Goal: Communication & Community: Answer question/provide support

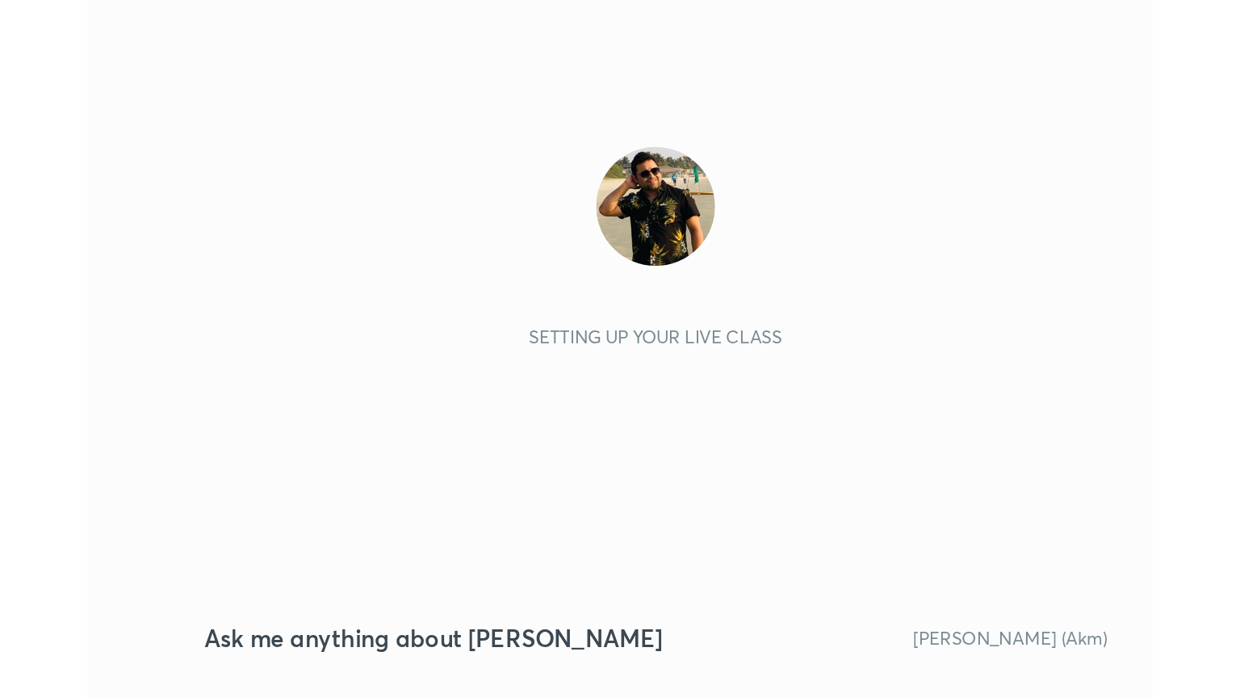
scroll to position [276, 515]
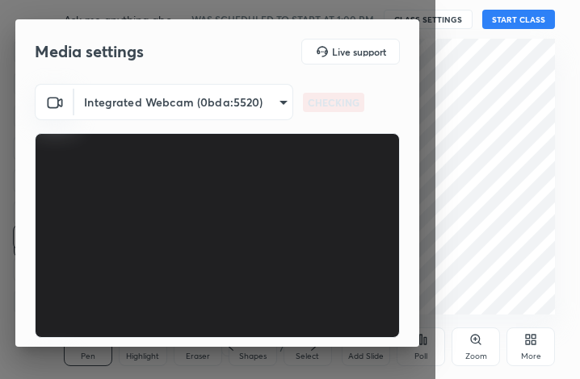
click at [535, 349] on div "More" at bounding box center [530, 347] width 48 height 39
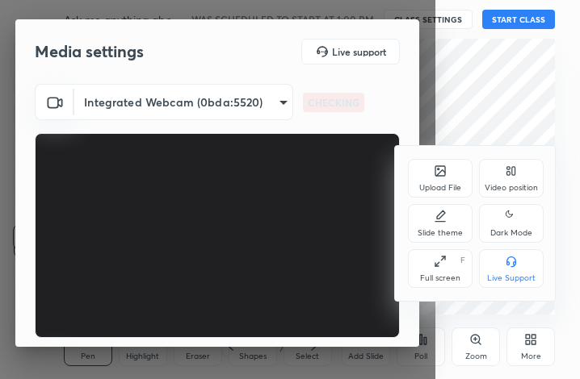
click at [442, 266] on icon at bounding box center [440, 261] width 13 height 13
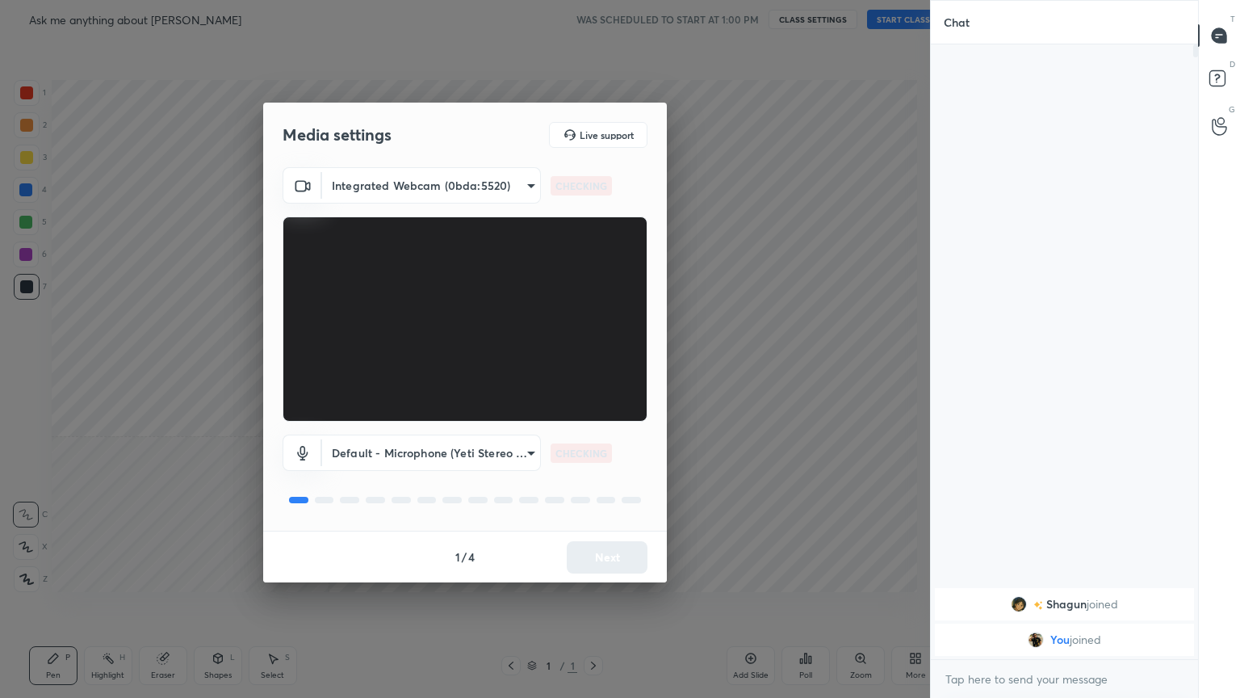
scroll to position [80150, 79878]
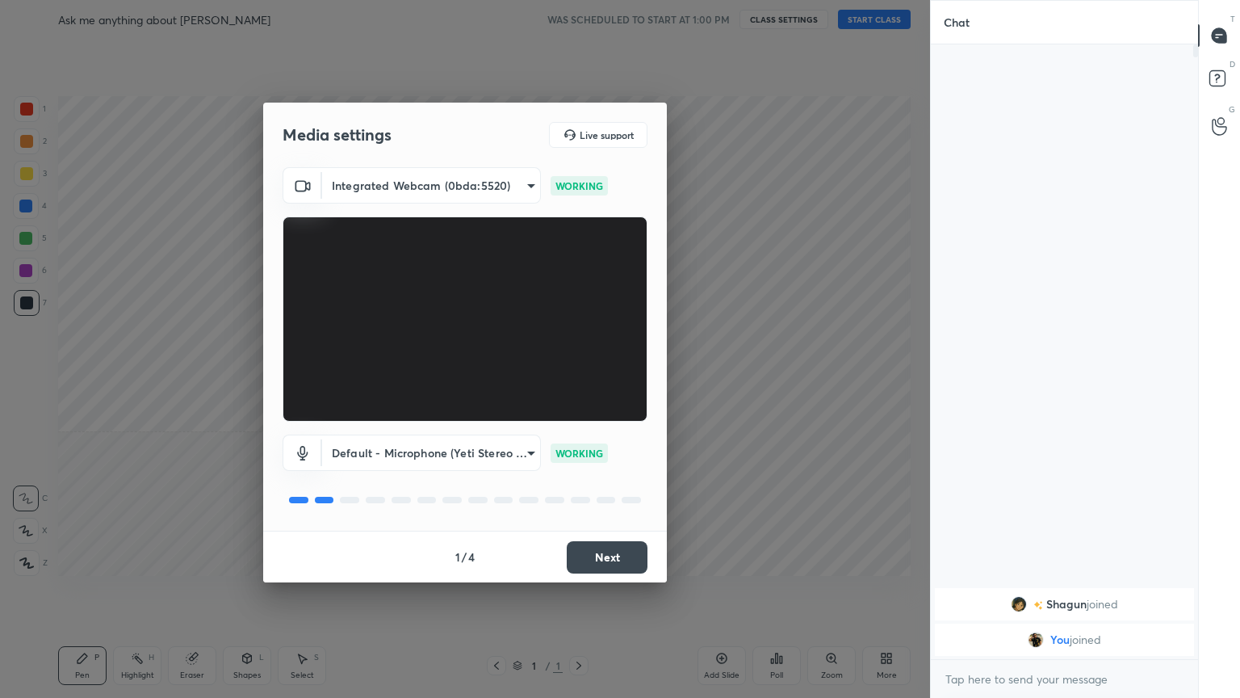
click at [579, 379] on button "Next" at bounding box center [607, 557] width 81 height 32
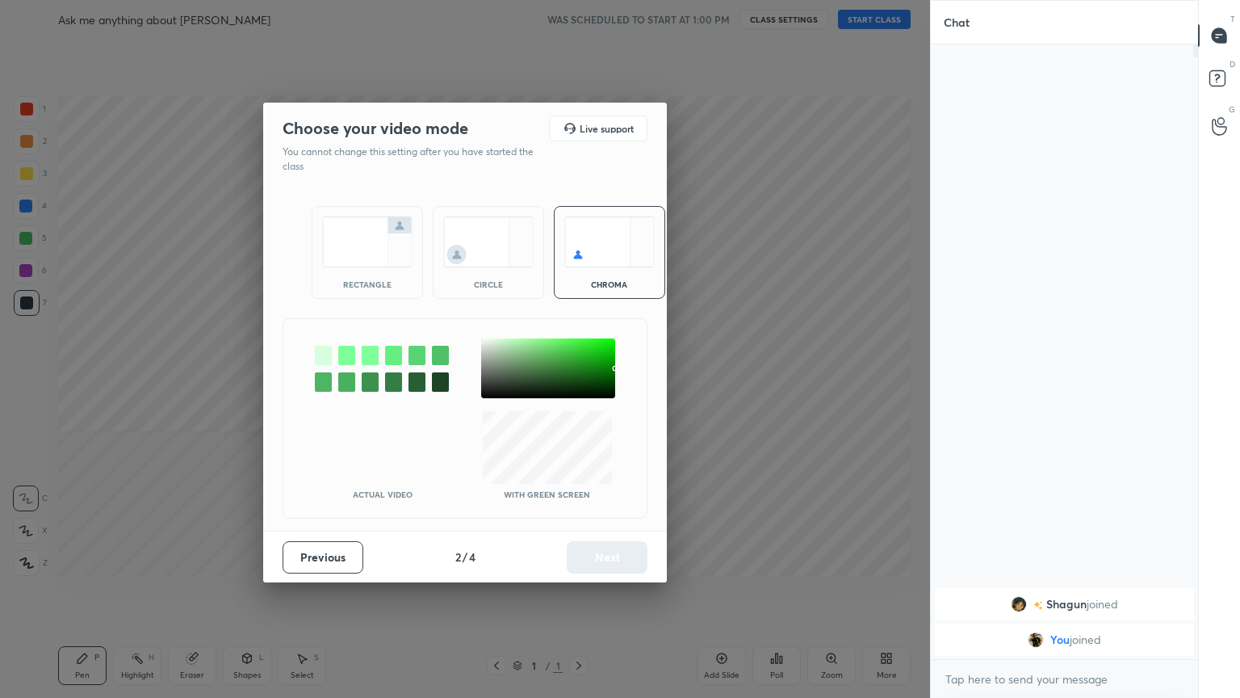
drag, startPoint x: 362, startPoint y: 283, endPoint x: 410, endPoint y: 317, distance: 59.6
click at [366, 283] on div "rectangle" at bounding box center [367, 284] width 65 height 8
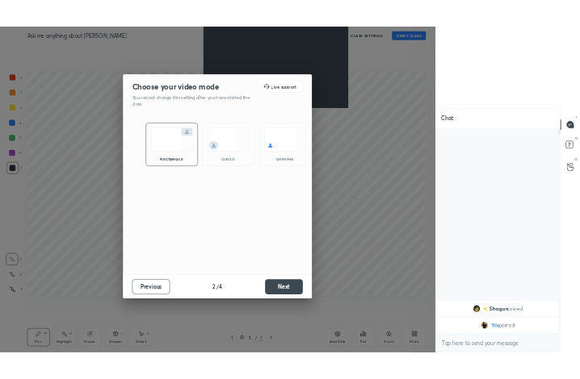
scroll to position [474, 262]
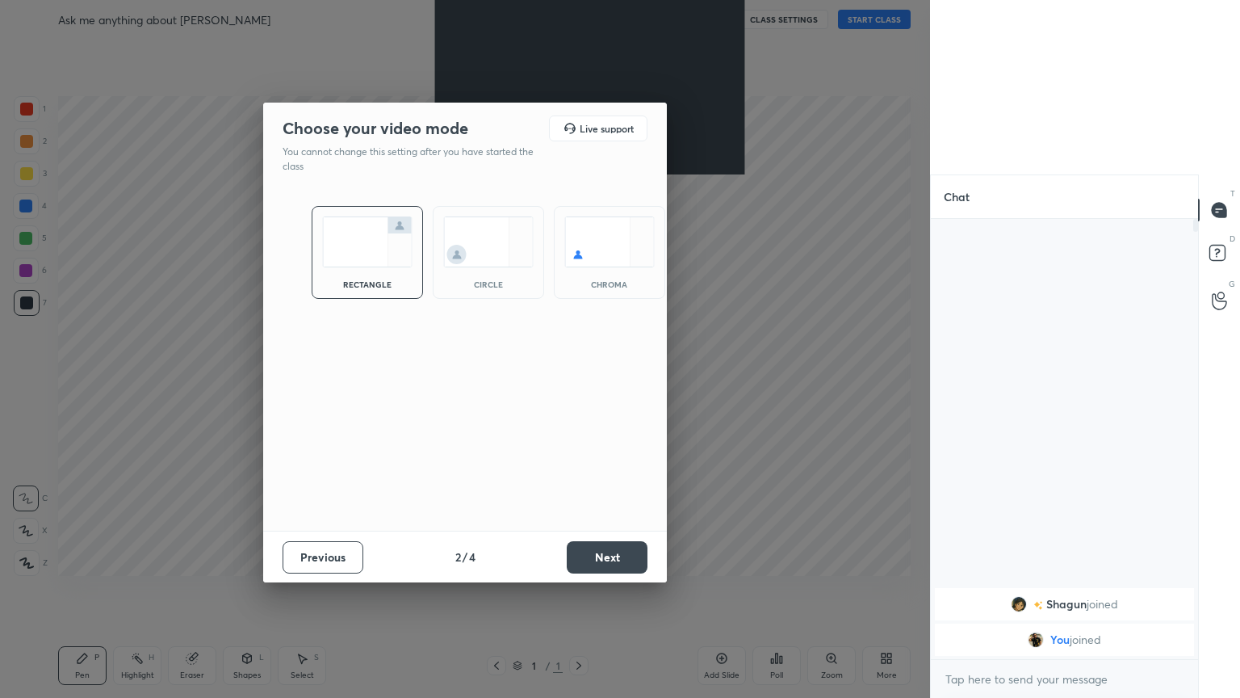
click at [579, 379] on button "Next" at bounding box center [607, 557] width 81 height 32
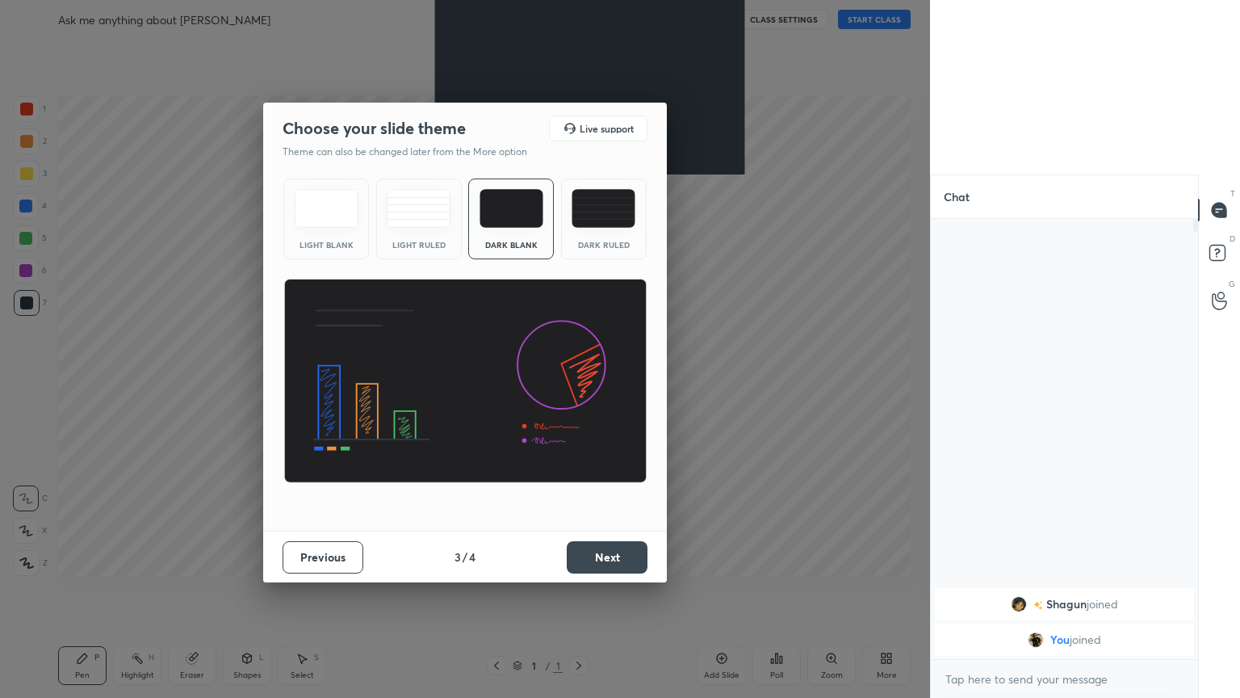
click at [579, 379] on button "Next" at bounding box center [607, 557] width 81 height 32
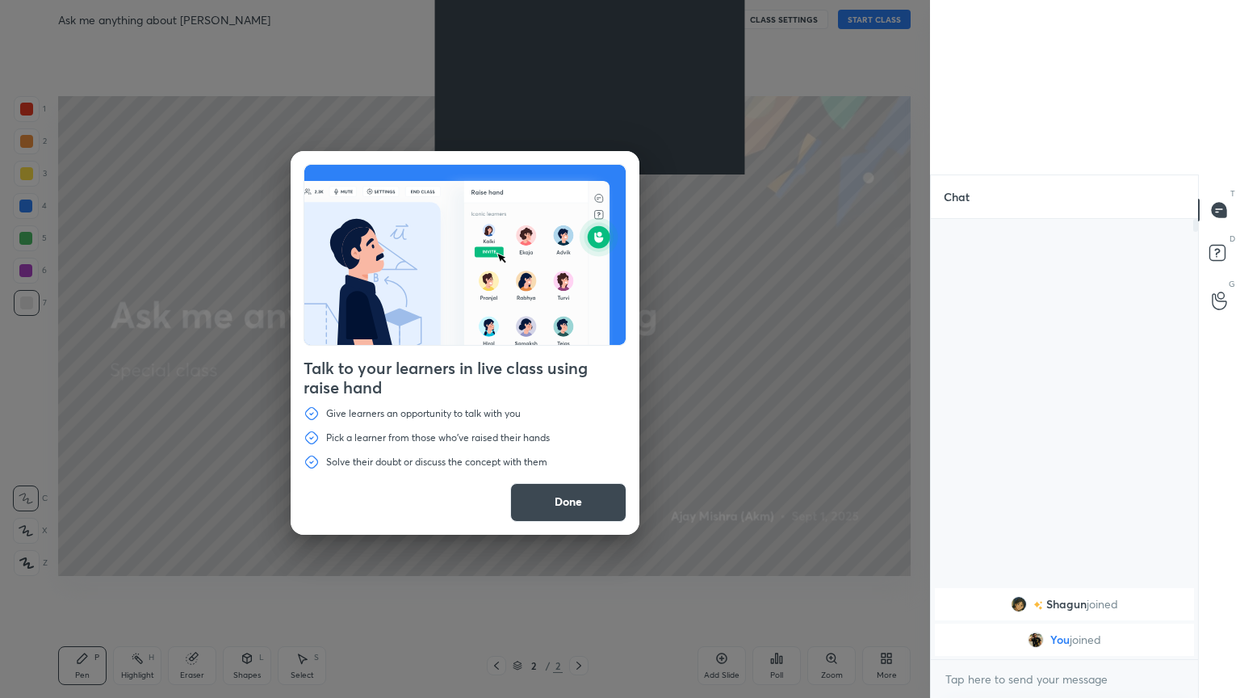
drag, startPoint x: 559, startPoint y: 501, endPoint x: 633, endPoint y: 352, distance: 166.8
click at [559, 379] on button "Done" at bounding box center [568, 502] width 116 height 39
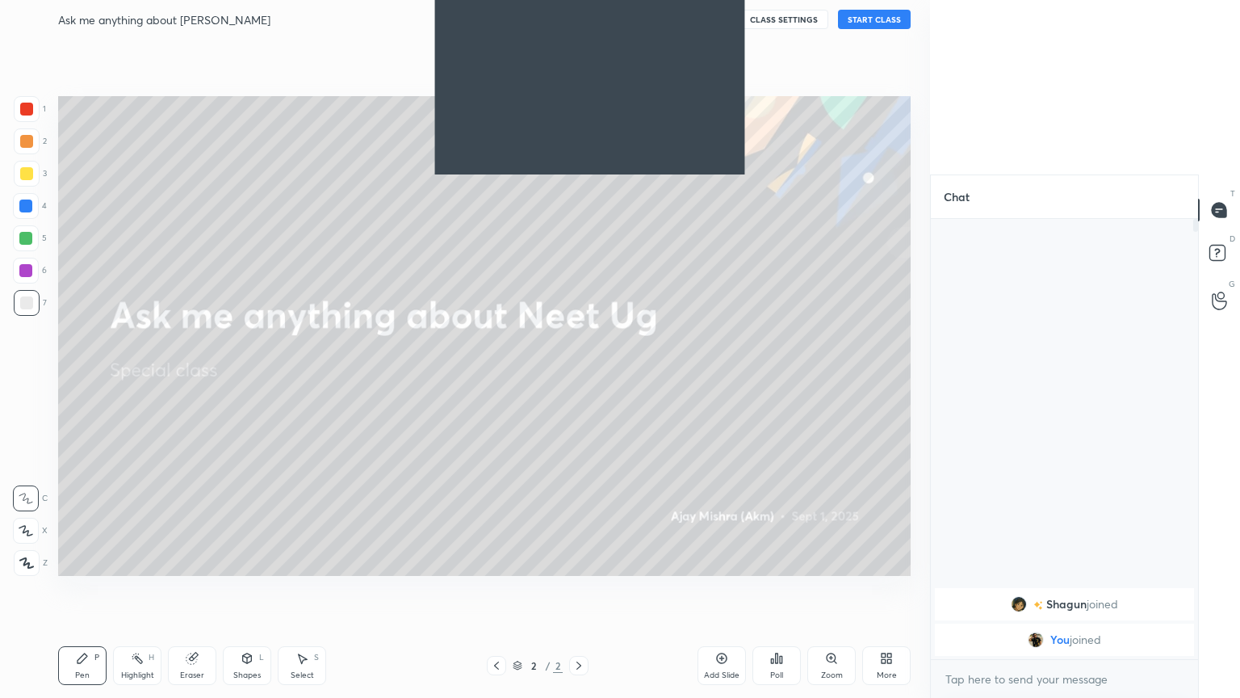
click at [579, 19] on button "START CLASS" at bounding box center [874, 19] width 73 height 19
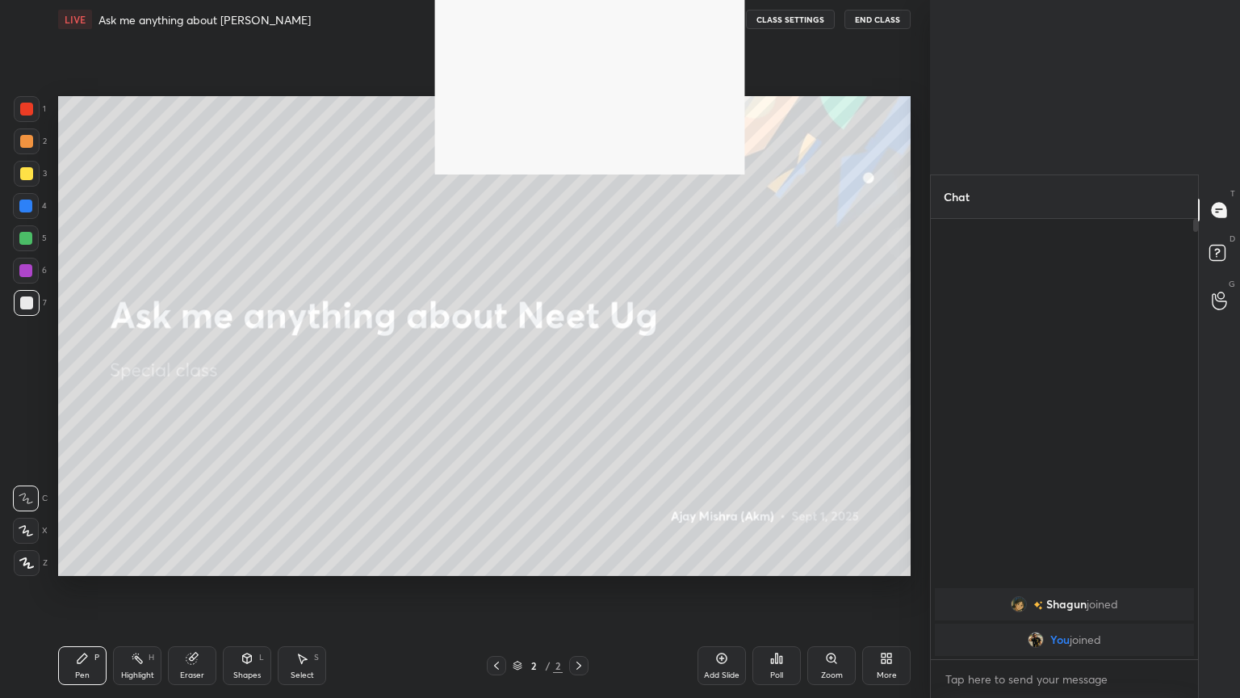
click at [23, 379] on icon at bounding box center [26, 563] width 13 height 10
click at [579, 379] on div "More" at bounding box center [886, 665] width 48 height 39
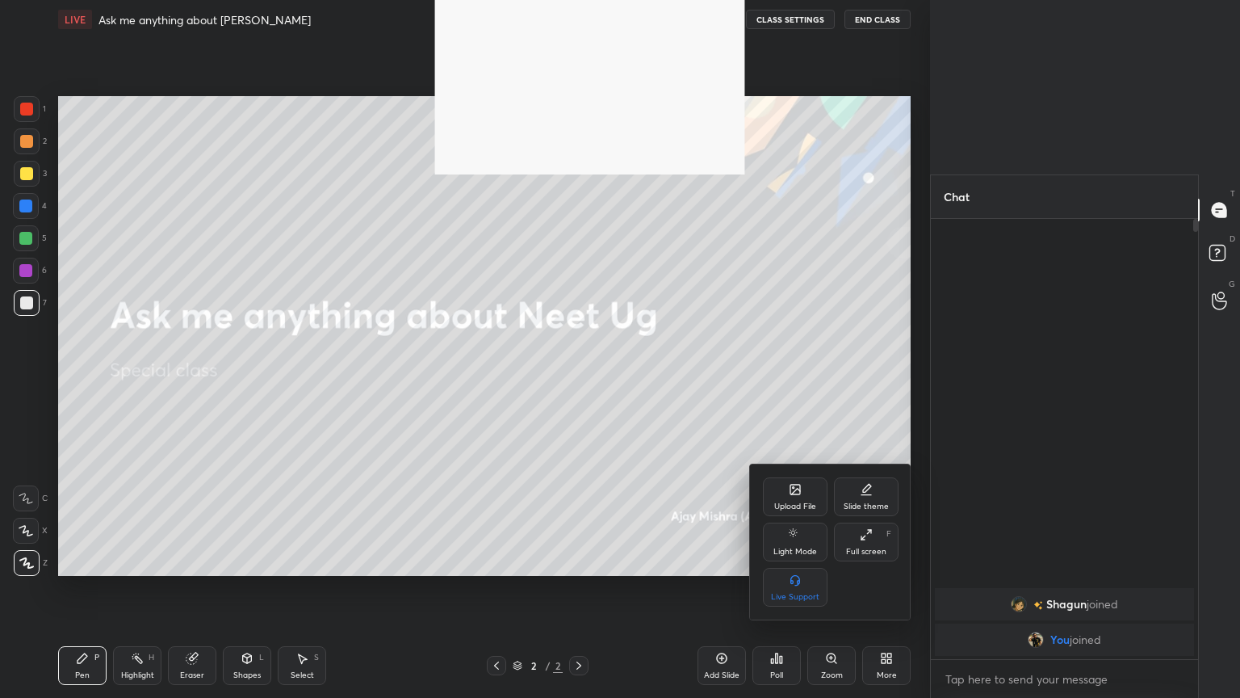
click at [579, 379] on icon at bounding box center [866, 534] width 13 height 13
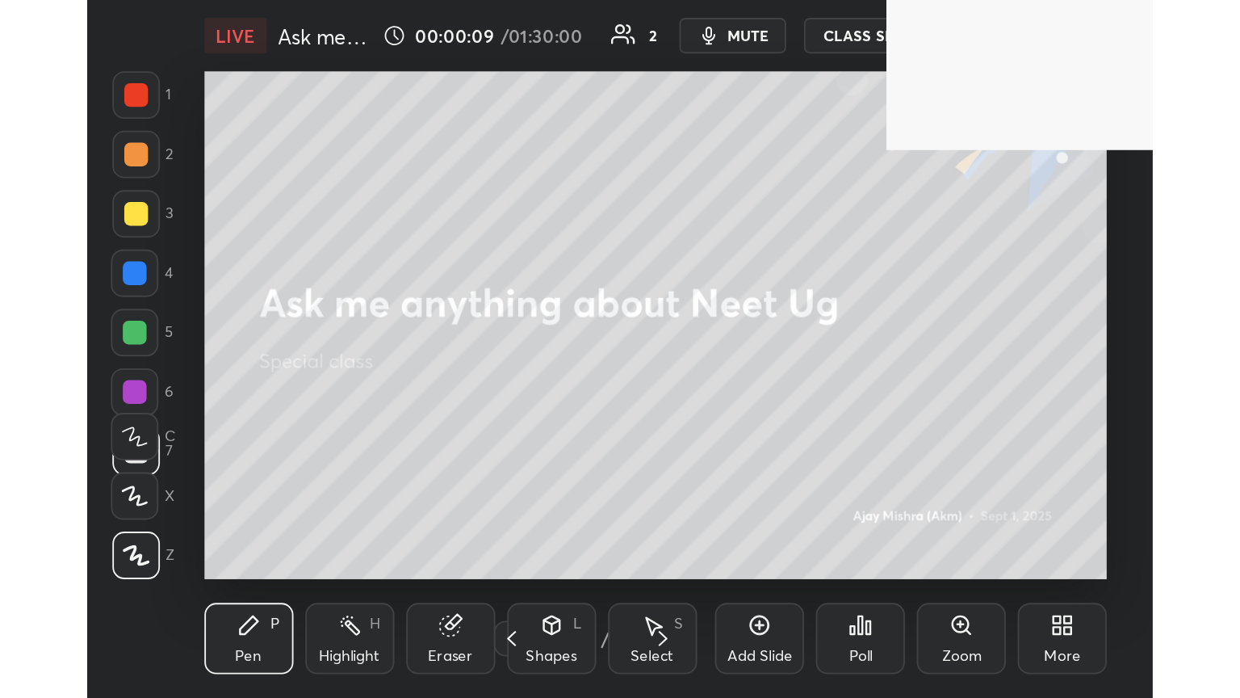
scroll to position [276, 515]
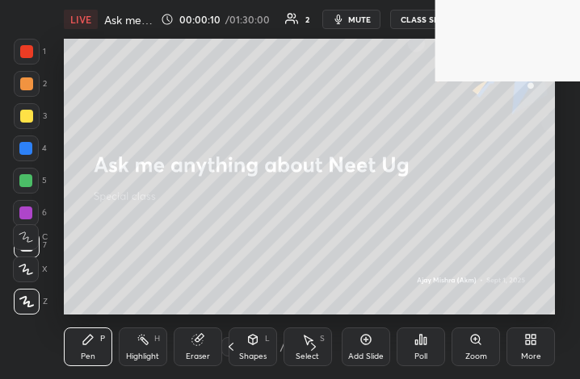
click at [532, 346] on div "More" at bounding box center [530, 347] width 48 height 39
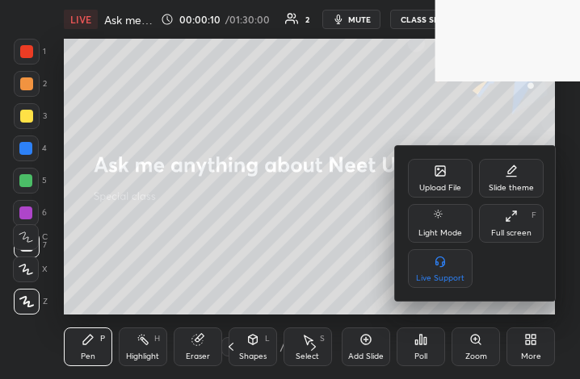
drag, startPoint x: 519, startPoint y: 222, endPoint x: 656, endPoint y: 405, distance: 228.5
click at [518, 224] on div "Full screen F" at bounding box center [511, 223] width 65 height 39
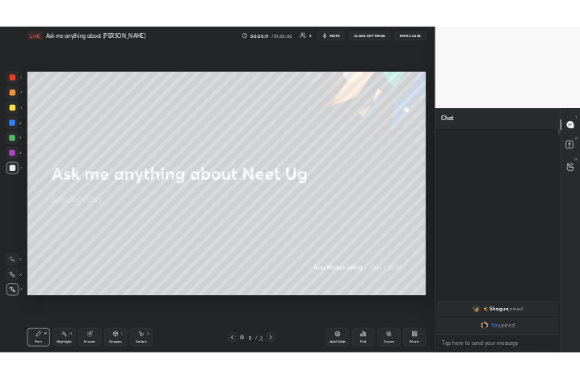
scroll to position [80150, 79878]
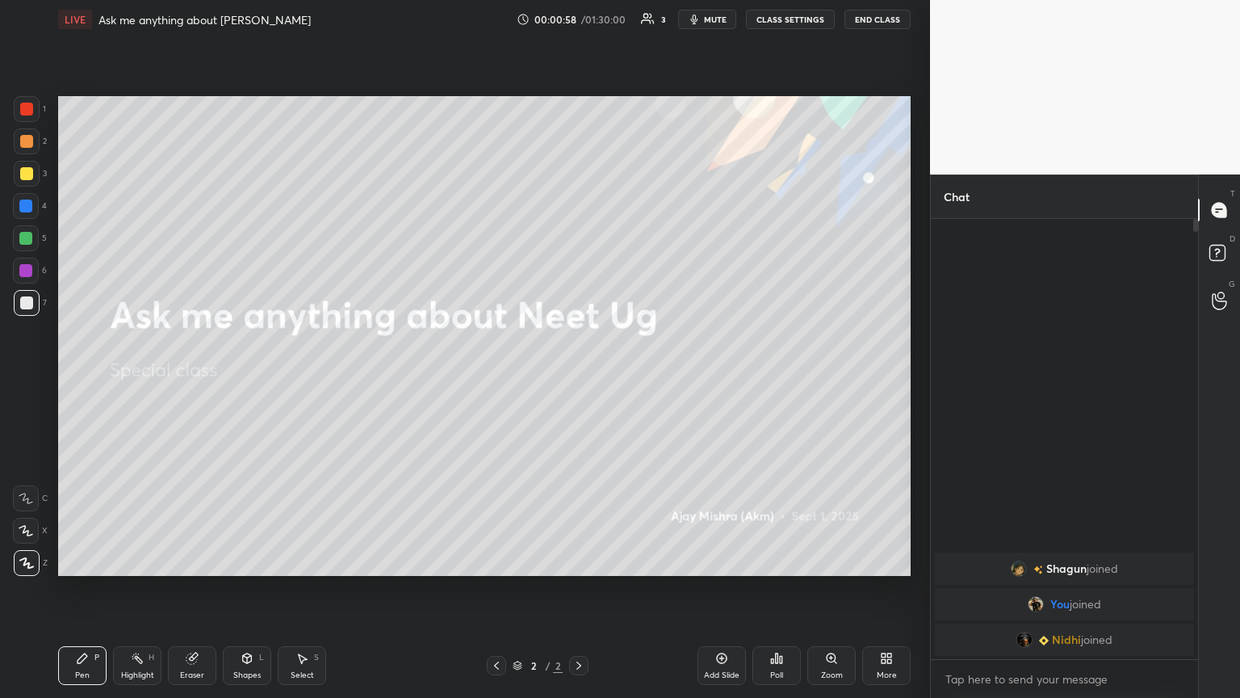
click at [579, 379] on div "More" at bounding box center [886, 665] width 48 height 39
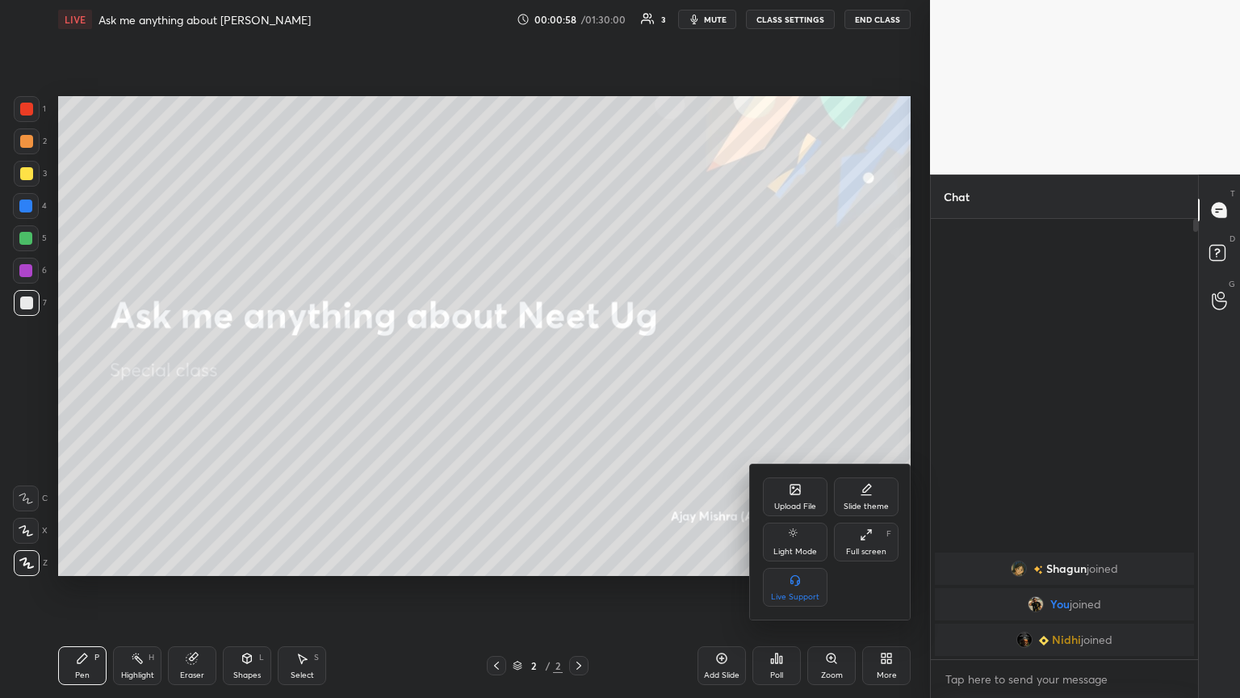
click at [579, 379] on icon at bounding box center [795, 489] width 13 height 13
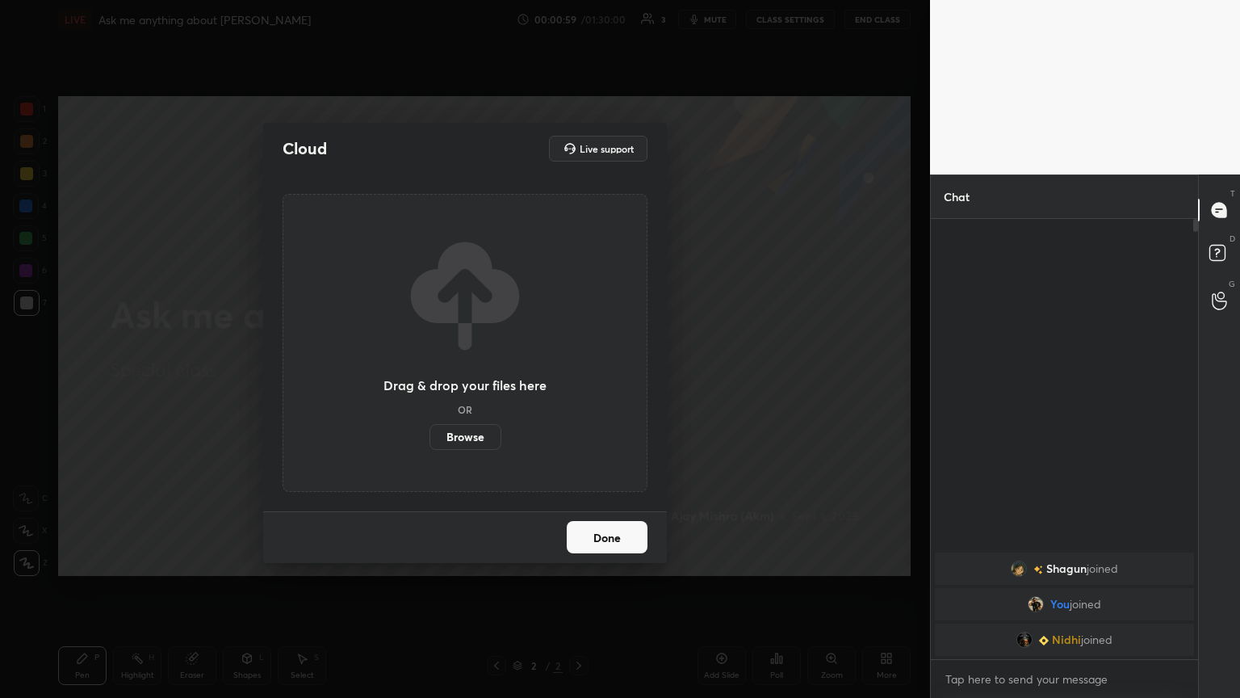
click at [472, 379] on label "Browse" at bounding box center [466, 437] width 72 height 26
click at [430, 379] on input "Browse" at bounding box center [430, 437] width 0 height 26
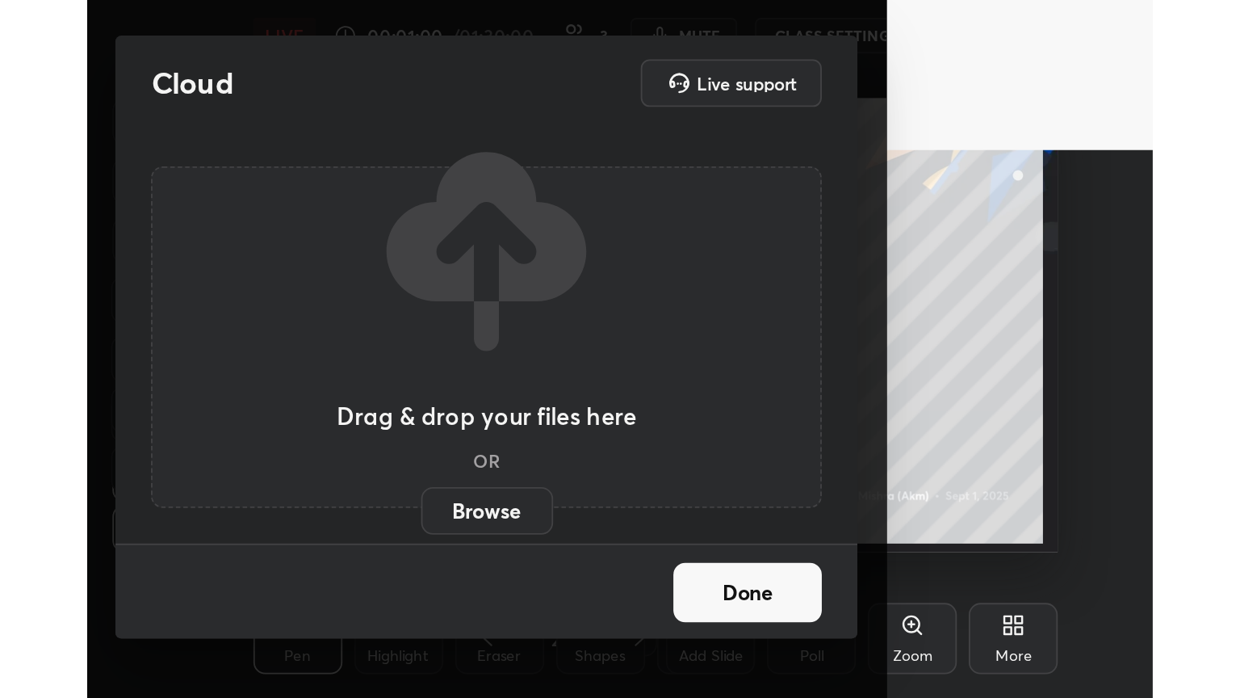
scroll to position [276, 514]
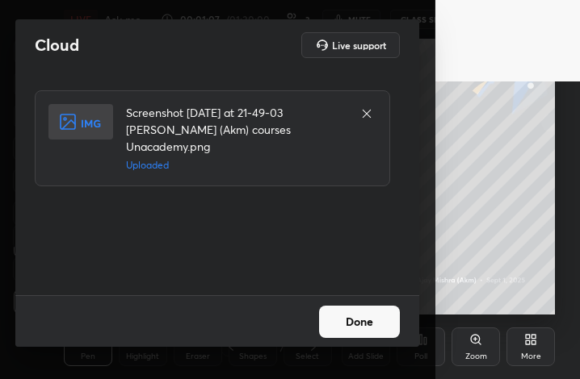
click at [369, 328] on button "Done" at bounding box center [359, 322] width 81 height 32
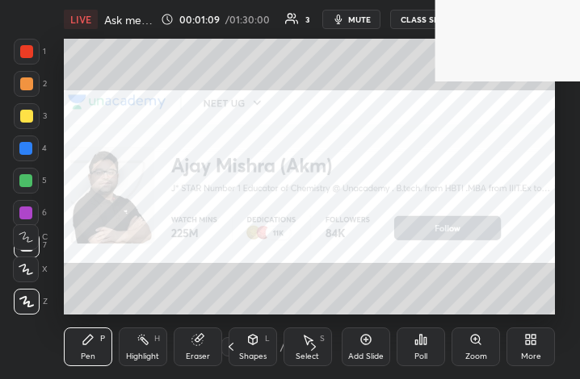
click at [529, 353] on div "More" at bounding box center [531, 357] width 20 height 8
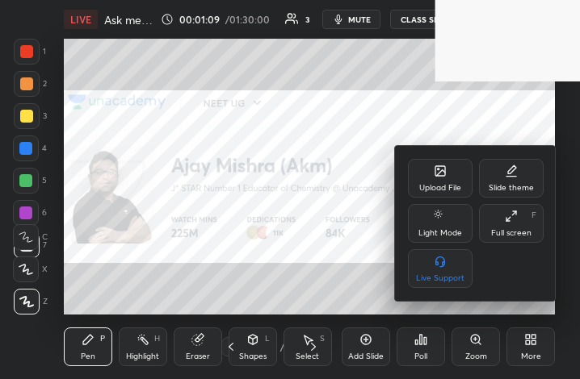
drag, startPoint x: 510, startPoint y: 227, endPoint x: 581, endPoint y: 416, distance: 201.9
click at [505, 229] on div "Full screen F" at bounding box center [511, 223] width 65 height 39
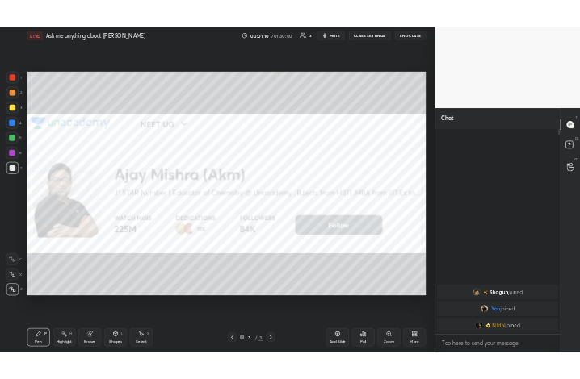
scroll to position [80150, 79878]
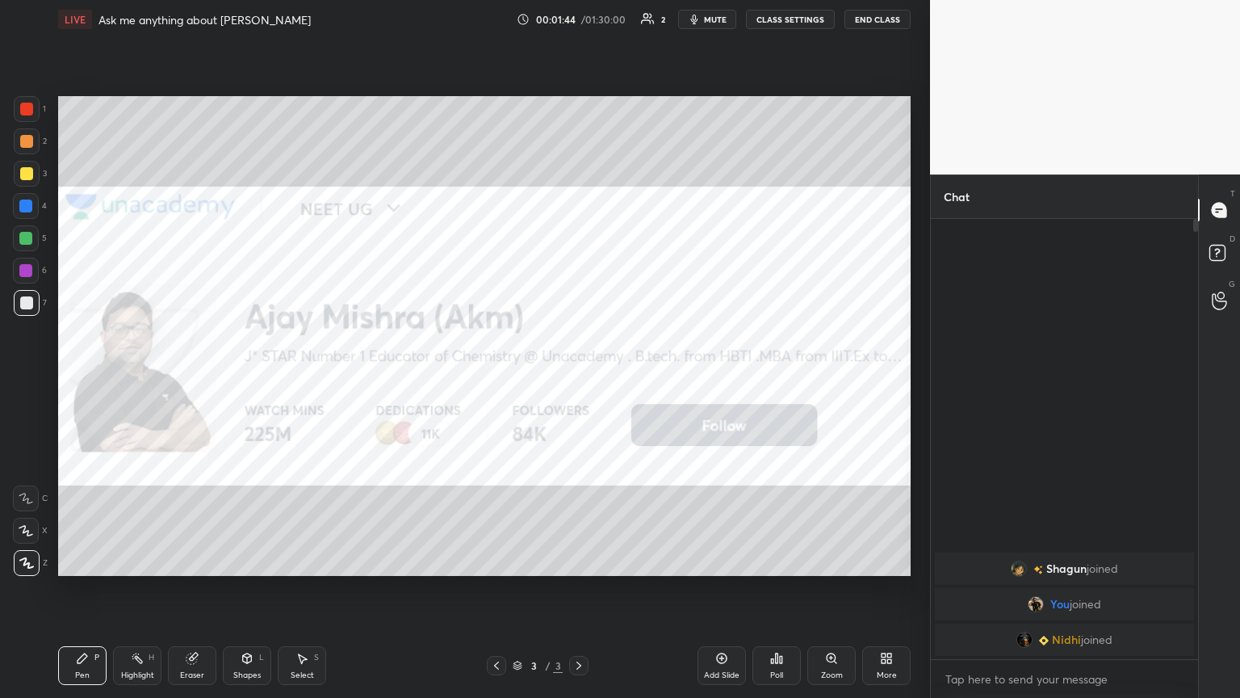
click at [579, 17] on span "mute" at bounding box center [715, 19] width 23 height 11
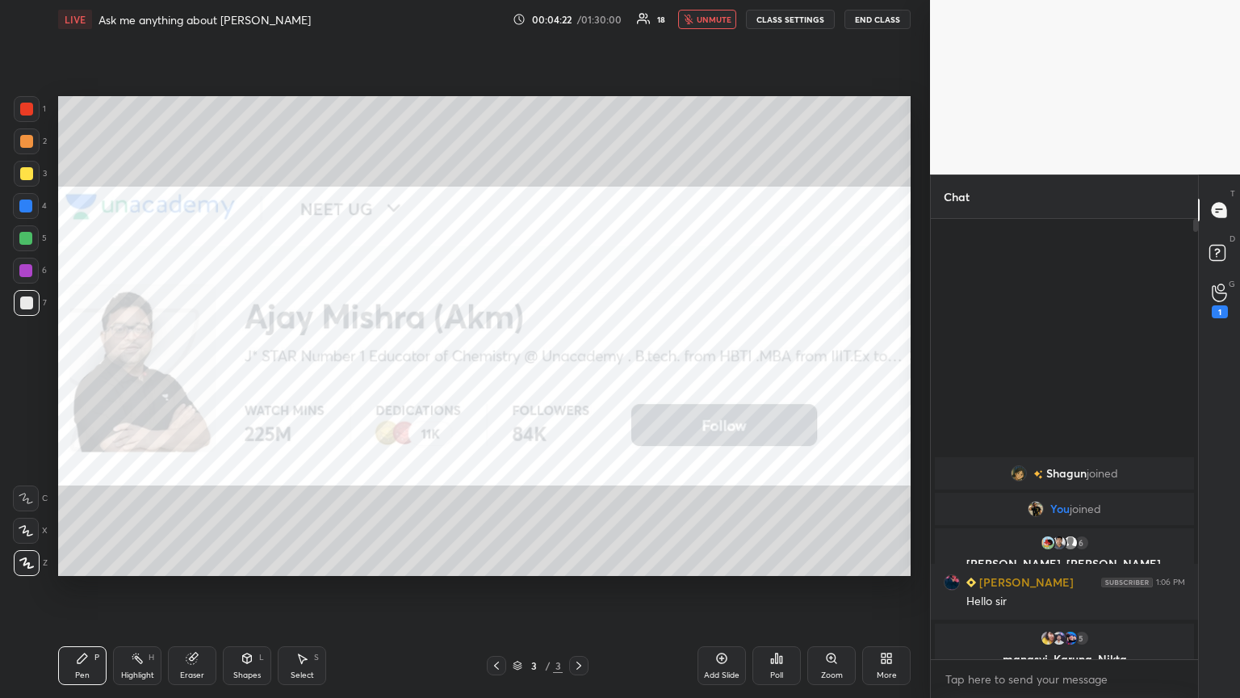
drag, startPoint x: 716, startPoint y: 19, endPoint x: 660, endPoint y: 68, distance: 74.4
click at [579, 21] on span "unmute" at bounding box center [714, 19] width 35 height 11
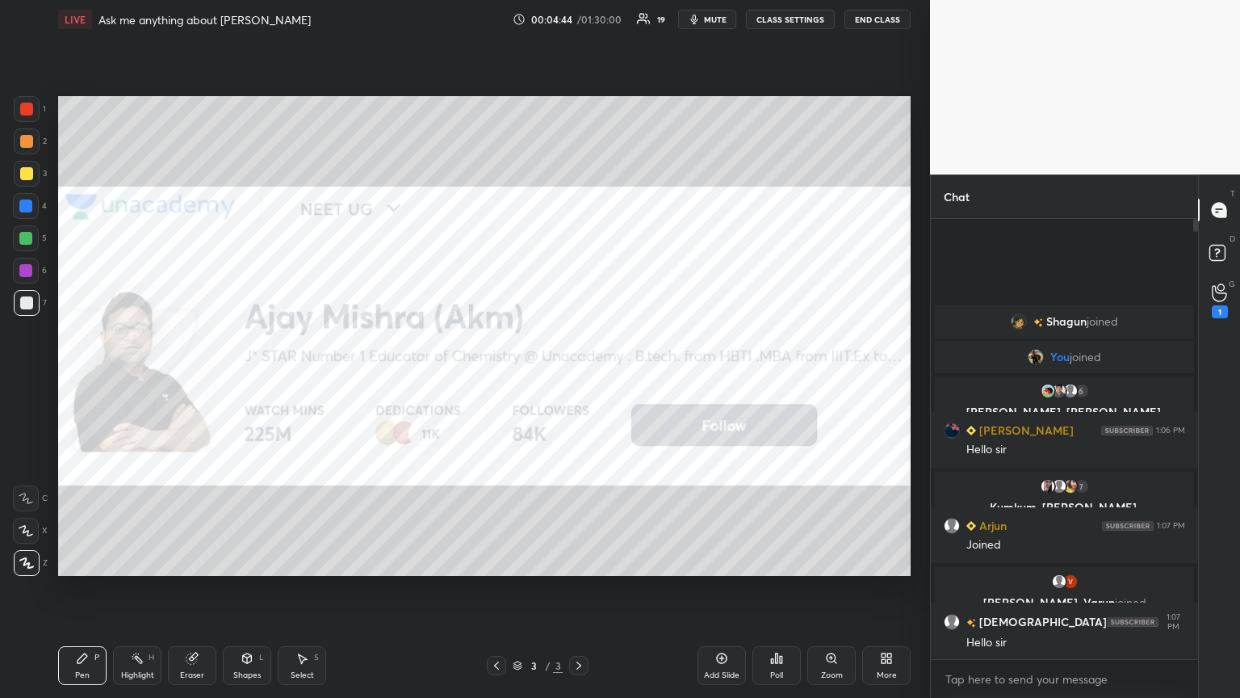
click at [579, 379] on icon at bounding box center [884, 661] width 4 height 4
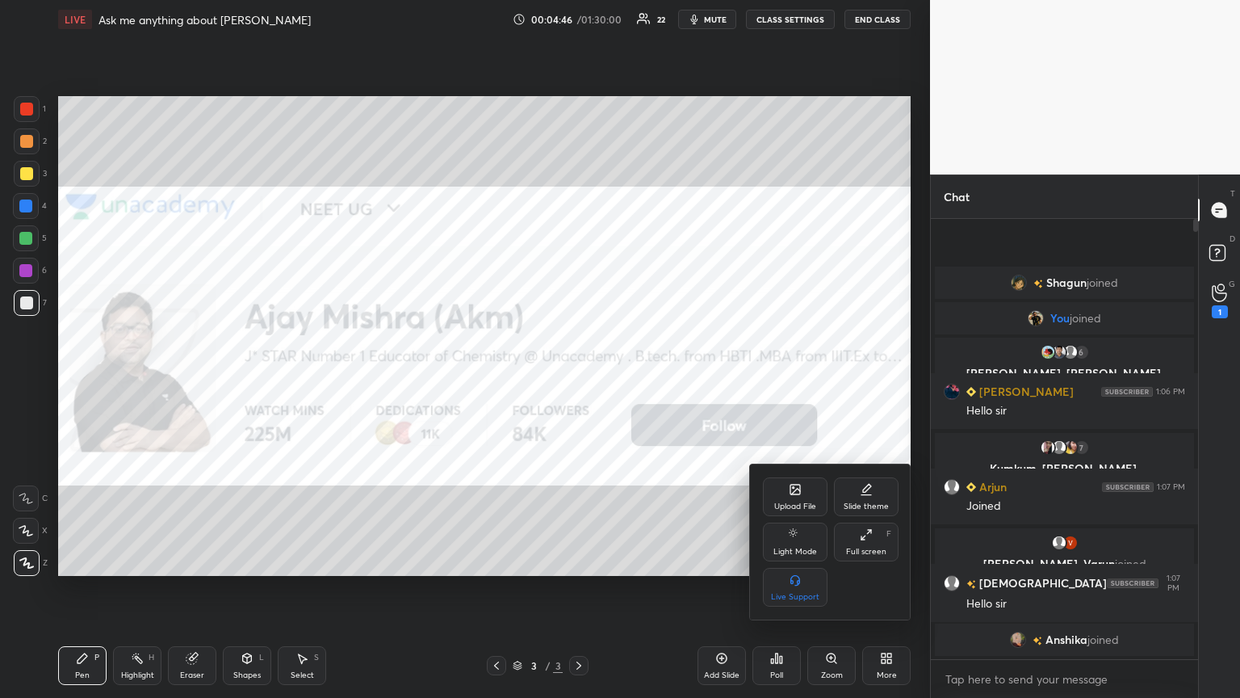
click at [579, 379] on icon at bounding box center [795, 489] width 13 height 13
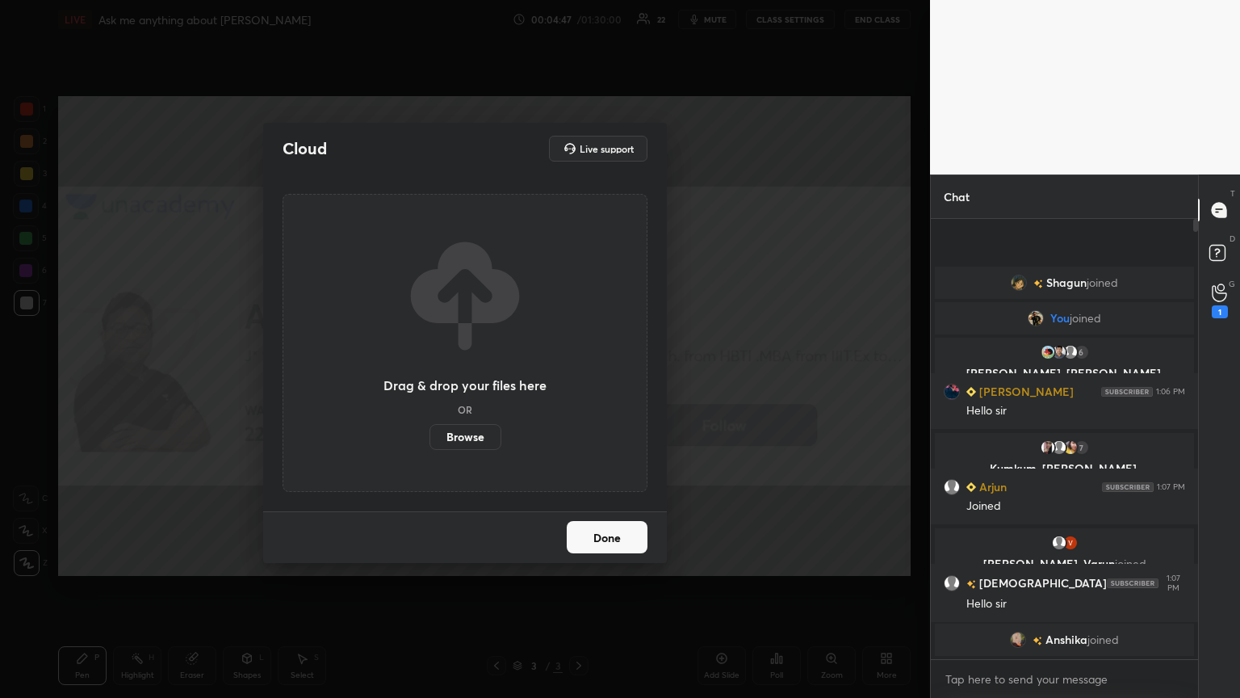
drag, startPoint x: 471, startPoint y: 441, endPoint x: 468, endPoint y: 370, distance: 71.1
click at [471, 379] on label "Browse" at bounding box center [466, 437] width 72 height 26
click at [430, 379] on input "Browse" at bounding box center [430, 437] width 0 height 26
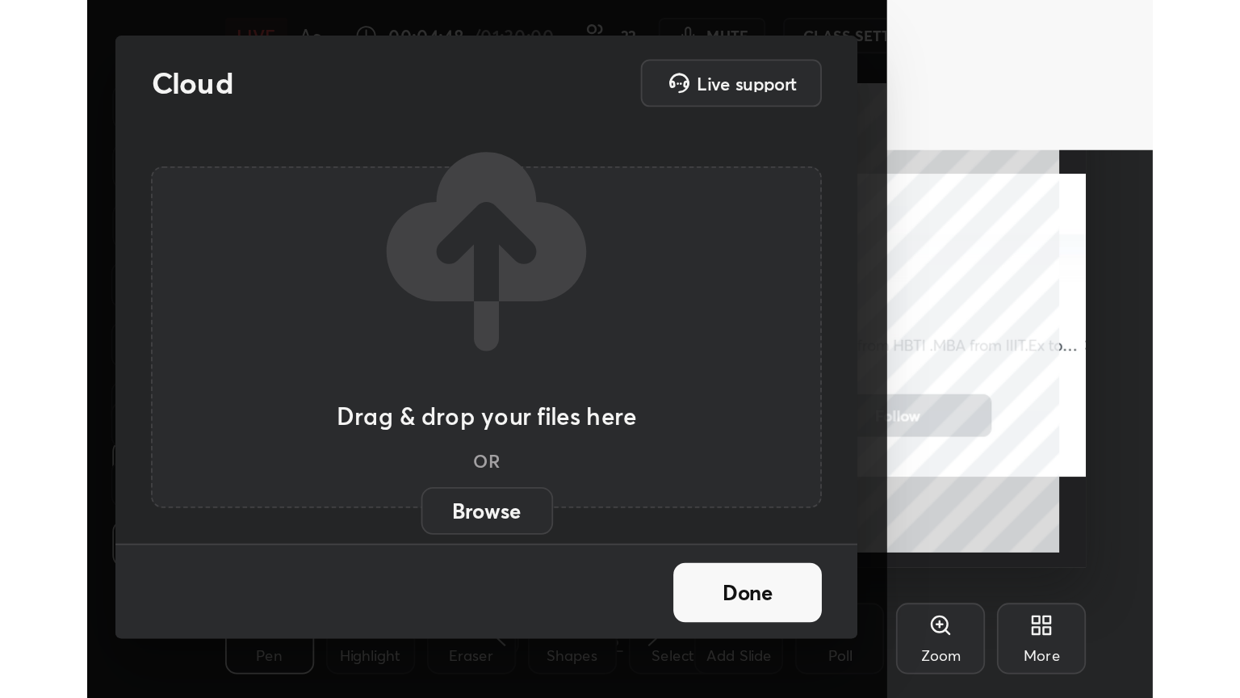
scroll to position [276, 514]
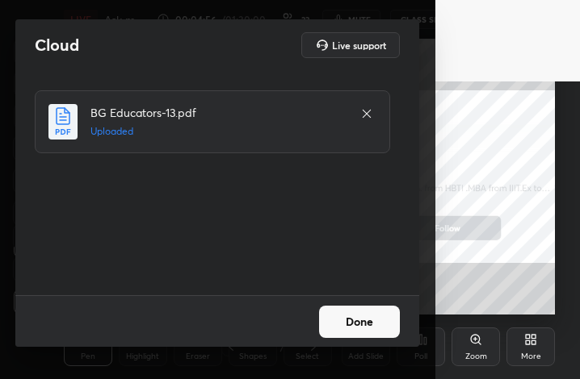
click at [371, 321] on button "Done" at bounding box center [359, 322] width 81 height 32
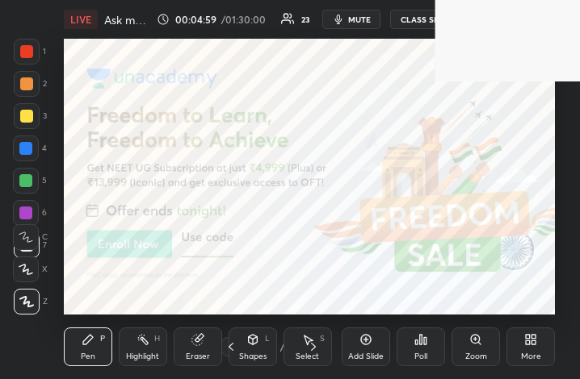
click at [513, 351] on div "More" at bounding box center [530, 347] width 48 height 39
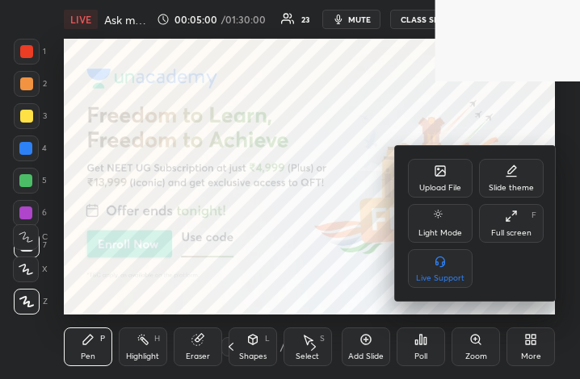
click at [522, 243] on div "Upload File Slide theme Light Mode Full screen F Live Support" at bounding box center [476, 223] width 136 height 129
click at [509, 234] on div "Full screen" at bounding box center [511, 233] width 40 height 8
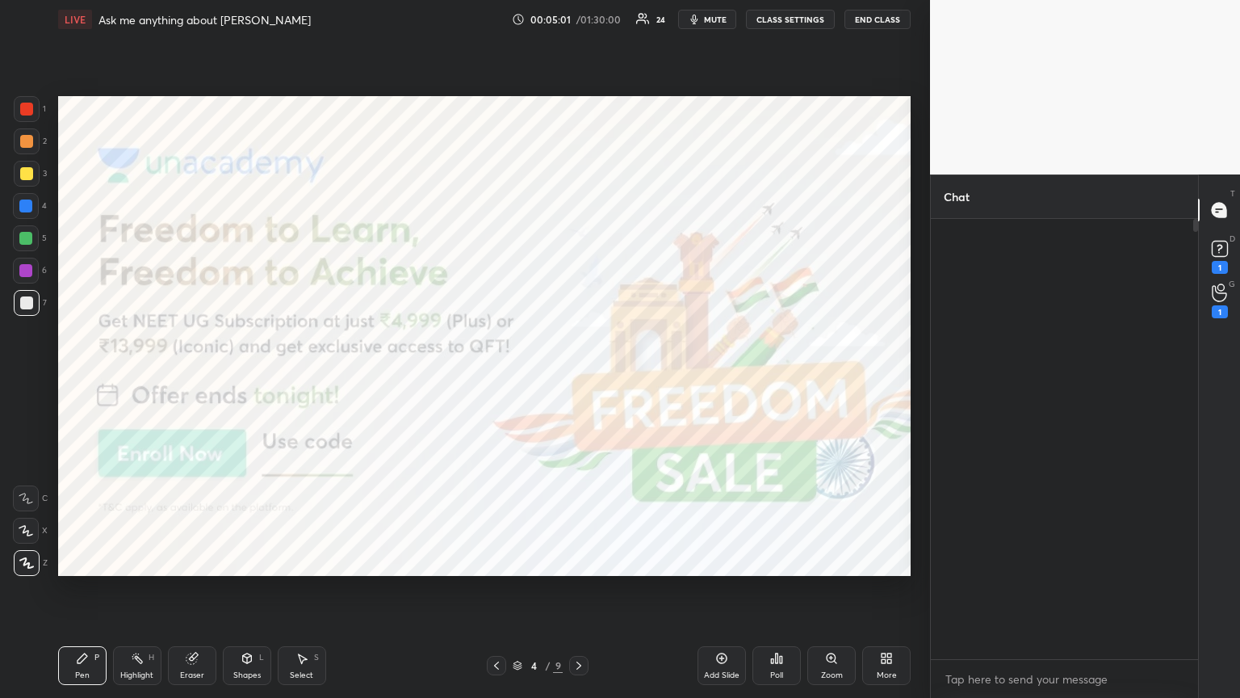
scroll to position [80150, 79878]
click at [493, 379] on icon at bounding box center [496, 665] width 13 height 13
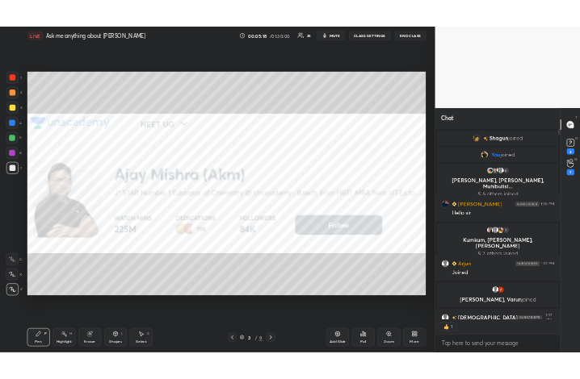
scroll to position [435, 262]
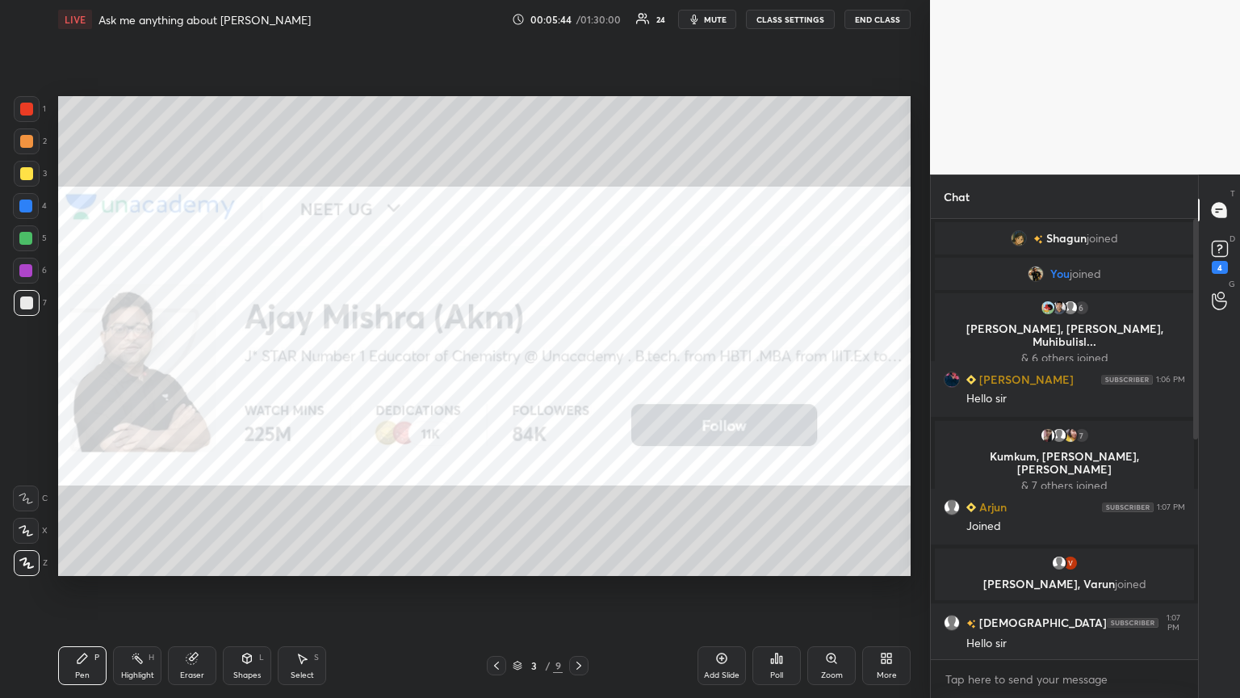
click at [579, 379] on icon at bounding box center [886, 658] width 13 height 13
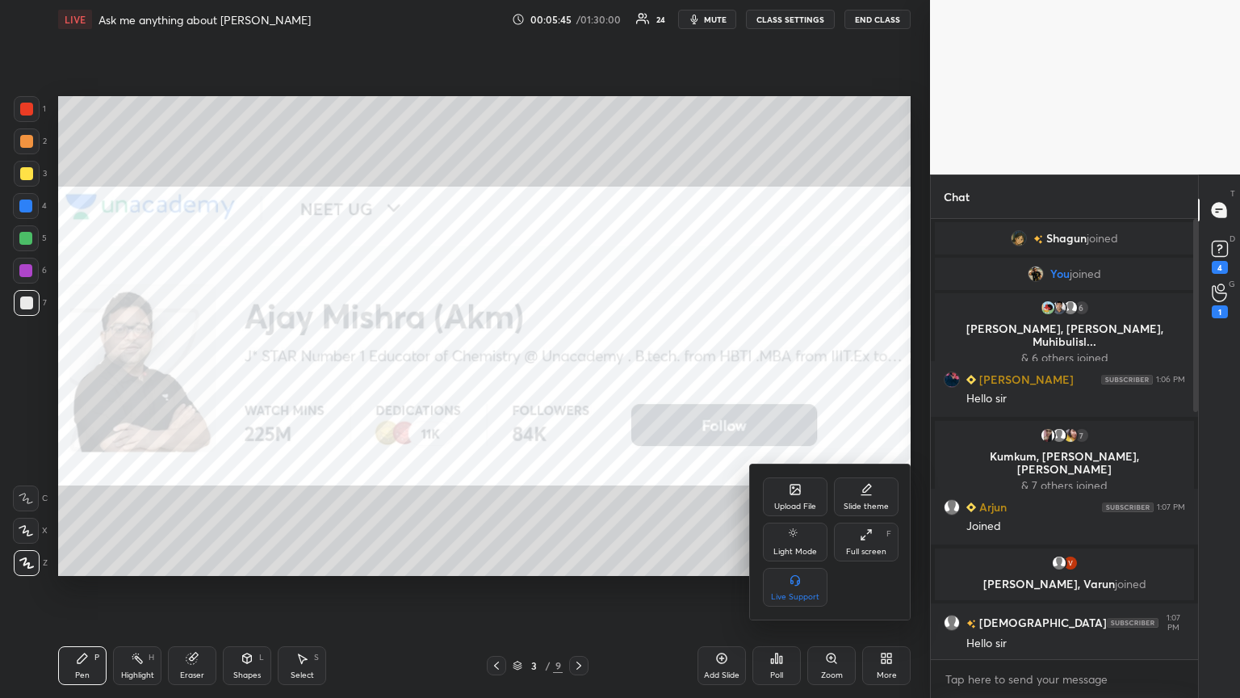
click at [579, 379] on icon at bounding box center [866, 534] width 13 height 13
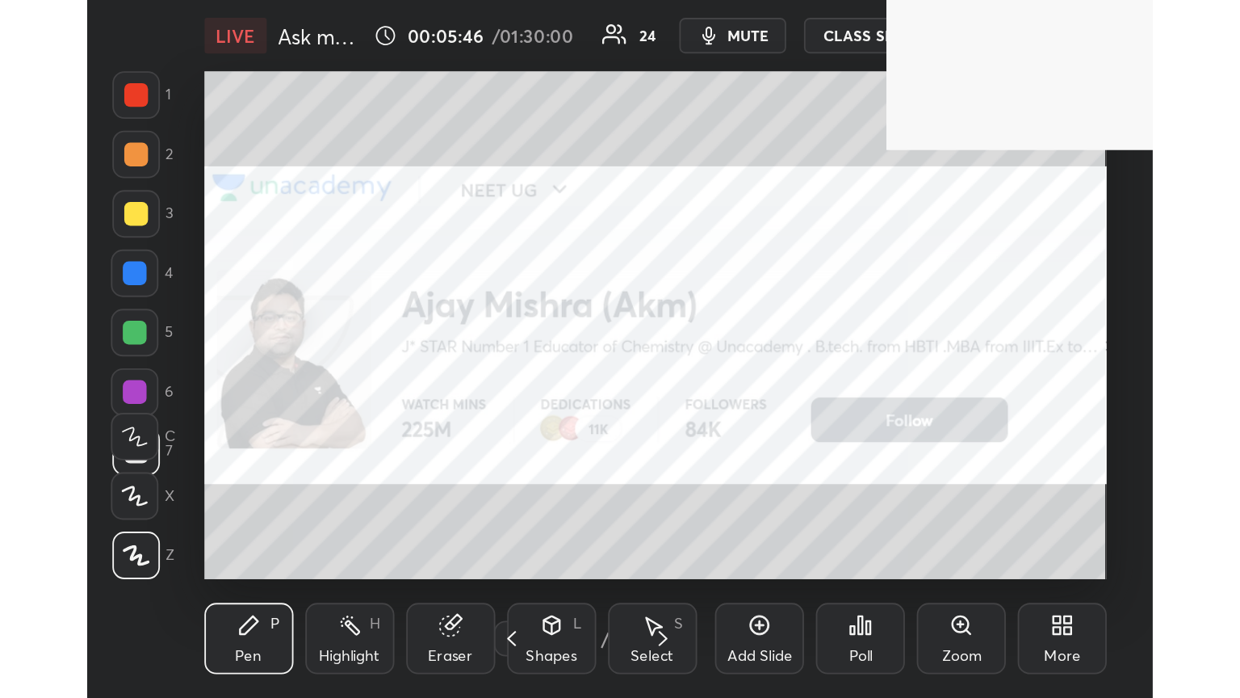
scroll to position [276, 514]
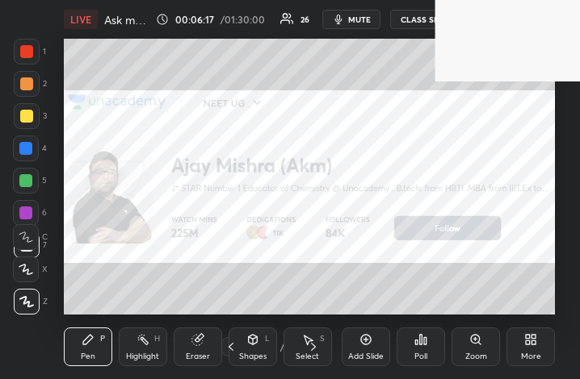
click at [530, 343] on icon at bounding box center [528, 343] width 4 height 4
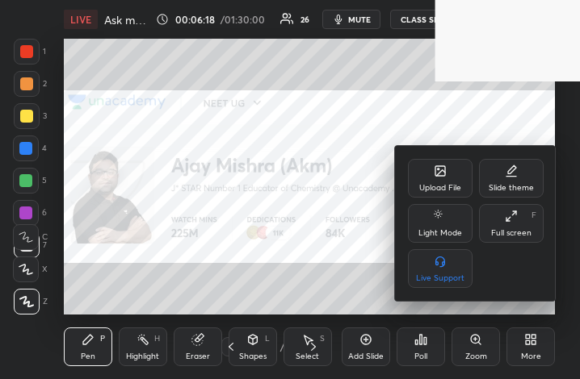
click at [511, 229] on div "Full screen" at bounding box center [511, 233] width 40 height 8
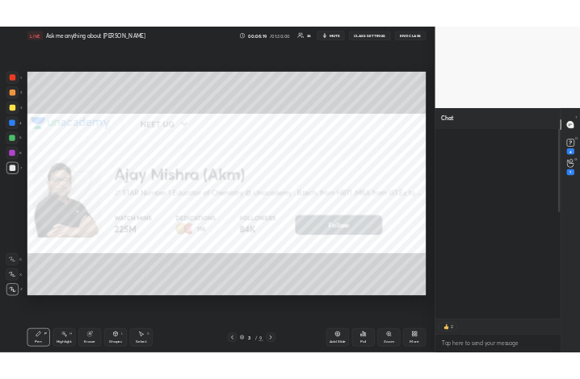
scroll to position [80150, 79878]
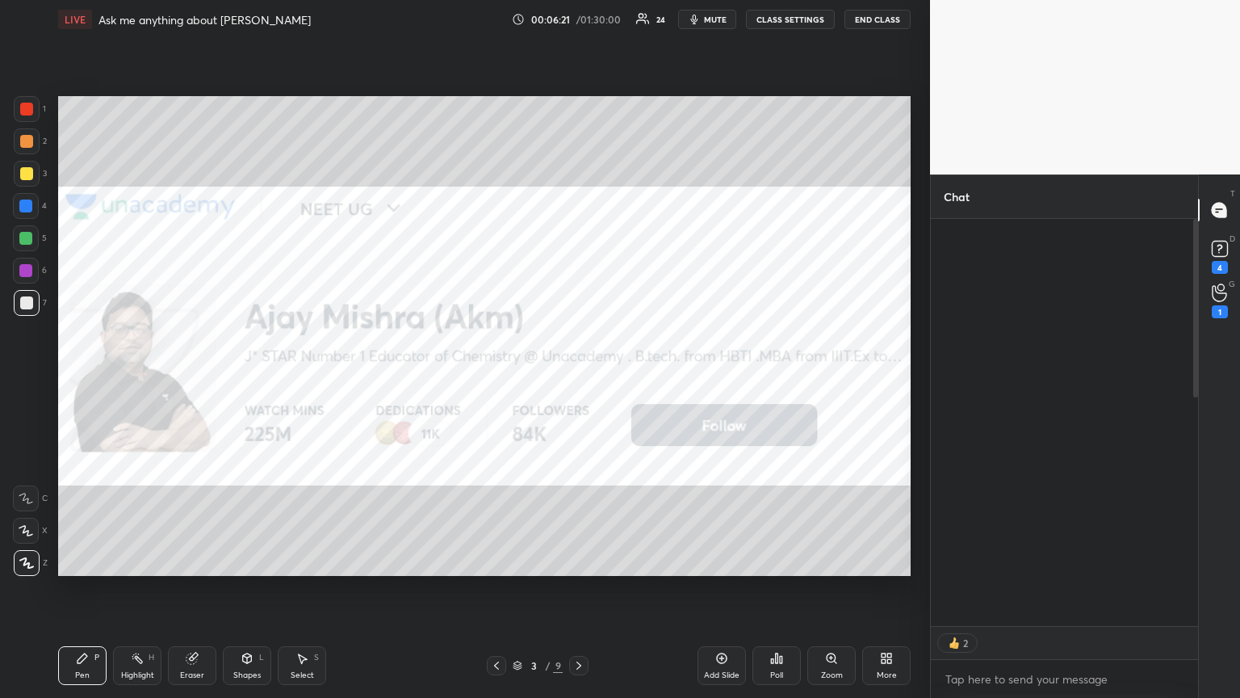
click at [579, 379] on div "More" at bounding box center [886, 665] width 48 height 39
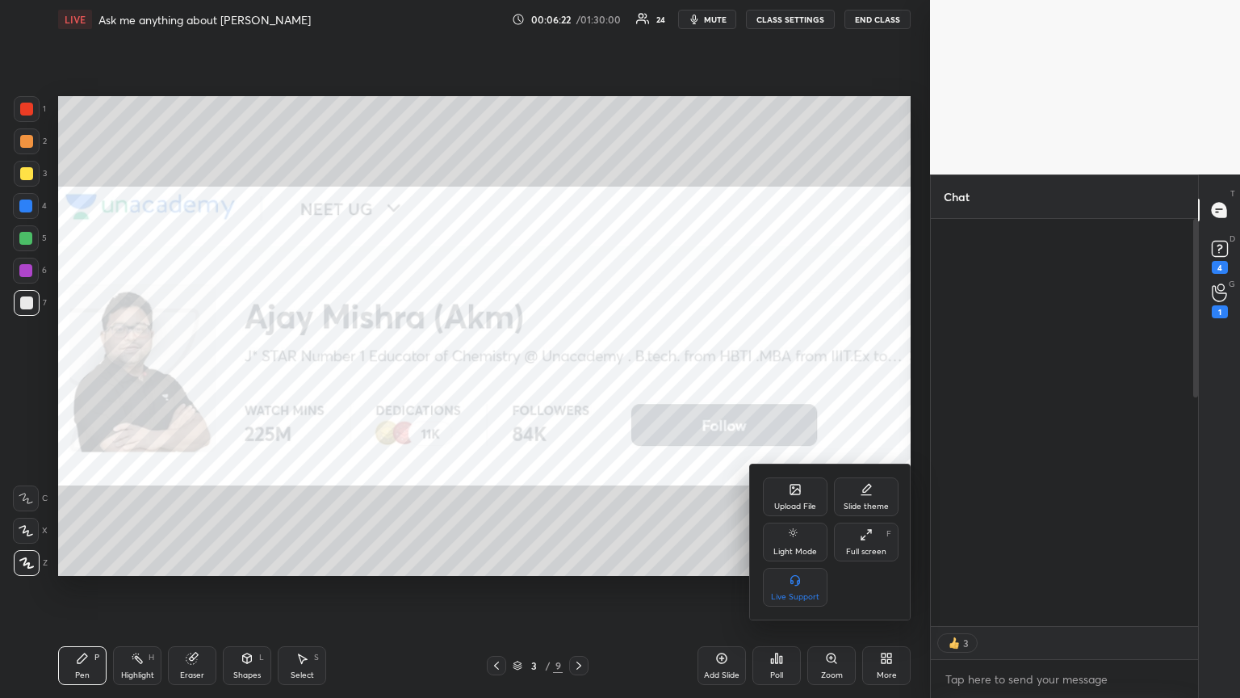
click at [579, 379] on div "Upload File" at bounding box center [795, 506] width 42 height 8
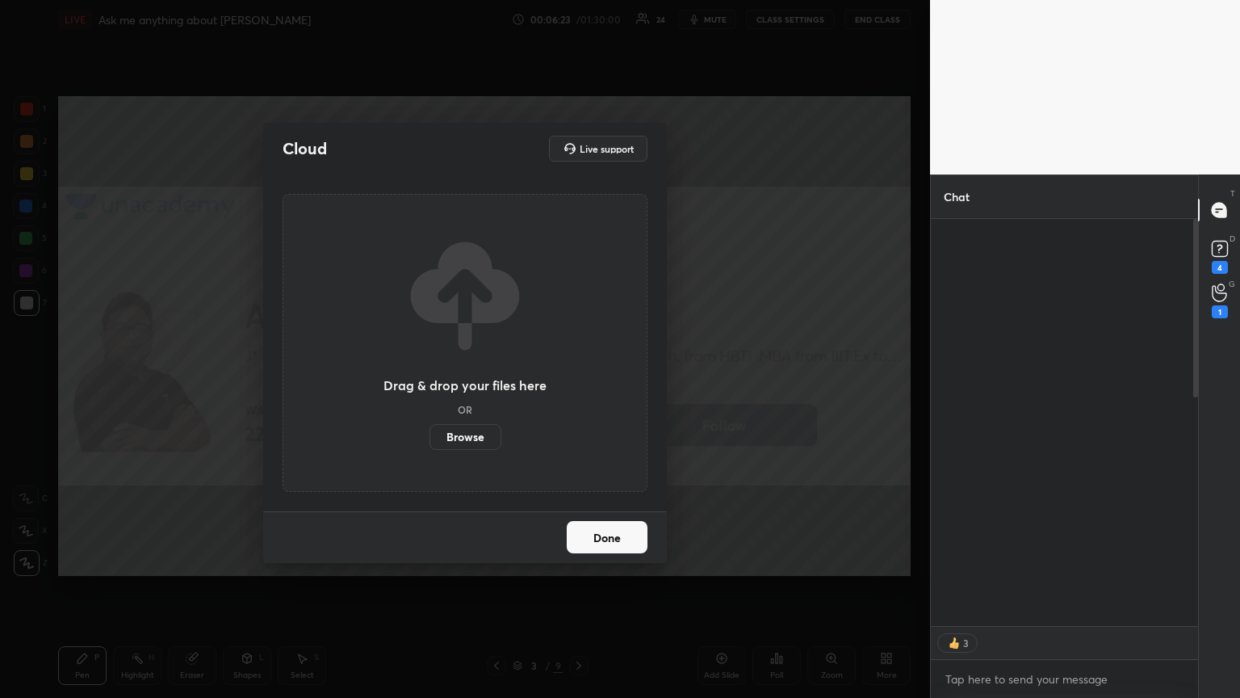
click at [474, 379] on label "Browse" at bounding box center [466, 437] width 72 height 26
click at [430, 379] on input "Browse" at bounding box center [430, 437] width 0 height 26
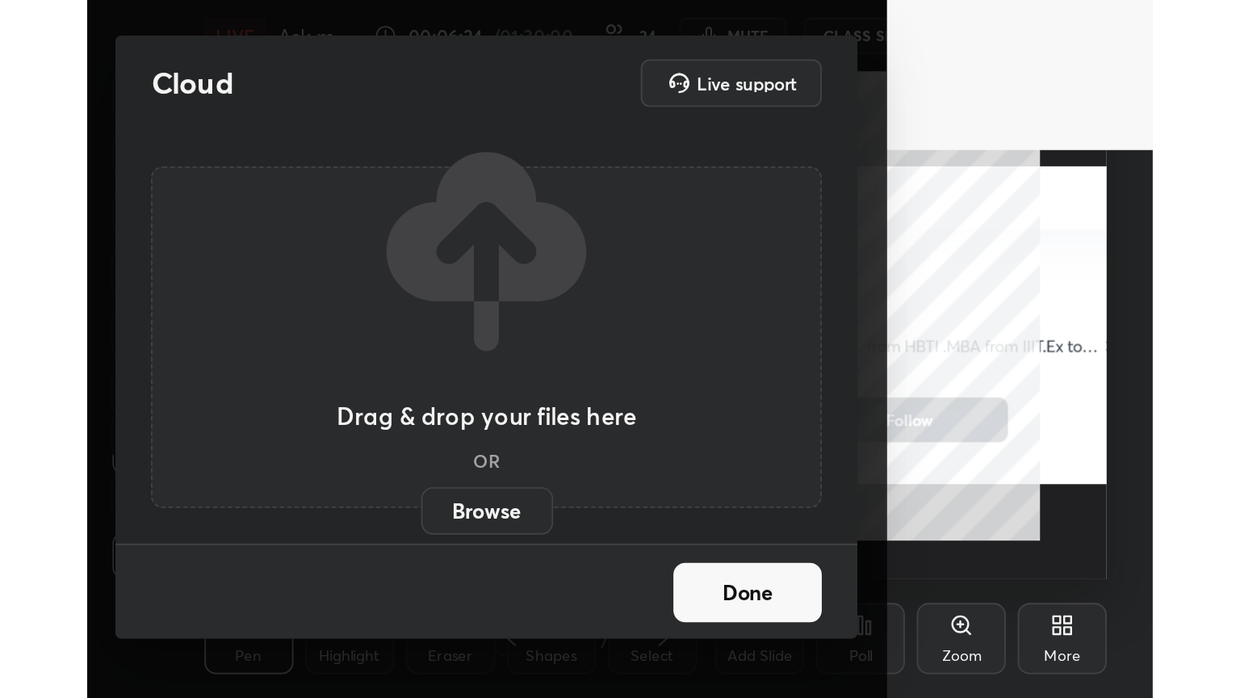
scroll to position [276, 515]
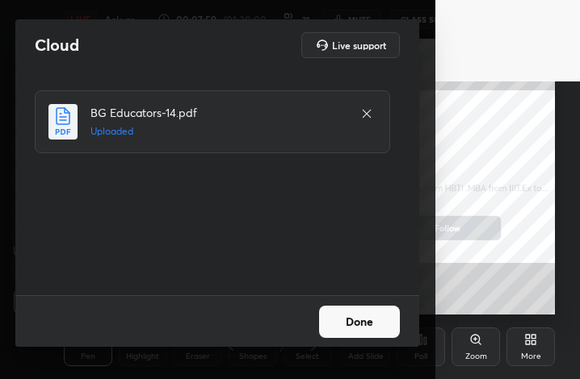
click at [354, 321] on button "Done" at bounding box center [359, 322] width 81 height 32
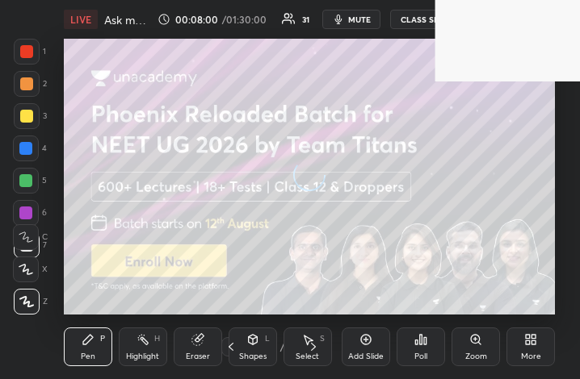
click at [535, 346] on div "More" at bounding box center [530, 347] width 48 height 39
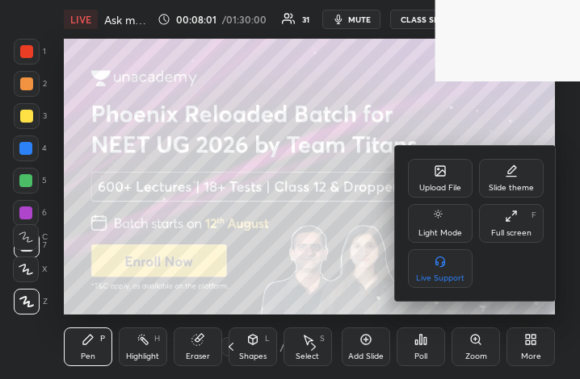
click at [516, 229] on div "Full screen F" at bounding box center [511, 223] width 65 height 39
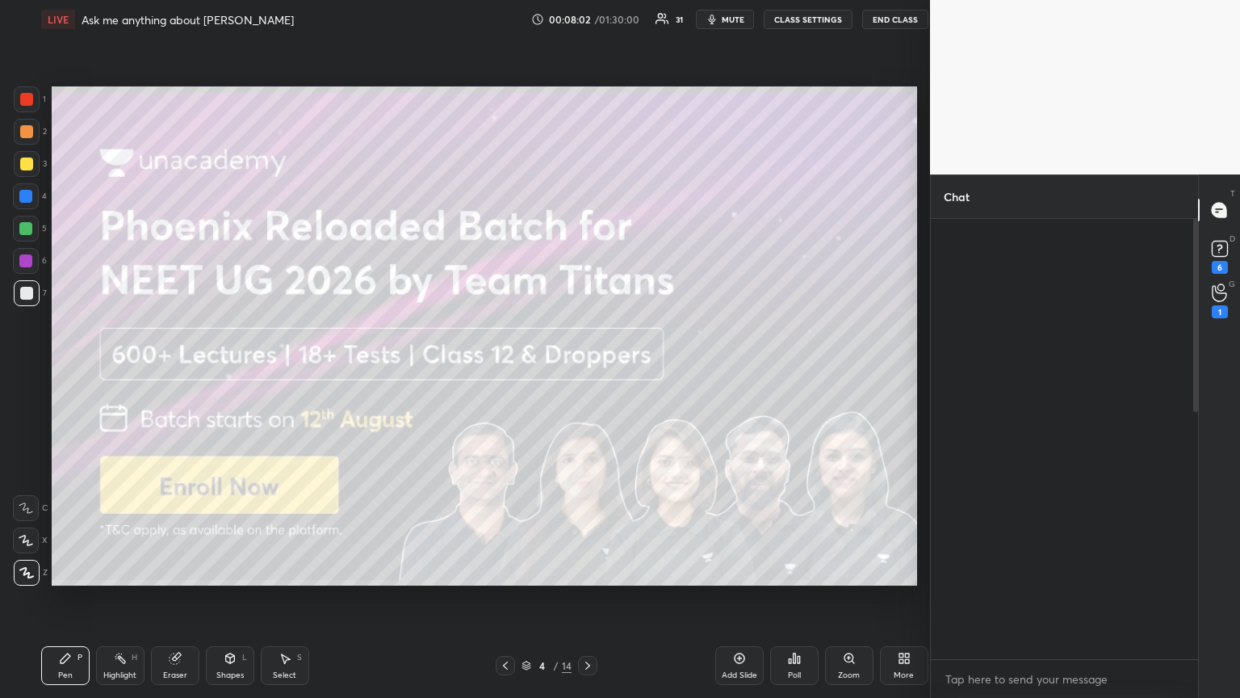
scroll to position [80150, 79878]
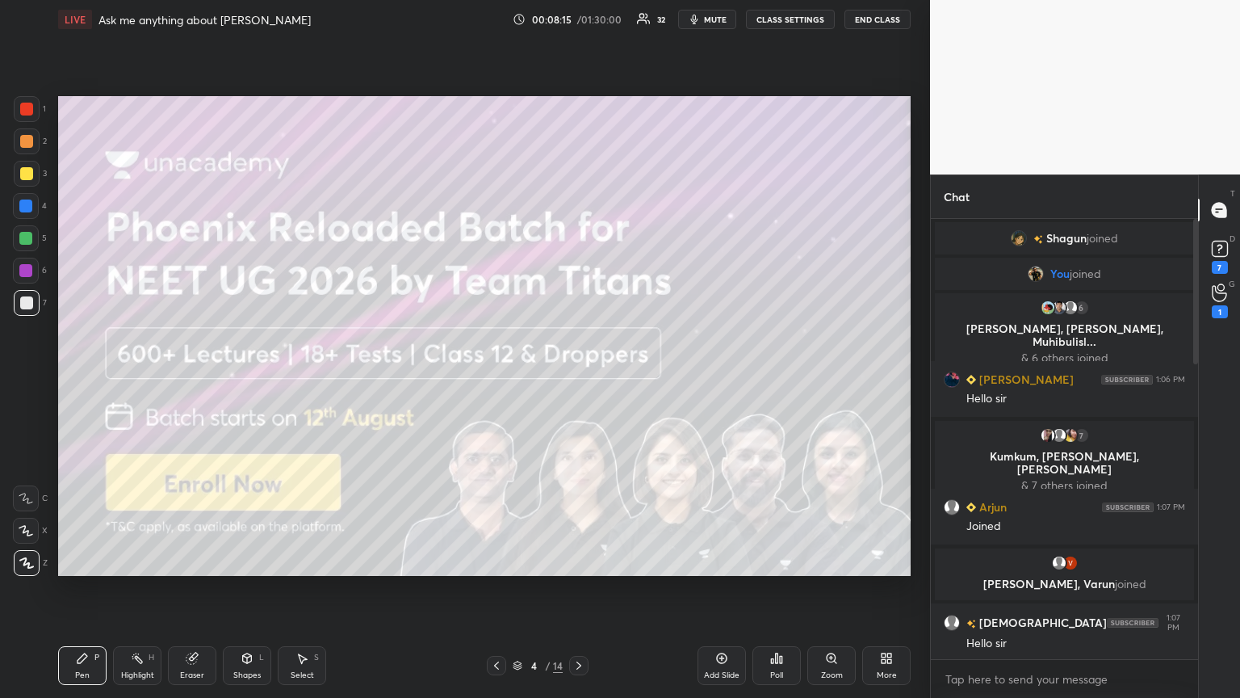
click at [578, 379] on icon at bounding box center [578, 665] width 13 height 13
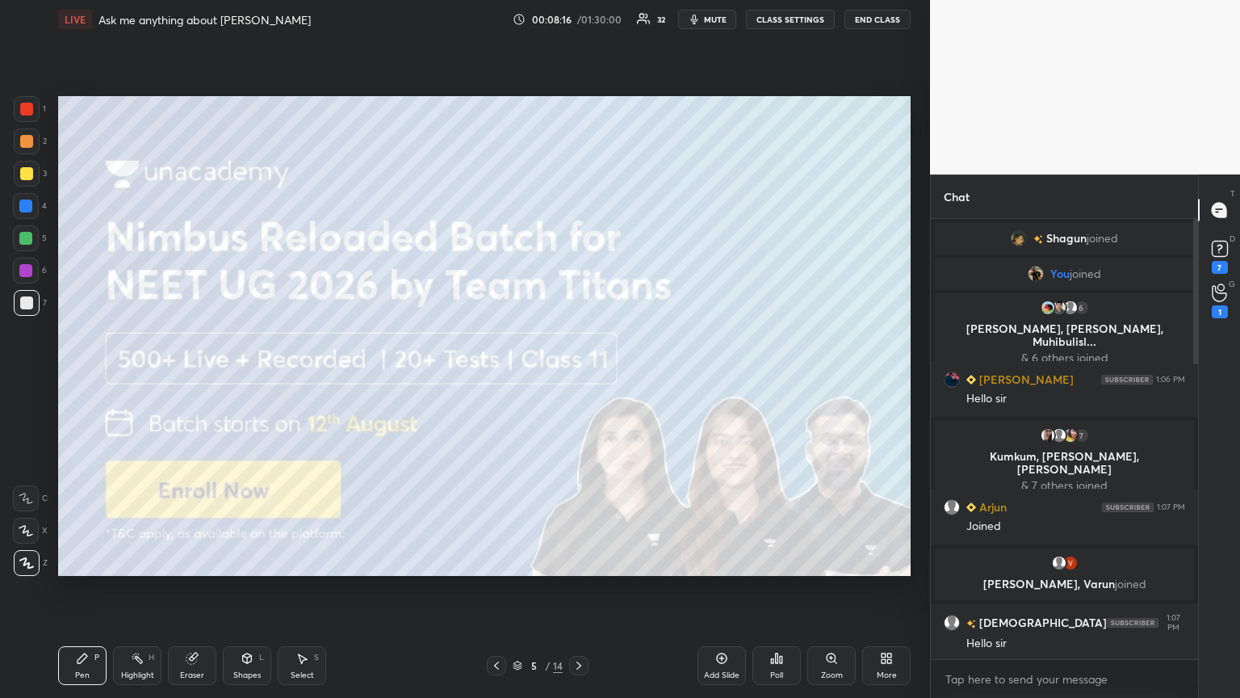
click at [577, 379] on icon at bounding box center [578, 665] width 13 height 13
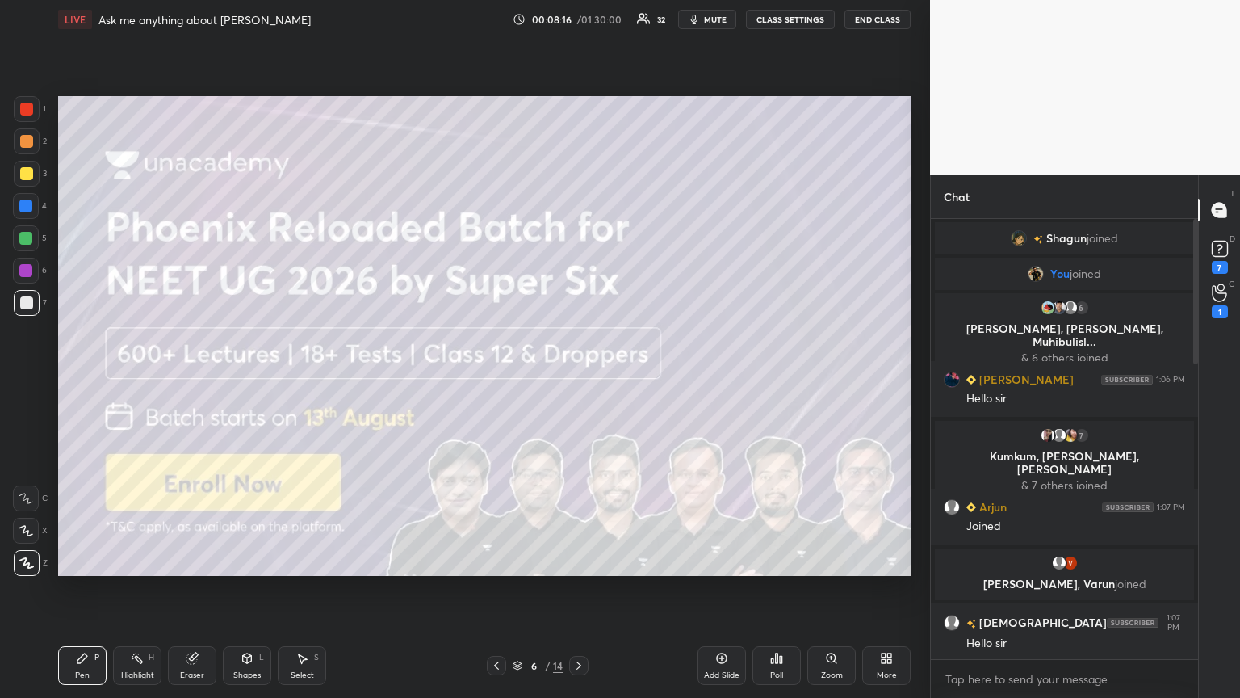
click at [577, 379] on icon at bounding box center [578, 665] width 13 height 13
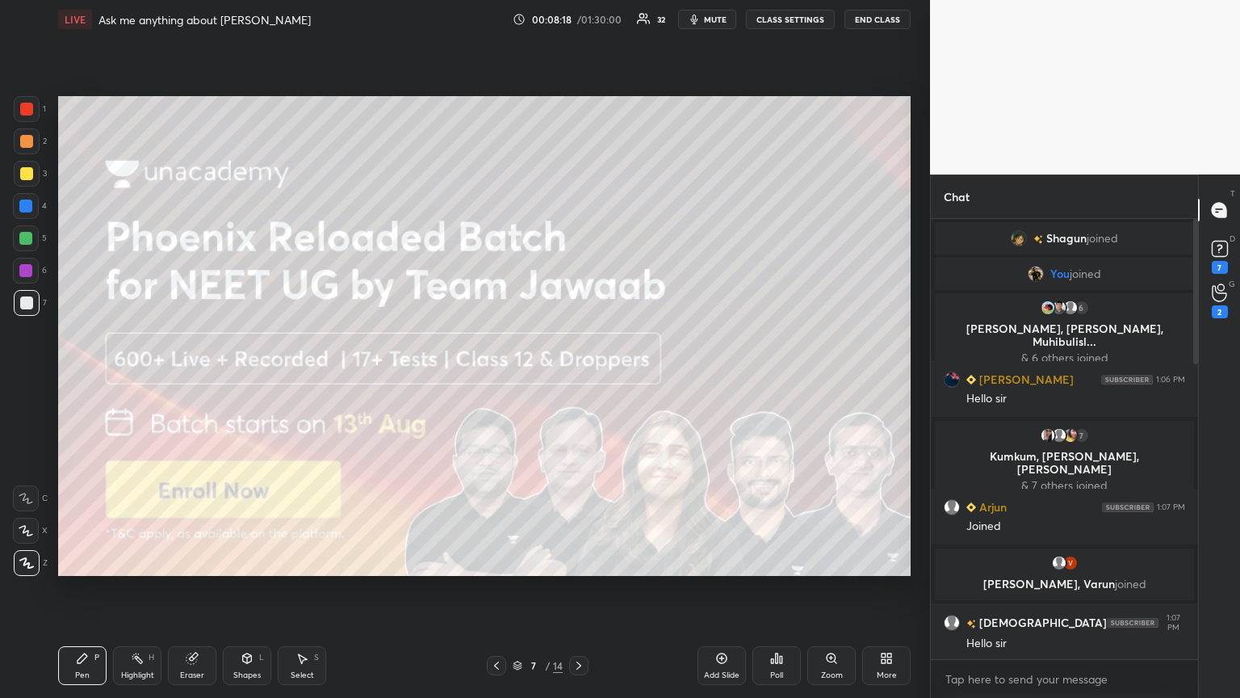
click at [491, 379] on icon at bounding box center [496, 665] width 13 height 13
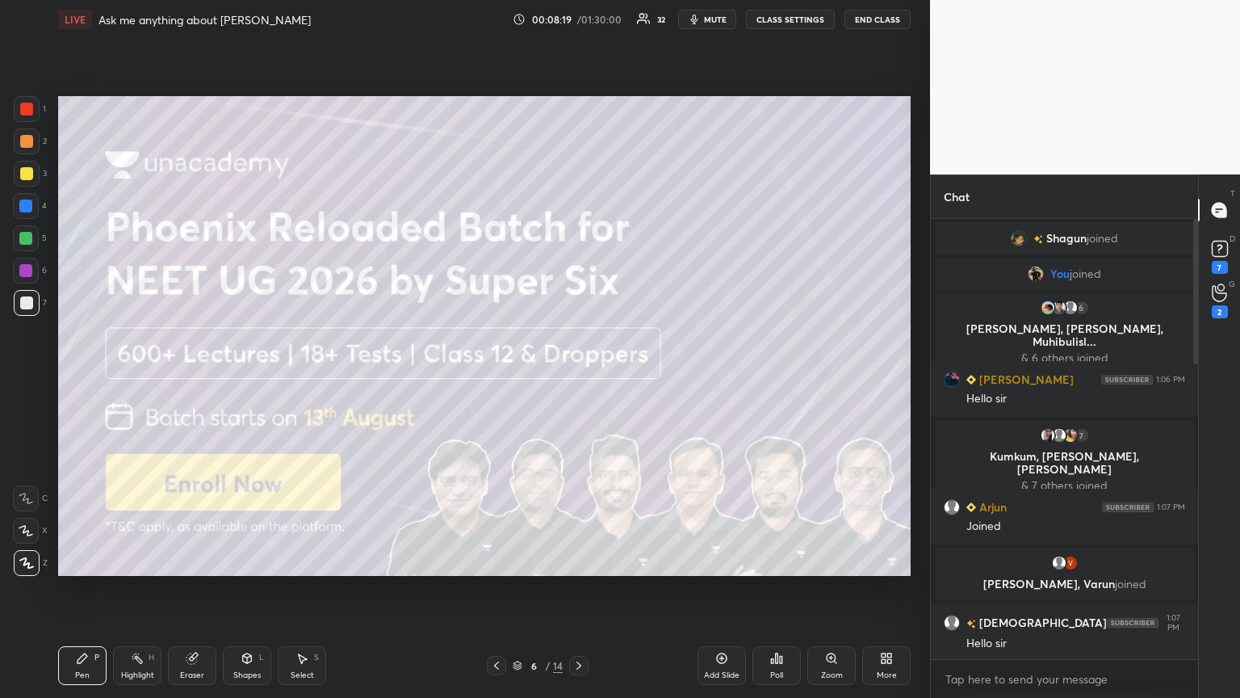
click at [579, 379] on div at bounding box center [578, 665] width 19 height 19
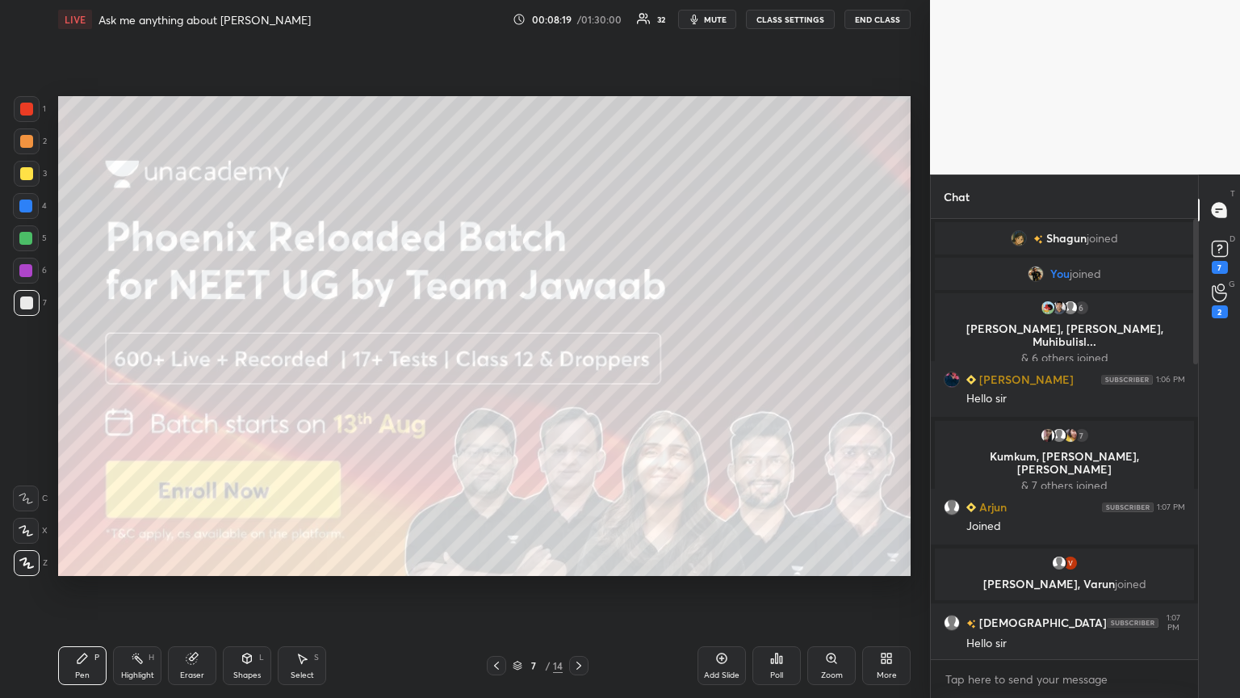
click at [579, 379] on div at bounding box center [578, 665] width 19 height 19
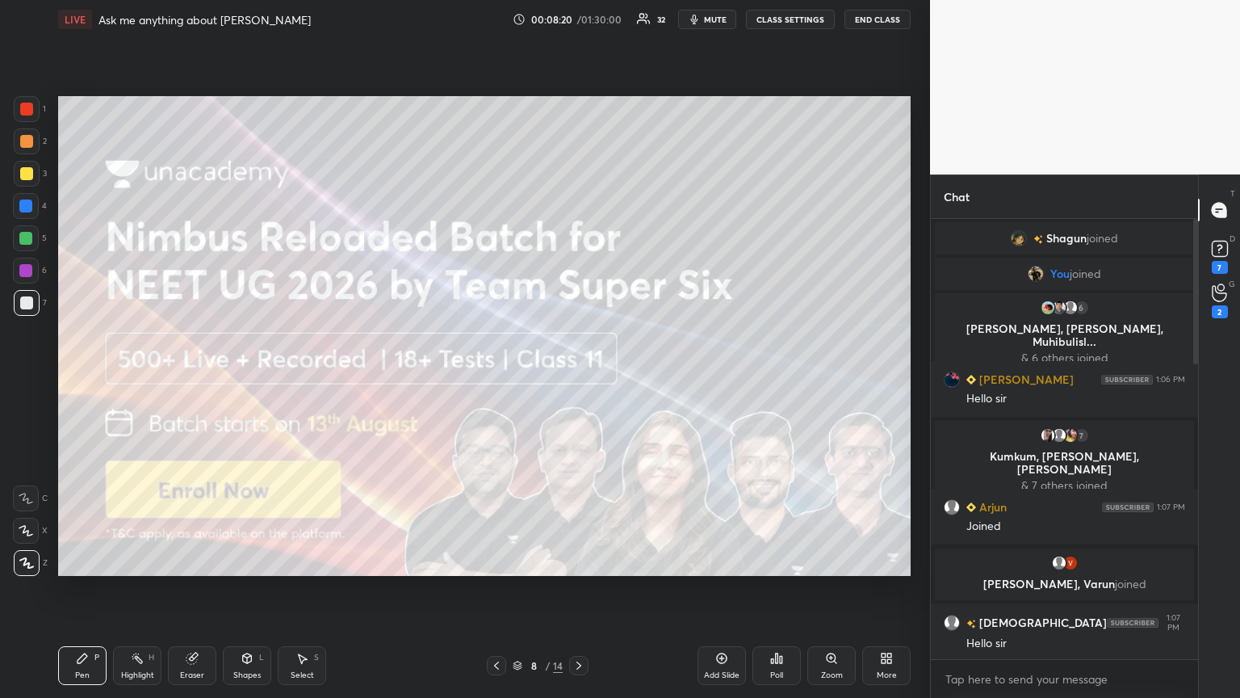
click at [579, 379] on icon at bounding box center [578, 665] width 13 height 13
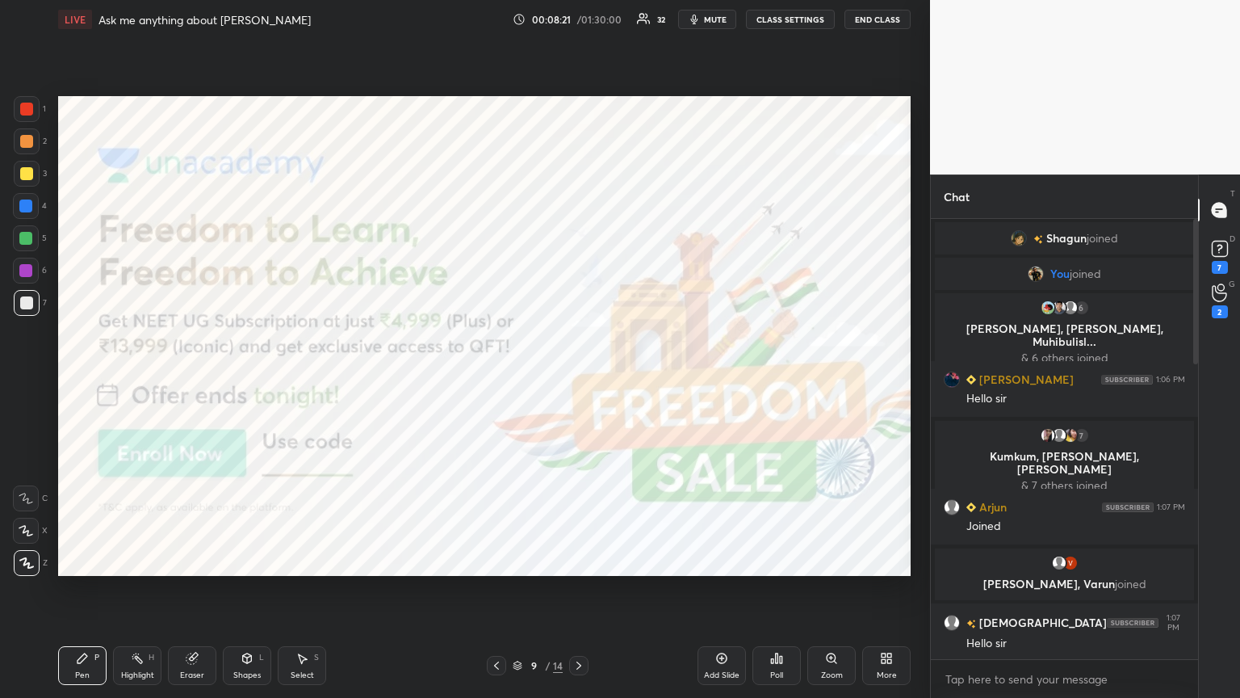
drag, startPoint x: 495, startPoint y: 665, endPoint x: 501, endPoint y: 639, distance: 27.2
click at [494, 379] on icon at bounding box center [496, 665] width 5 height 8
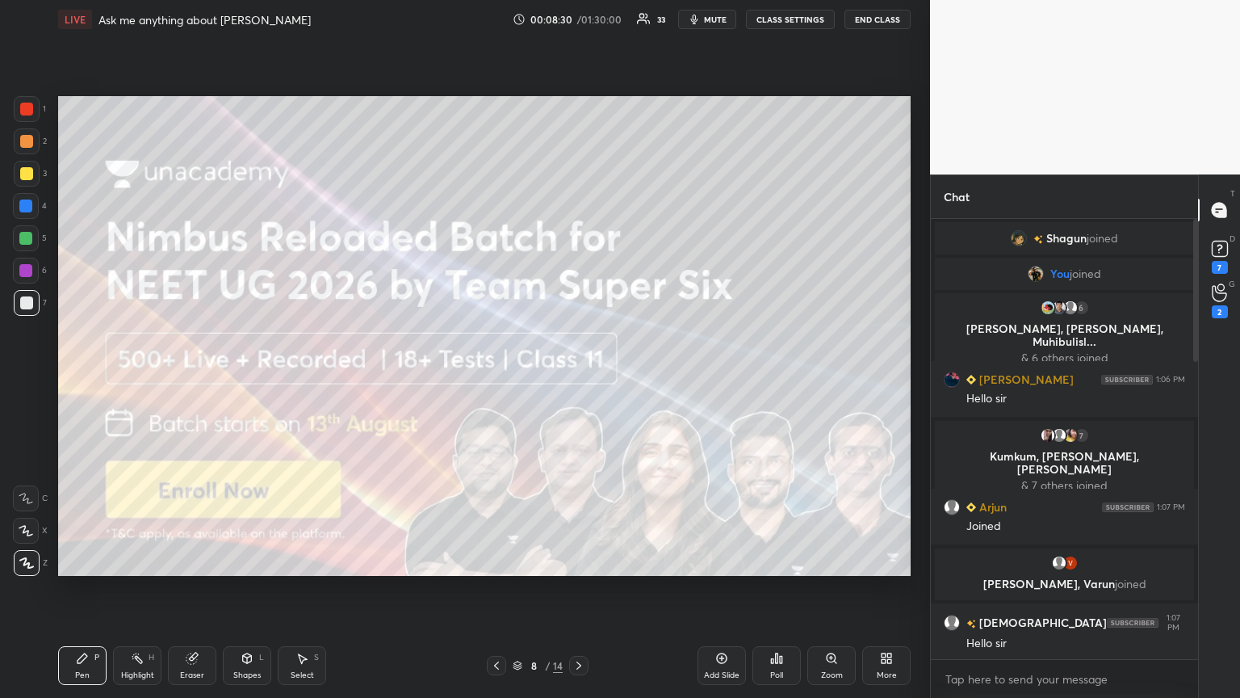
click at [19, 113] on div at bounding box center [27, 109] width 26 height 26
drag, startPoint x: 497, startPoint y: 666, endPoint x: 489, endPoint y: 614, distance: 53.1
click at [496, 379] on icon at bounding box center [496, 665] width 13 height 13
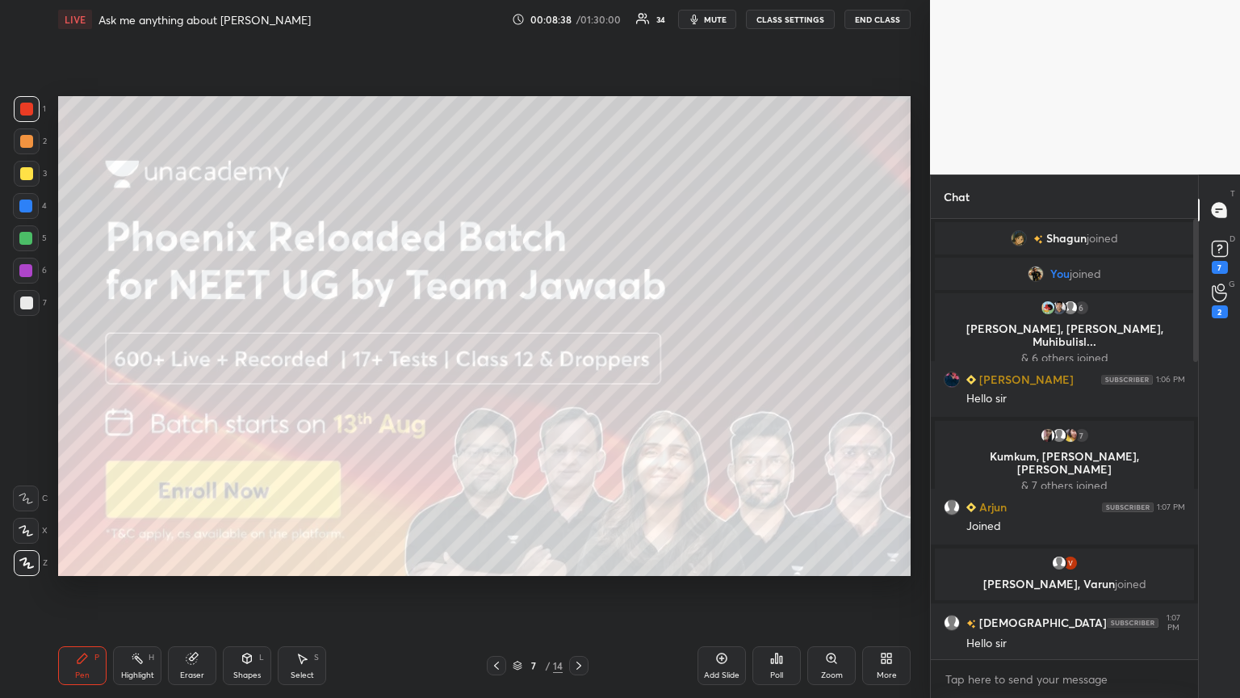
click at [495, 379] on icon at bounding box center [496, 665] width 5 height 8
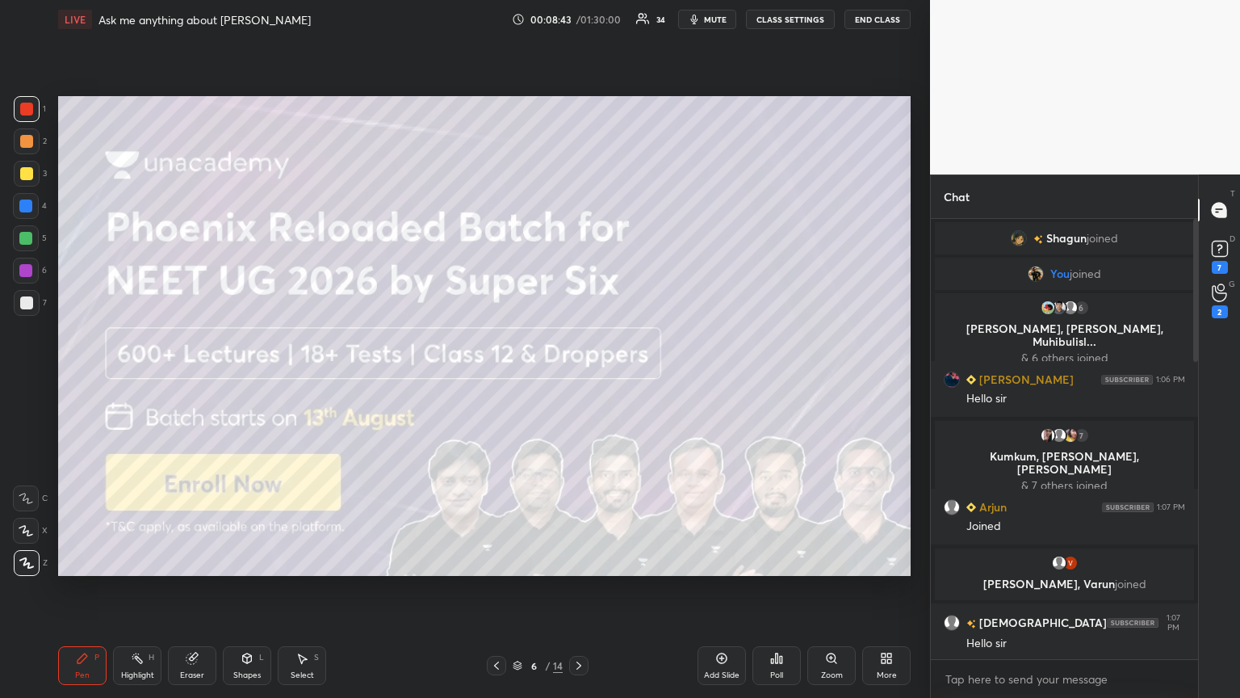
click at [574, 379] on icon at bounding box center [578, 665] width 13 height 13
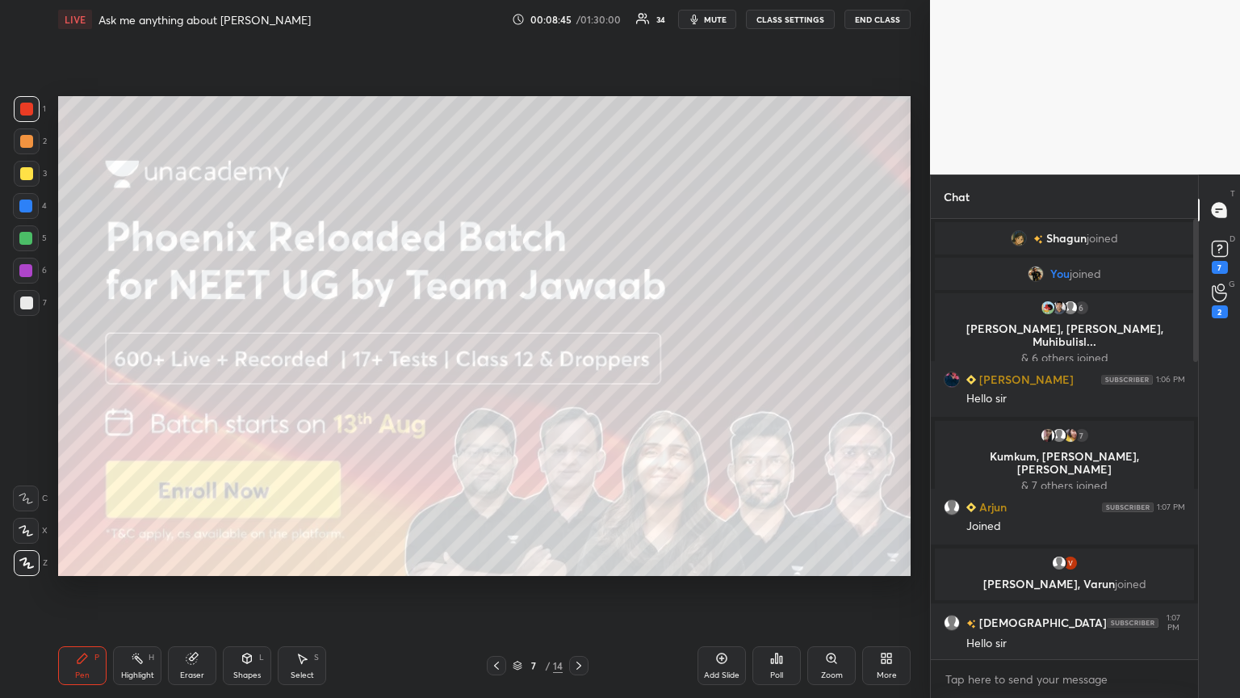
drag, startPoint x: 582, startPoint y: 666, endPoint x: 580, endPoint y: 639, distance: 27.6
click at [578, 379] on icon at bounding box center [578, 665] width 13 height 13
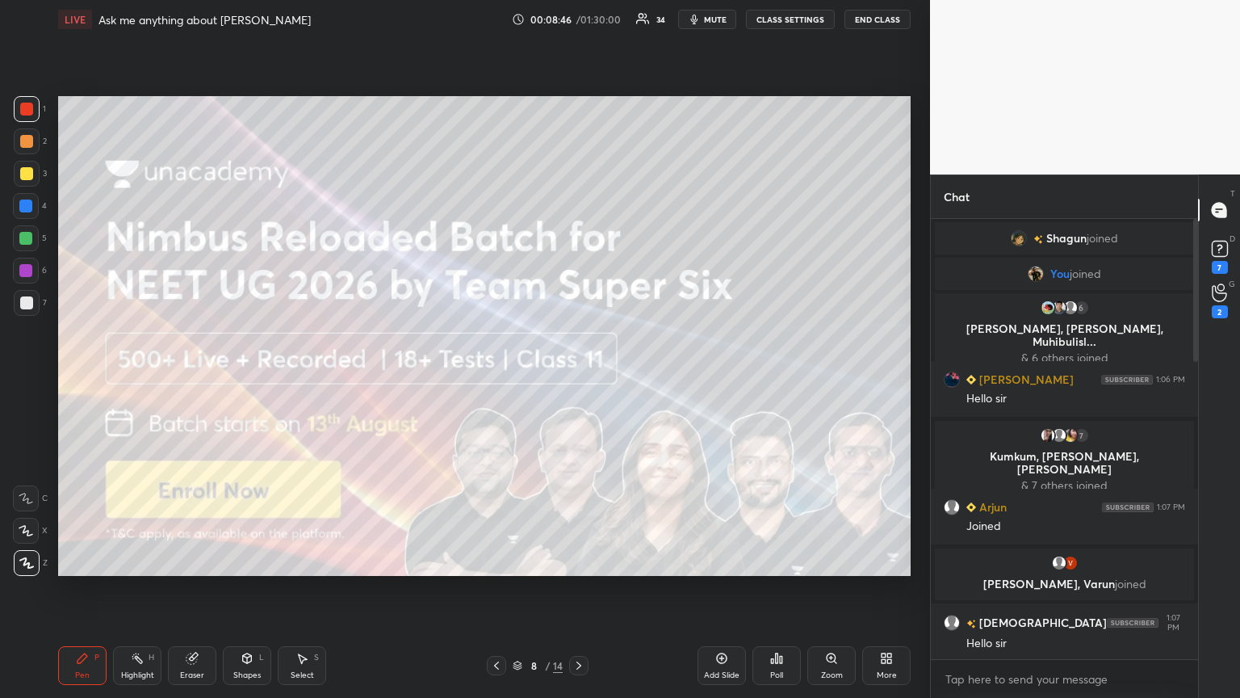
click at [497, 379] on icon at bounding box center [496, 665] width 13 height 13
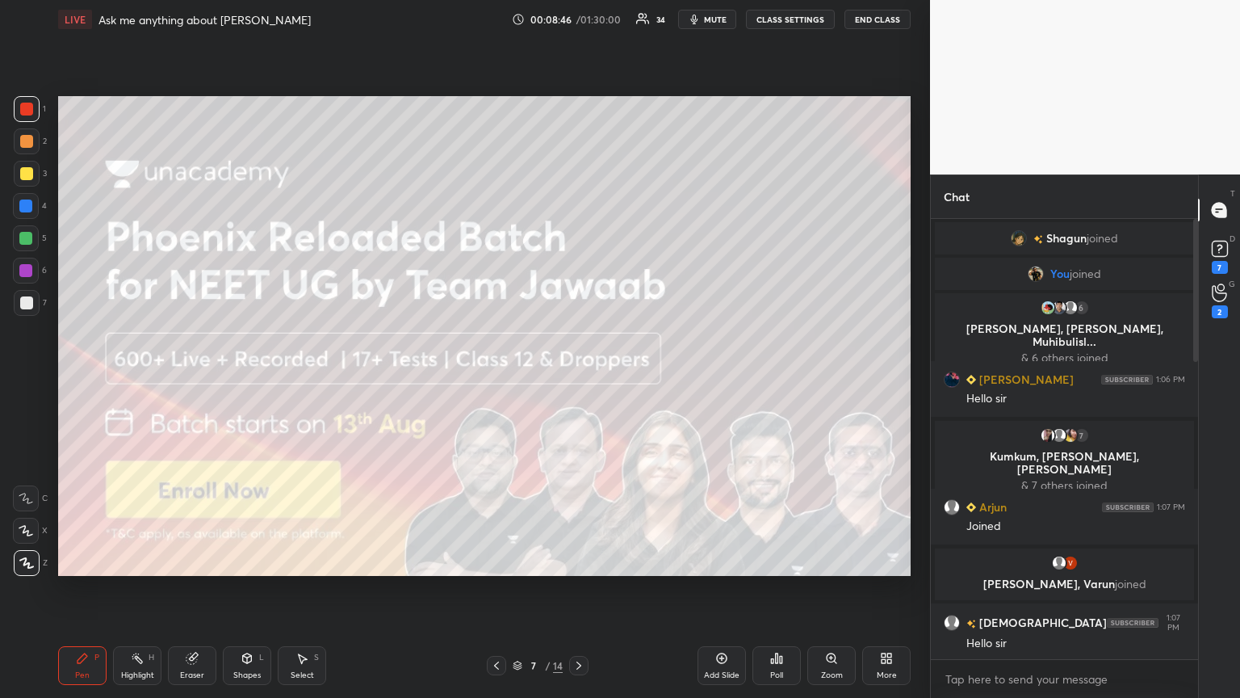
click at [497, 379] on icon at bounding box center [496, 665] width 13 height 13
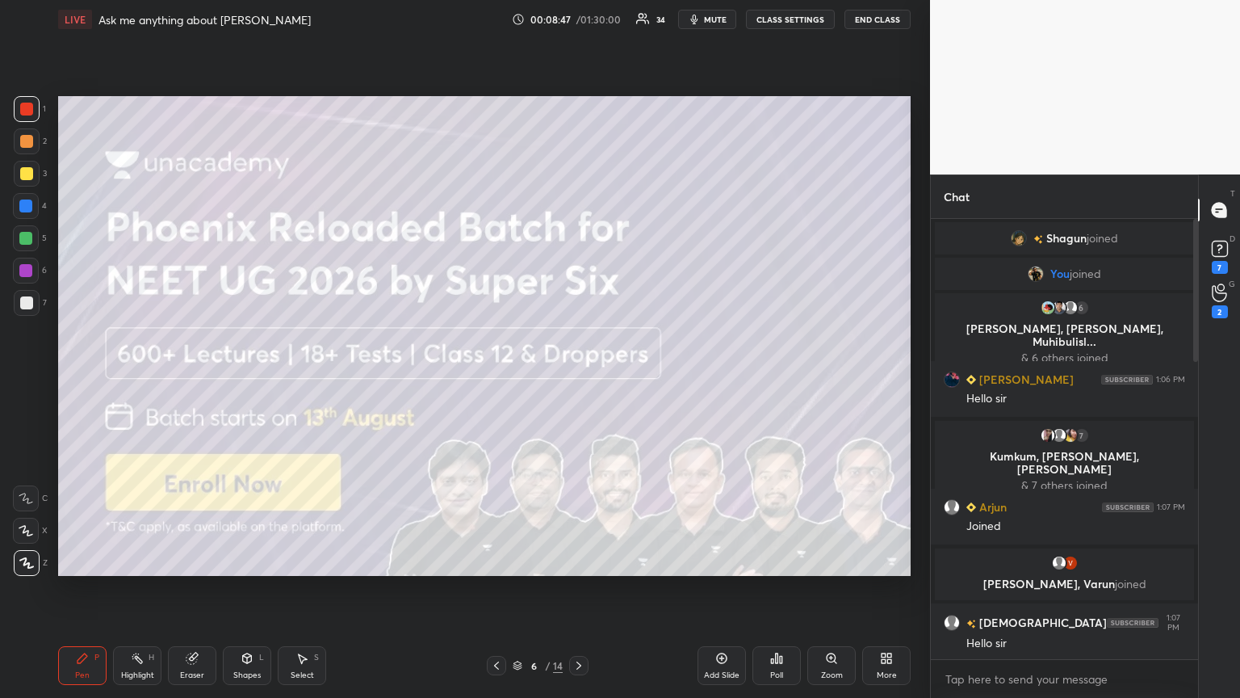
click at [496, 379] on icon at bounding box center [496, 665] width 5 height 8
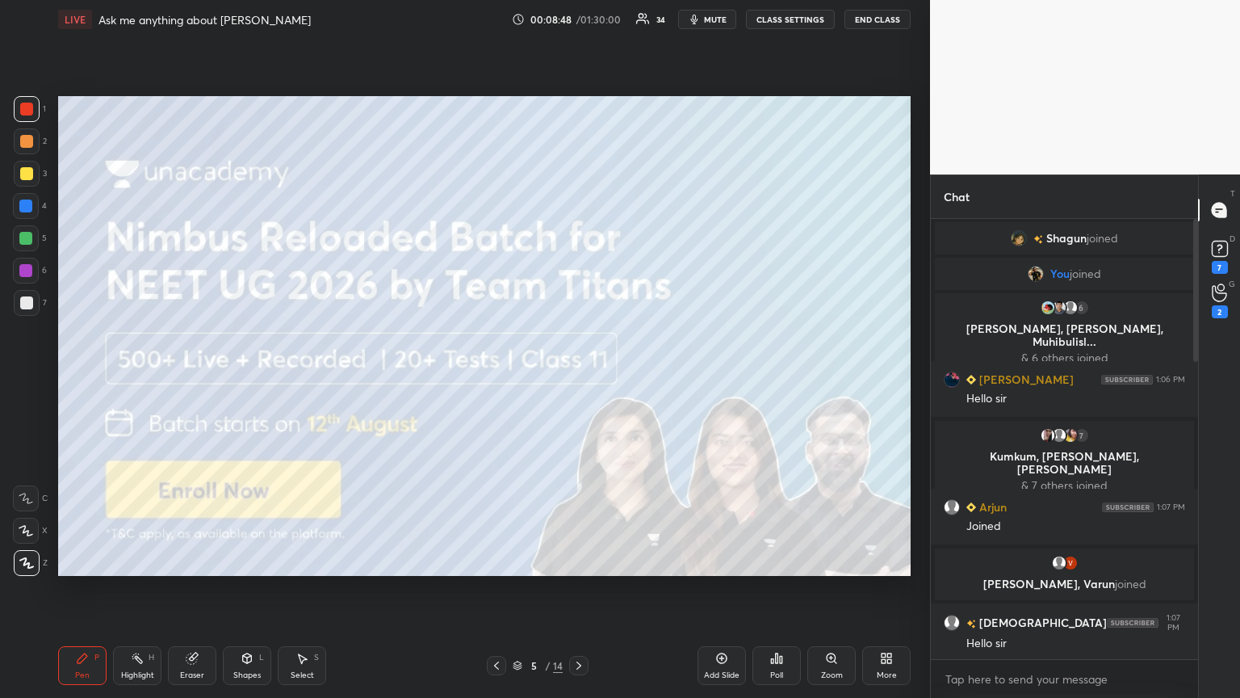
click at [496, 379] on icon at bounding box center [496, 665] width 13 height 13
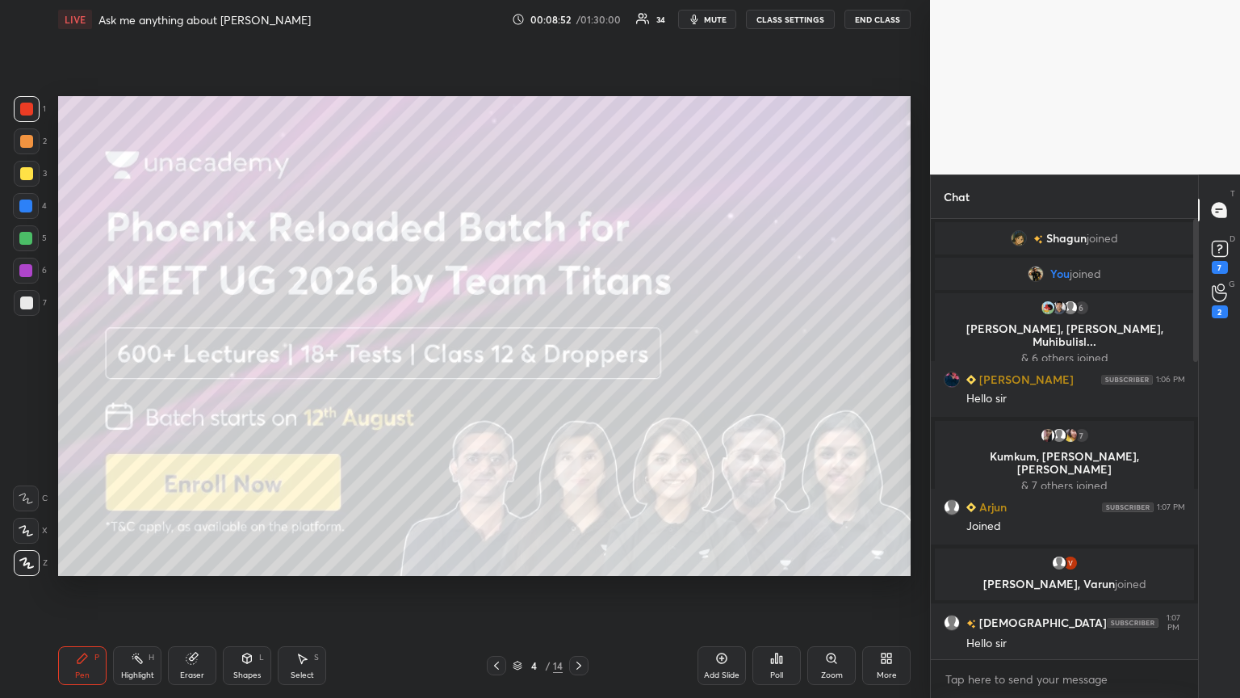
click at [578, 379] on icon at bounding box center [578, 665] width 13 height 13
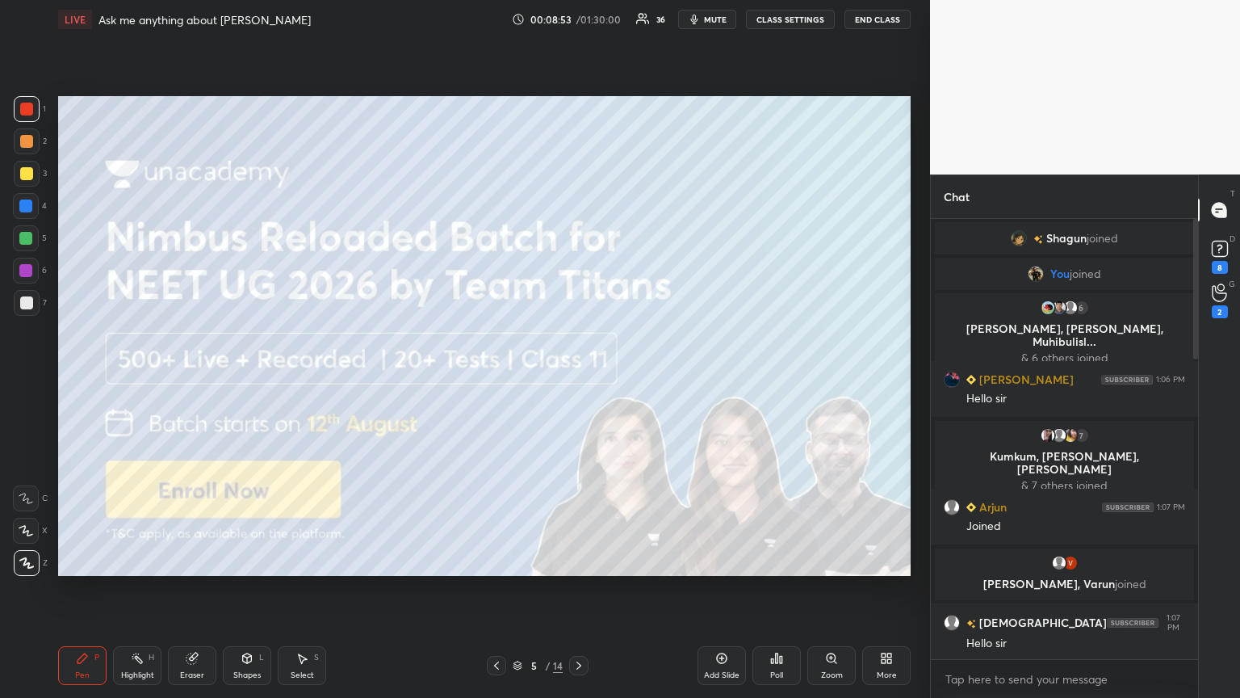
click at [578, 379] on icon at bounding box center [578, 665] width 13 height 13
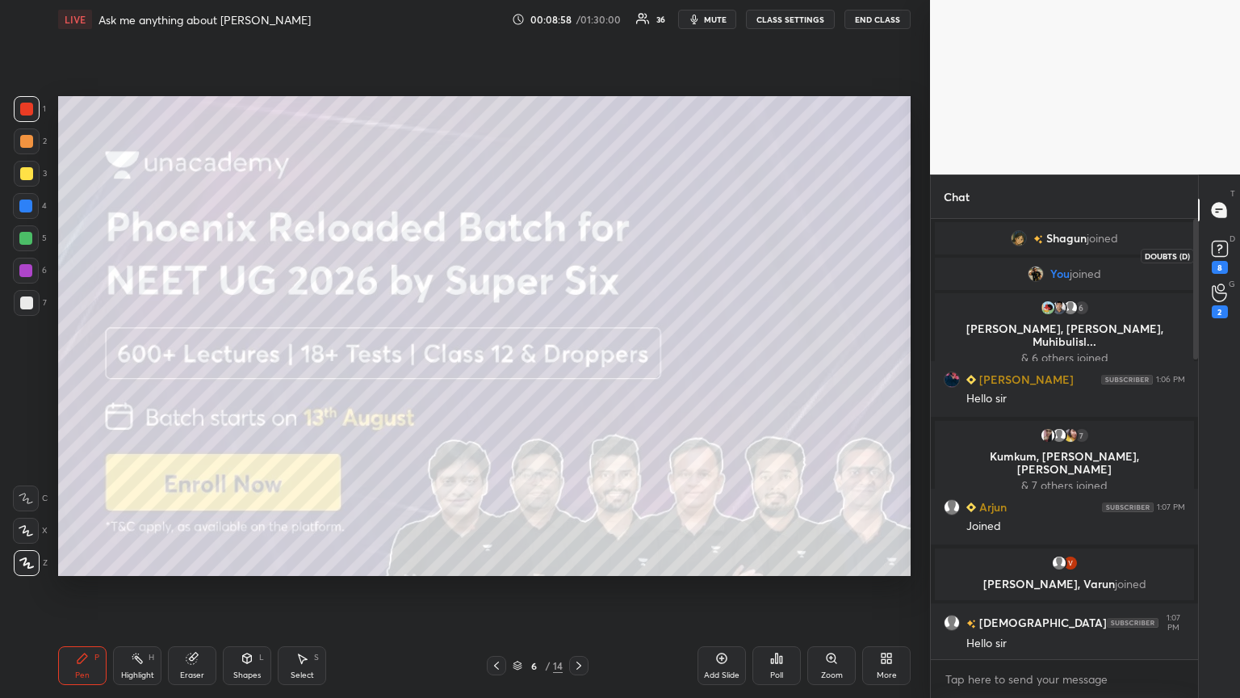
click at [579, 267] on div "8" at bounding box center [1220, 267] width 16 height 13
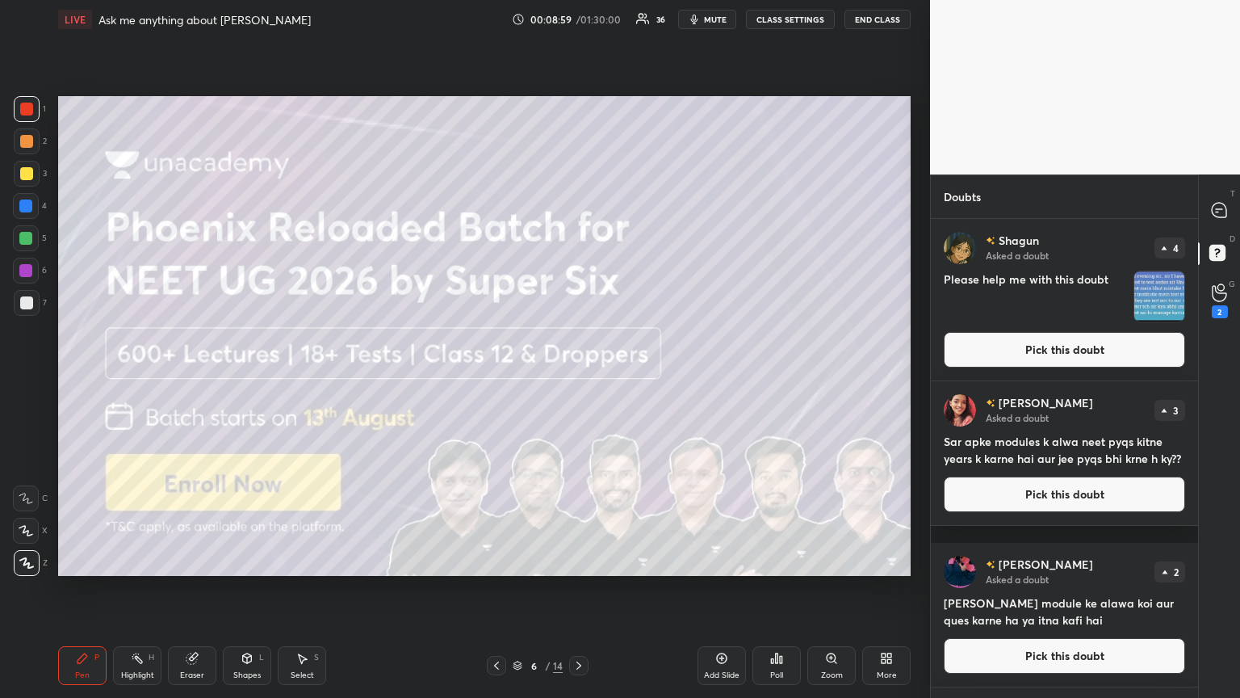
click at [579, 379] on icon at bounding box center [578, 665] width 13 height 13
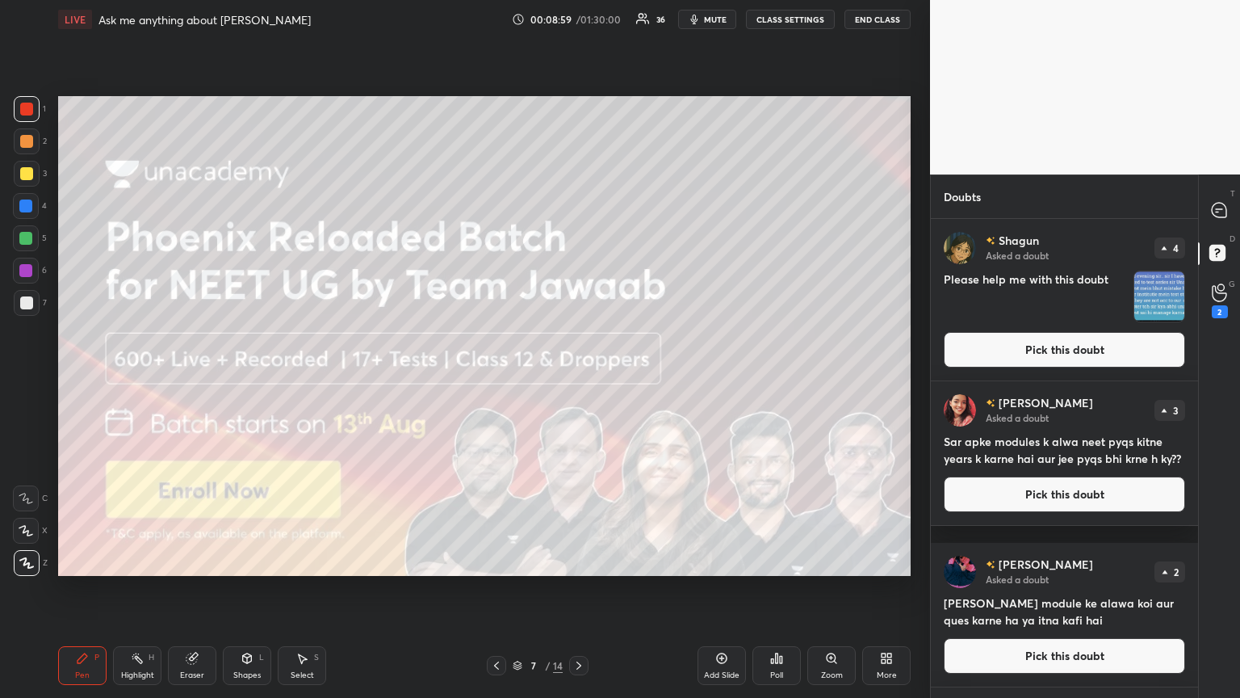
click at [579, 379] on icon at bounding box center [578, 665] width 13 height 13
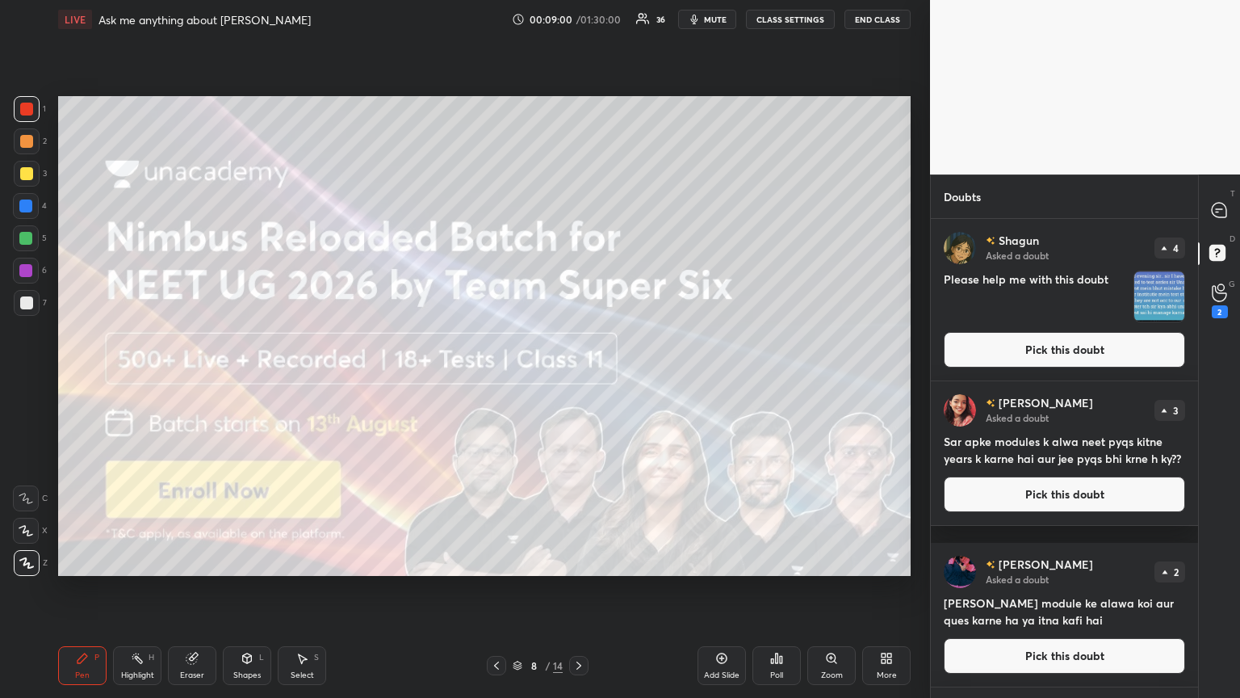
click at [578, 379] on icon at bounding box center [578, 665] width 13 height 13
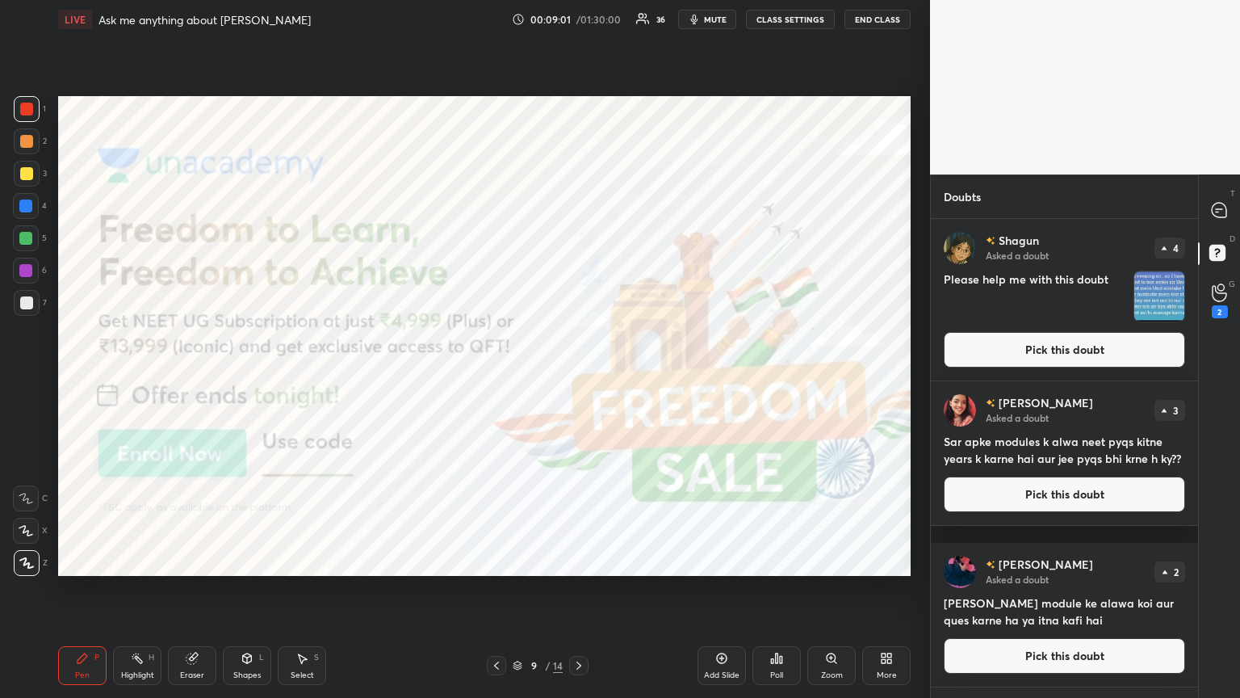
drag, startPoint x: 497, startPoint y: 660, endPoint x: 509, endPoint y: 660, distance: 11.3
click at [498, 379] on icon at bounding box center [496, 665] width 13 height 13
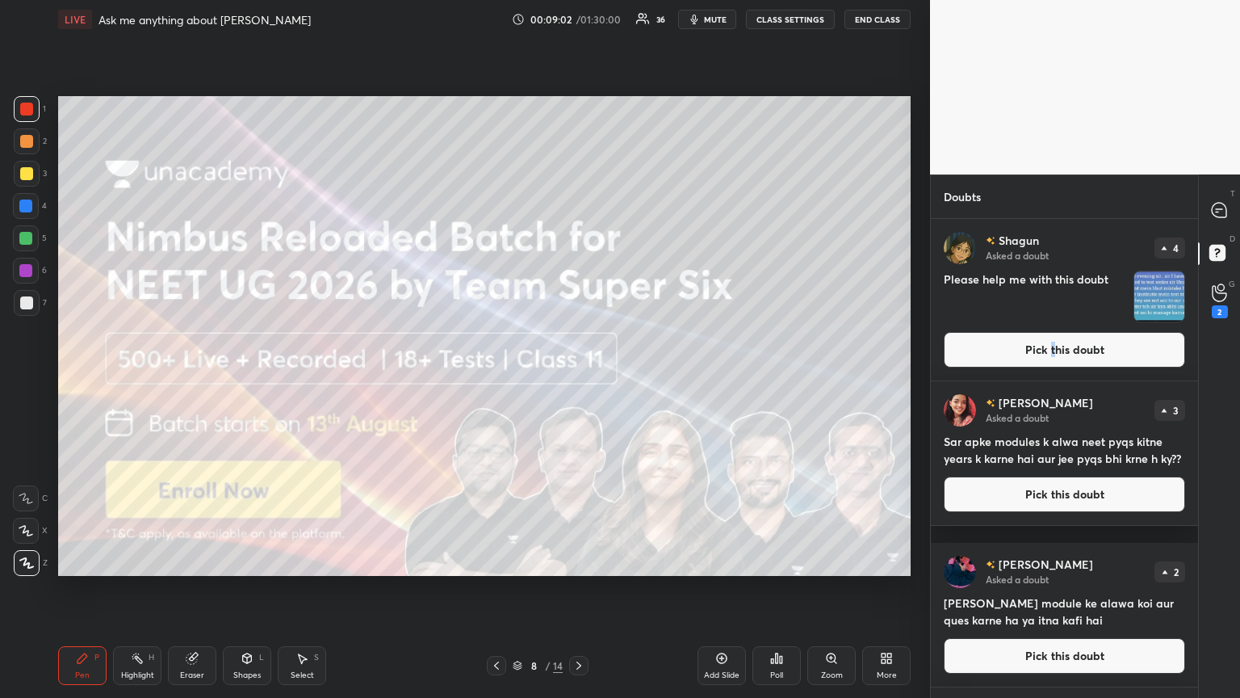
drag, startPoint x: 1050, startPoint y: 346, endPoint x: 1037, endPoint y: 346, distance: 12.9
click at [579, 349] on button "Pick this doubt" at bounding box center [1064, 350] width 241 height 36
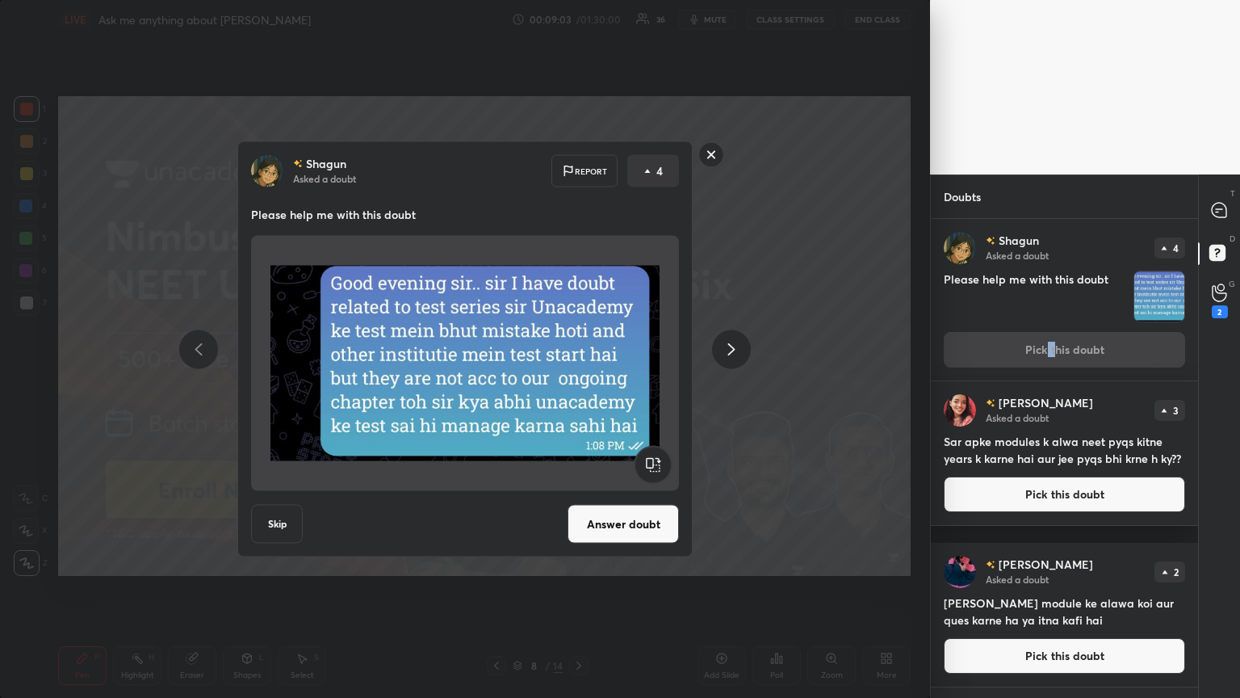
click at [579, 346] on icon at bounding box center [731, 348] width 19 height 19
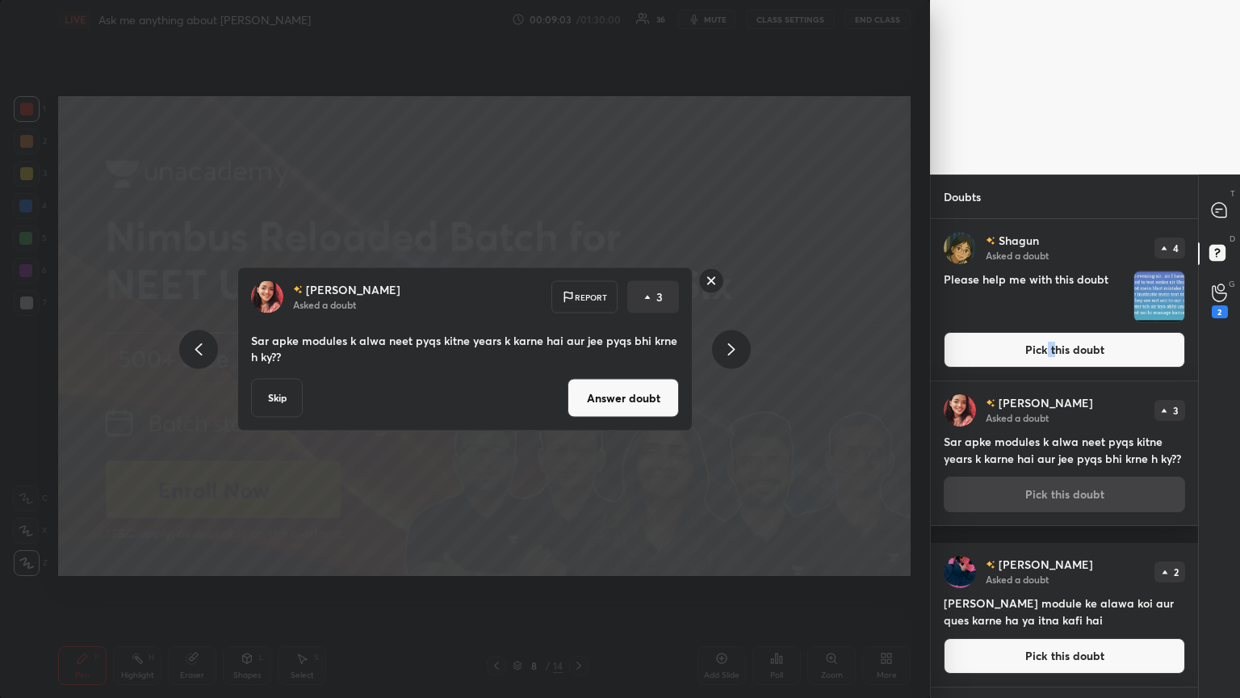
click at [579, 379] on button "Answer doubt" at bounding box center [623, 398] width 111 height 39
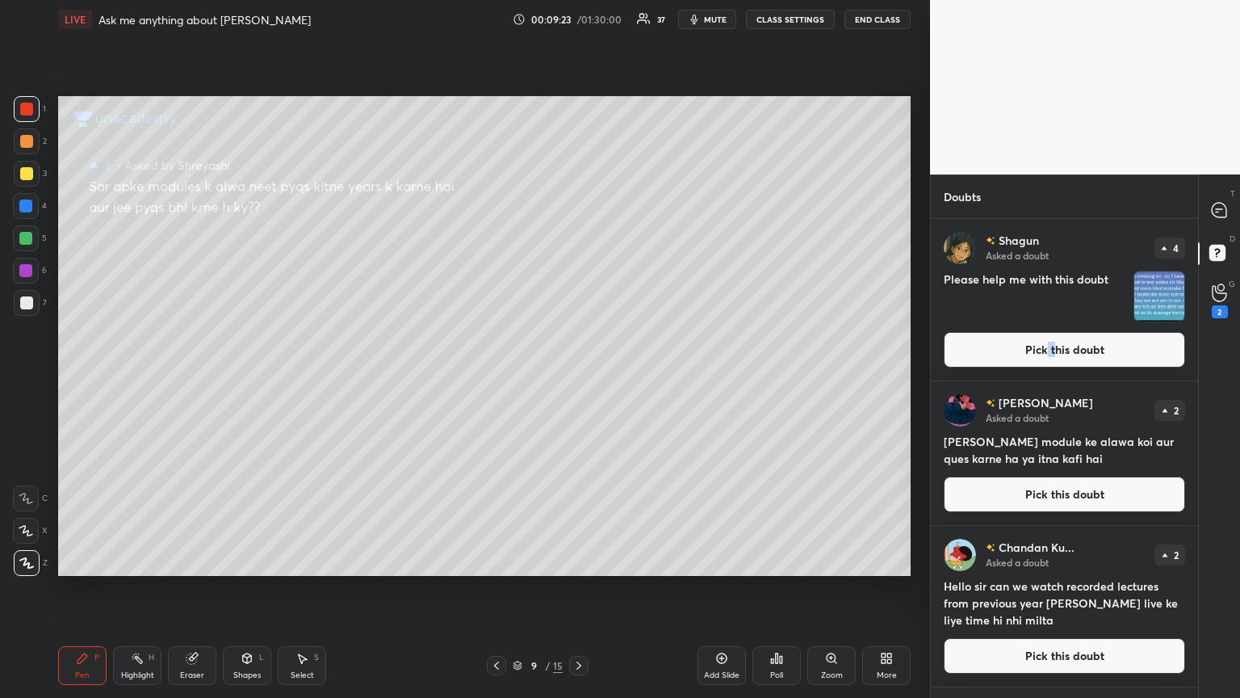
click at [579, 379] on button "Pick this doubt" at bounding box center [1064, 494] width 241 height 36
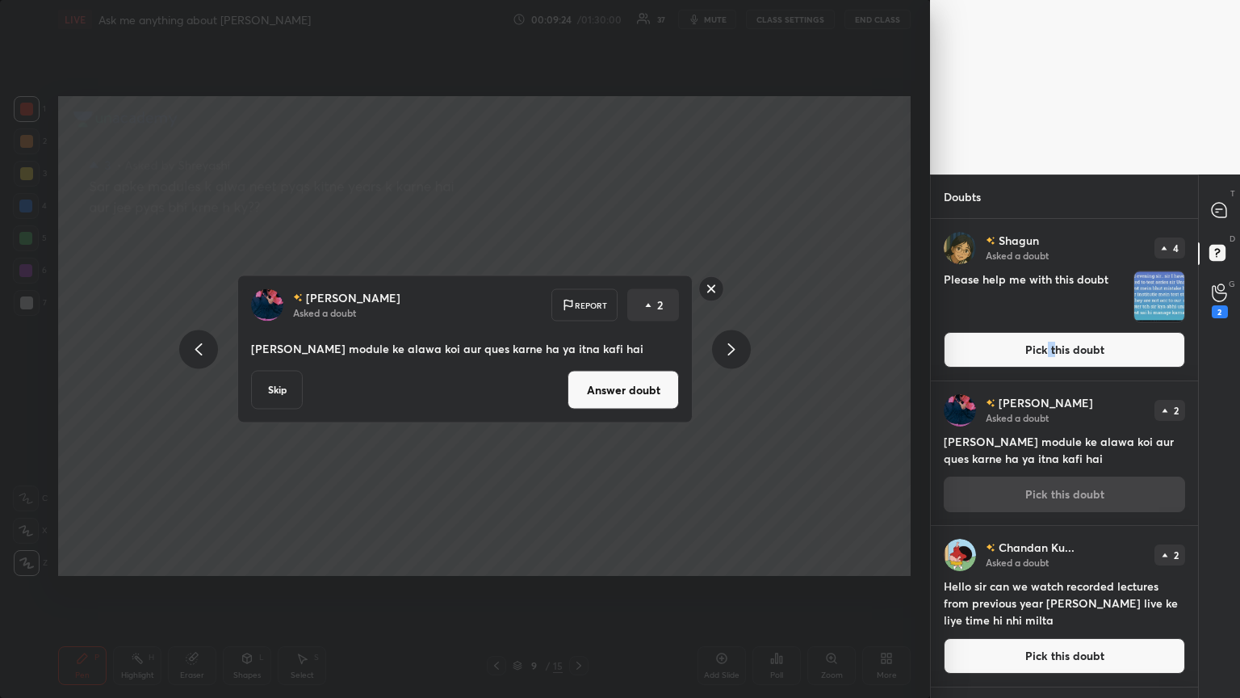
click at [579, 379] on button "Answer doubt" at bounding box center [623, 390] width 111 height 39
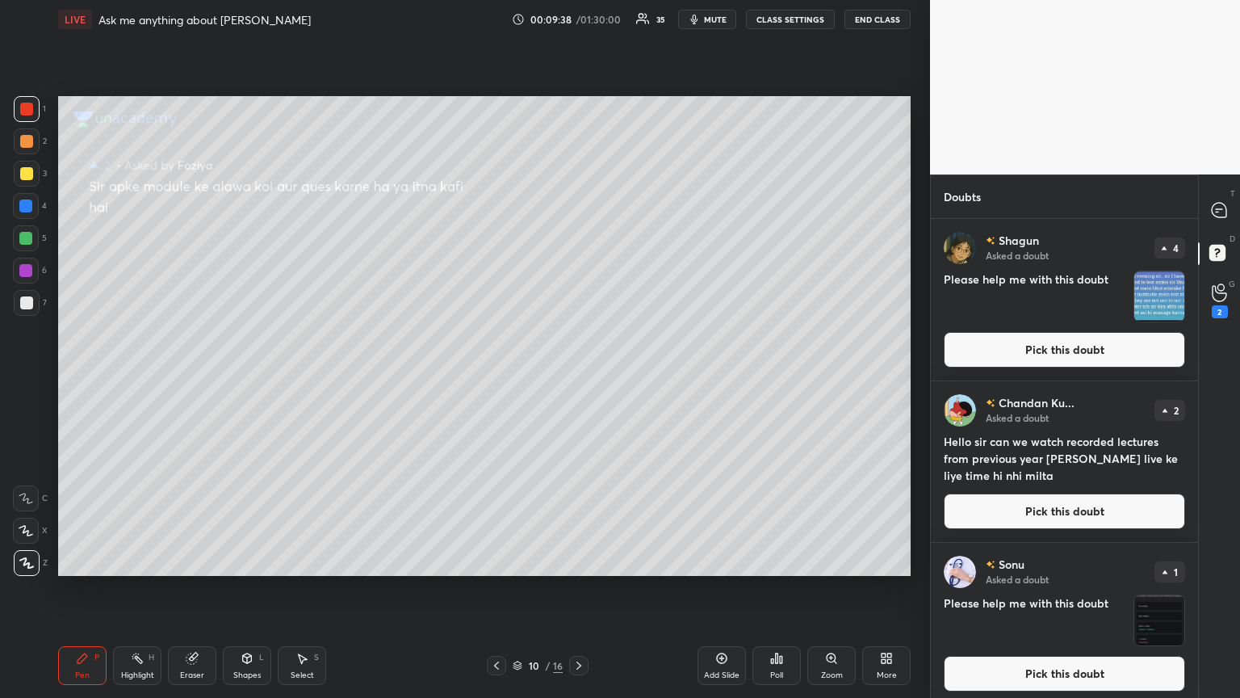
drag, startPoint x: 1058, startPoint y: 514, endPoint x: 951, endPoint y: 480, distance: 111.8
click at [579, 379] on button "Pick this doubt" at bounding box center [1064, 511] width 241 height 36
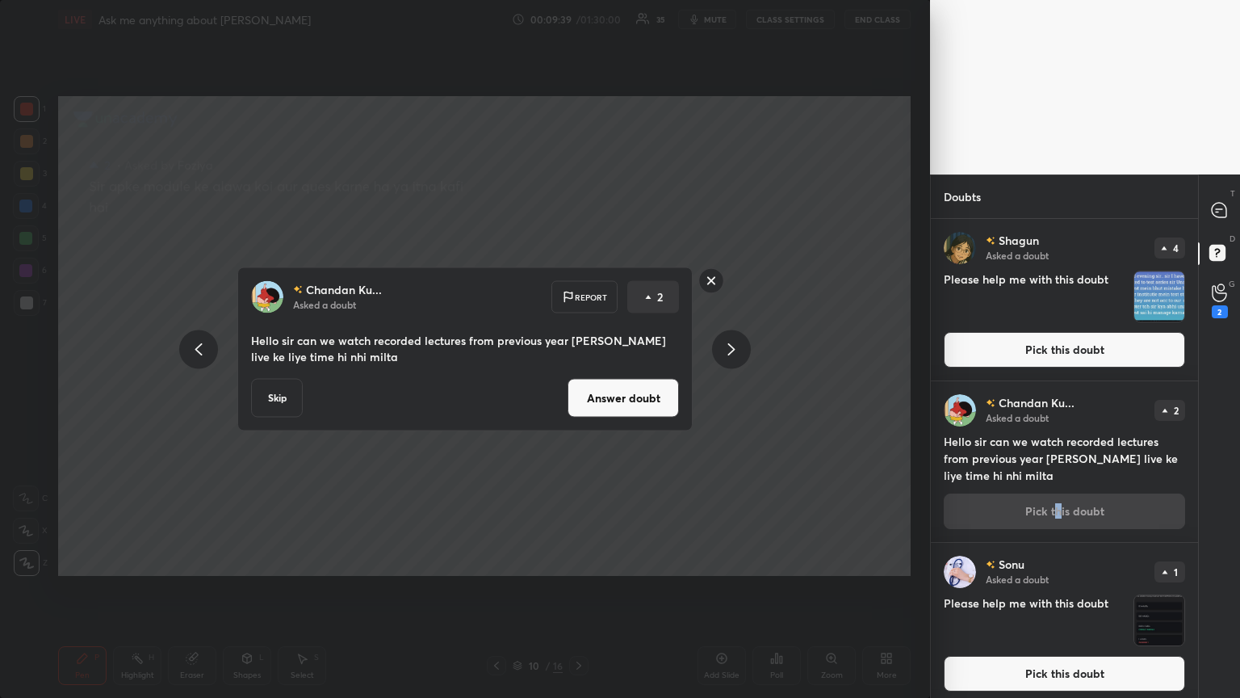
click at [579, 379] on button "Answer doubt" at bounding box center [623, 398] width 111 height 39
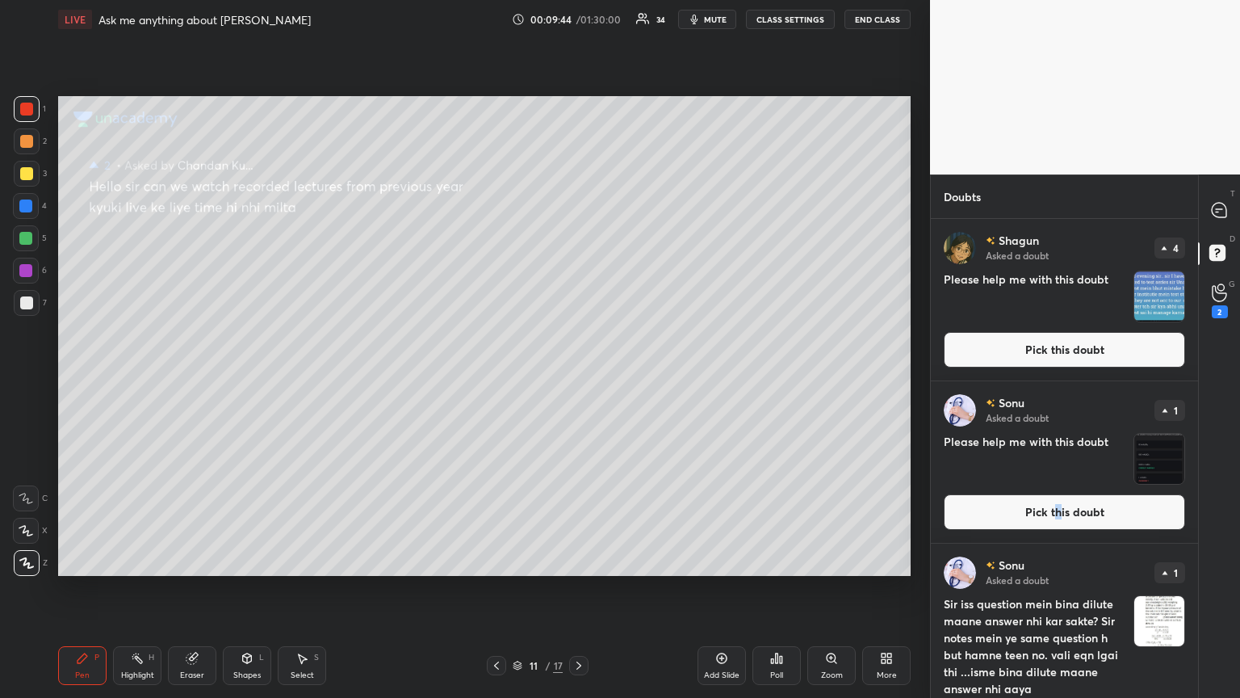
drag, startPoint x: 1015, startPoint y: 528, endPoint x: 966, endPoint y: 513, distance: 51.6
click at [579, 379] on button "Pick this doubt" at bounding box center [1064, 512] width 241 height 36
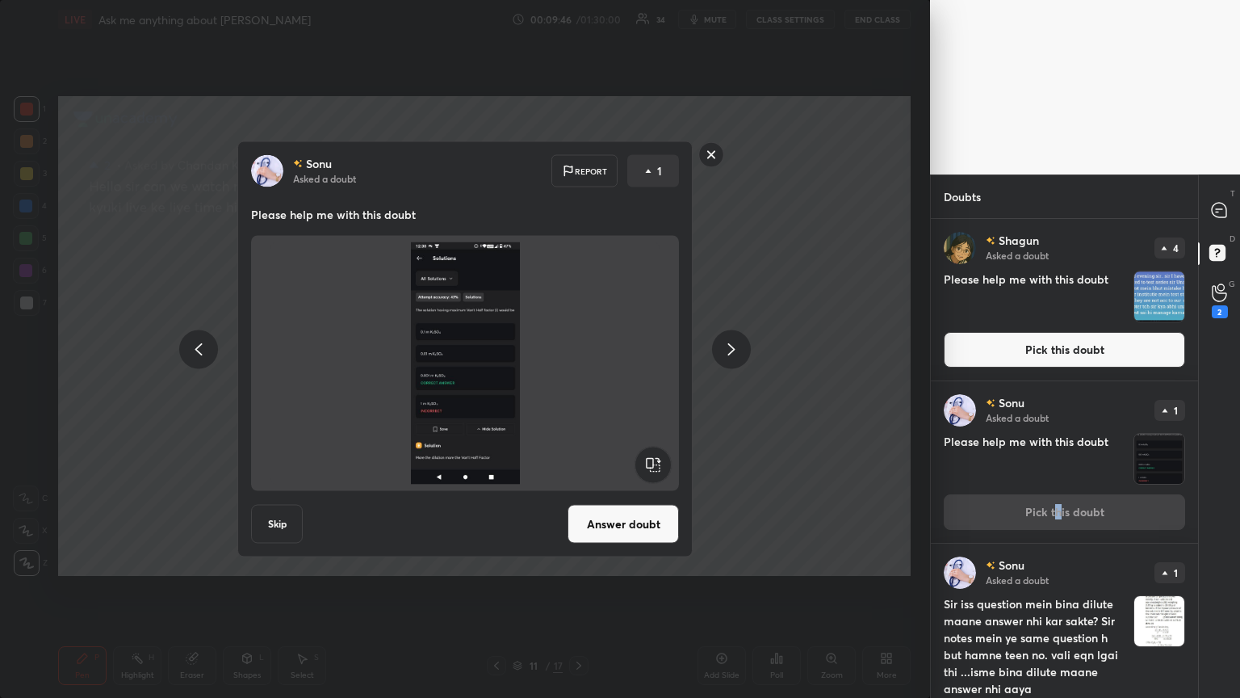
click at [579, 350] on div at bounding box center [731, 348] width 39 height 39
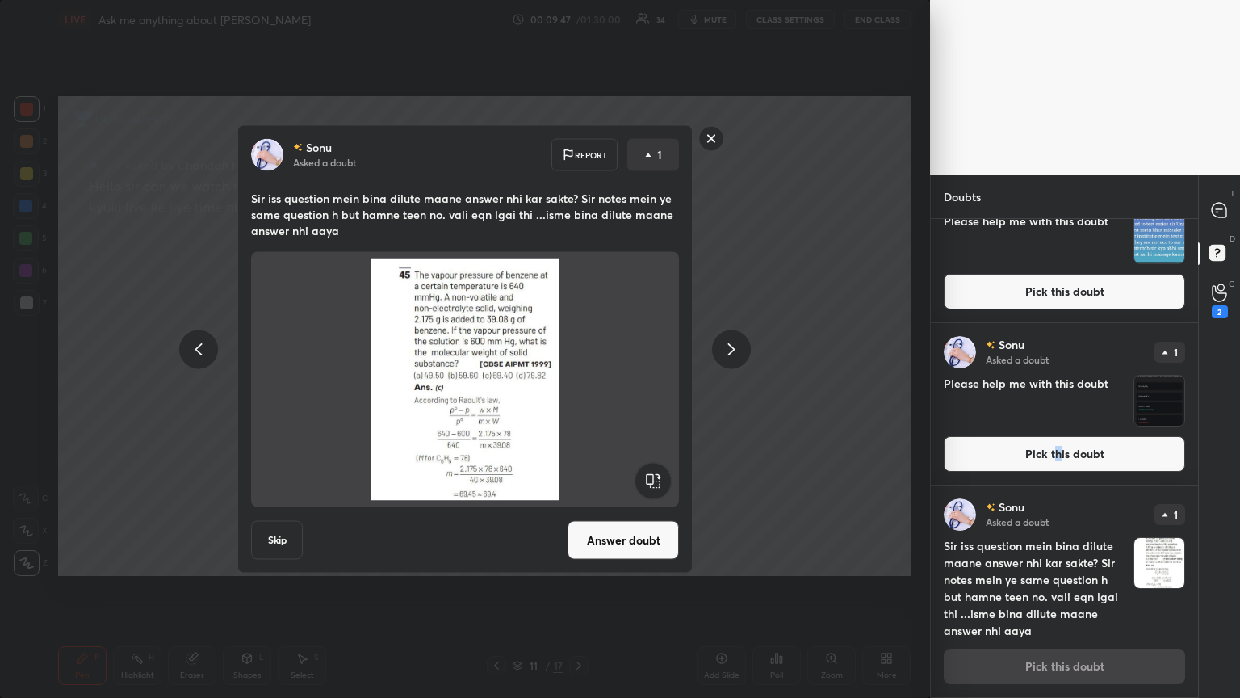
click at [579, 348] on icon at bounding box center [731, 348] width 19 height 19
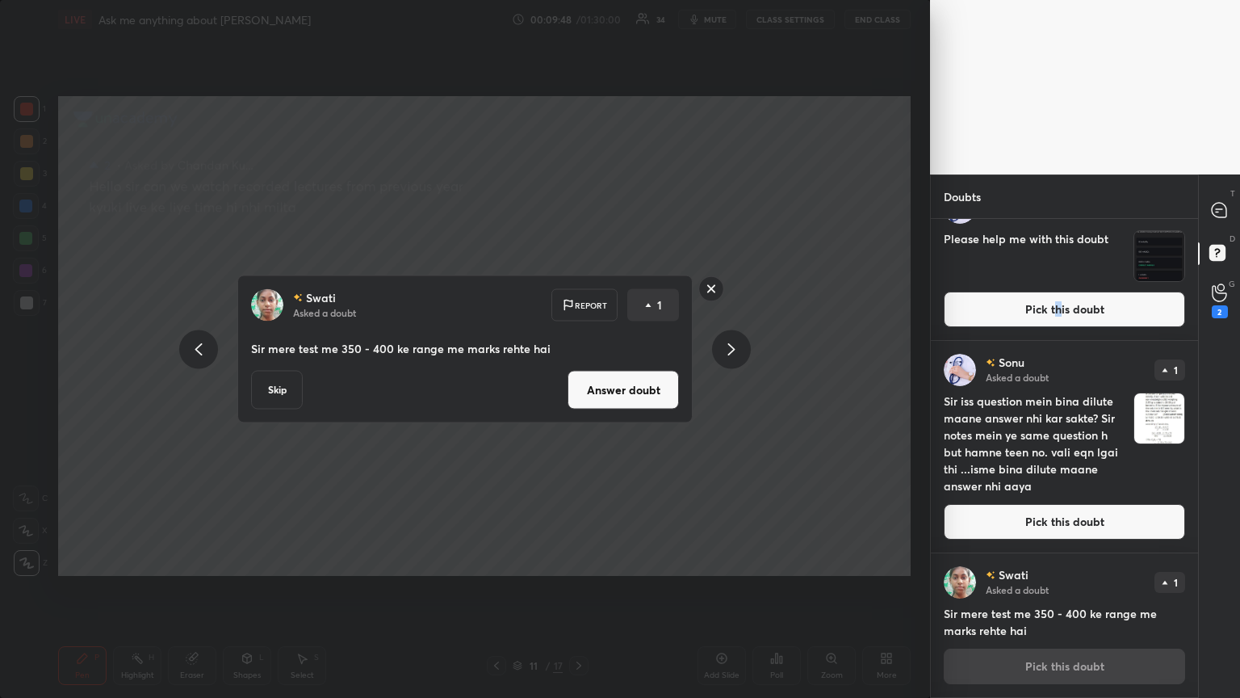
drag, startPoint x: 623, startPoint y: 394, endPoint x: 645, endPoint y: 378, distance: 27.8
click at [579, 379] on button "Answer doubt" at bounding box center [623, 390] width 111 height 39
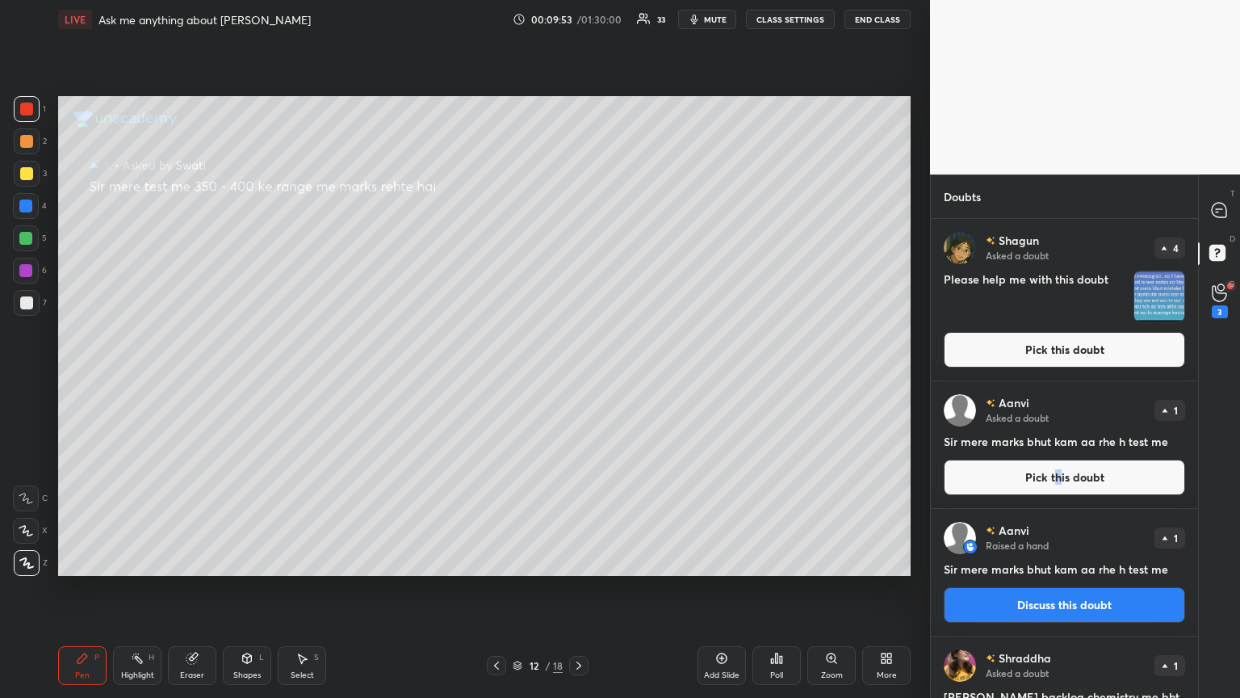
click at [579, 379] on button "Pick this doubt" at bounding box center [1064, 477] width 241 height 36
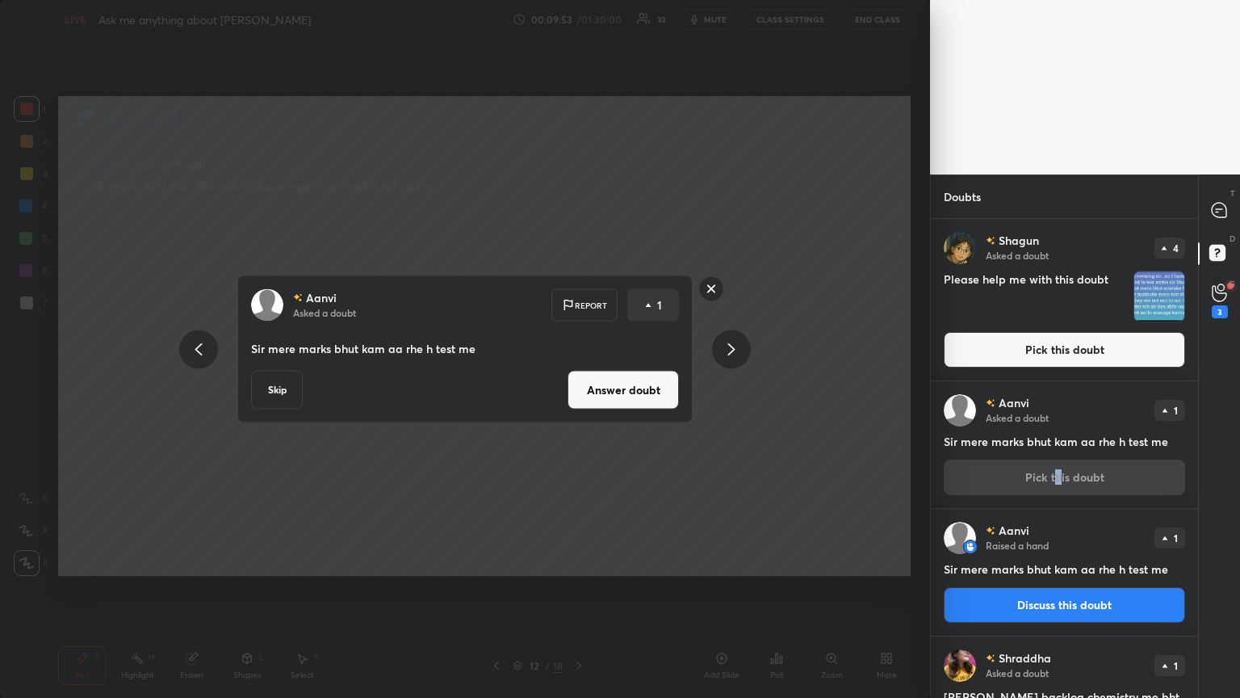
click at [579, 379] on button "Answer doubt" at bounding box center [623, 390] width 111 height 39
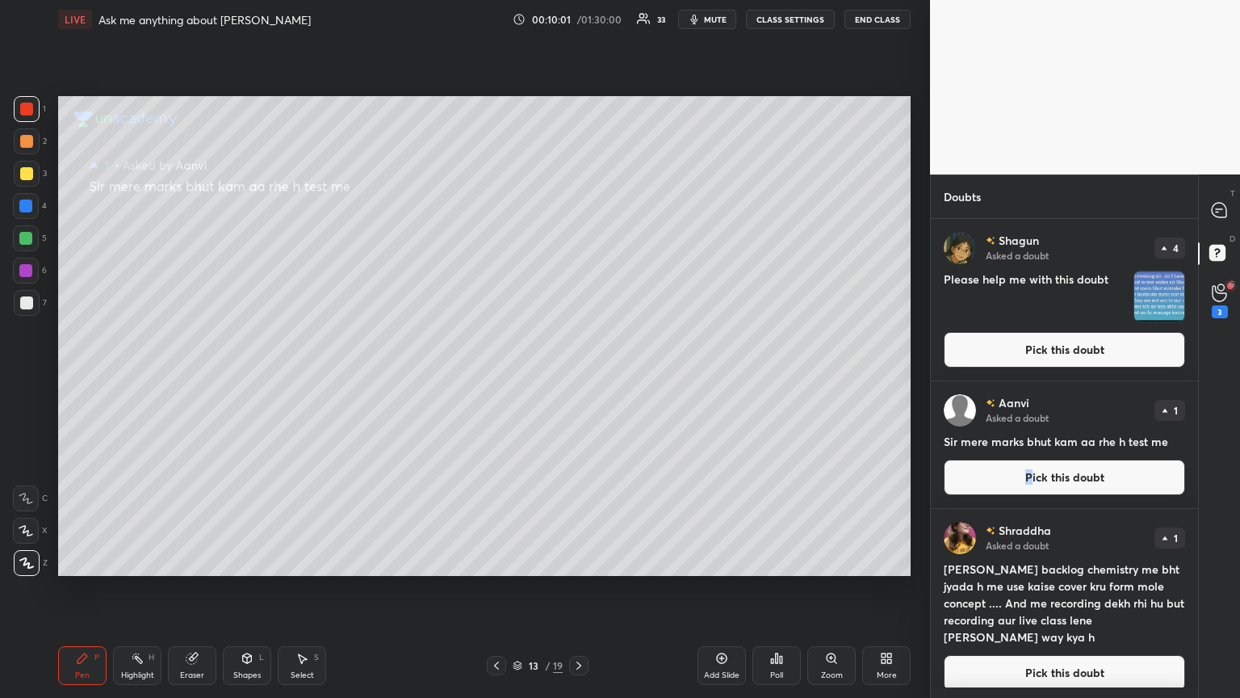
click at [579, 379] on button "Pick this doubt" at bounding box center [1064, 477] width 241 height 36
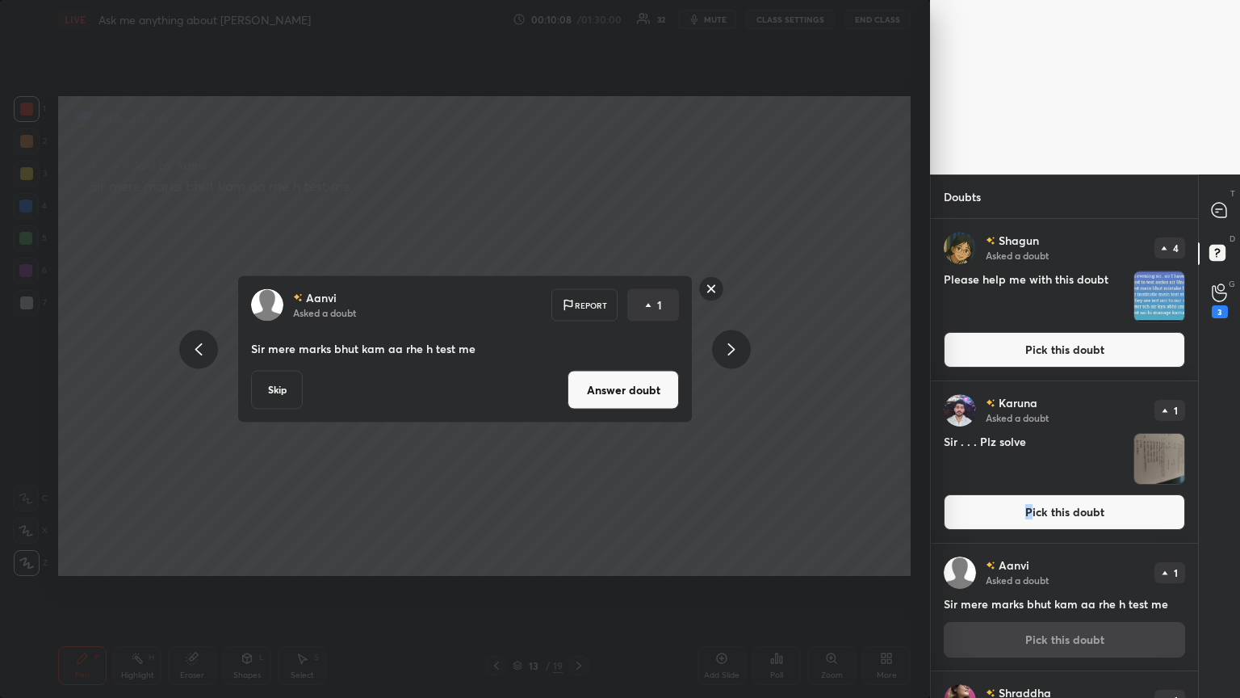
drag, startPoint x: 637, startPoint y: 388, endPoint x: 657, endPoint y: 387, distance: 20.3
click at [579, 379] on button "Answer doubt" at bounding box center [623, 390] width 111 height 39
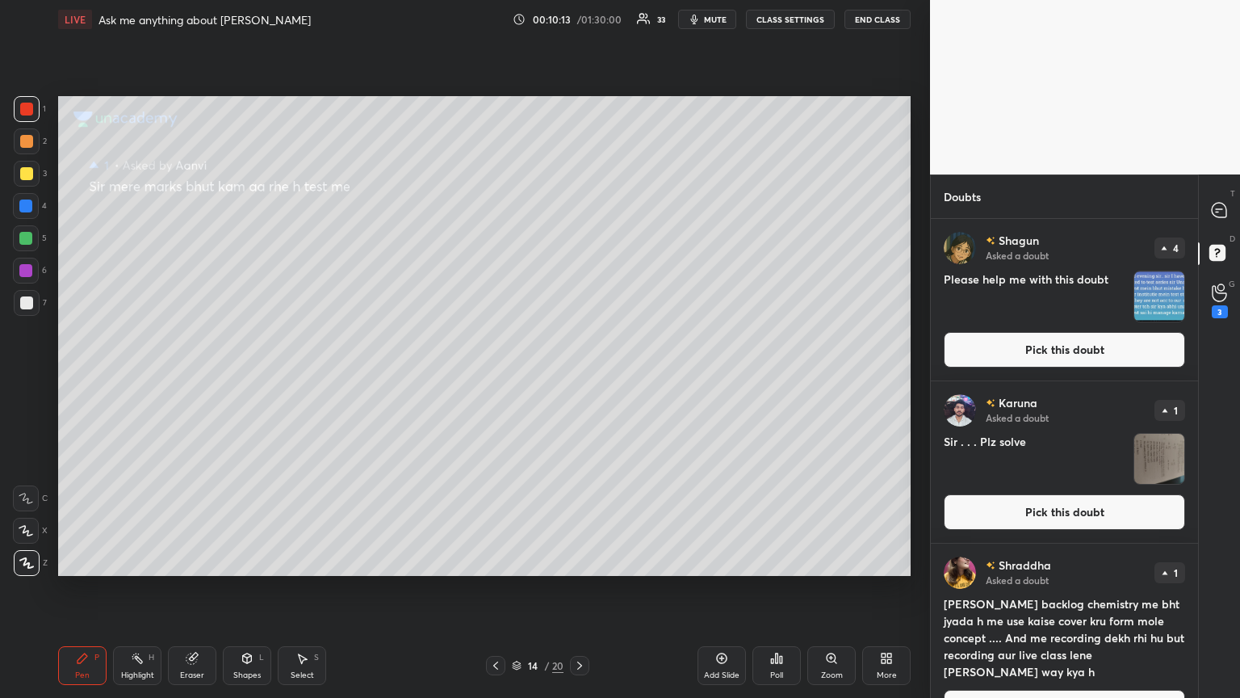
click at [579, 379] on button "Pick this doubt" at bounding box center [1064, 512] width 241 height 36
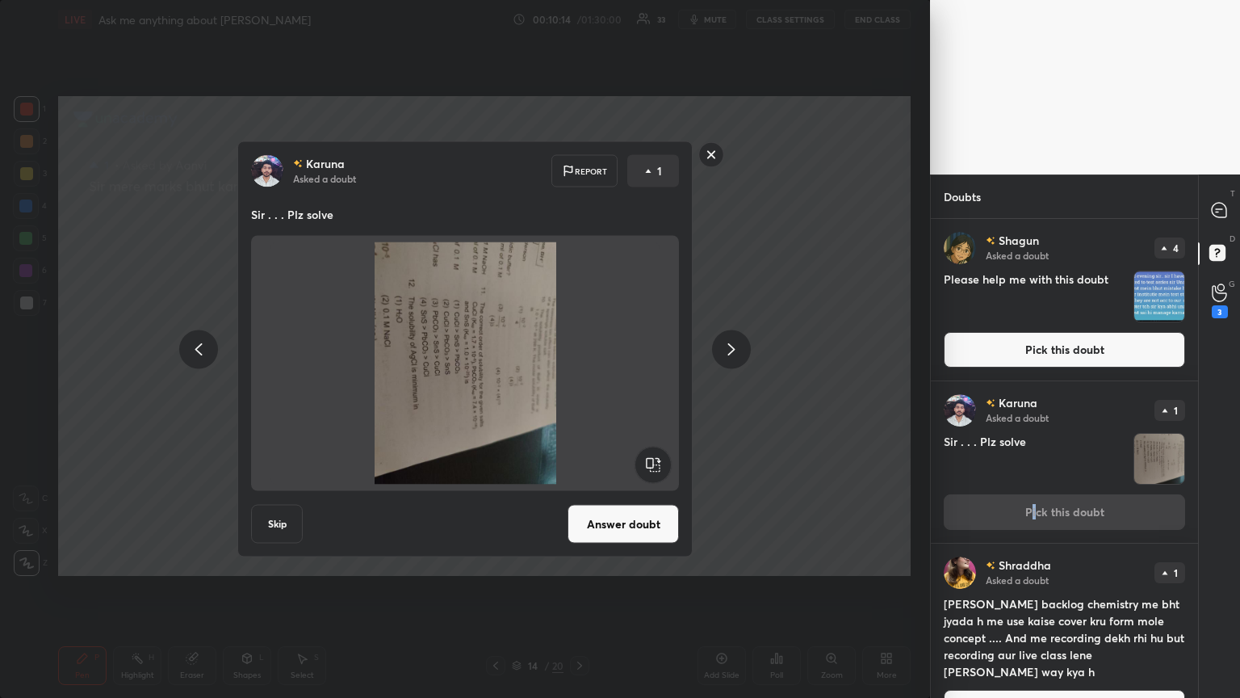
click at [579, 344] on icon at bounding box center [731, 348] width 19 height 19
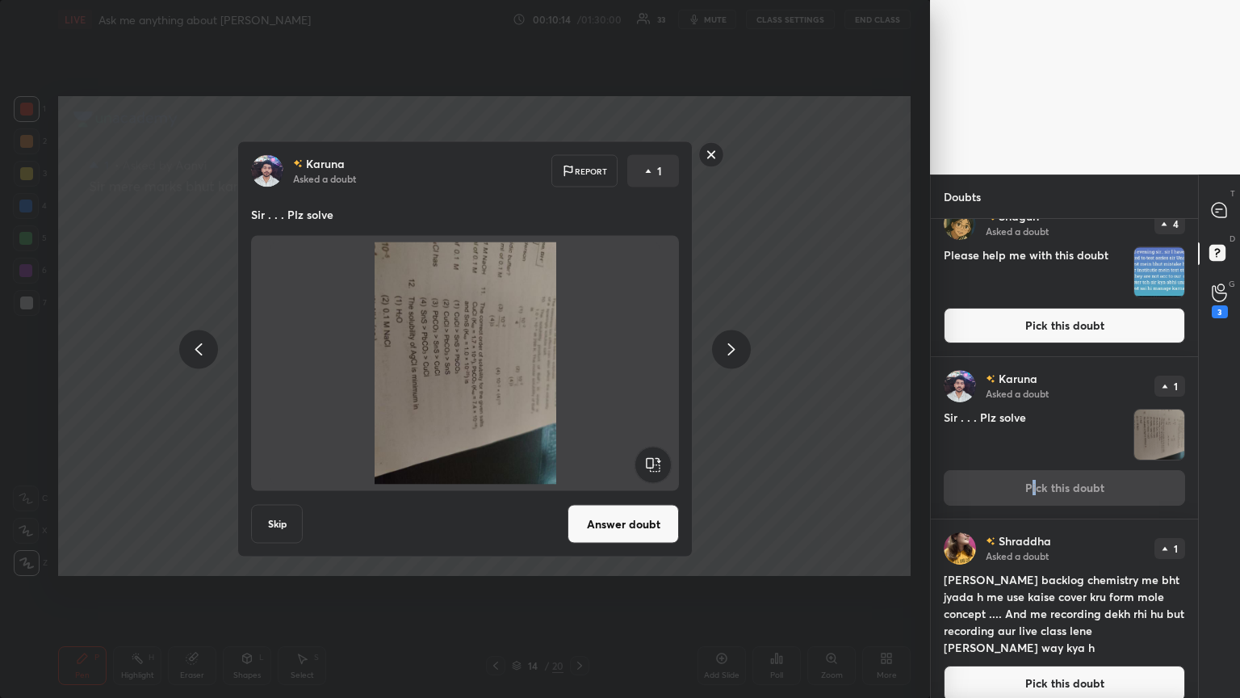
click at [579, 349] on icon at bounding box center [731, 348] width 19 height 19
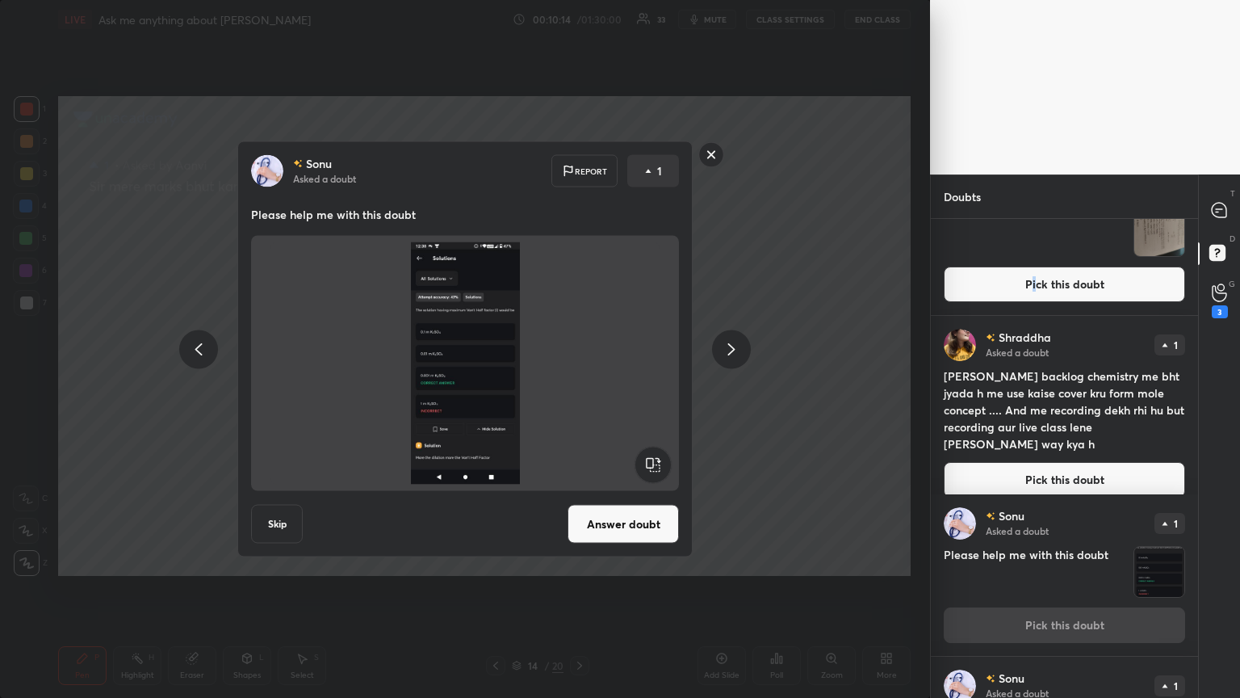
click at [579, 347] on icon at bounding box center [731, 348] width 19 height 19
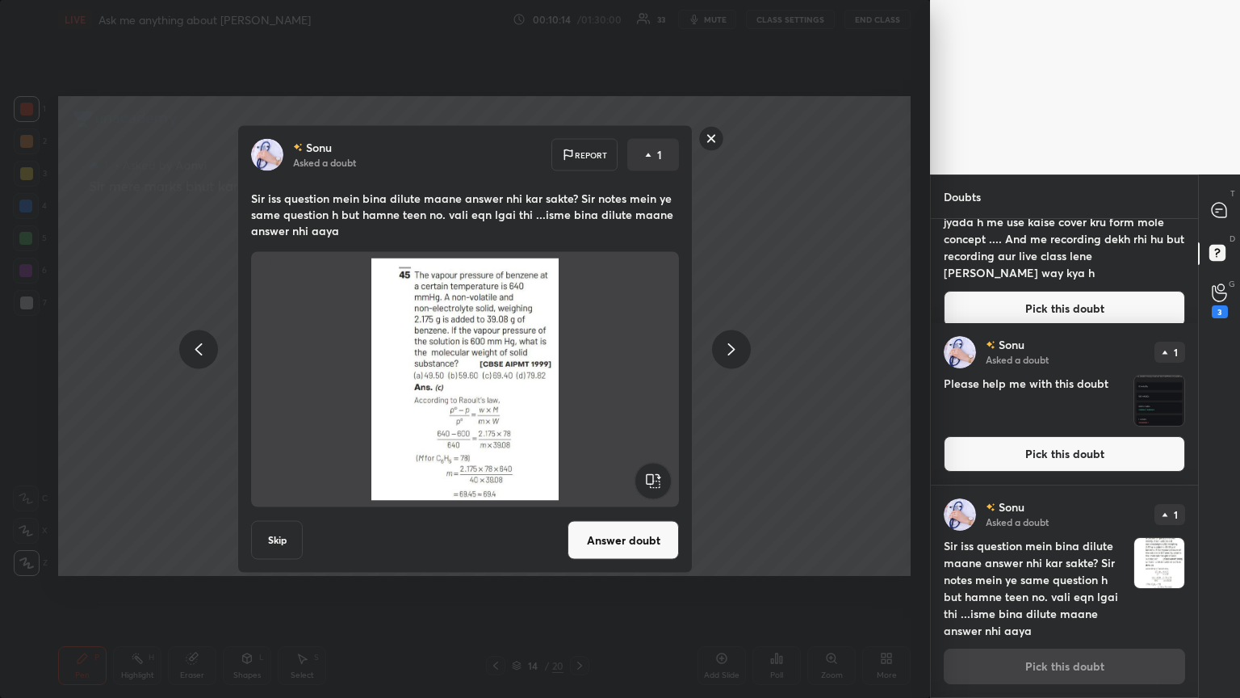
click at [579, 346] on icon at bounding box center [731, 348] width 19 height 19
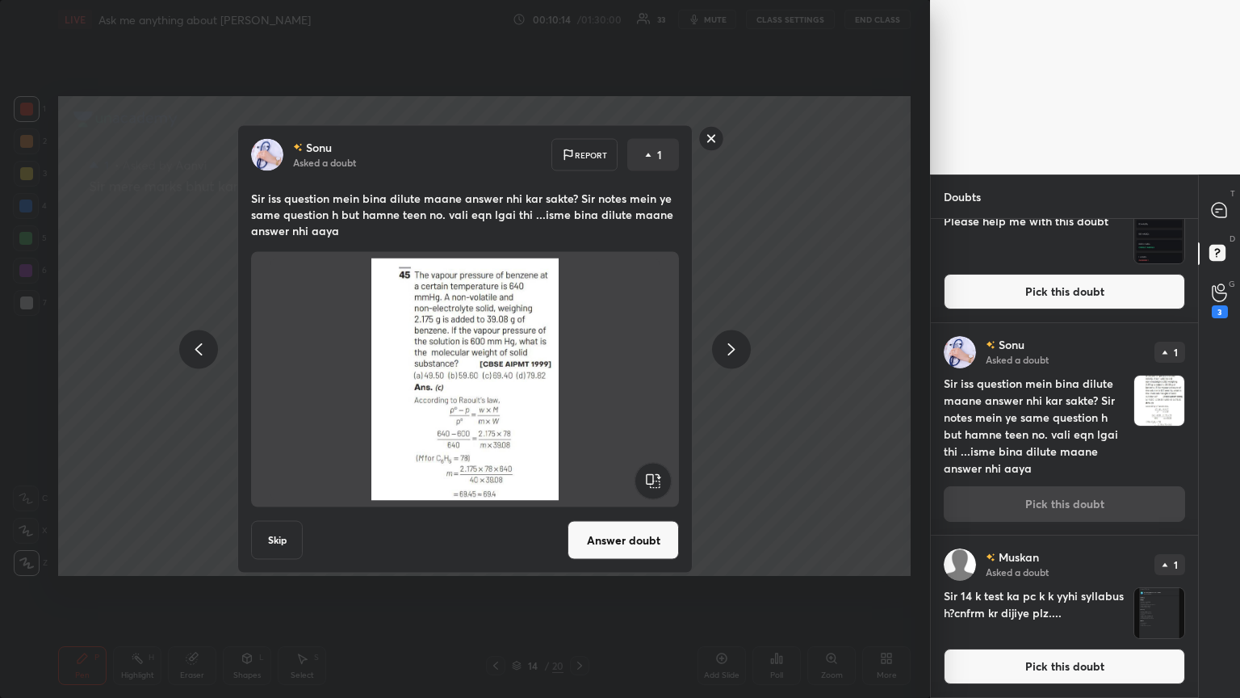
click at [579, 346] on icon at bounding box center [731, 348] width 19 height 19
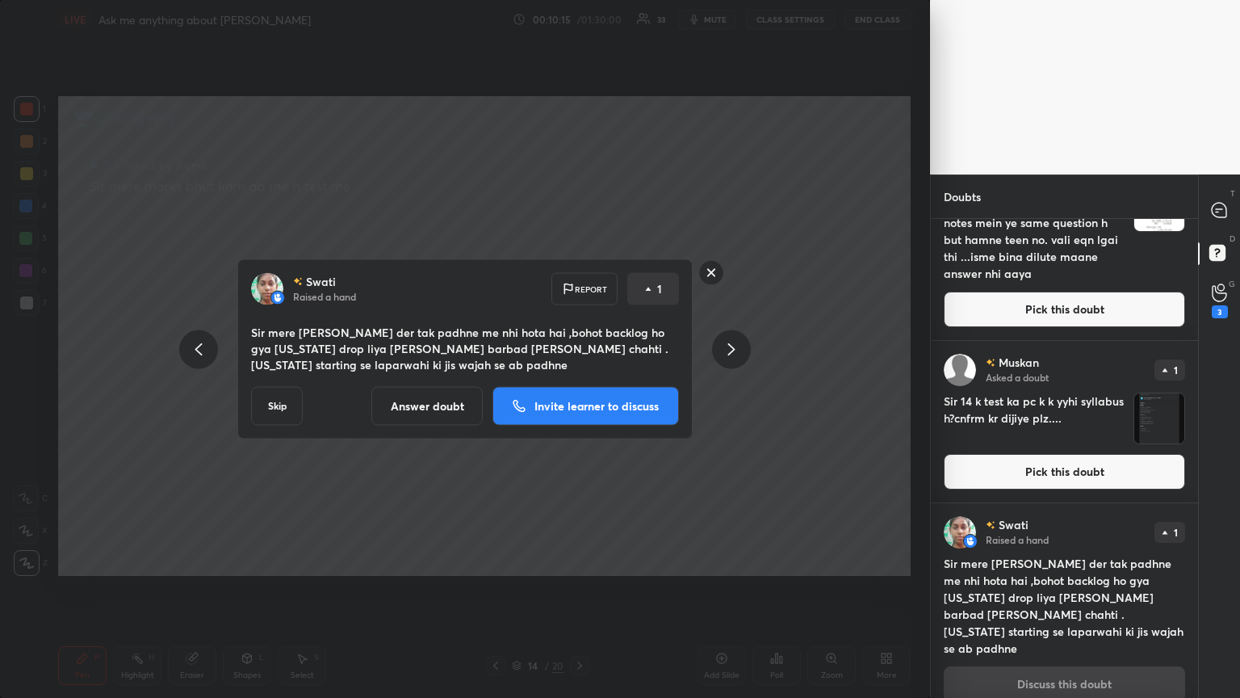
click at [579, 346] on icon at bounding box center [731, 348] width 19 height 19
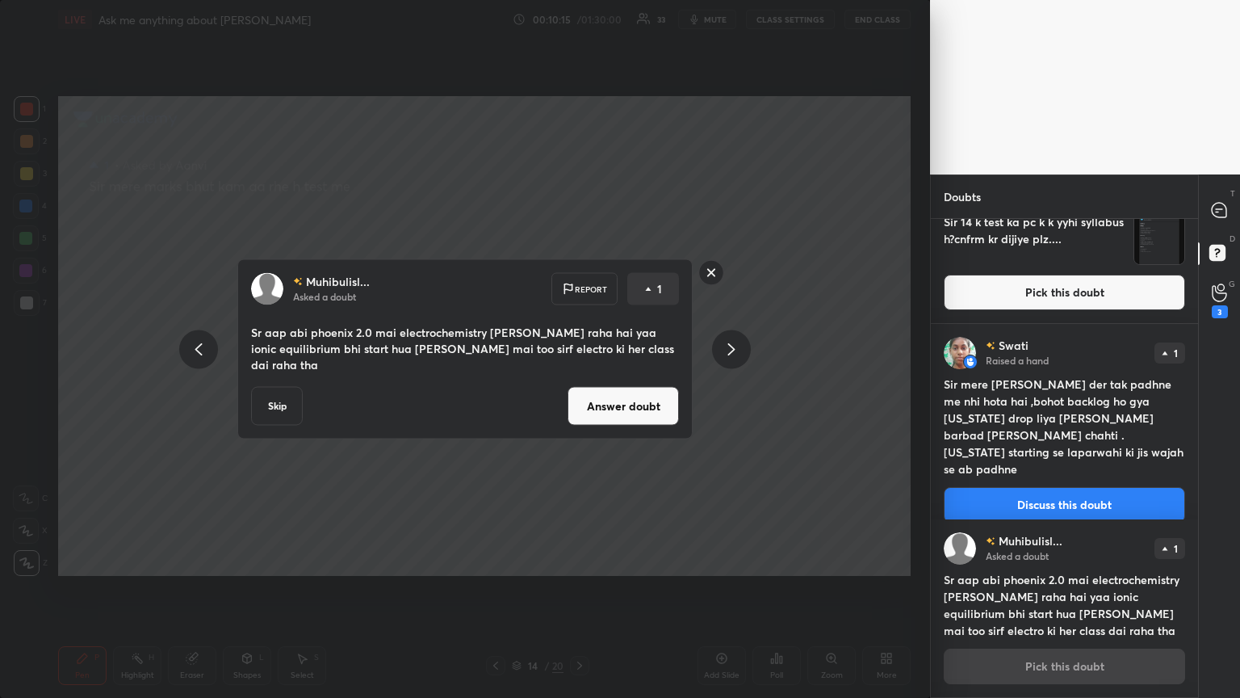
click at [579, 347] on icon at bounding box center [731, 348] width 19 height 19
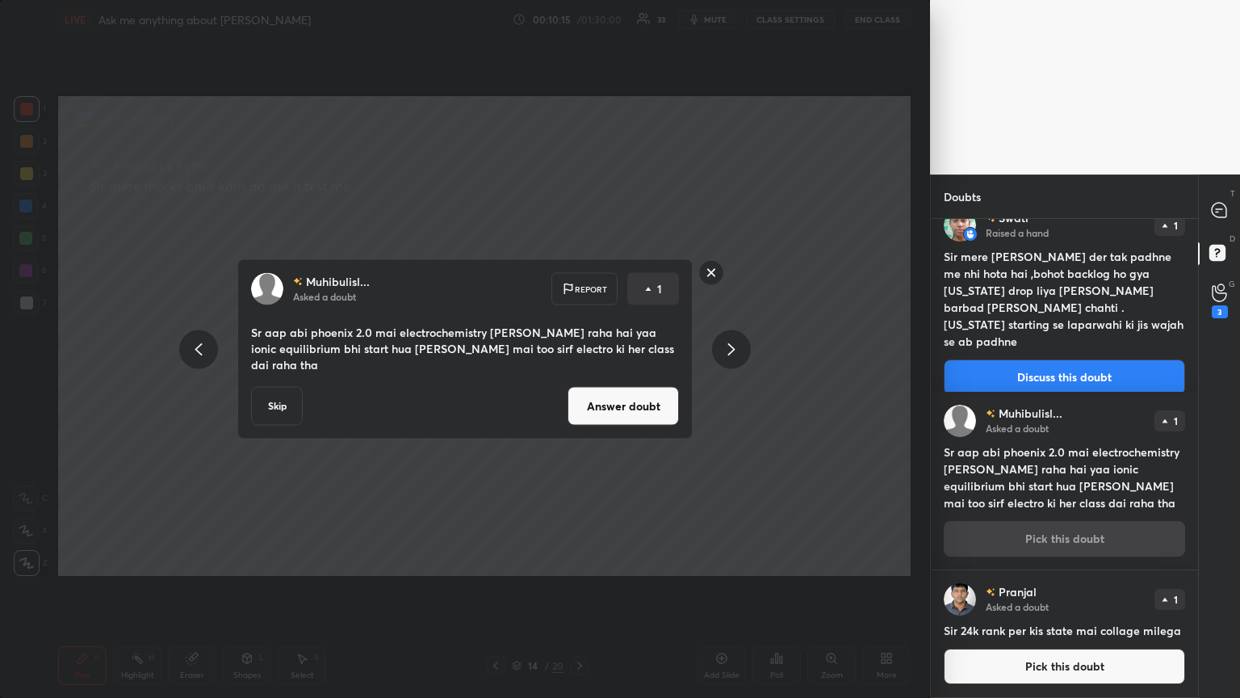
click at [579, 346] on icon at bounding box center [731, 349] width 7 height 12
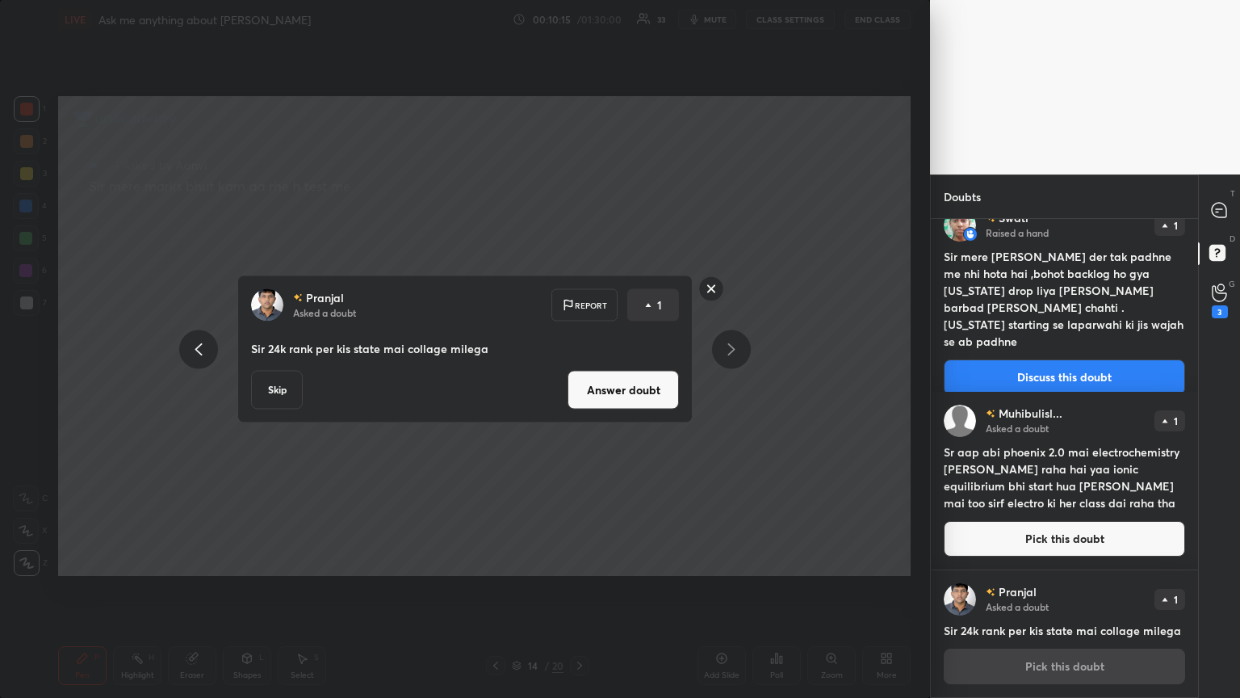
click at [579, 346] on icon at bounding box center [731, 348] width 19 height 19
click at [579, 346] on icon at bounding box center [731, 349] width 7 height 12
drag, startPoint x: 733, startPoint y: 345, endPoint x: 715, endPoint y: 346, distance: 18.6
click at [579, 346] on icon at bounding box center [731, 349] width 7 height 12
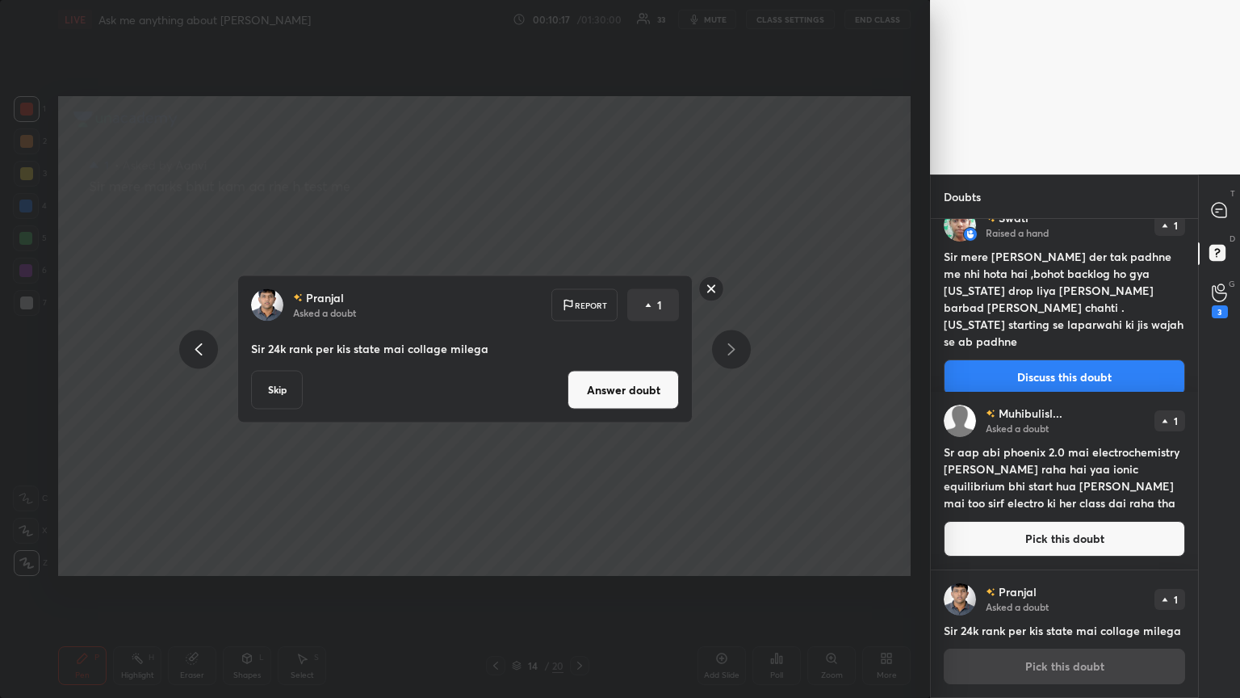
click at [579, 379] on button "Answer doubt" at bounding box center [623, 390] width 111 height 39
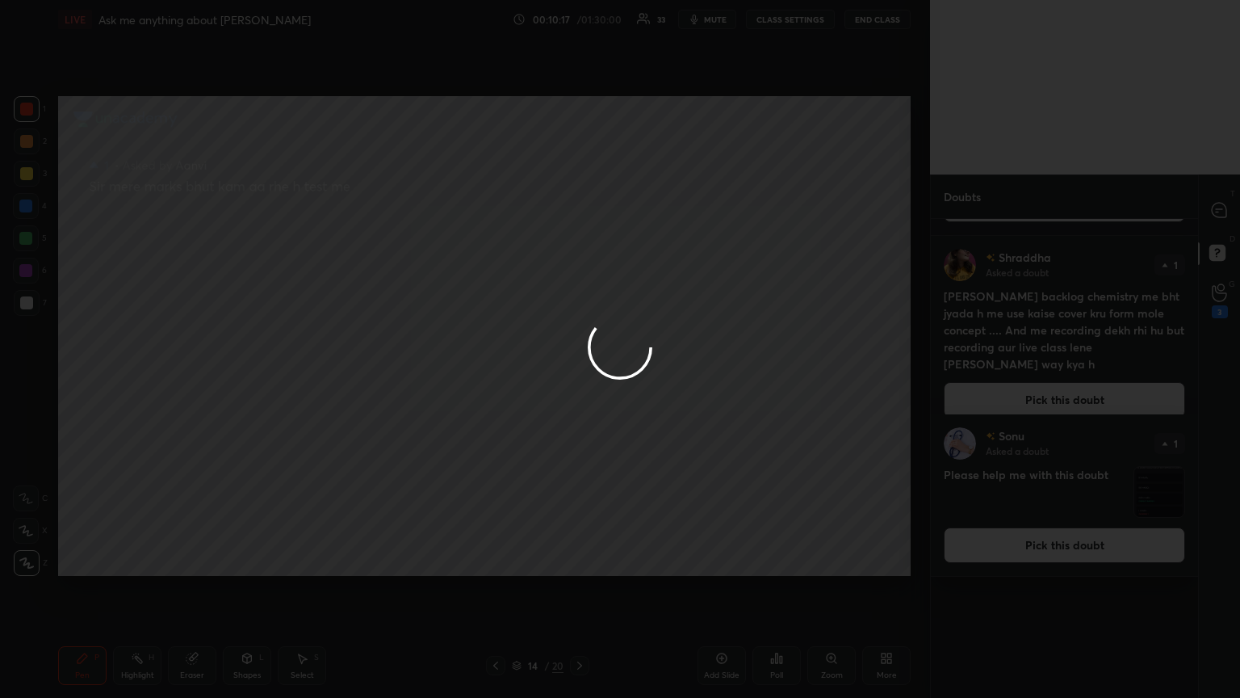
scroll to position [0, 0]
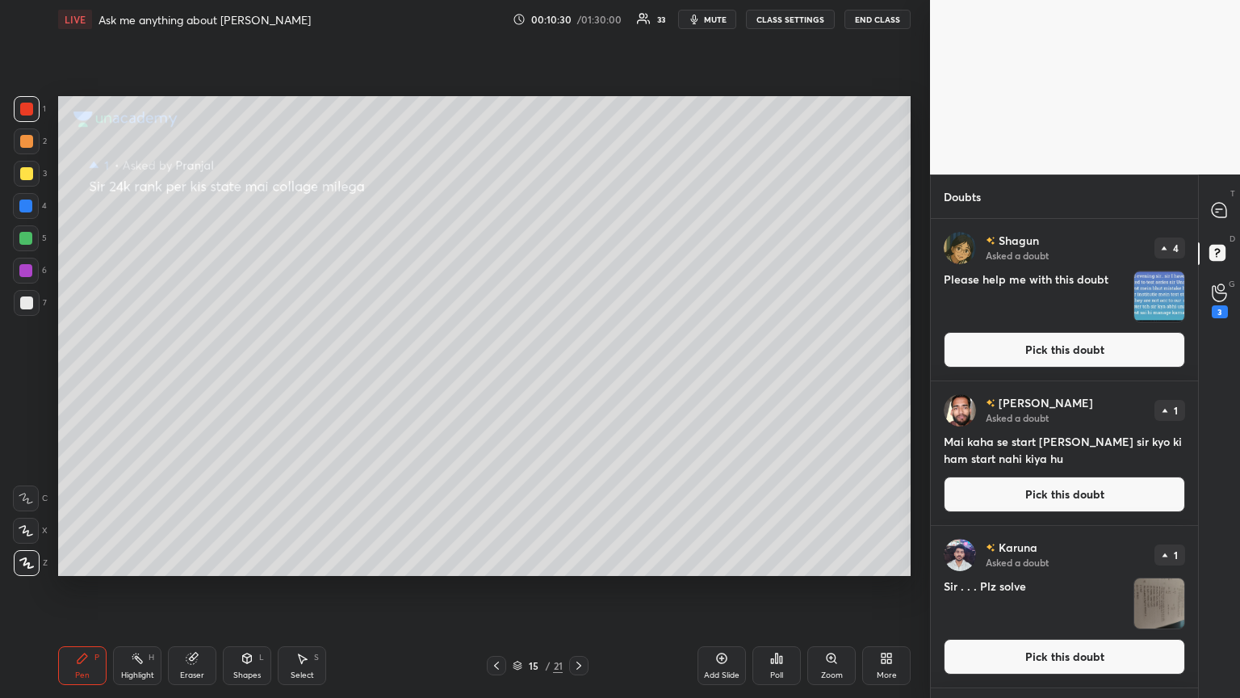
click at [197, 379] on div "Eraser" at bounding box center [192, 665] width 48 height 39
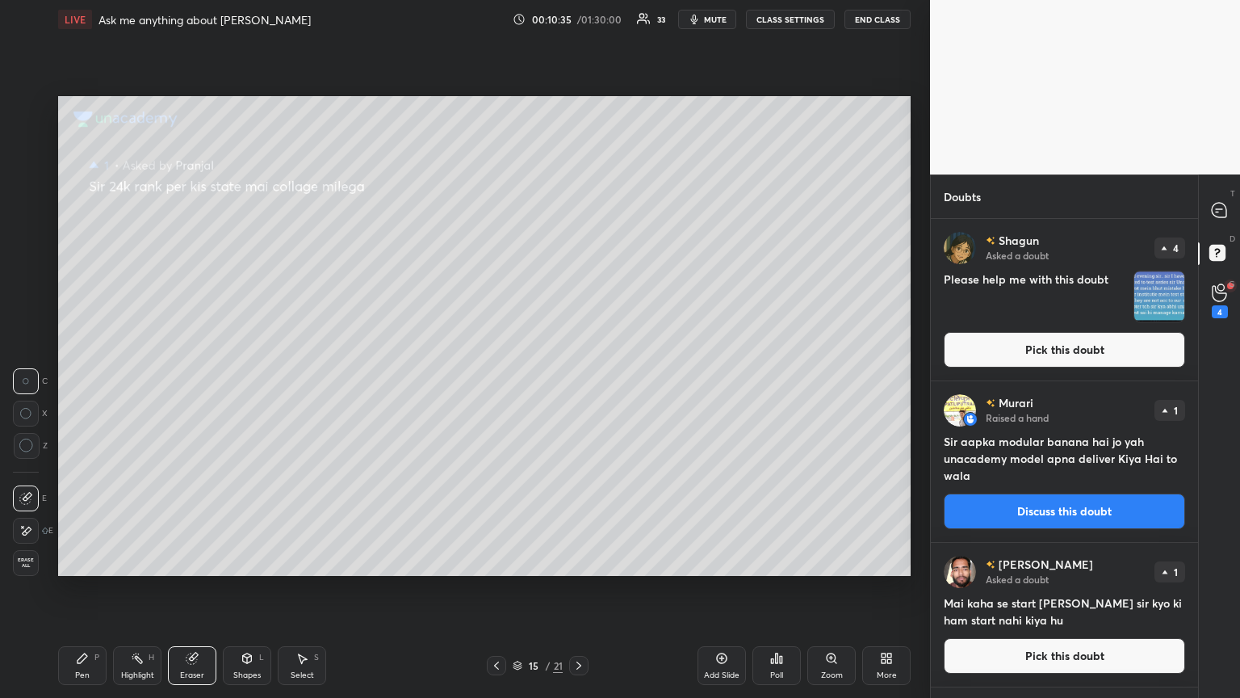
click at [57, 379] on div "LIVE Ask me anything about Neet Ug 00:10:35 / 01:30:00 33 mute CLASS SETTINGS E…" at bounding box center [485, 349] width 866 height 698
drag, startPoint x: 77, startPoint y: 673, endPoint x: 85, endPoint y: 623, distance: 50.7
click at [79, 379] on div "Pen" at bounding box center [82, 675] width 15 height 8
drag, startPoint x: 1059, startPoint y: 359, endPoint x: 1027, endPoint y: 355, distance: 32.5
click at [579, 366] on button "Pick this doubt" at bounding box center [1064, 350] width 241 height 36
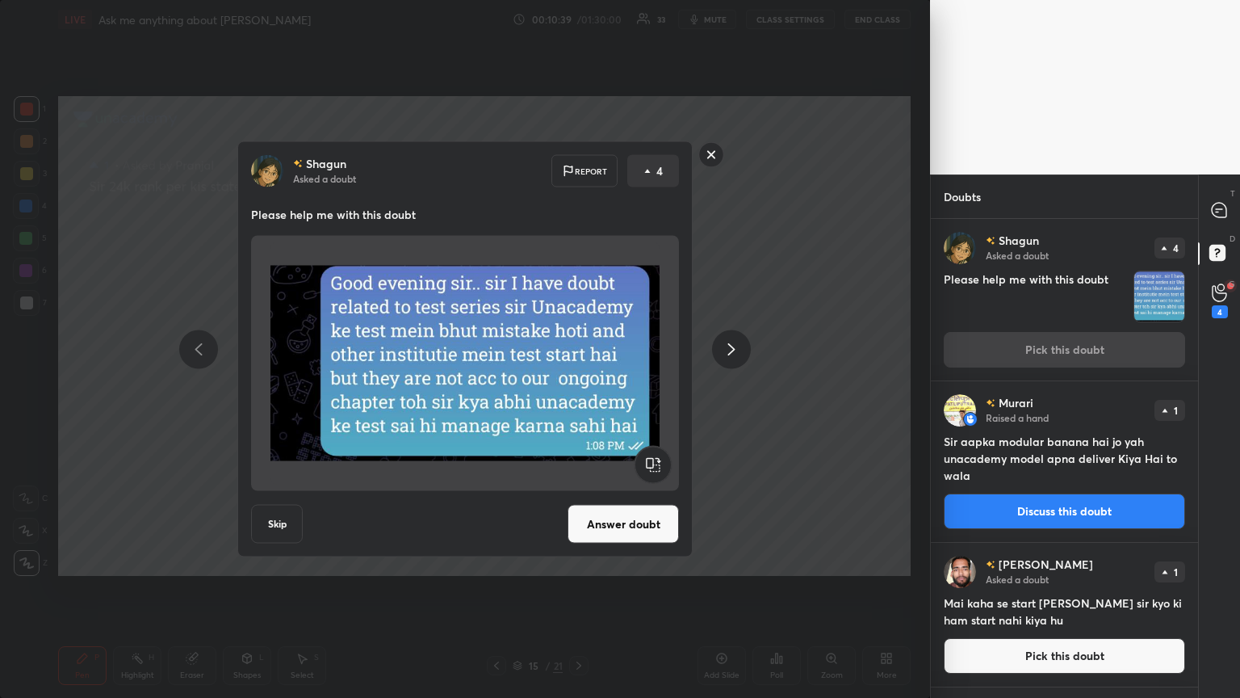
click at [579, 379] on button "Answer doubt" at bounding box center [623, 524] width 111 height 39
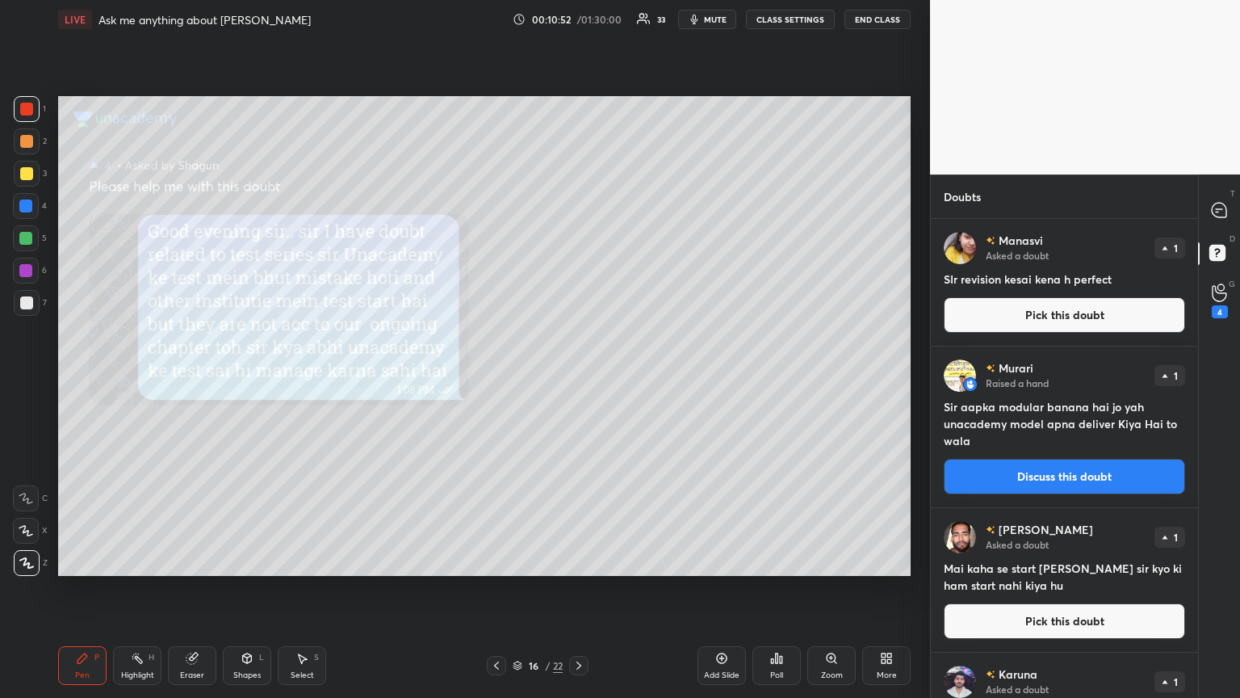
click at [579, 326] on button "Pick this doubt" at bounding box center [1064, 315] width 241 height 36
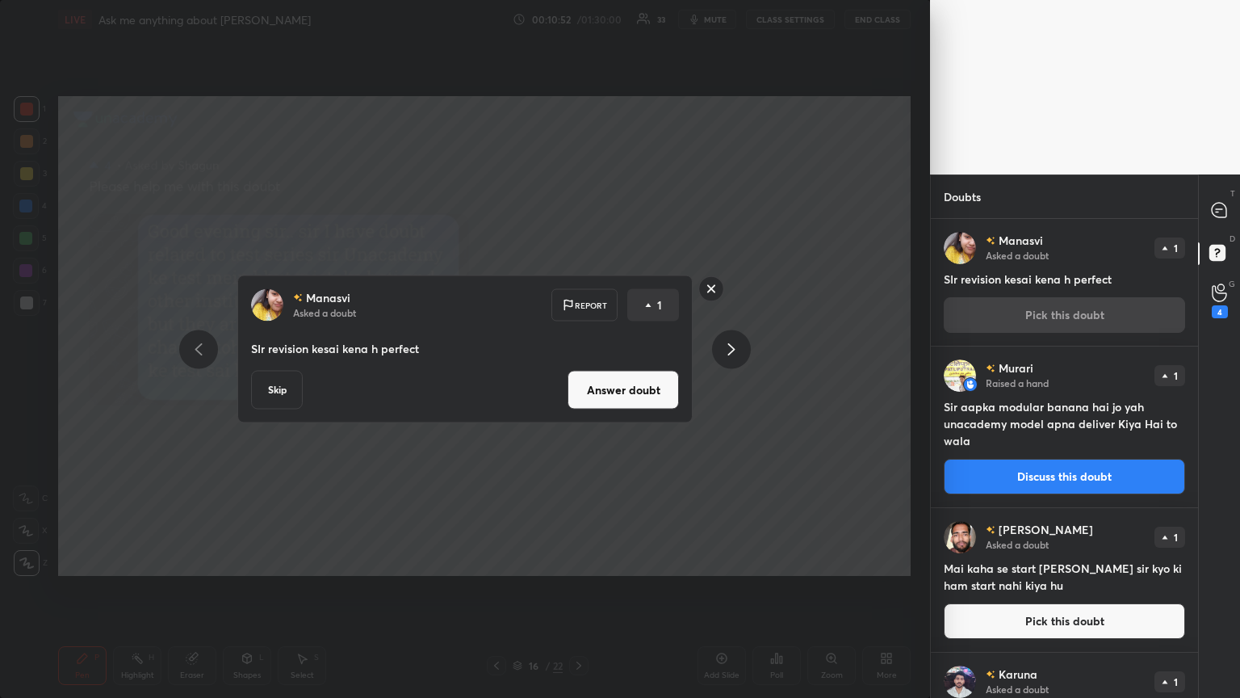
click at [579, 379] on button "Answer doubt" at bounding box center [623, 390] width 111 height 39
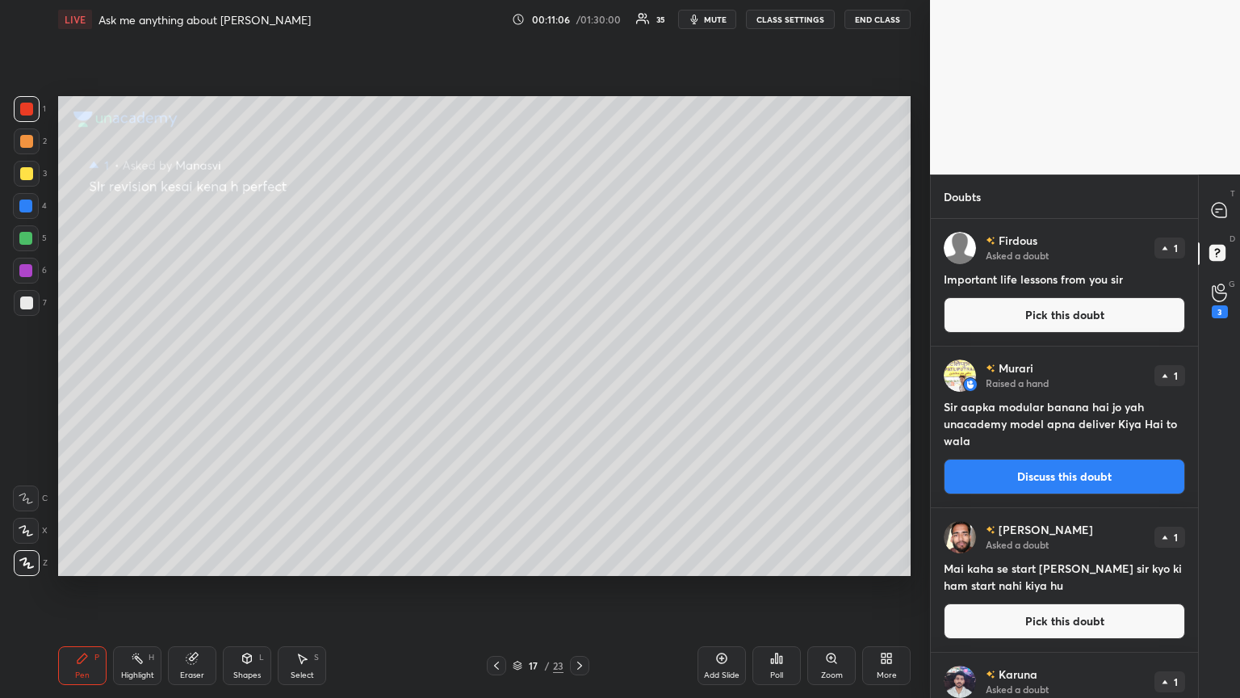
click at [579, 304] on button "Pick this doubt" at bounding box center [1064, 315] width 241 height 36
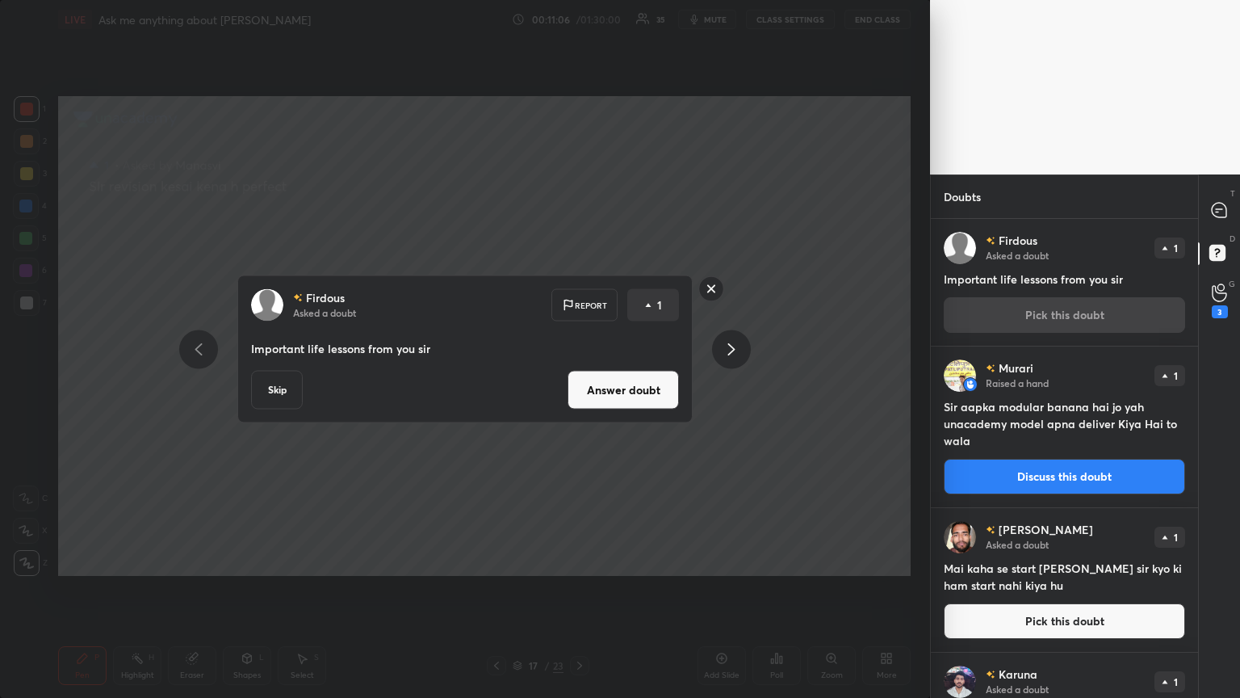
click at [579, 379] on button "Answer doubt" at bounding box center [623, 390] width 111 height 39
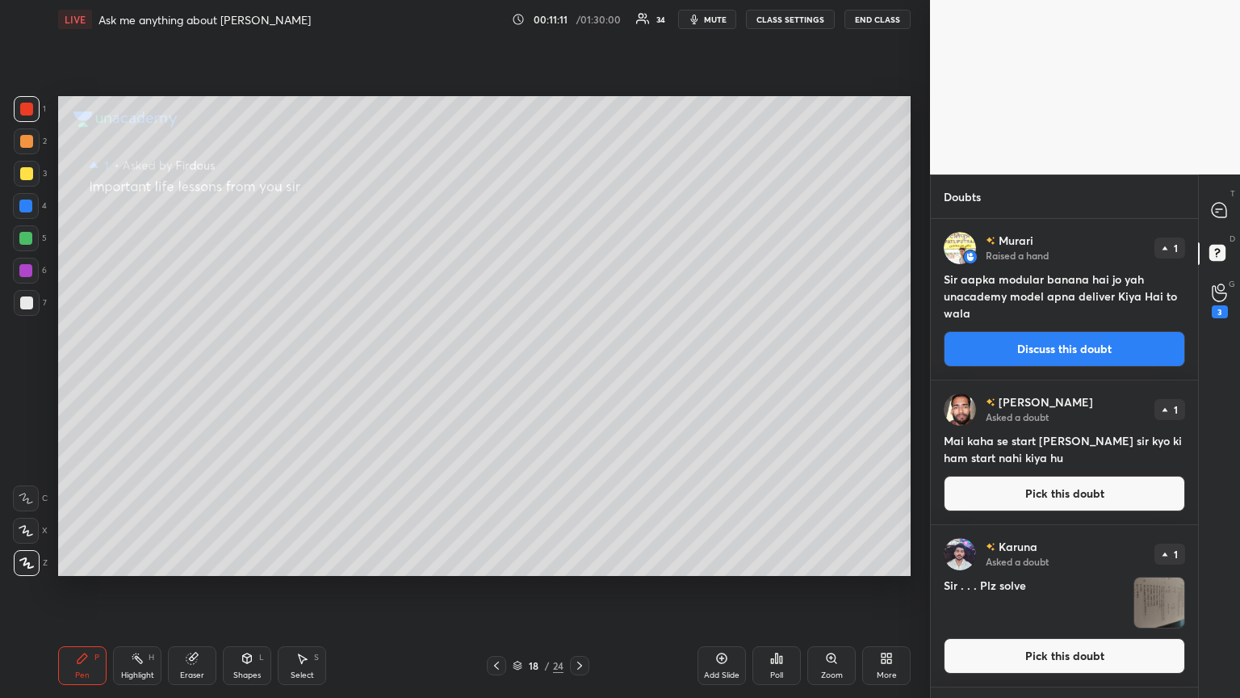
click at [579, 379] on button "Pick this doubt" at bounding box center [1064, 494] width 241 height 36
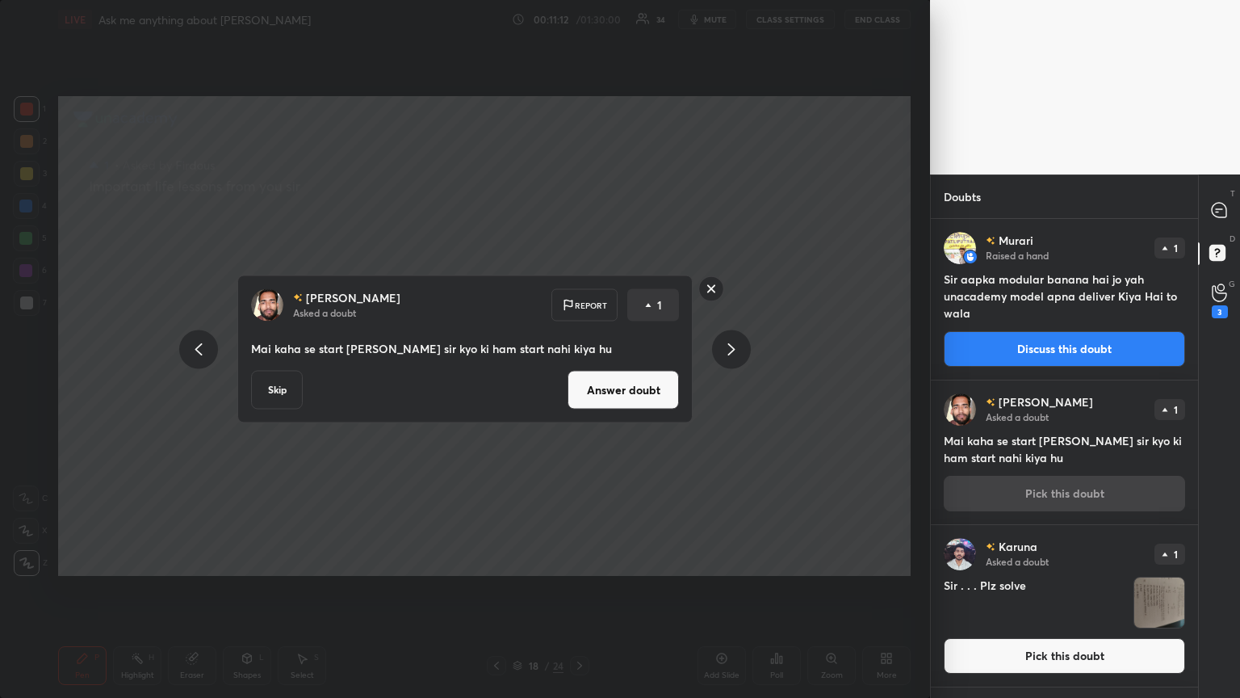
drag, startPoint x: 623, startPoint y: 388, endPoint x: 614, endPoint y: 396, distance: 12.0
click at [579, 379] on button "Answer doubt" at bounding box center [623, 390] width 111 height 39
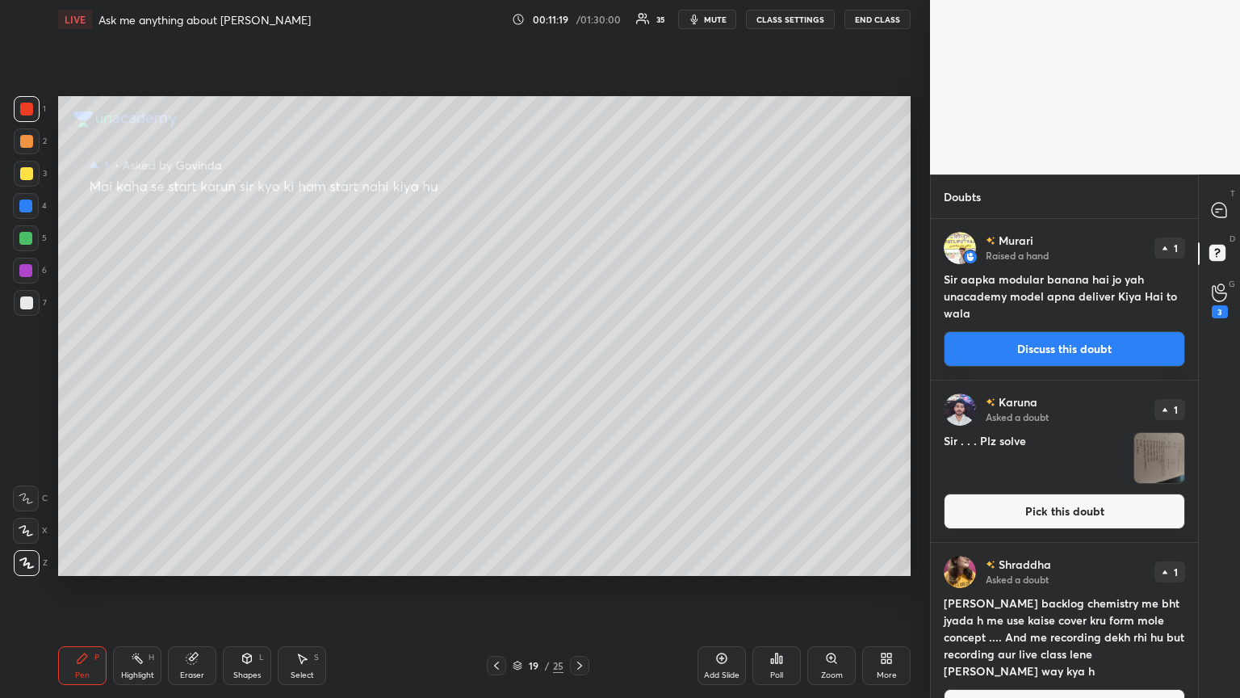
drag, startPoint x: 1014, startPoint y: 346, endPoint x: 971, endPoint y: 342, distance: 42.9
click at [579, 349] on button "Discuss this doubt" at bounding box center [1064, 349] width 241 height 36
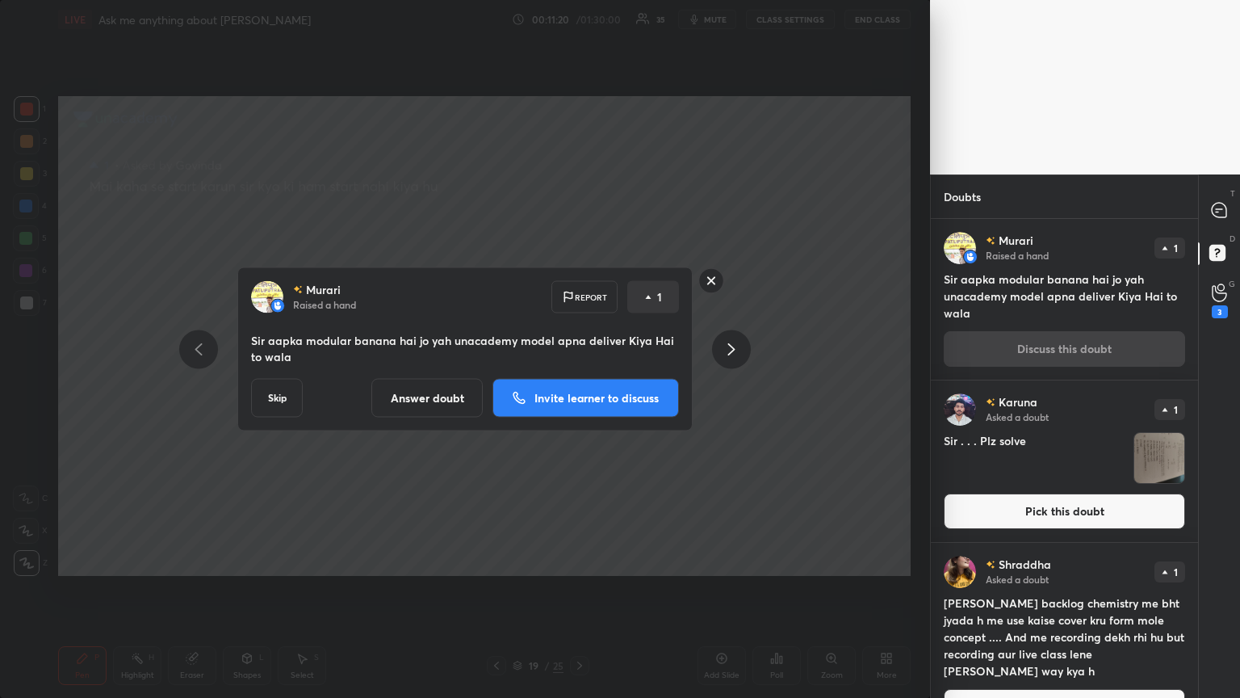
click at [418, 379] on button "Answer doubt" at bounding box center [426, 398] width 111 height 39
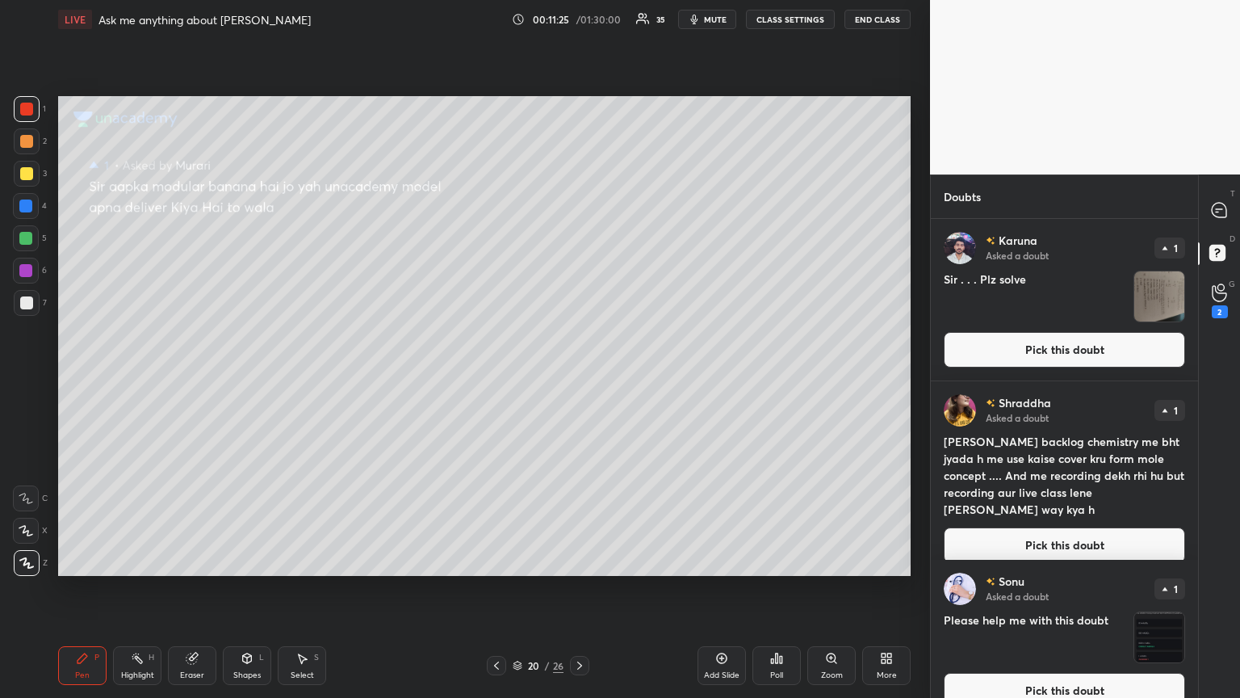
drag, startPoint x: 1084, startPoint y: 526, endPoint x: 1073, endPoint y: 523, distance: 11.8
click at [579, 379] on button "Pick this doubt" at bounding box center [1064, 545] width 241 height 36
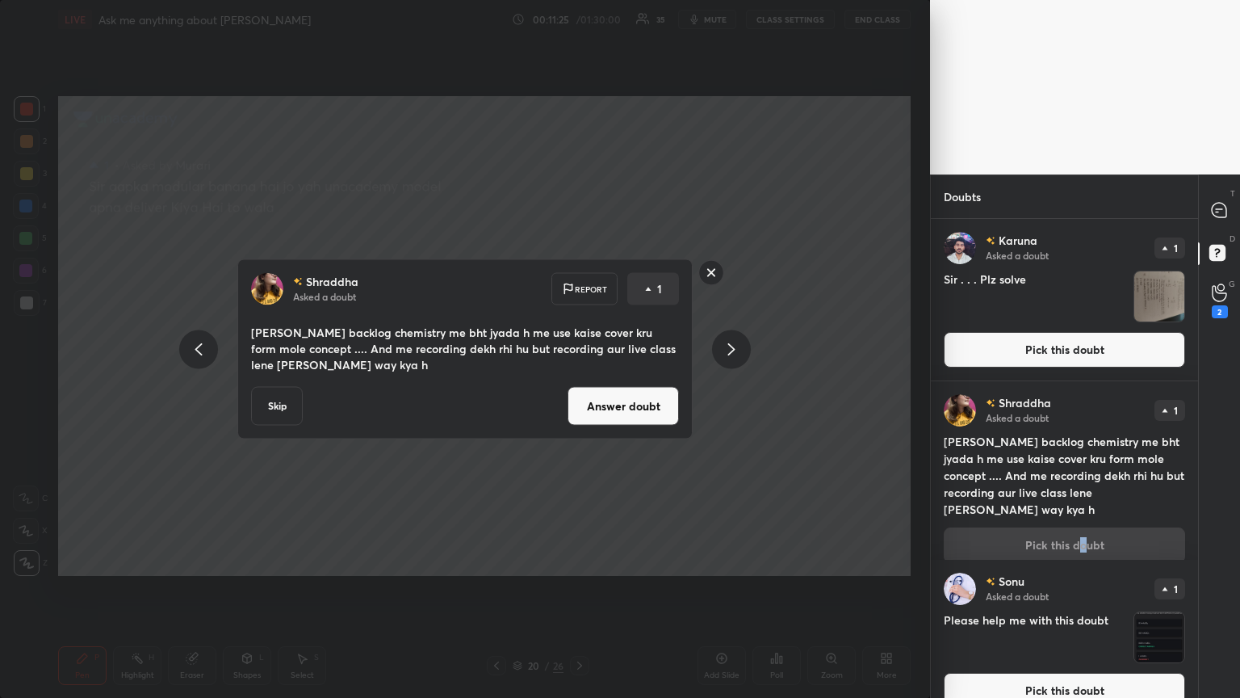
drag, startPoint x: 637, startPoint y: 405, endPoint x: 630, endPoint y: 399, distance: 9.2
click at [579, 379] on button "Answer doubt" at bounding box center [623, 406] width 111 height 39
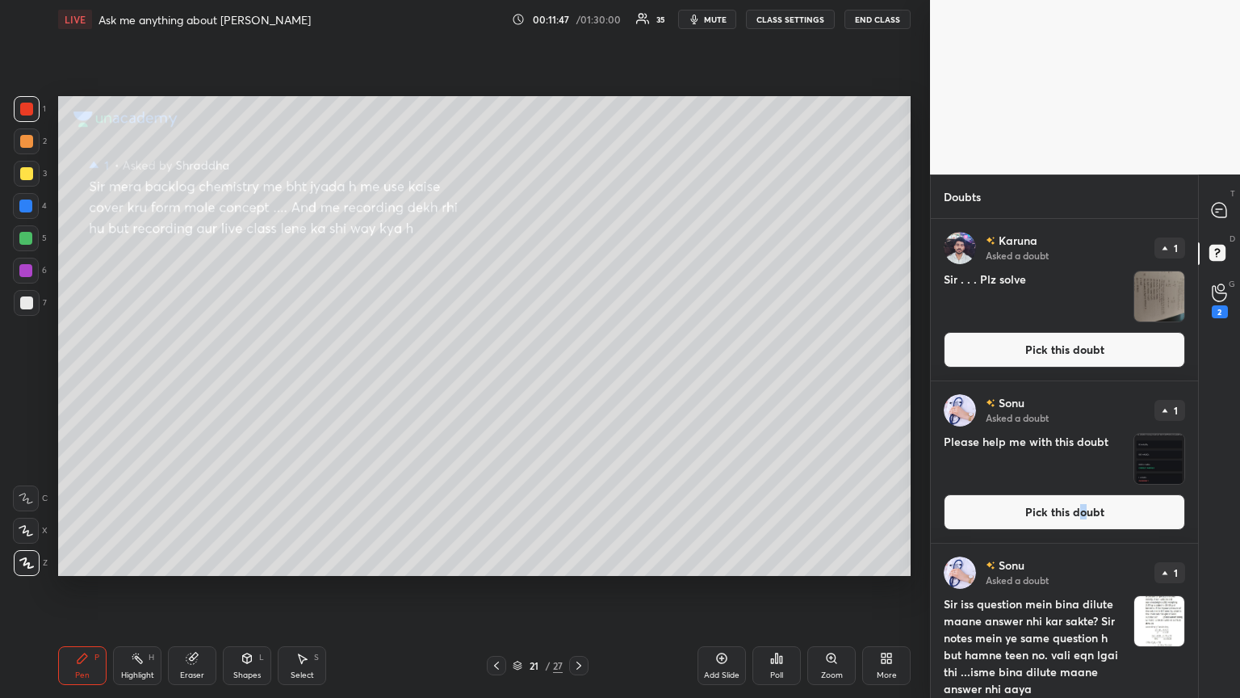
click at [579, 352] on button "Pick this doubt" at bounding box center [1064, 350] width 241 height 36
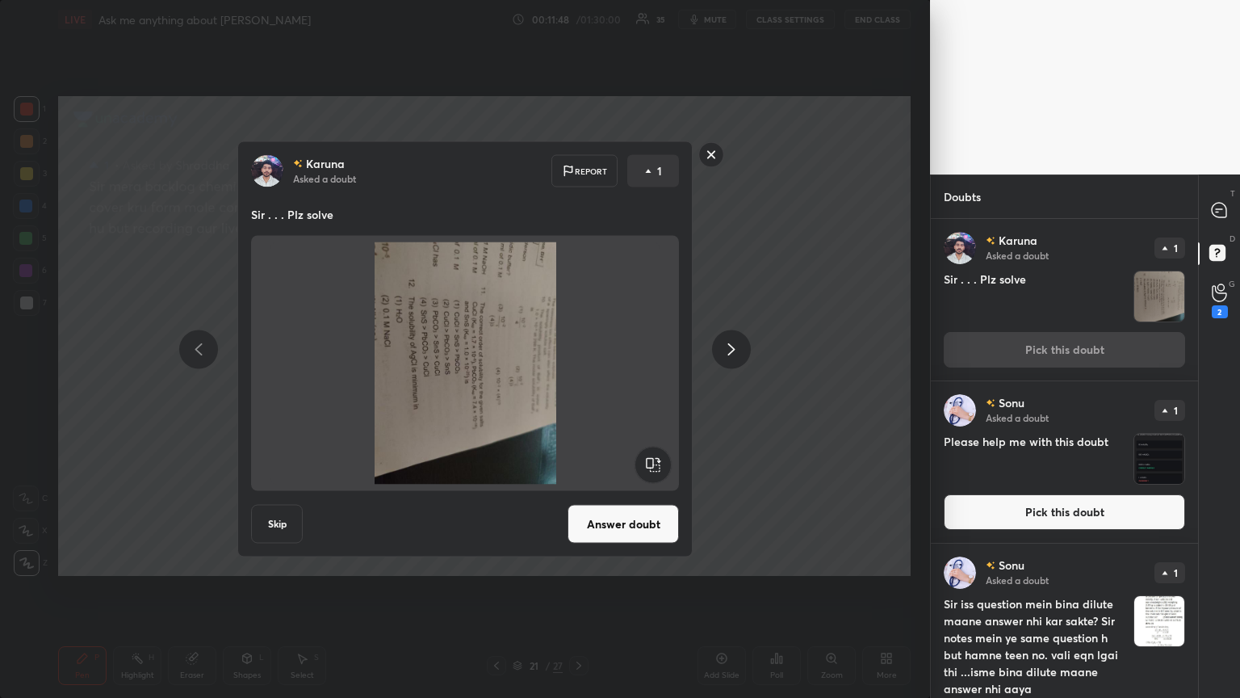
click at [579, 354] on icon at bounding box center [731, 348] width 19 height 19
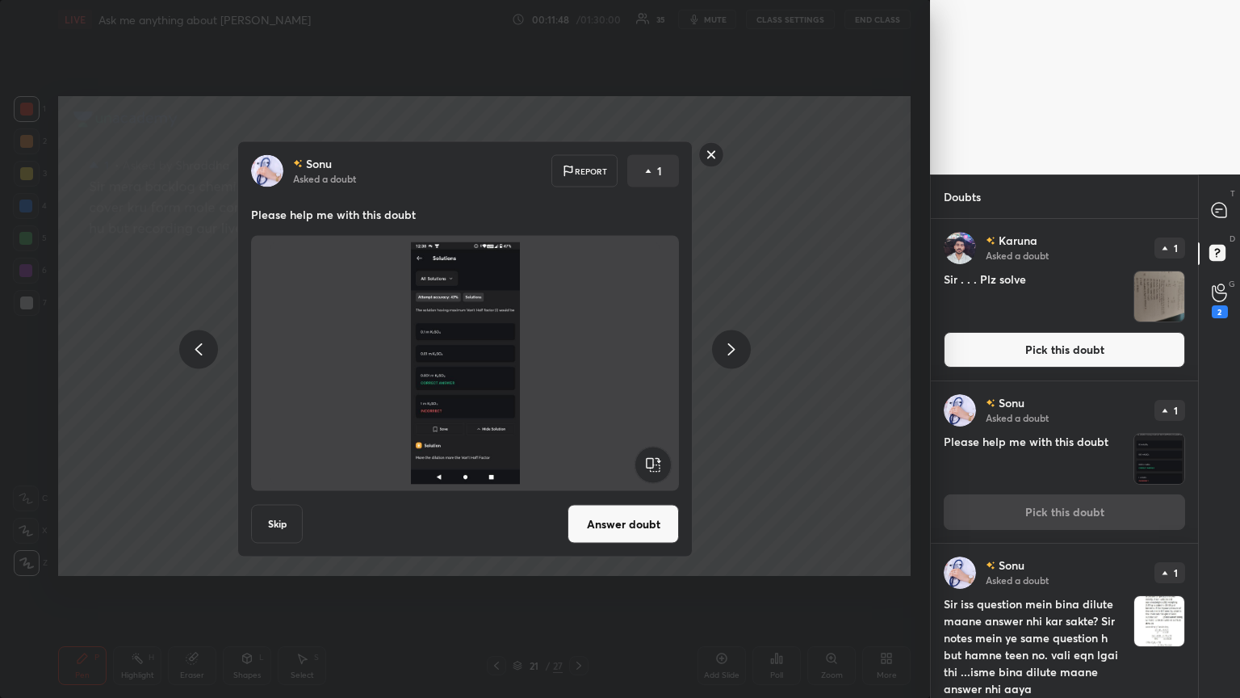
click at [579, 357] on icon at bounding box center [731, 348] width 19 height 19
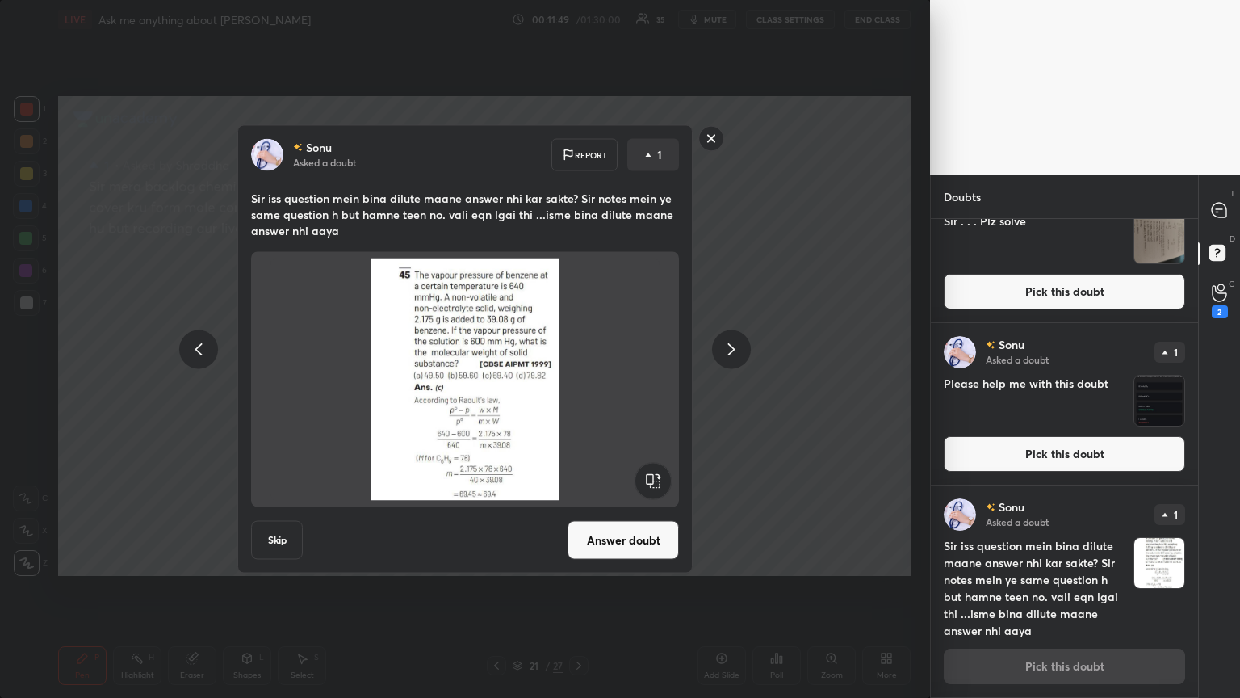
click at [579, 350] on icon at bounding box center [731, 349] width 7 height 12
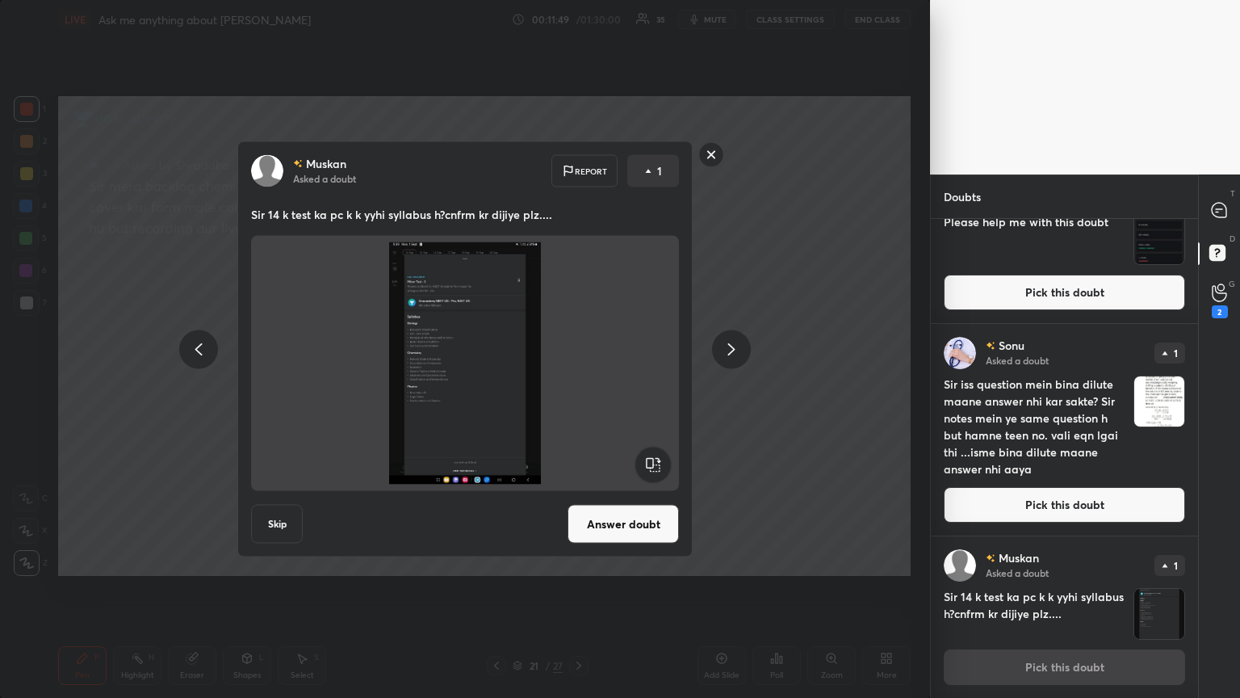
click at [579, 351] on icon at bounding box center [731, 349] width 7 height 12
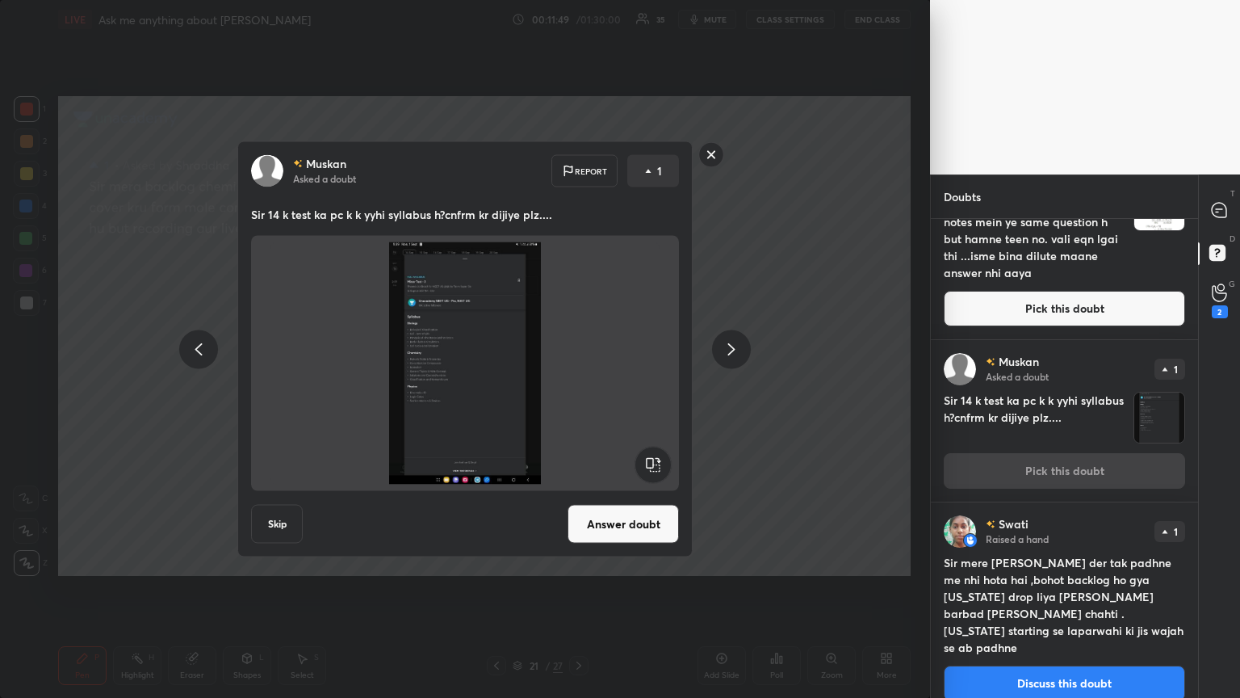
click at [579, 352] on icon at bounding box center [731, 349] width 7 height 12
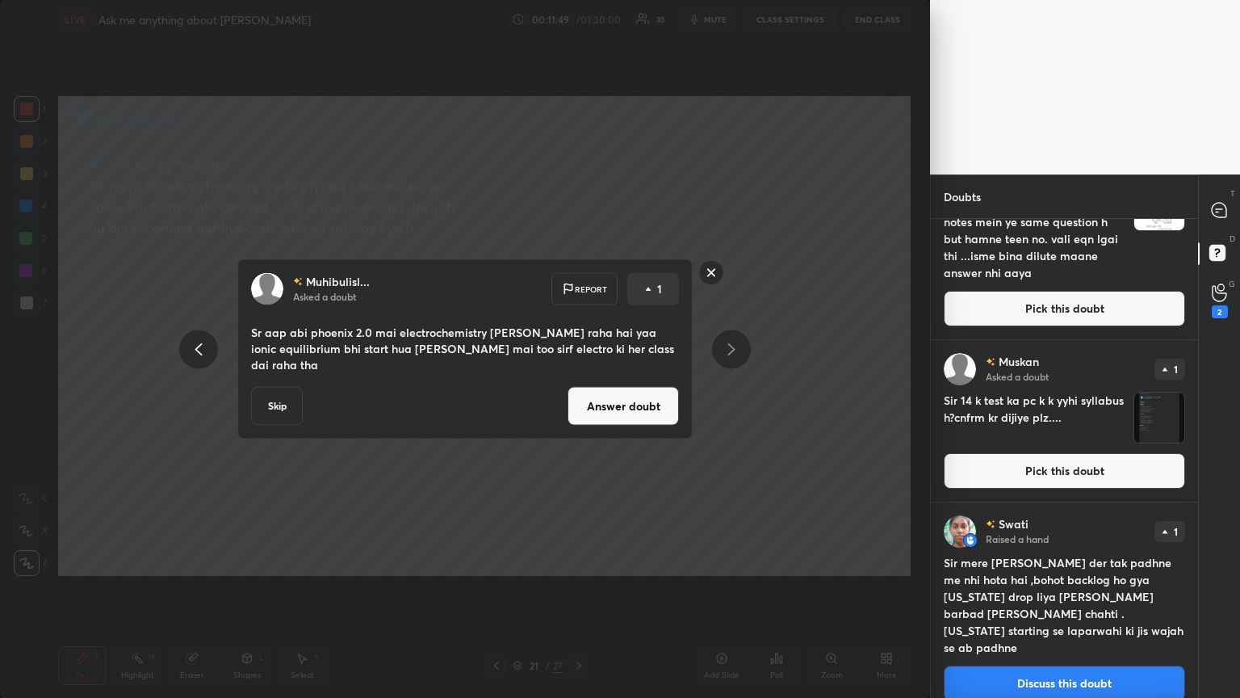
scroll to position [594, 0]
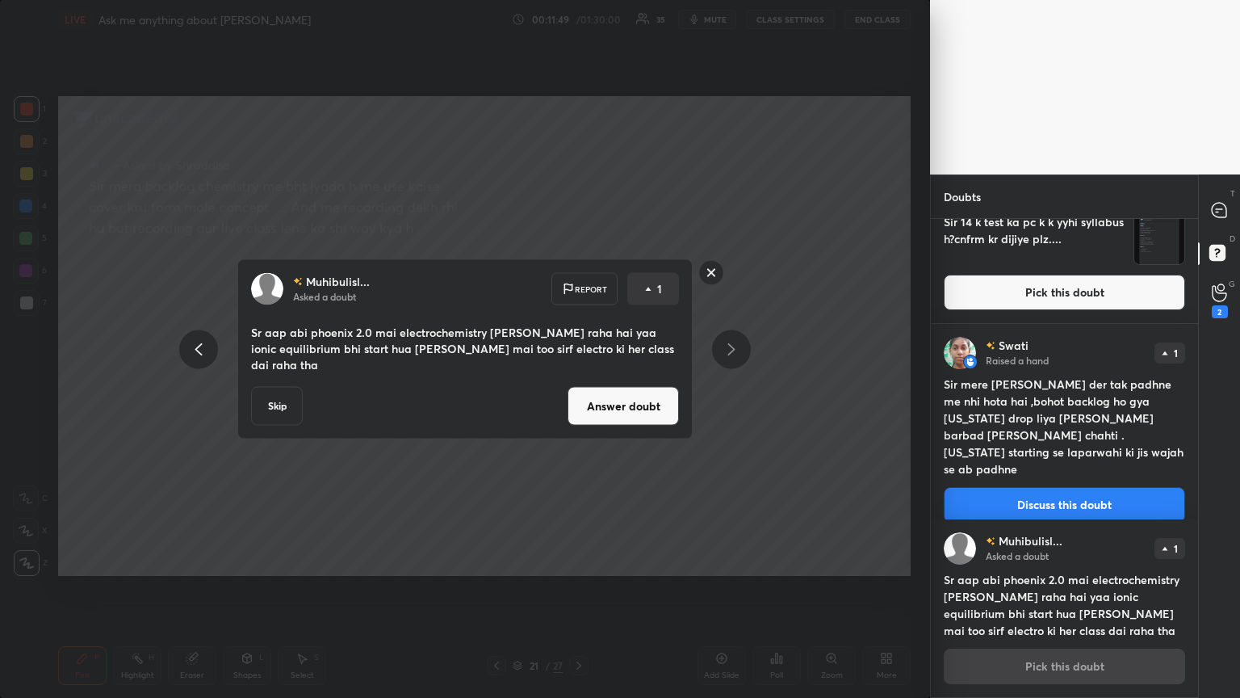
click at [579, 352] on icon at bounding box center [731, 349] width 7 height 12
click at [579, 351] on icon at bounding box center [731, 349] width 7 height 12
click at [579, 350] on icon at bounding box center [731, 348] width 19 height 19
click at [579, 351] on icon at bounding box center [731, 348] width 19 height 19
click at [579, 349] on div at bounding box center [731, 348] width 39 height 39
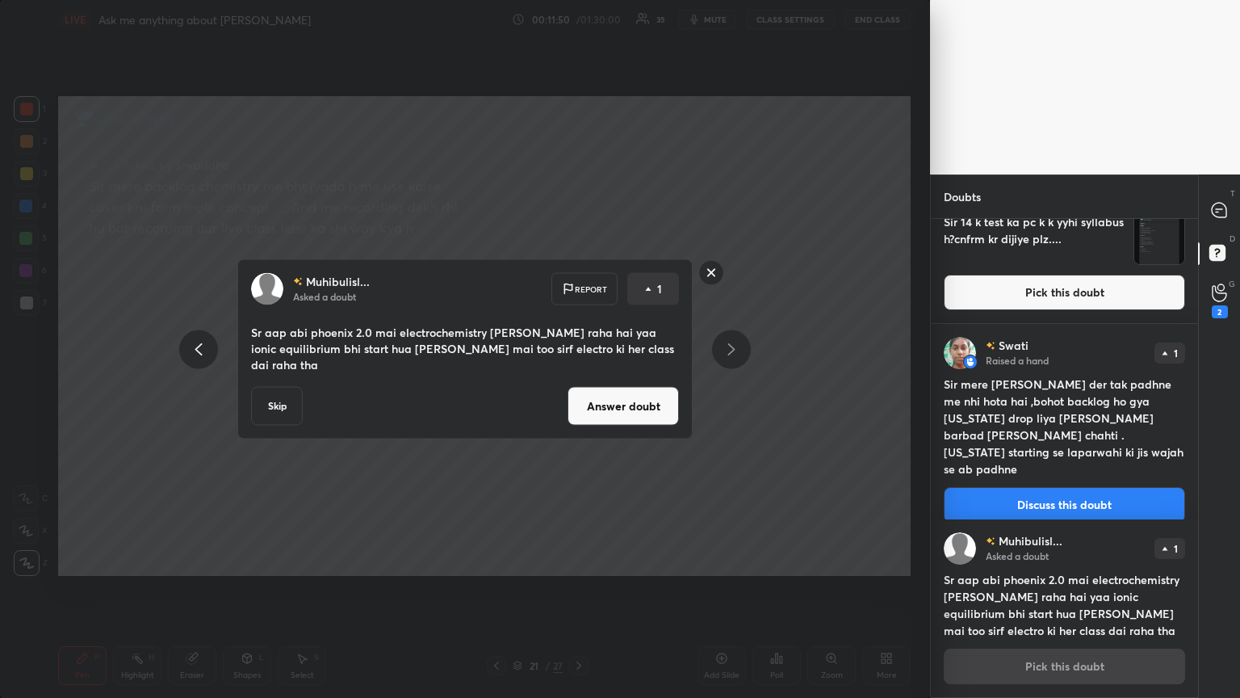
click at [579, 379] on button "Answer doubt" at bounding box center [623, 406] width 111 height 39
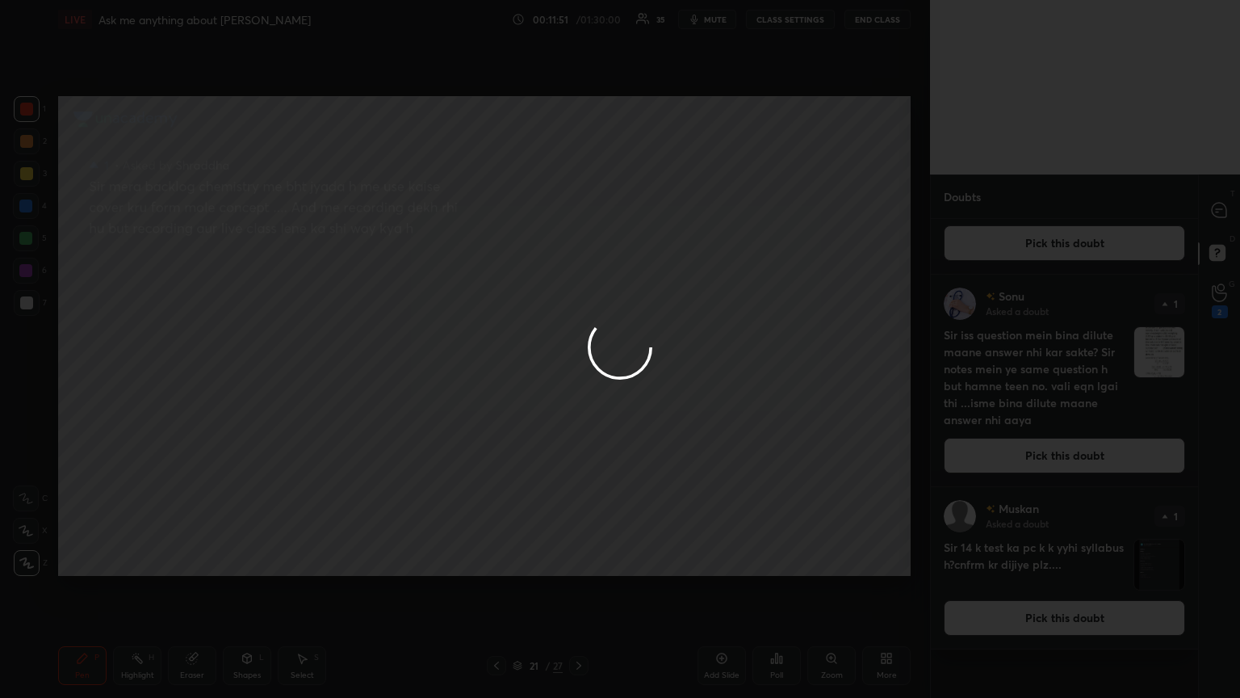
scroll to position [0, 0]
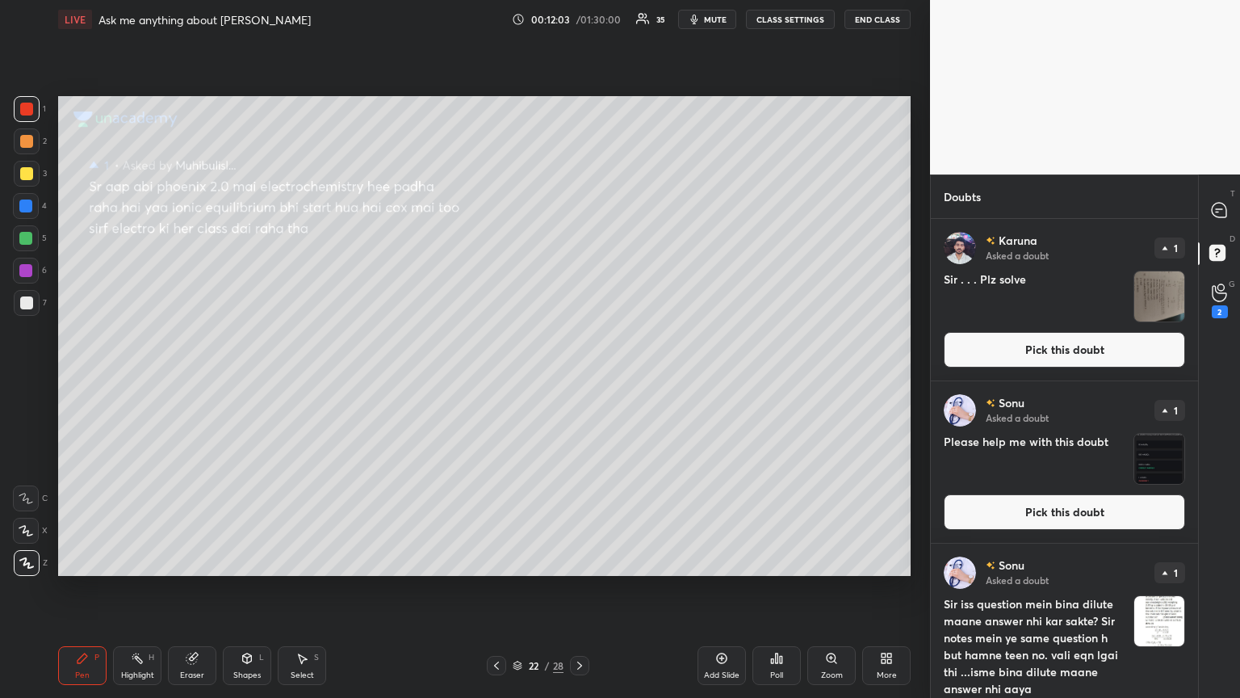
drag, startPoint x: 1008, startPoint y: 352, endPoint x: 993, endPoint y: 350, distance: 14.6
click at [579, 355] on button "Pick this doubt" at bounding box center [1064, 350] width 241 height 36
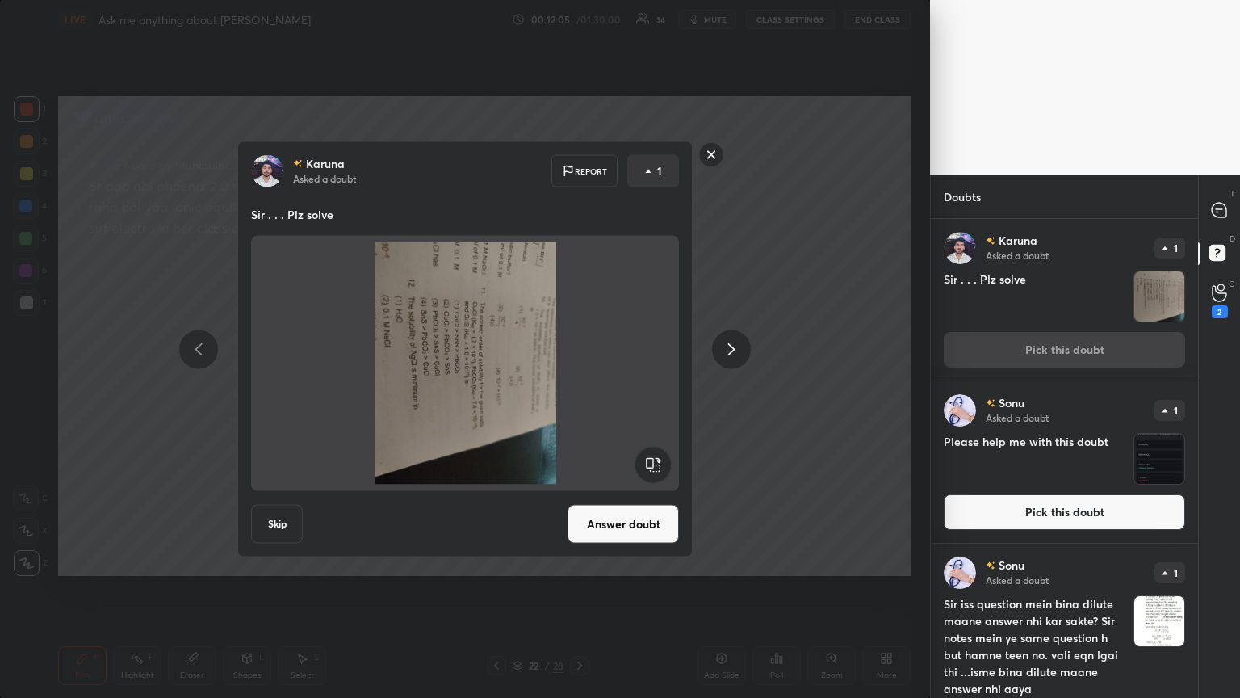
click at [579, 151] on rect at bounding box center [711, 154] width 25 height 25
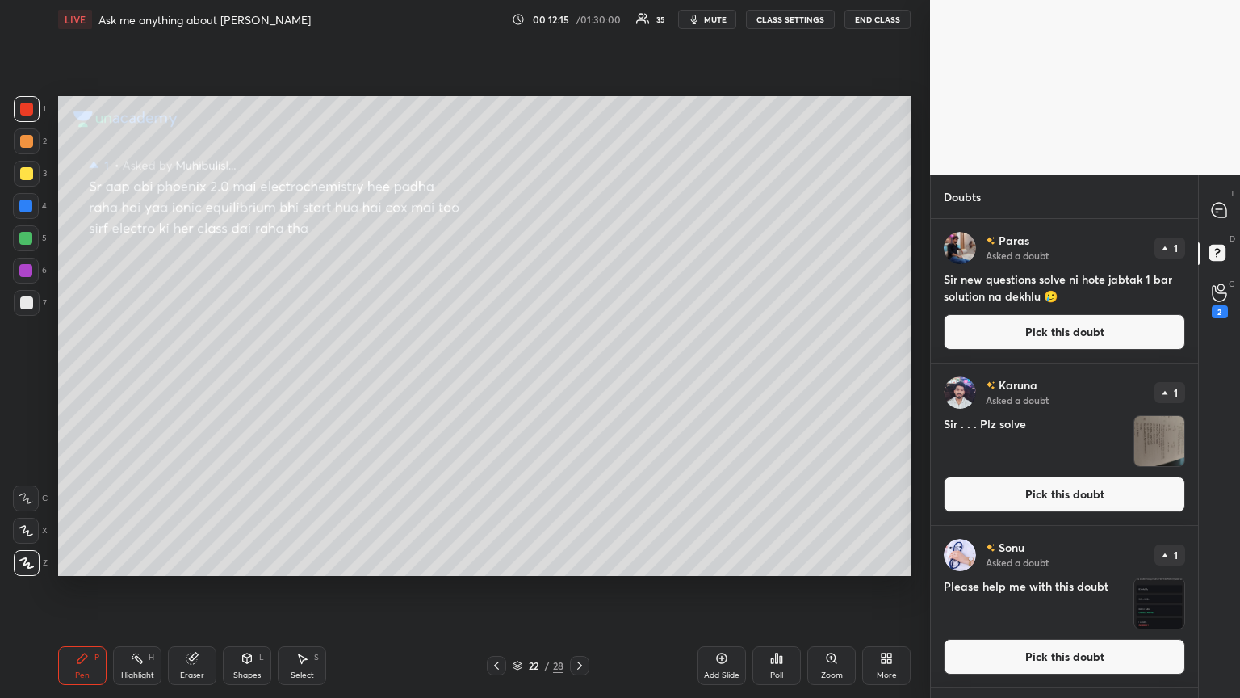
drag, startPoint x: 1030, startPoint y: 336, endPoint x: 946, endPoint y: 338, distance: 84.0
click at [579, 339] on button "Pick this doubt" at bounding box center [1064, 332] width 241 height 36
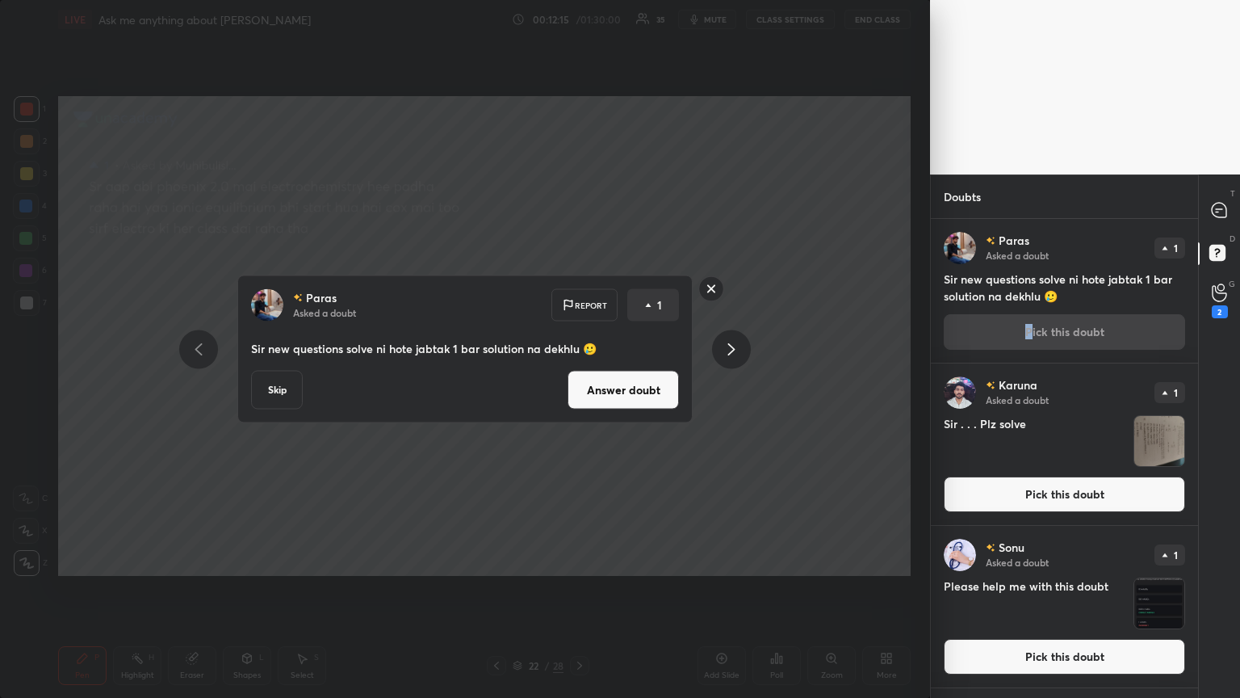
click at [579, 379] on button "Answer doubt" at bounding box center [623, 390] width 111 height 39
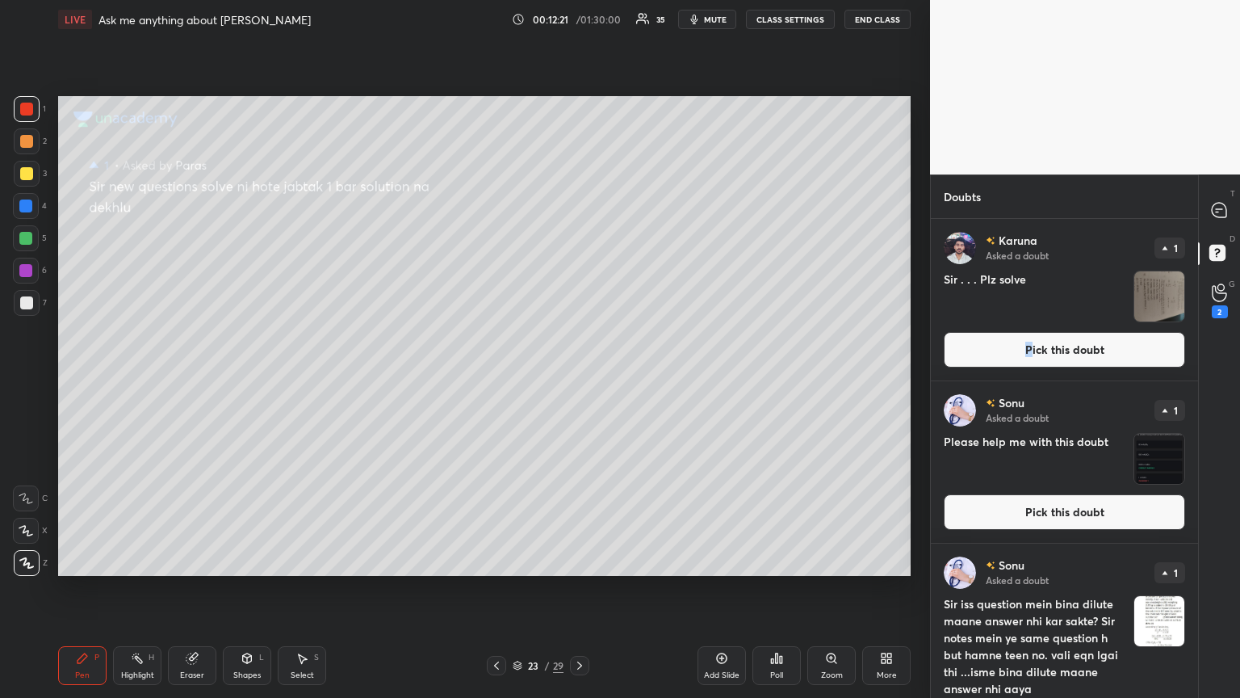
drag, startPoint x: 1049, startPoint y: 530, endPoint x: 1046, endPoint y: 518, distance: 12.5
click at [579, 379] on div "[PERSON_NAME] Asked a doubt 1 Please help me with this doubt Pick this doubt" at bounding box center [1064, 461] width 267 height 161
click at [579, 379] on button "Pick this doubt" at bounding box center [1064, 512] width 241 height 36
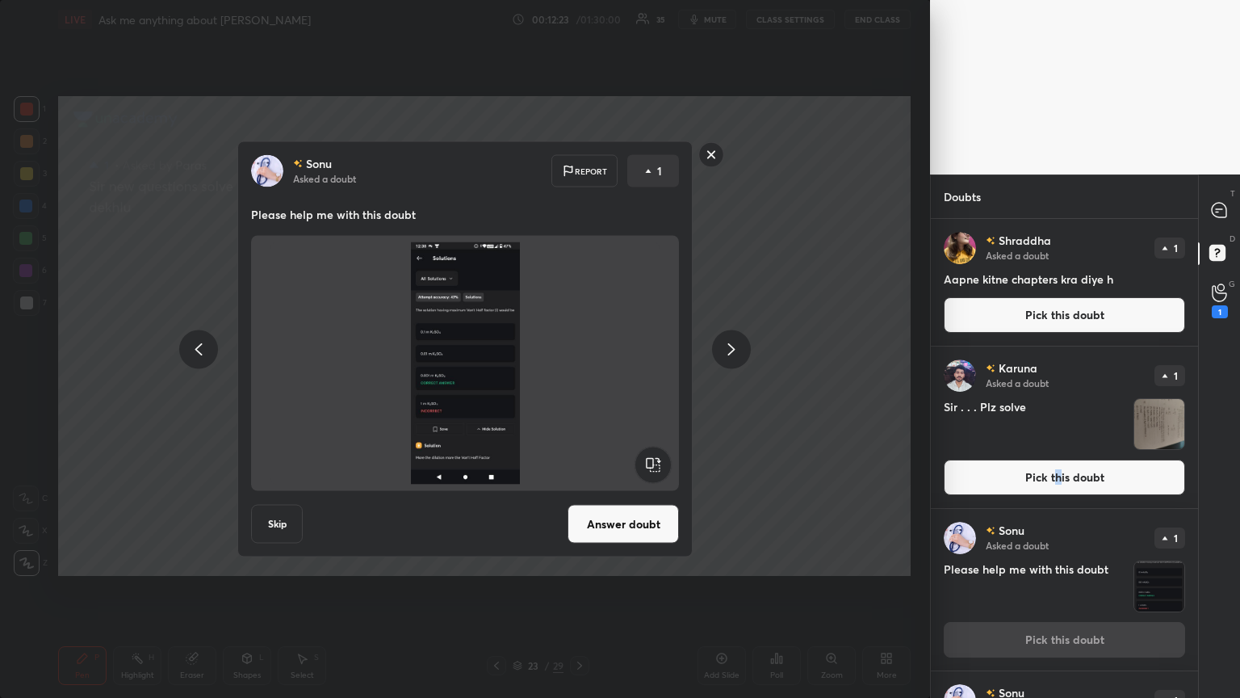
click at [579, 344] on icon at bounding box center [731, 348] width 19 height 19
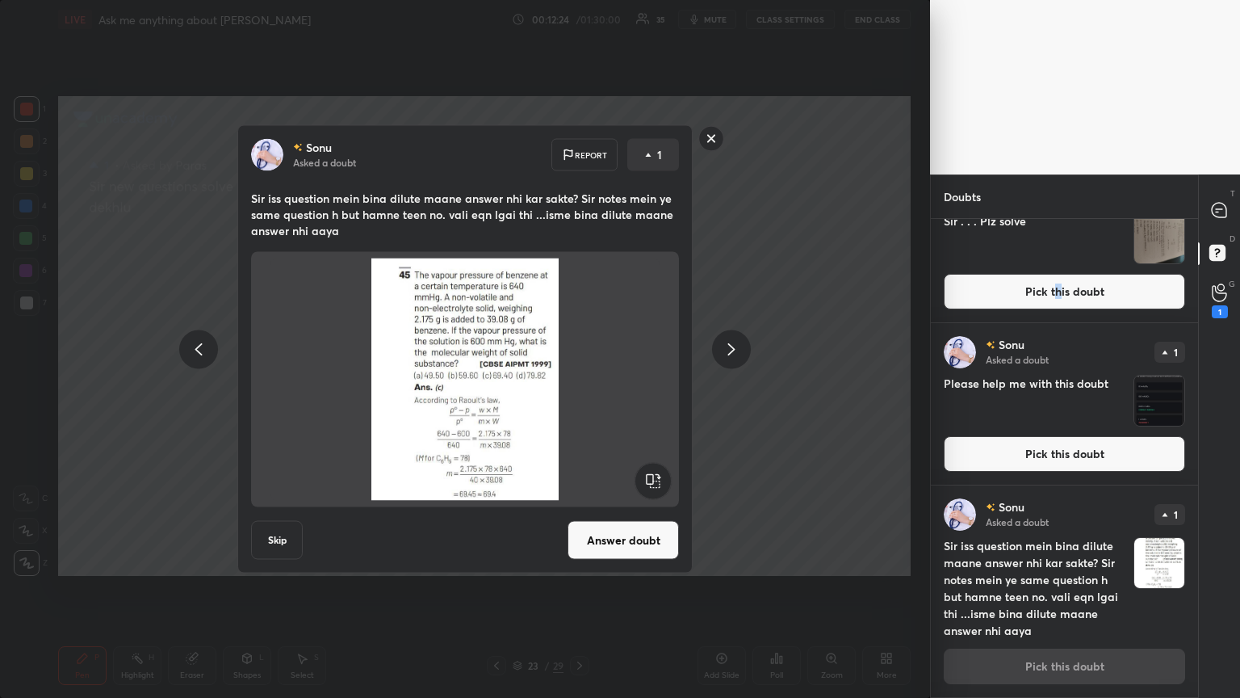
drag, startPoint x: 733, startPoint y: 350, endPoint x: 725, endPoint y: 352, distance: 8.4
click at [579, 352] on icon at bounding box center [731, 348] width 19 height 19
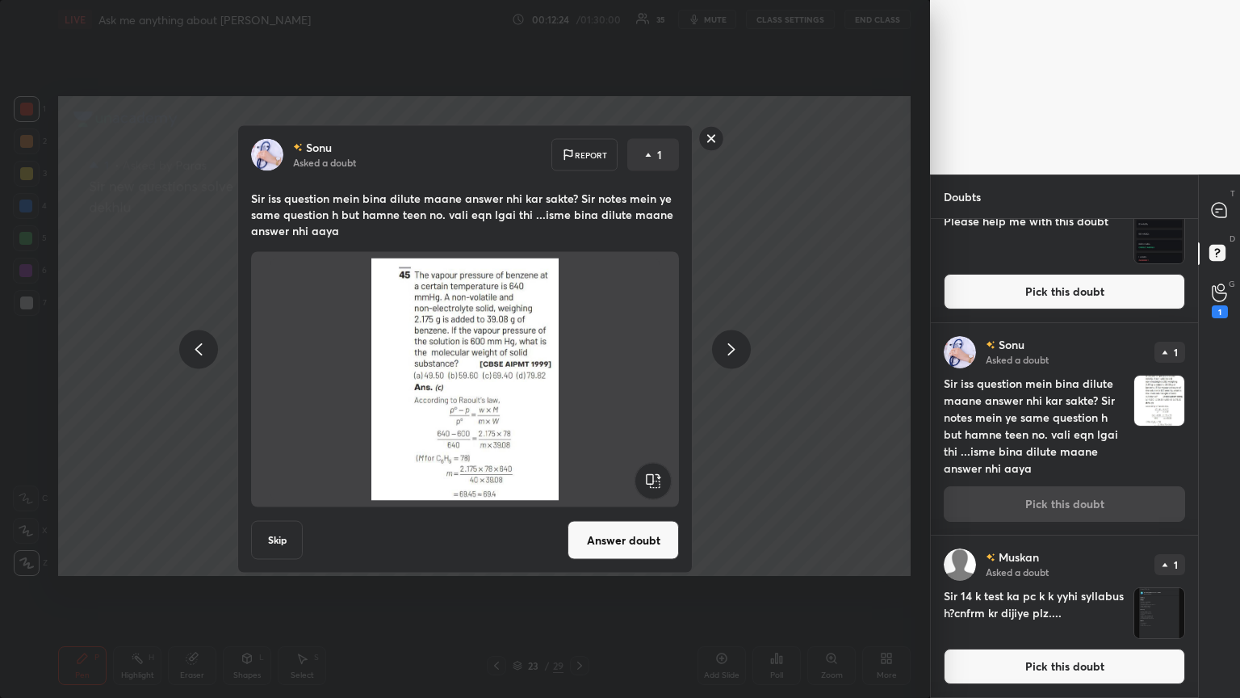
click at [579, 353] on icon at bounding box center [731, 349] width 7 height 12
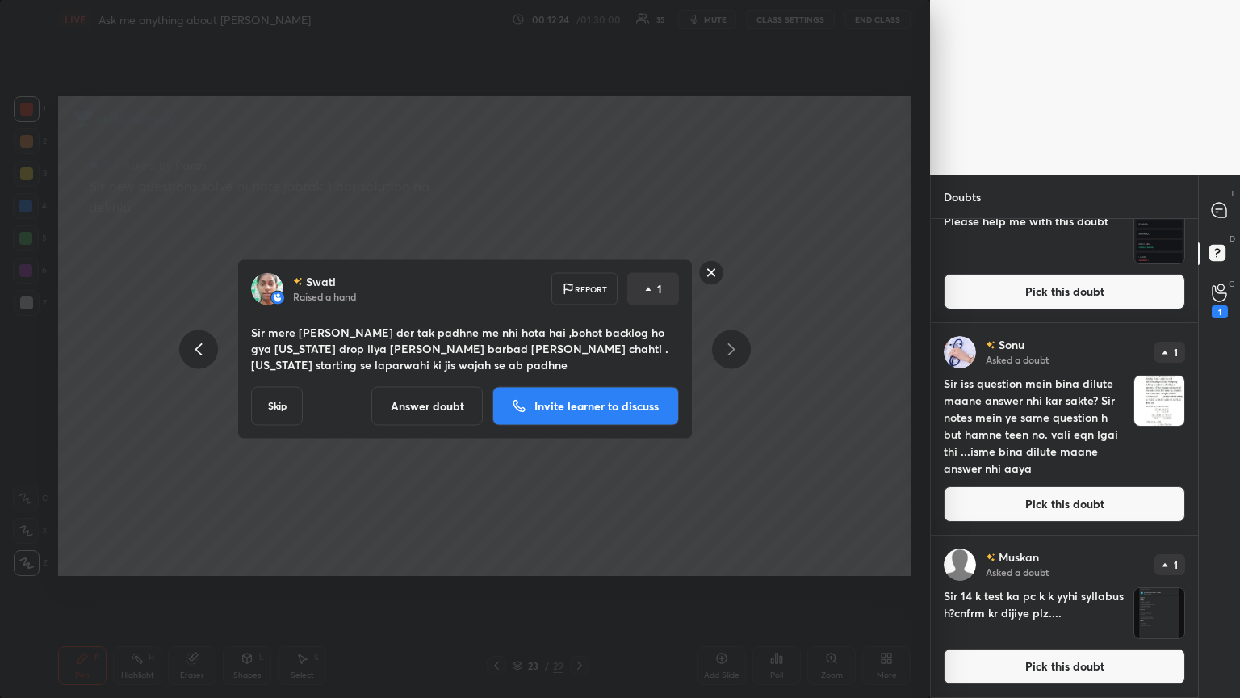
scroll to position [543, 0]
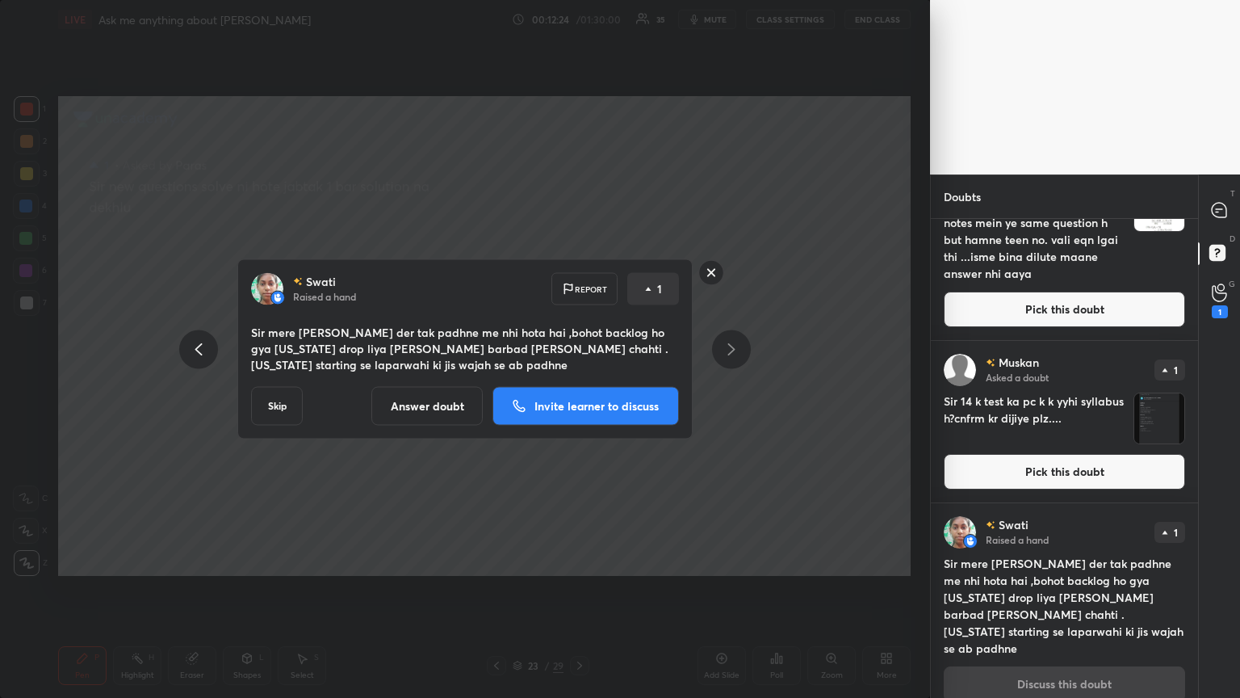
click at [579, 347] on icon at bounding box center [731, 348] width 19 height 19
click at [579, 347] on icon at bounding box center [731, 349] width 7 height 12
click at [579, 346] on icon at bounding box center [731, 348] width 19 height 19
drag, startPoint x: 737, startPoint y: 346, endPoint x: 620, endPoint y: 349, distance: 117.1
click at [579, 349] on icon at bounding box center [731, 348] width 19 height 19
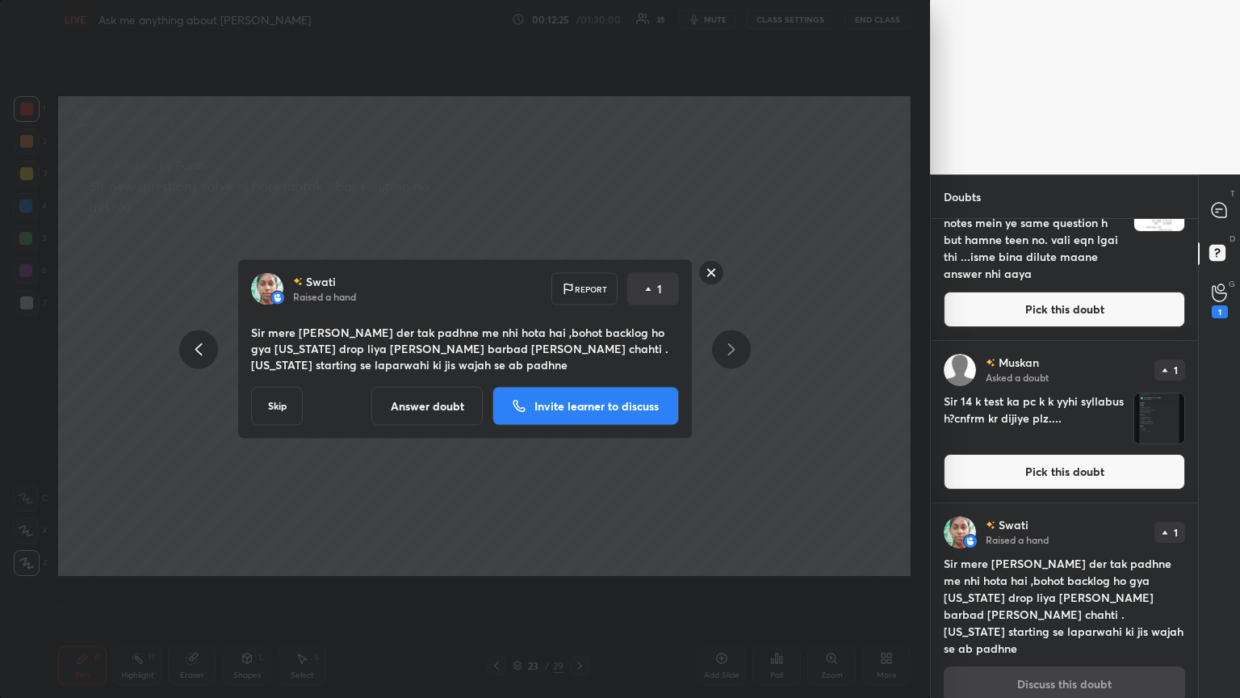
click at [431, 379] on button "Answer doubt" at bounding box center [426, 406] width 111 height 39
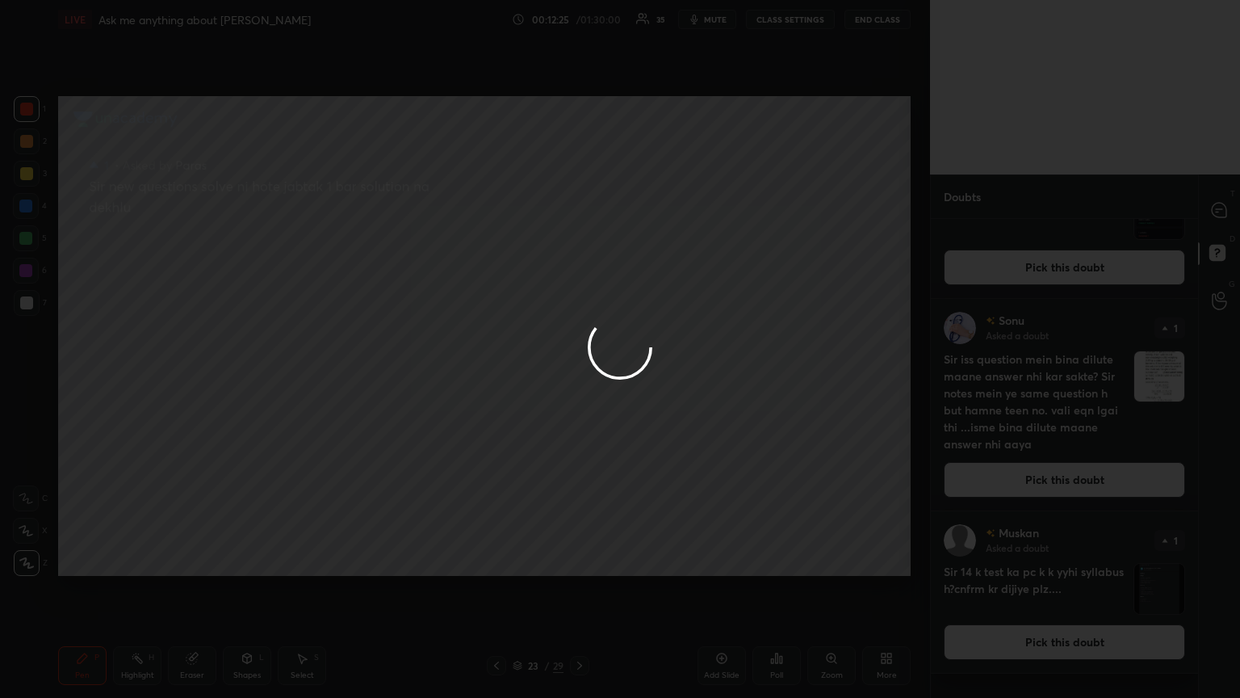
scroll to position [0, 0]
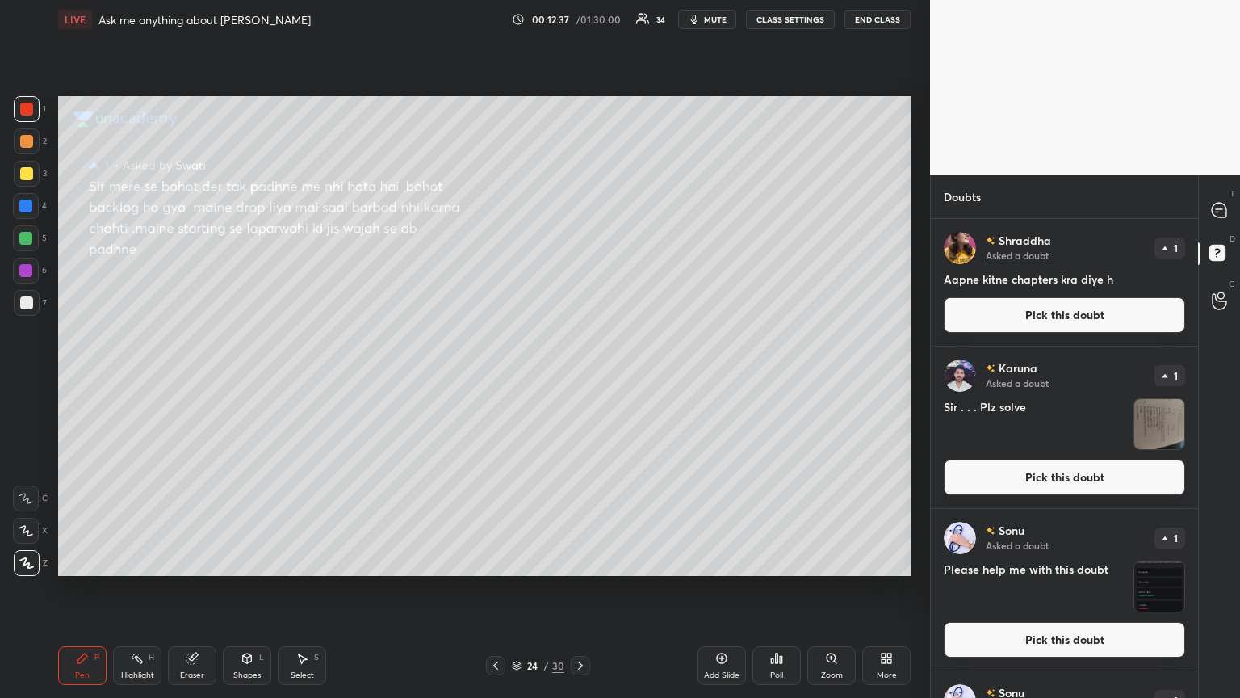
click at [579, 379] on button "Pick this doubt" at bounding box center [1064, 477] width 241 height 36
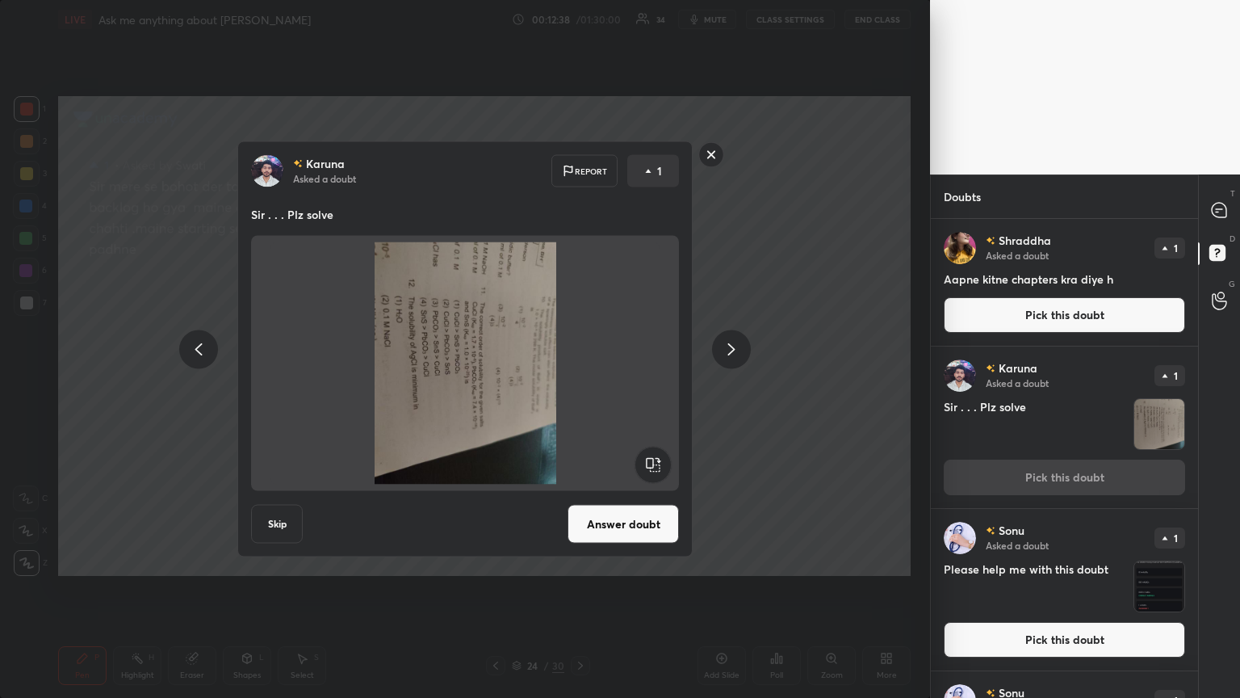
click at [579, 379] on rect at bounding box center [653, 465] width 36 height 36
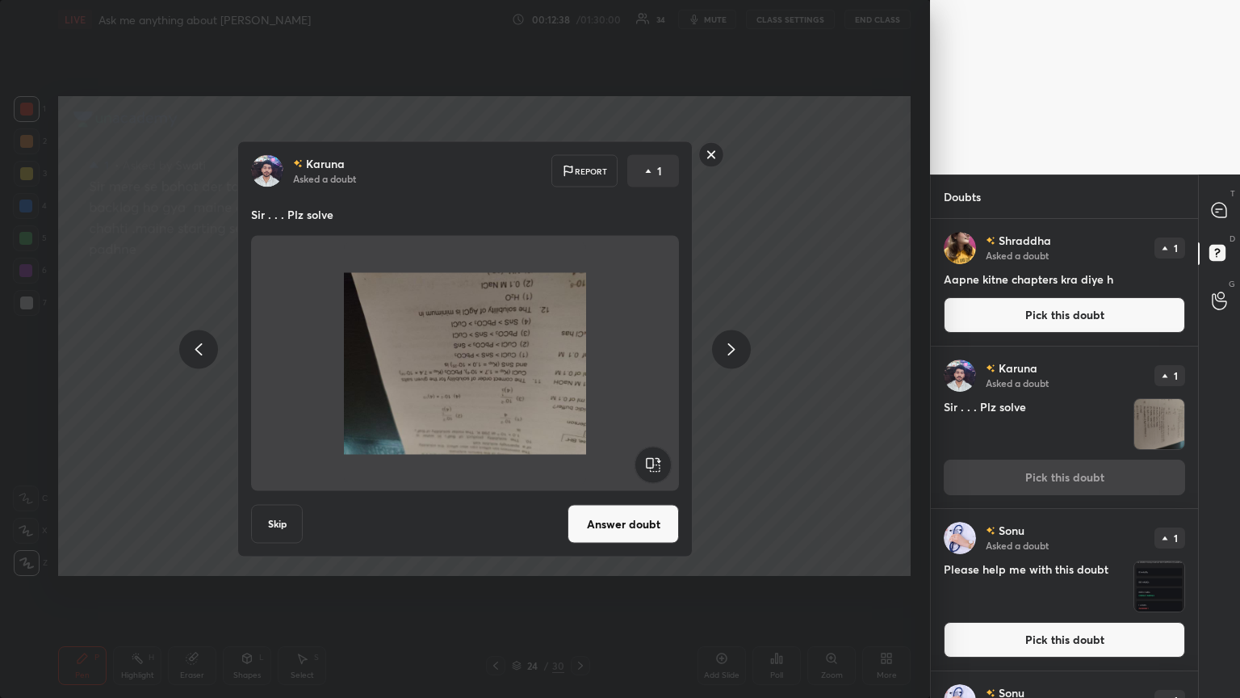
click at [579, 379] on rect at bounding box center [653, 465] width 36 height 36
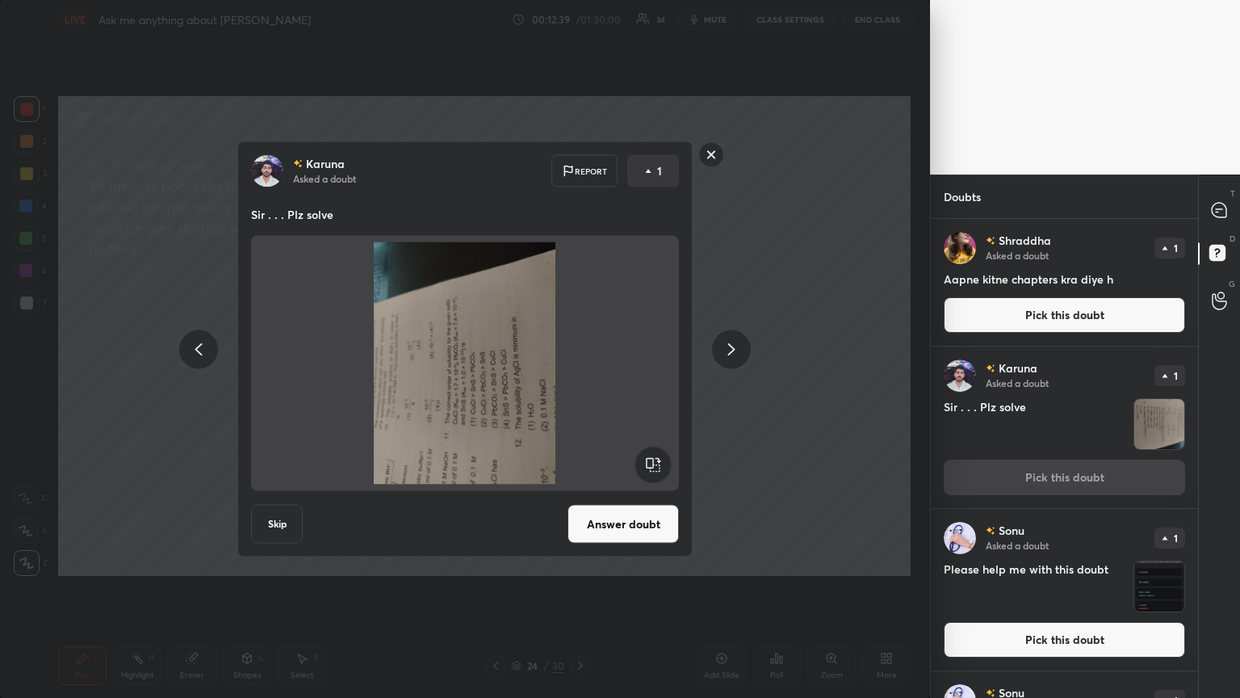
click at [579, 379] on rect at bounding box center [653, 465] width 36 height 36
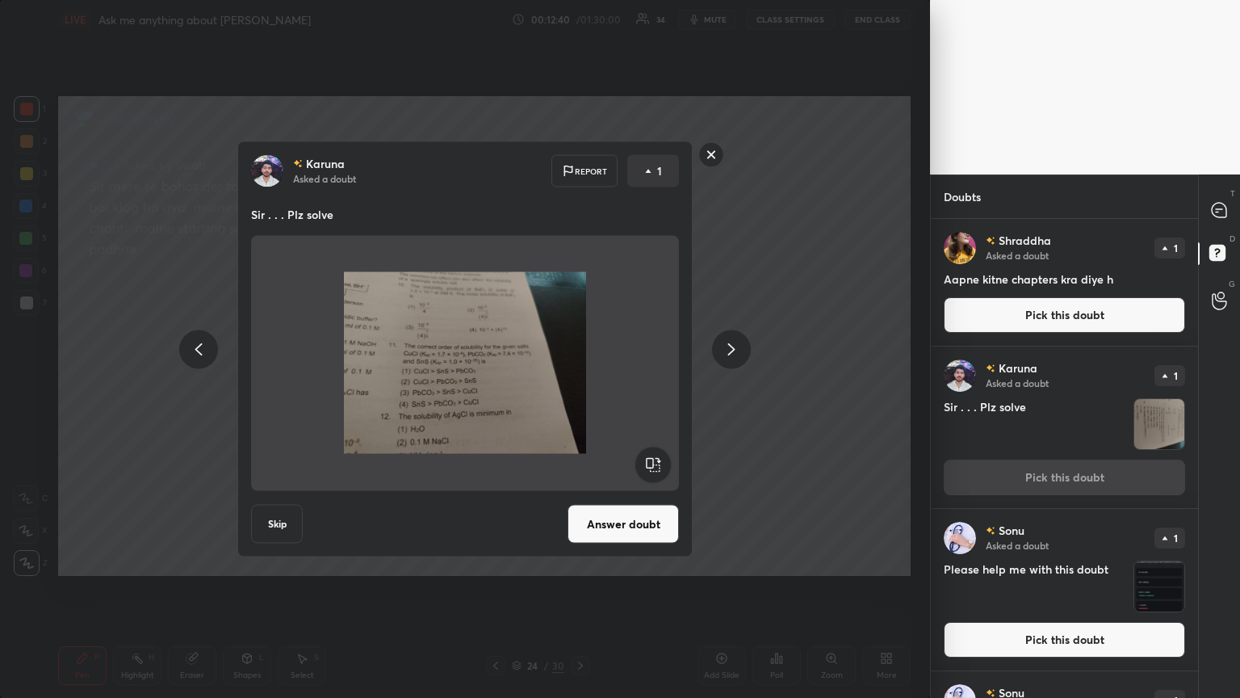
click at [579, 379] on button "Answer doubt" at bounding box center [623, 524] width 111 height 39
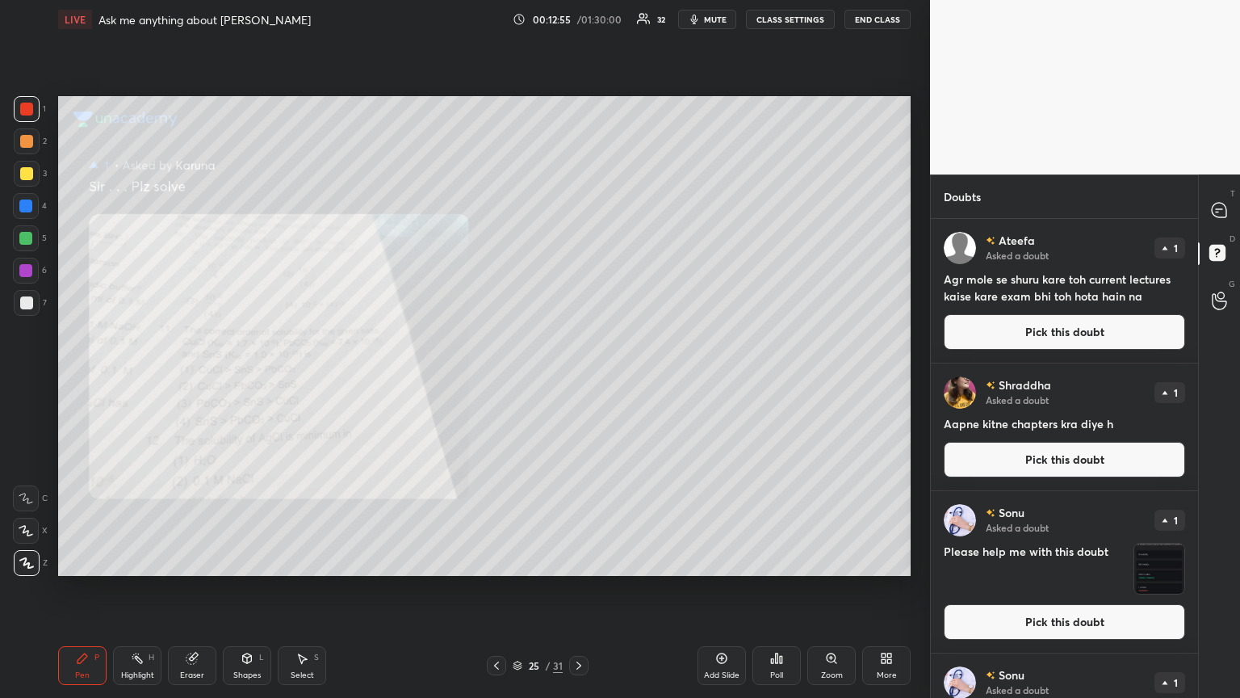
click at [579, 379] on div "Zoom" at bounding box center [832, 675] width 22 height 8
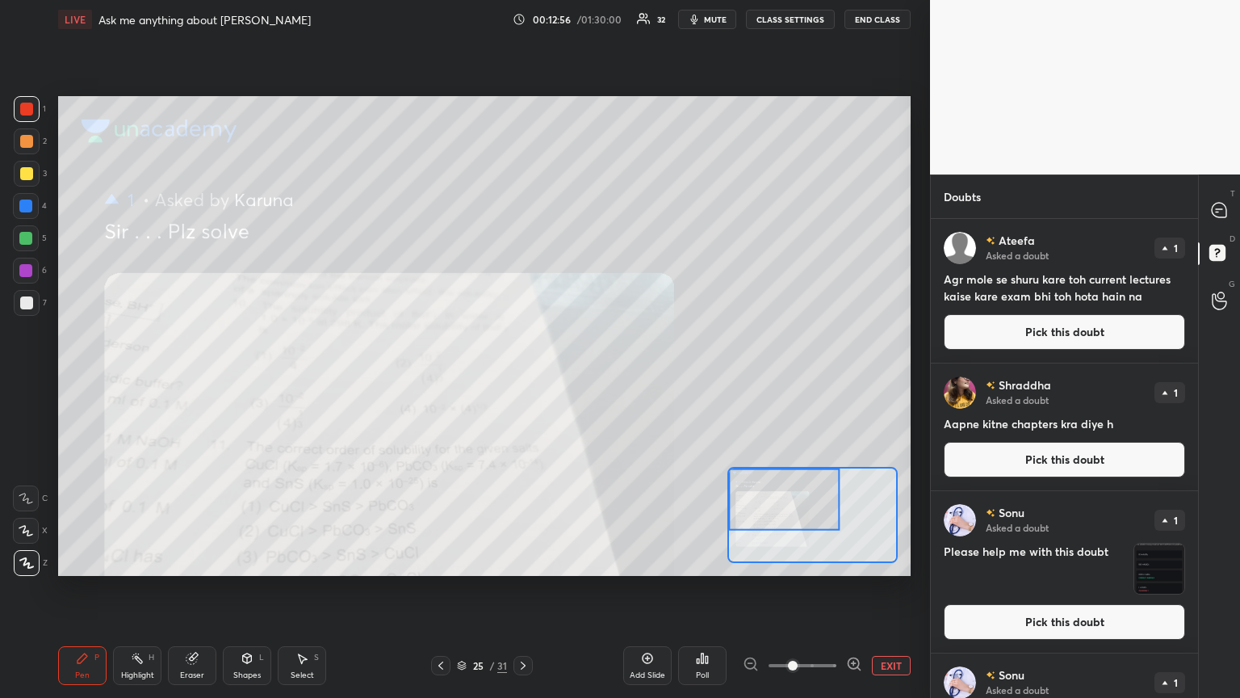
click at [579, 379] on div at bounding box center [784, 499] width 111 height 62
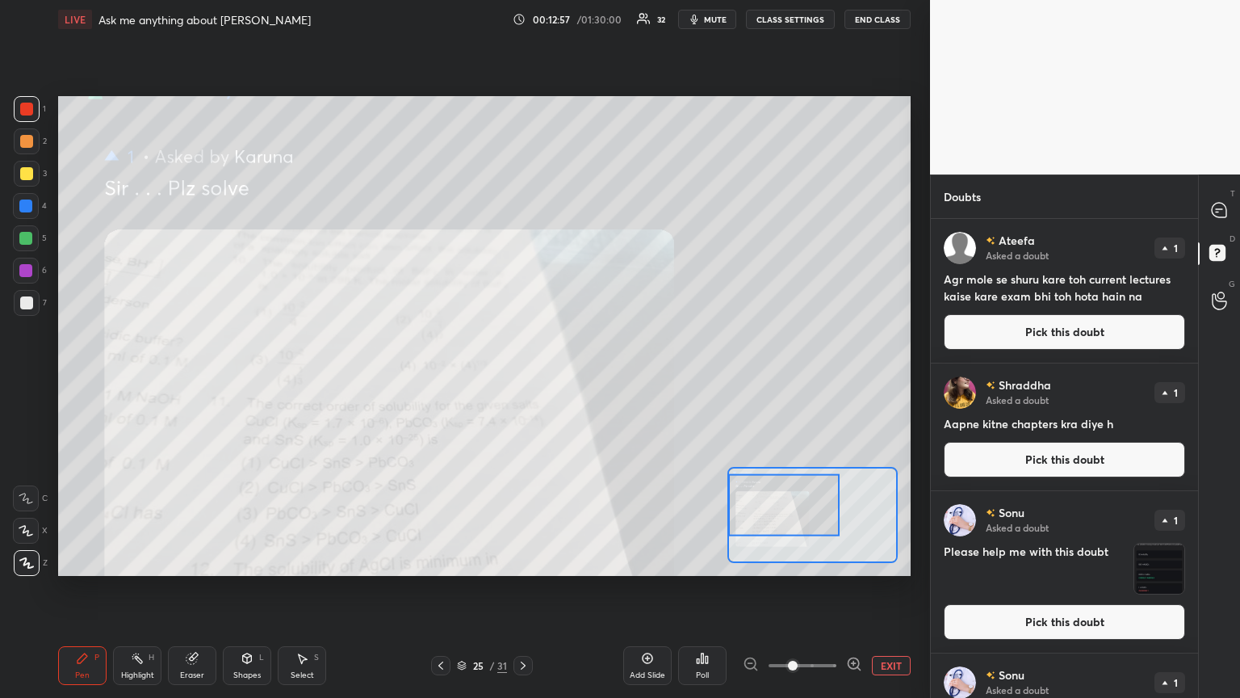
click at [83, 379] on icon at bounding box center [83, 658] width 10 height 10
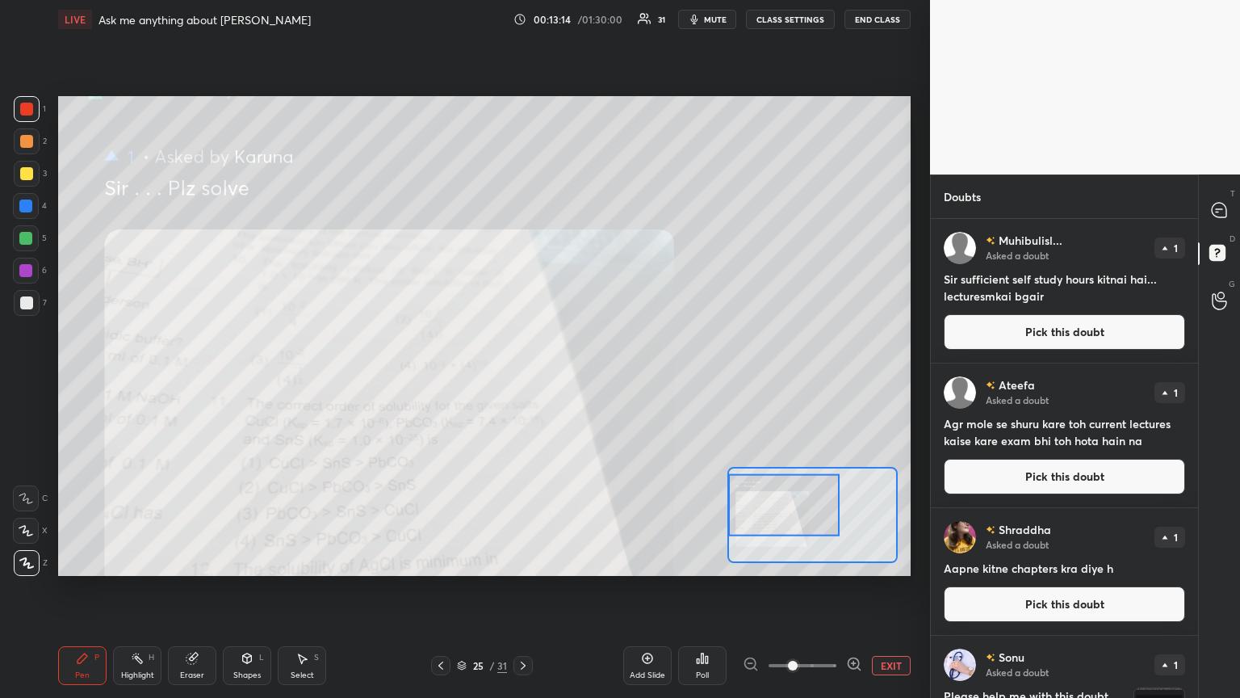
click at [193, 379] on div "Eraser" at bounding box center [192, 665] width 48 height 39
drag, startPoint x: 65, startPoint y: 671, endPoint x: 73, endPoint y: 669, distance: 8.4
click at [71, 379] on div "Pen P" at bounding box center [82, 665] width 48 height 39
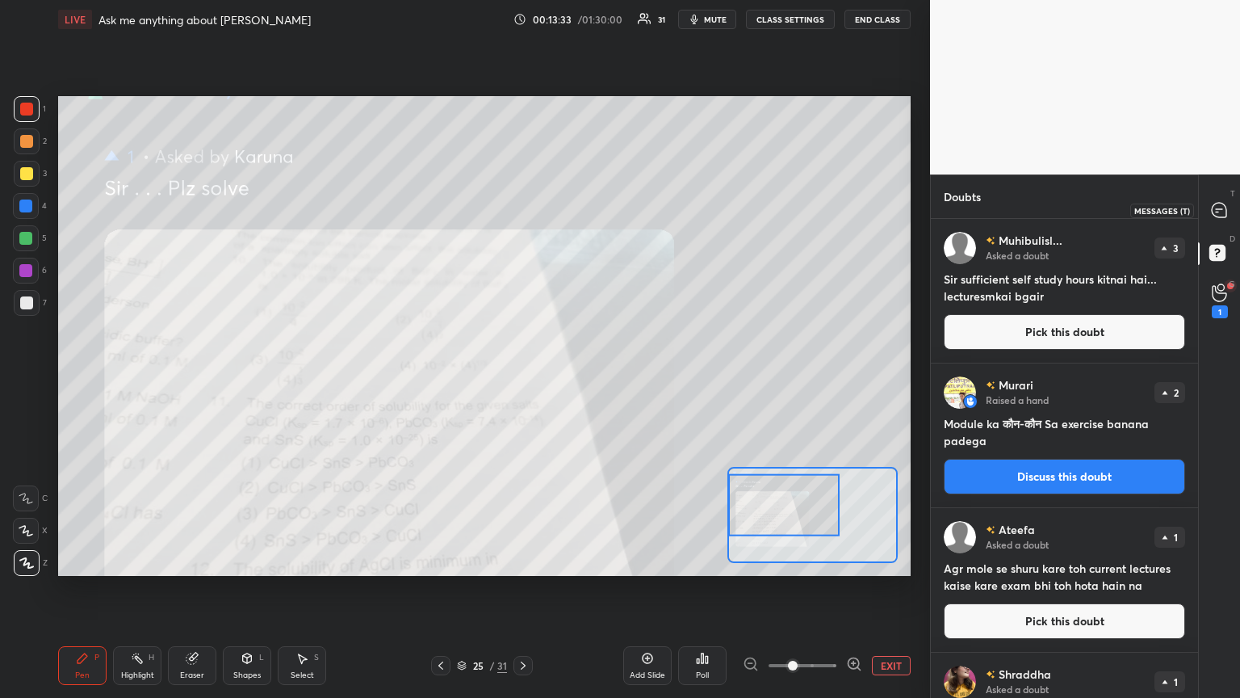
click at [579, 207] on icon at bounding box center [1219, 210] width 15 height 15
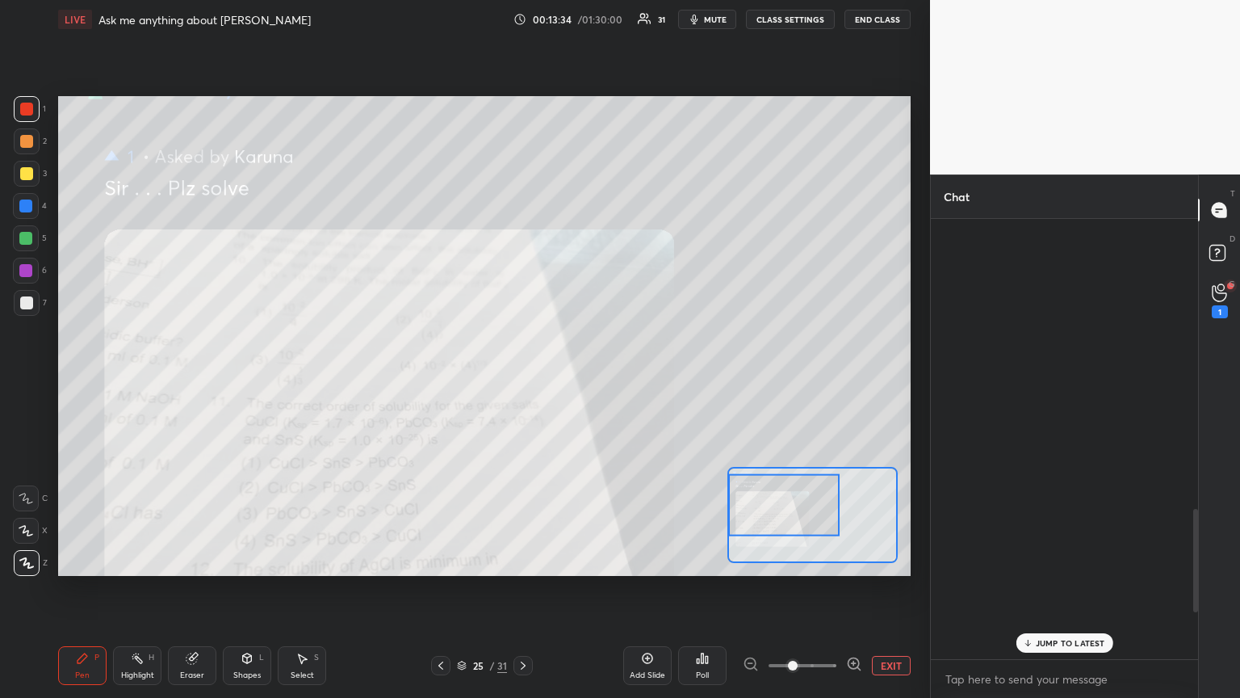
scroll to position [435, 262]
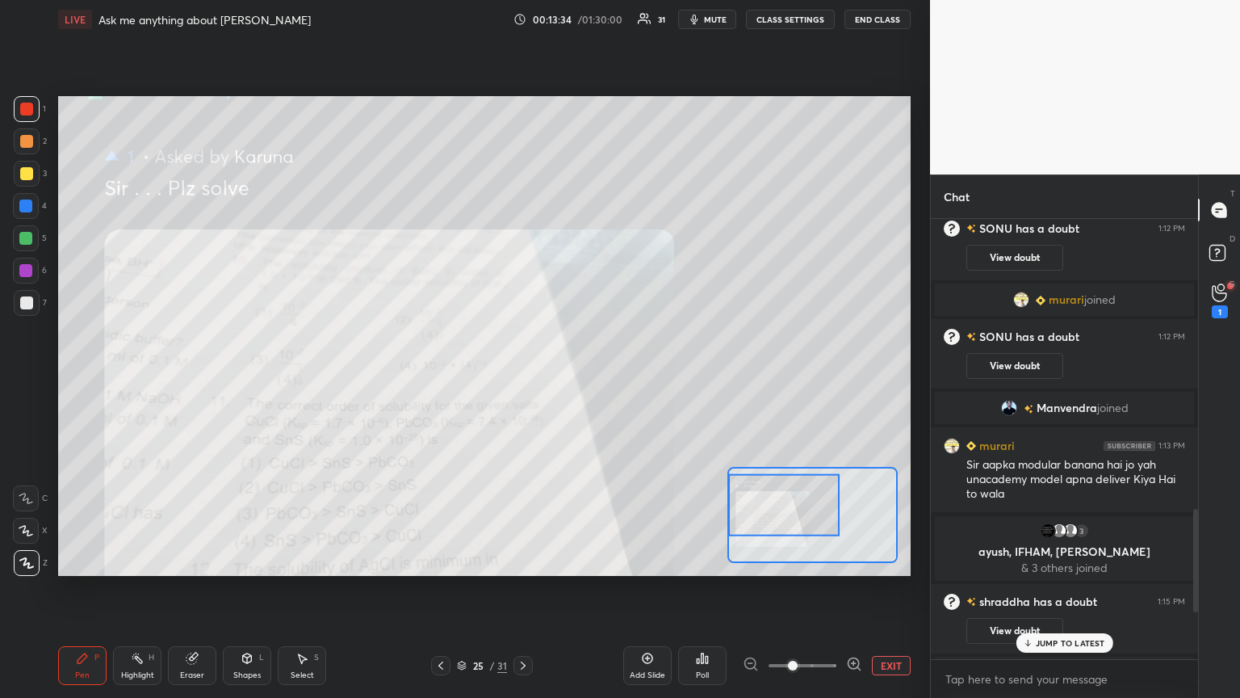
drag, startPoint x: 1076, startPoint y: 638, endPoint x: 1012, endPoint y: 620, distance: 66.2
click at [579, 379] on div "JUMP TO LATEST" at bounding box center [1064, 642] width 97 height 19
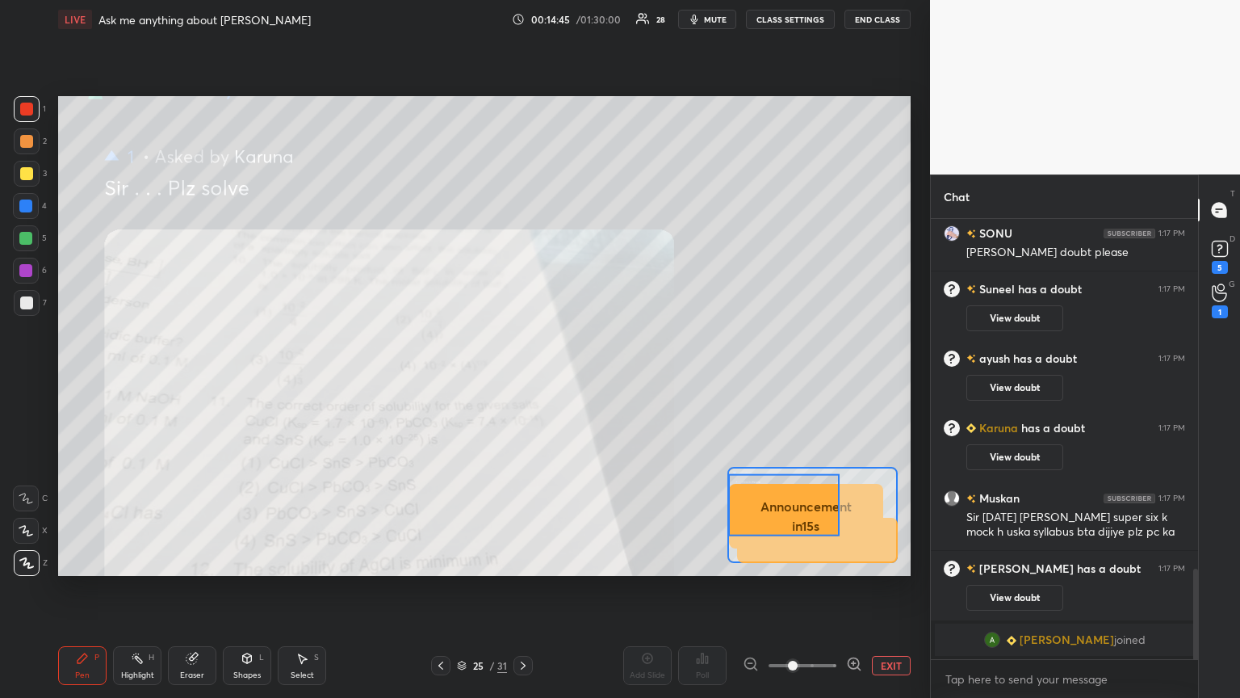
scroll to position [1692, 0]
drag, startPoint x: 1223, startPoint y: 262, endPoint x: 1210, endPoint y: 270, distance: 16.3
click at [579, 259] on div "5" at bounding box center [1220, 255] width 24 height 37
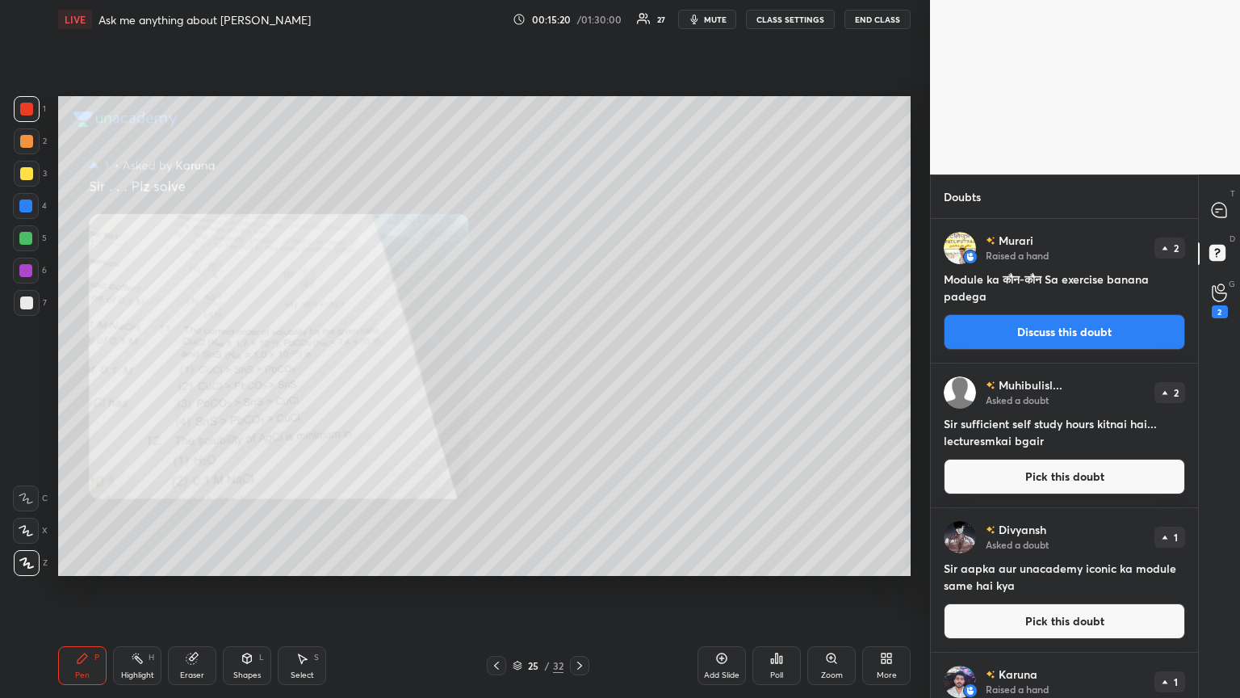
click at [579, 379] on button "Pick this doubt" at bounding box center [1064, 621] width 241 height 36
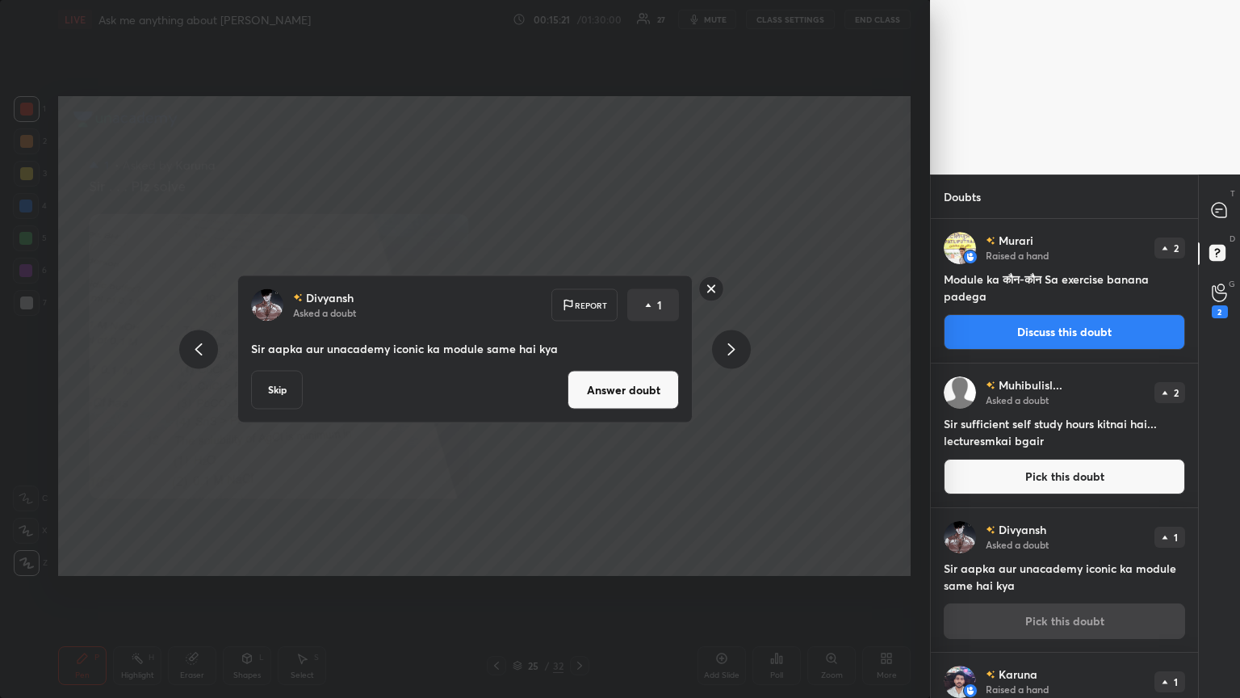
click at [579, 379] on button "Answer doubt" at bounding box center [623, 390] width 111 height 39
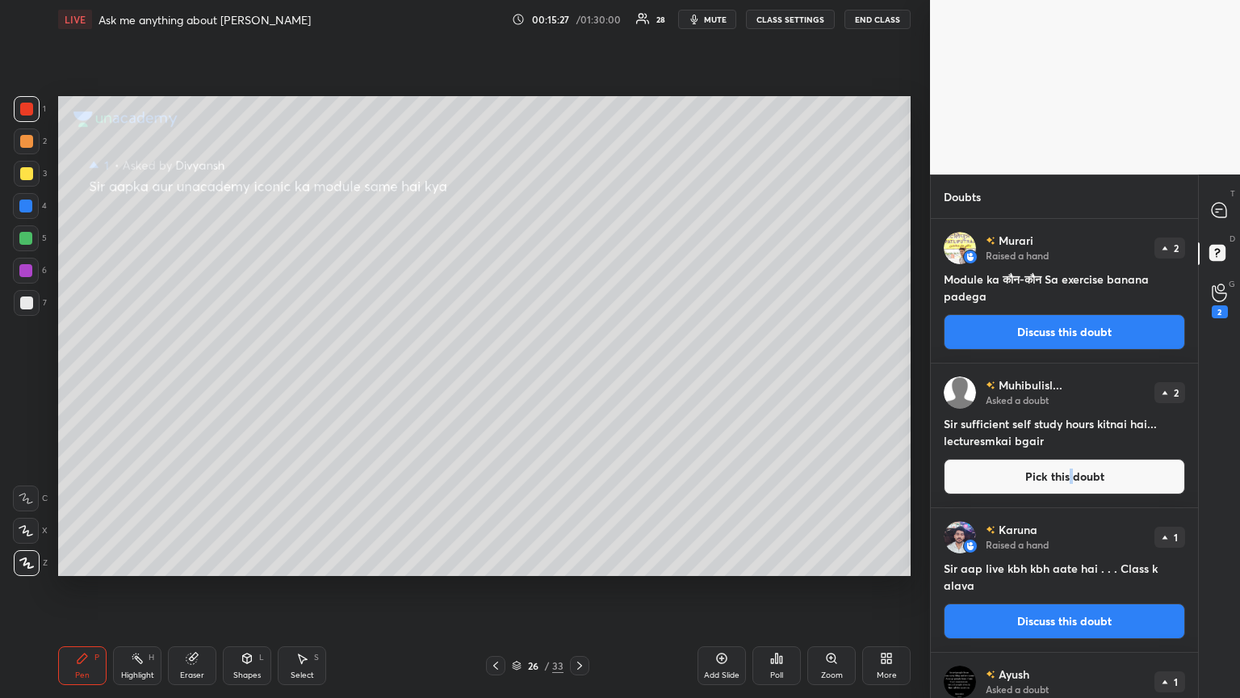
drag, startPoint x: 1071, startPoint y: 481, endPoint x: 1060, endPoint y: 478, distance: 11.0
click at [579, 379] on button "Pick this doubt" at bounding box center [1064, 477] width 241 height 36
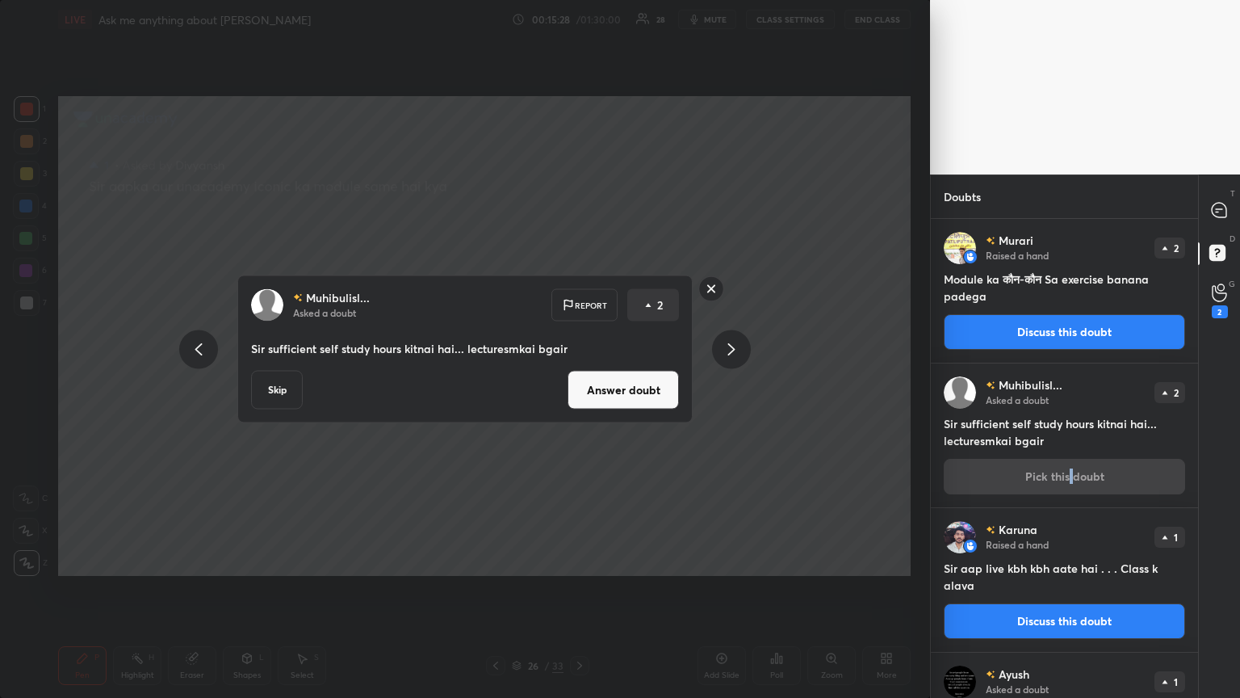
click at [579, 379] on button "Answer doubt" at bounding box center [623, 390] width 111 height 39
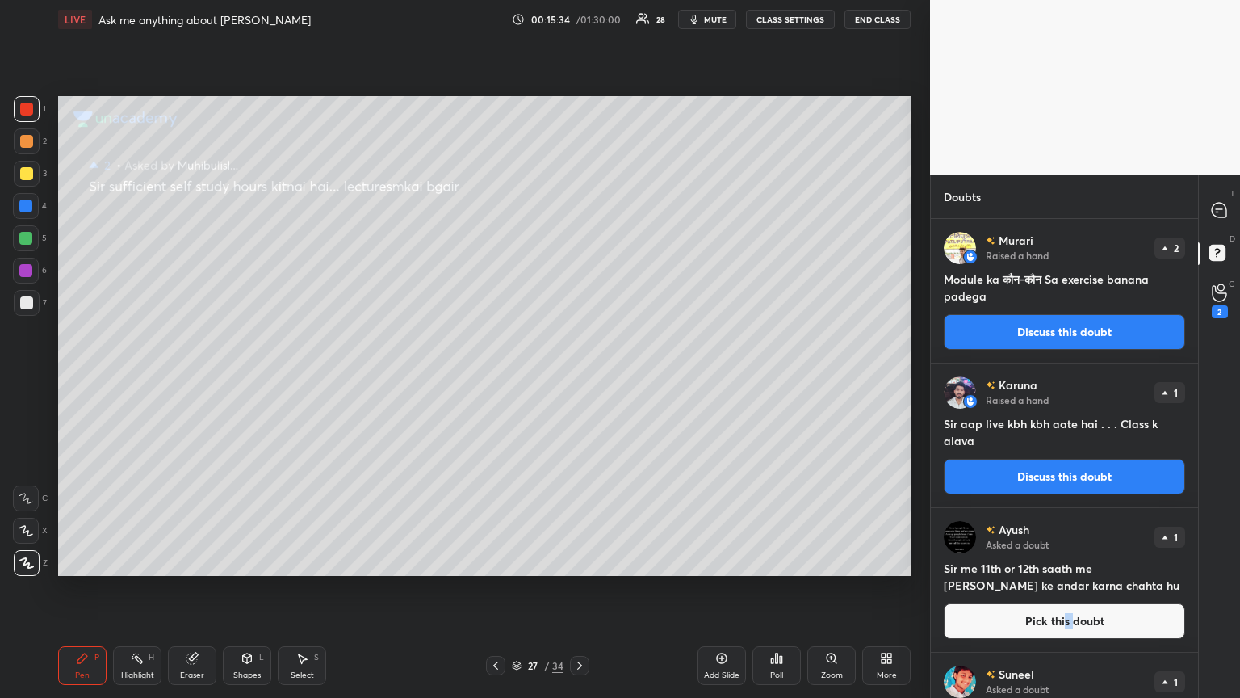
click at [579, 379] on button "Pick this doubt" at bounding box center [1064, 621] width 241 height 36
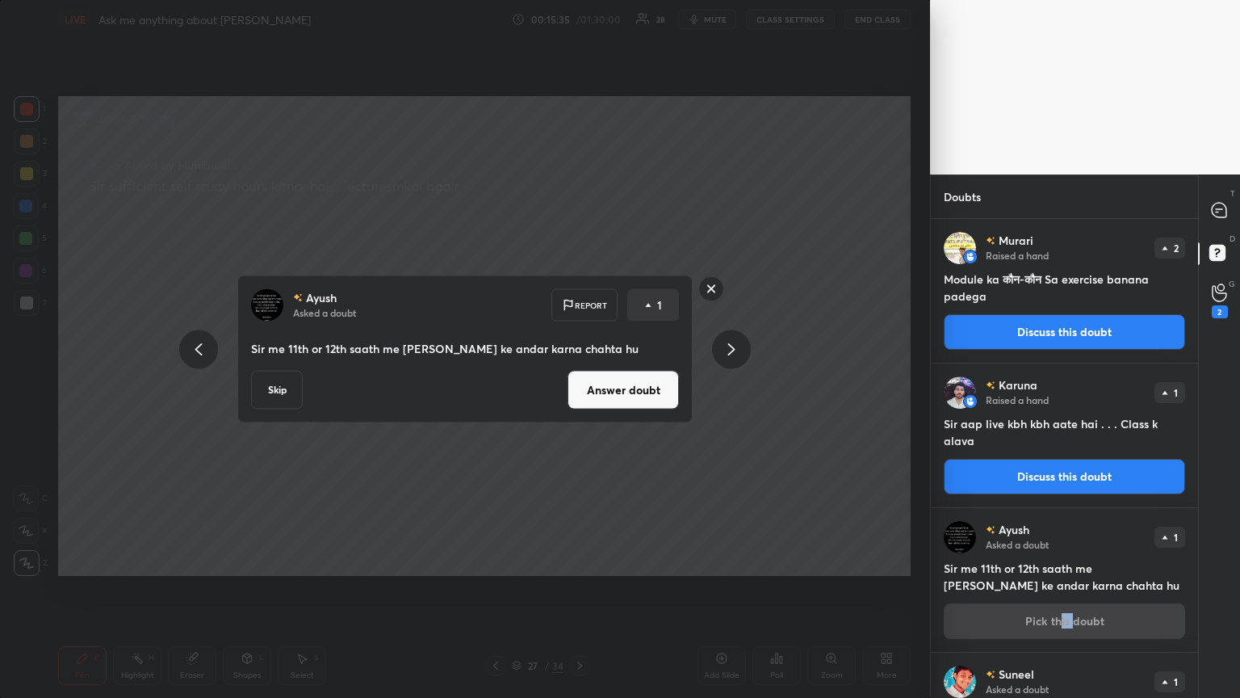
click at [579, 372] on div "[PERSON_NAME] Asked a doubt Report 1 Sir me 11th or 12th saath me [PERSON_NAME]…" at bounding box center [464, 349] width 455 height 148
click at [579, 379] on button "Answer doubt" at bounding box center [623, 390] width 111 height 39
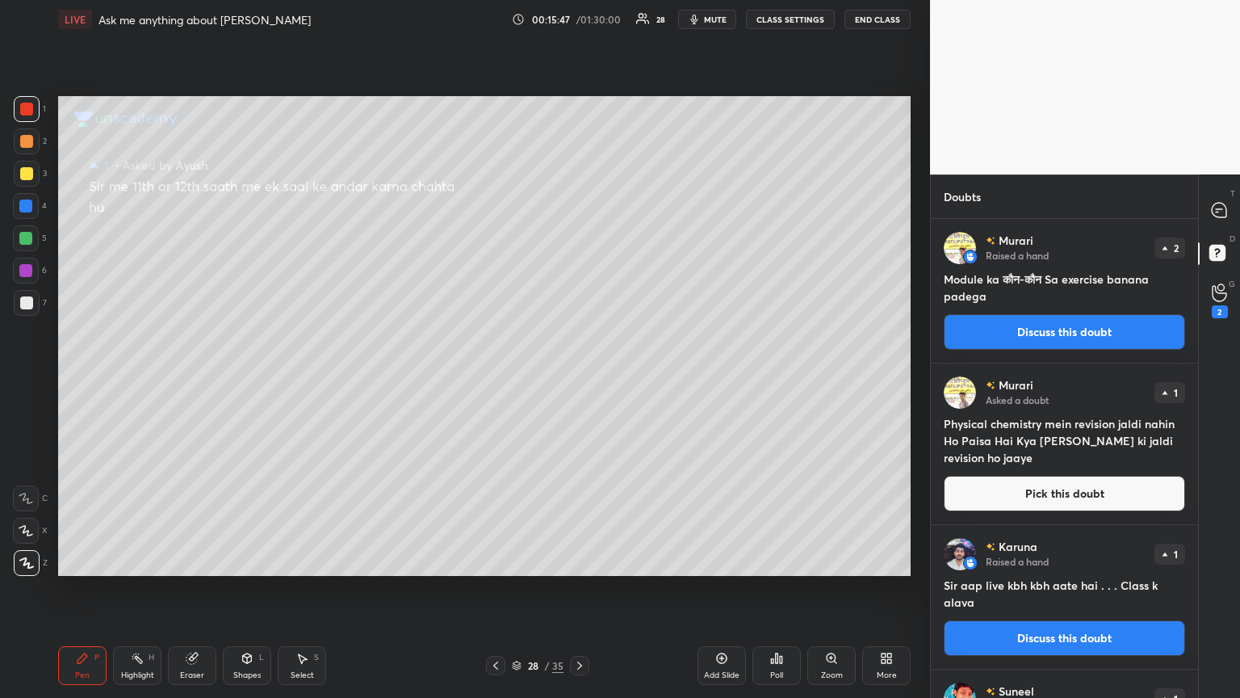
click at [579, 379] on button "Pick this doubt" at bounding box center [1064, 494] width 241 height 36
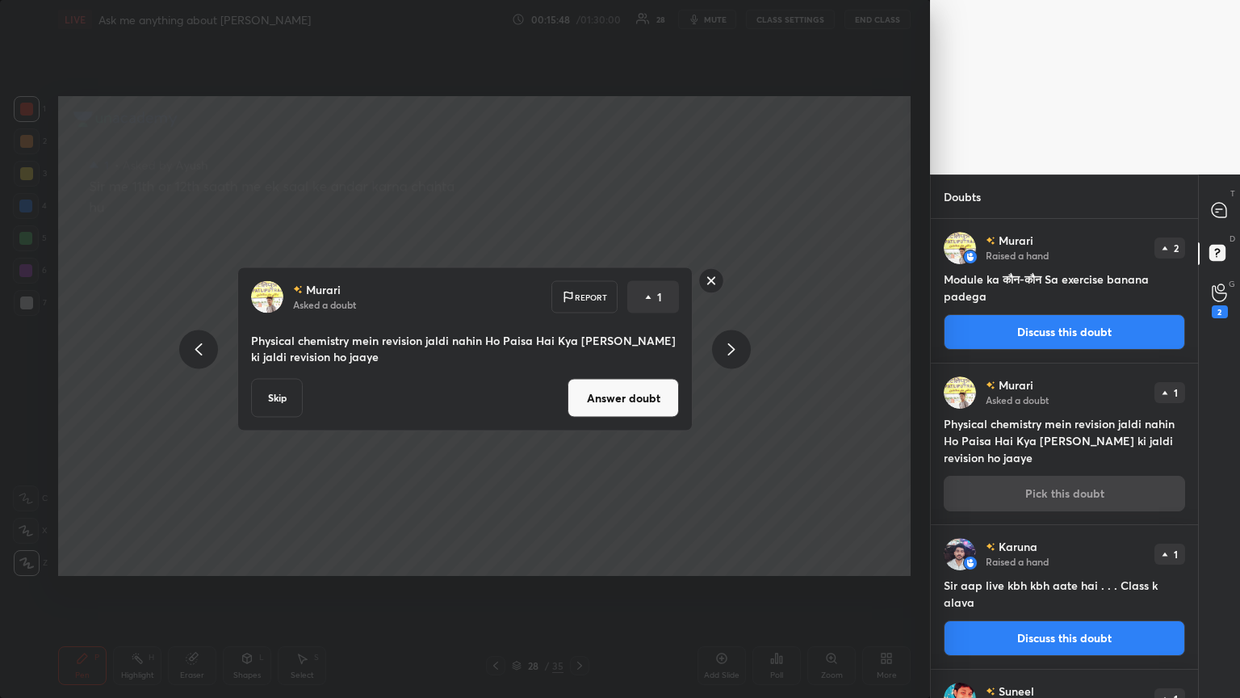
click at [579, 379] on button "Answer doubt" at bounding box center [623, 398] width 111 height 39
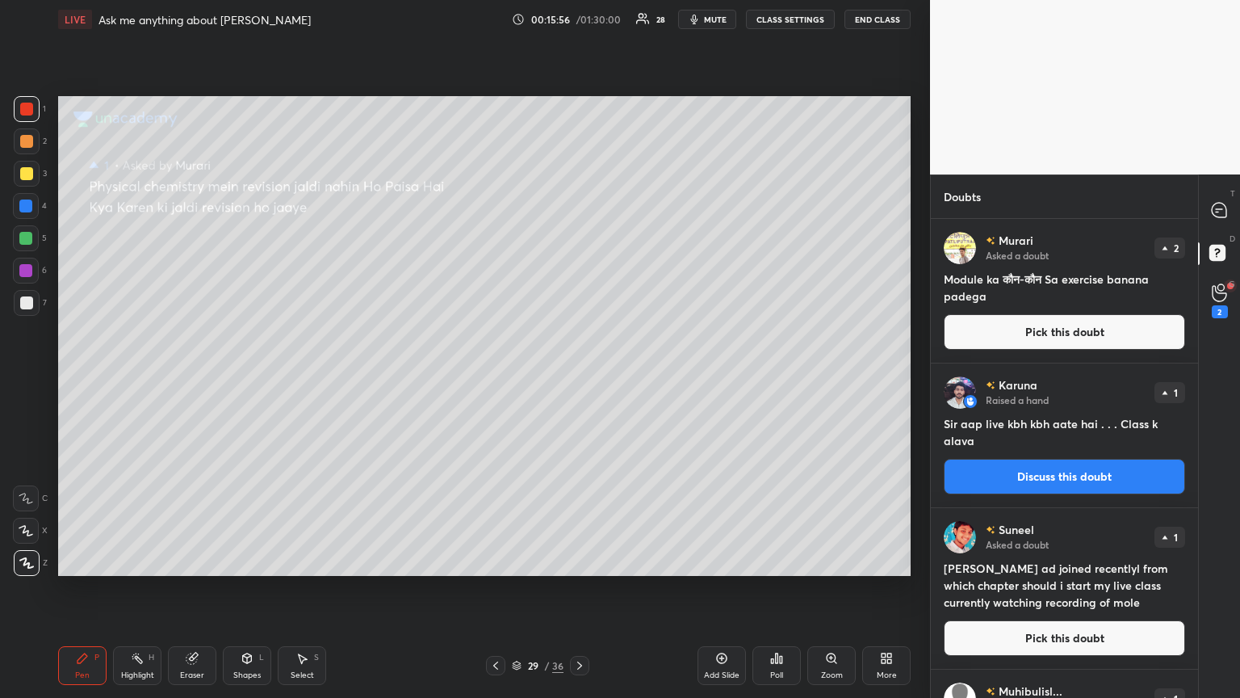
click at [579, 379] on button "Pick this doubt" at bounding box center [1064, 638] width 241 height 36
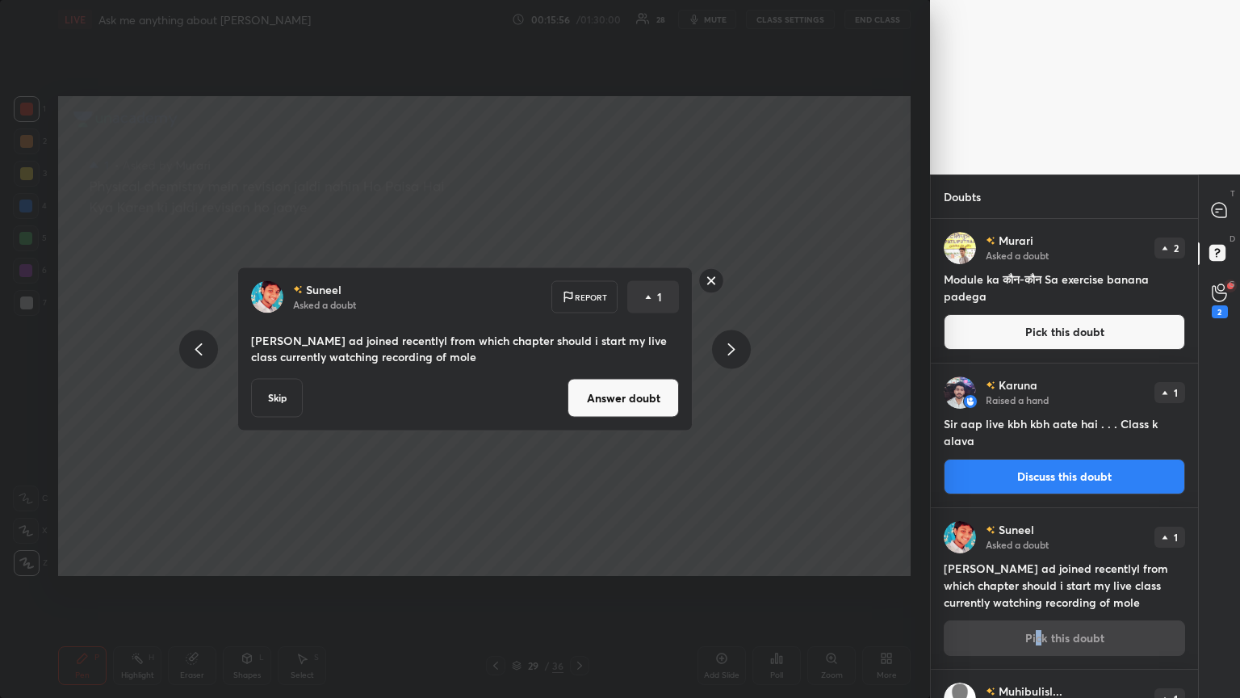
click at [579, 379] on button "Answer doubt" at bounding box center [623, 398] width 111 height 39
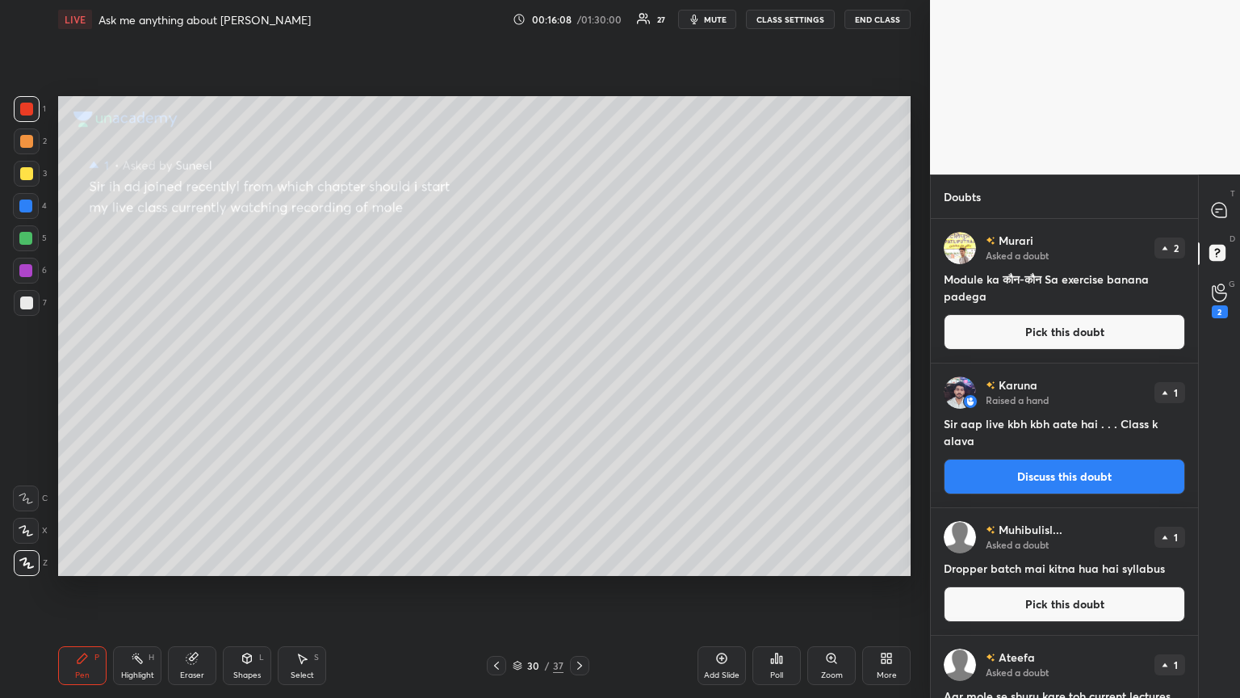
click at [579, 379] on button "Pick this doubt" at bounding box center [1064, 604] width 241 height 36
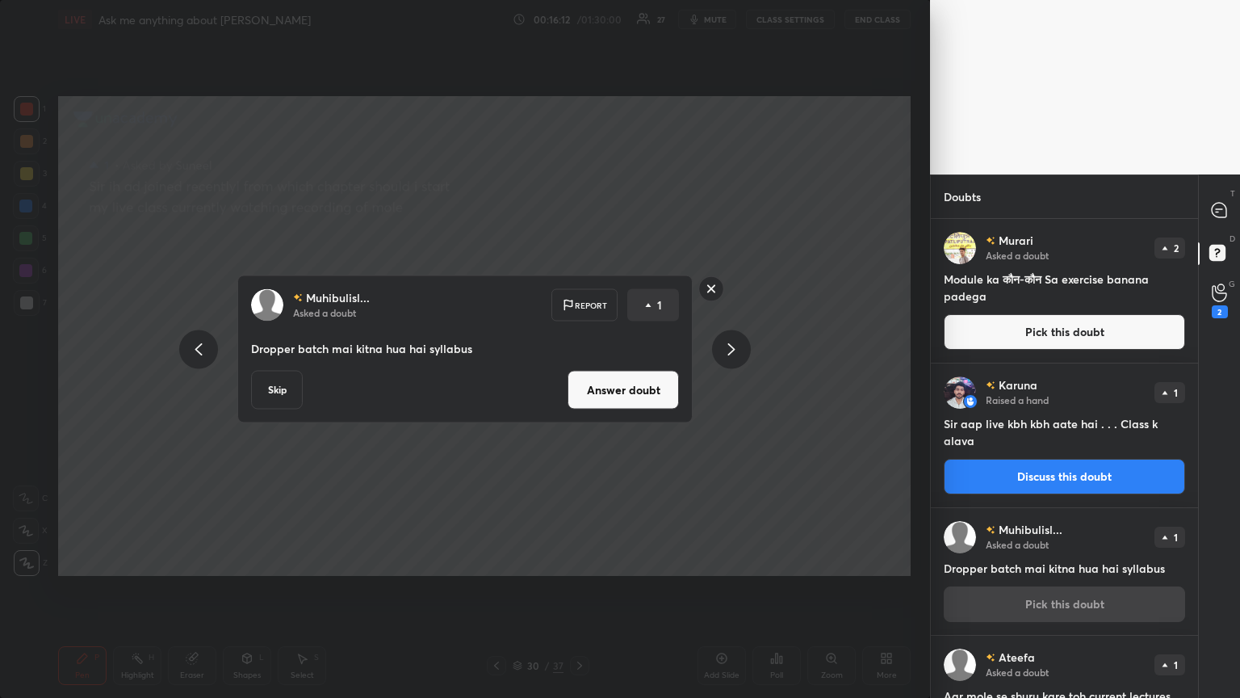
click at [579, 379] on div "Muhibulisl... Asked a doubt Report 1 Dropper batch mai kitna hua hai syllabus S…" at bounding box center [465, 349] width 930 height 698
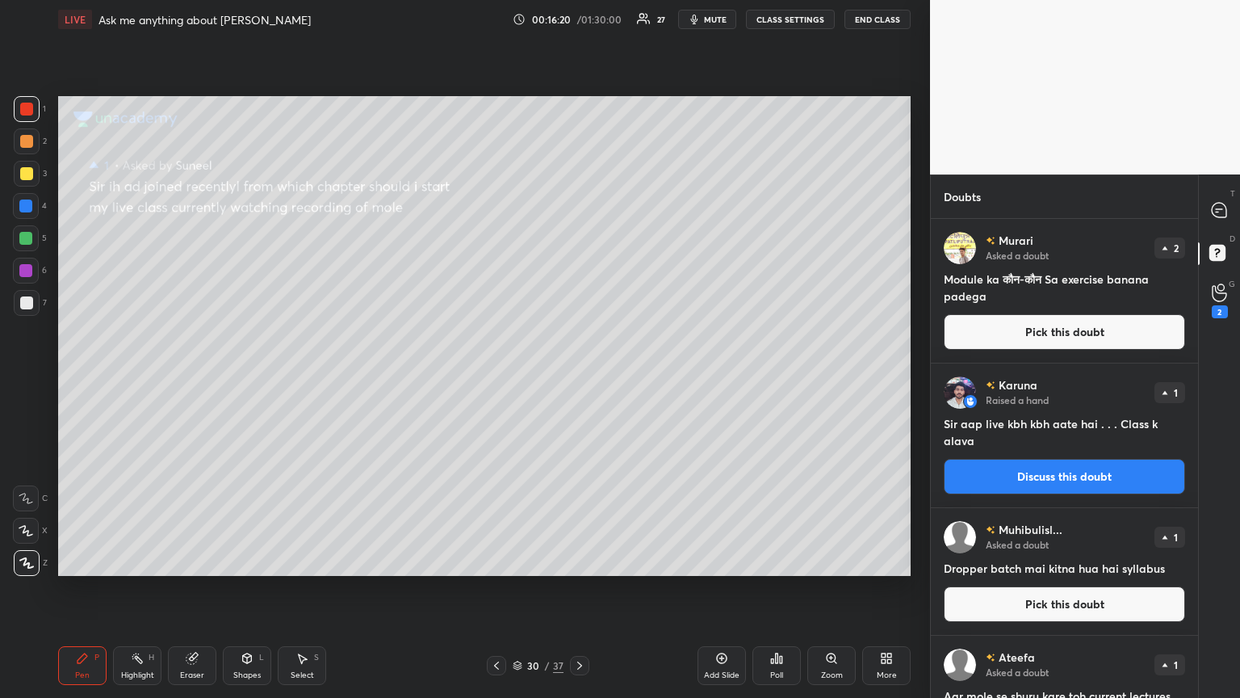
click at [579, 379] on button "Pick this doubt" at bounding box center [1064, 604] width 241 height 36
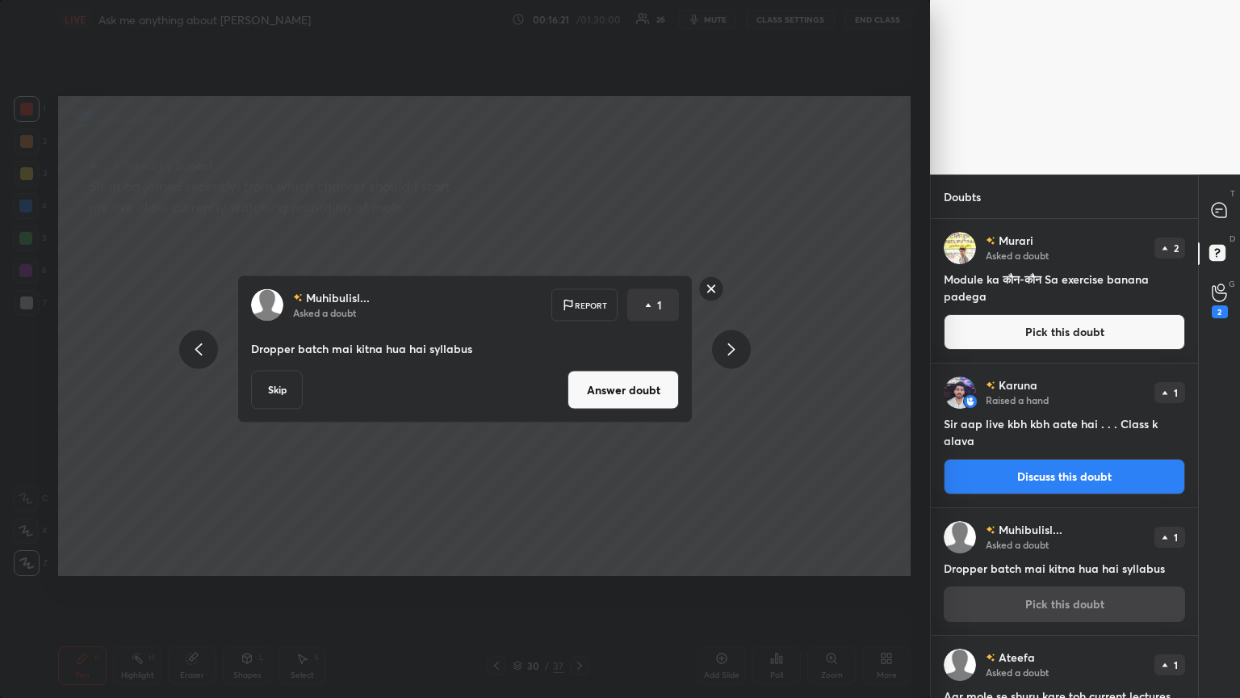
click at [579, 379] on button "Answer doubt" at bounding box center [623, 390] width 111 height 39
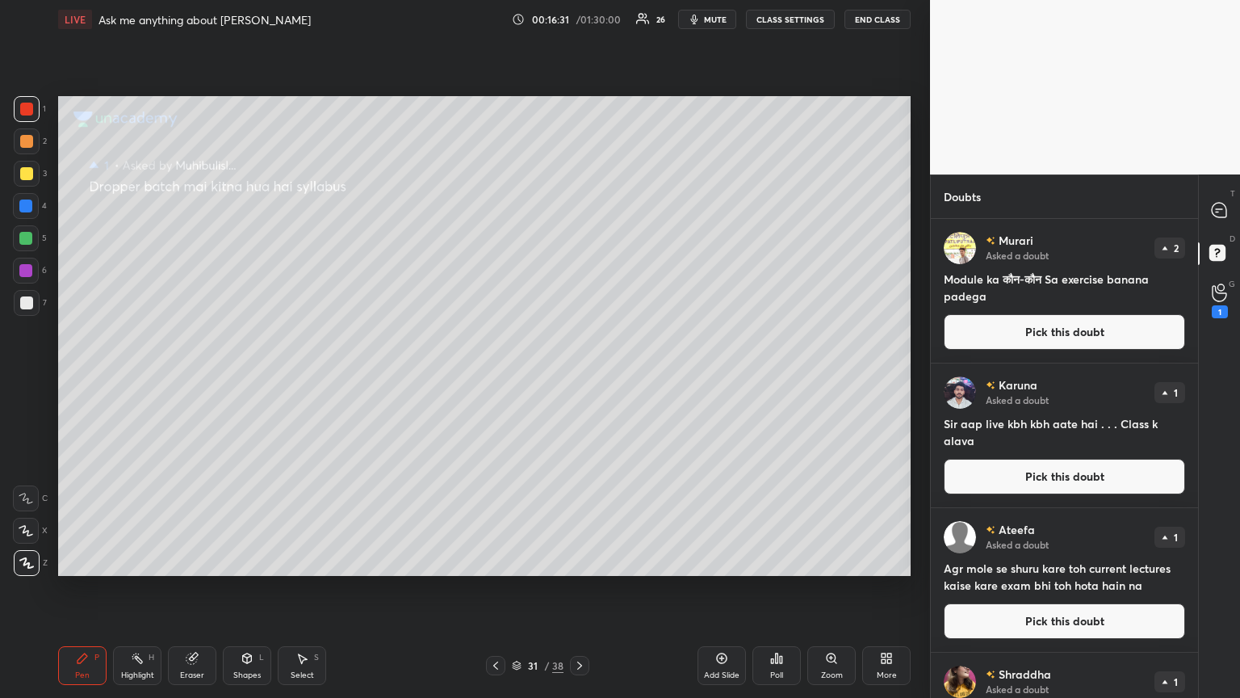
click at [579, 379] on button "Pick this doubt" at bounding box center [1064, 621] width 241 height 36
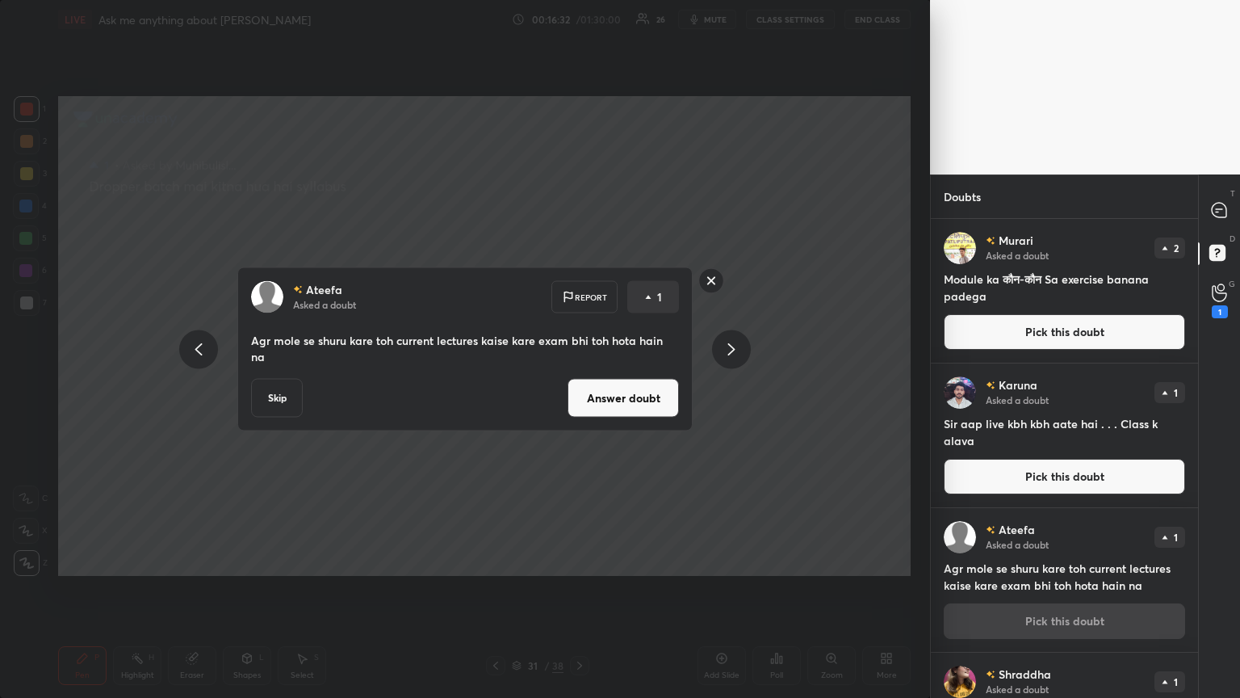
click at [579, 379] on button "Answer doubt" at bounding box center [623, 398] width 111 height 39
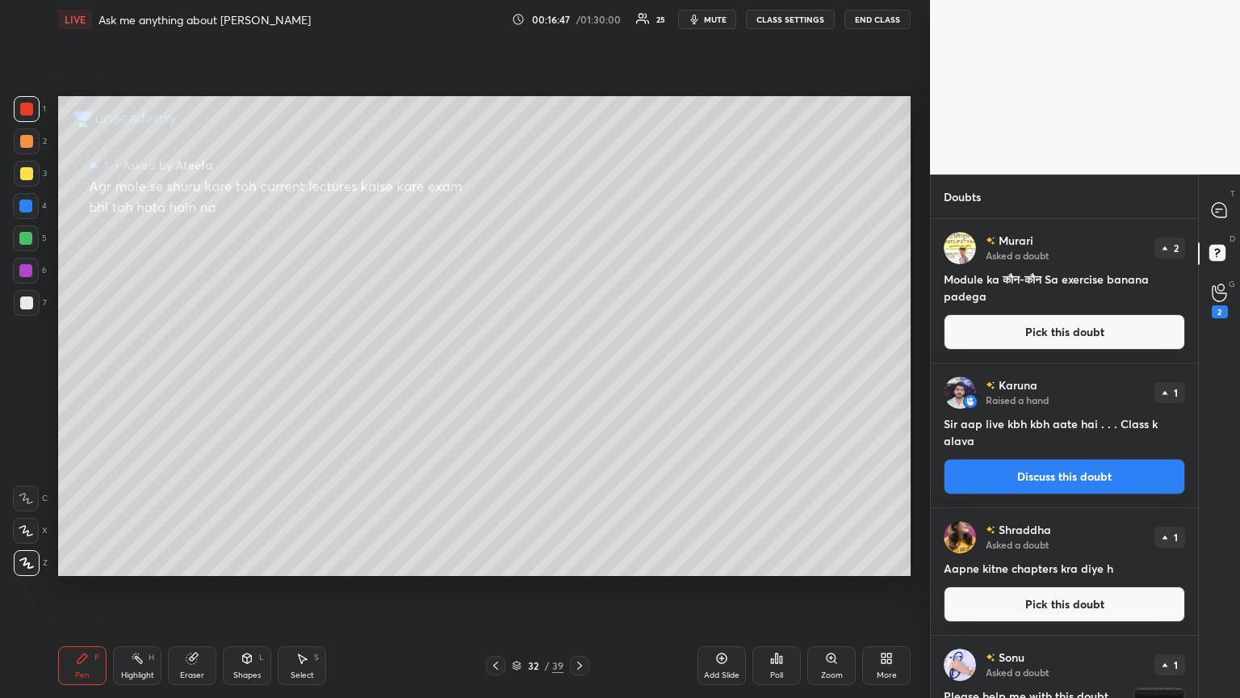
click at [579, 379] on button "Pick this doubt" at bounding box center [1064, 604] width 241 height 36
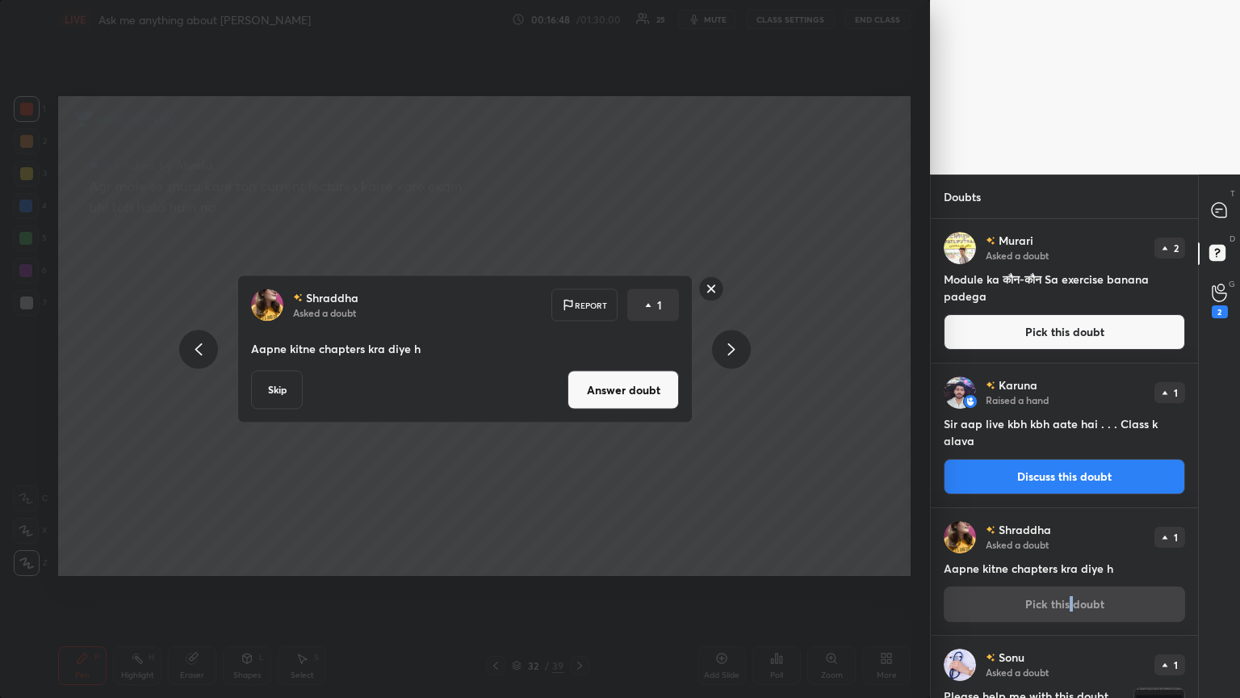
click at [579, 379] on button "Answer doubt" at bounding box center [623, 390] width 111 height 39
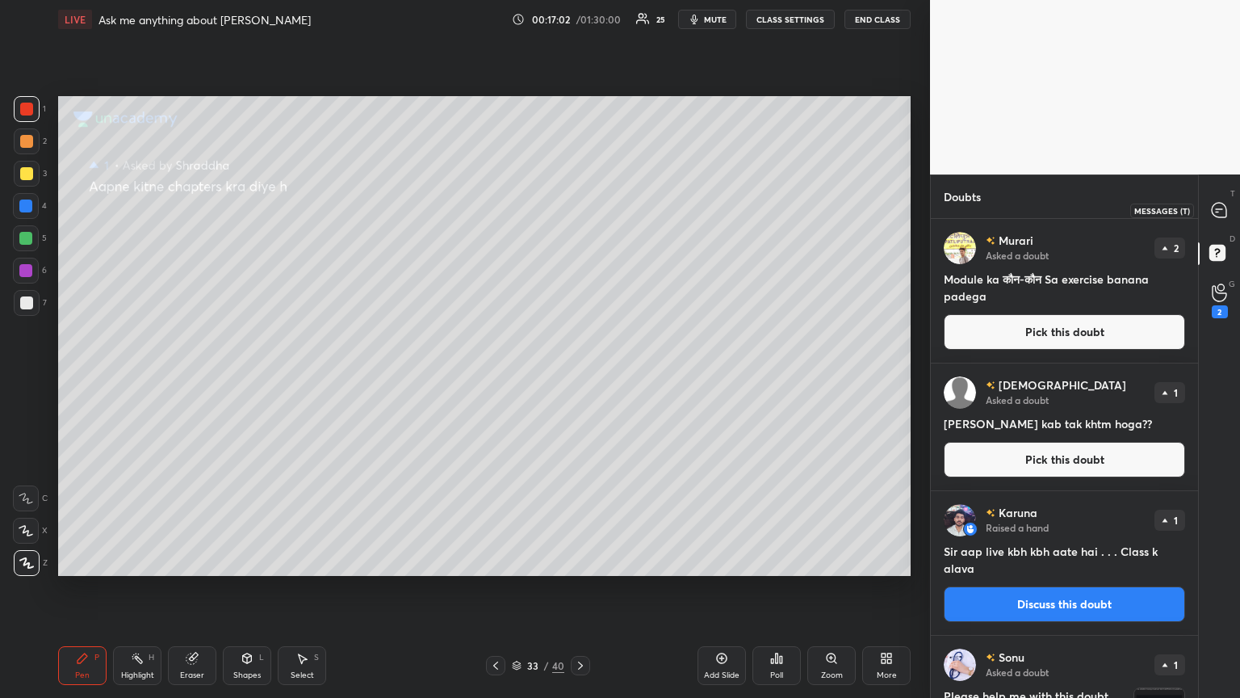
drag, startPoint x: 1223, startPoint y: 206, endPoint x: 1212, endPoint y: 284, distance: 79.1
click at [579, 203] on div at bounding box center [1220, 209] width 32 height 29
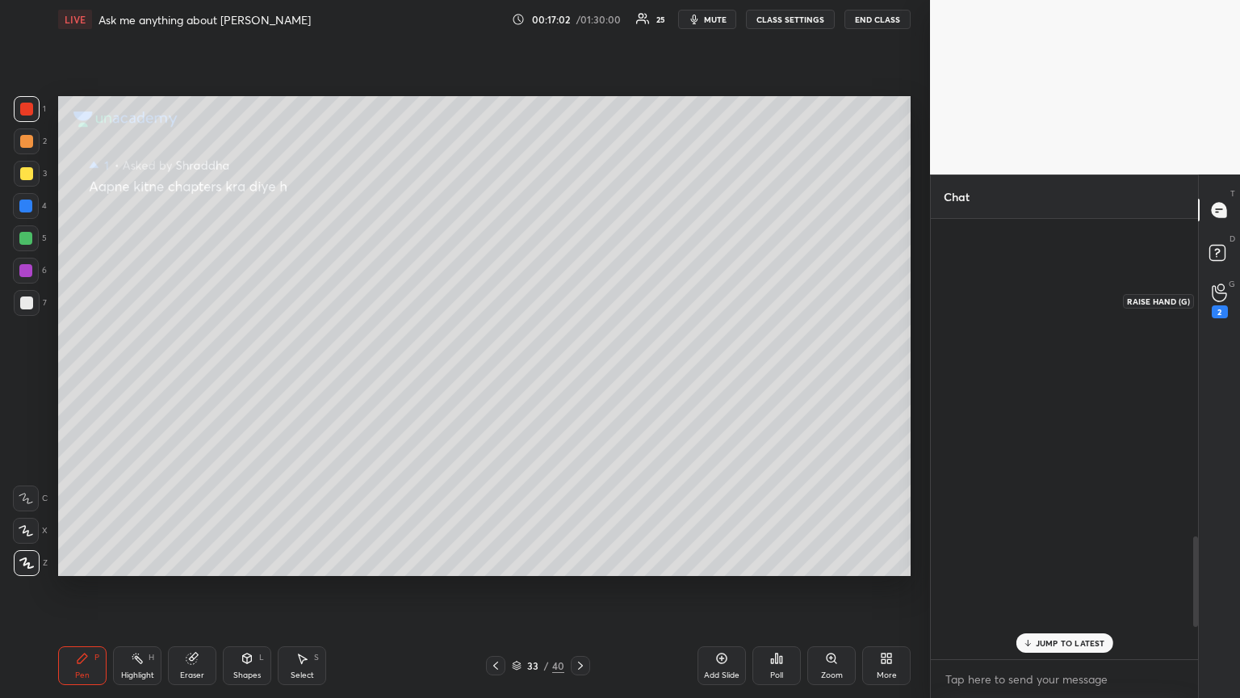
scroll to position [435, 262]
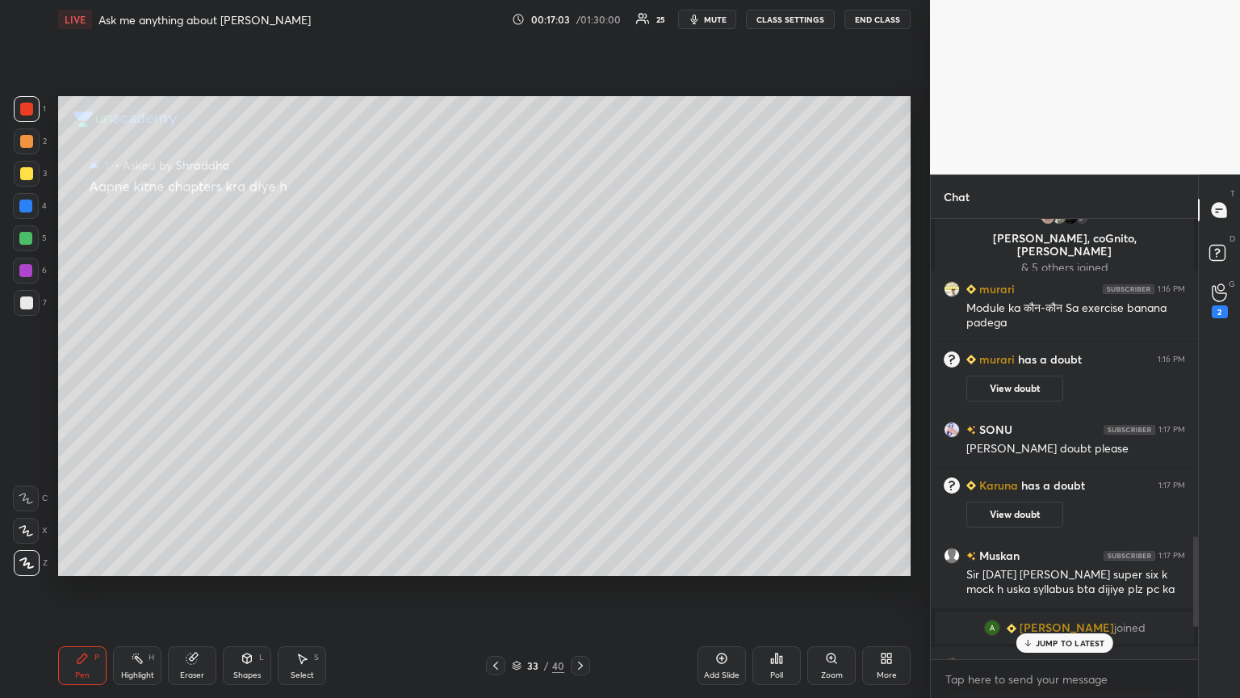
drag, startPoint x: 1088, startPoint y: 636, endPoint x: 1084, endPoint y: 620, distance: 16.9
click at [579, 379] on div "JUMP TO LATEST" at bounding box center [1064, 642] width 97 height 19
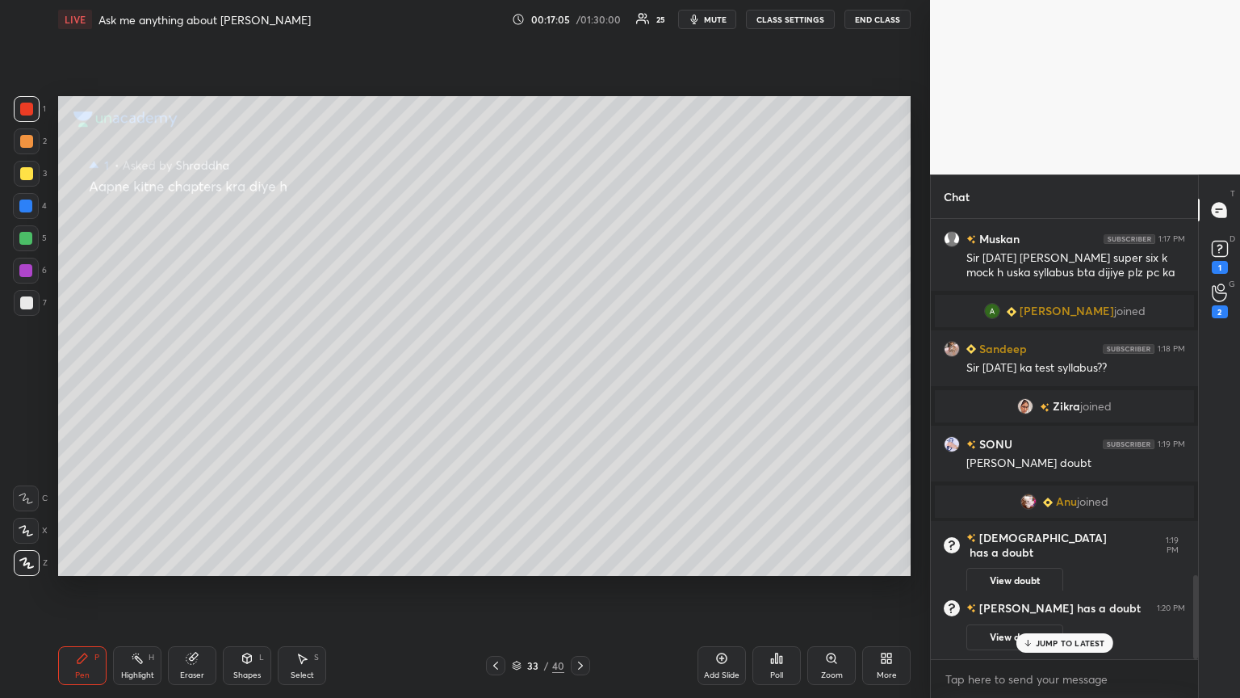
scroll to position [1617, 0]
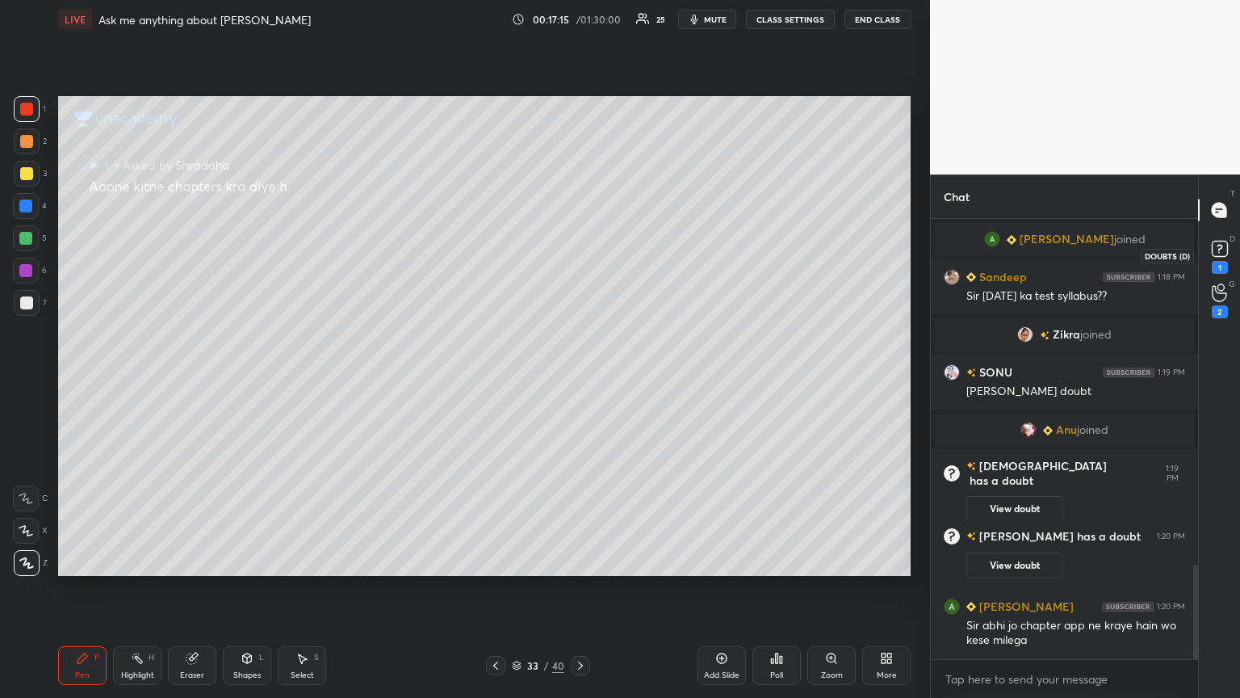
click at [579, 262] on div "1" at bounding box center [1220, 255] width 32 height 29
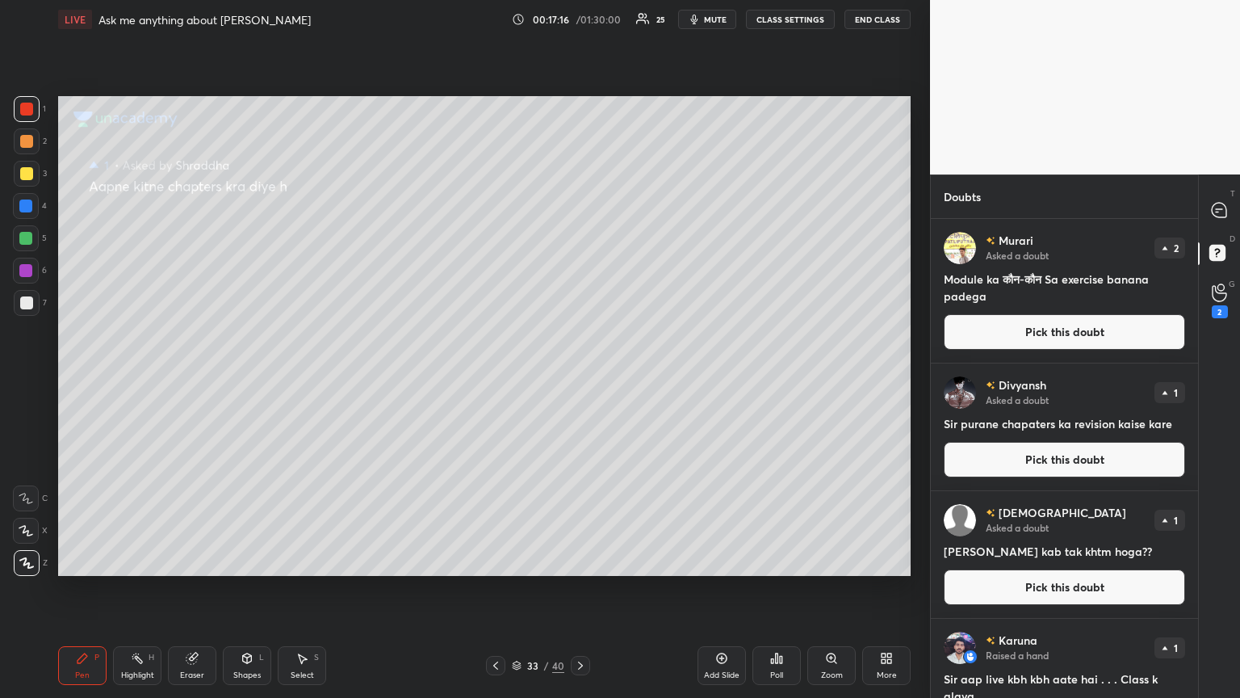
click at [579, 340] on button "Pick this doubt" at bounding box center [1064, 332] width 241 height 36
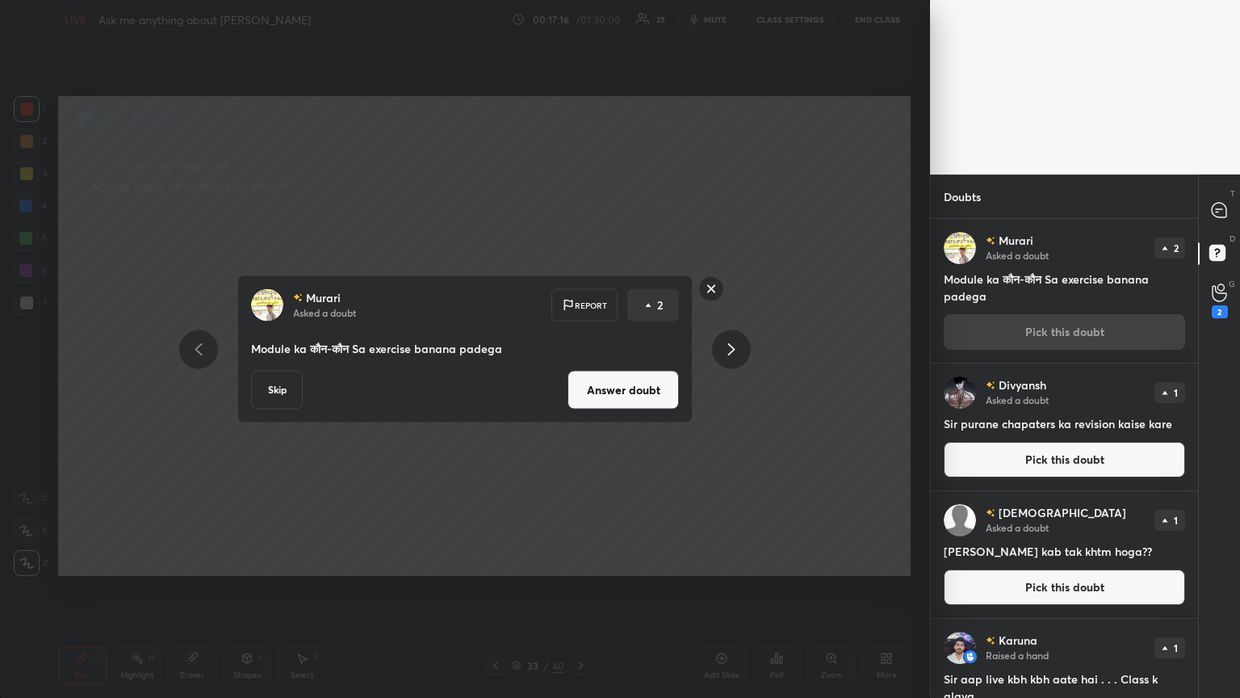
click at [579, 379] on button "Answer doubt" at bounding box center [623, 390] width 111 height 39
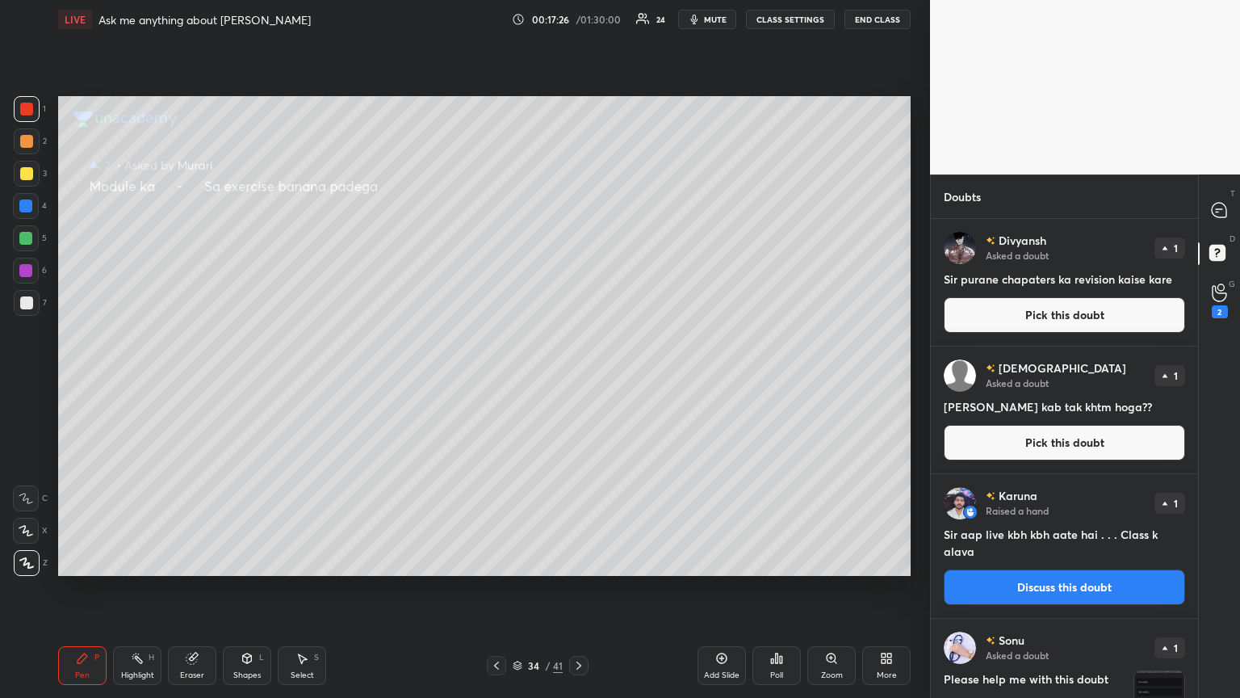
drag, startPoint x: 1055, startPoint y: 317, endPoint x: 1023, endPoint y: 305, distance: 33.5
click at [579, 316] on button "Pick this doubt" at bounding box center [1064, 315] width 241 height 36
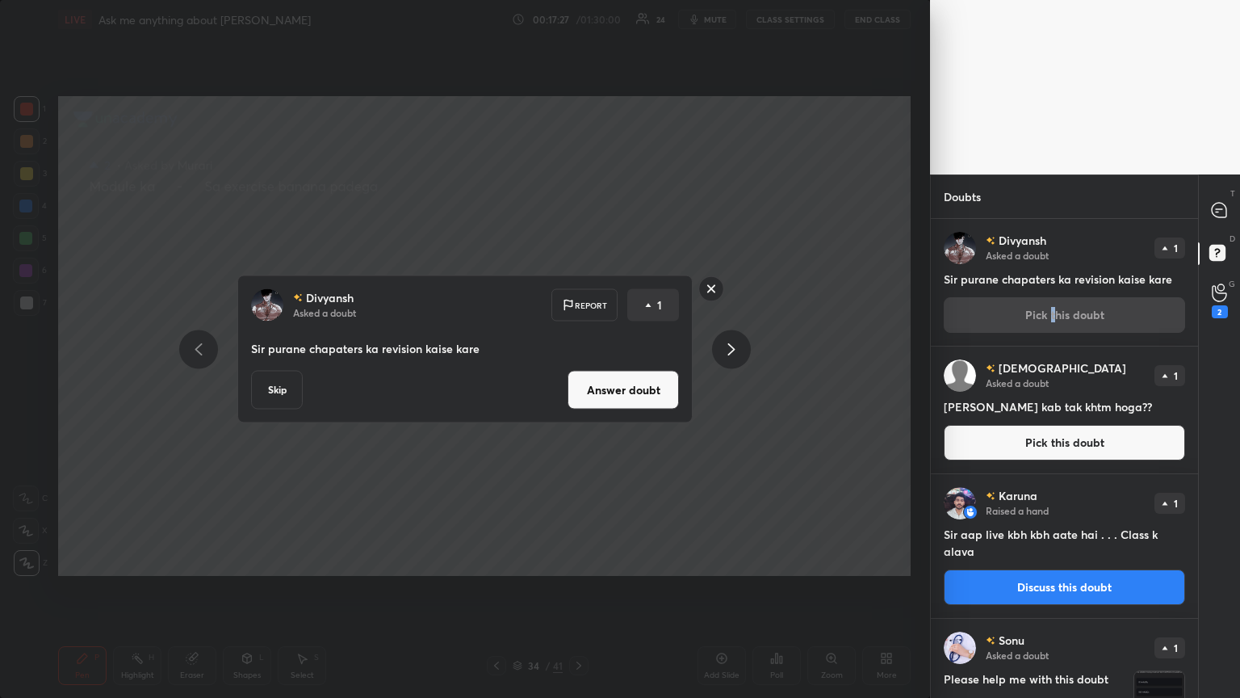
drag, startPoint x: 652, startPoint y: 372, endPoint x: 656, endPoint y: 387, distance: 15.1
click at [579, 379] on button "Answer doubt" at bounding box center [623, 390] width 111 height 39
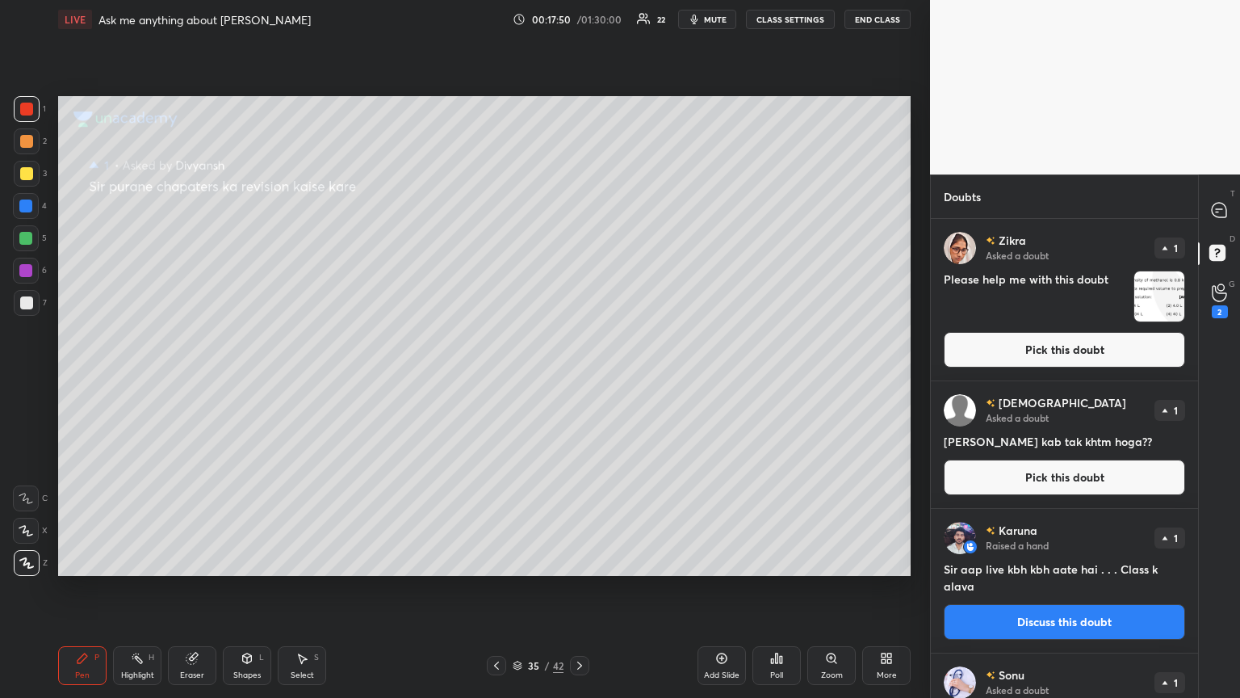
click at [579, 379] on button "Pick this doubt" at bounding box center [1064, 477] width 241 height 36
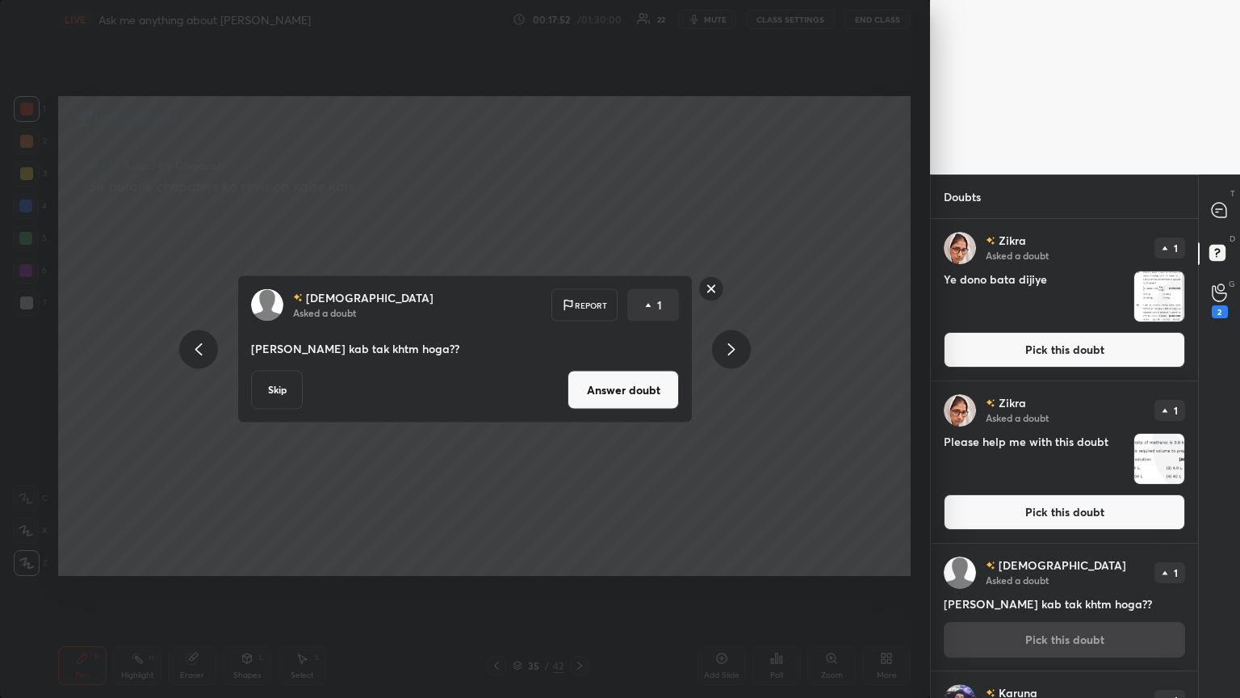
drag, startPoint x: 195, startPoint y: 342, endPoint x: 245, endPoint y: 344, distance: 50.9
click at [199, 345] on icon at bounding box center [198, 348] width 19 height 19
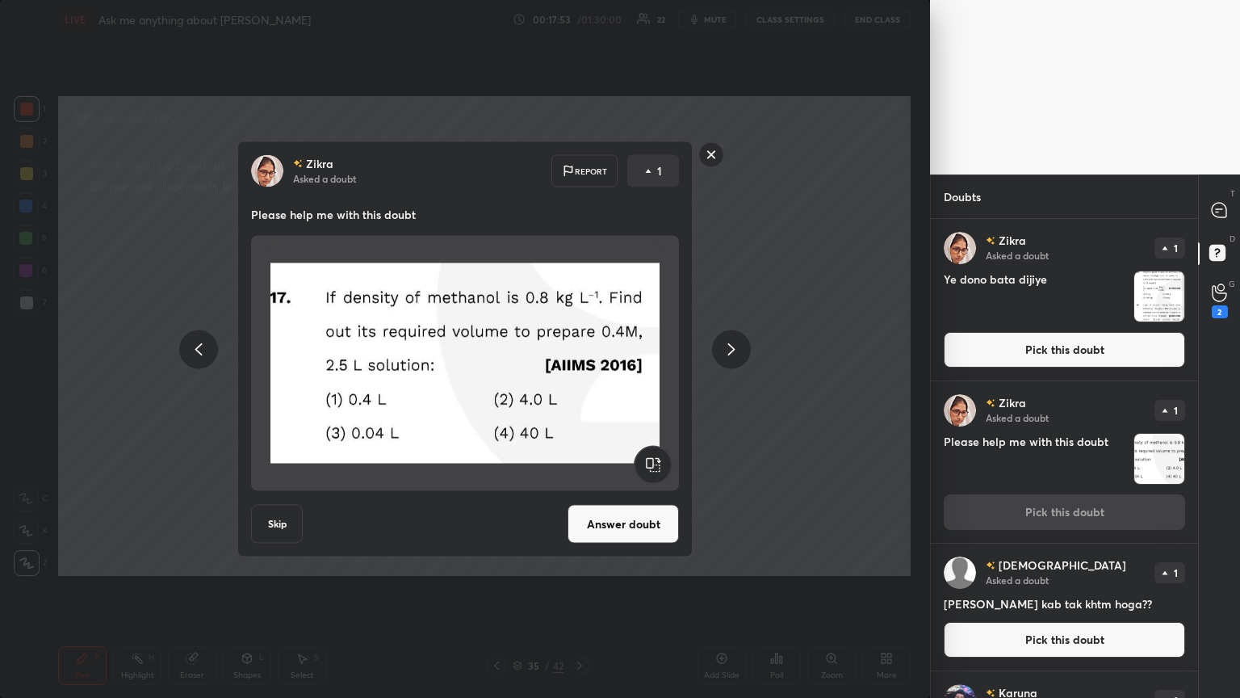
drag, startPoint x: 643, startPoint y: 519, endPoint x: 634, endPoint y: 504, distance: 17.7
click at [579, 379] on button "Answer doubt" at bounding box center [623, 524] width 111 height 39
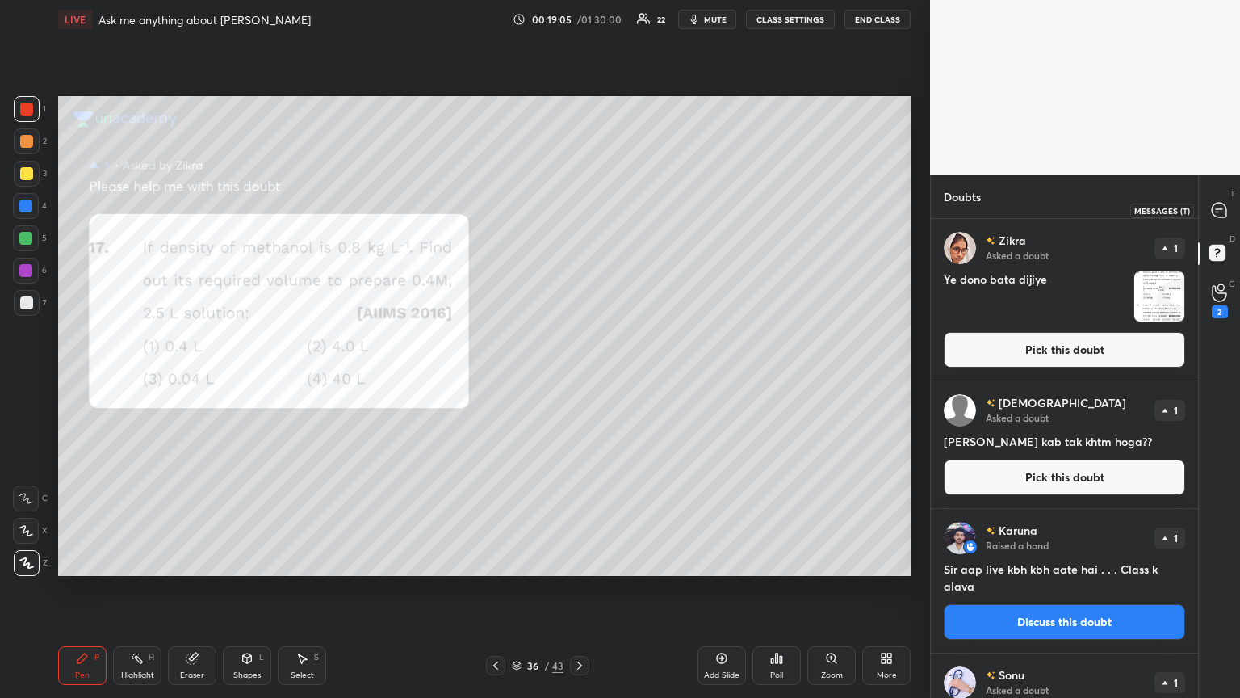
drag, startPoint x: 1212, startPoint y: 208, endPoint x: 1205, endPoint y: 230, distance: 23.0
click at [579, 206] on icon at bounding box center [1219, 210] width 17 height 17
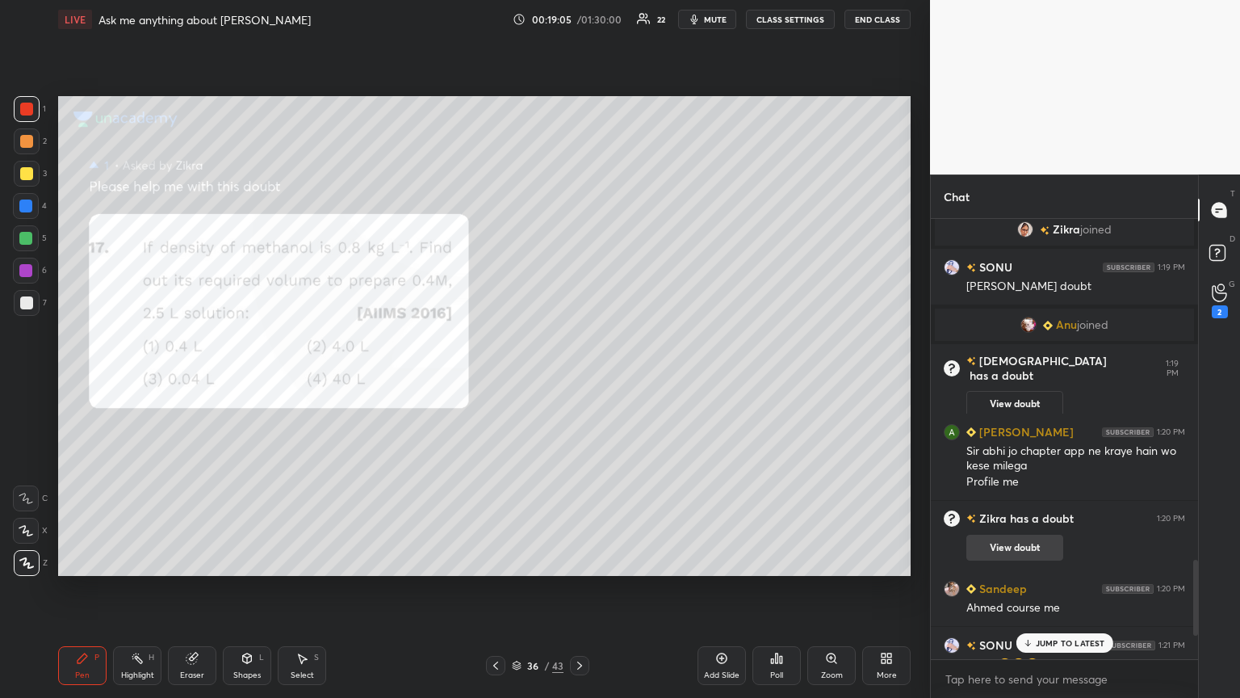
scroll to position [435, 262]
drag, startPoint x: 1059, startPoint y: 645, endPoint x: 1037, endPoint y: 630, distance: 27.3
click at [579, 379] on p "JUMP TO LATEST" at bounding box center [1070, 643] width 69 height 10
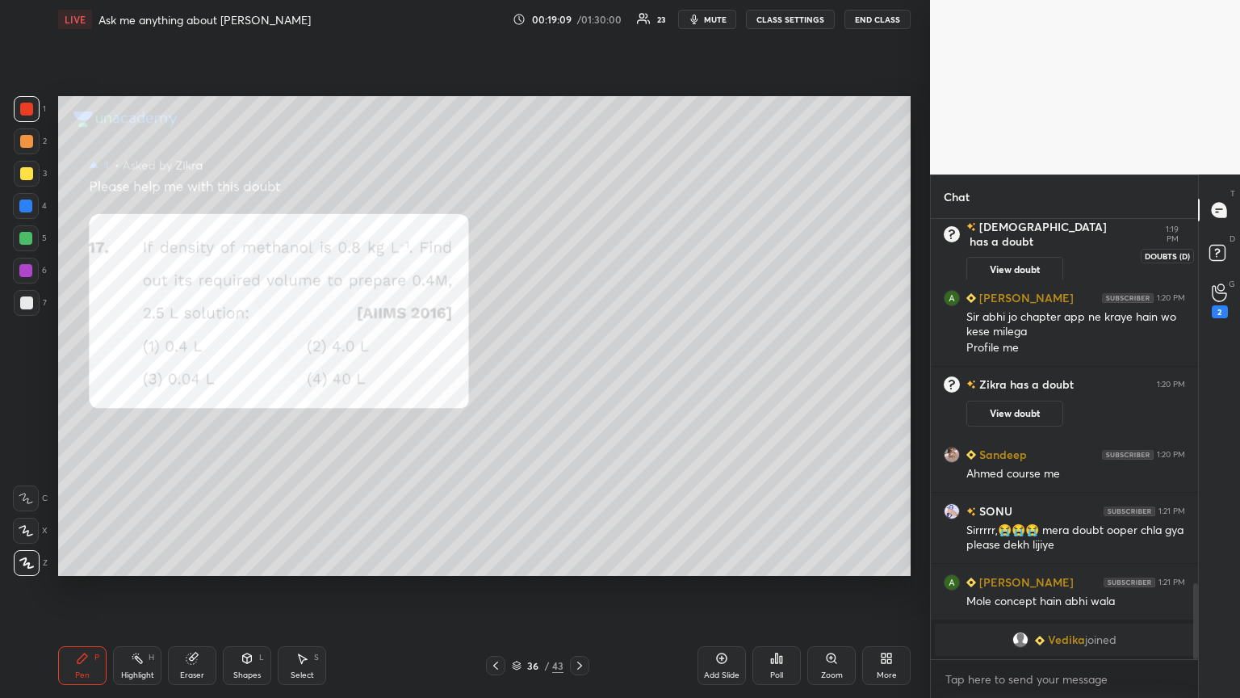
click at [579, 253] on icon at bounding box center [1220, 255] width 29 height 29
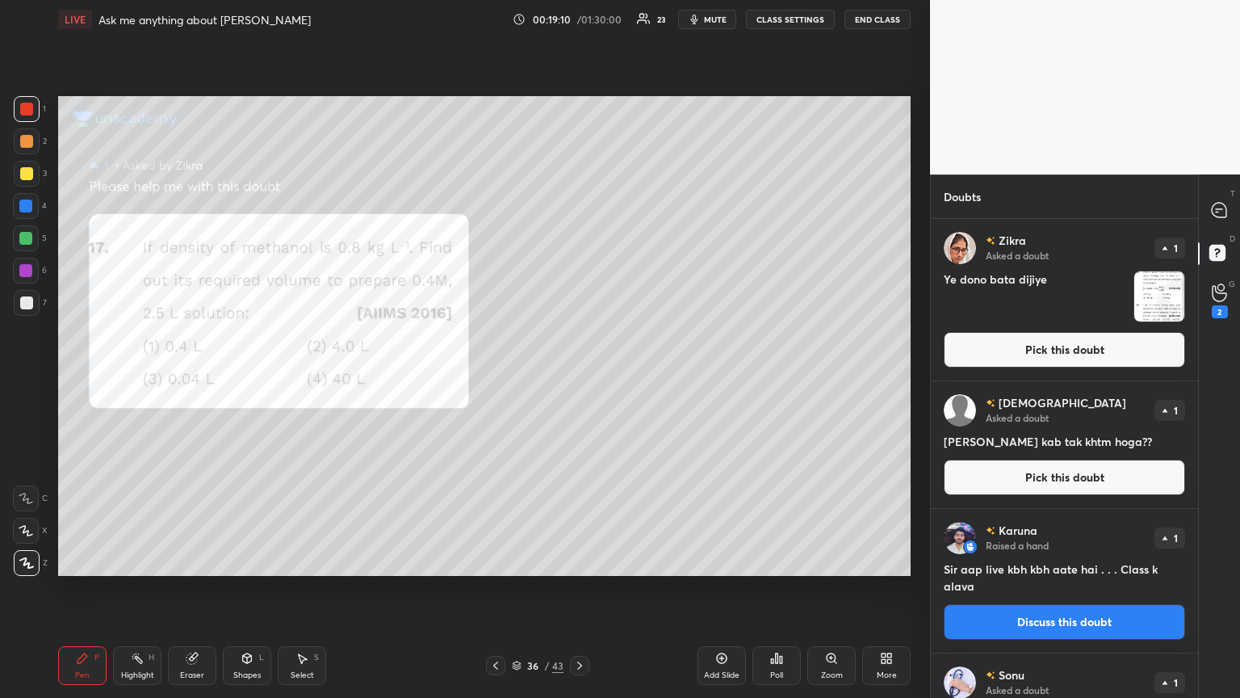
click at [579, 353] on button "Pick this doubt" at bounding box center [1064, 350] width 241 height 36
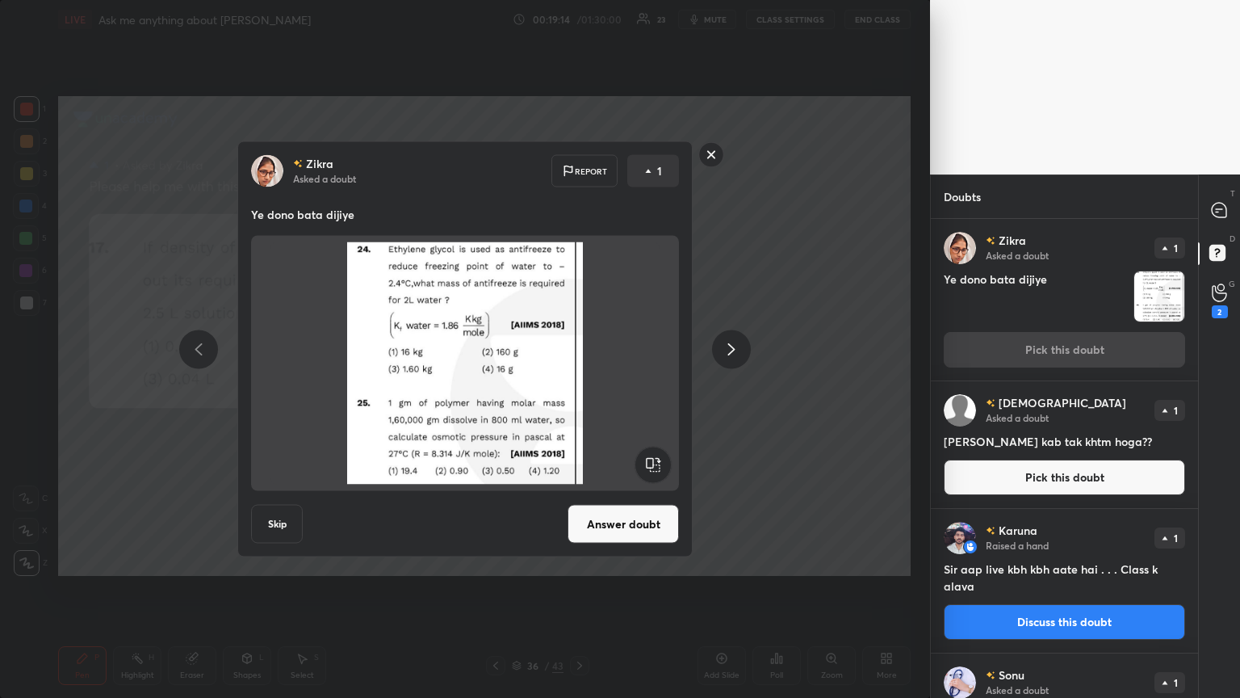
click at [579, 357] on icon at bounding box center [731, 348] width 19 height 19
click at [579, 355] on icon at bounding box center [731, 348] width 19 height 19
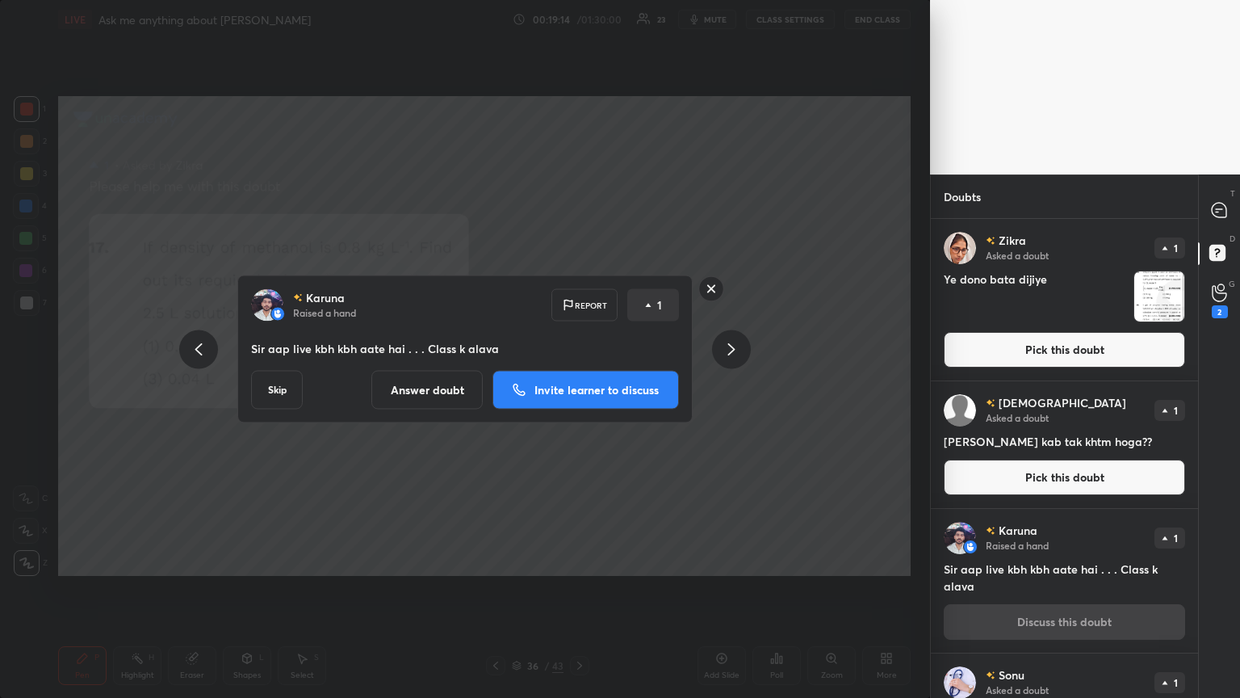
click at [579, 356] on icon at bounding box center [731, 348] width 19 height 19
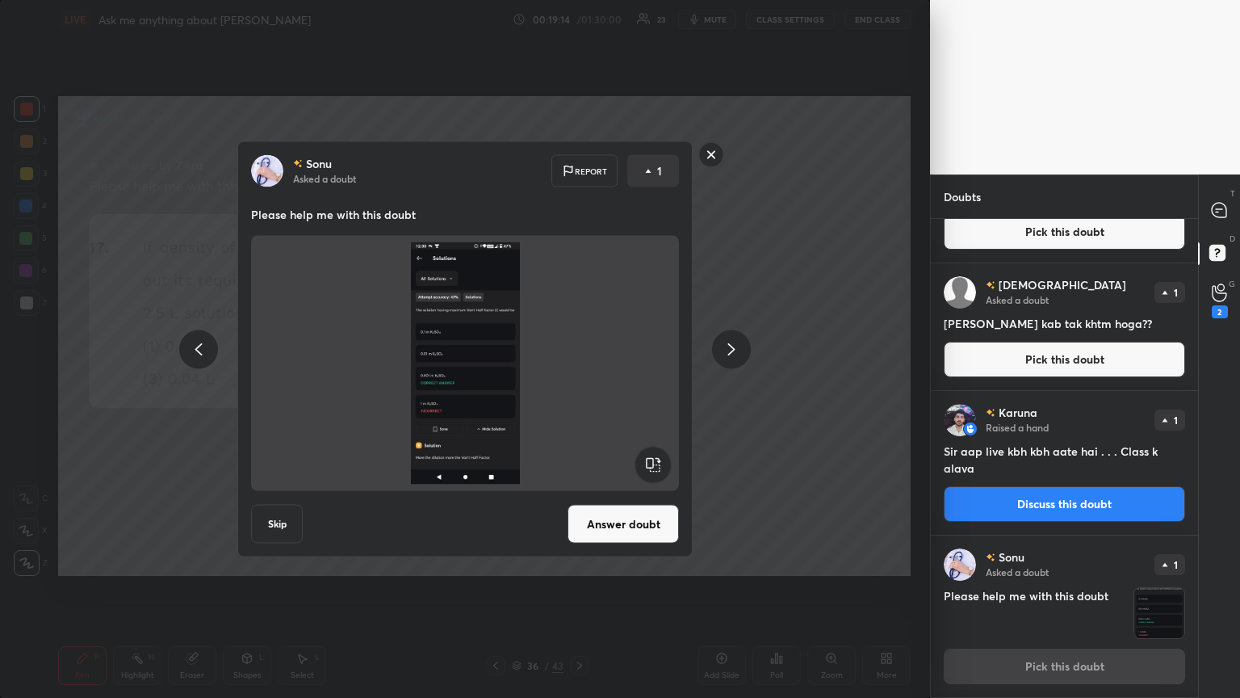
click at [579, 356] on icon at bounding box center [731, 348] width 19 height 19
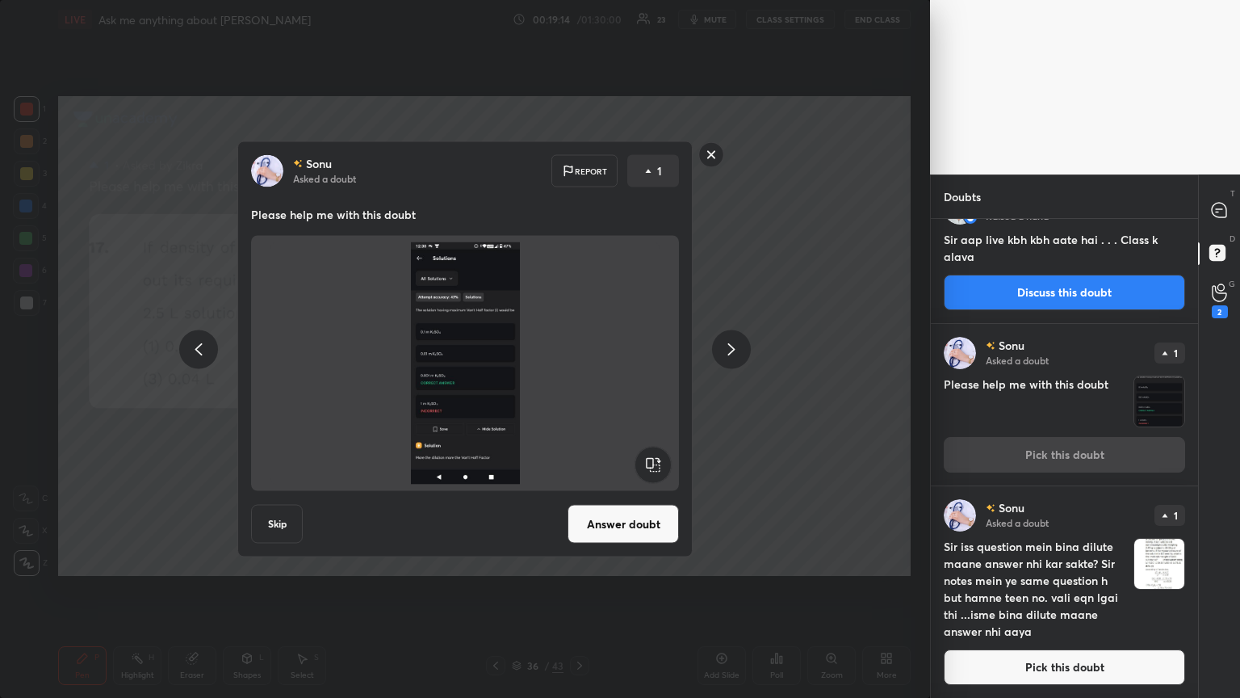
click at [579, 355] on icon at bounding box center [731, 348] width 19 height 19
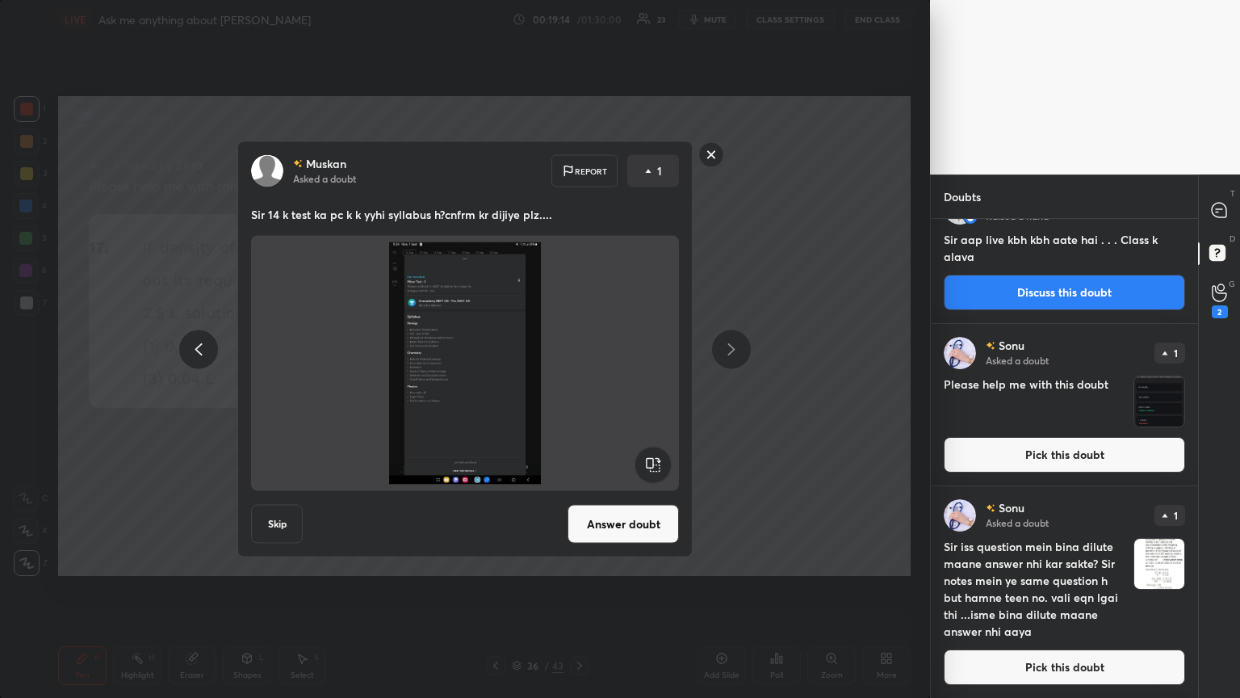
scroll to position [493, 0]
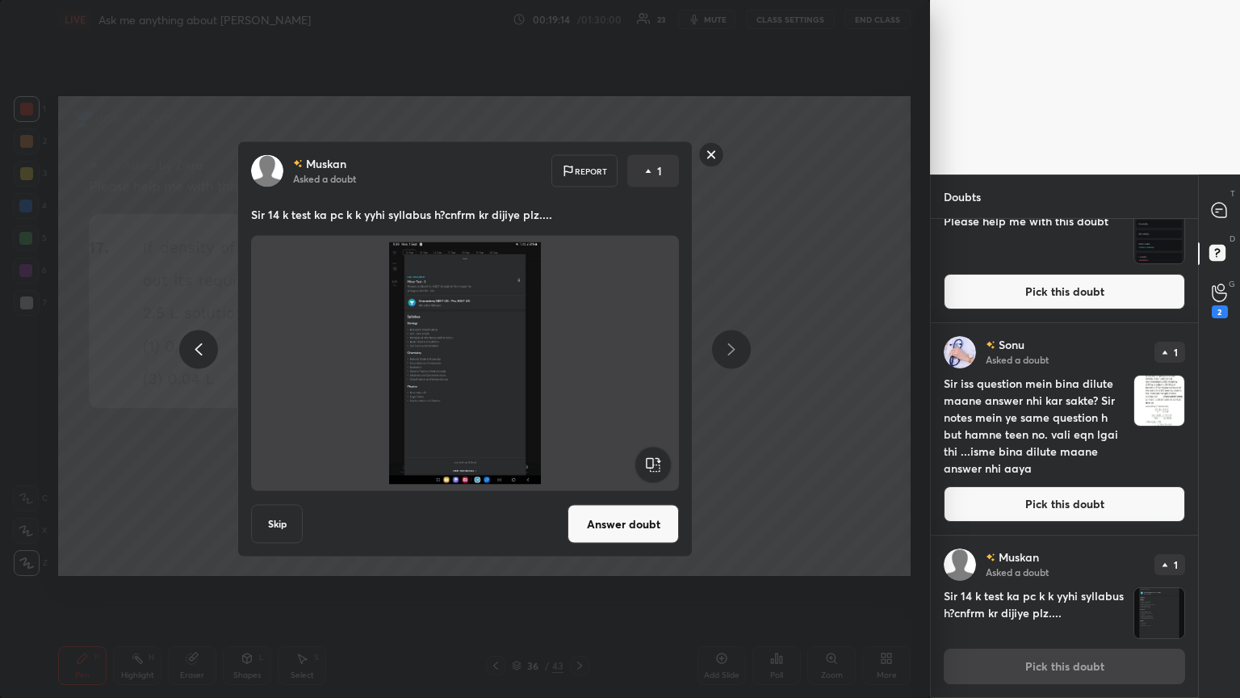
click at [579, 357] on icon at bounding box center [731, 348] width 19 height 19
click at [579, 355] on icon at bounding box center [731, 348] width 19 height 19
click at [579, 354] on icon at bounding box center [731, 348] width 19 height 19
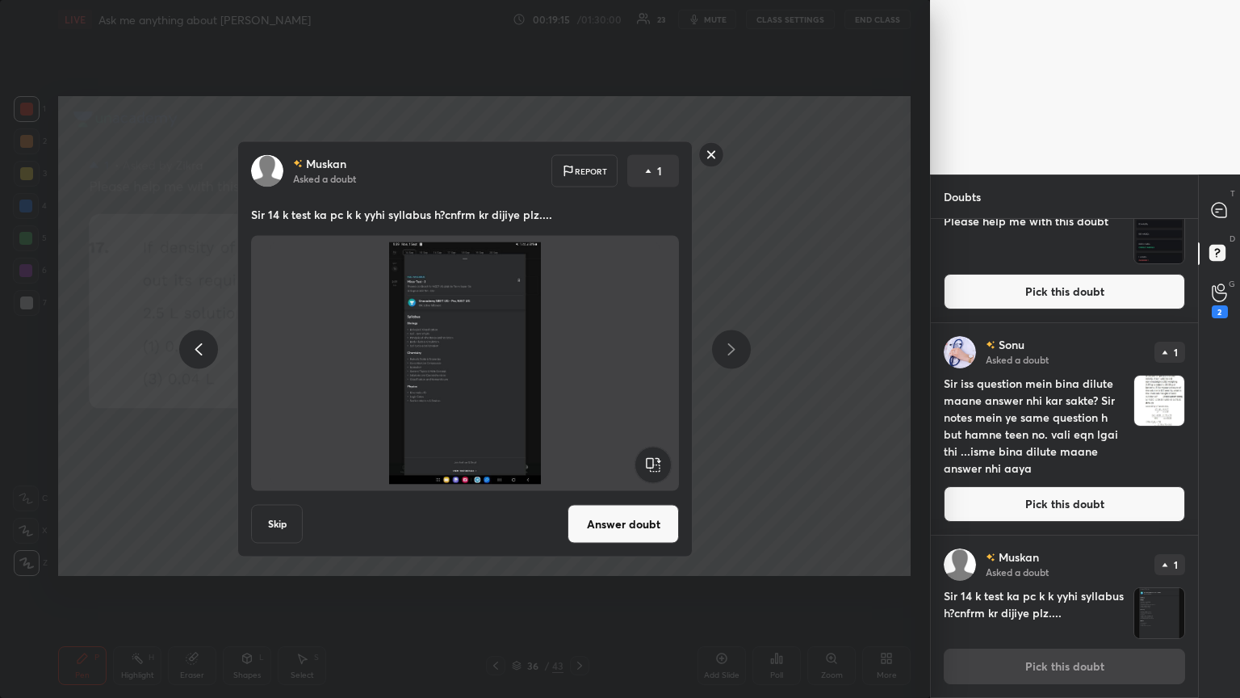
click at [579, 355] on icon at bounding box center [731, 348] width 19 height 19
click at [579, 354] on icon at bounding box center [731, 348] width 19 height 19
drag, startPoint x: 726, startPoint y: 354, endPoint x: 673, endPoint y: 344, distance: 54.3
click at [579, 355] on icon at bounding box center [731, 348] width 19 height 19
click at [187, 347] on div at bounding box center [198, 348] width 39 height 39
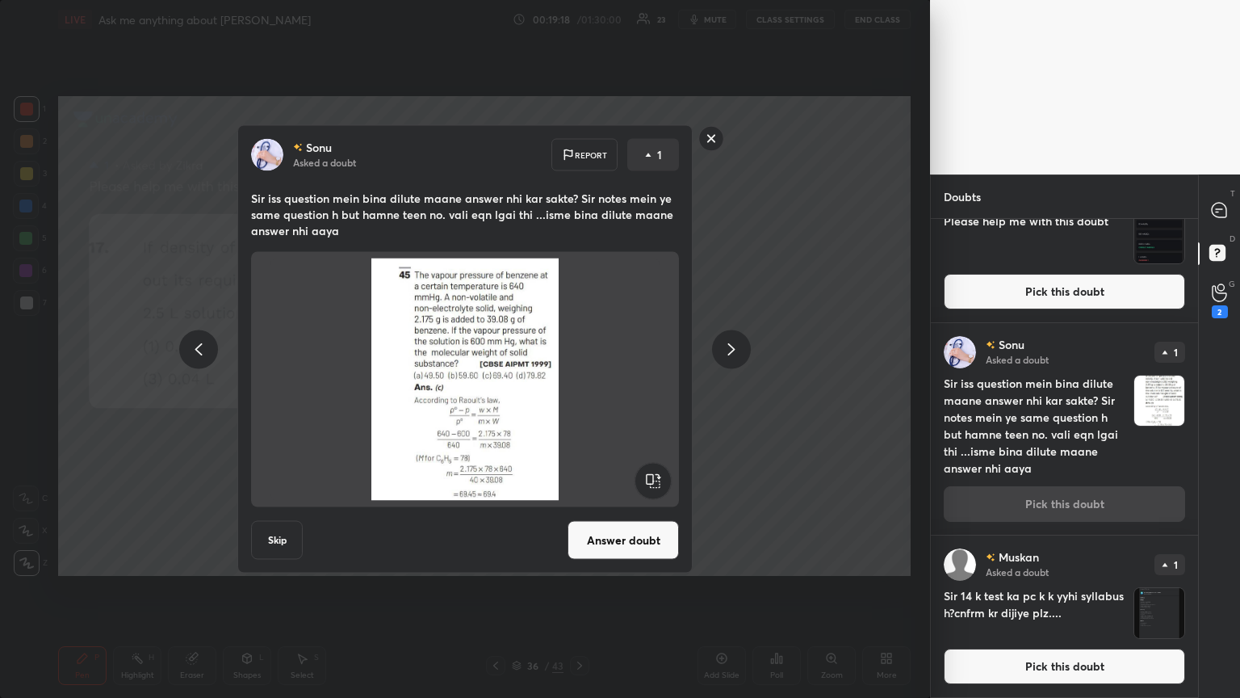
click at [579, 379] on button "Answer doubt" at bounding box center [623, 540] width 111 height 39
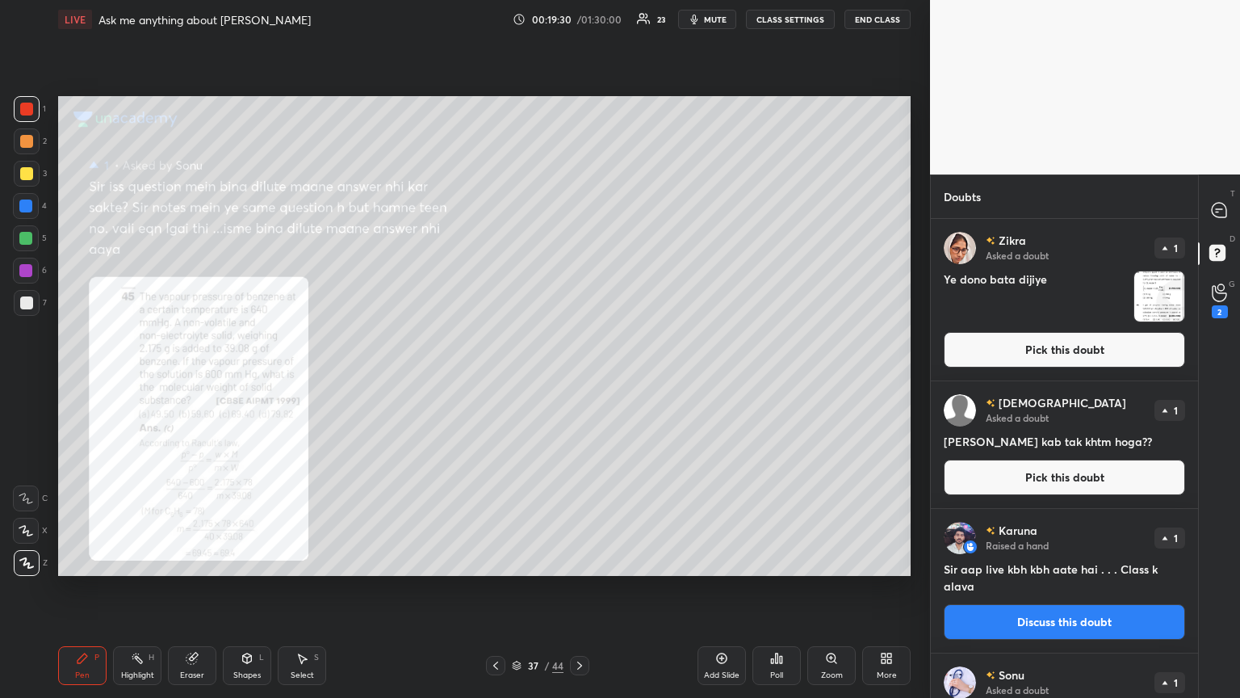
click at [579, 379] on div "Zoom" at bounding box center [832, 675] width 22 height 8
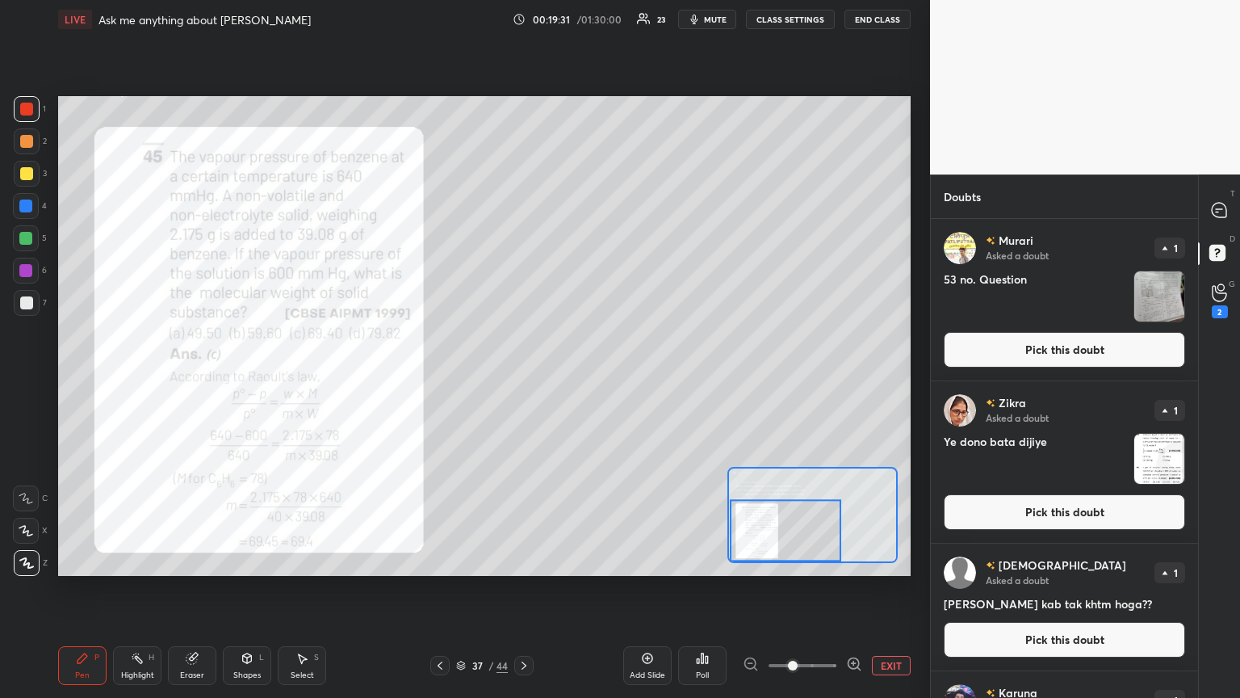
drag, startPoint x: 799, startPoint y: 534, endPoint x: 787, endPoint y: 536, distance: 11.6
click at [579, 379] on div at bounding box center [785, 531] width 111 height 62
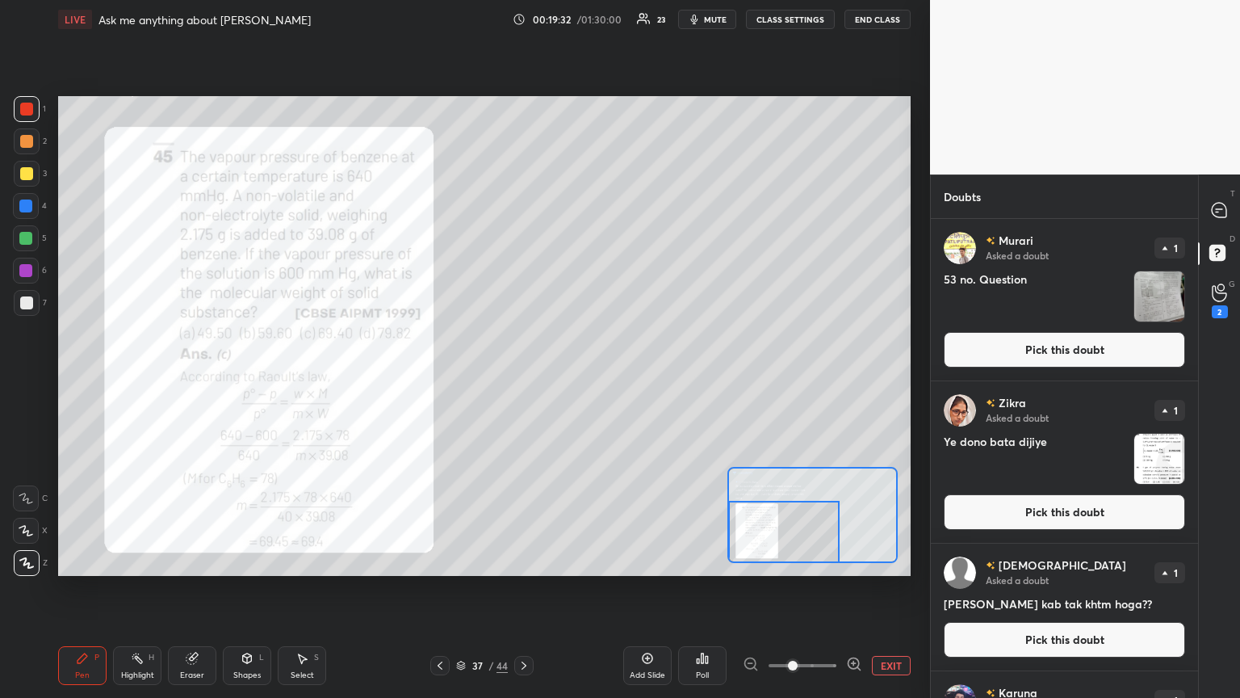
click at [579, 379] on div at bounding box center [783, 532] width 111 height 62
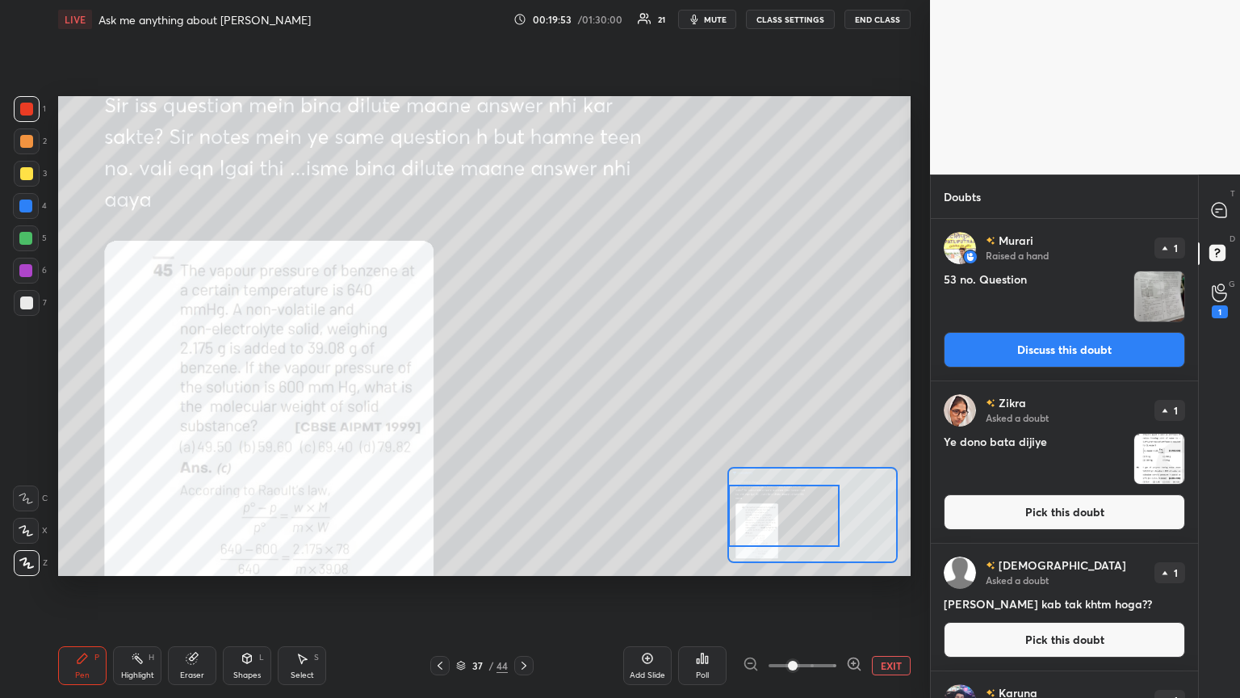
drag, startPoint x: 784, startPoint y: 514, endPoint x: 789, endPoint y: 489, distance: 24.7
click at [579, 379] on div at bounding box center [783, 515] width 111 height 62
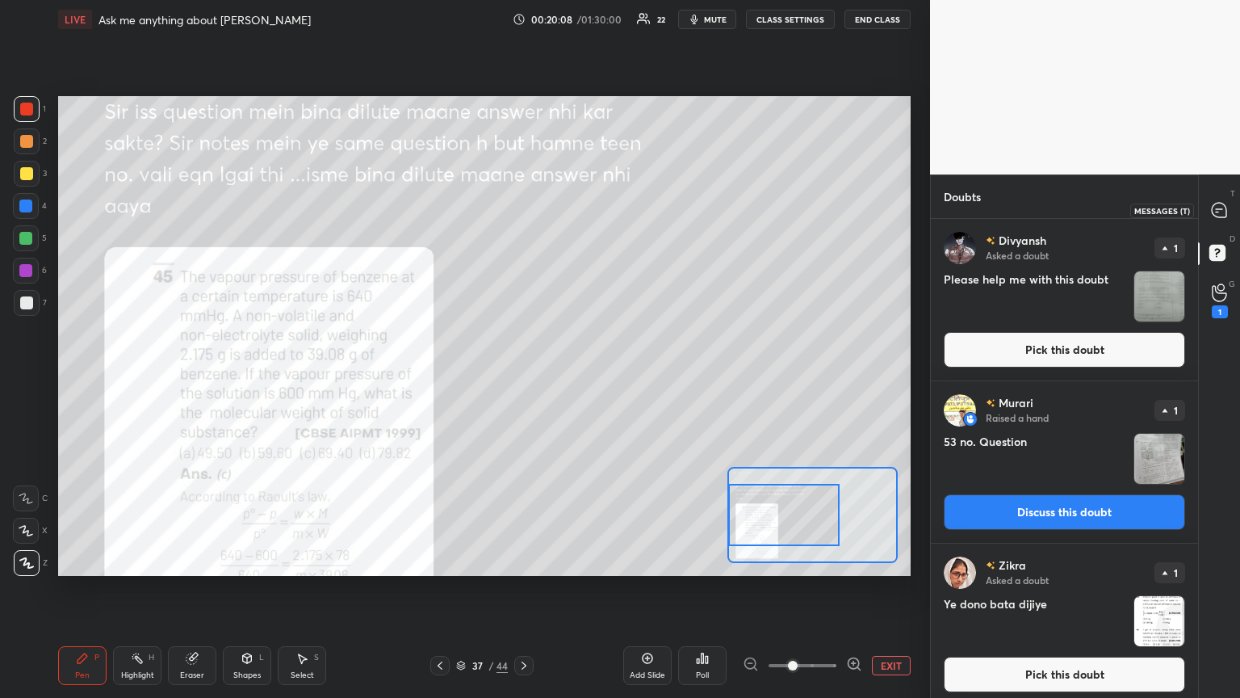
drag, startPoint x: 1212, startPoint y: 202, endPoint x: 1211, endPoint y: 213, distance: 11.3
click at [579, 202] on div at bounding box center [1220, 209] width 32 height 29
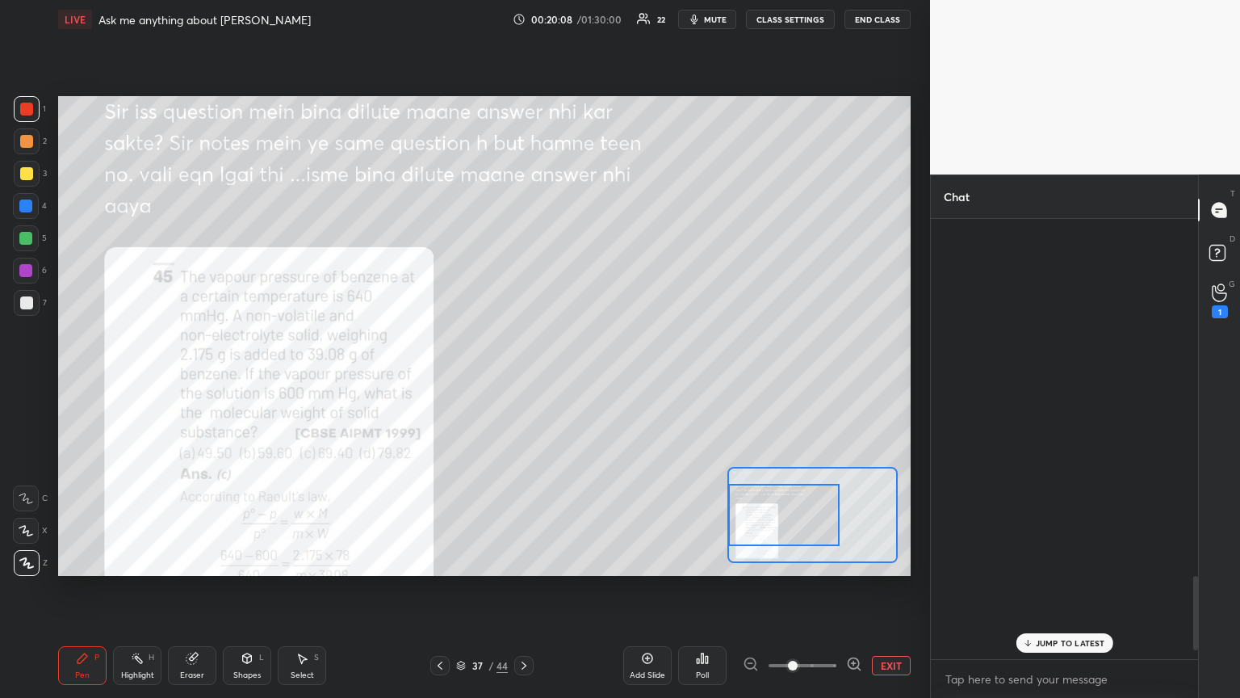
scroll to position [435, 262]
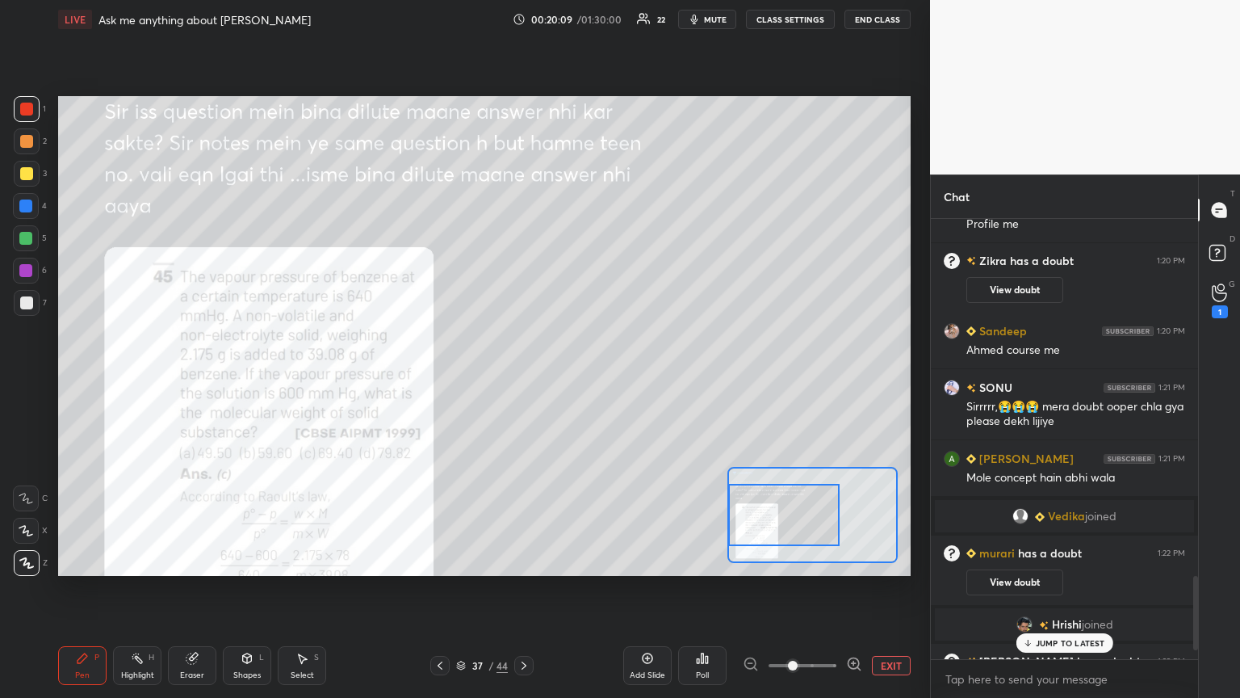
drag, startPoint x: 1066, startPoint y: 643, endPoint x: 1041, endPoint y: 617, distance: 36.0
click at [579, 379] on p "JUMP TO LATEST" at bounding box center [1070, 643] width 69 height 10
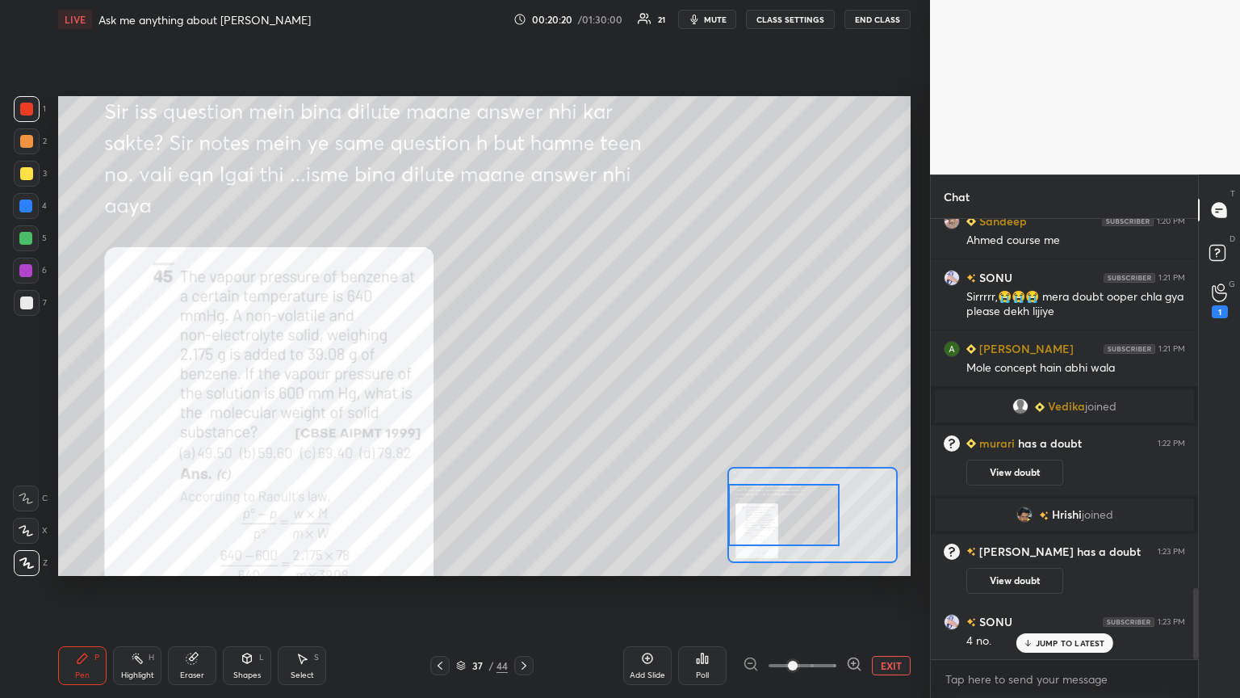
scroll to position [2277, 0]
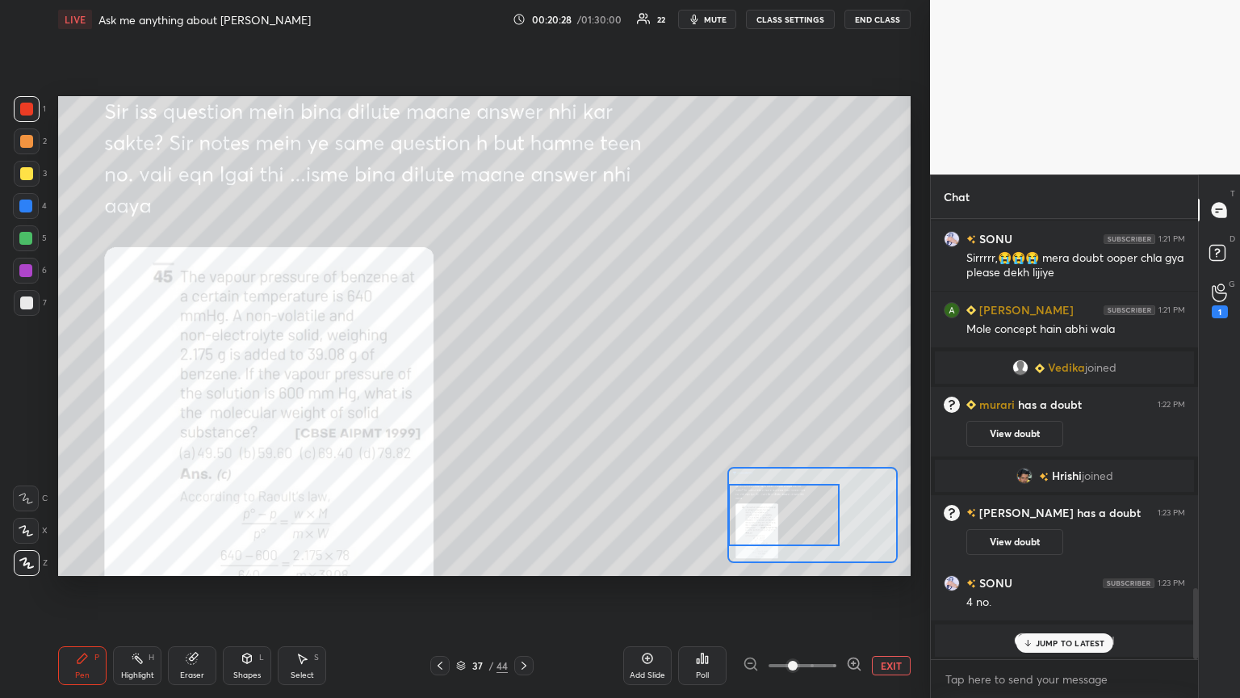
click at [190, 379] on div "Eraser" at bounding box center [192, 665] width 48 height 39
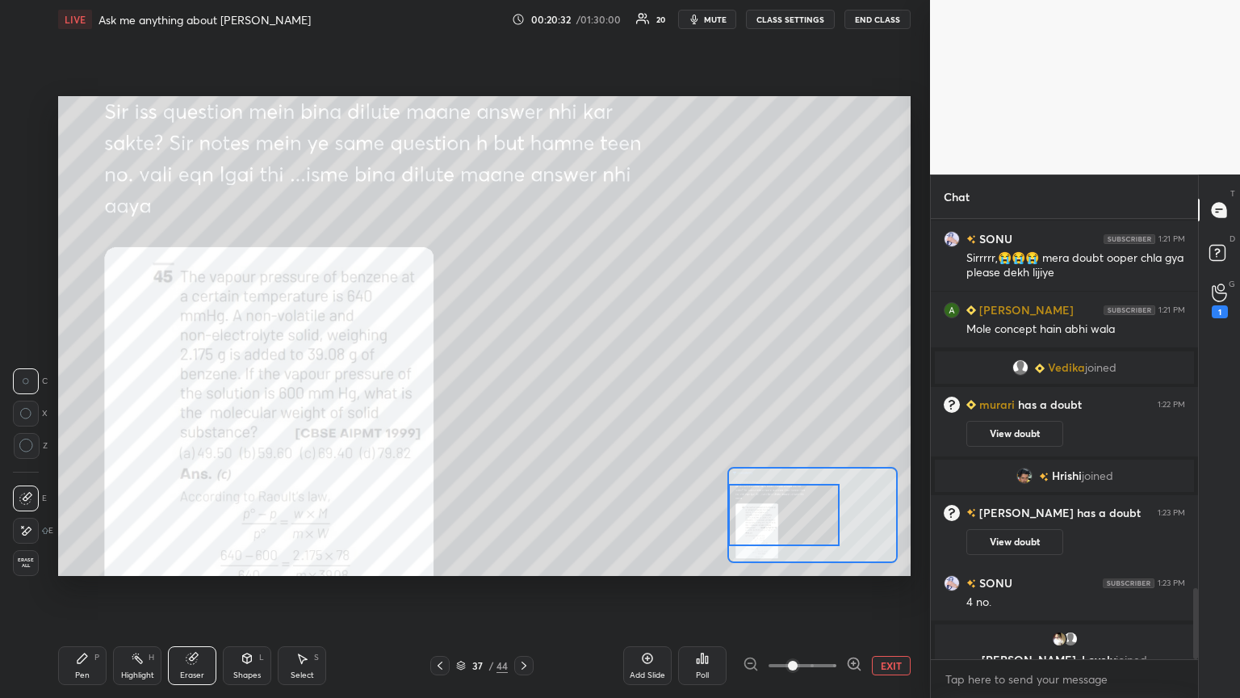
drag, startPoint x: 70, startPoint y: 665, endPoint x: 117, endPoint y: 622, distance: 63.4
click at [74, 379] on div "Pen P" at bounding box center [82, 665] width 48 height 39
click at [33, 236] on div at bounding box center [26, 238] width 26 height 26
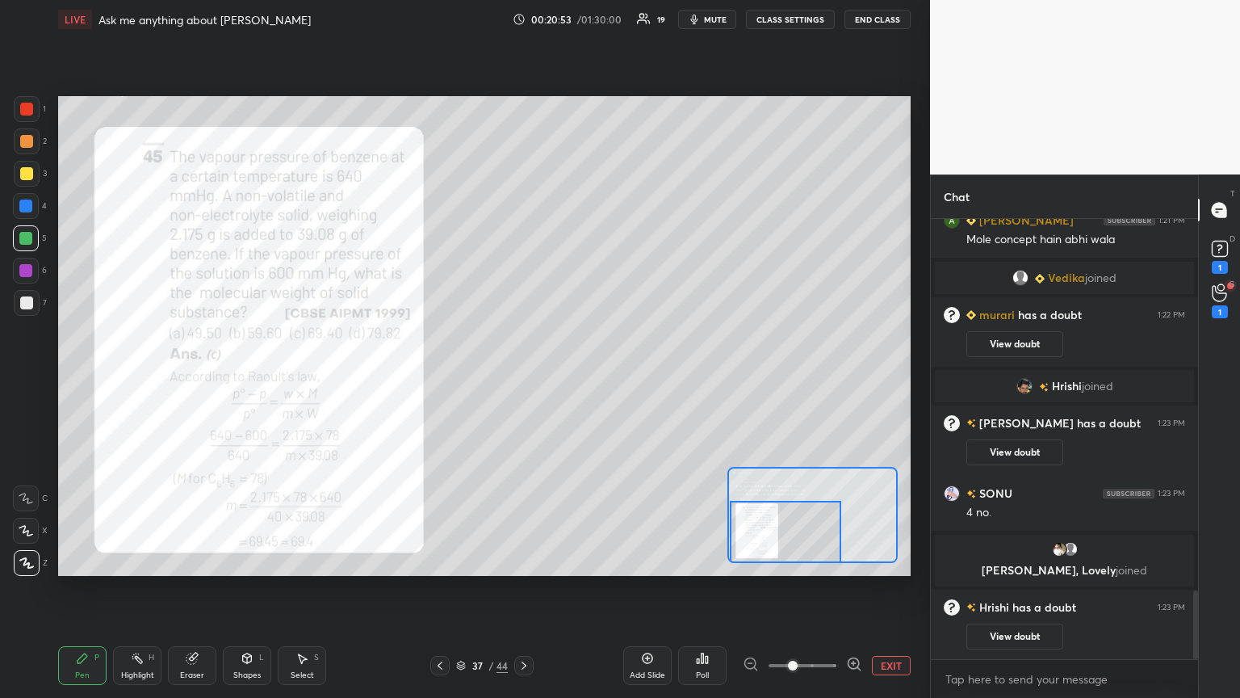
drag, startPoint x: 757, startPoint y: 523, endPoint x: 732, endPoint y: 518, distance: 26.3
click at [579, 379] on div at bounding box center [785, 532] width 111 height 62
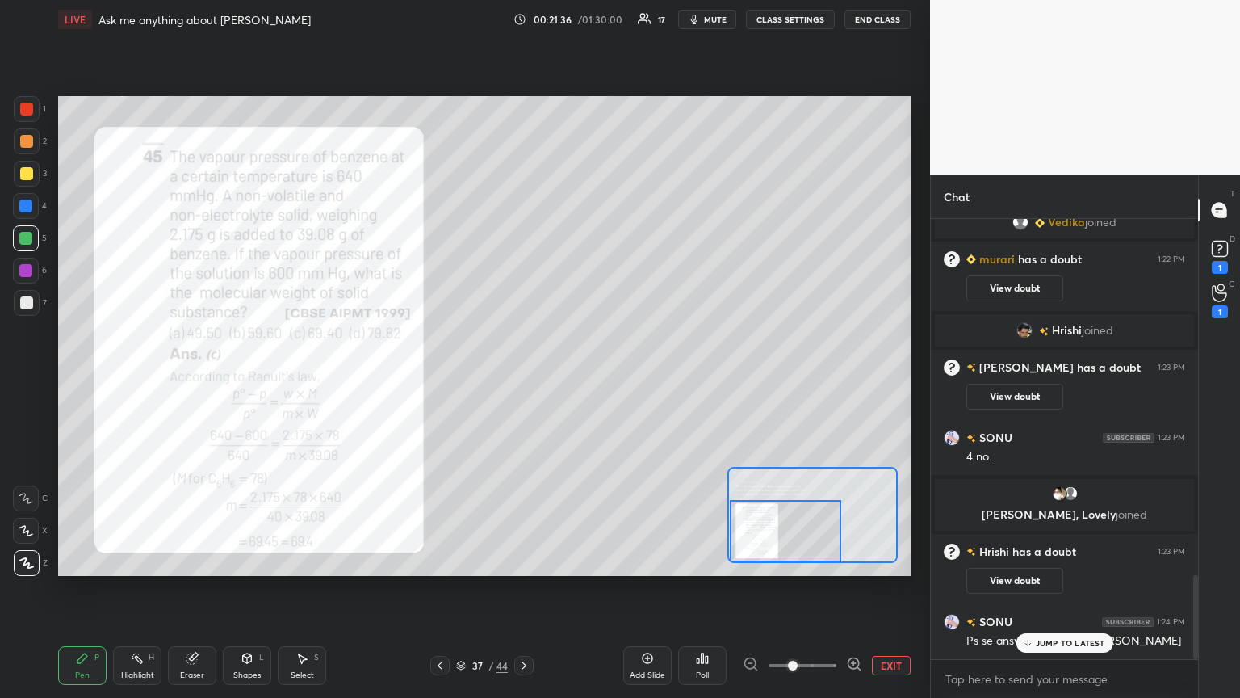
click at [579, 379] on div "JUMP TO LATEST" at bounding box center [1064, 642] width 97 height 19
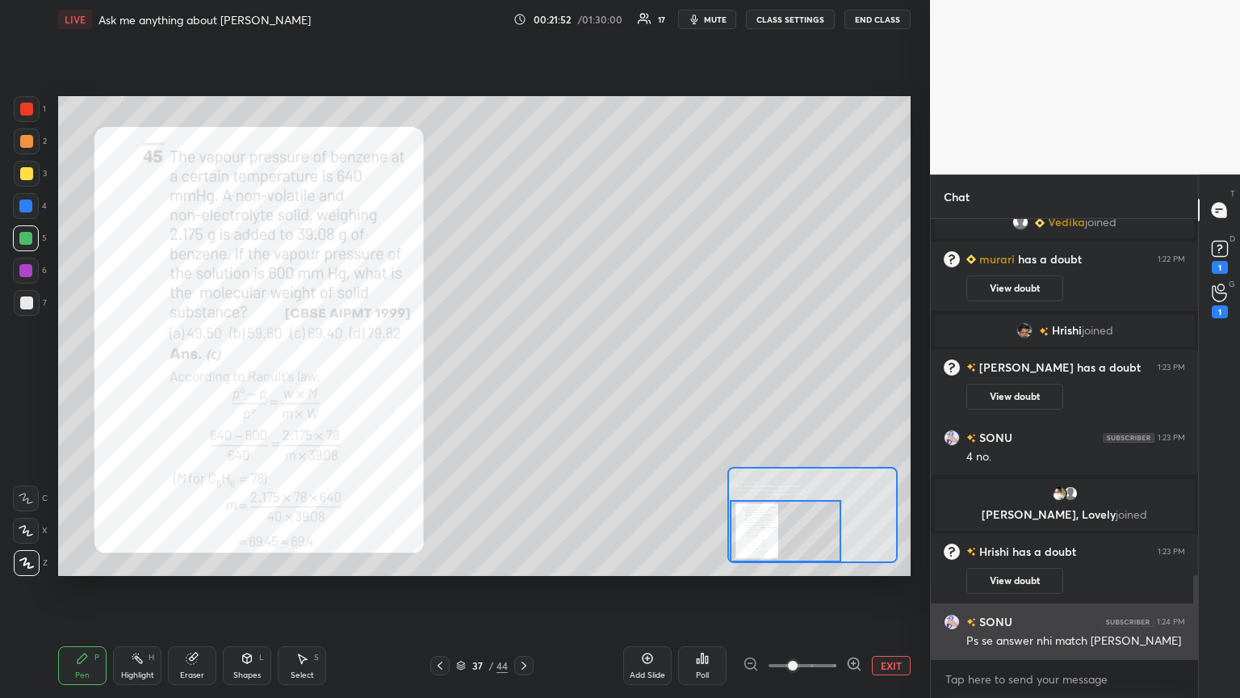
scroll to position [1966, 0]
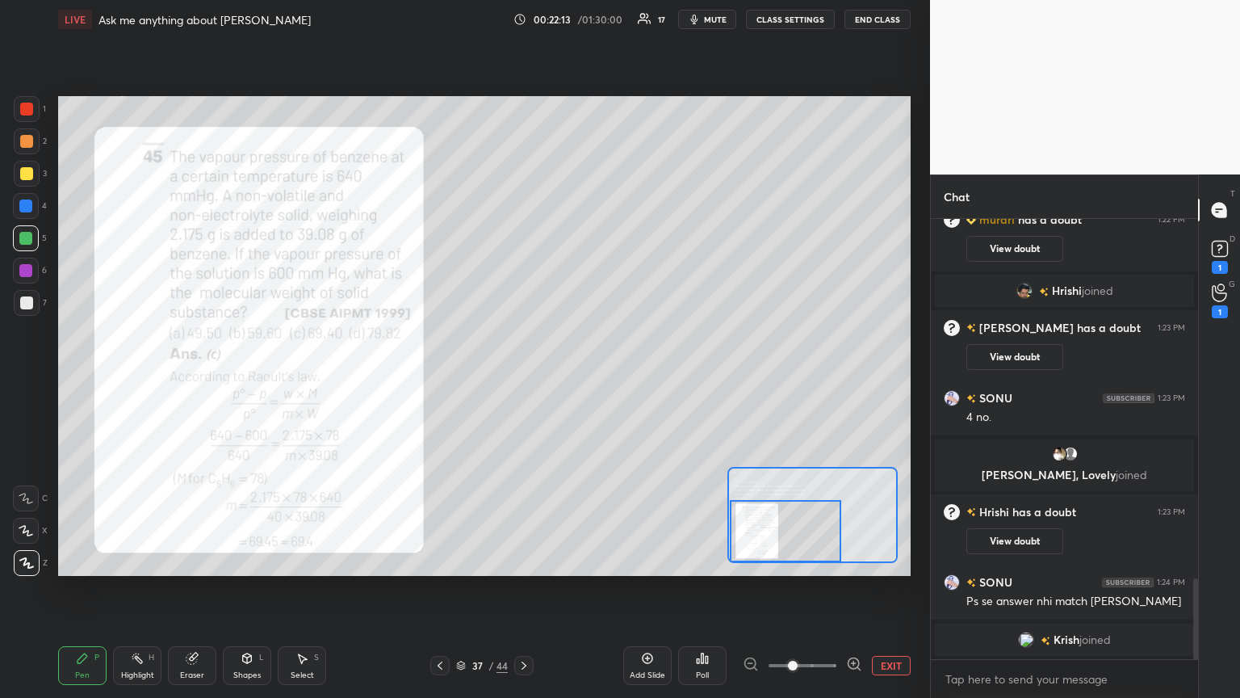
click at [579, 333] on div "Setting up your live class Poll for secs No correct answer Start poll" at bounding box center [485, 336] width 866 height 594
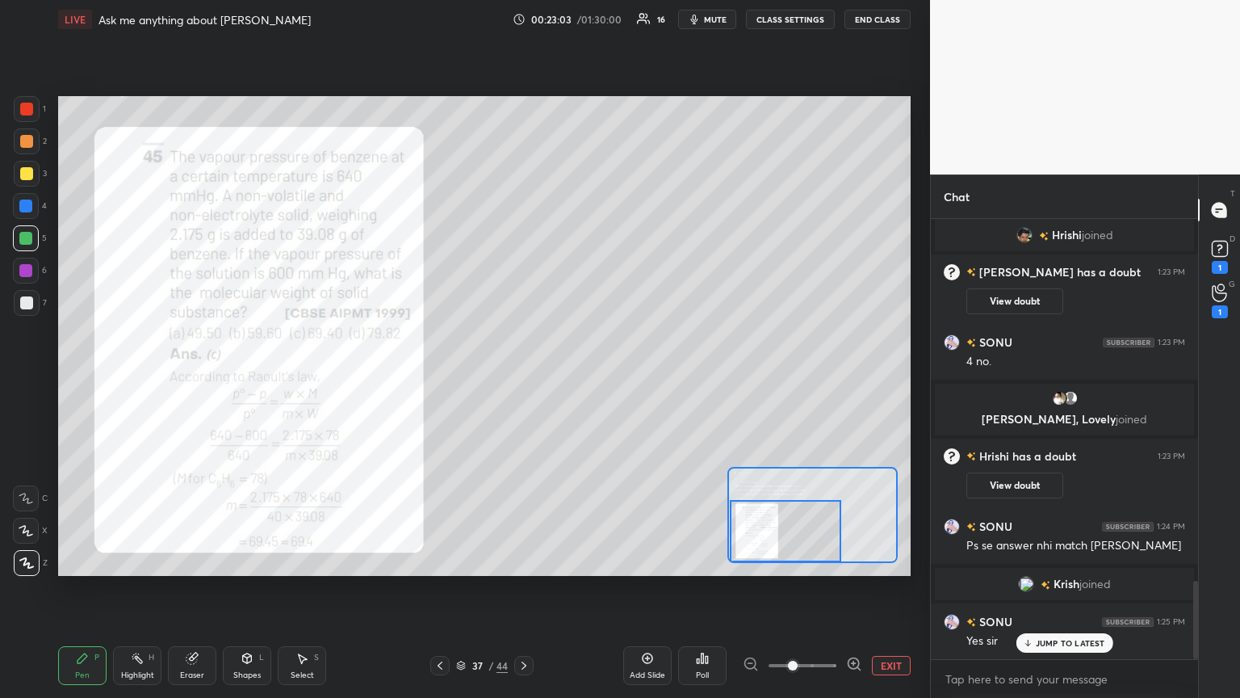
drag, startPoint x: 209, startPoint y: 665, endPoint x: 207, endPoint y: 583, distance: 82.4
click at [201, 379] on div "Eraser" at bounding box center [192, 665] width 48 height 39
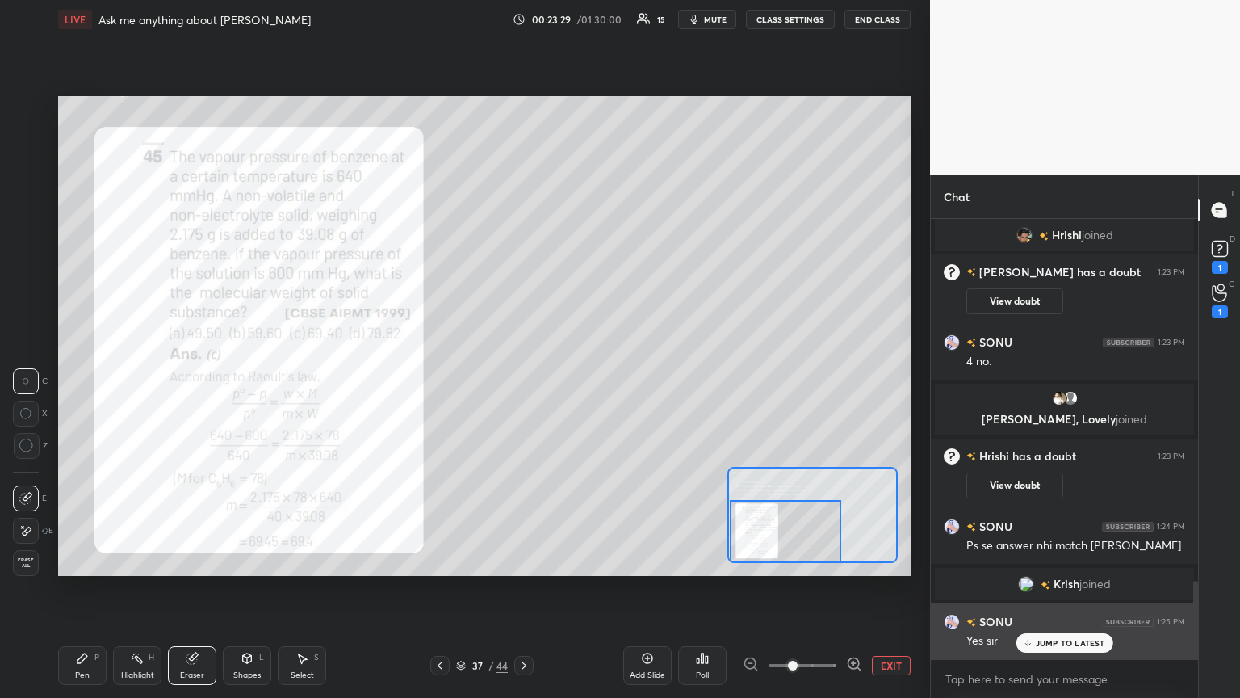
click at [579, 379] on div "JUMP TO LATEST" at bounding box center [1064, 642] width 97 height 19
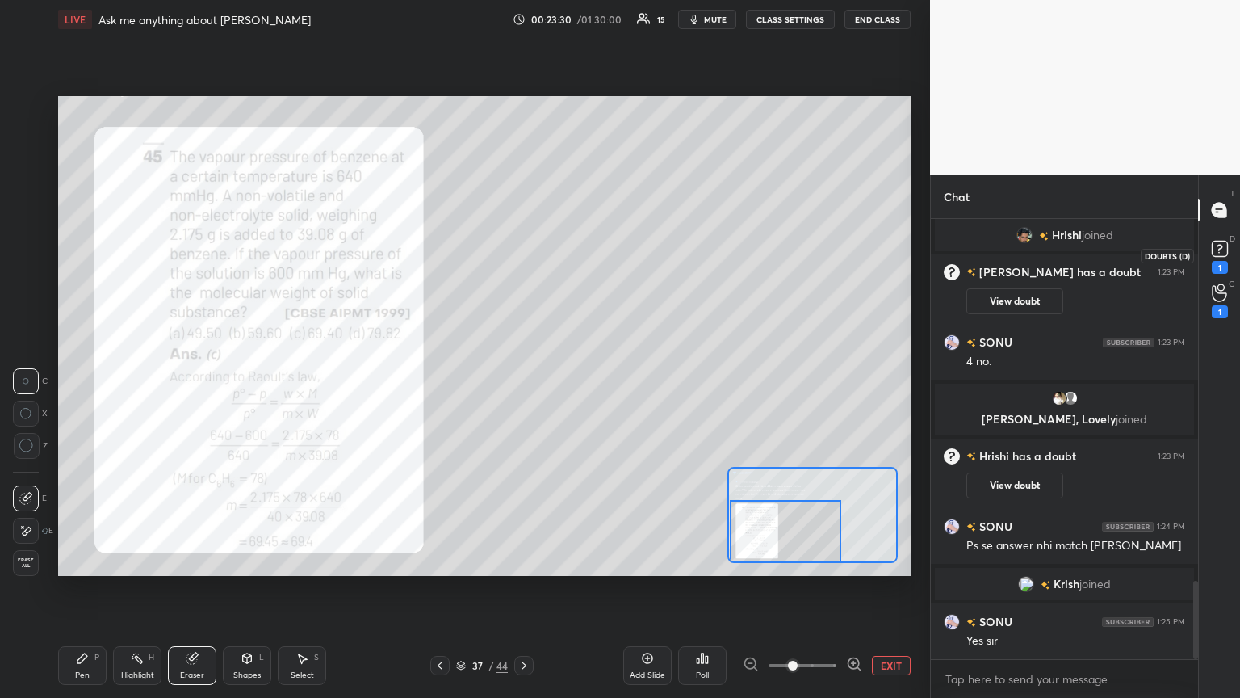
click at [579, 255] on rect at bounding box center [1219, 248] width 15 height 15
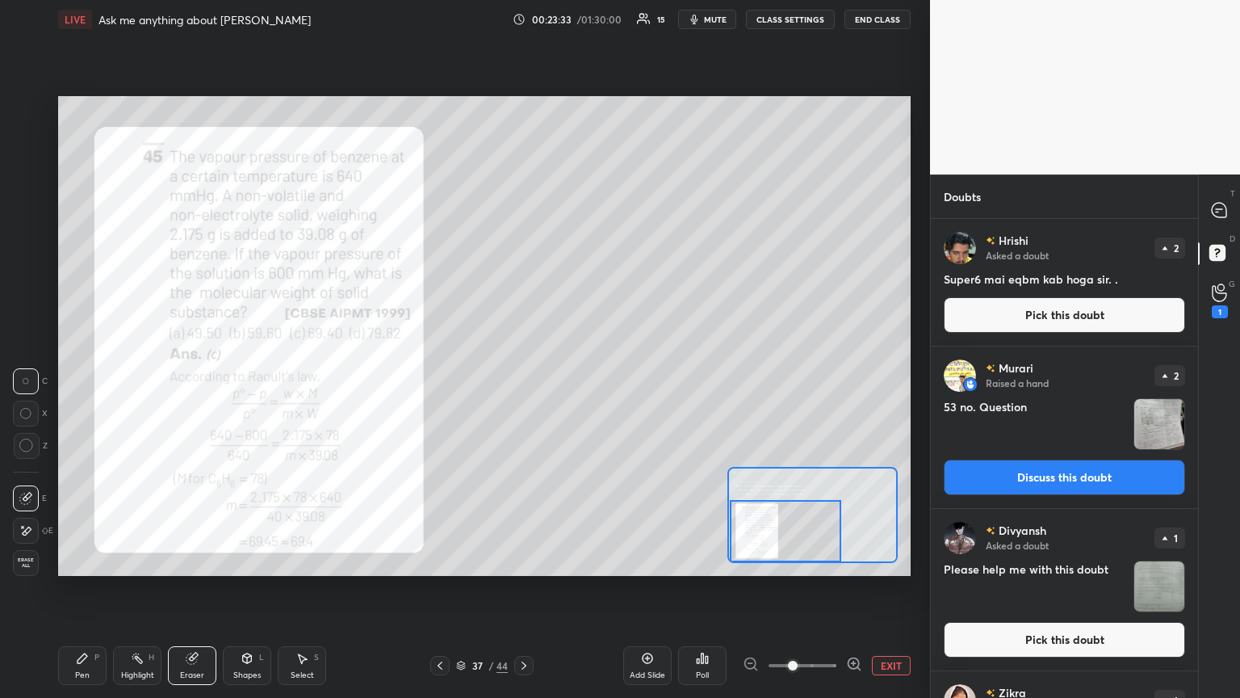
click at [579, 312] on button "Pick this doubt" at bounding box center [1064, 315] width 241 height 36
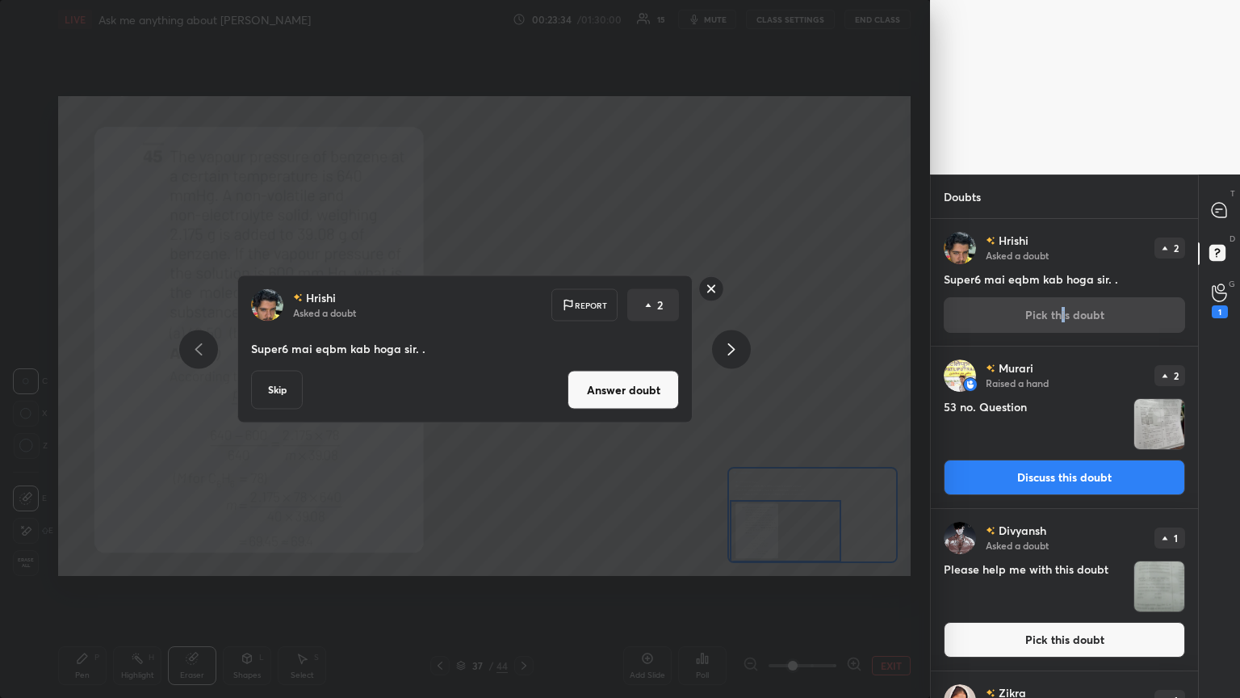
click at [579, 379] on button "Answer doubt" at bounding box center [623, 390] width 111 height 39
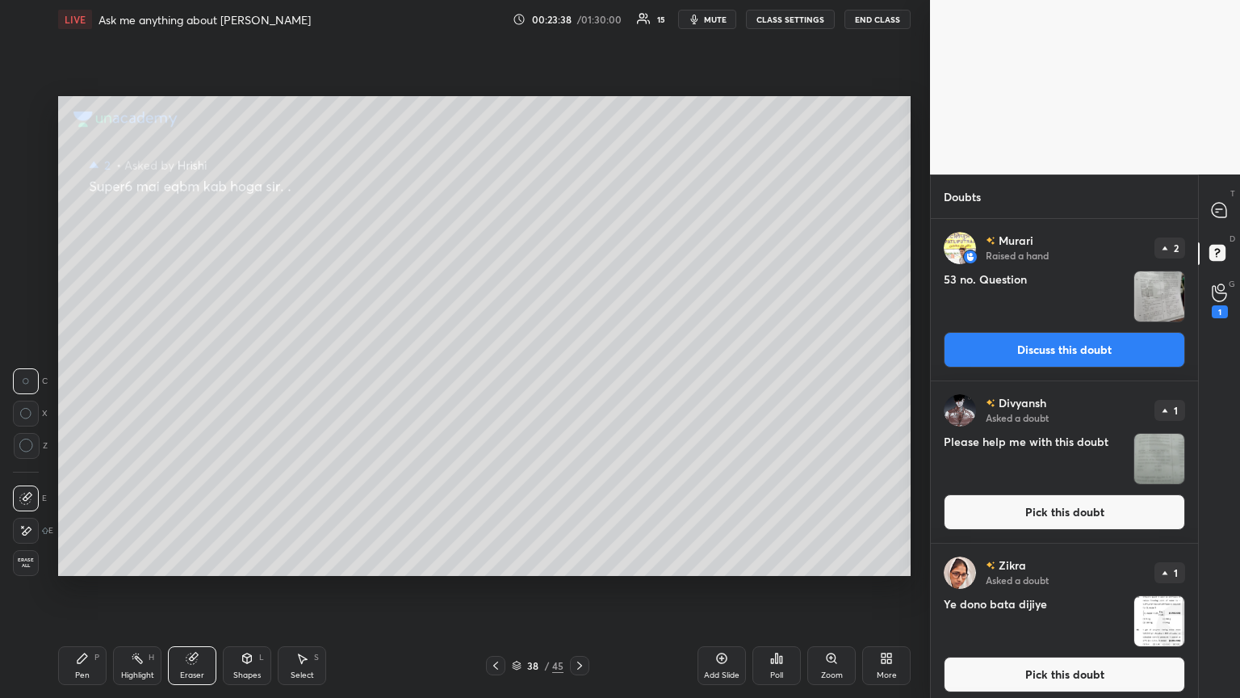
click at [81, 379] on div "Pen P" at bounding box center [82, 665] width 48 height 39
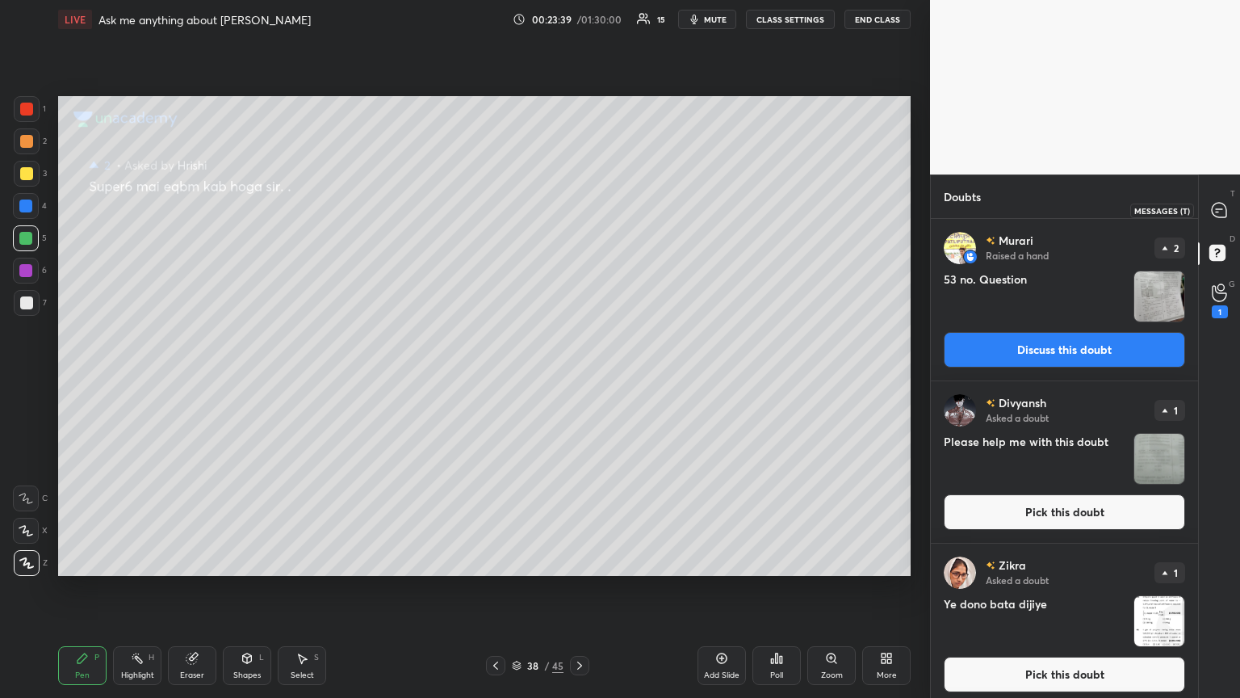
click at [579, 209] on icon at bounding box center [1219, 209] width 6 height 0
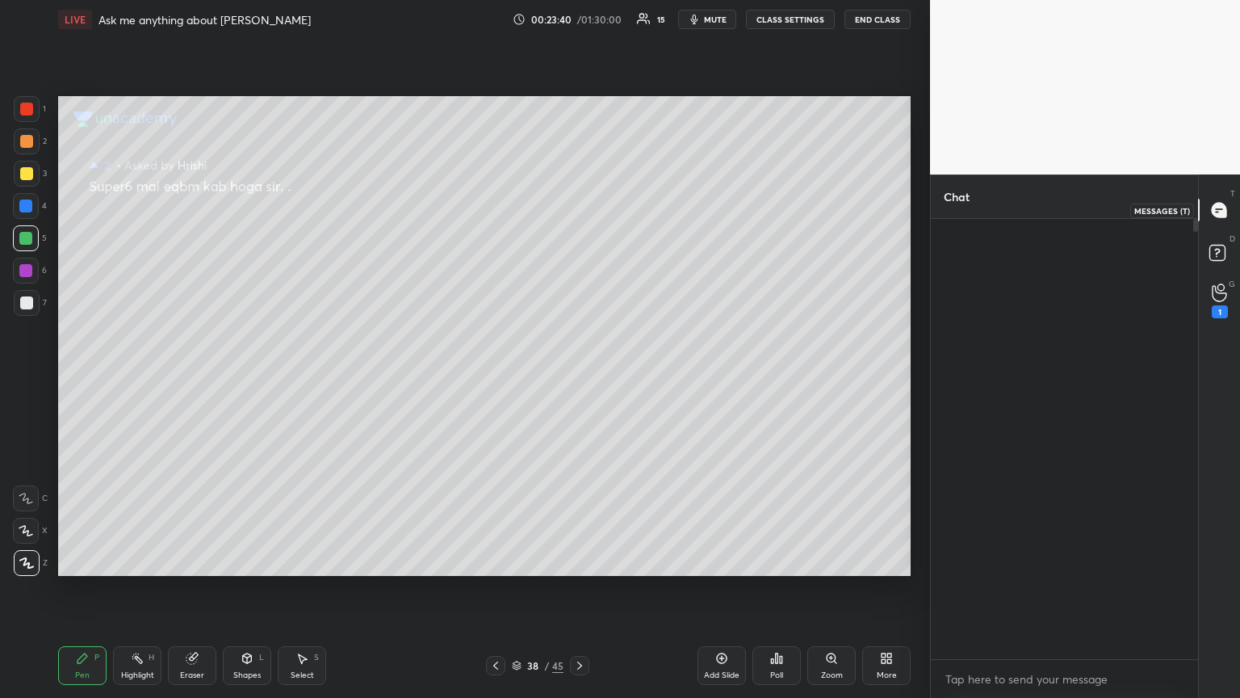
scroll to position [435, 262]
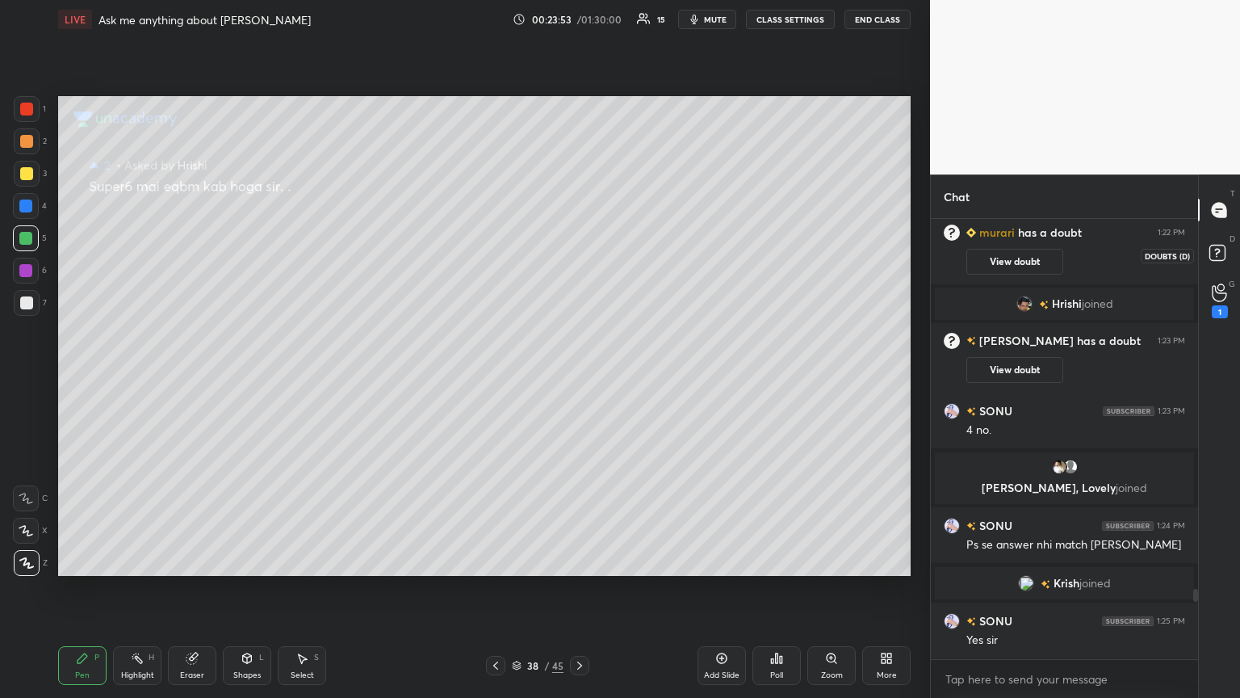
click at [579, 248] on rect at bounding box center [1217, 252] width 15 height 15
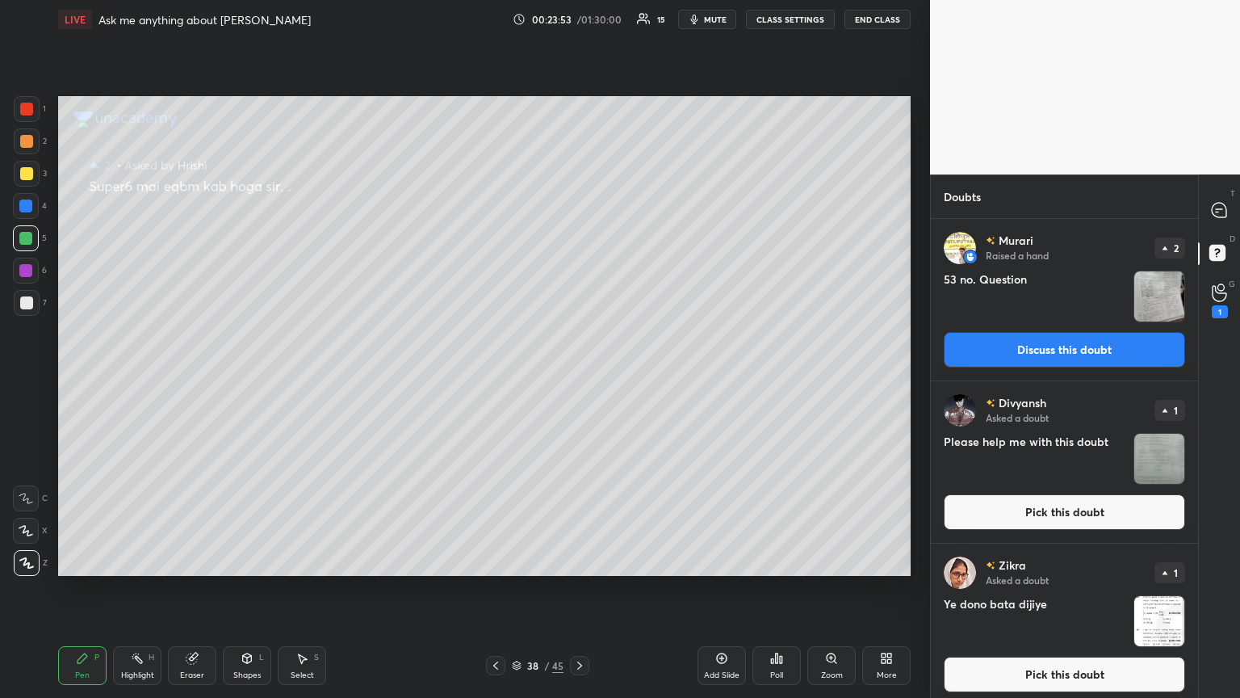
click at [579, 350] on button "Discuss this doubt" at bounding box center [1064, 350] width 241 height 36
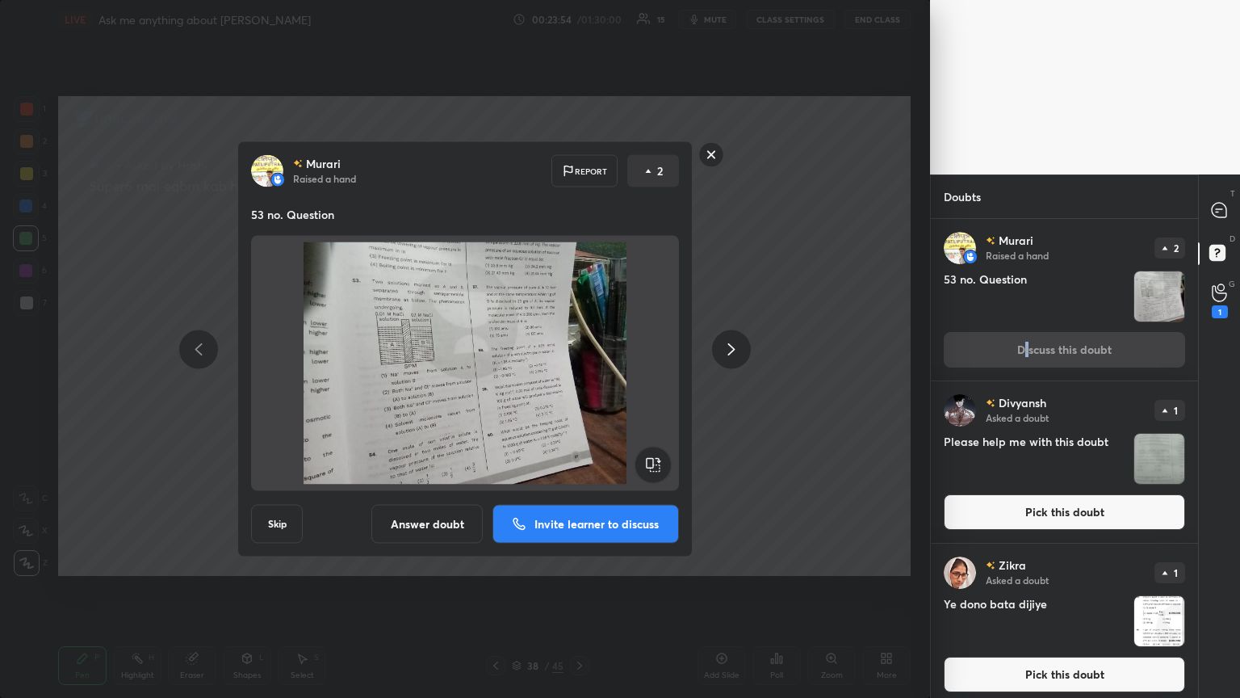
click at [579, 379] on div "[PERSON_NAME] Raised a hand Report 2 53 no. Question Skip Answer doubt Invite l…" at bounding box center [464, 349] width 455 height 416
click at [447, 379] on button "Answer doubt" at bounding box center [426, 524] width 111 height 39
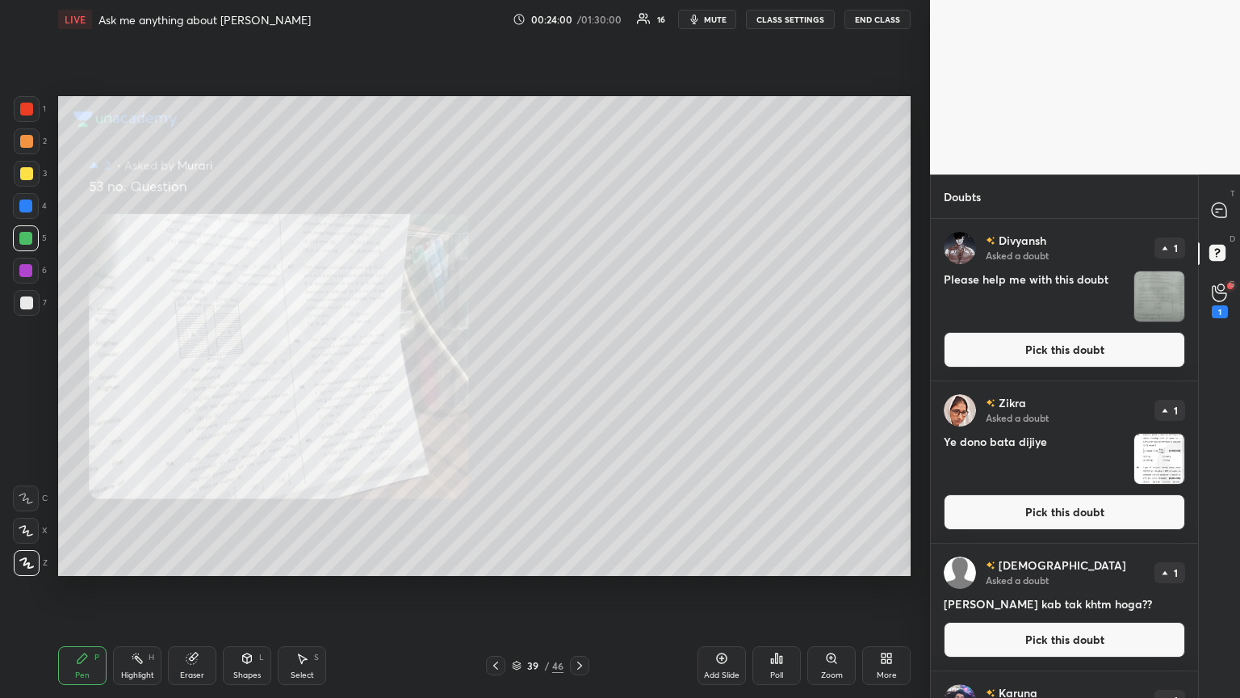
click at [579, 379] on div "Zoom" at bounding box center [832, 675] width 22 height 8
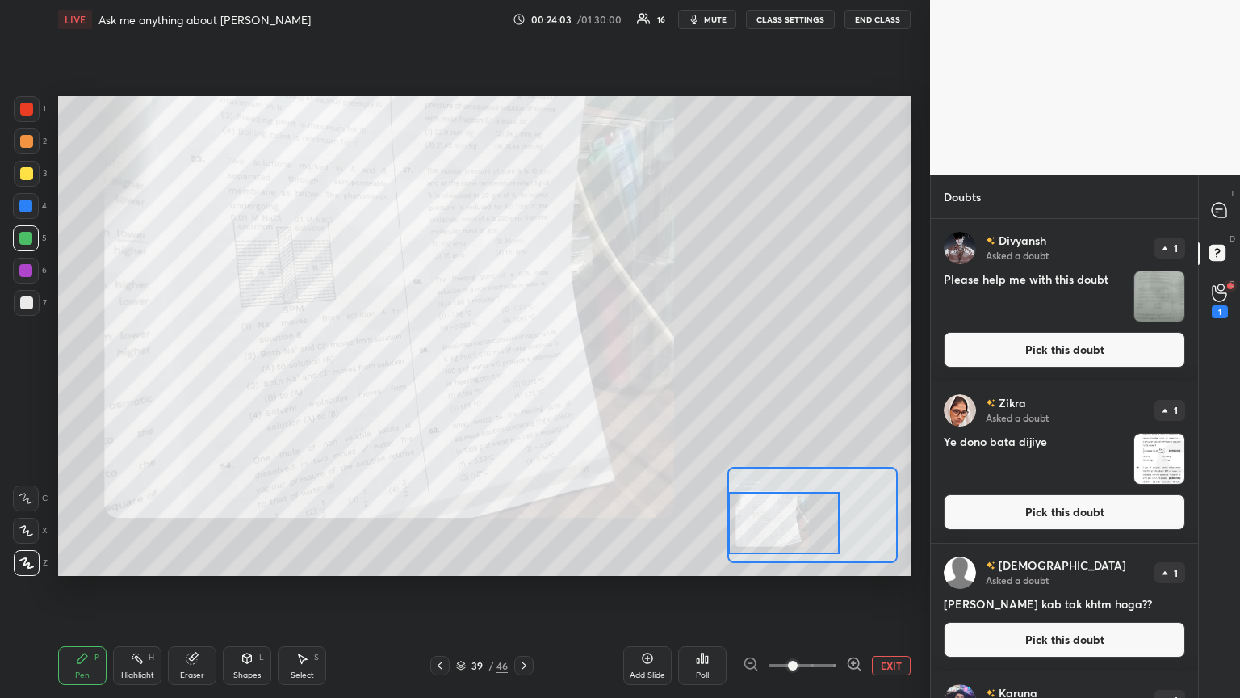
drag, startPoint x: 769, startPoint y: 527, endPoint x: 749, endPoint y: 533, distance: 20.2
click at [579, 379] on div at bounding box center [783, 523] width 111 height 62
click at [27, 174] on div at bounding box center [26, 173] width 13 height 13
drag, startPoint x: 201, startPoint y: 673, endPoint x: 200, endPoint y: 606, distance: 67.8
click at [198, 379] on div "Eraser" at bounding box center [192, 665] width 48 height 39
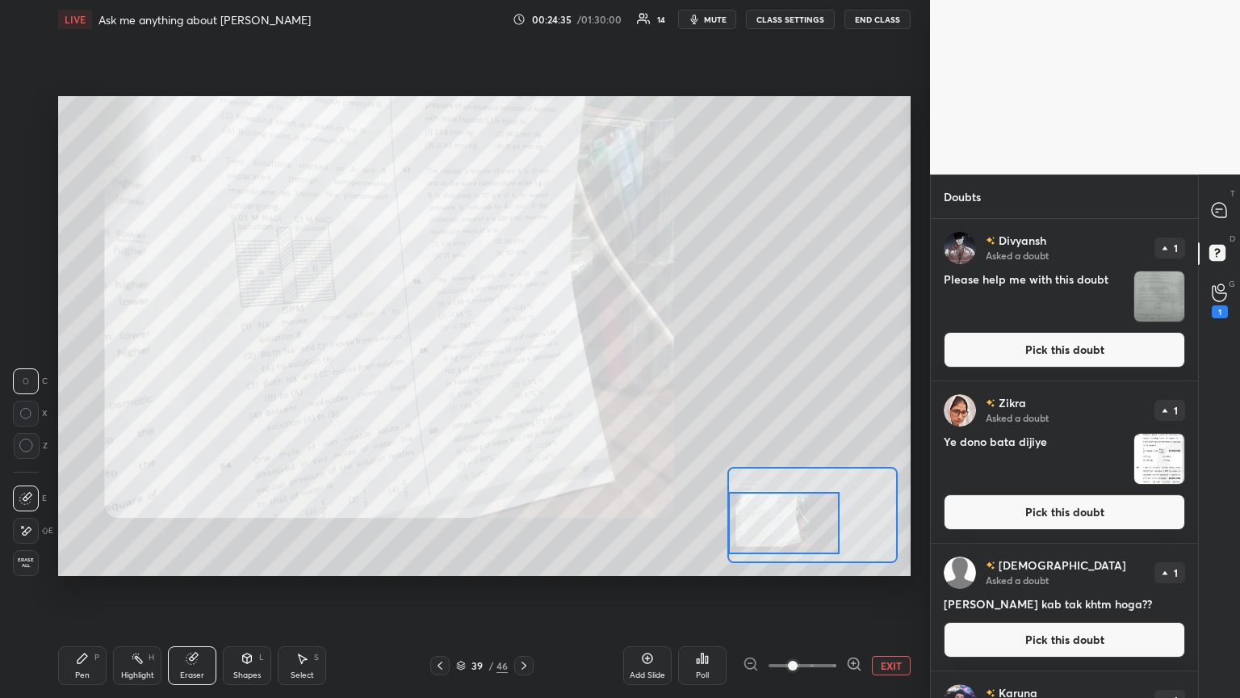
drag, startPoint x: 84, startPoint y: 665, endPoint x: 131, endPoint y: 585, distance: 92.6
click at [85, 379] on div "Pen P" at bounding box center [82, 665] width 48 height 39
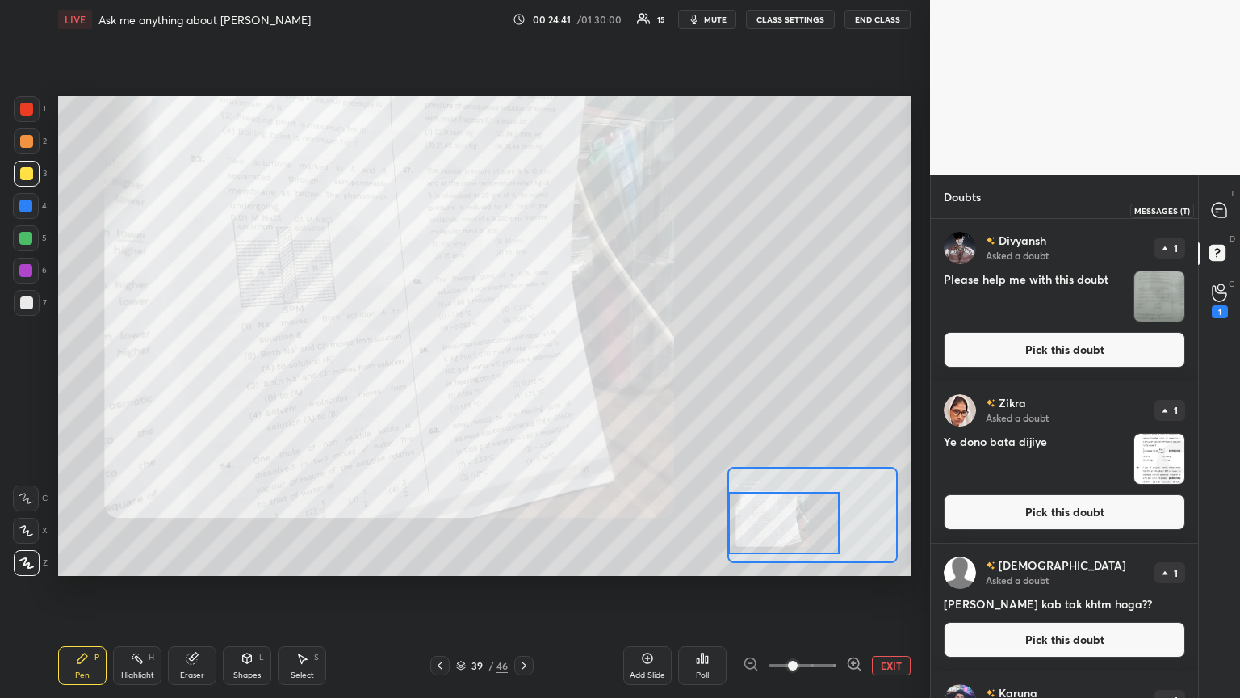
click at [579, 215] on icon at bounding box center [1219, 210] width 17 height 17
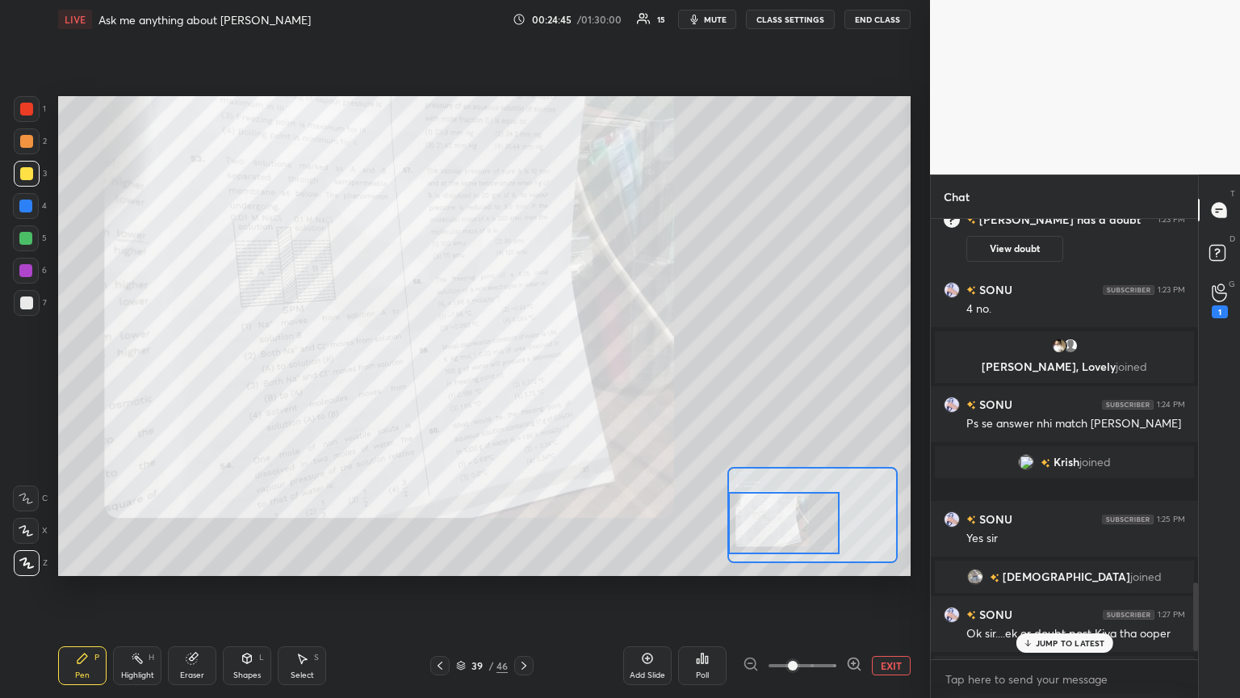
click at [579, 379] on p "JUMP TO LATEST" at bounding box center [1070, 643] width 69 height 10
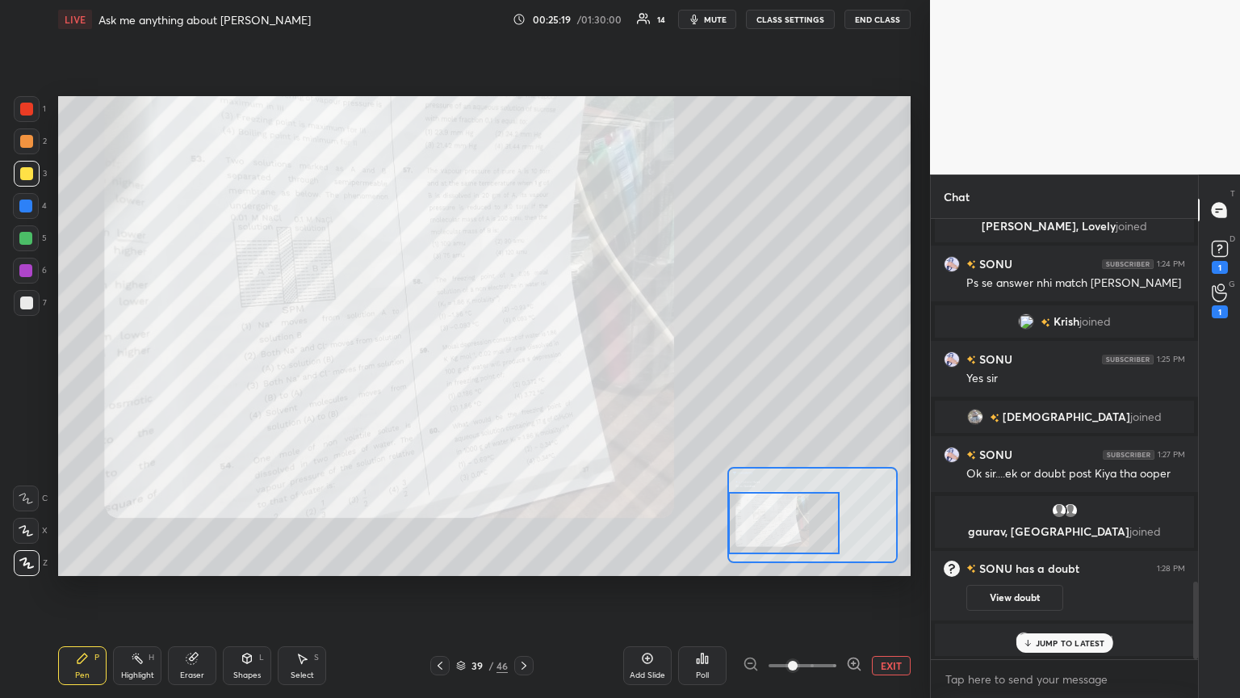
scroll to position [2051, 0]
click at [579, 246] on icon at bounding box center [1220, 249] width 24 height 24
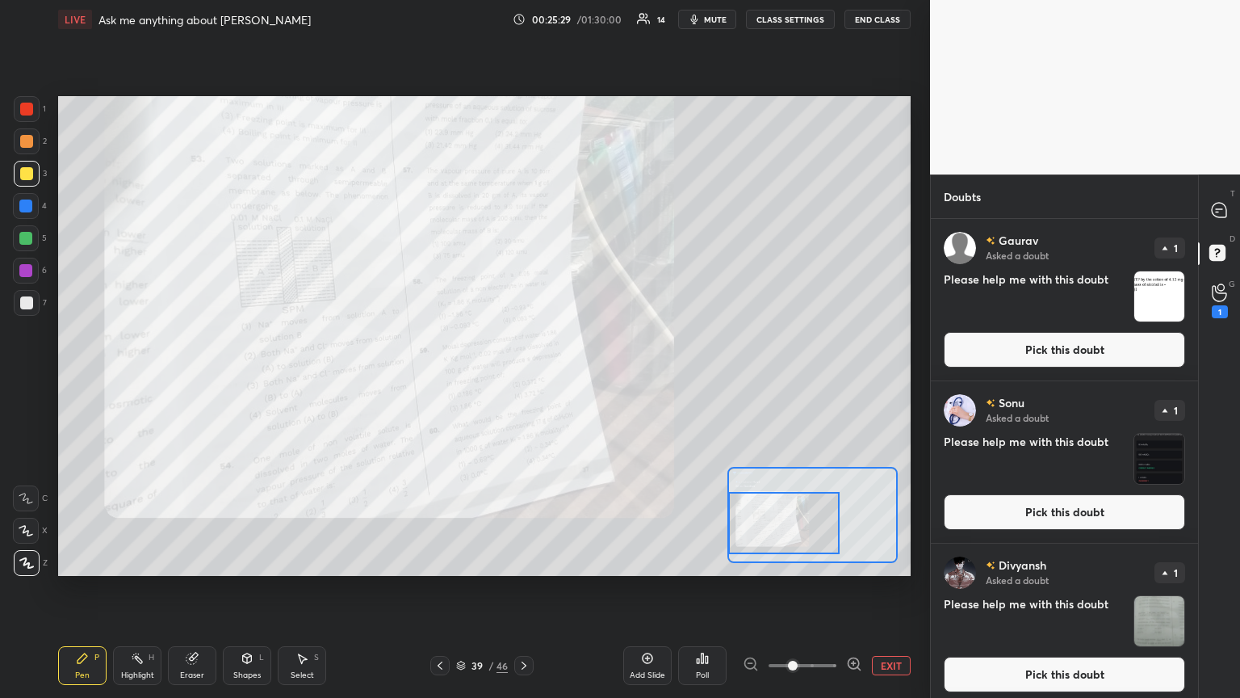
click at [579, 352] on button "Pick this doubt" at bounding box center [1064, 350] width 241 height 36
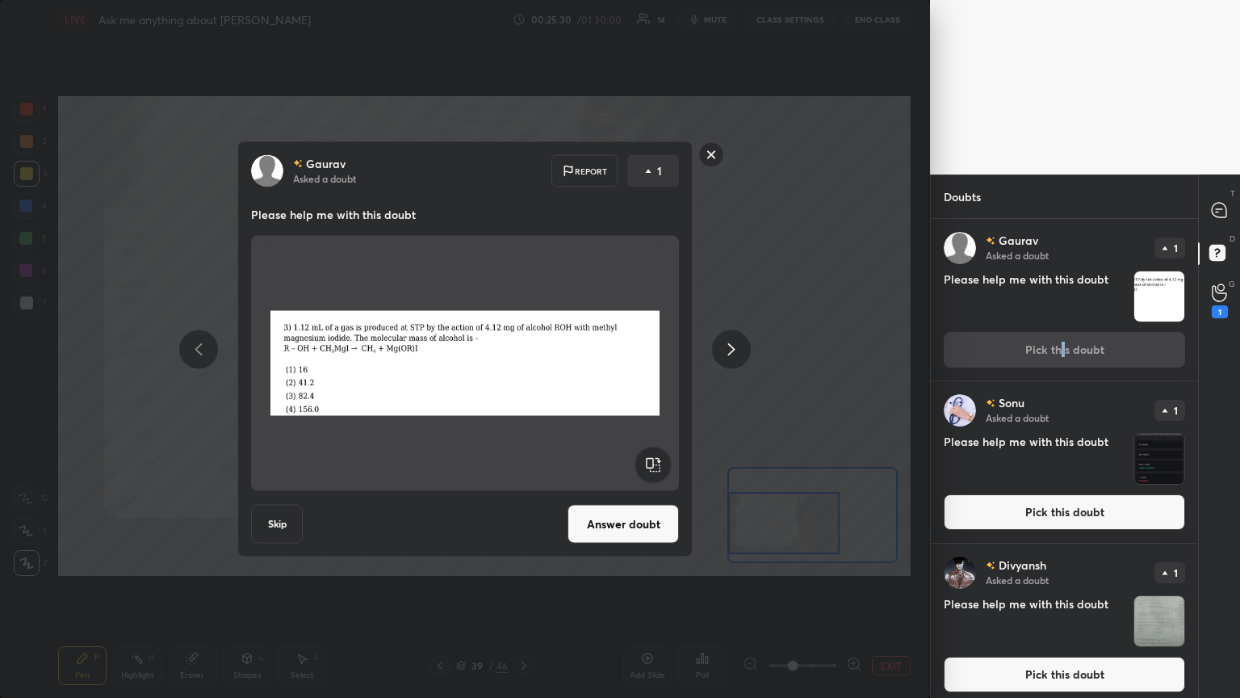
click at [579, 379] on button "Answer doubt" at bounding box center [623, 524] width 111 height 39
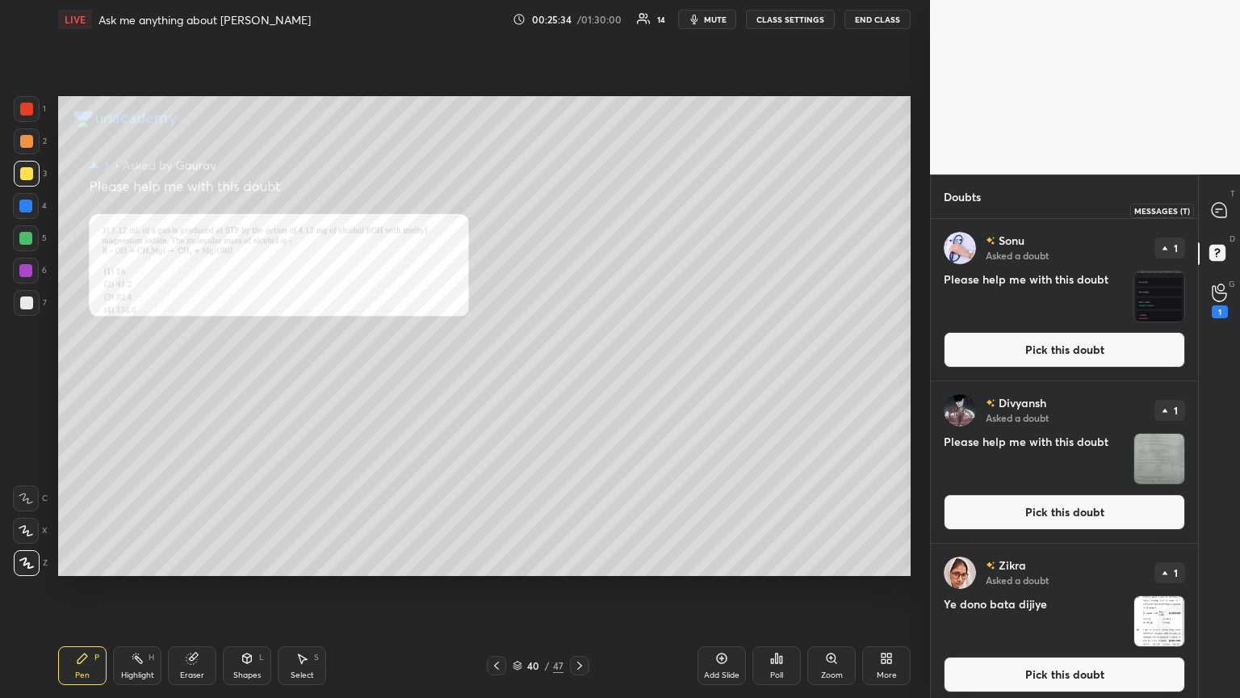
click at [579, 210] on icon at bounding box center [1219, 210] width 15 height 15
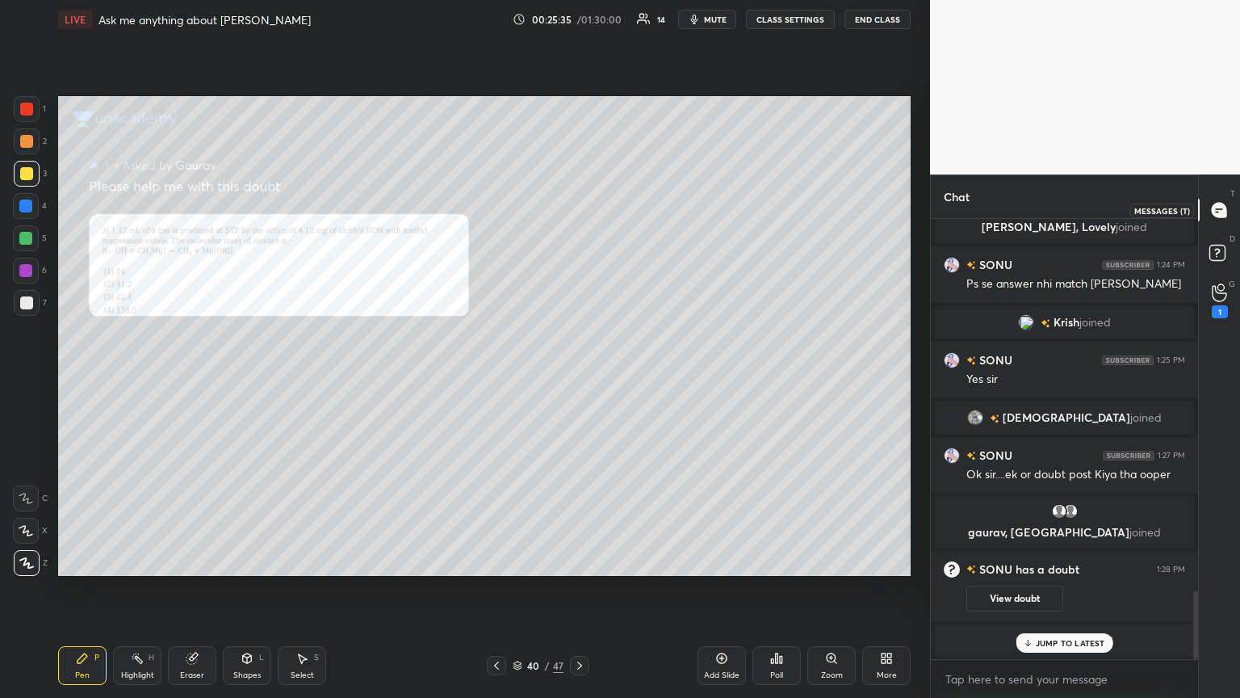
scroll to position [435, 262]
click at [579, 379] on p "JUMP TO LATEST" at bounding box center [1070, 643] width 69 height 10
click at [579, 379] on div "Zoom" at bounding box center [831, 665] width 48 height 39
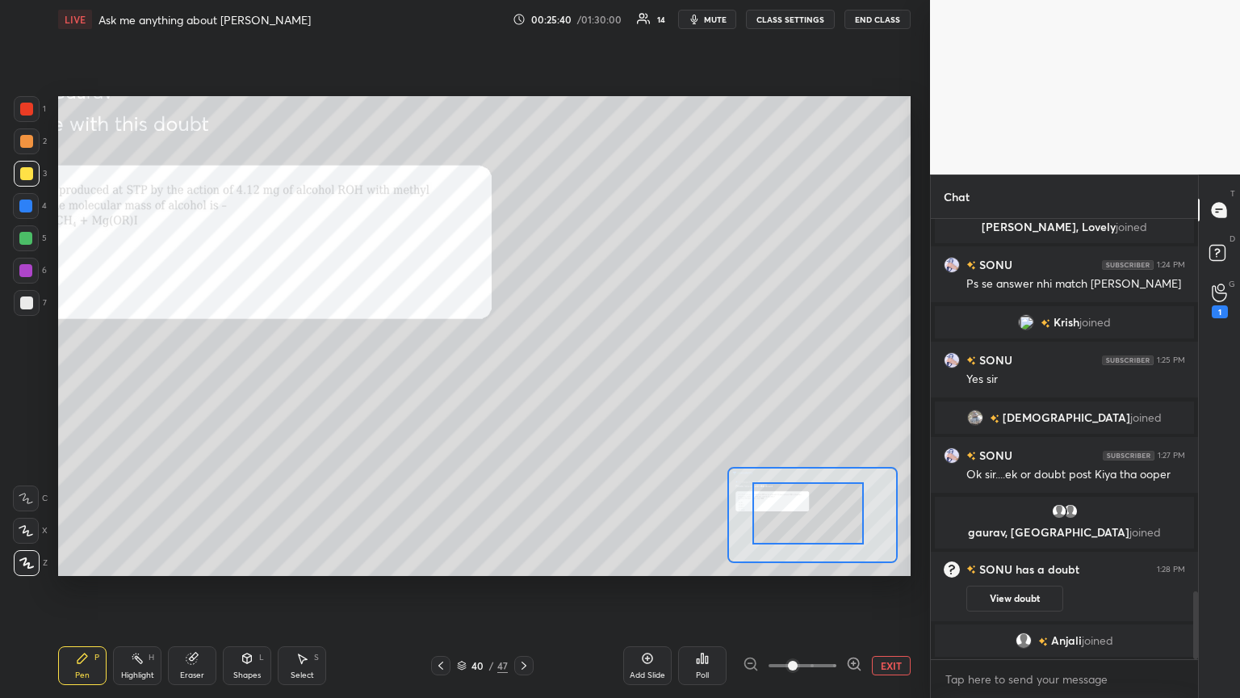
drag, startPoint x: 788, startPoint y: 544, endPoint x: 772, endPoint y: 539, distance: 16.9
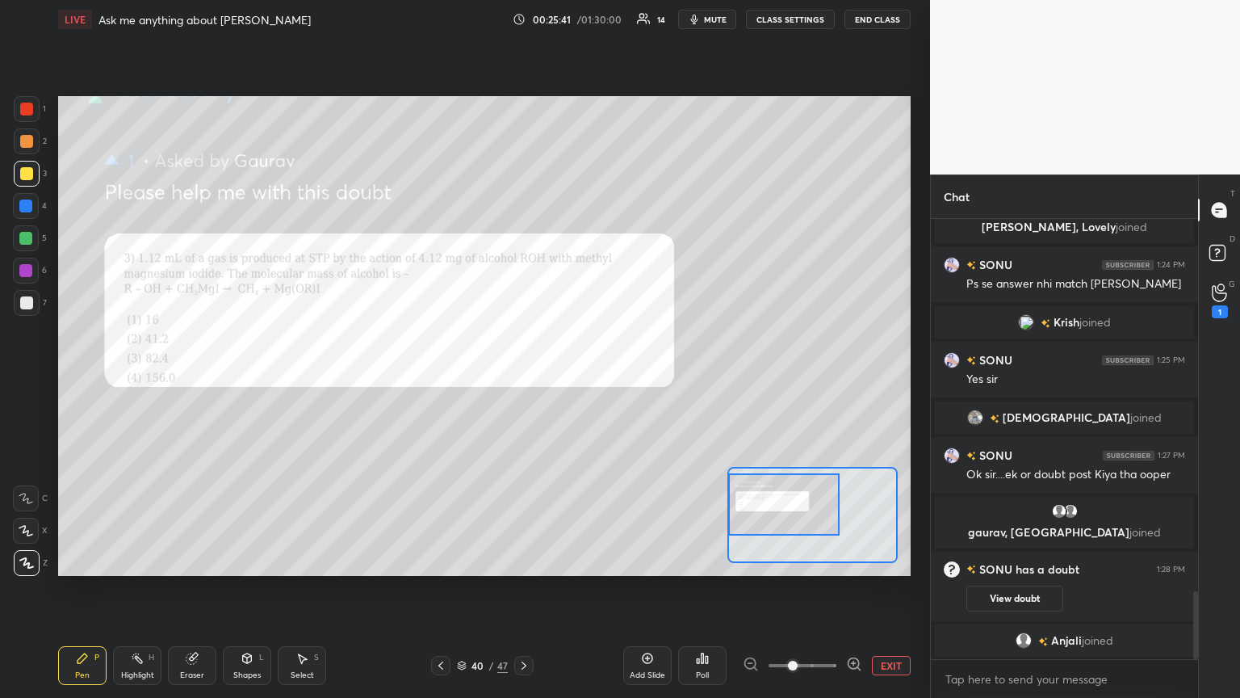
drag, startPoint x: 782, startPoint y: 542, endPoint x: 732, endPoint y: 526, distance: 53.1
click at [579, 379] on div at bounding box center [783, 504] width 111 height 62
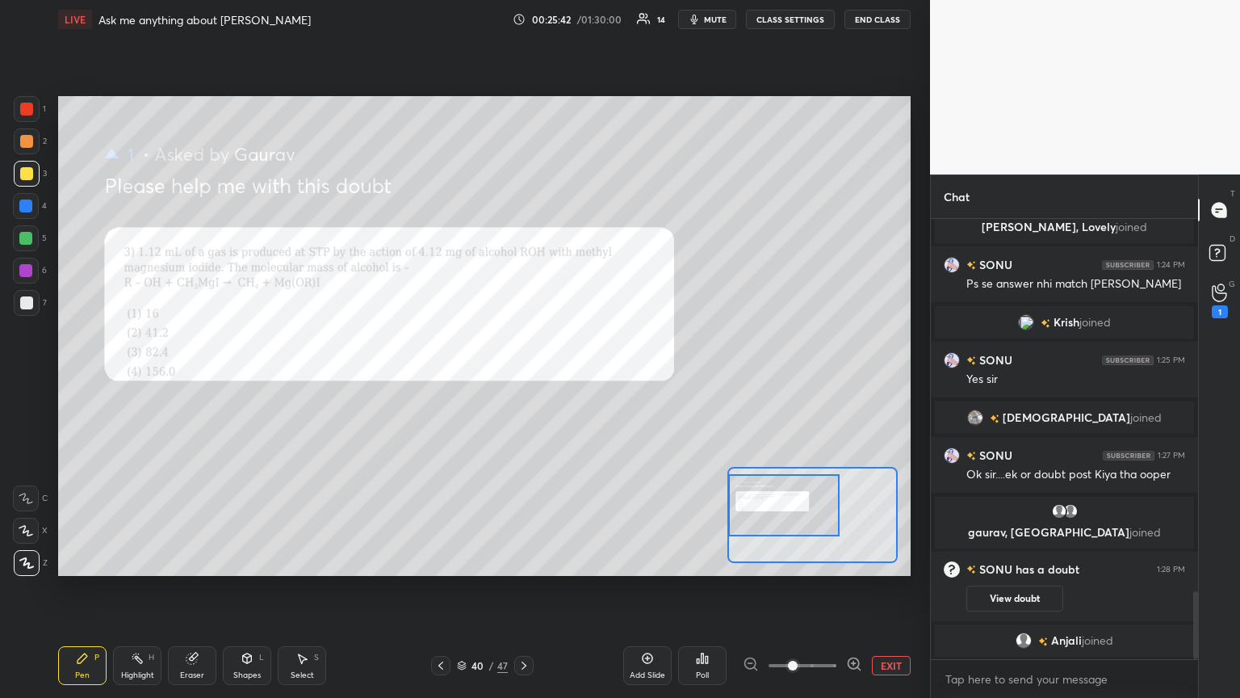
drag, startPoint x: 67, startPoint y: 673, endPoint x: 26, endPoint y: 523, distance: 154.9
click at [68, 379] on div "Pen P" at bounding box center [82, 665] width 48 height 39
drag, startPoint x: 25, startPoint y: 202, endPoint x: 51, endPoint y: 207, distance: 26.3
click at [27, 203] on div at bounding box center [25, 205] width 13 height 13
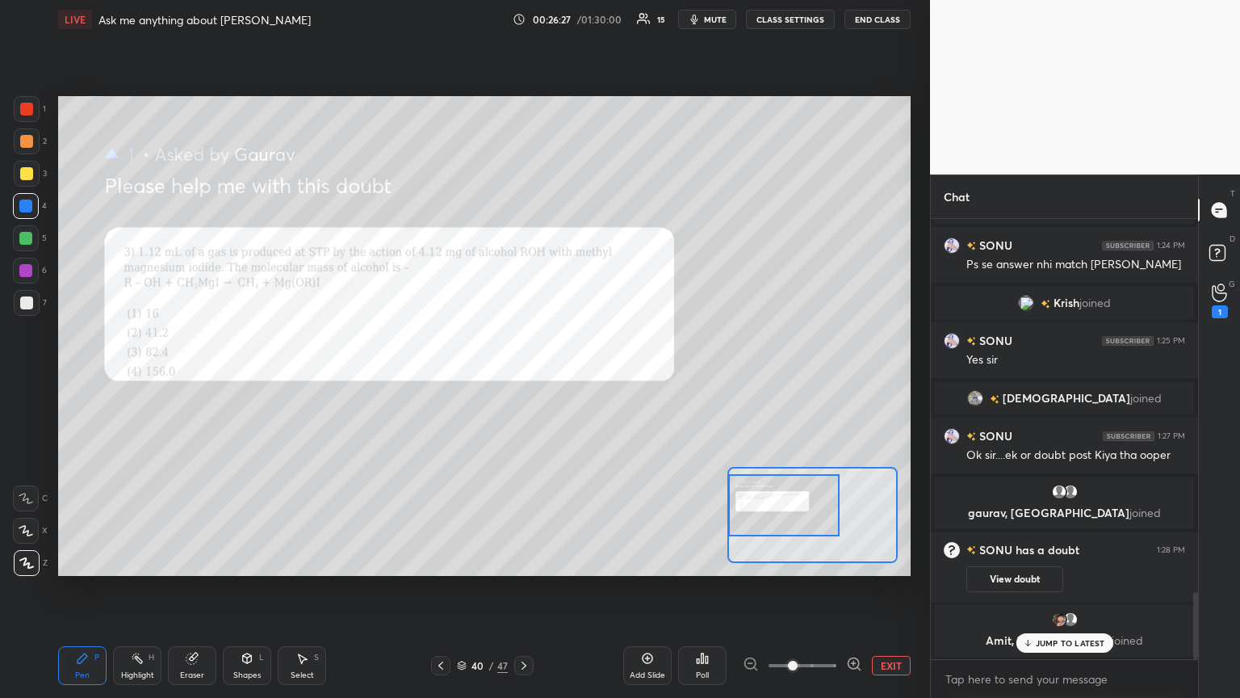
drag, startPoint x: 191, startPoint y: 669, endPoint x: 223, endPoint y: 590, distance: 84.4
click at [191, 379] on div "Eraser" at bounding box center [192, 665] width 48 height 39
drag, startPoint x: 73, startPoint y: 675, endPoint x: 87, endPoint y: 656, distance: 23.6
click at [82, 379] on div "Pen" at bounding box center [82, 675] width 15 height 8
drag, startPoint x: 1065, startPoint y: 646, endPoint x: 1040, endPoint y: 578, distance: 72.3
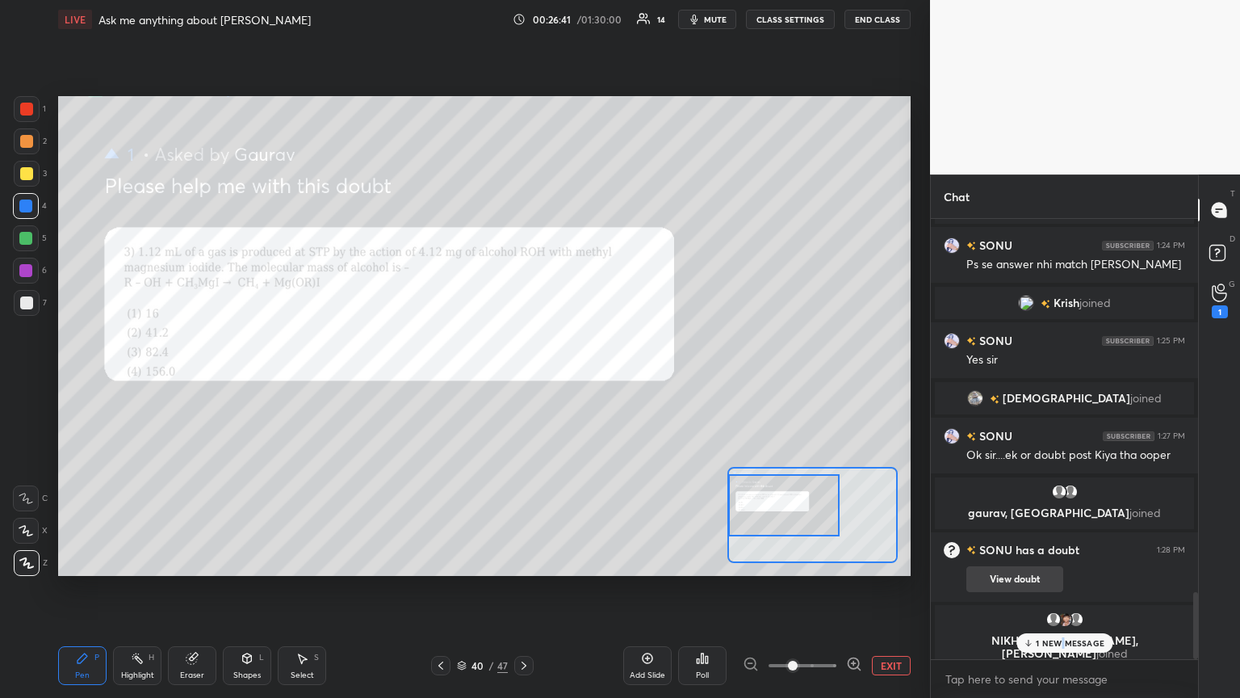
click at [579, 379] on p "1 NEW MESSAGE" at bounding box center [1070, 643] width 69 height 10
click at [579, 246] on icon at bounding box center [1220, 255] width 29 height 29
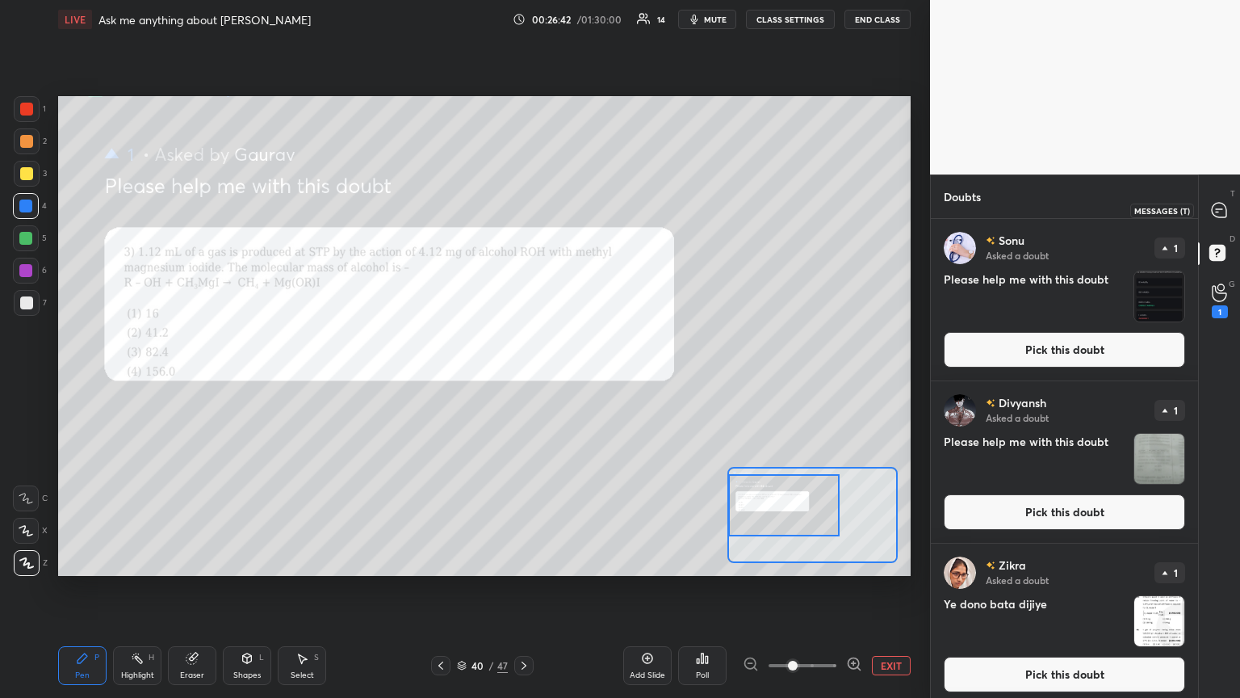
click at [579, 213] on icon at bounding box center [1219, 210] width 15 height 15
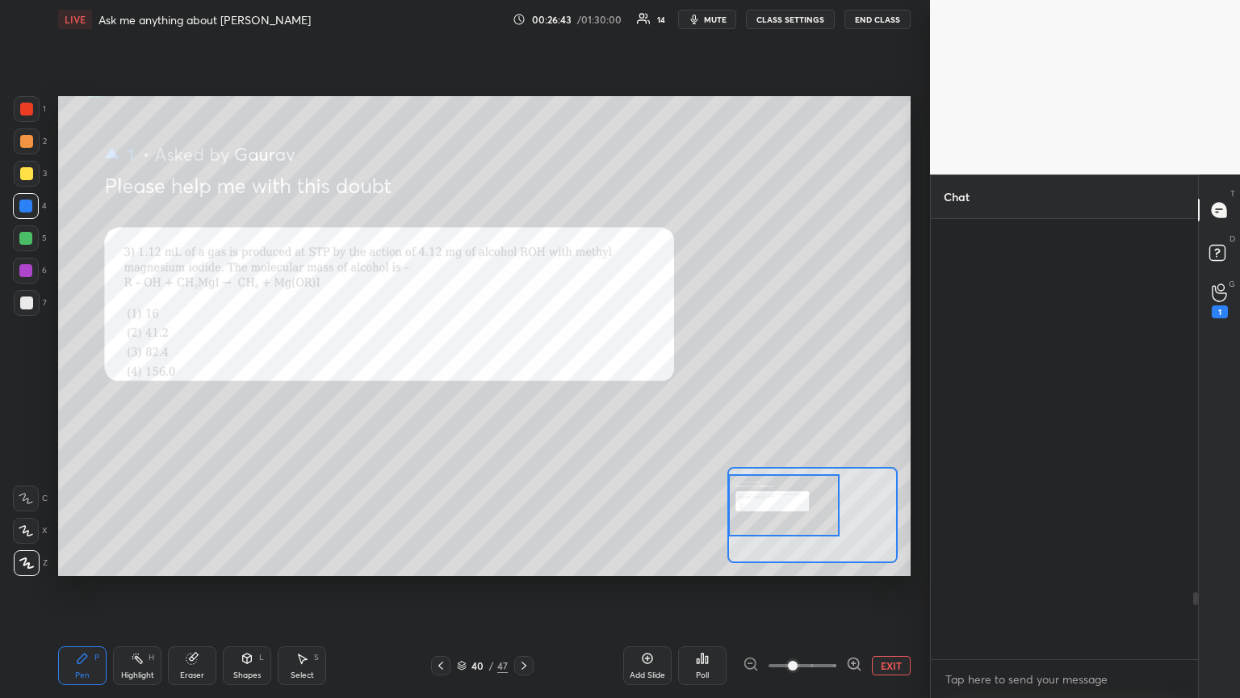
scroll to position [435, 262]
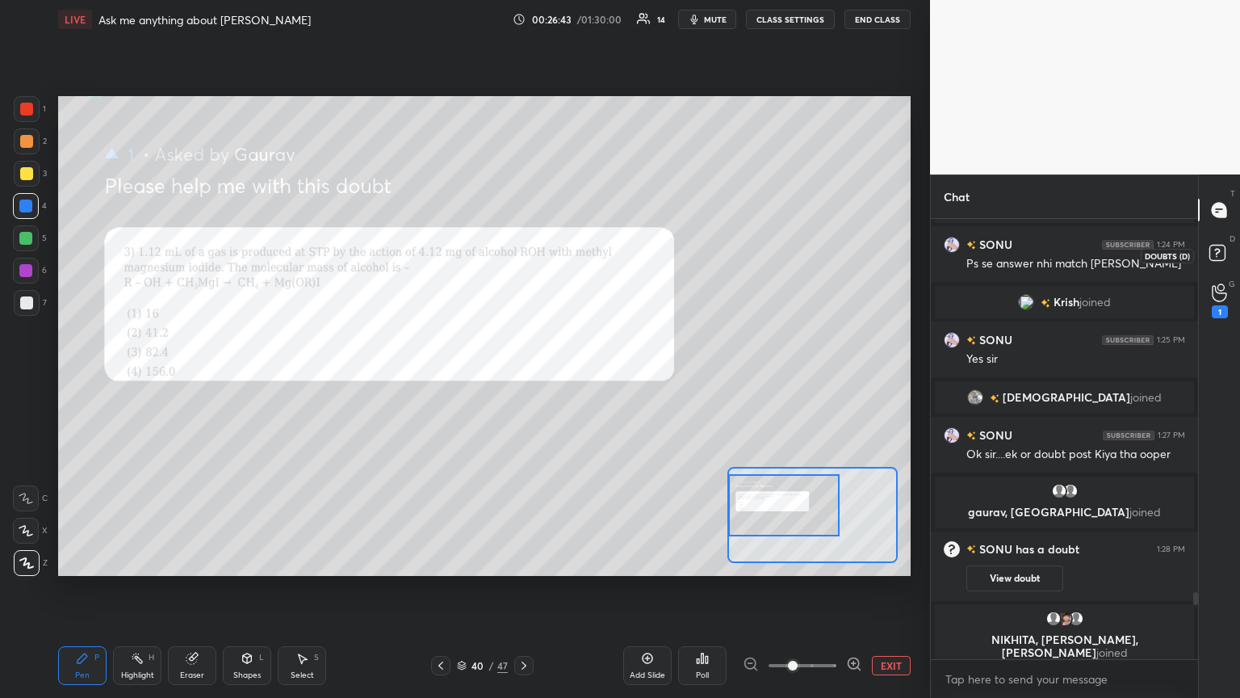
click at [579, 248] on rect at bounding box center [1217, 252] width 15 height 15
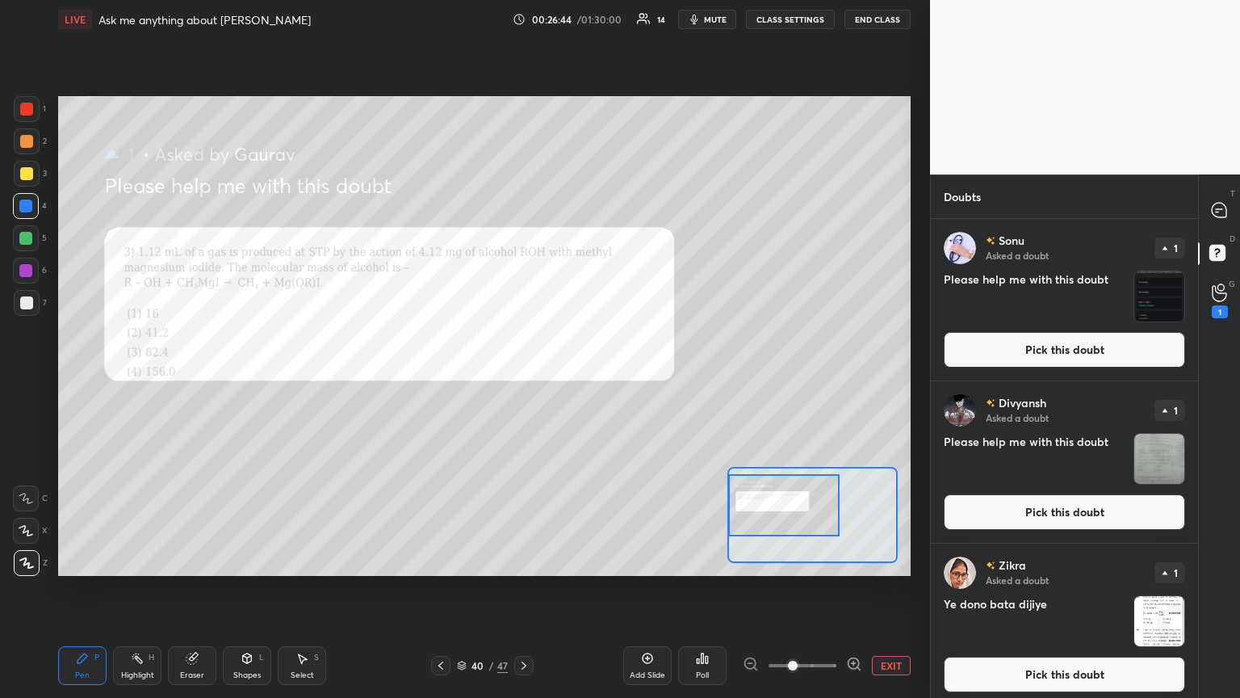
drag, startPoint x: 1062, startPoint y: 372, endPoint x: 1039, endPoint y: 371, distance: 22.6
click at [579, 371] on div "[PERSON_NAME] Asked a doubt 1 Please help me with this doubt Pick this doubt" at bounding box center [1064, 299] width 267 height 161
click at [579, 360] on button "Pick this doubt" at bounding box center [1064, 350] width 241 height 36
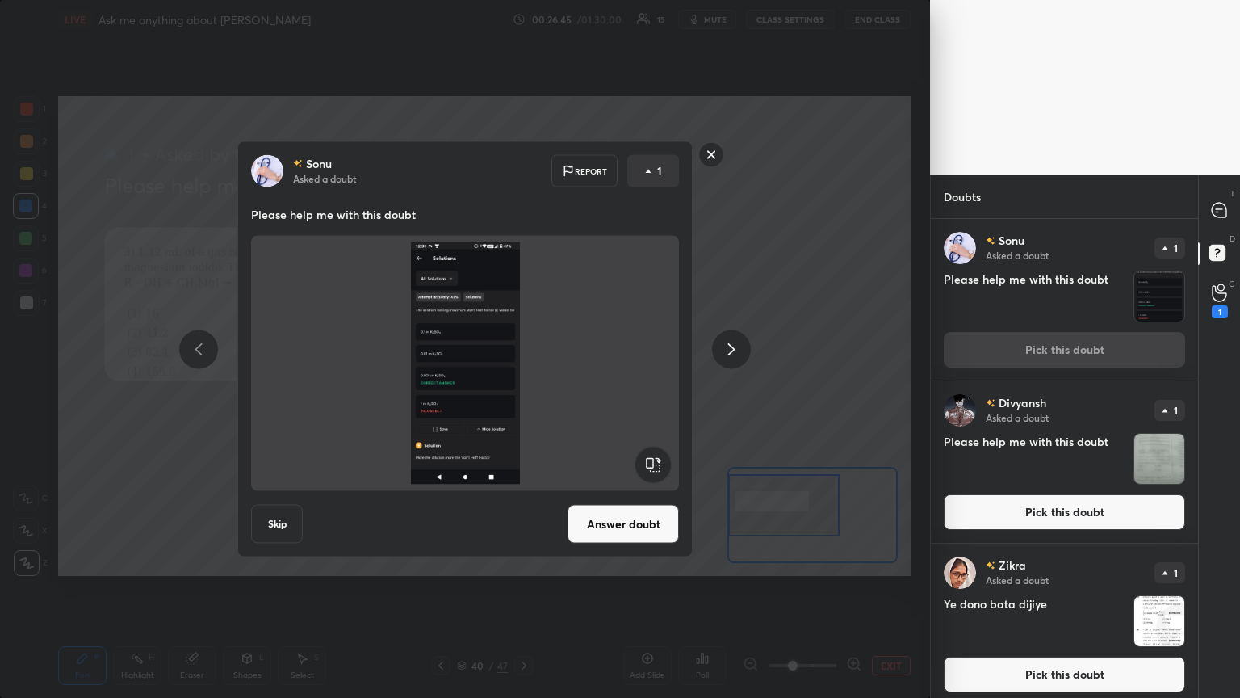
drag, startPoint x: 631, startPoint y: 530, endPoint x: 649, endPoint y: 511, distance: 26.3
click at [579, 379] on button "Answer doubt" at bounding box center [623, 524] width 111 height 39
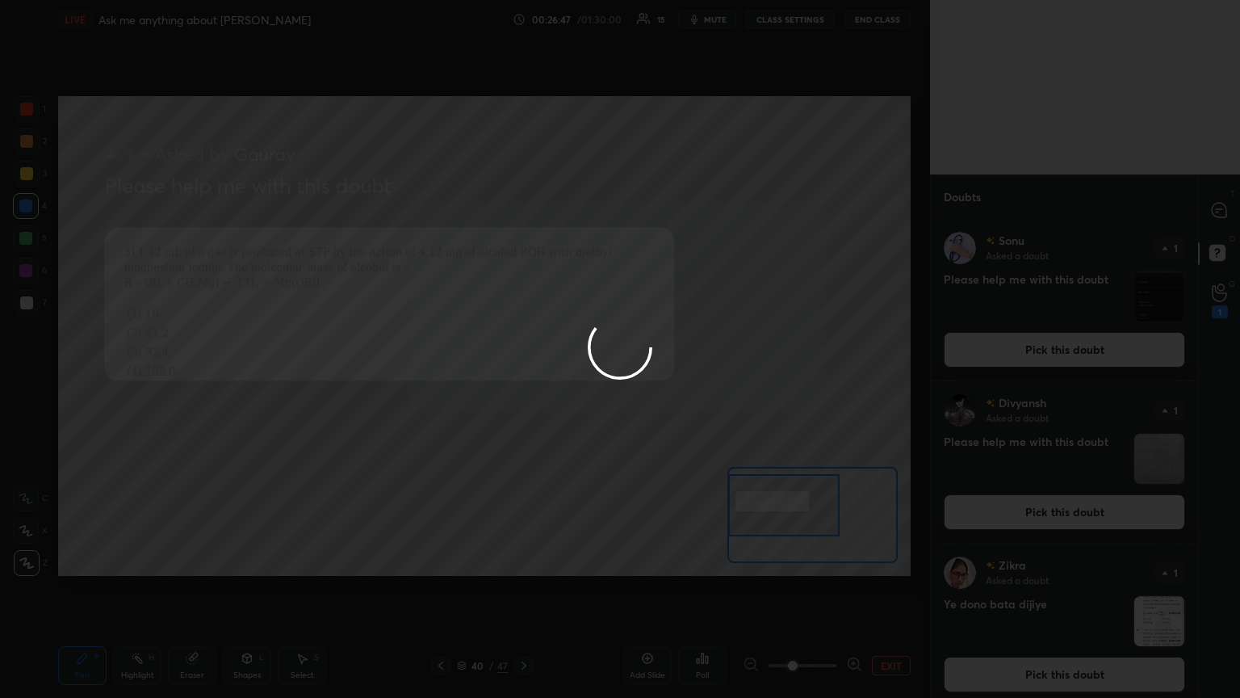
click at [579, 226] on div at bounding box center [620, 349] width 1240 height 698
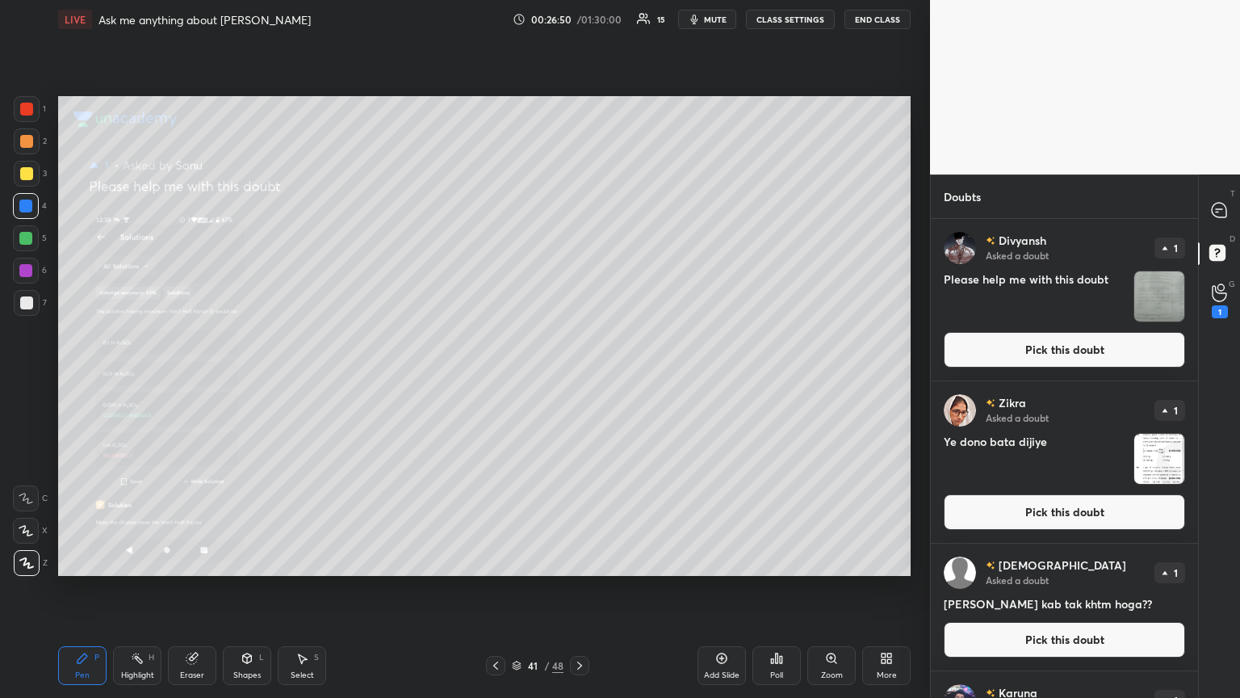
click at [579, 379] on div "Zoom" at bounding box center [831, 665] width 48 height 39
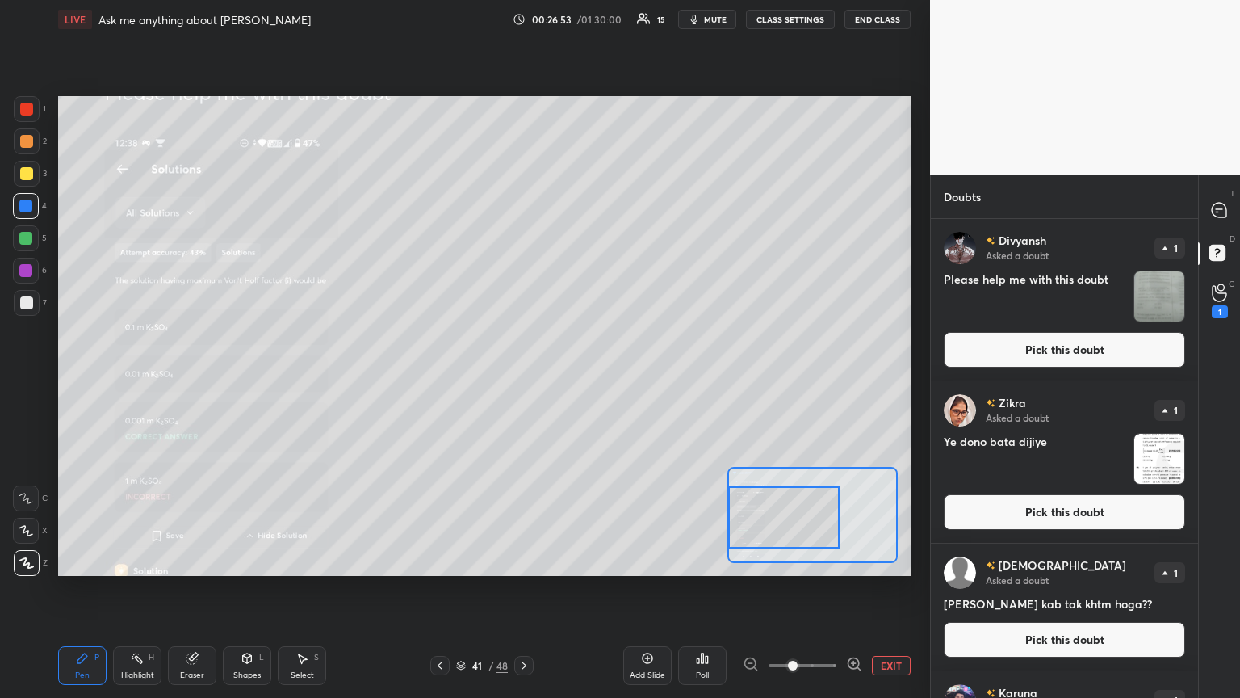
drag, startPoint x: 803, startPoint y: 533, endPoint x: 746, endPoint y: 516, distance: 59.0
click at [579, 379] on div at bounding box center [783, 517] width 111 height 62
drag, startPoint x: 774, startPoint y: 515, endPoint x: 750, endPoint y: 530, distance: 28.7
click at [579, 379] on div at bounding box center [783, 532] width 111 height 62
click at [579, 379] on icon at bounding box center [854, 663] width 10 height 10
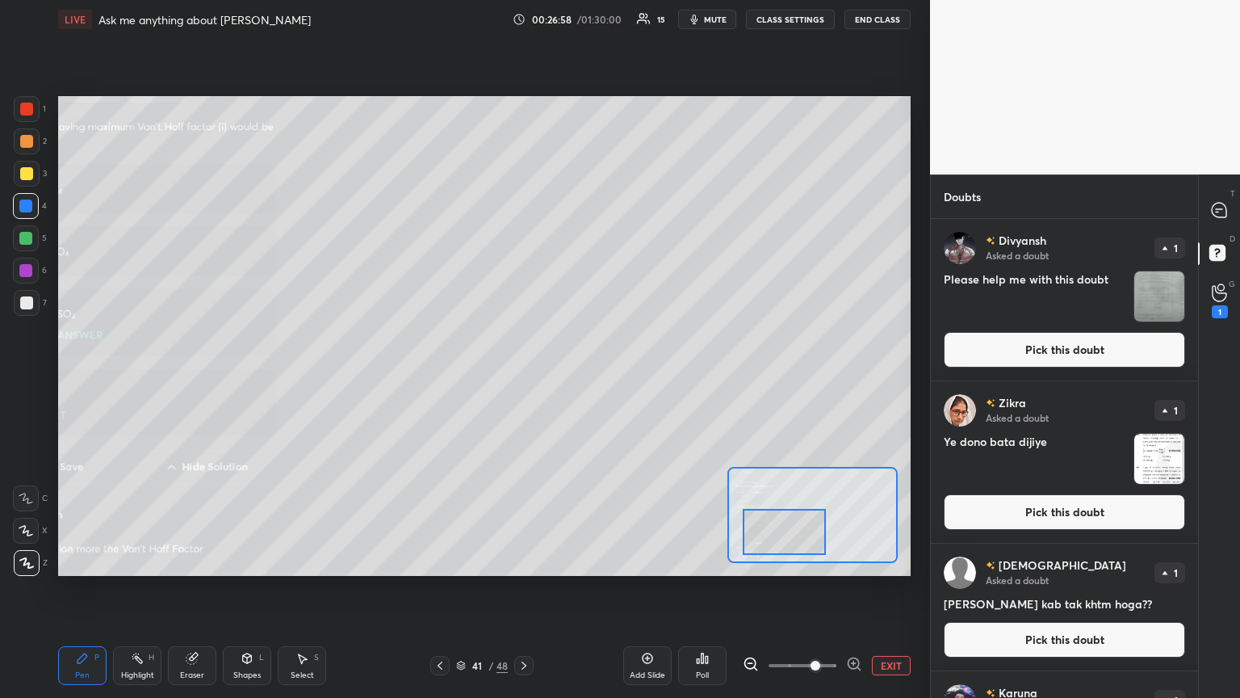
drag, startPoint x: 795, startPoint y: 528, endPoint x: 780, endPoint y: 519, distance: 17.0
click at [579, 379] on div at bounding box center [785, 532] width 84 height 46
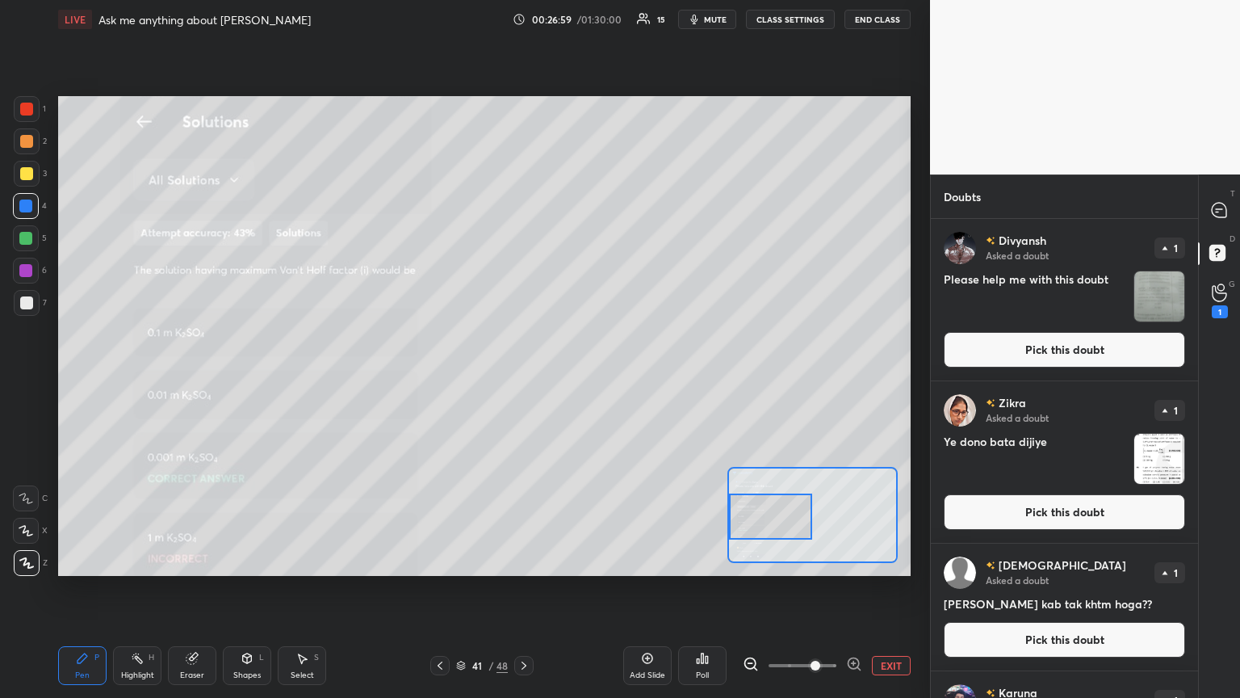
click at [579, 379] on div at bounding box center [771, 516] width 84 height 46
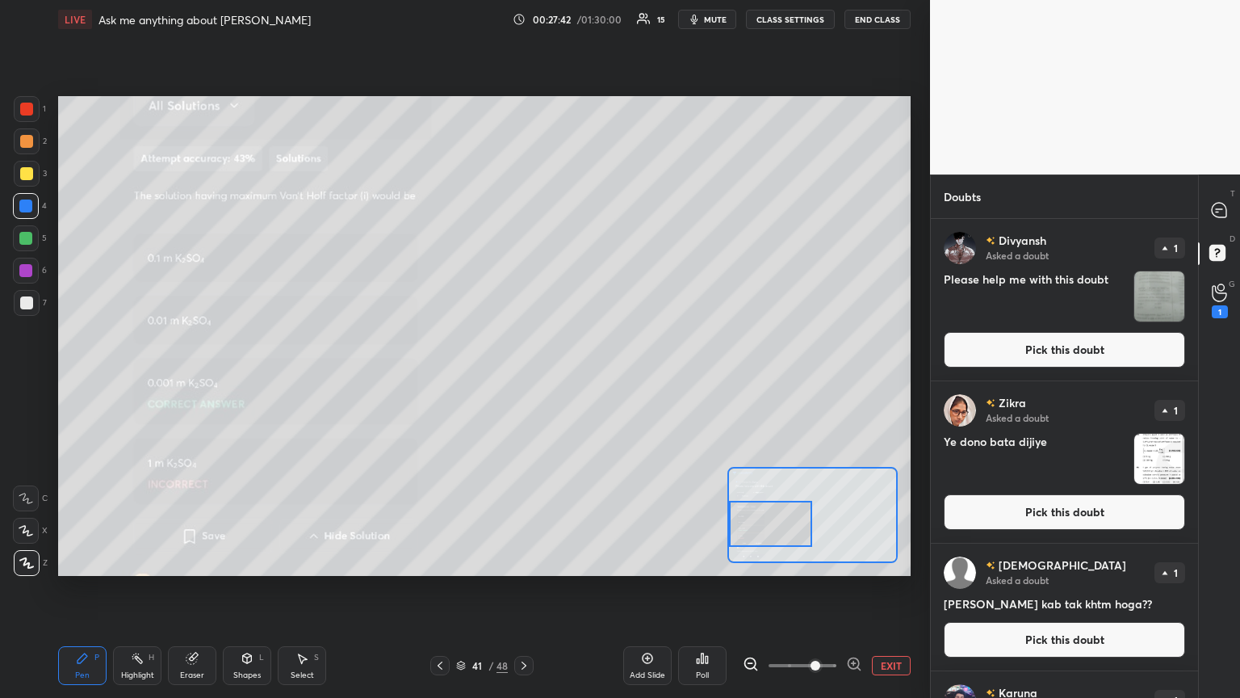
drag, startPoint x: 753, startPoint y: 522, endPoint x: 729, endPoint y: 510, distance: 26.4
click at [579, 379] on div at bounding box center [771, 524] width 84 height 46
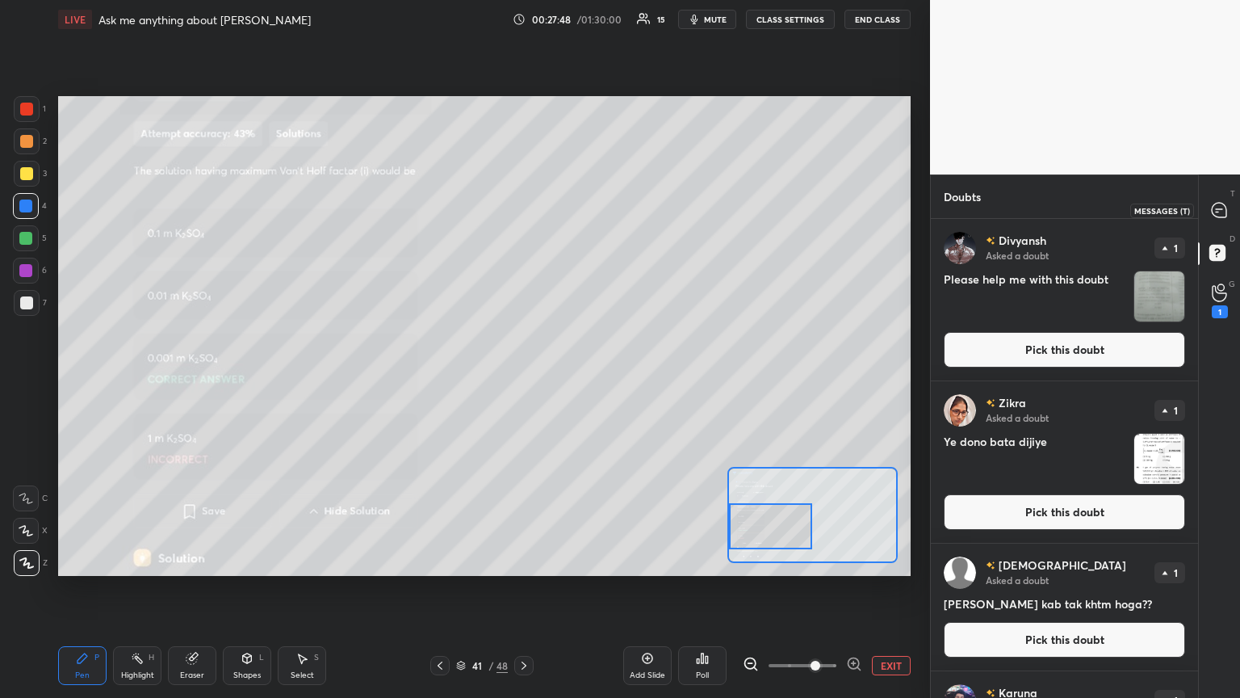
drag, startPoint x: 1223, startPoint y: 207, endPoint x: 1216, endPoint y: 200, distance: 9.7
click at [579, 203] on icon at bounding box center [1219, 210] width 15 height 15
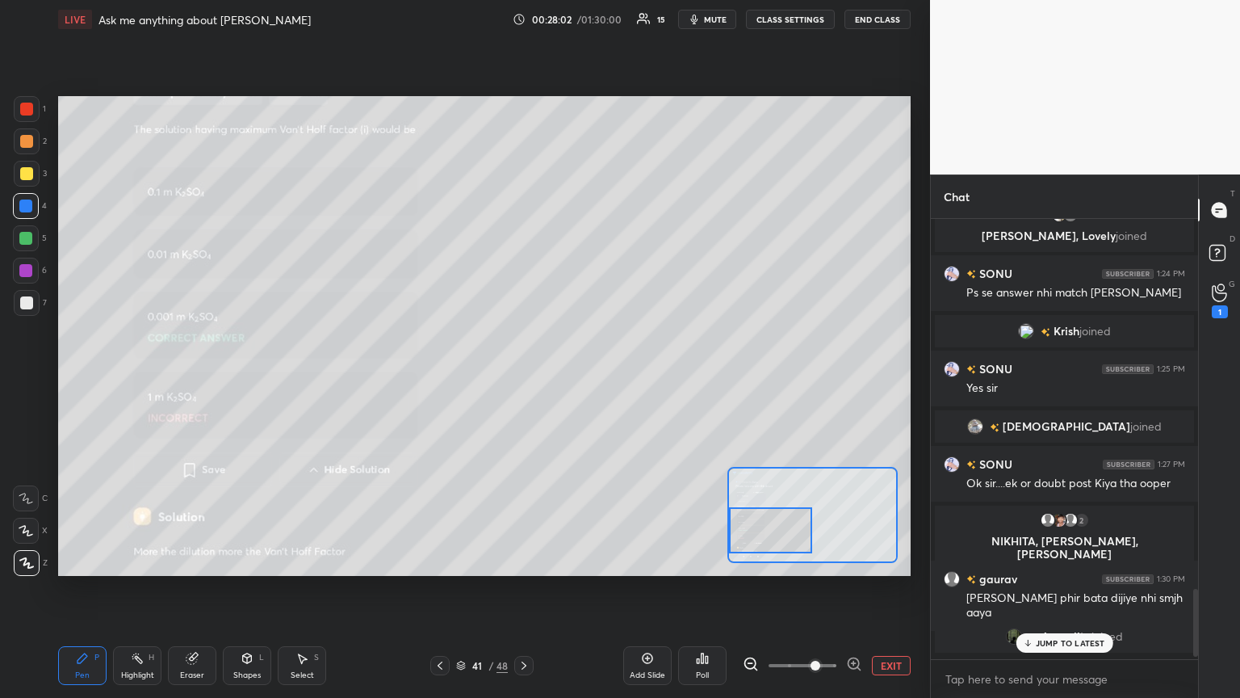
drag, startPoint x: 757, startPoint y: 528, endPoint x: 774, endPoint y: 507, distance: 27.0
click at [579, 379] on div at bounding box center [771, 530] width 84 height 46
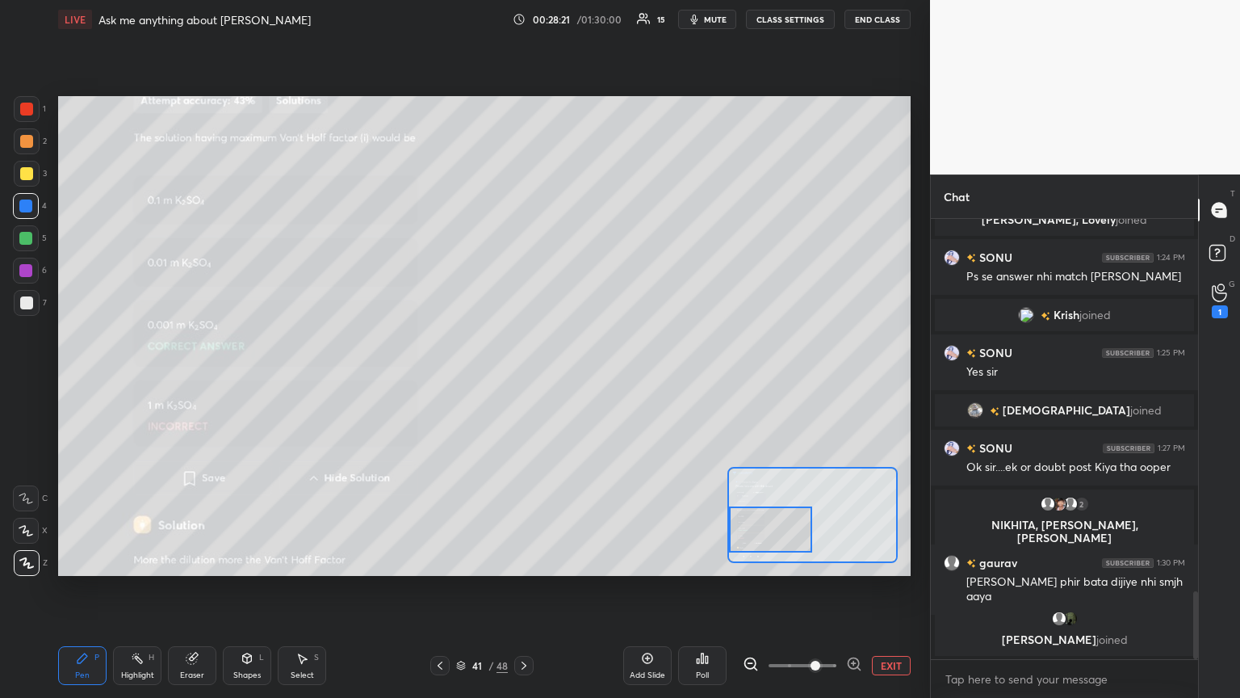
click at [579, 379] on div at bounding box center [771, 529] width 84 height 46
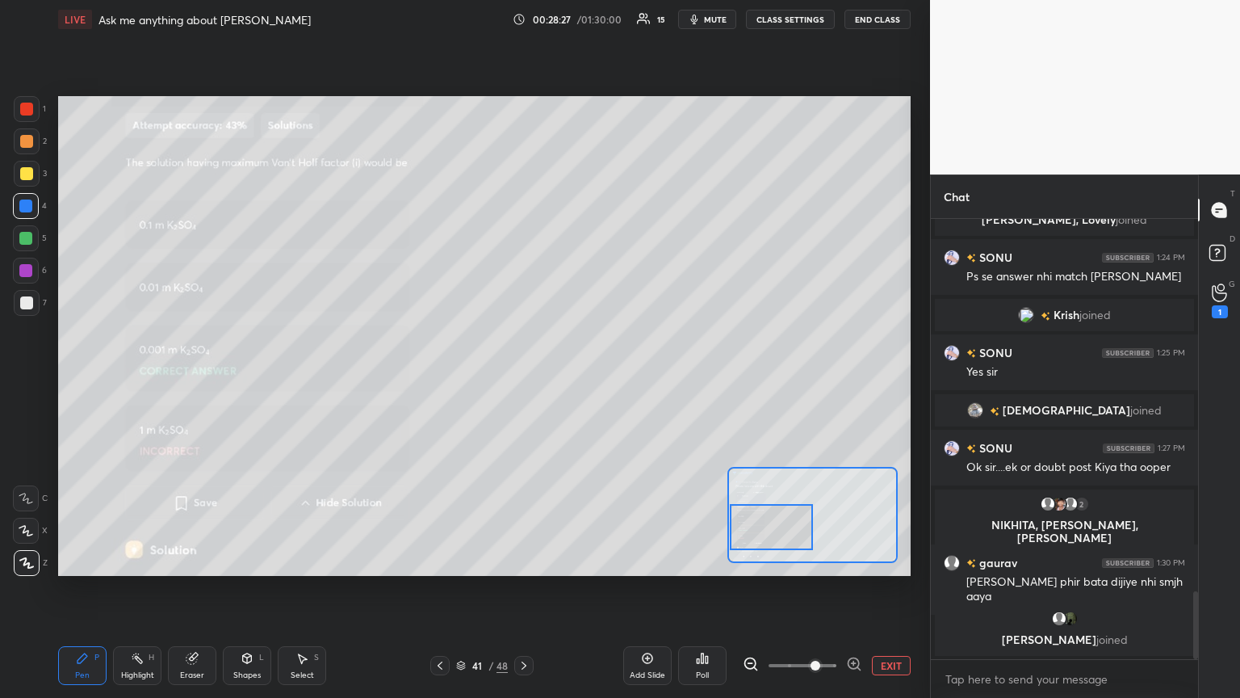
click at [579, 379] on button "EXIT" at bounding box center [891, 665] width 39 height 19
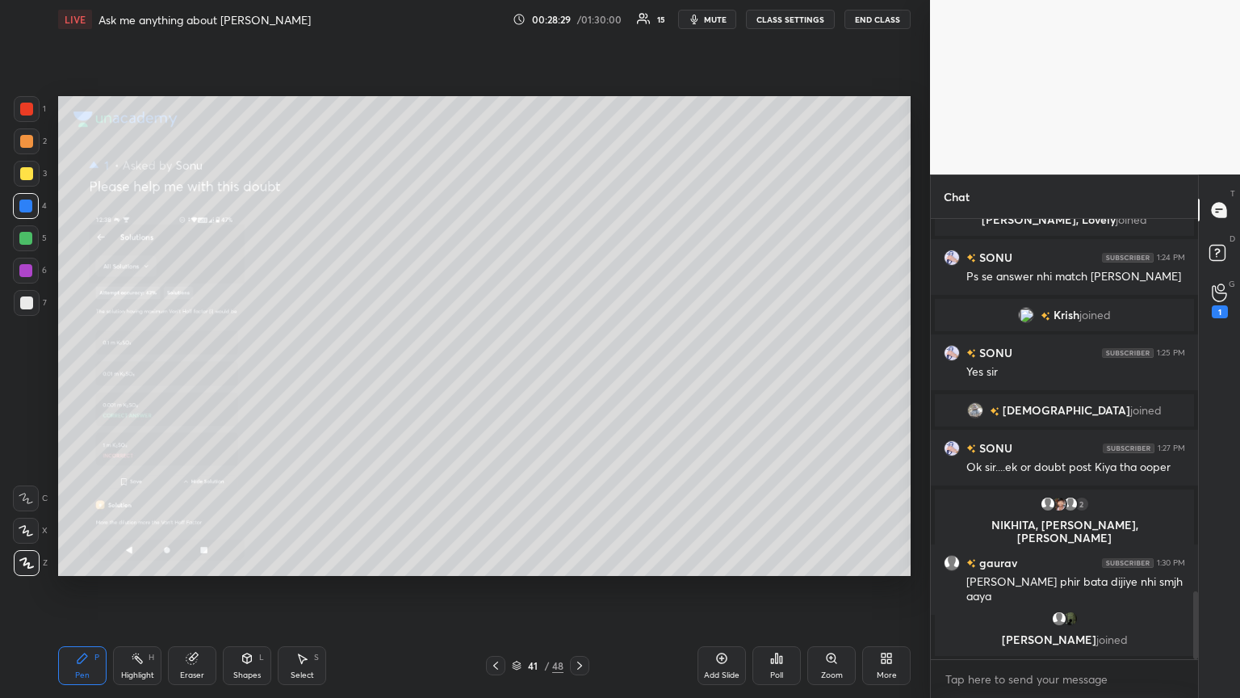
click at [494, 379] on icon at bounding box center [495, 665] width 13 height 13
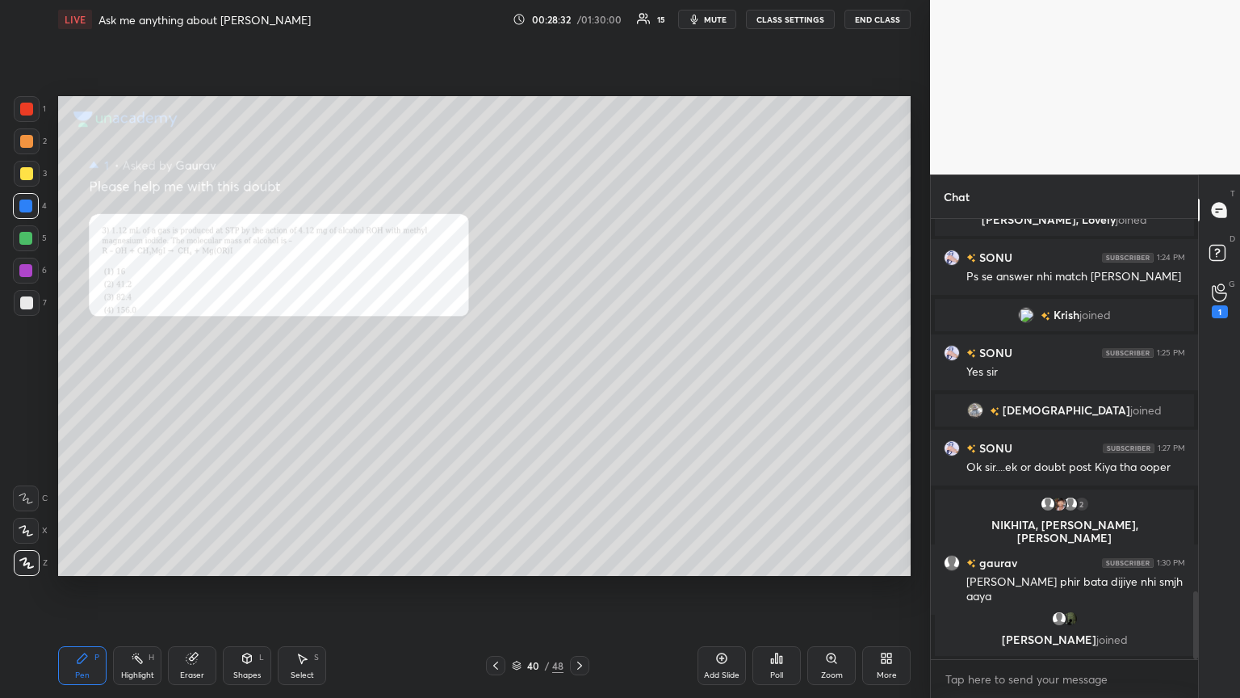
click at [189, 379] on div "Eraser" at bounding box center [192, 665] width 48 height 39
drag, startPoint x: 136, startPoint y: 666, endPoint x: 113, endPoint y: 637, distance: 36.8
click at [136, 379] on div "Highlight H" at bounding box center [137, 665] width 48 height 39
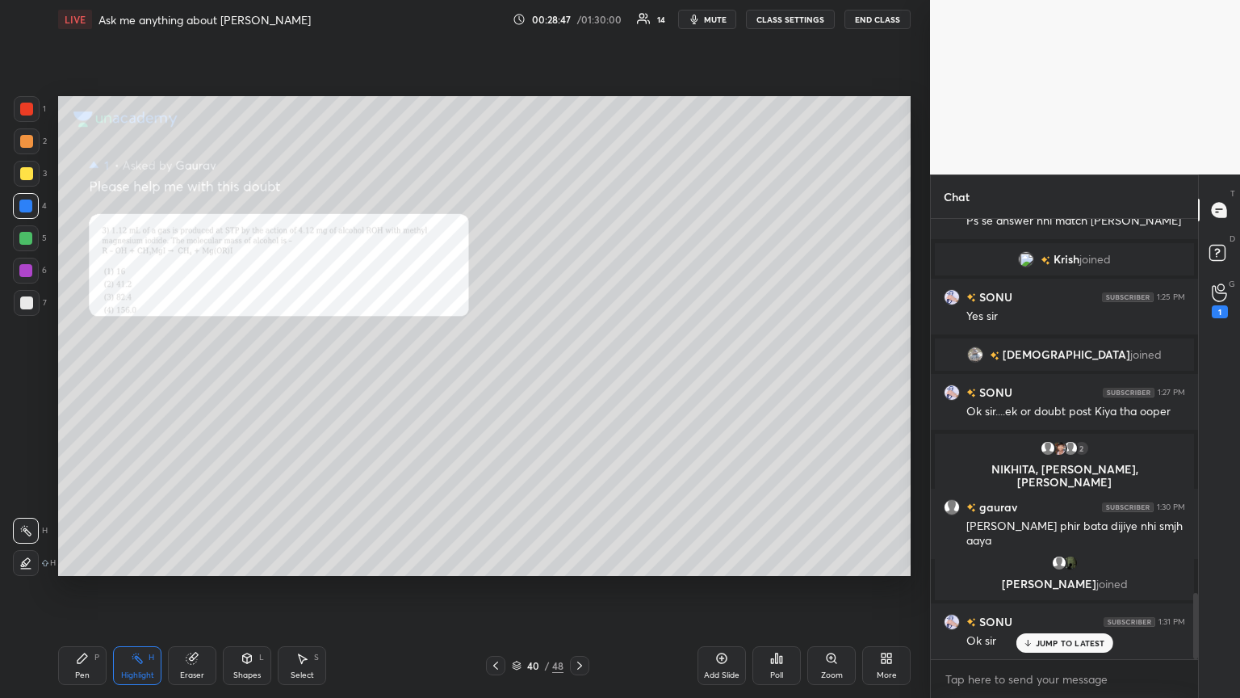
click at [87, 379] on div "Pen P" at bounding box center [82, 665] width 48 height 39
click at [579, 255] on rect at bounding box center [1217, 252] width 15 height 15
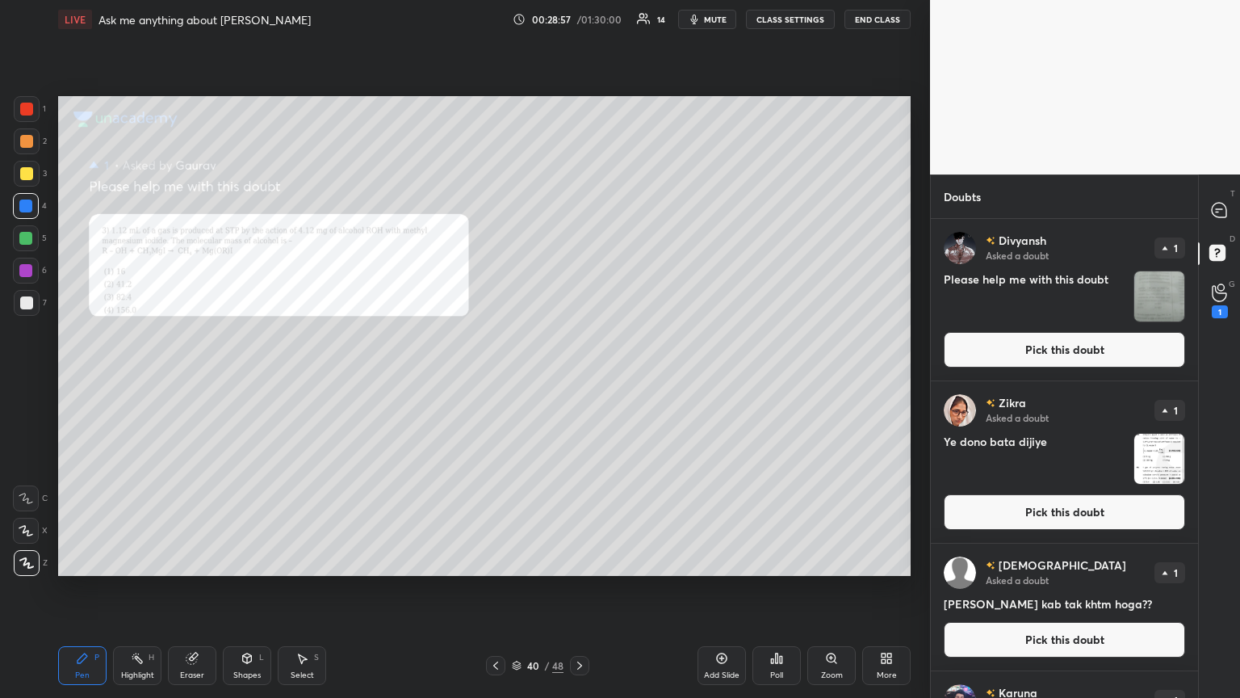
click at [579, 340] on button "Pick this doubt" at bounding box center [1064, 350] width 241 height 36
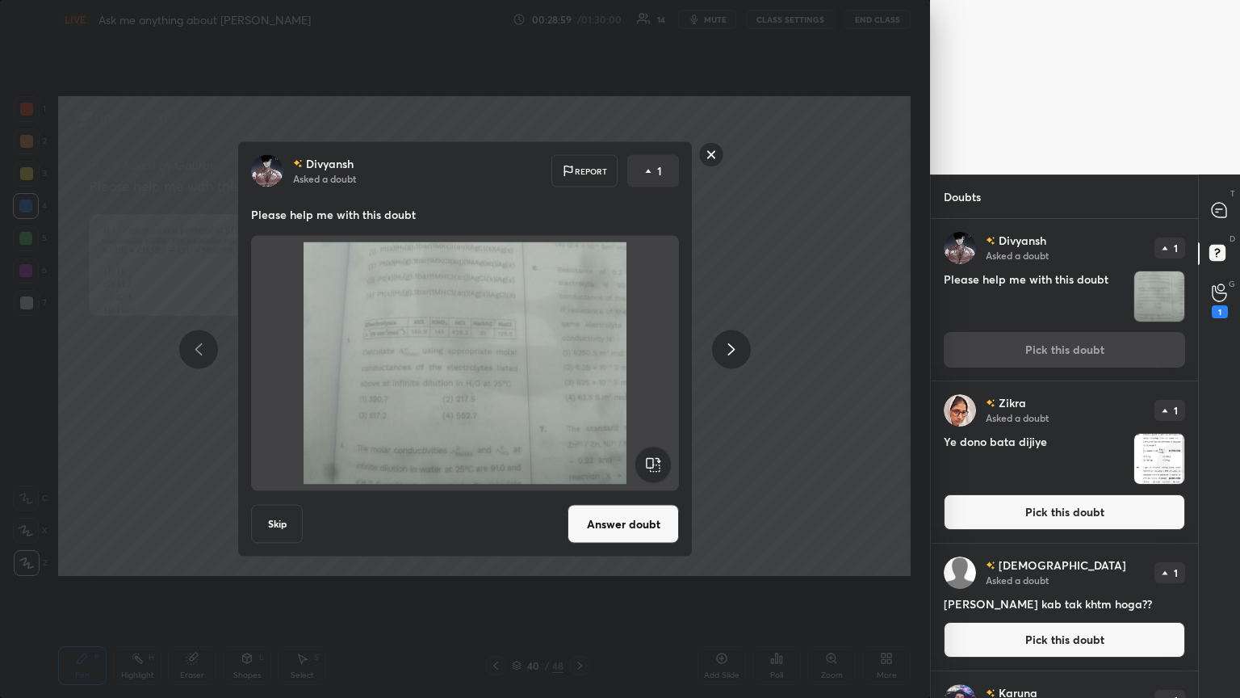
drag, startPoint x: 747, startPoint y: 349, endPoint x: 713, endPoint y: 379, distance: 45.7
click at [579, 351] on div at bounding box center [731, 348] width 39 height 39
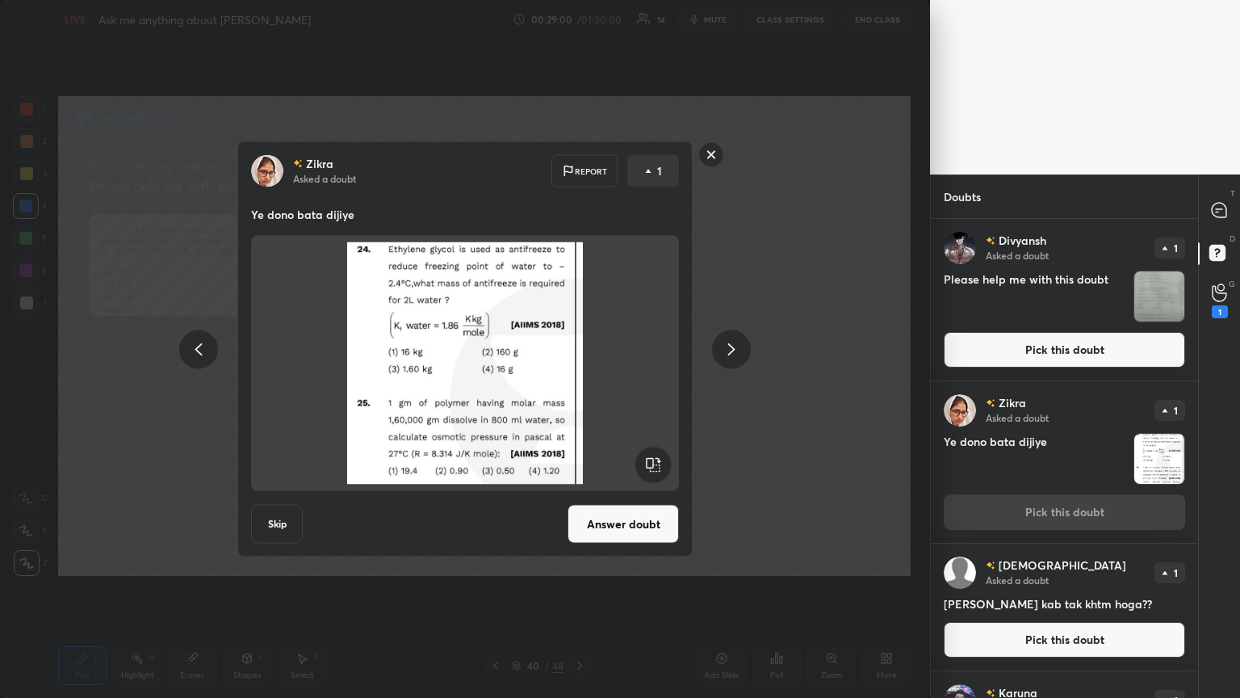
click at [191, 349] on icon at bounding box center [198, 348] width 19 height 19
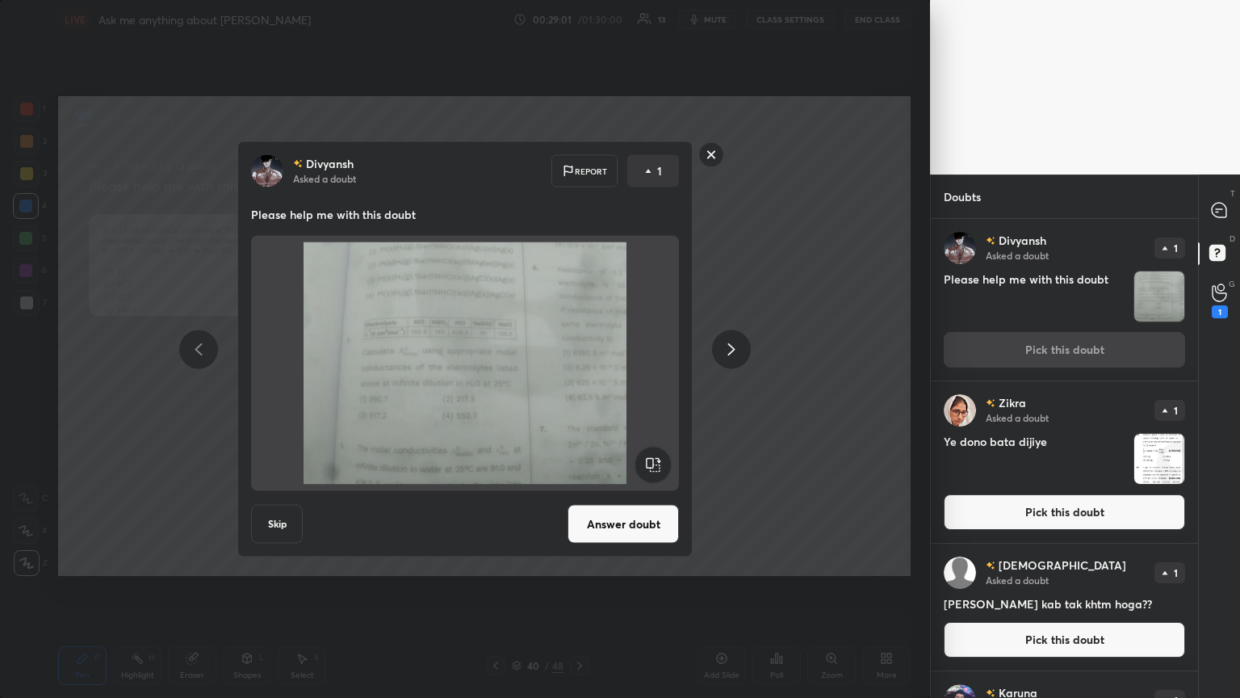
drag, startPoint x: 637, startPoint y: 529, endPoint x: 658, endPoint y: 501, distance: 35.2
click at [579, 379] on button "Answer doubt" at bounding box center [623, 524] width 111 height 39
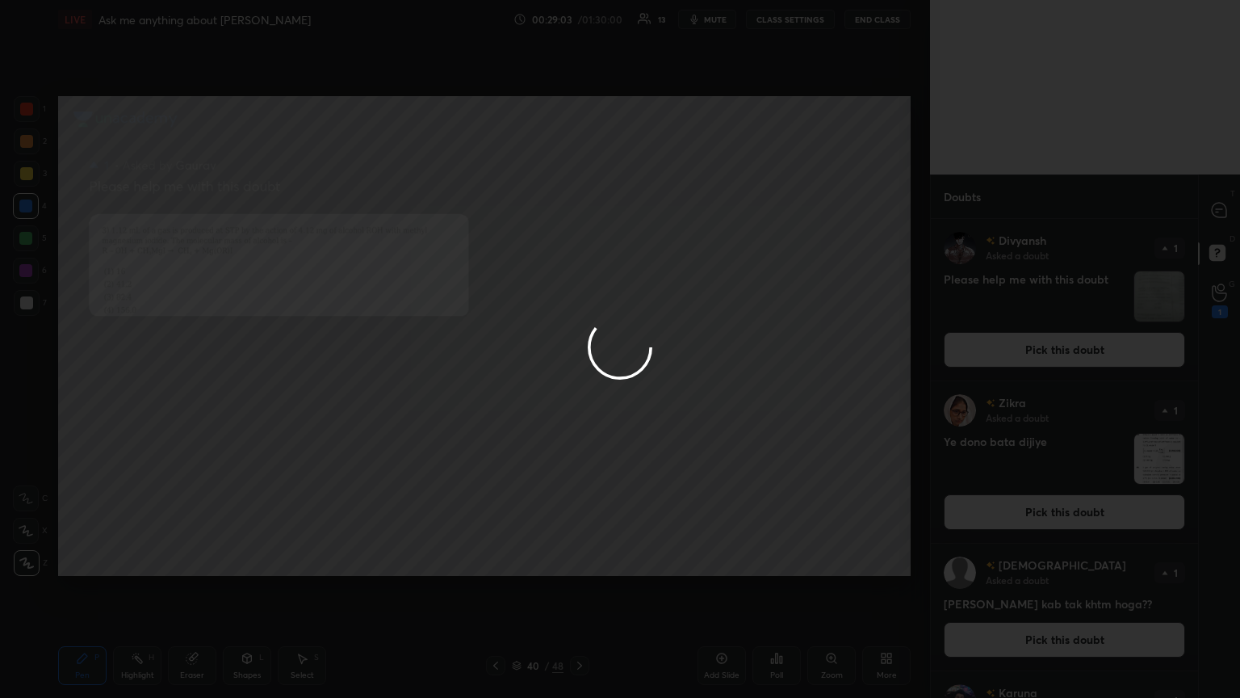
click at [579, 344] on div at bounding box center [620, 349] width 1240 height 698
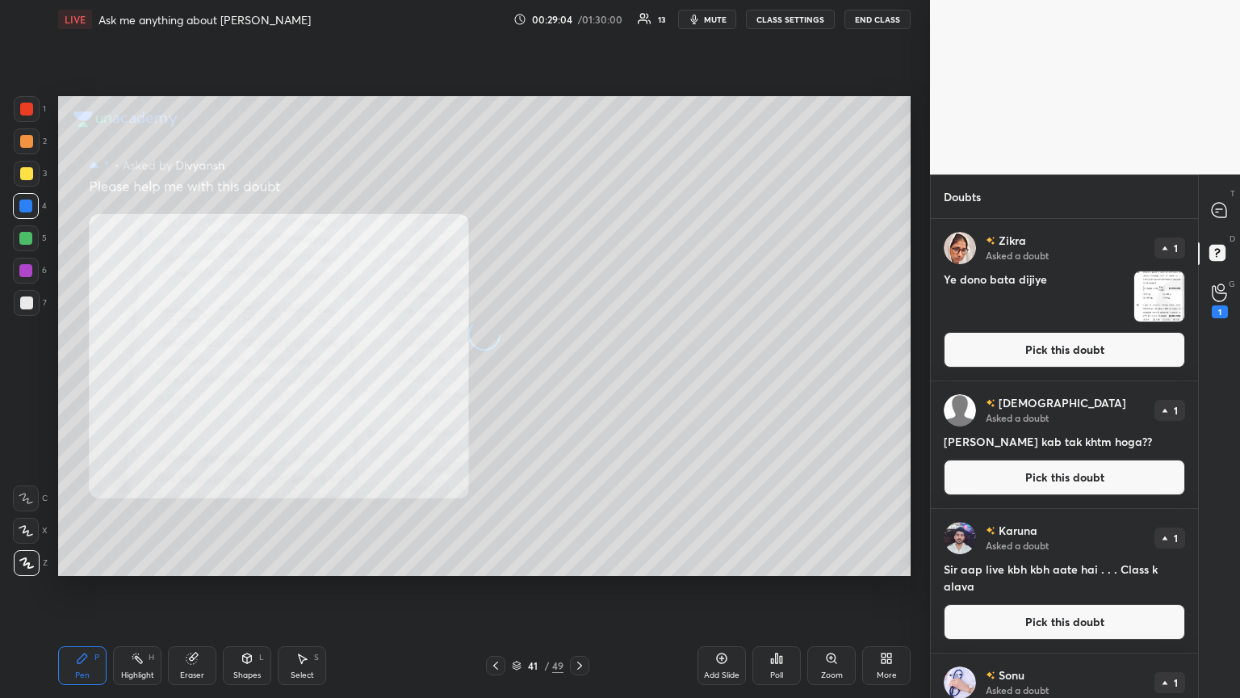
click at [579, 345] on button "Pick this doubt" at bounding box center [1064, 350] width 241 height 36
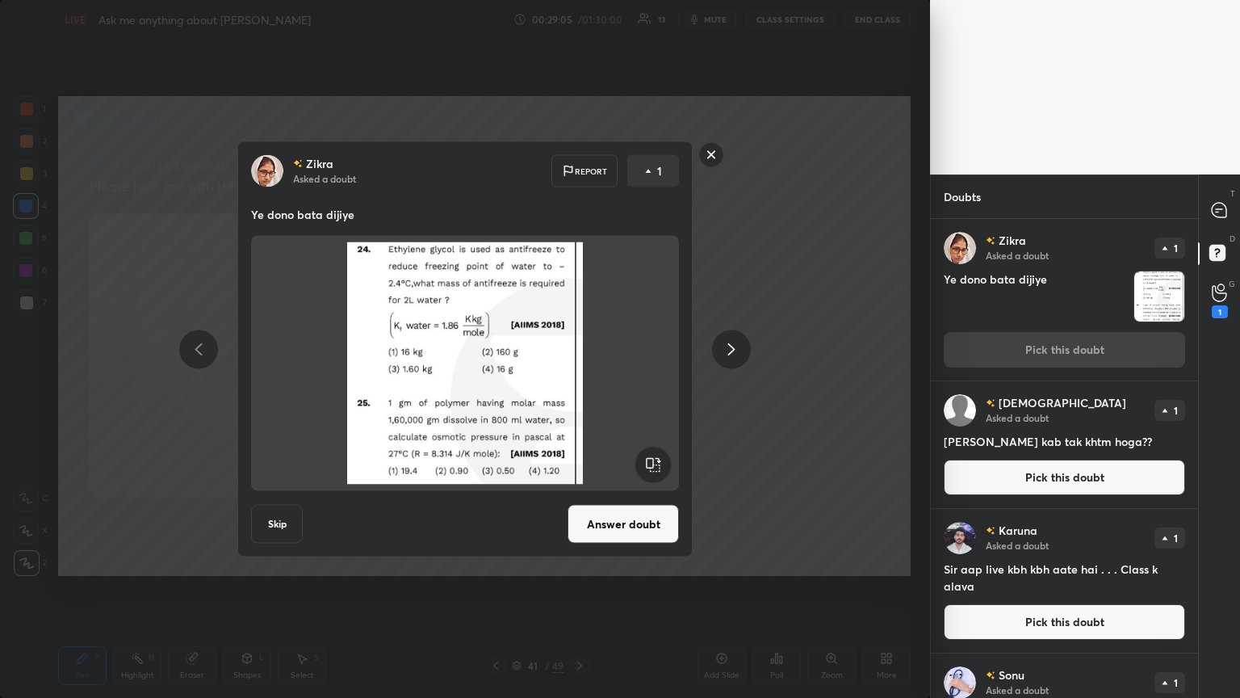
click at [579, 379] on button "Answer doubt" at bounding box center [623, 524] width 111 height 39
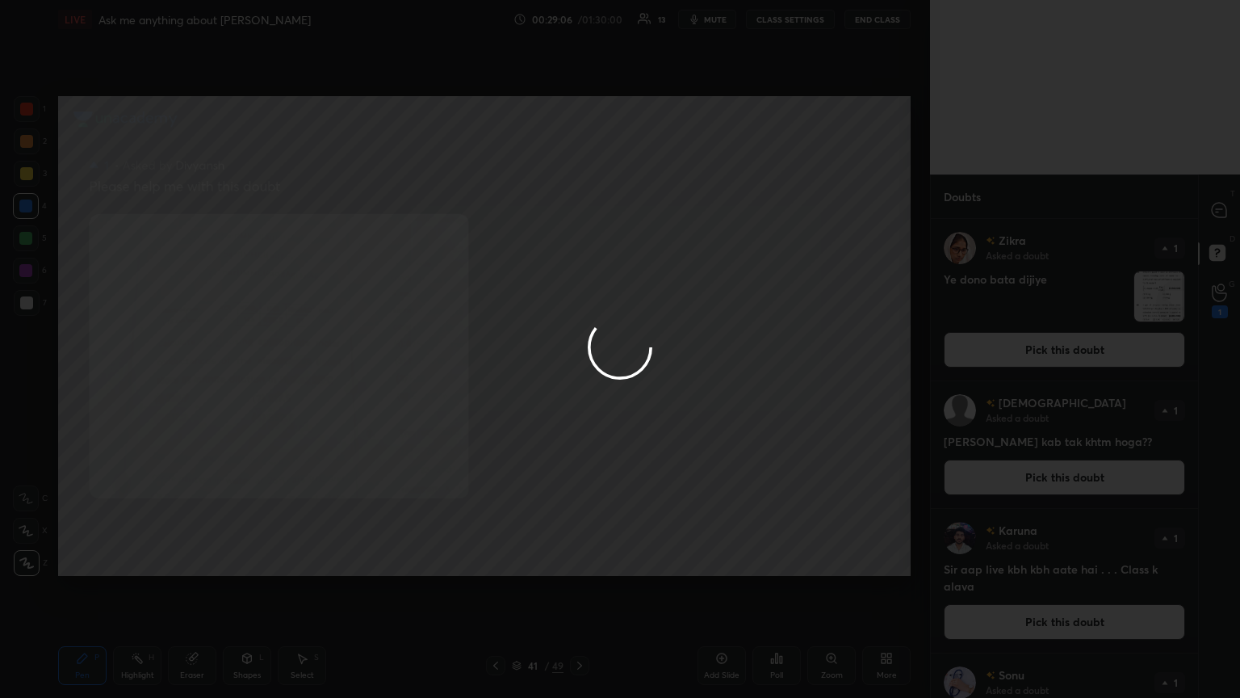
click at [579, 213] on div at bounding box center [620, 349] width 1240 height 698
drag, startPoint x: 1214, startPoint y: 212, endPoint x: 1223, endPoint y: 212, distance: 9.7
click at [579, 213] on div at bounding box center [620, 349] width 1240 height 698
click at [579, 212] on icon at bounding box center [1217, 212] width 2 height 0
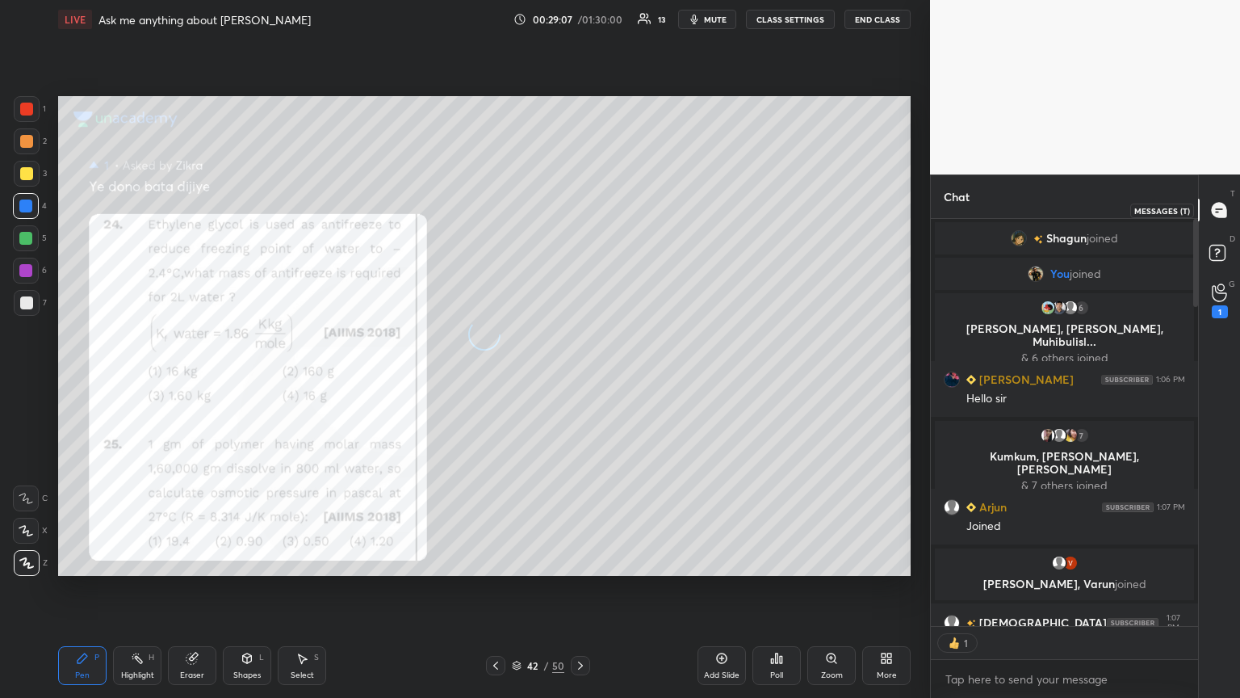
scroll to position [403, 262]
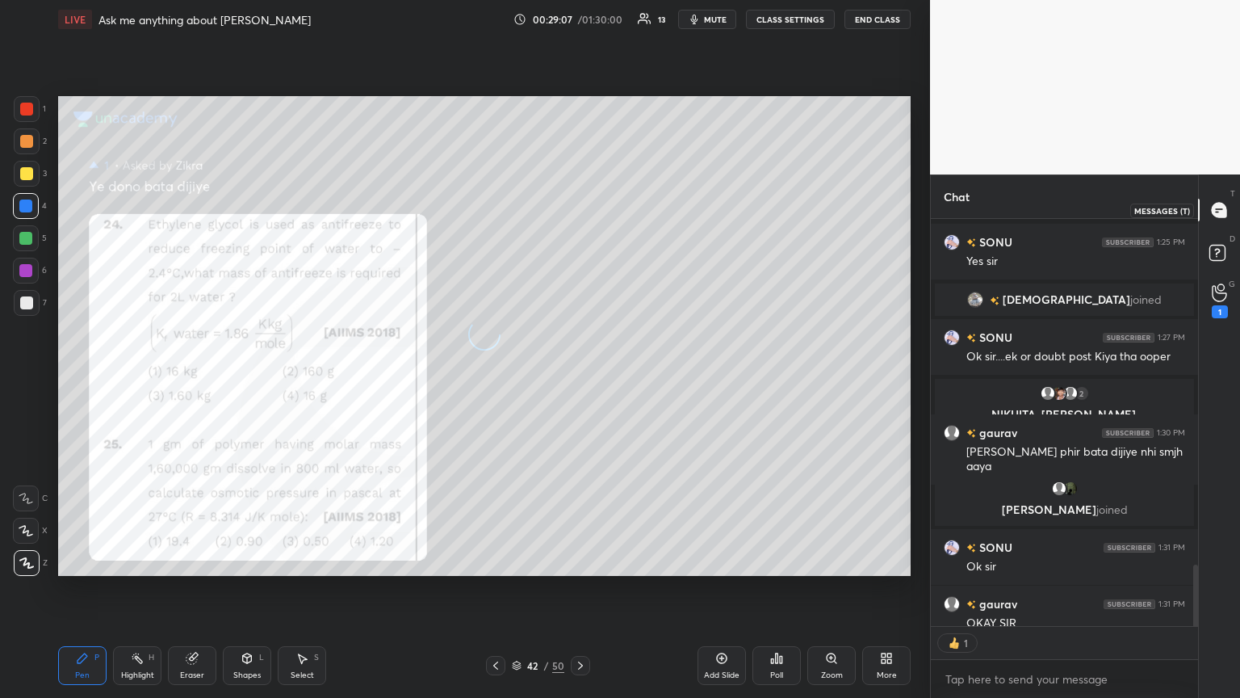
drag, startPoint x: 1221, startPoint y: 210, endPoint x: 1221, endPoint y: 243, distance: 33.1
click at [579, 214] on icon at bounding box center [1219, 210] width 15 height 15
click at [579, 379] on div "Chat [PERSON_NAME] 1:24 PM Ps se answer nhi match [PERSON_NAME] joined [PERSON_…" at bounding box center [1085, 435] width 310 height 523
drag, startPoint x: 1196, startPoint y: 596, endPoint x: 1169, endPoint y: 593, distance: 26.8
click at [579, 379] on div at bounding box center [1195, 608] width 5 height 88
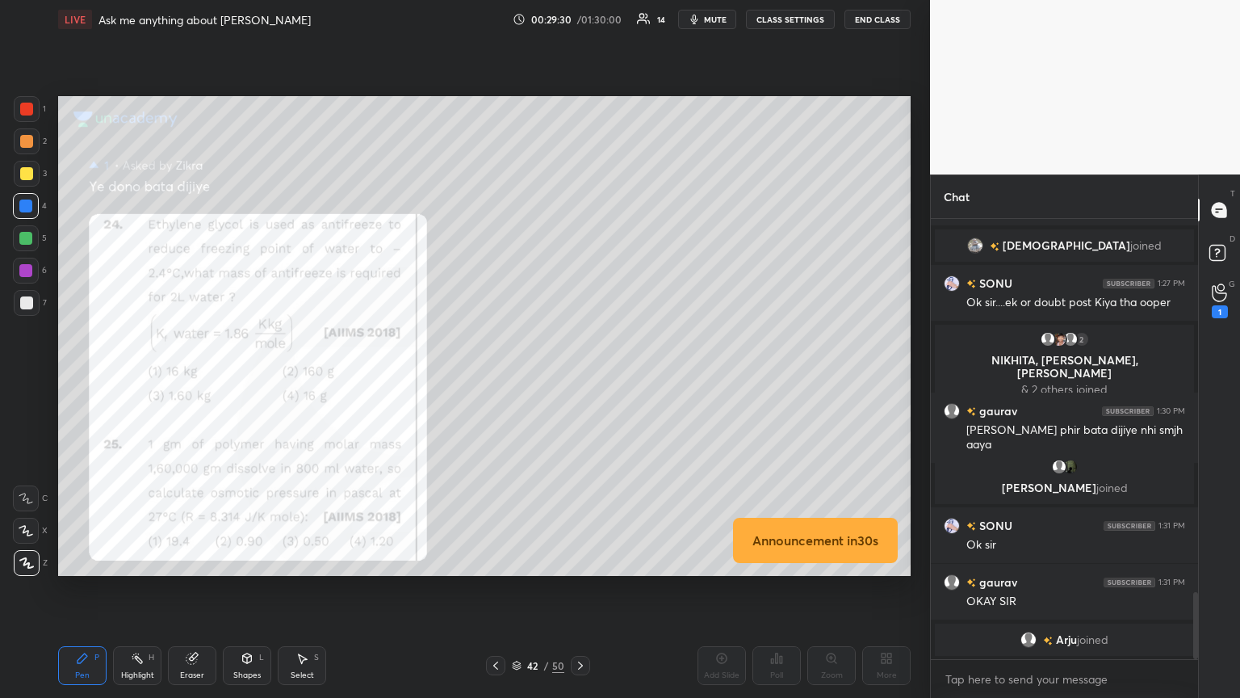
scroll to position [2463, 0]
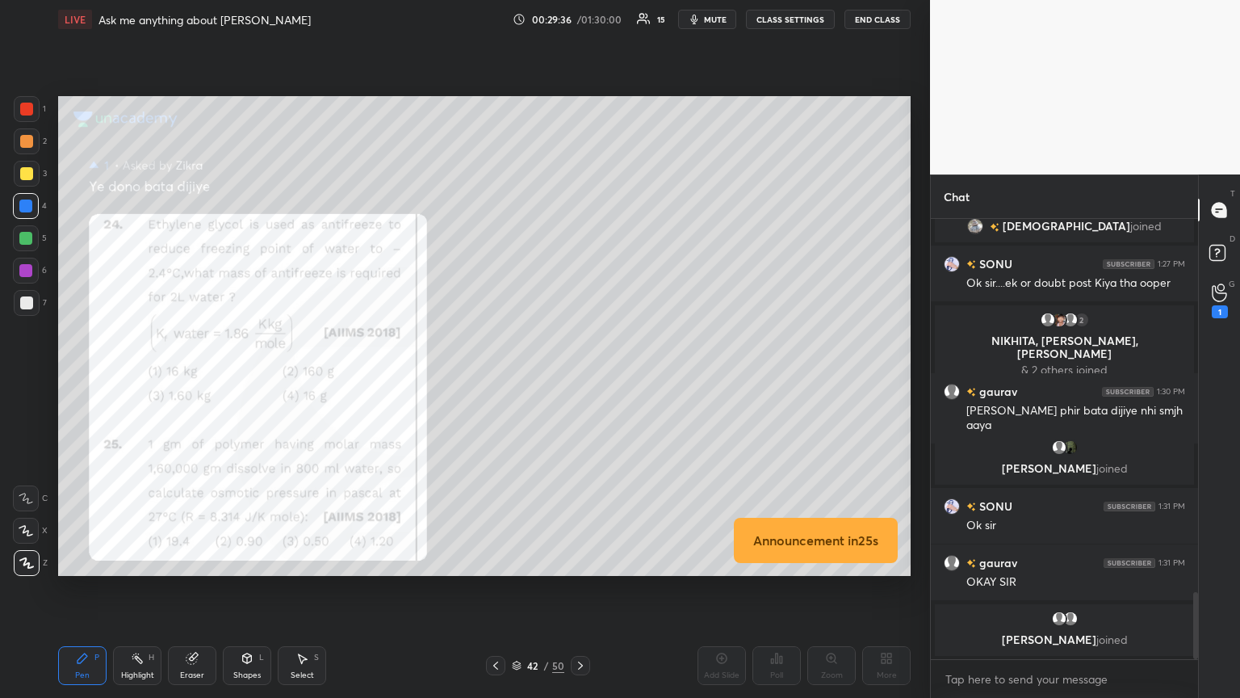
click at [579, 379] on div "Announcement in 25 s" at bounding box center [484, 336] width 853 height 480
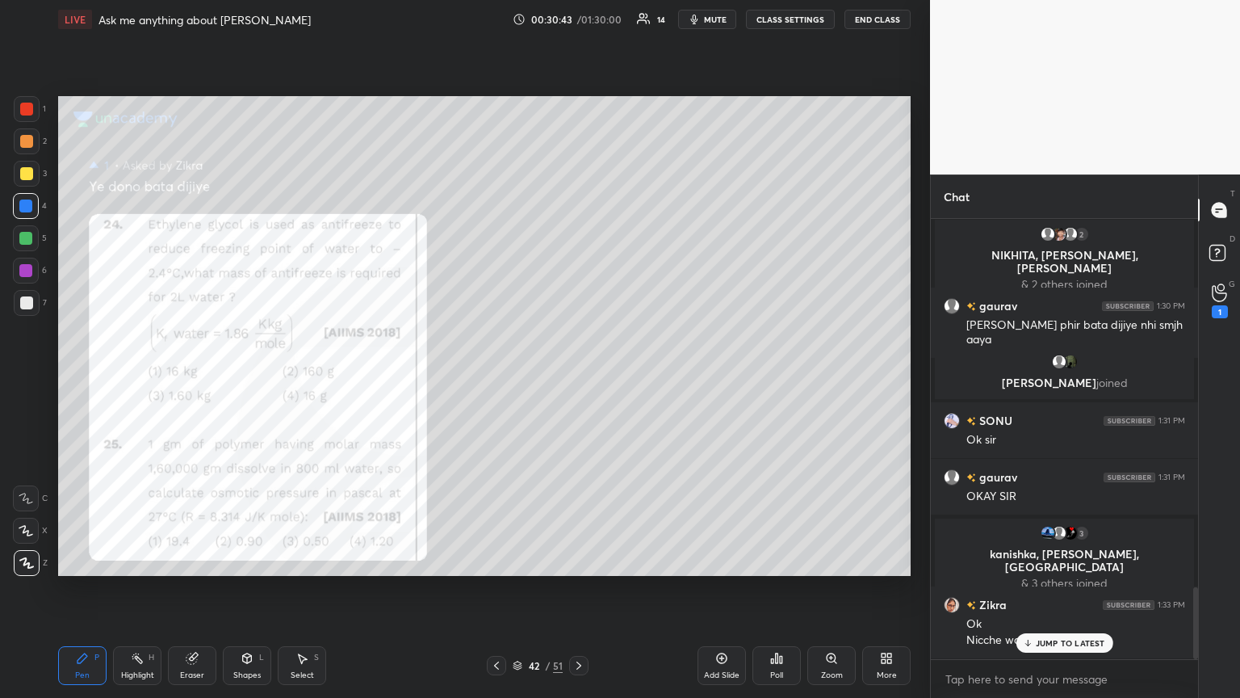
scroll to position [2245, 0]
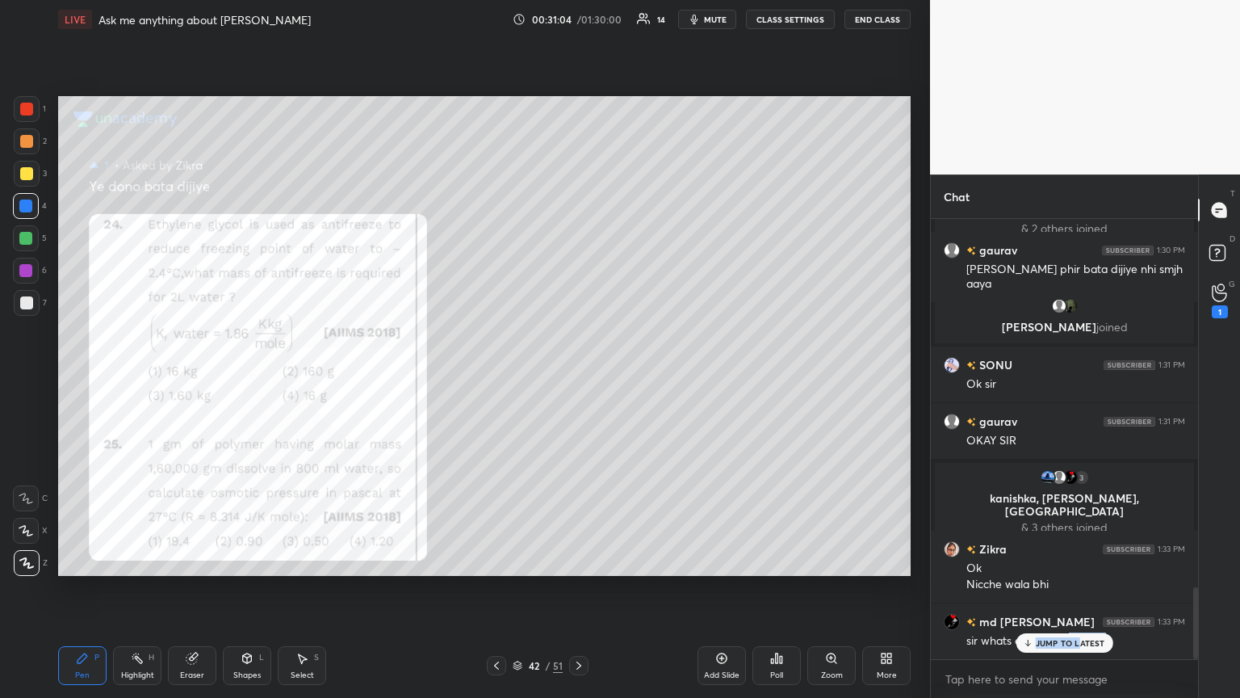
drag, startPoint x: 1078, startPoint y: 647, endPoint x: 1060, endPoint y: 648, distance: 17.8
click at [579, 379] on div "[PERSON_NAME] 1:21 PM [PERSON_NAME],😭😭😭 mera doubt ooper chla gya please dekh […" at bounding box center [1064, 439] width 267 height 440
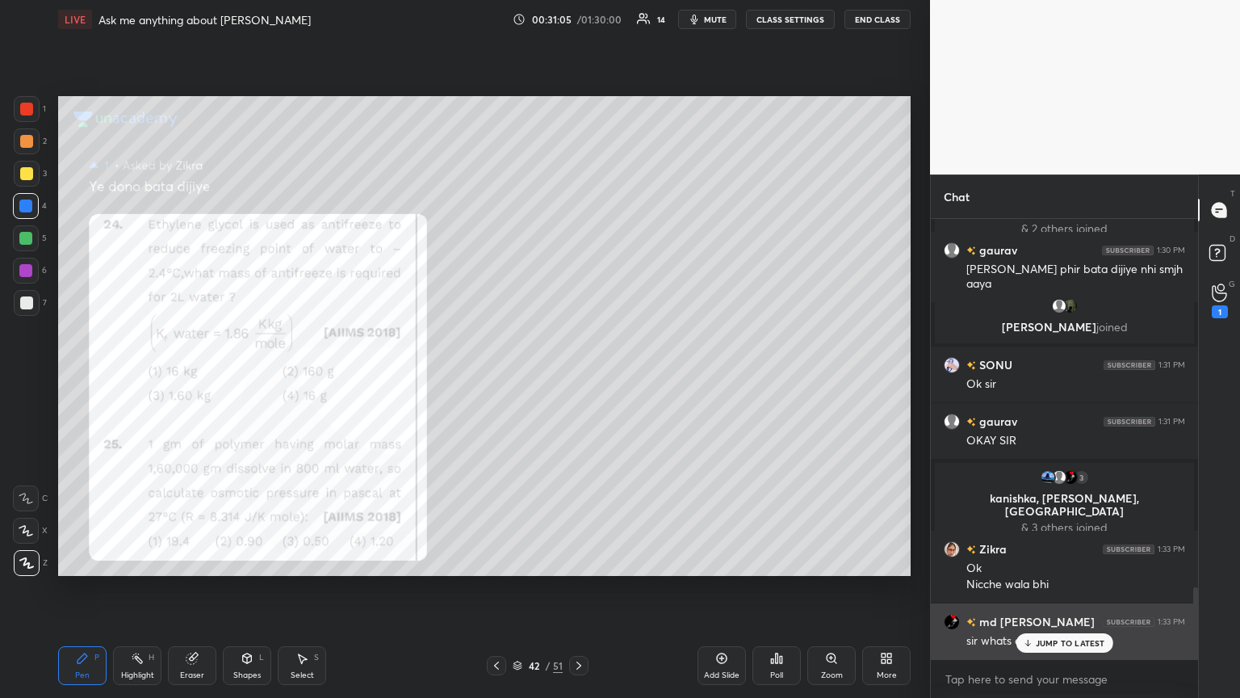
drag, startPoint x: 1095, startPoint y: 643, endPoint x: 1053, endPoint y: 623, distance: 46.2
click at [579, 379] on p "JUMP TO LATEST" at bounding box center [1070, 643] width 69 height 10
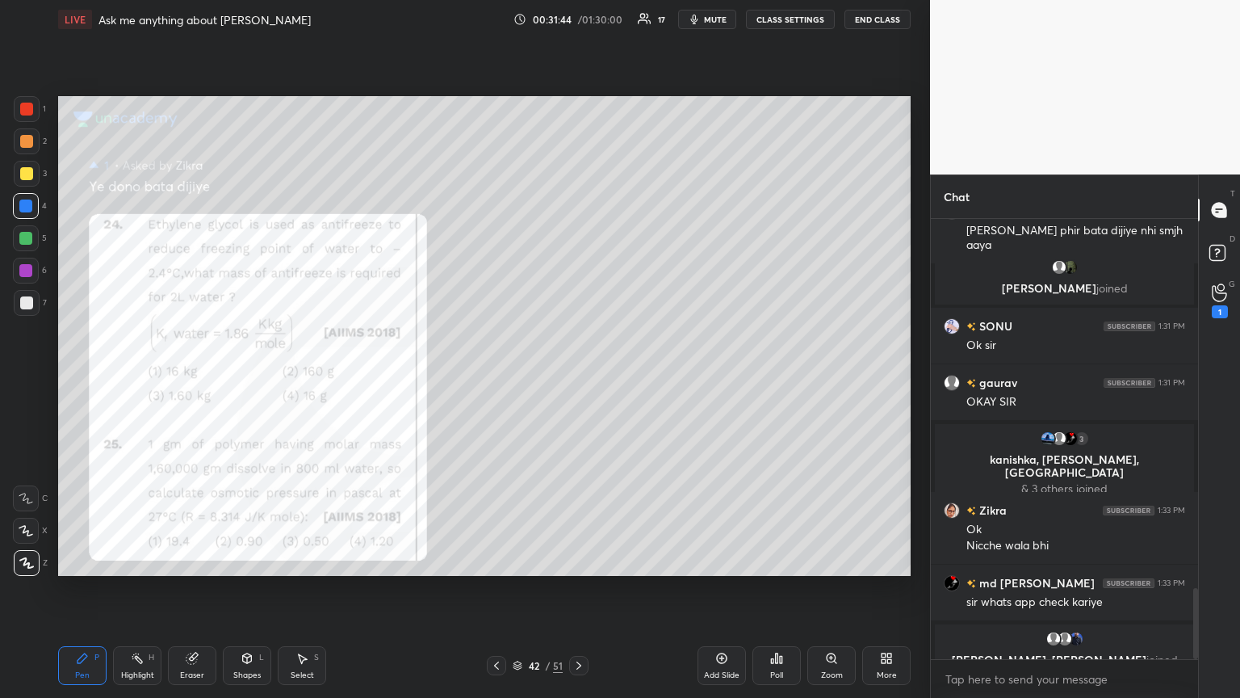
scroll to position [2316, 0]
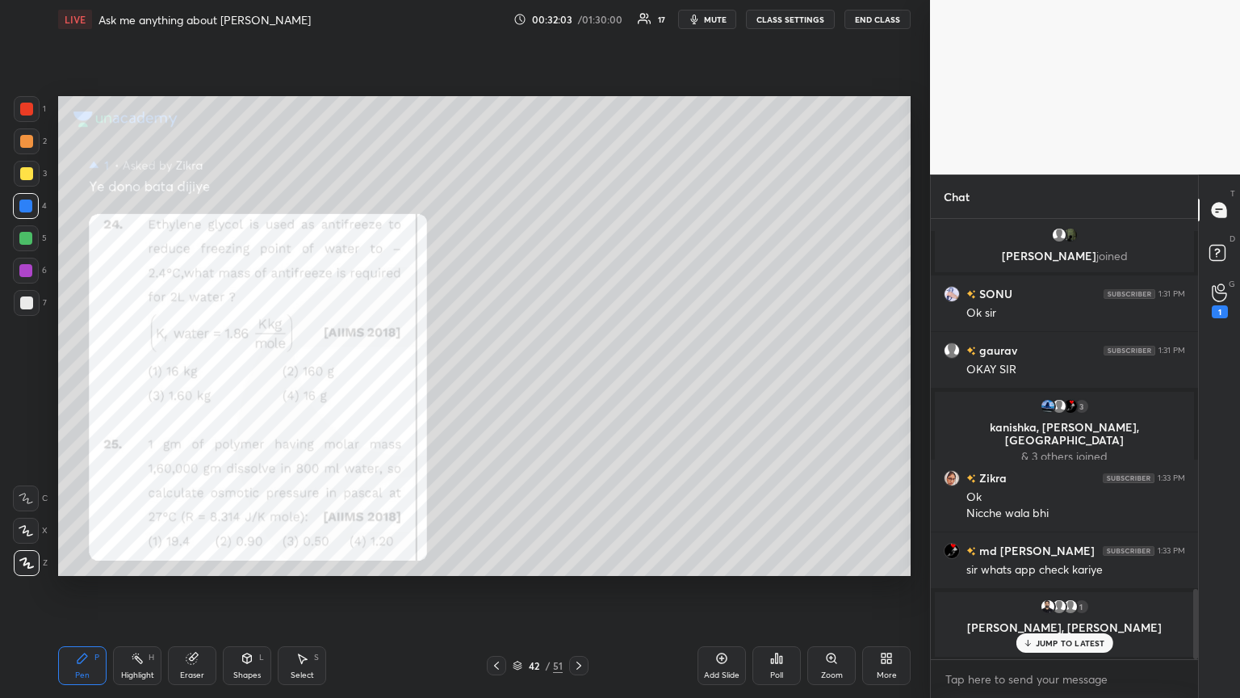
click at [579, 379] on p "JUMP TO LATEST" at bounding box center [1070, 643] width 69 height 10
click at [579, 251] on icon at bounding box center [1220, 255] width 29 height 29
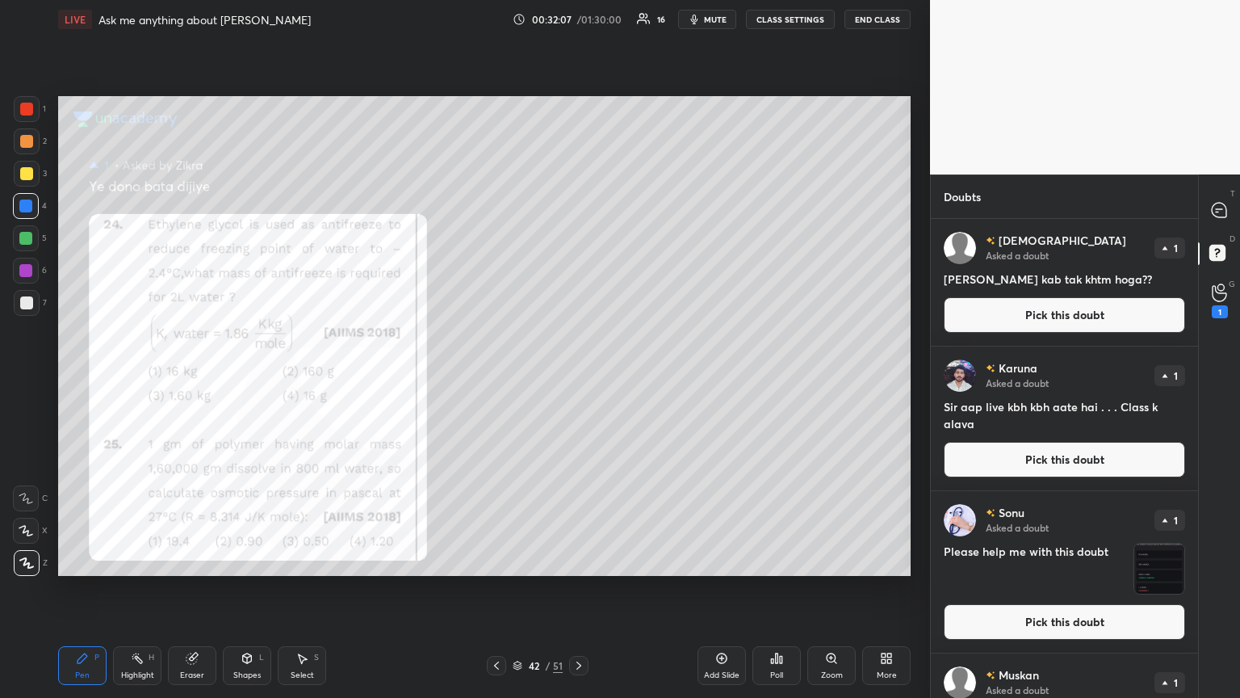
click at [579, 317] on button "Pick this doubt" at bounding box center [1064, 315] width 241 height 36
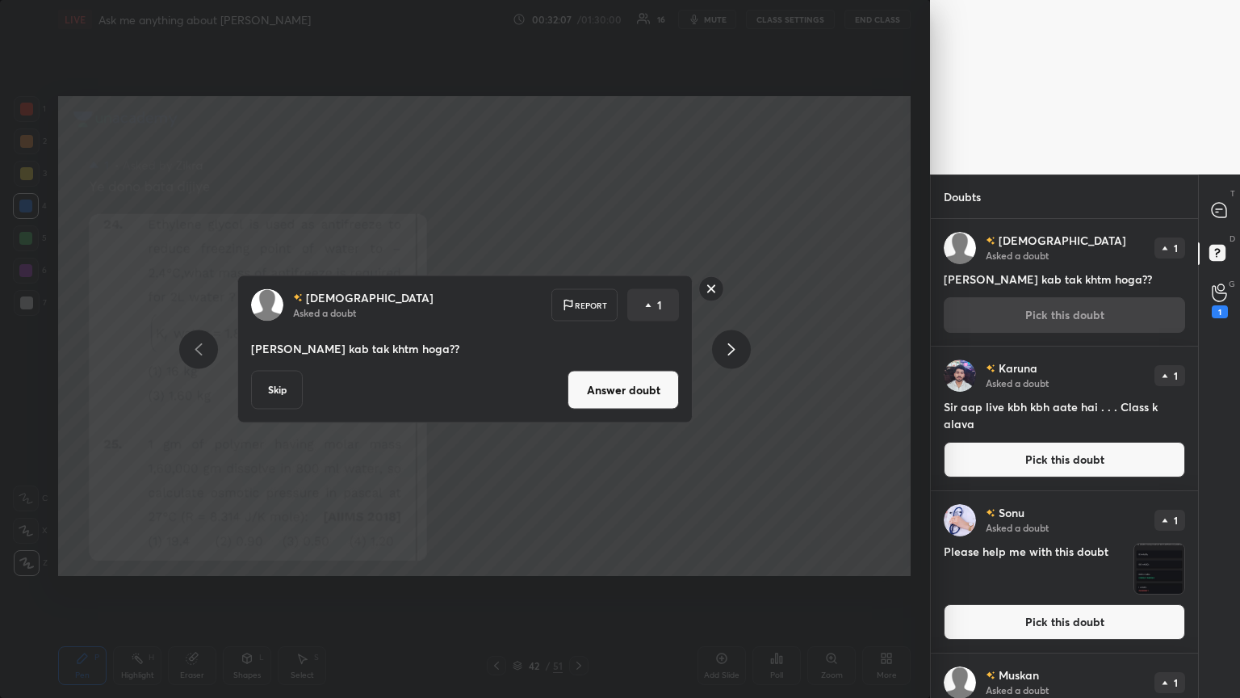
click at [579, 379] on button "Answer doubt" at bounding box center [623, 390] width 111 height 39
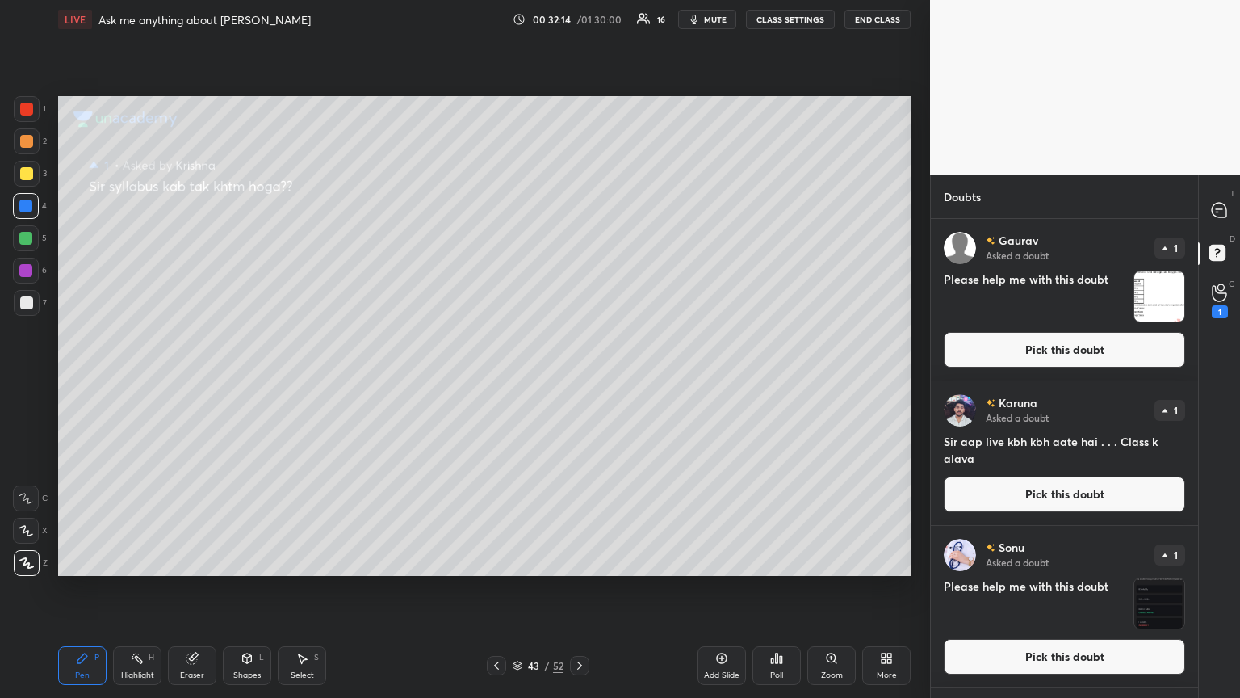
click at [579, 379] on button "Pick this doubt" at bounding box center [1064, 494] width 241 height 36
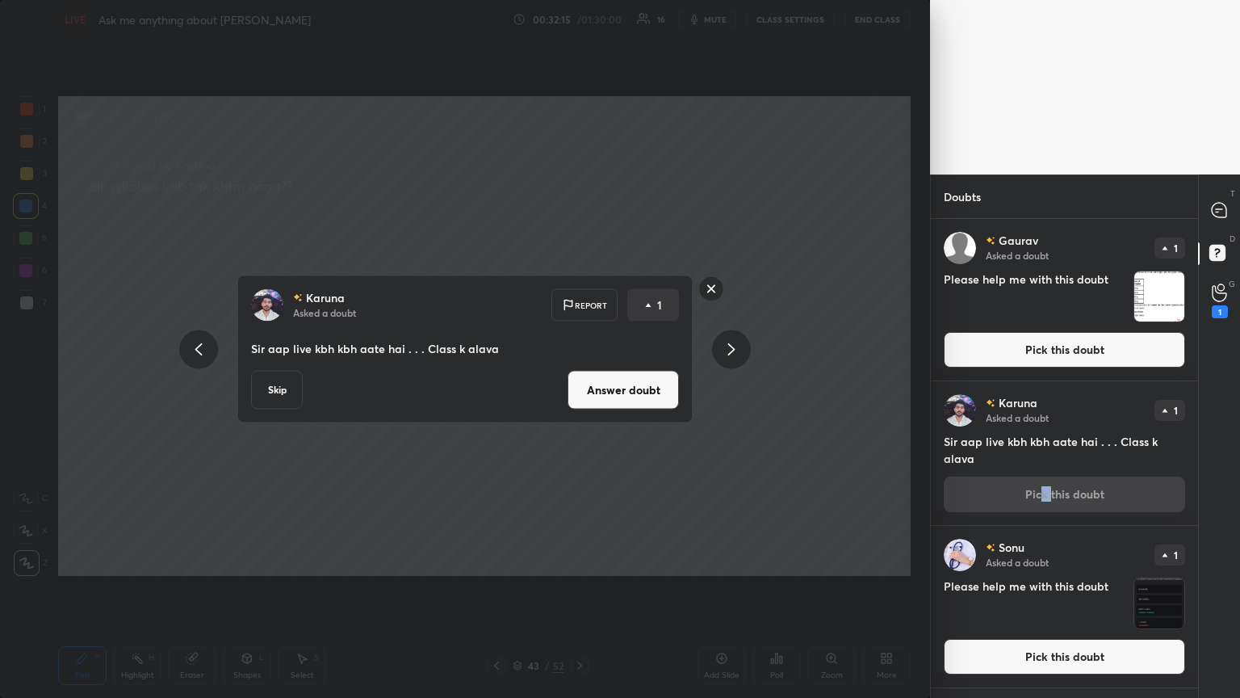
click at [579, 379] on button "Answer doubt" at bounding box center [623, 390] width 111 height 39
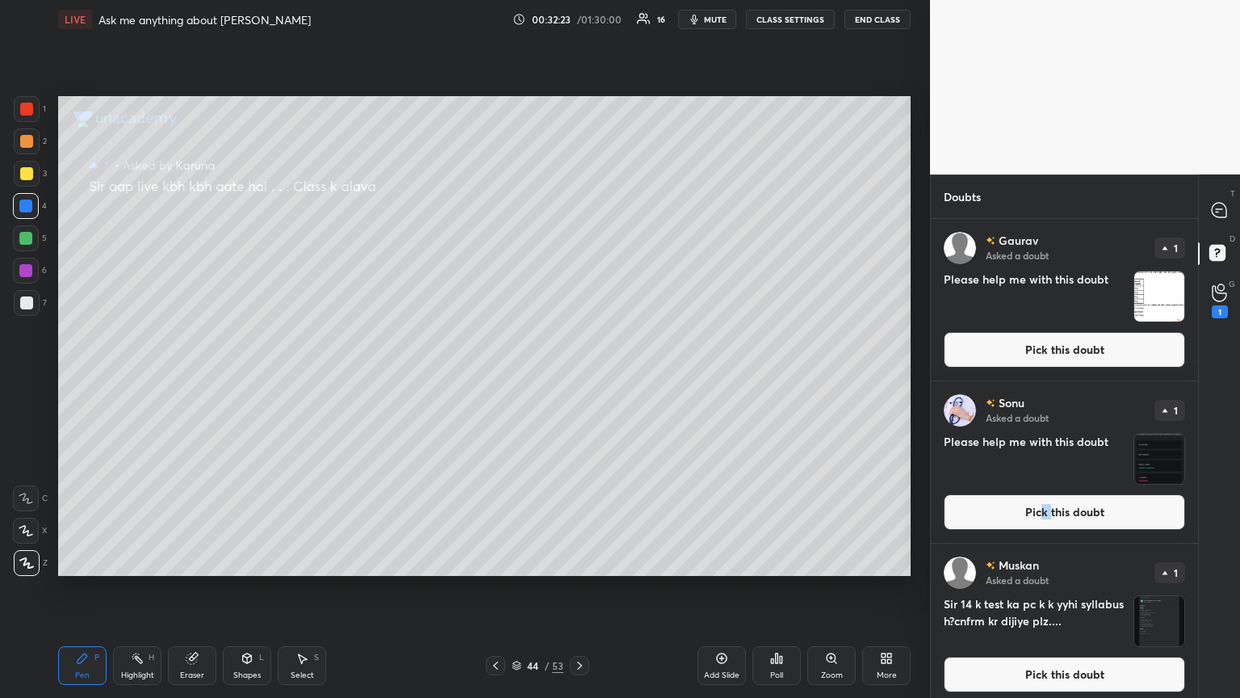
click at [579, 379] on button "Pick this doubt" at bounding box center [1064, 512] width 241 height 36
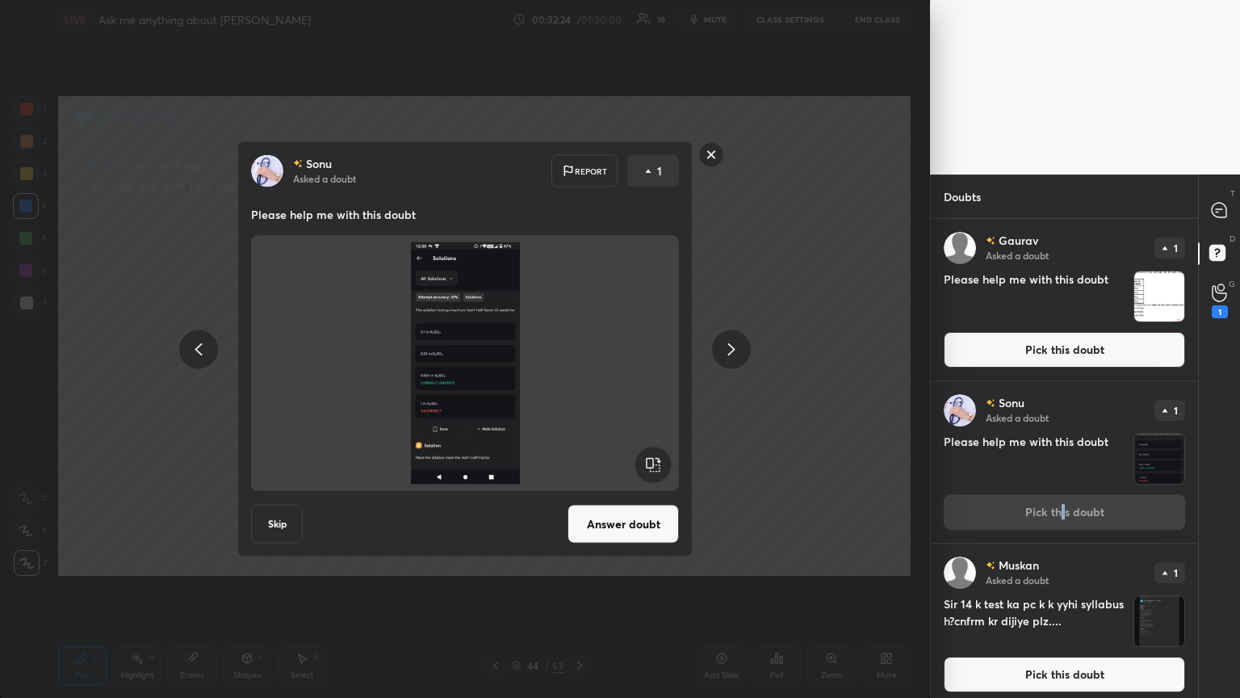
drag, startPoint x: 601, startPoint y: 521, endPoint x: 619, endPoint y: 504, distance: 25.1
click at [579, 379] on button "Answer doubt" at bounding box center [623, 524] width 111 height 39
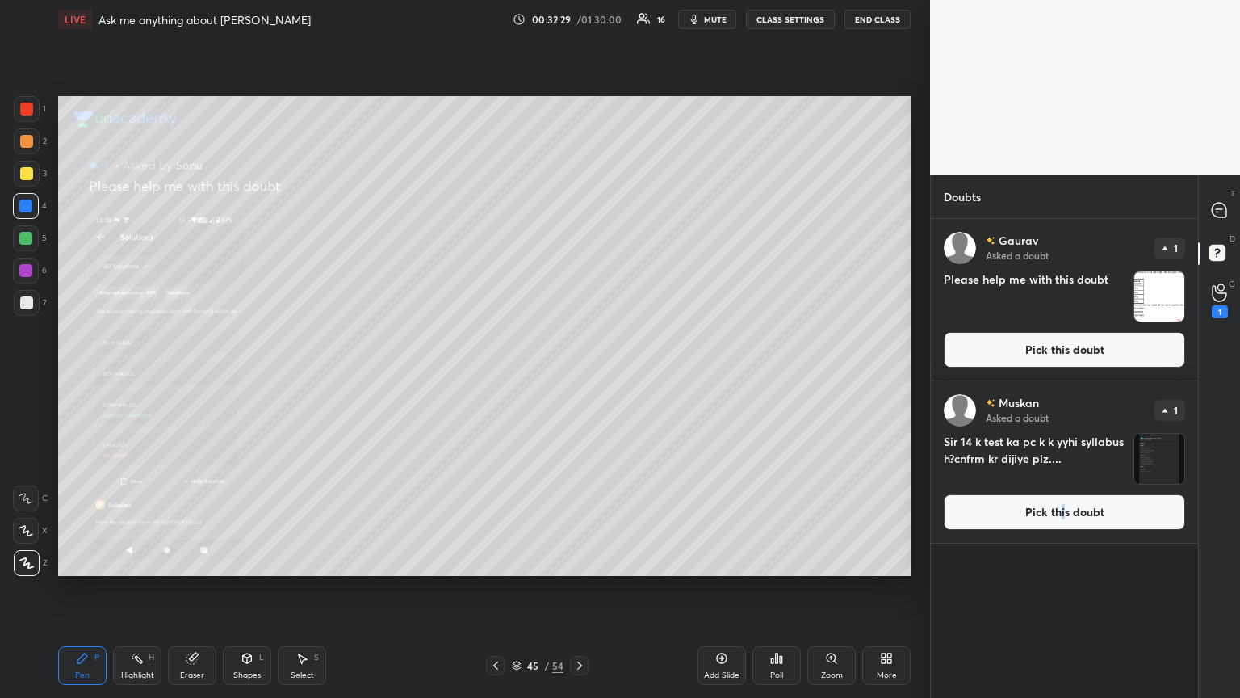
click at [579, 357] on button "Pick this doubt" at bounding box center [1064, 350] width 241 height 36
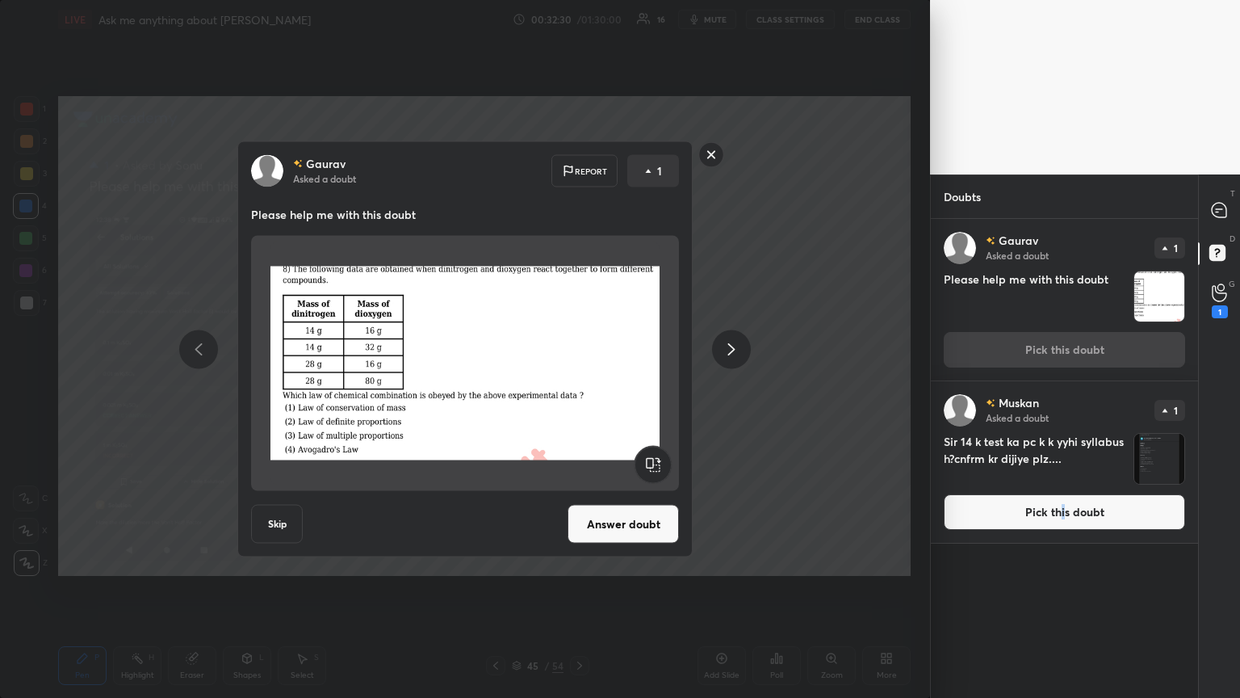
click at [579, 379] on button "Answer doubt" at bounding box center [623, 524] width 111 height 39
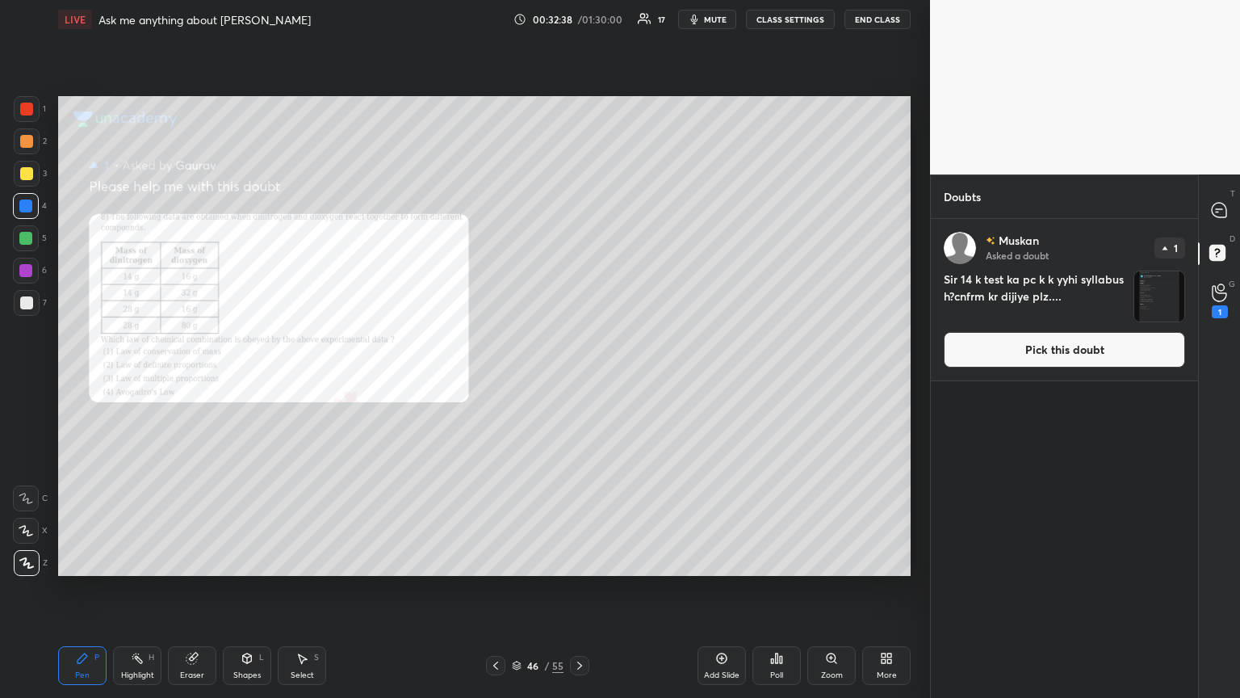
click at [579, 379] on div "Zoom" at bounding box center [831, 665] width 48 height 39
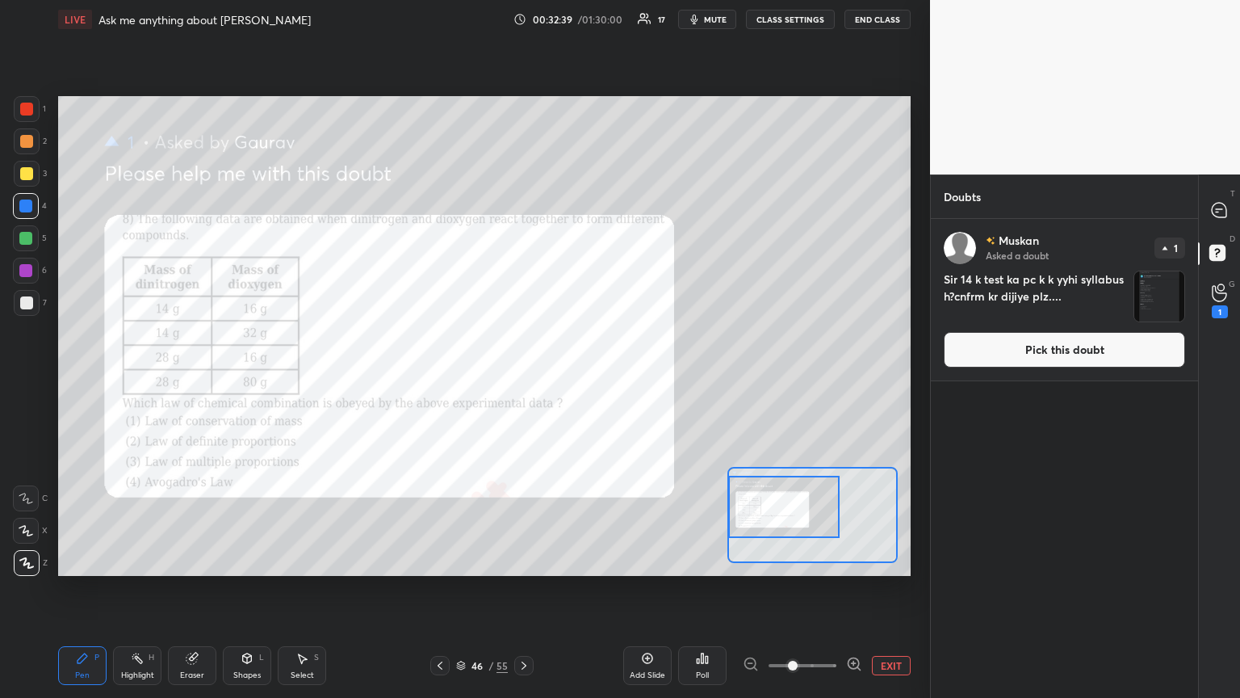
drag, startPoint x: 756, startPoint y: 510, endPoint x: 748, endPoint y: 508, distance: 8.4
click at [579, 379] on div at bounding box center [783, 507] width 111 height 62
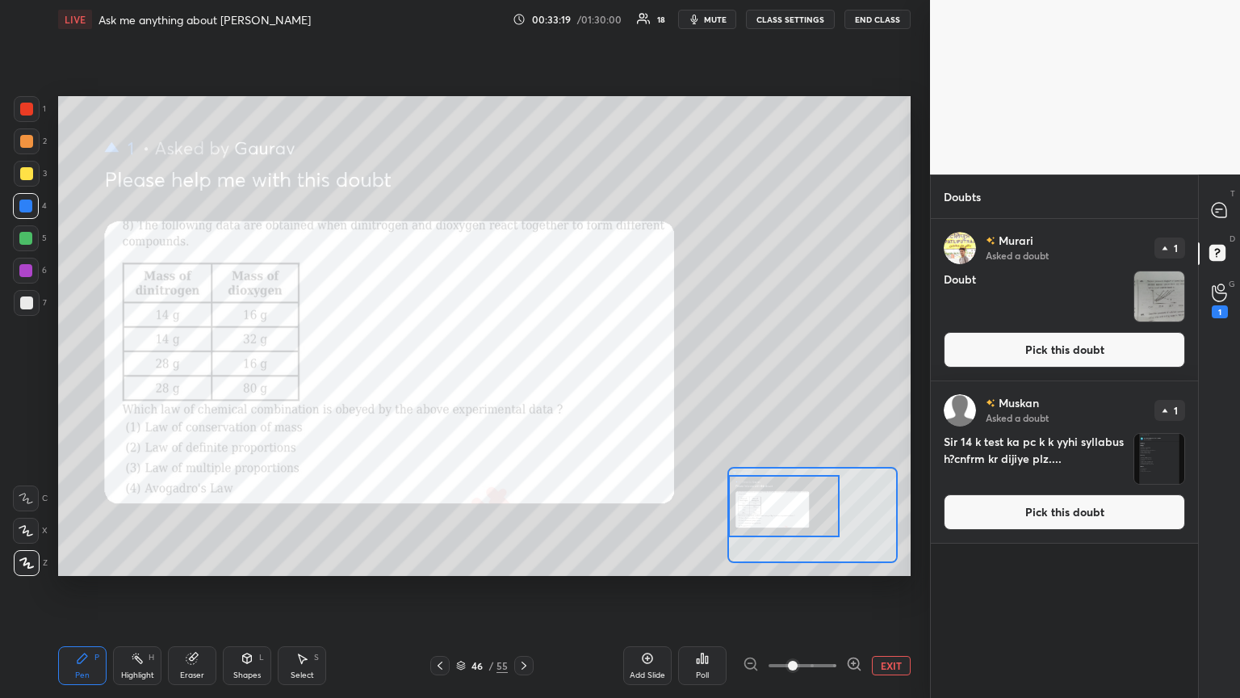
click at [579, 357] on button "Pick this doubt" at bounding box center [1064, 350] width 241 height 36
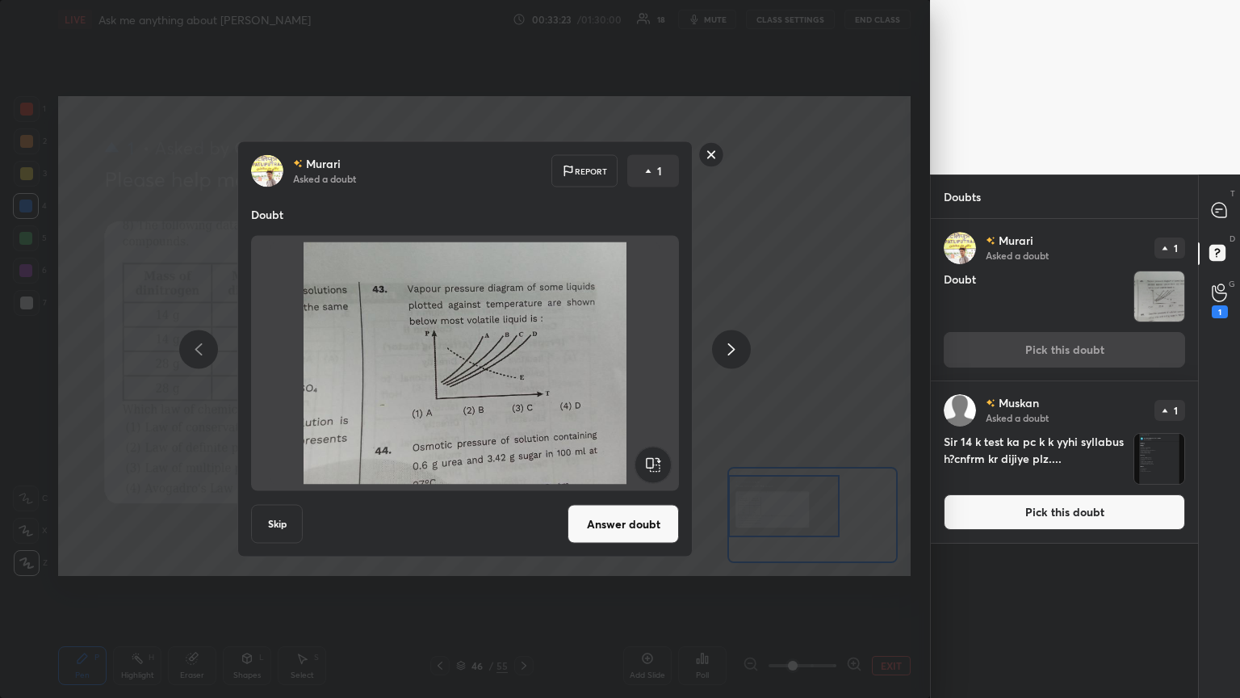
click at [579, 379] on button "Answer doubt" at bounding box center [623, 524] width 111 height 39
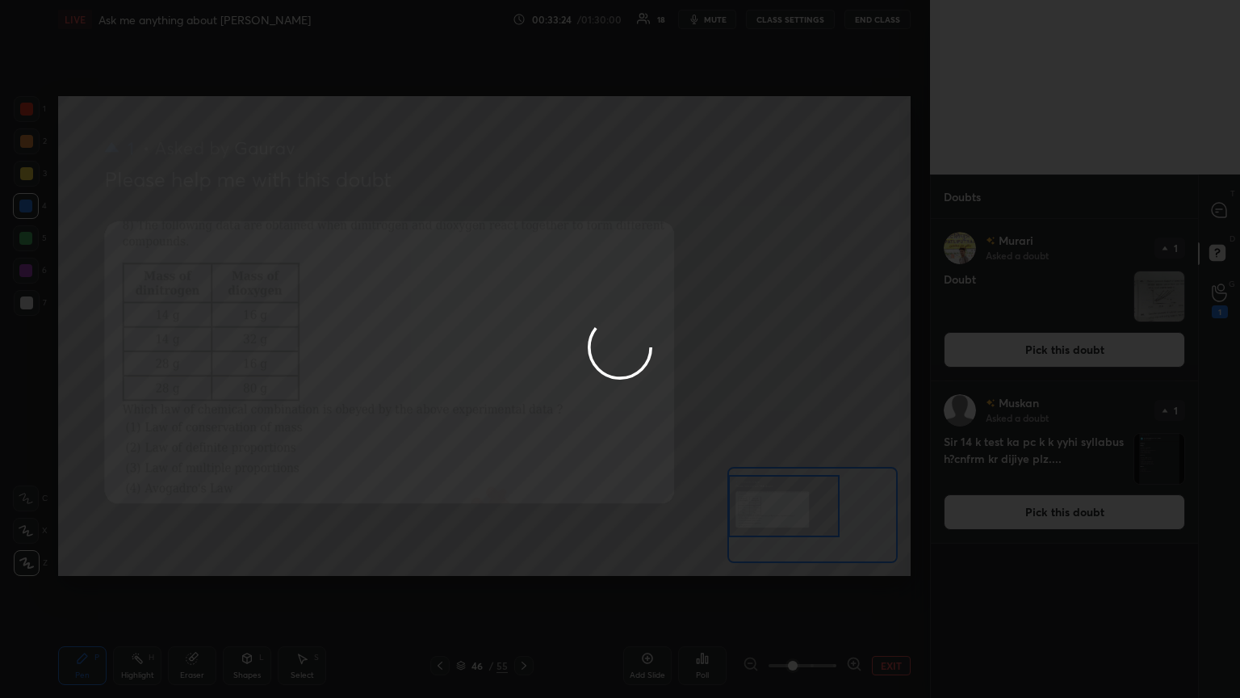
click at [579, 269] on div at bounding box center [620, 349] width 1240 height 698
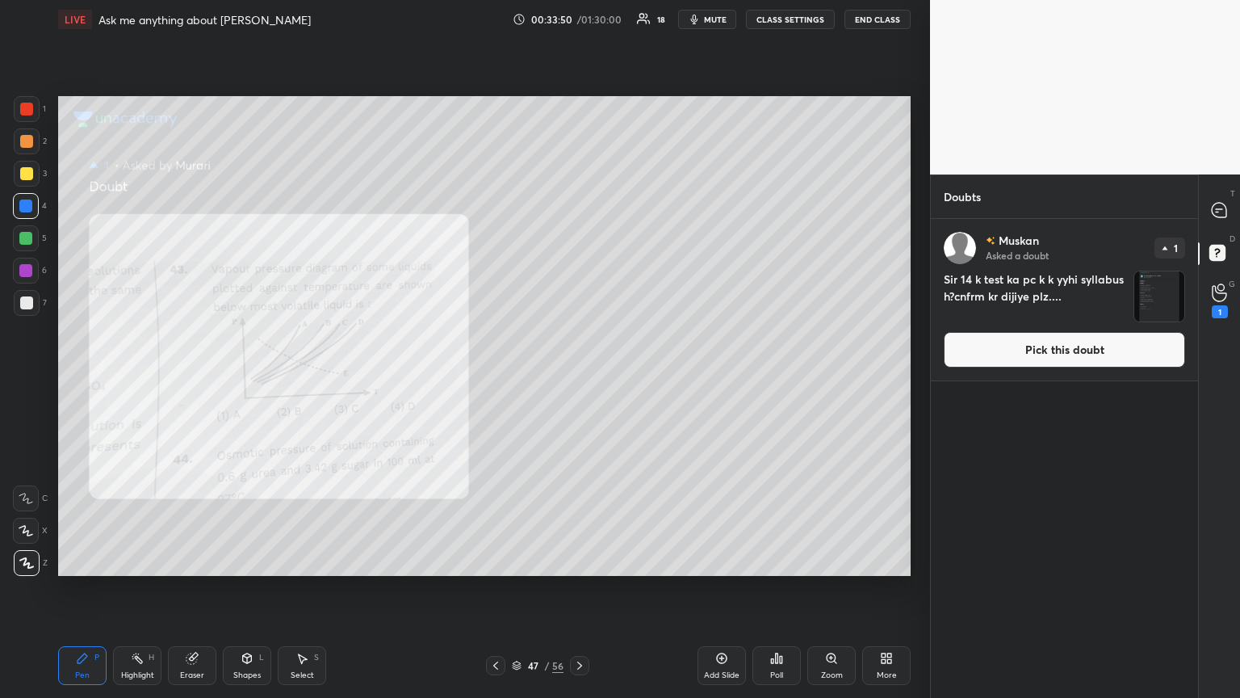
click at [30, 275] on div at bounding box center [25, 270] width 13 height 13
click at [579, 354] on button "Pick this doubt" at bounding box center [1064, 350] width 241 height 36
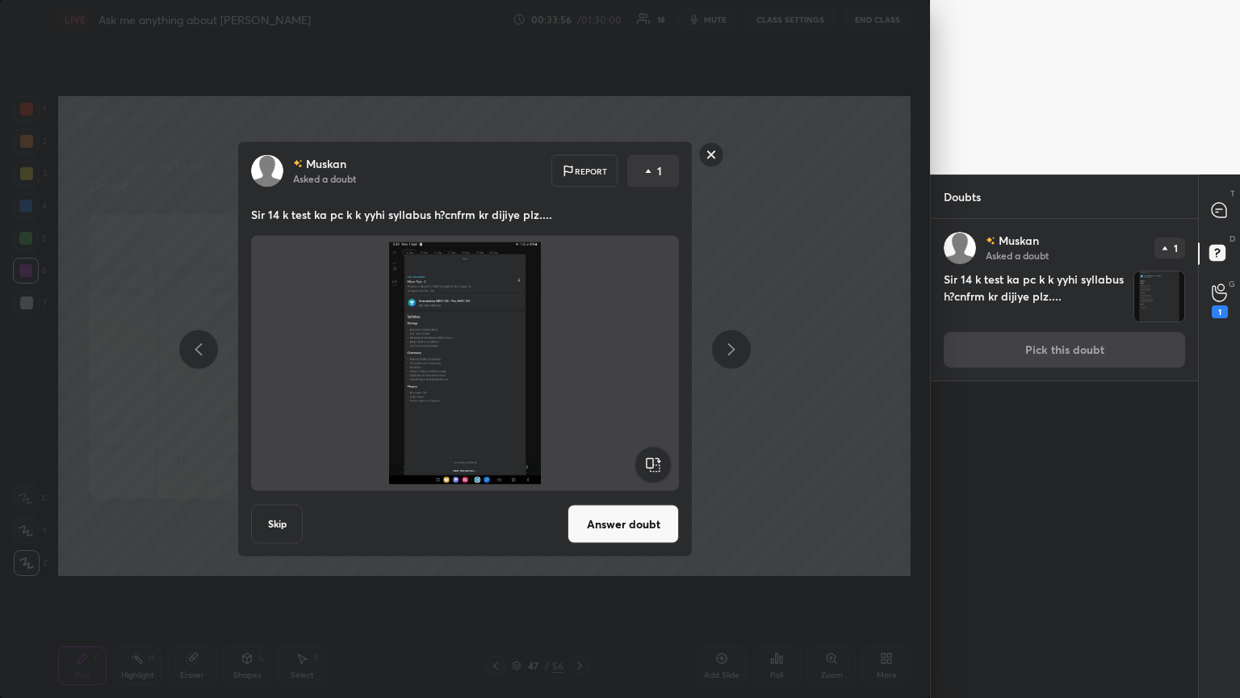
click at [579, 379] on button "Answer doubt" at bounding box center [623, 524] width 111 height 39
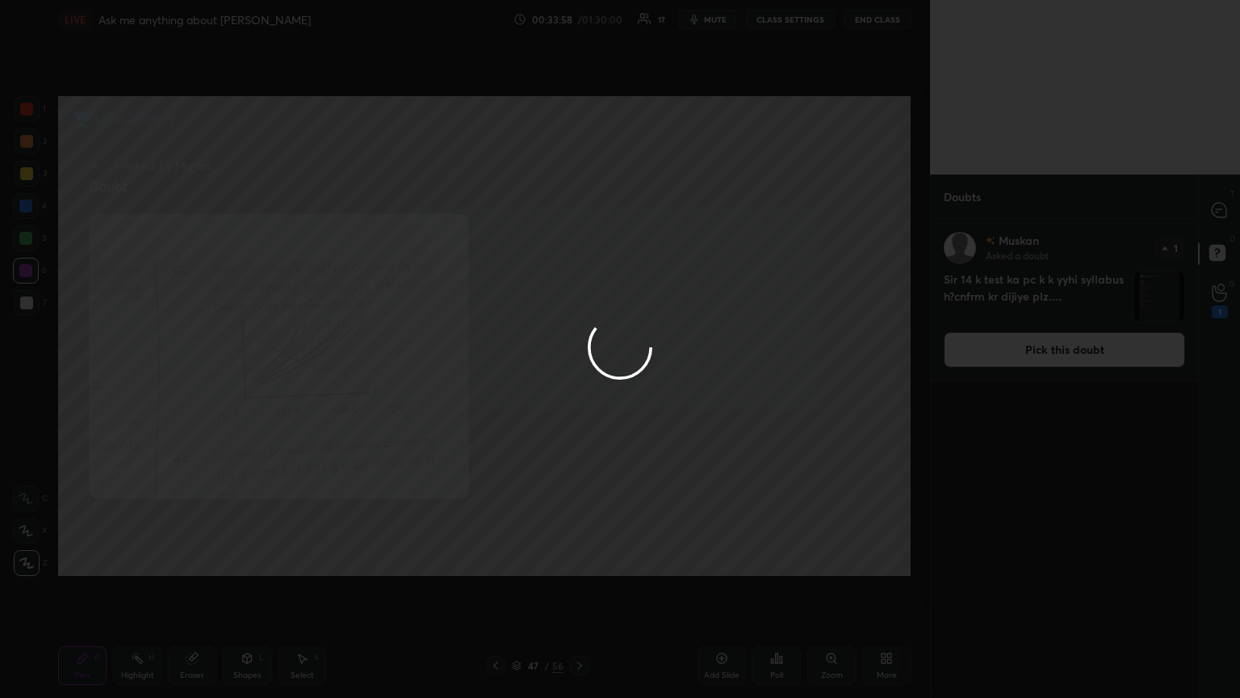
click at [579, 216] on div at bounding box center [620, 349] width 1240 height 698
click at [579, 213] on div at bounding box center [620, 349] width 1240 height 698
click at [579, 213] on icon at bounding box center [1219, 210] width 17 height 17
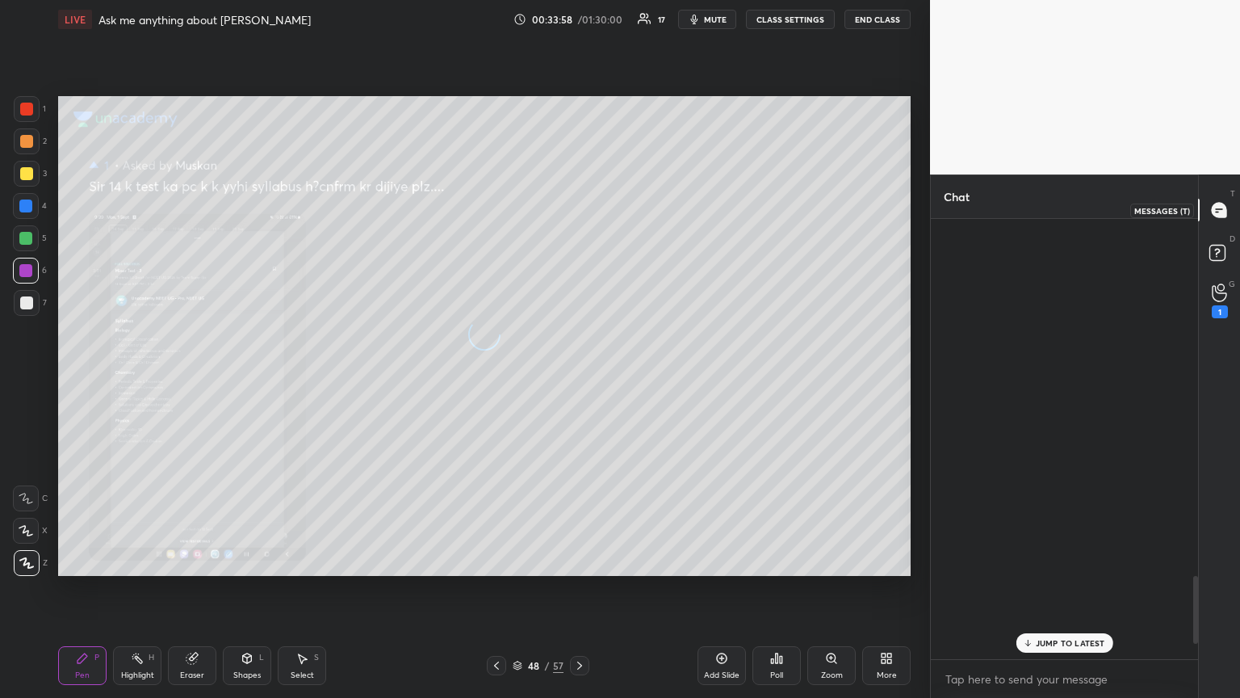
click at [579, 212] on icon at bounding box center [1219, 210] width 17 height 17
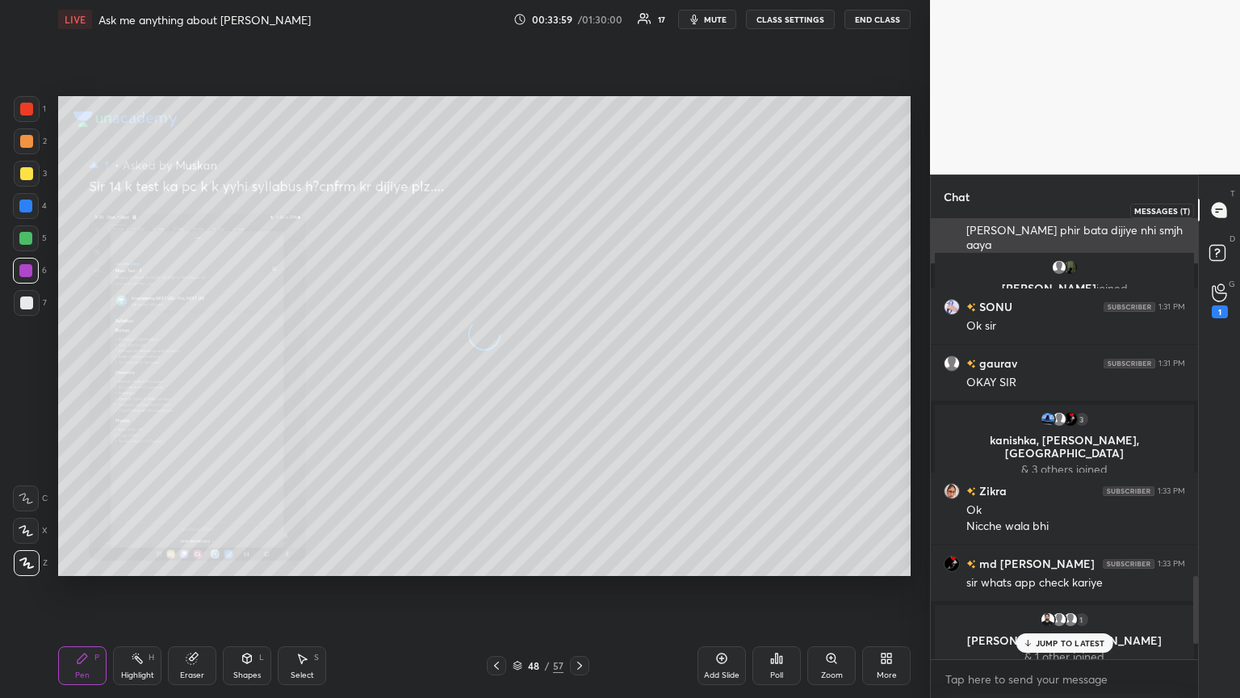
drag, startPoint x: 1216, startPoint y: 212, endPoint x: 1182, endPoint y: 230, distance: 38.3
click at [579, 213] on icon at bounding box center [1219, 210] width 15 height 15
drag, startPoint x: 1090, startPoint y: 641, endPoint x: 1082, endPoint y: 636, distance: 9.4
click at [579, 379] on p "JUMP TO LATEST" at bounding box center [1070, 643] width 69 height 10
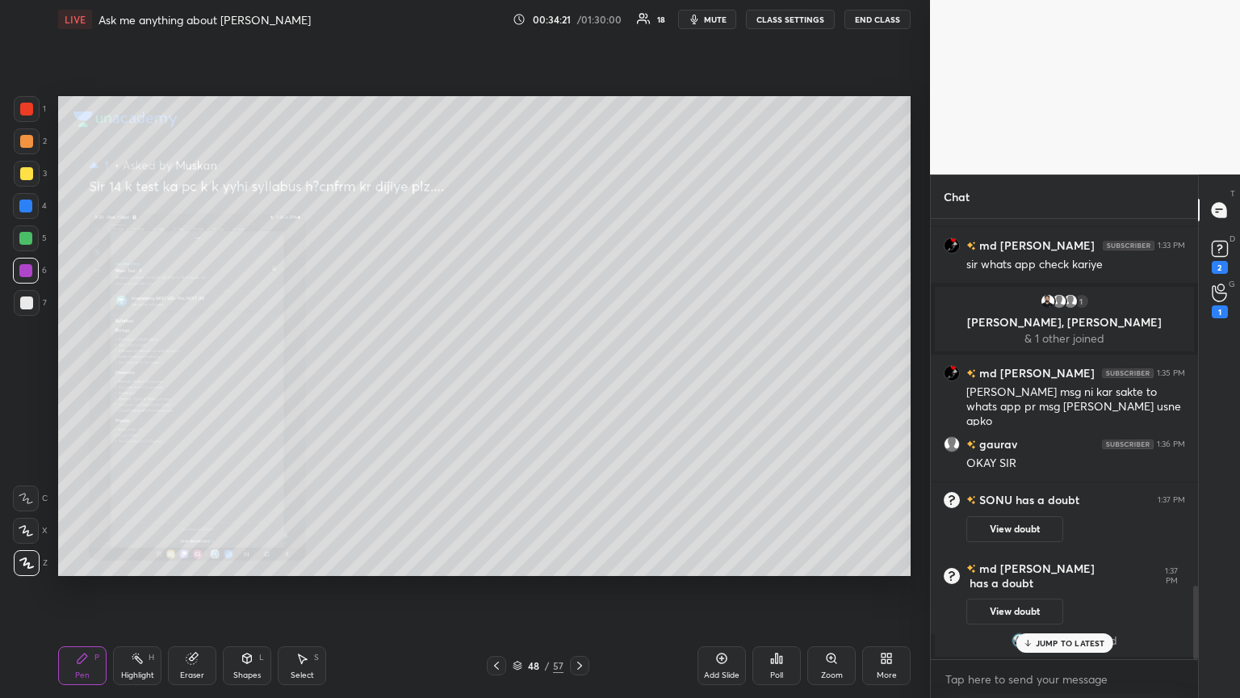
scroll to position [2176, 0]
click at [579, 269] on div "3" at bounding box center [1220, 267] width 16 height 13
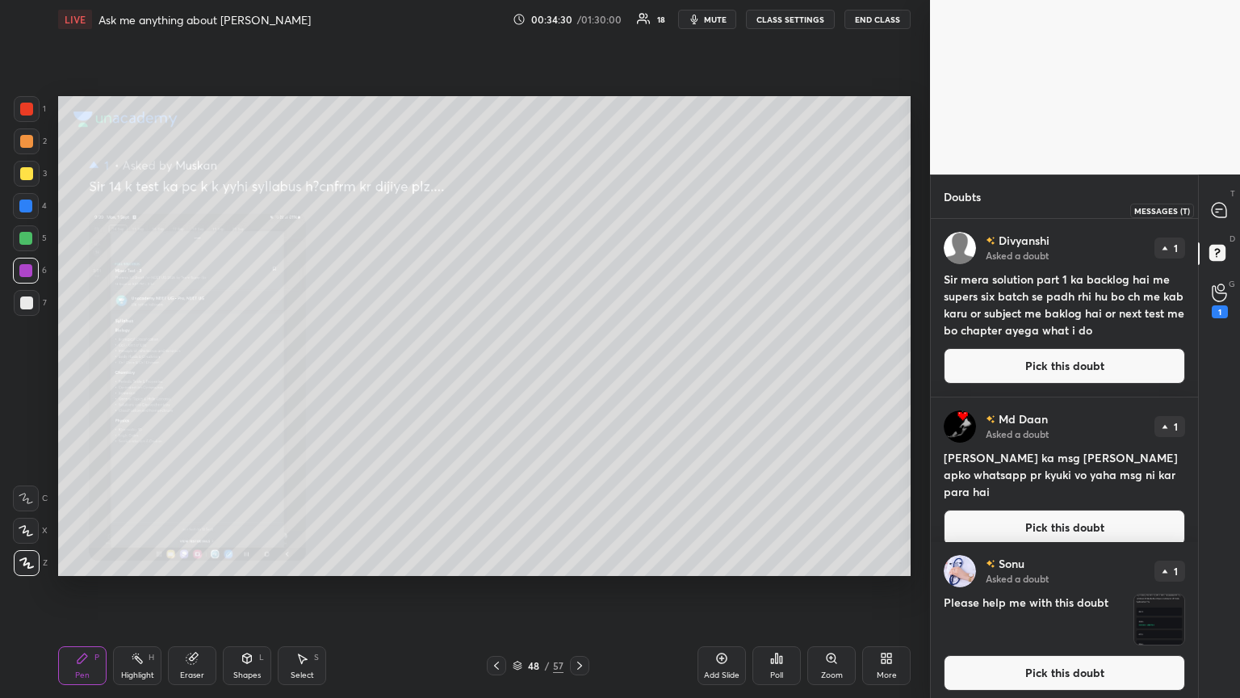
drag, startPoint x: 1218, startPoint y: 208, endPoint x: 1198, endPoint y: 211, distance: 19.5
click at [579, 210] on icon at bounding box center [1219, 210] width 17 height 17
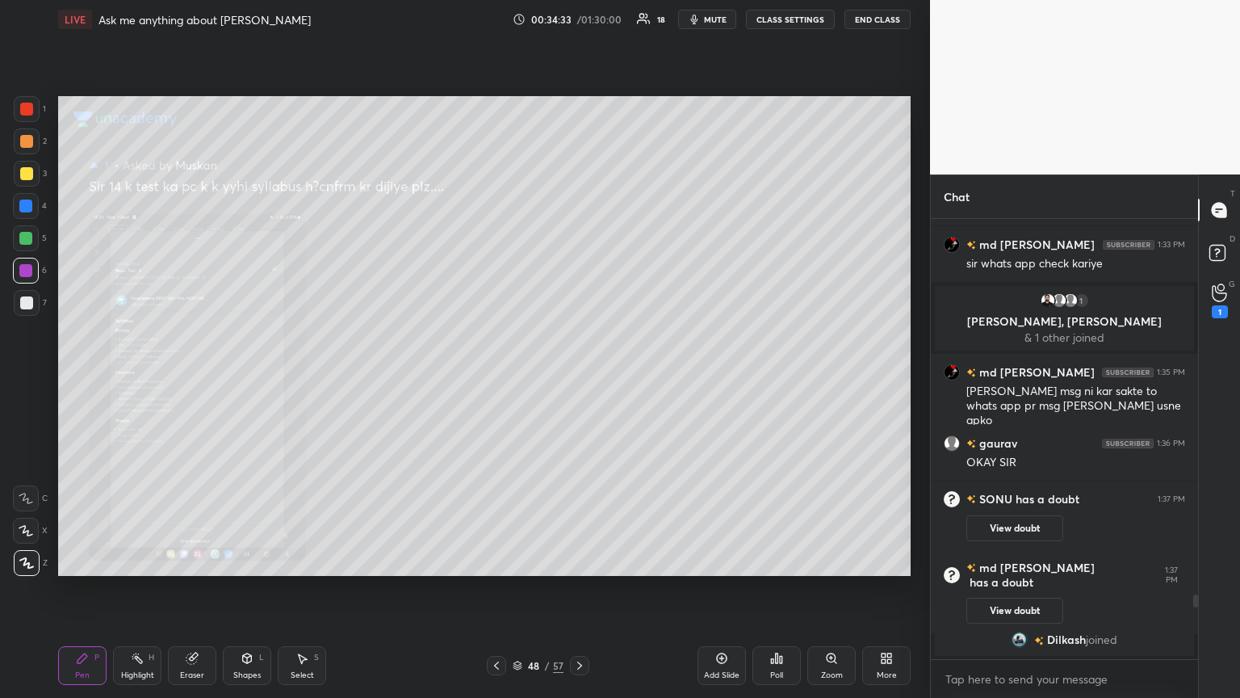
scroll to position [2706, 0]
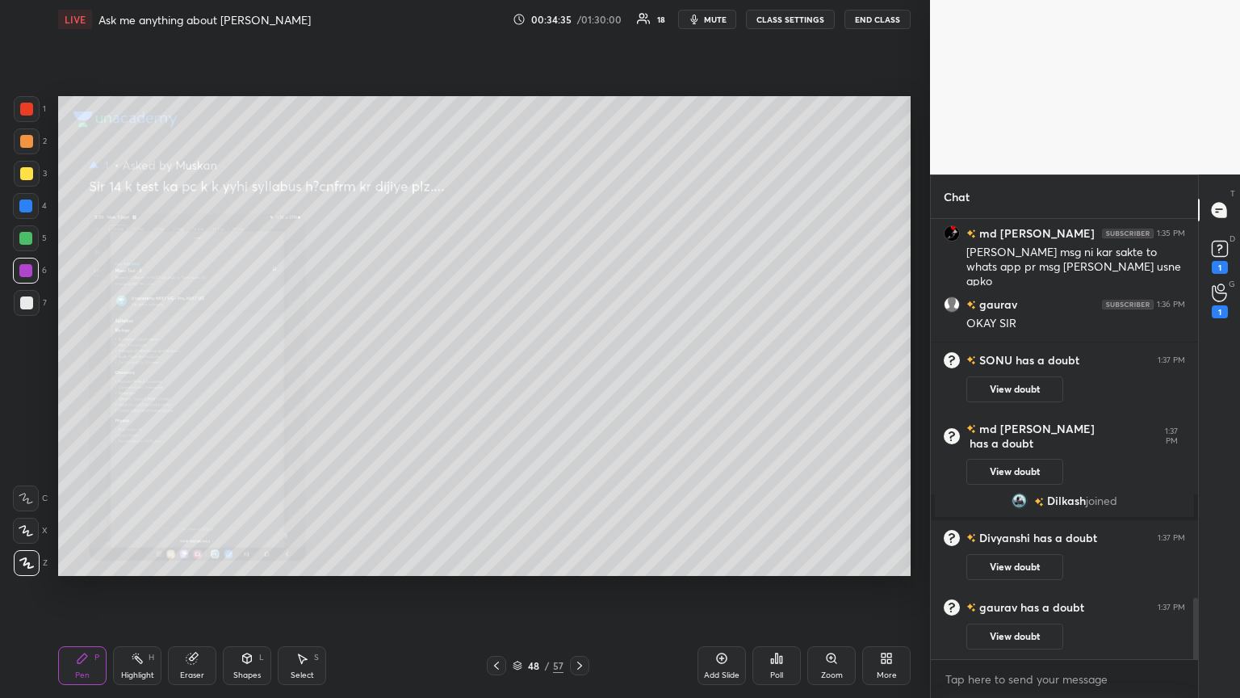
click at [579, 379] on div "Zoom" at bounding box center [832, 675] width 22 height 8
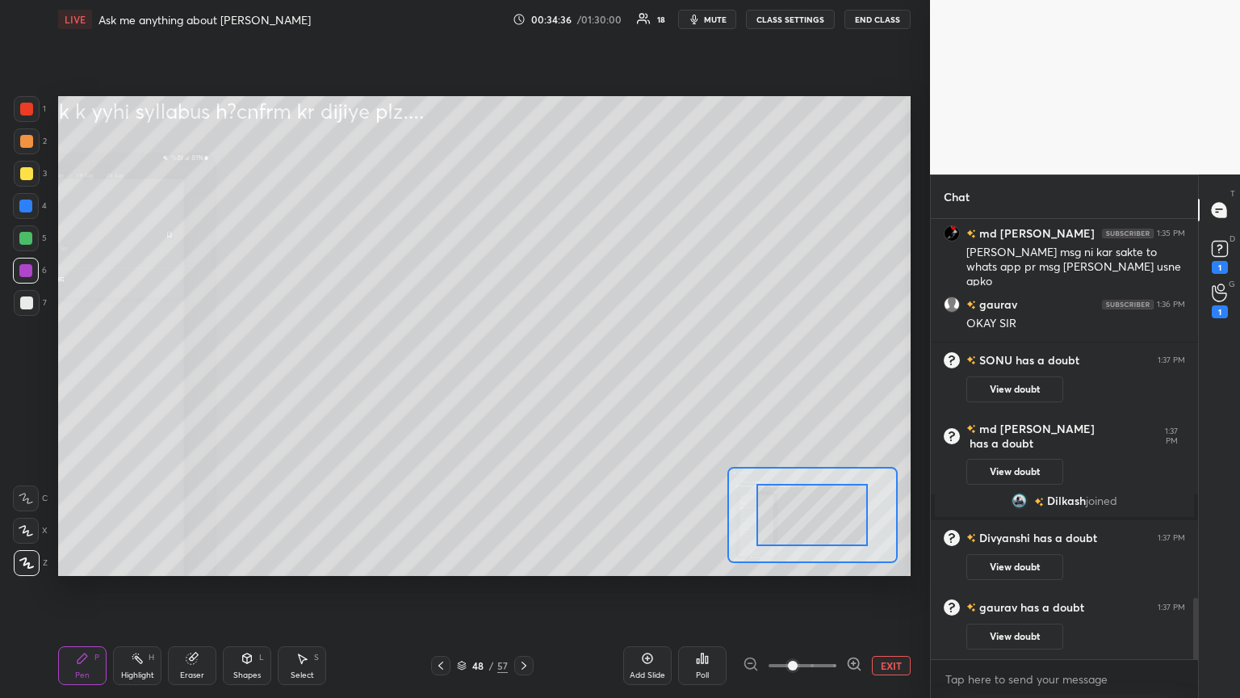
click at [579, 379] on div at bounding box center [803, 665] width 120 height 19
drag, startPoint x: 799, startPoint y: 510, endPoint x: 740, endPoint y: 514, distance: 59.1
click at [579, 379] on div at bounding box center [808, 518] width 111 height 62
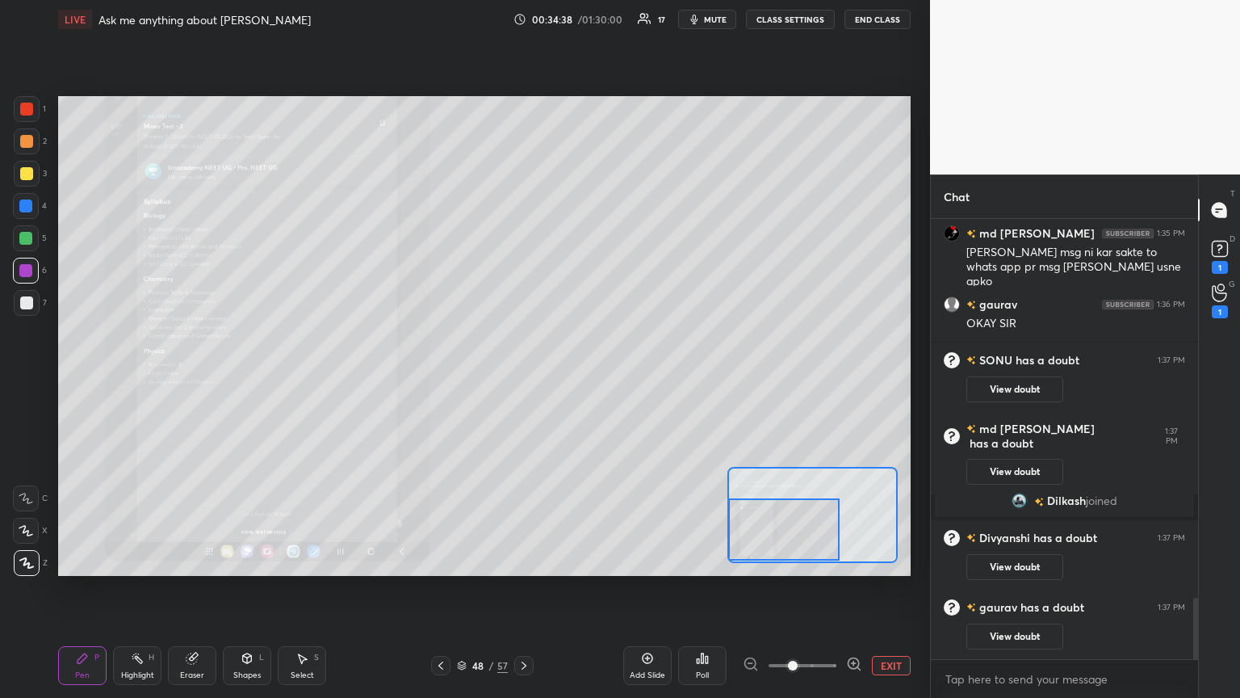
click at [579, 379] on div "Setting up your live class Poll for secs No correct answer Start poll" at bounding box center [484, 336] width 853 height 480
click at [579, 379] on icon at bounding box center [854, 664] width 16 height 16
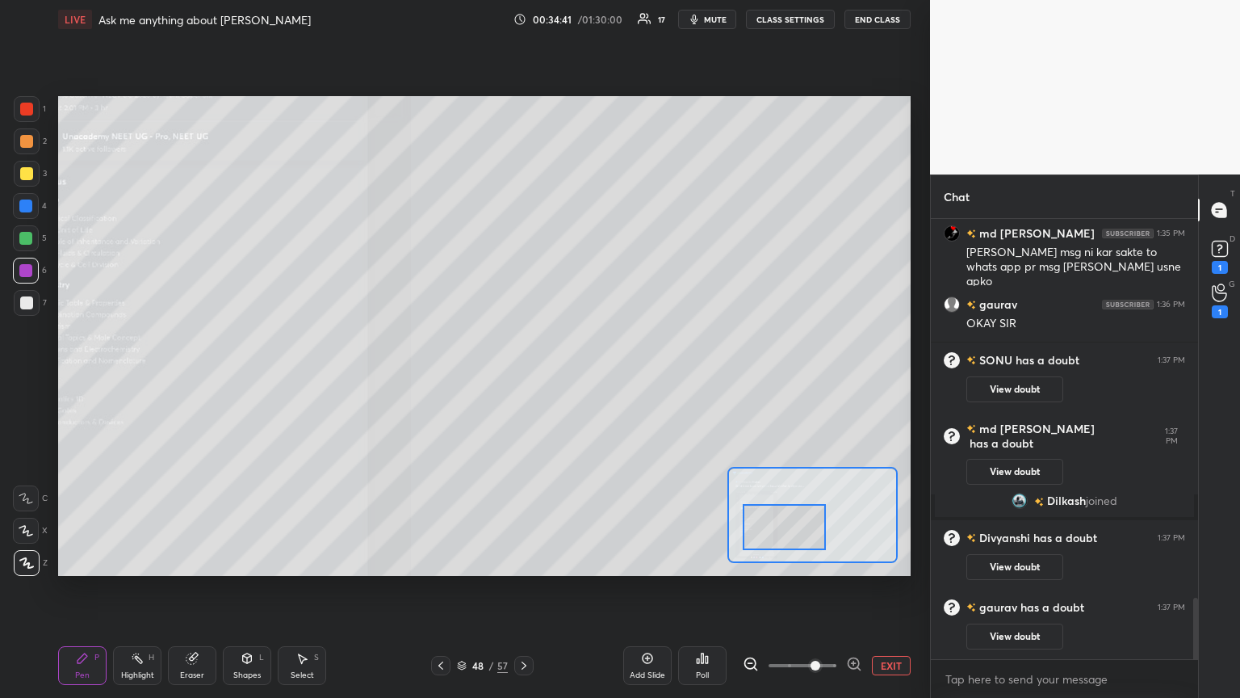
click at [579, 379] on div at bounding box center [813, 515] width 170 height 96
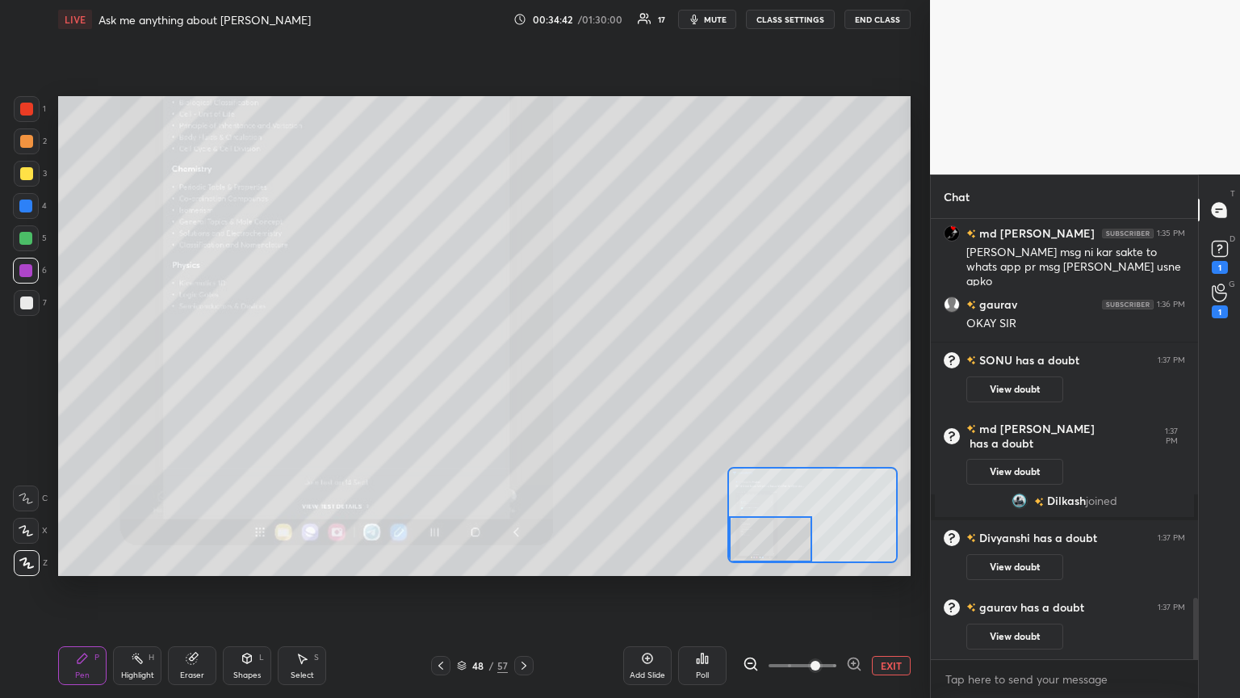
click at [579, 379] on div "Setting up your live class Poll for secs No correct answer Start poll" at bounding box center [484, 336] width 853 height 480
click at [579, 379] on button "EXIT" at bounding box center [891, 665] width 39 height 19
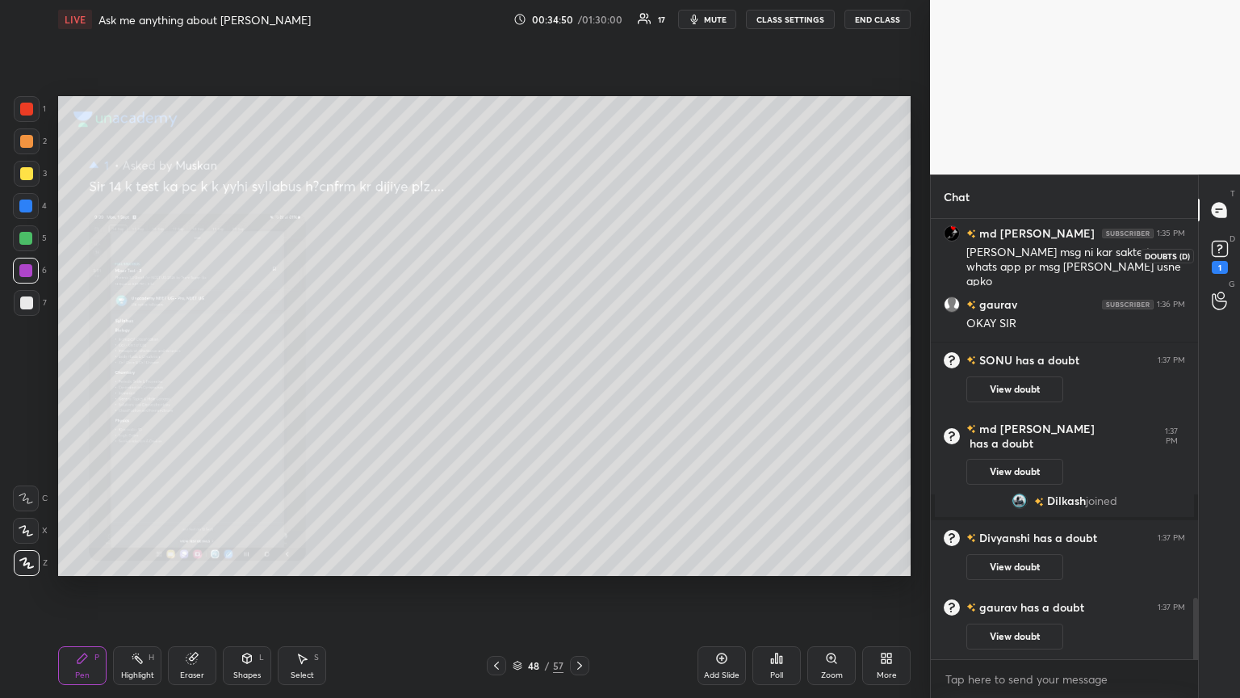
click at [579, 263] on div "1" at bounding box center [1220, 267] width 16 height 13
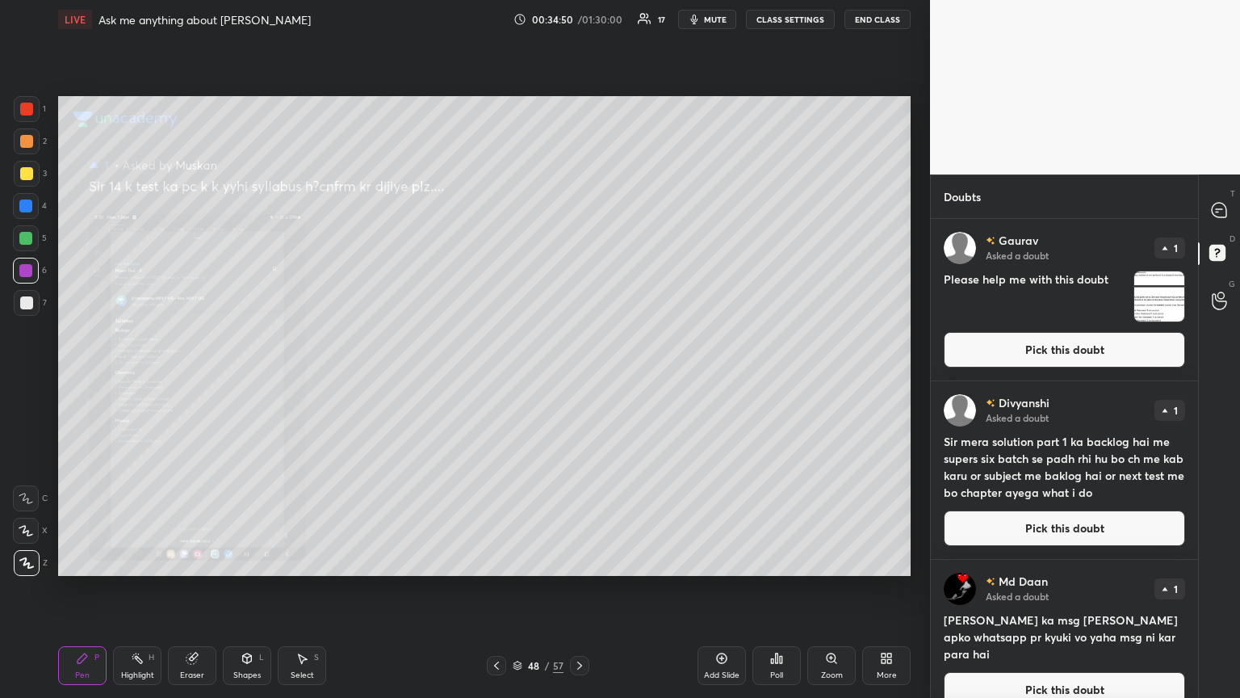
drag, startPoint x: 1025, startPoint y: 358, endPoint x: 994, endPoint y: 352, distance: 32.0
click at [579, 356] on button "Pick this doubt" at bounding box center [1064, 350] width 241 height 36
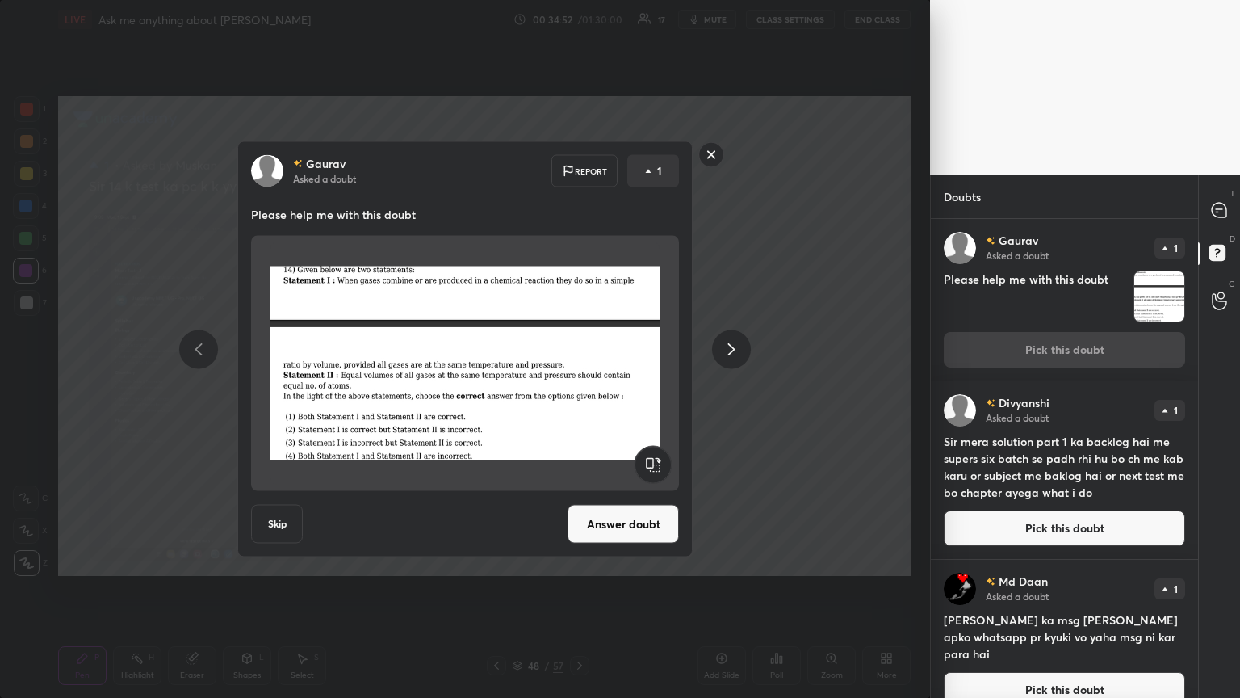
click at [579, 350] on icon at bounding box center [731, 348] width 19 height 19
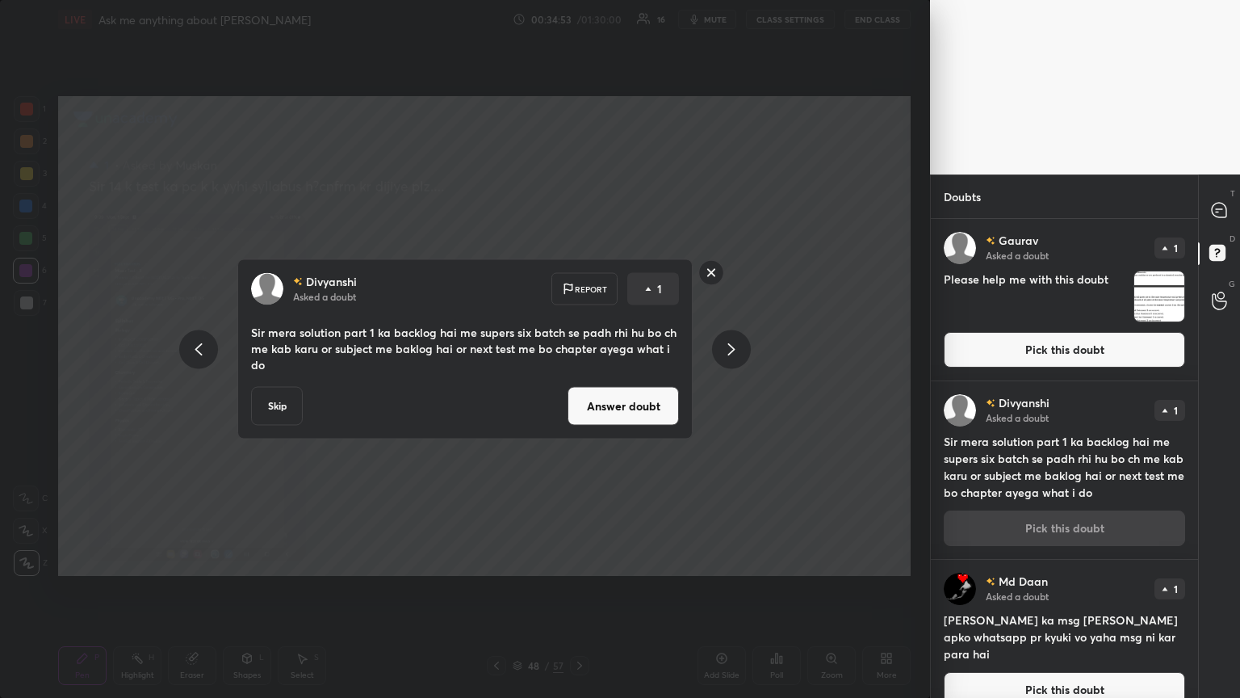
click at [579, 379] on button "Answer doubt" at bounding box center [623, 406] width 111 height 39
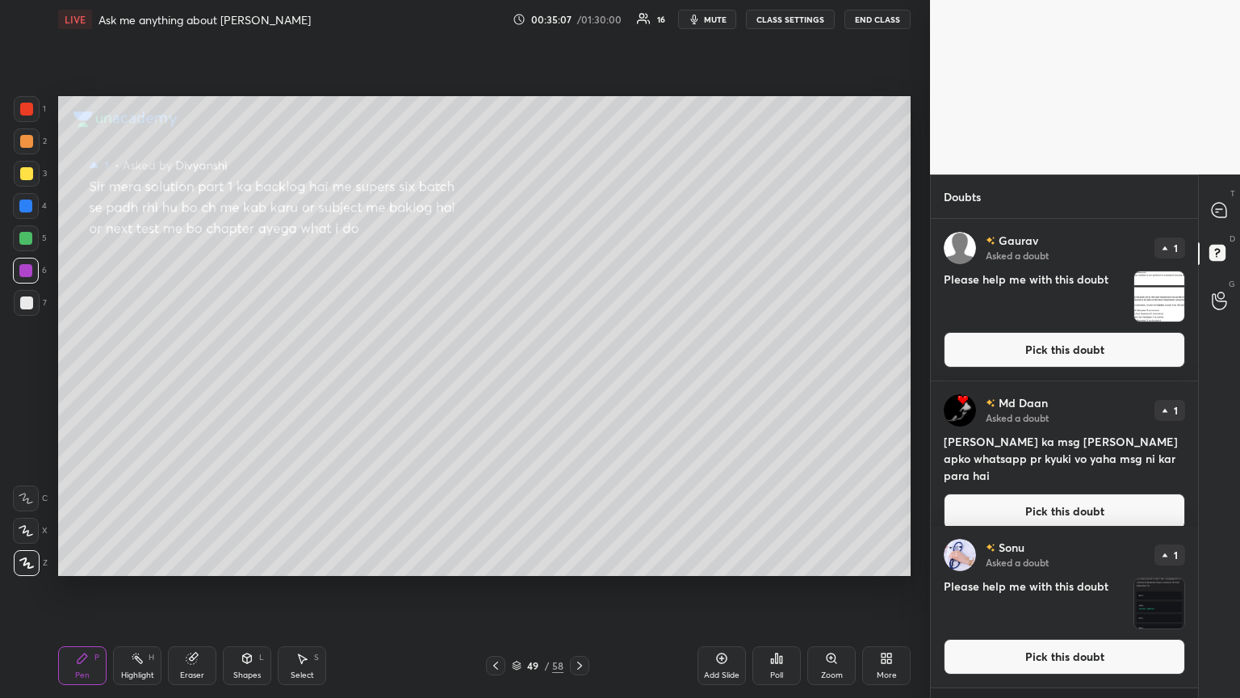
drag, startPoint x: 717, startPoint y: 25, endPoint x: 707, endPoint y: 6, distance: 20.9
click at [579, 19] on button "mute" at bounding box center [707, 19] width 58 height 19
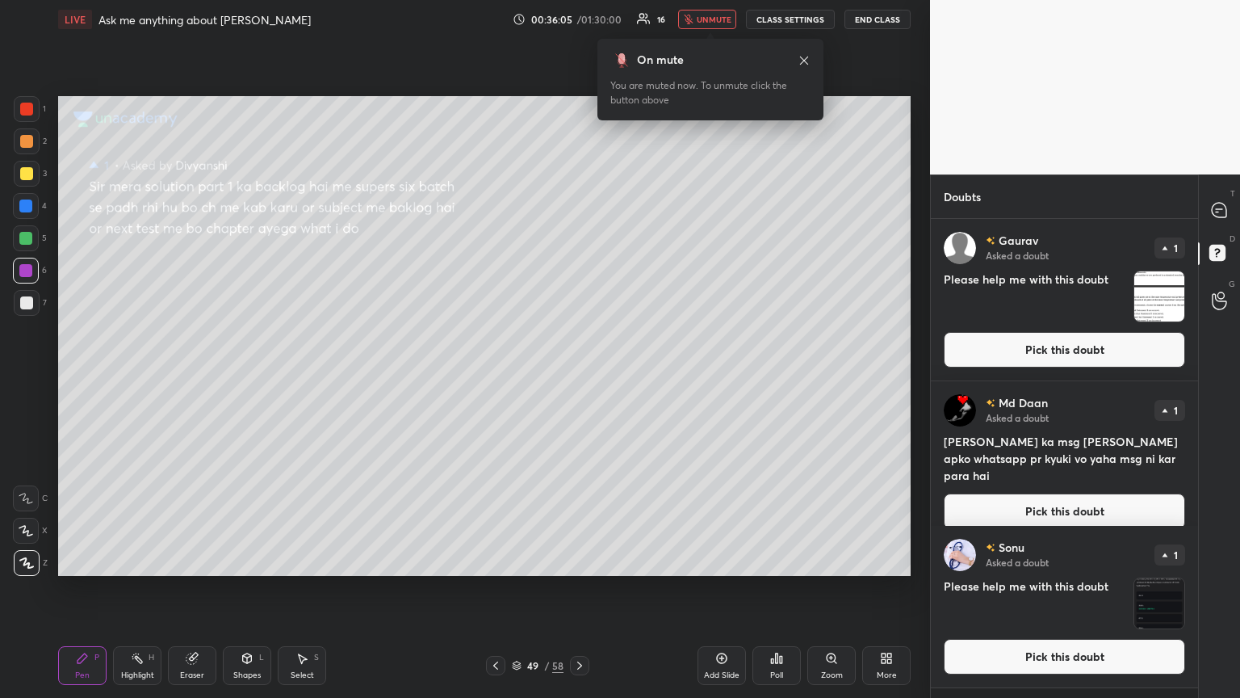
drag, startPoint x: 699, startPoint y: 23, endPoint x: 681, endPoint y: 47, distance: 30.0
click at [579, 30] on body "1 2 3 4 5 6 7 C X Z C X Z E E Erase all H H LIVE Ask me anything about Neet Ug …" at bounding box center [620, 349] width 1240 height 698
click at [579, 19] on button "unmute" at bounding box center [707, 19] width 58 height 19
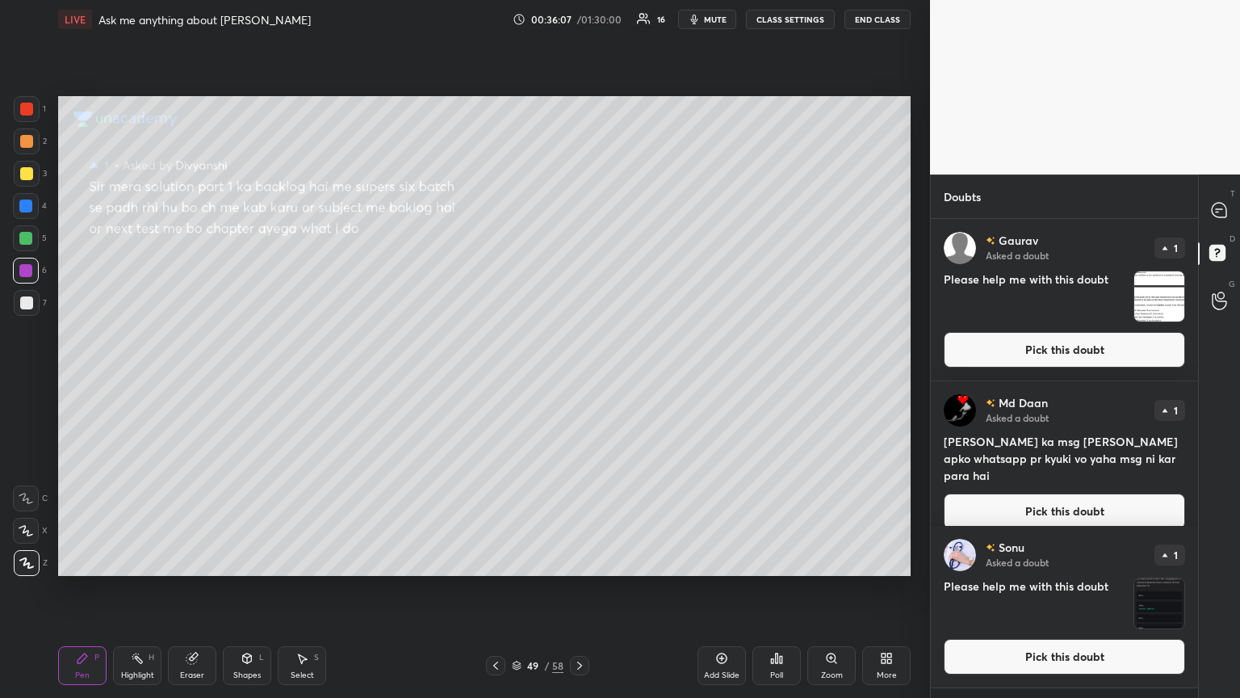
drag, startPoint x: 1059, startPoint y: 497, endPoint x: 1046, endPoint y: 492, distance: 14.1
click at [579, 379] on button "Pick this doubt" at bounding box center [1064, 511] width 241 height 36
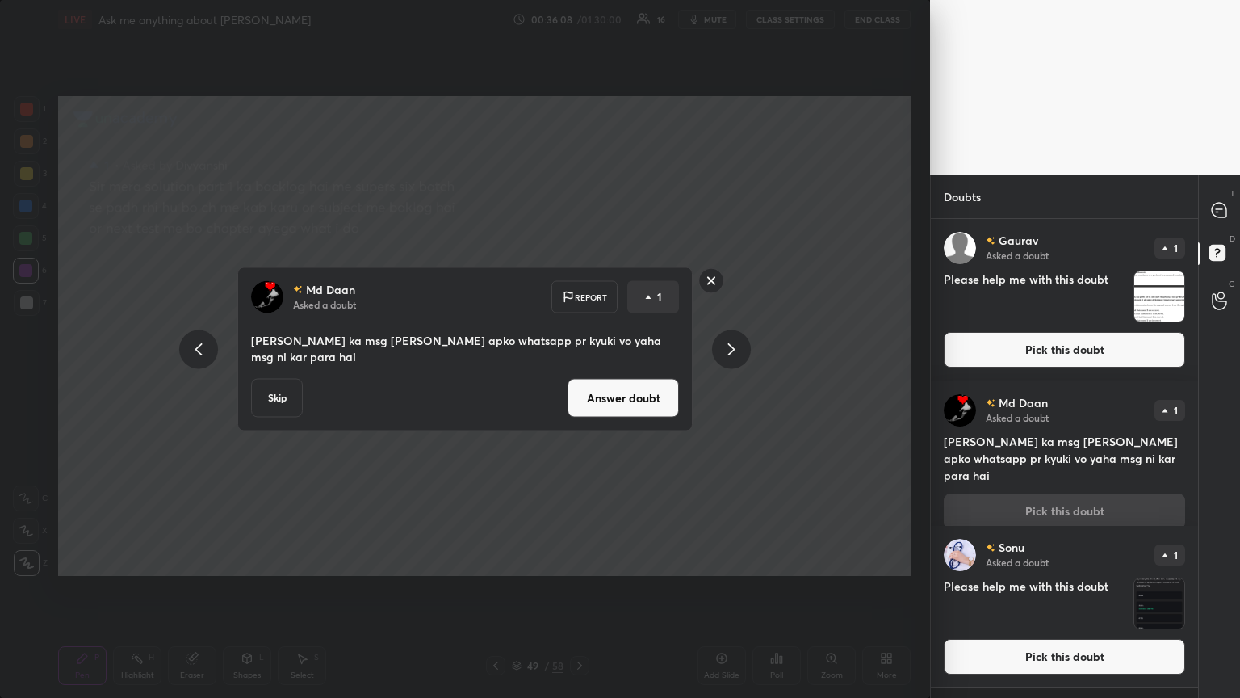
click at [579, 379] on button "Answer doubt" at bounding box center [623, 398] width 111 height 39
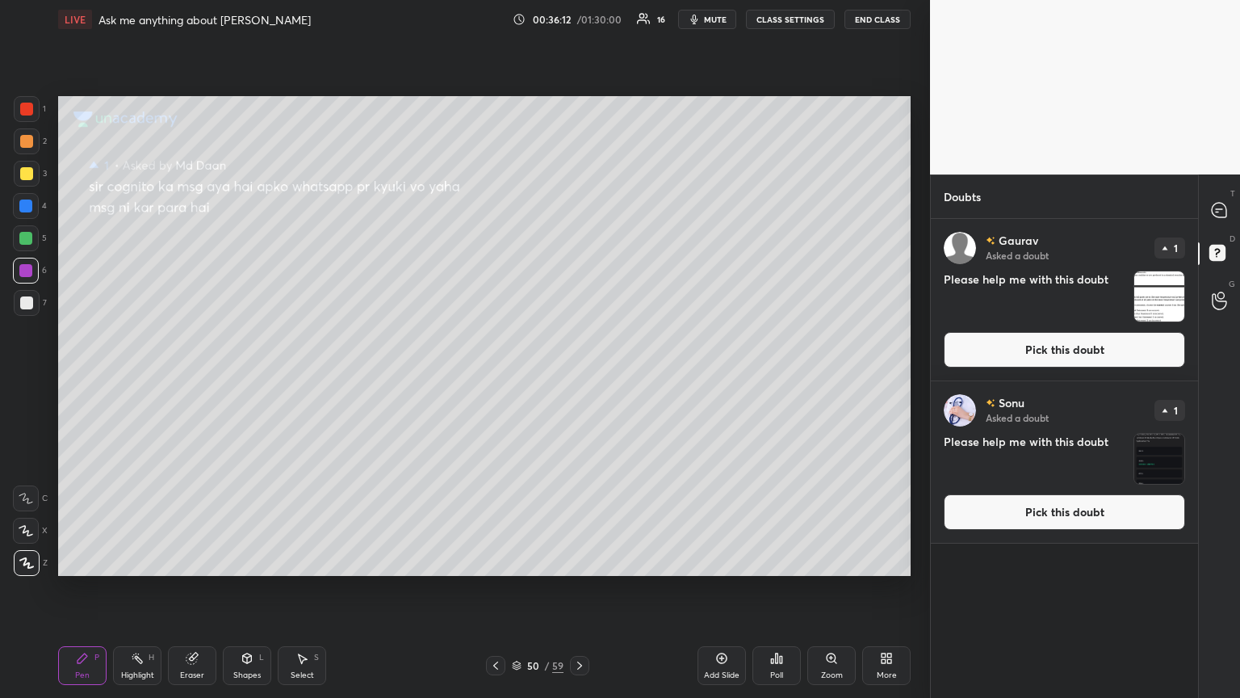
drag, startPoint x: 985, startPoint y: 514, endPoint x: 969, endPoint y: 506, distance: 17.7
click at [579, 379] on button "Pick this doubt" at bounding box center [1064, 512] width 241 height 36
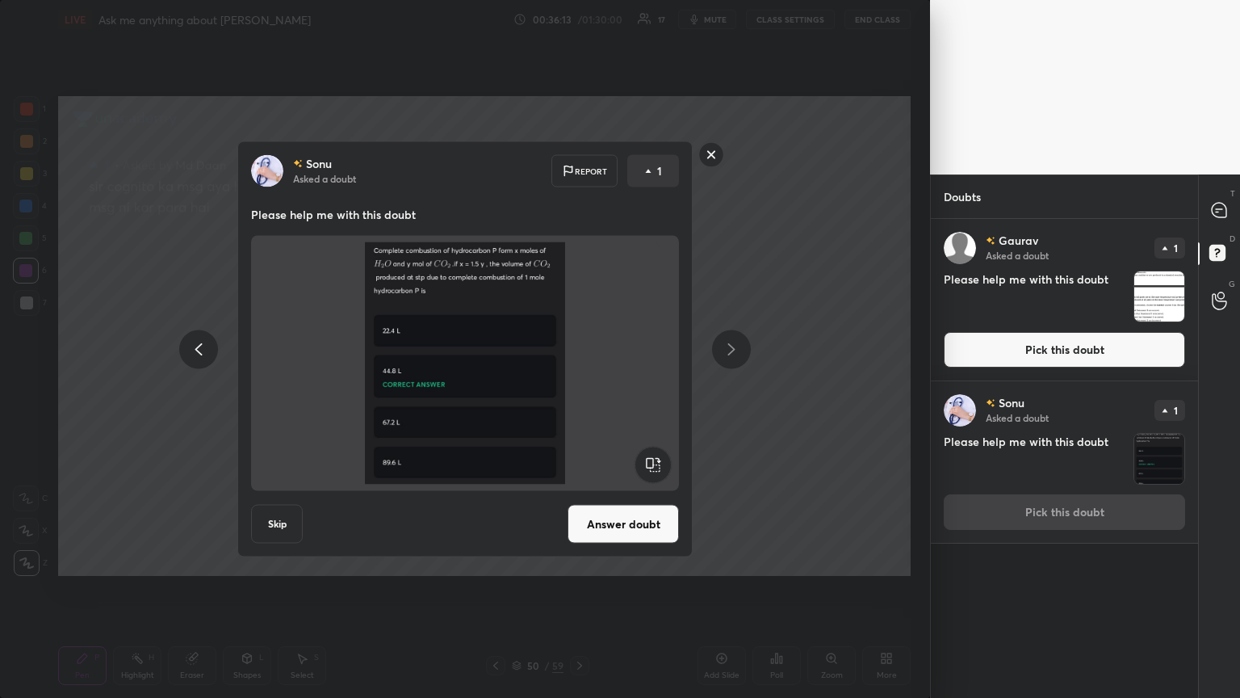
drag, startPoint x: 634, startPoint y: 535, endPoint x: 671, endPoint y: 452, distance: 90.3
click at [579, 379] on button "Answer doubt" at bounding box center [623, 524] width 111 height 39
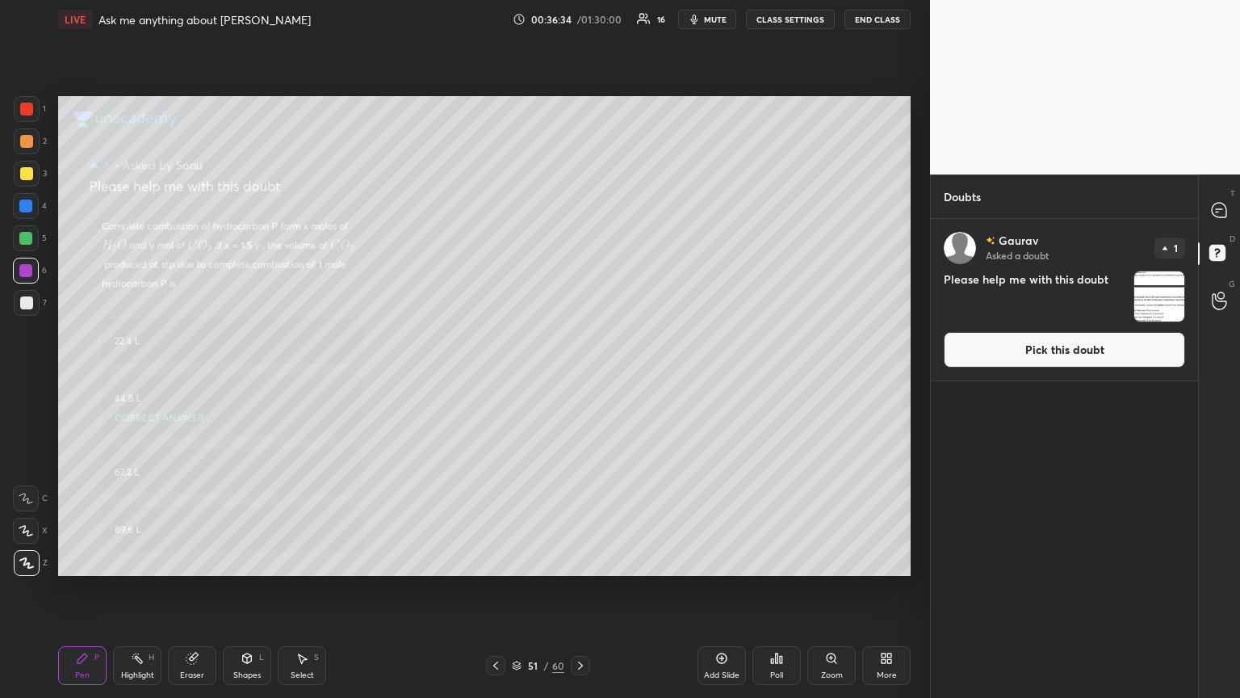
click at [579, 379] on div "Zoom" at bounding box center [832, 675] width 22 height 8
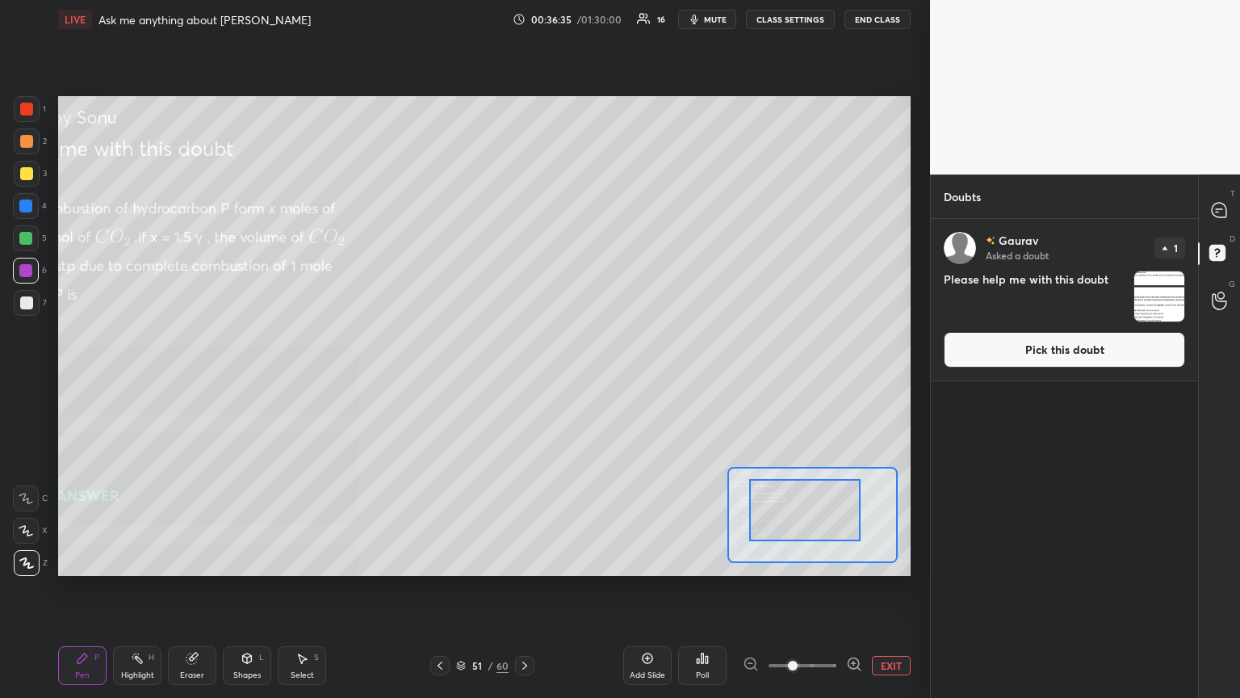
click at [579, 379] on div at bounding box center [804, 510] width 111 height 62
drag, startPoint x: 778, startPoint y: 517, endPoint x: 763, endPoint y: 522, distance: 16.3
click at [579, 379] on div at bounding box center [783, 511] width 111 height 62
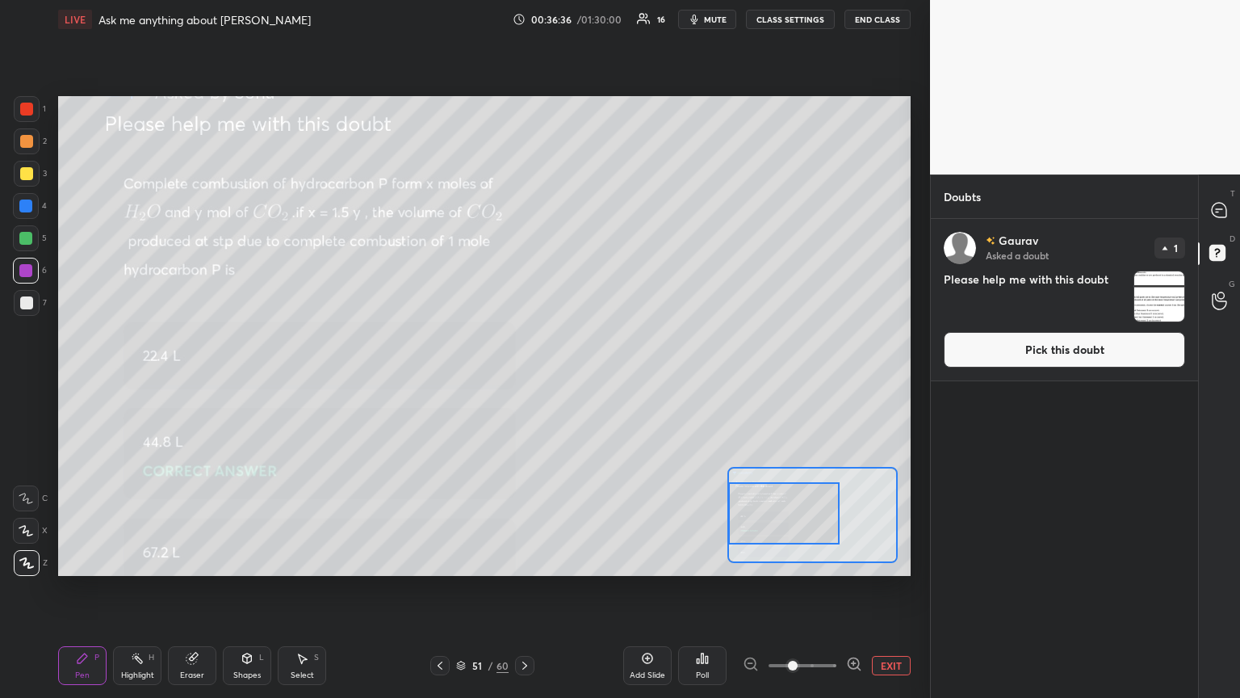
drag, startPoint x: 78, startPoint y: 669, endPoint x: 118, endPoint y: 587, distance: 91.0
click at [76, 379] on div "Pen P" at bounding box center [82, 665] width 48 height 39
click at [28, 173] on div at bounding box center [26, 173] width 13 height 13
click at [579, 379] on div "Setting up your live class Poll for secs No correct answer Start poll" at bounding box center [484, 336] width 853 height 480
click at [579, 379] on button "EXIT" at bounding box center [891, 665] width 39 height 19
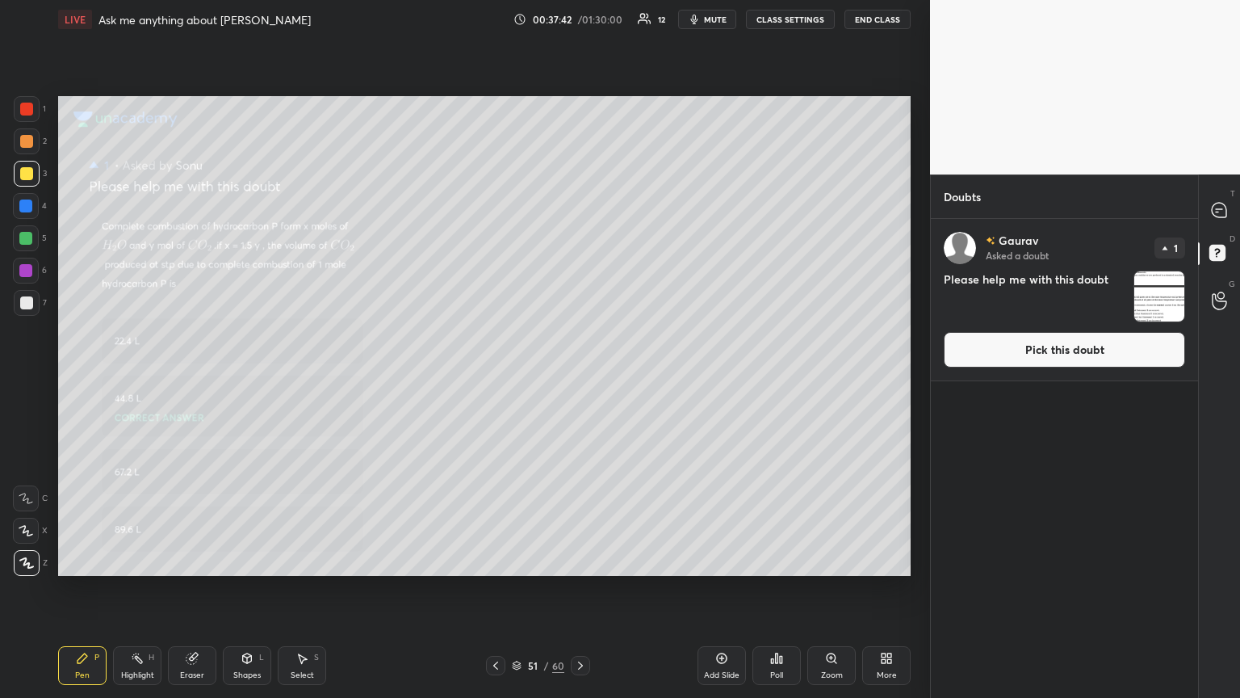
drag, startPoint x: 75, startPoint y: 670, endPoint x: 121, endPoint y: 639, distance: 55.3
click at [75, 379] on div "Pen" at bounding box center [82, 675] width 15 height 8
click at [22, 310] on div at bounding box center [27, 303] width 26 height 26
click at [579, 379] on div "Add Slide" at bounding box center [722, 665] width 48 height 39
click at [36, 168] on div at bounding box center [27, 174] width 26 height 26
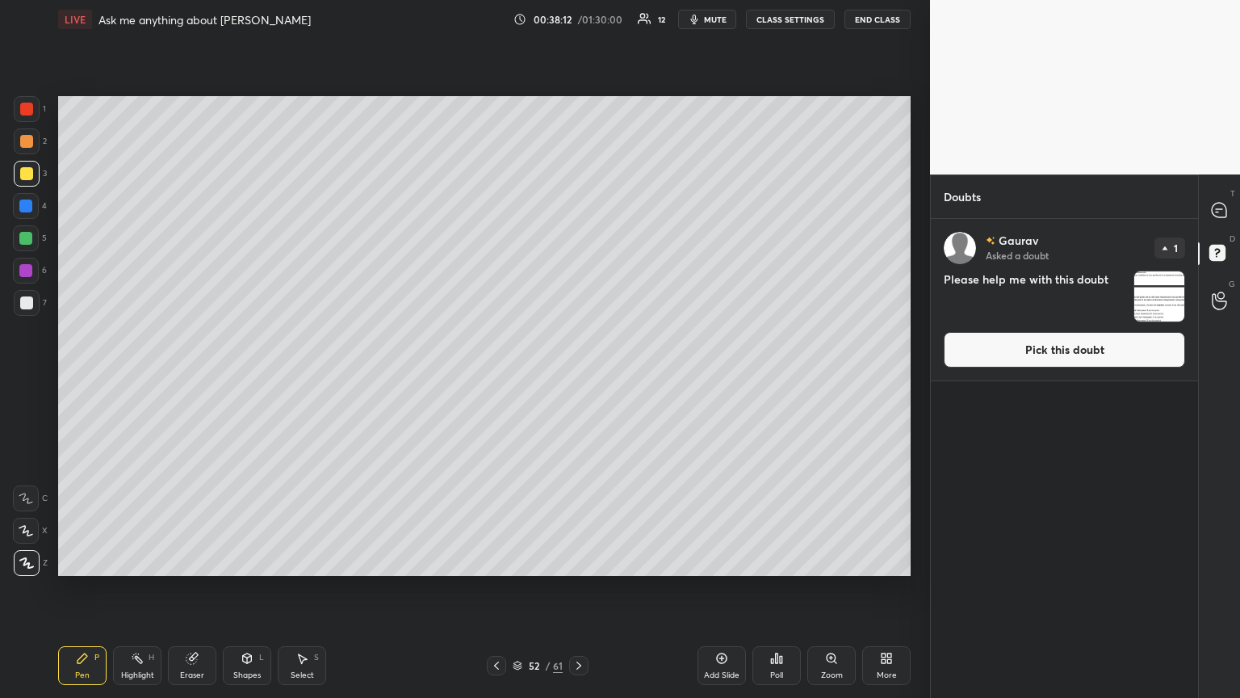
click at [25, 123] on div "1" at bounding box center [30, 112] width 32 height 32
click at [35, 106] on div at bounding box center [27, 109] width 26 height 26
drag, startPoint x: 504, startPoint y: 664, endPoint x: 482, endPoint y: 625, distance: 44.5
click at [497, 379] on div at bounding box center [496, 665] width 19 height 19
drag, startPoint x: 575, startPoint y: 658, endPoint x: 560, endPoint y: 649, distance: 17.0
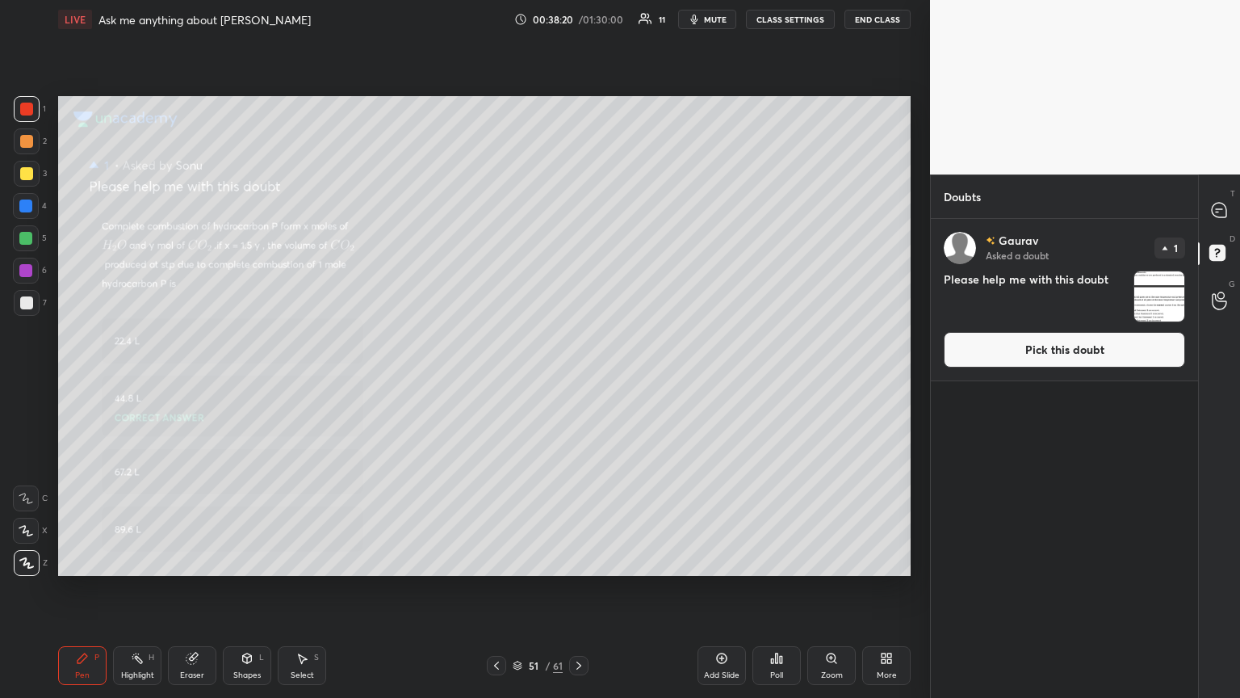
click at [572, 379] on div at bounding box center [578, 665] width 19 height 19
click at [489, 379] on div at bounding box center [496, 665] width 19 height 19
drag, startPoint x: 568, startPoint y: 668, endPoint x: 581, endPoint y: 661, distance: 14.4
click at [572, 379] on div "51 / 61" at bounding box center [538, 665] width 102 height 19
drag, startPoint x: 577, startPoint y: 662, endPoint x: 581, endPoint y: 643, distance: 20.0
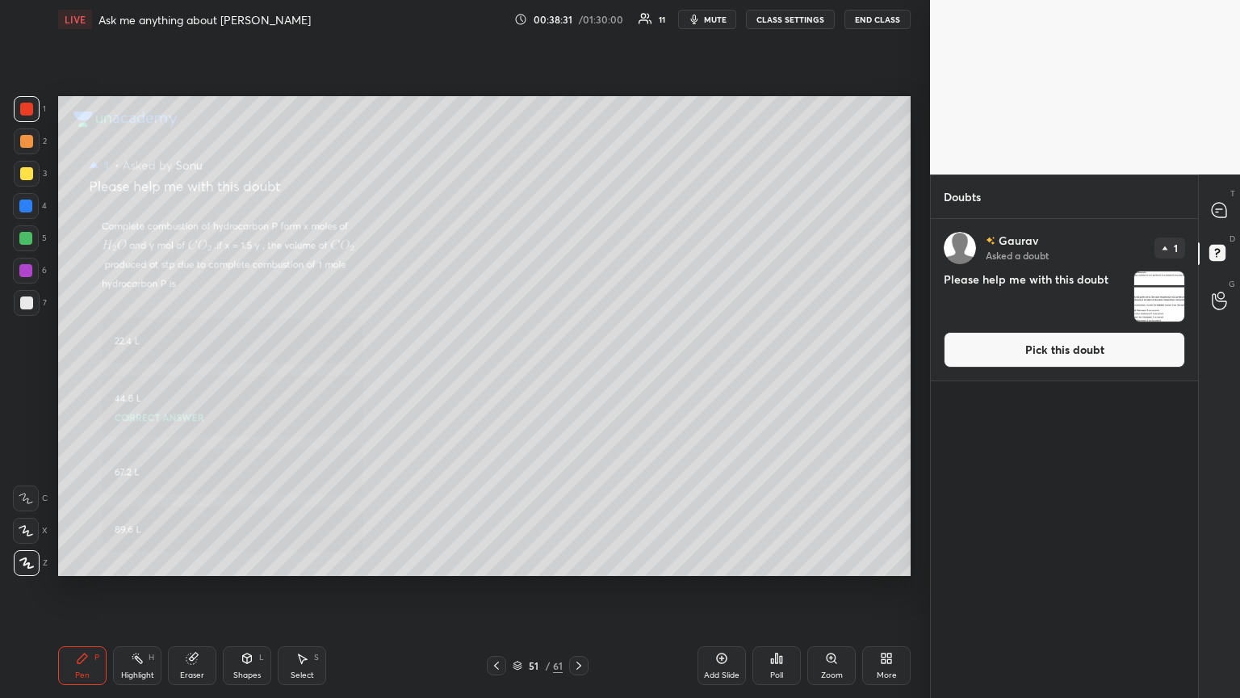
click at [579, 379] on icon at bounding box center [578, 665] width 13 height 13
click at [514, 379] on icon at bounding box center [518, 665] width 10 height 10
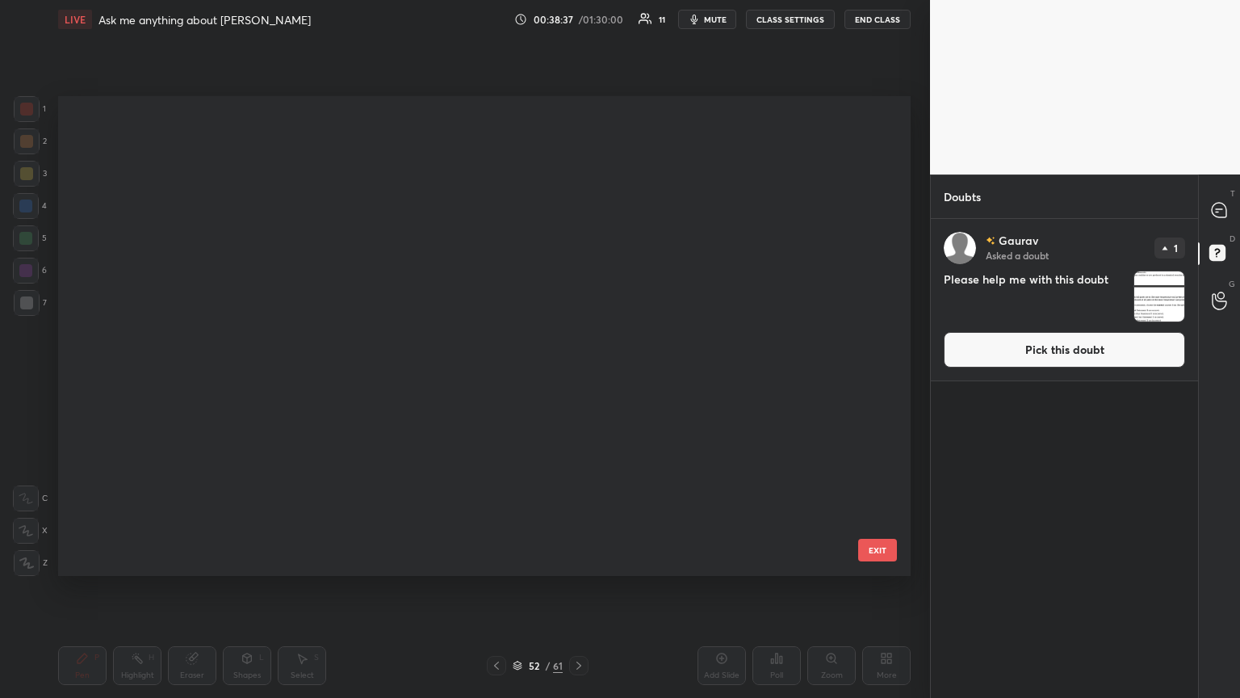
scroll to position [475, 845]
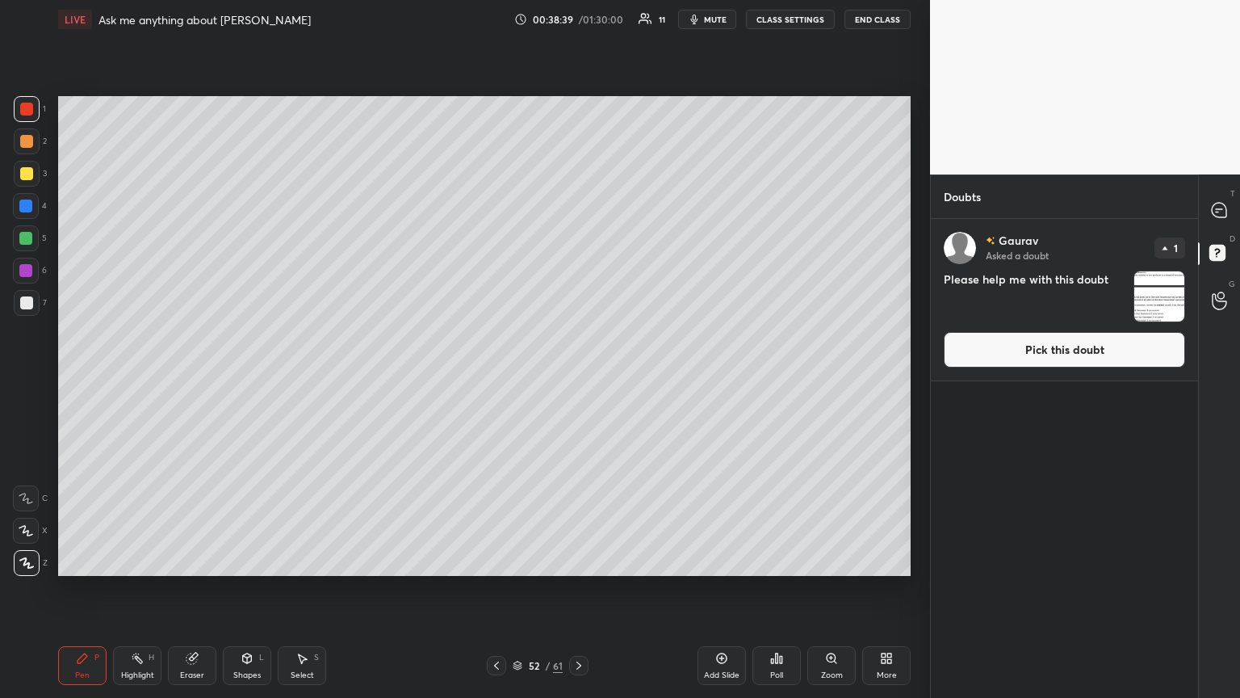
click at [499, 379] on icon at bounding box center [496, 665] width 13 height 13
drag, startPoint x: 581, startPoint y: 663, endPoint x: 584, endPoint y: 623, distance: 39.6
click at [579, 379] on icon at bounding box center [578, 665] width 13 height 13
click at [227, 379] on div "Setting up your live class Poll for secs No correct answer Start poll" at bounding box center [485, 336] width 866 height 594
drag, startPoint x: 497, startPoint y: 662, endPoint x: 477, endPoint y: 652, distance: 22.8
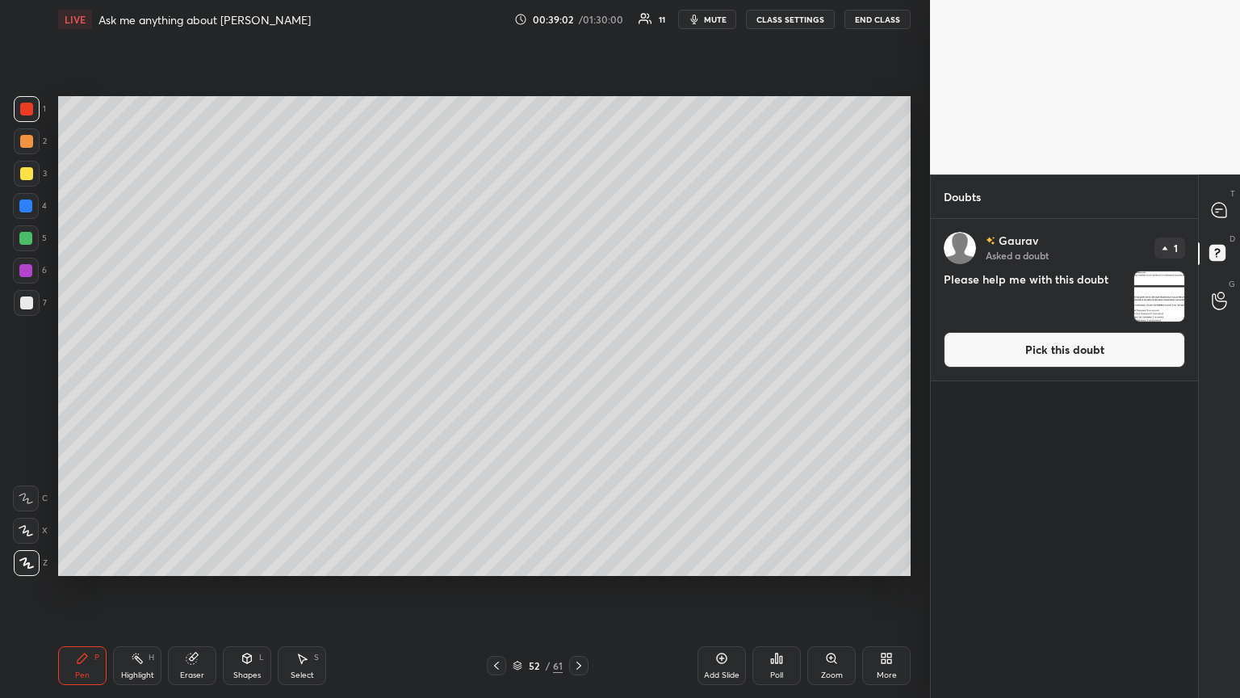
click at [491, 379] on icon at bounding box center [496, 665] width 13 height 13
click at [579, 379] on icon at bounding box center [578, 665] width 13 height 13
click at [497, 379] on icon at bounding box center [496, 665] width 13 height 13
click at [579, 379] on icon at bounding box center [578, 665] width 13 height 13
click at [82, 379] on div "Pen P" at bounding box center [82, 665] width 48 height 39
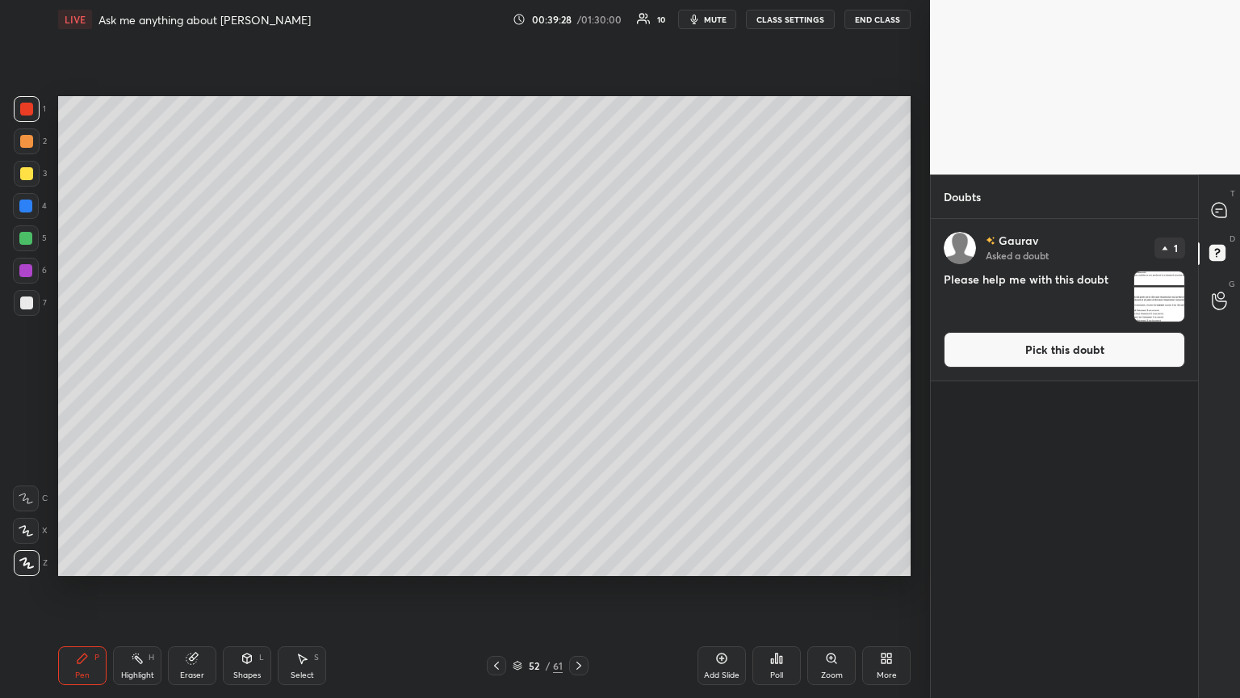
click at [31, 306] on div at bounding box center [26, 302] width 13 height 13
click at [498, 379] on icon at bounding box center [496, 665] width 13 height 13
click at [579, 379] on div "Zoom" at bounding box center [831, 665] width 48 height 39
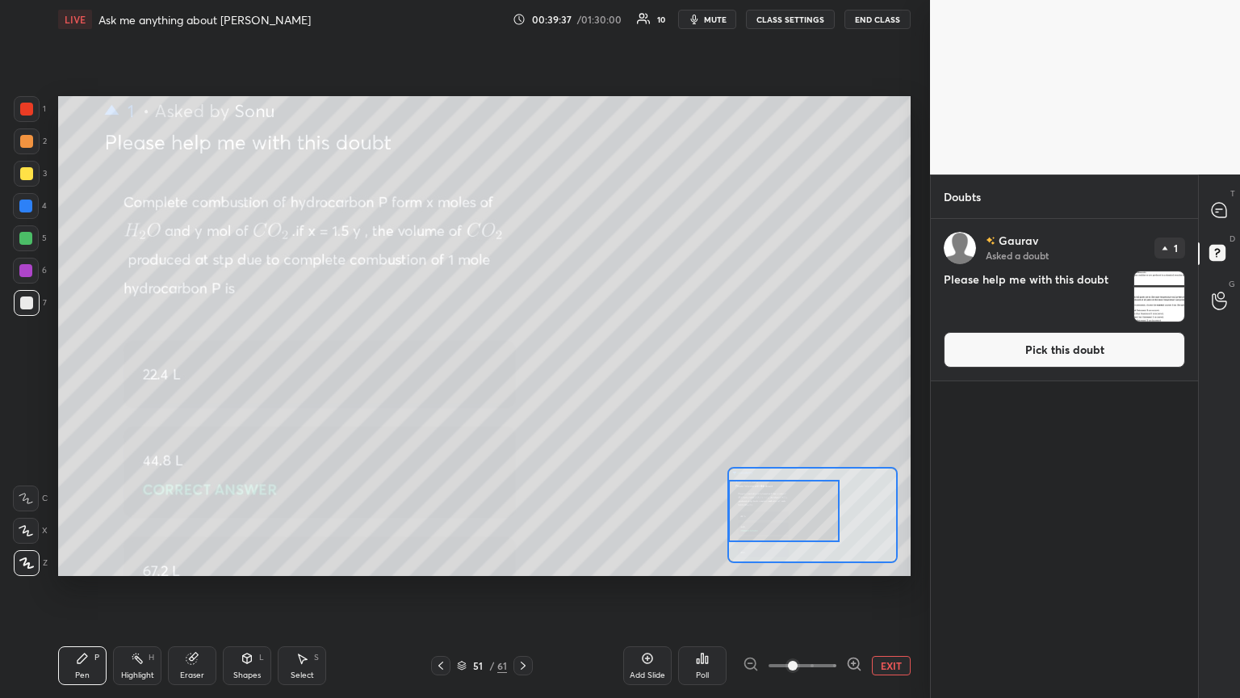
drag, startPoint x: 794, startPoint y: 515, endPoint x: 736, endPoint y: 491, distance: 63.0
click at [579, 379] on div at bounding box center [783, 511] width 111 height 62
click at [579, 379] on button "EXIT" at bounding box center [891, 665] width 39 height 19
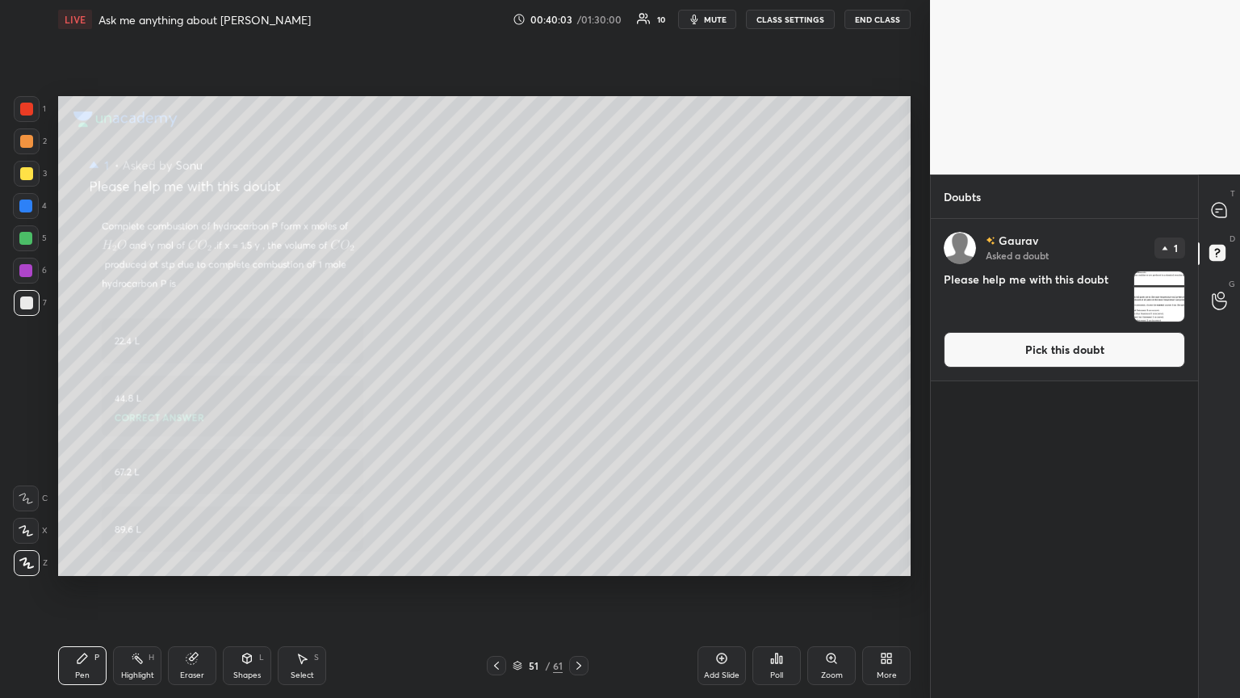
drag, startPoint x: 581, startPoint y: 667, endPoint x: 565, endPoint y: 662, distance: 16.1
click at [564, 379] on div "51 / 61" at bounding box center [538, 665] width 102 height 19
click at [575, 379] on icon at bounding box center [578, 665] width 13 height 13
drag, startPoint x: 1225, startPoint y: 205, endPoint x: 1237, endPoint y: 222, distance: 20.8
click at [579, 204] on icon at bounding box center [1219, 210] width 17 height 17
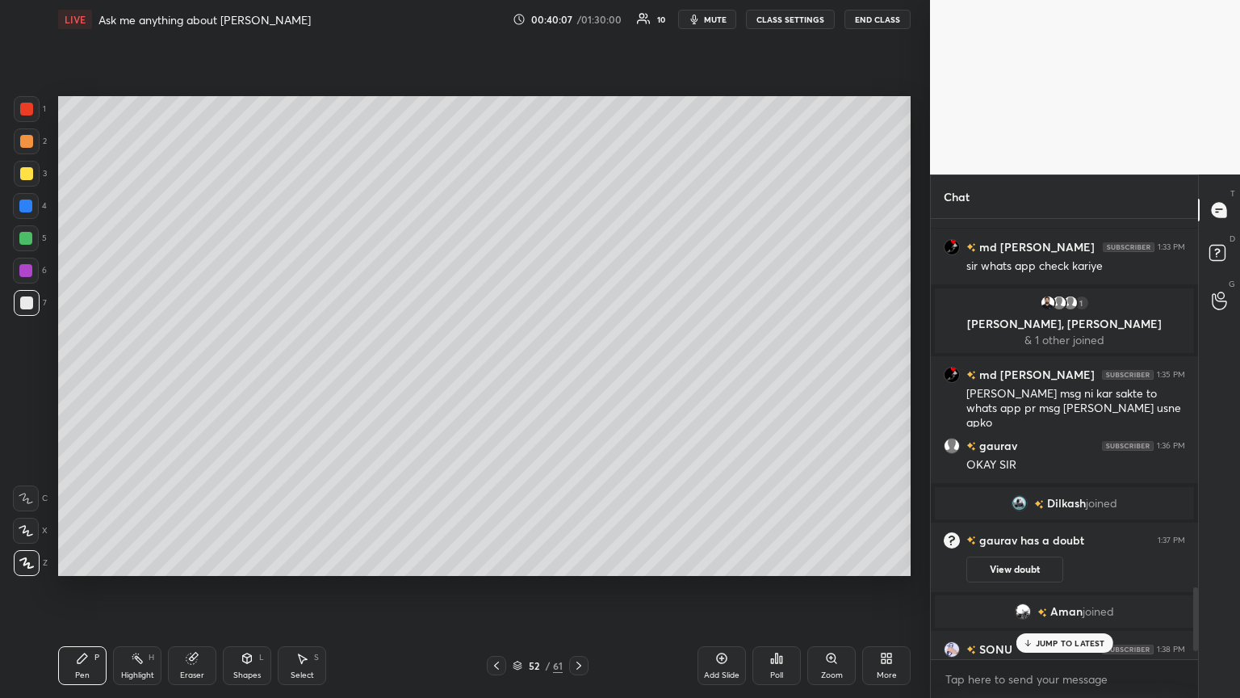
scroll to position [435, 262]
drag, startPoint x: 1040, startPoint y: 646, endPoint x: 1019, endPoint y: 639, distance: 22.0
click at [579, 379] on div "JUMP TO LATEST" at bounding box center [1064, 642] width 97 height 19
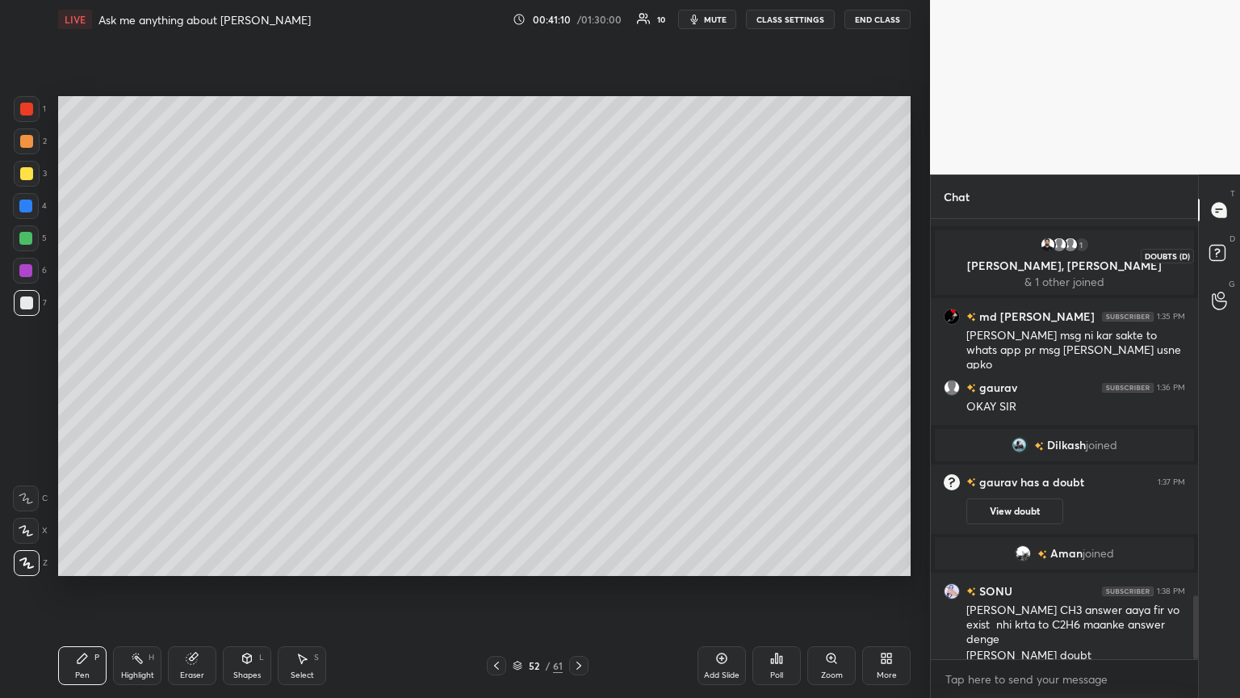
click at [579, 254] on icon at bounding box center [1220, 255] width 29 height 29
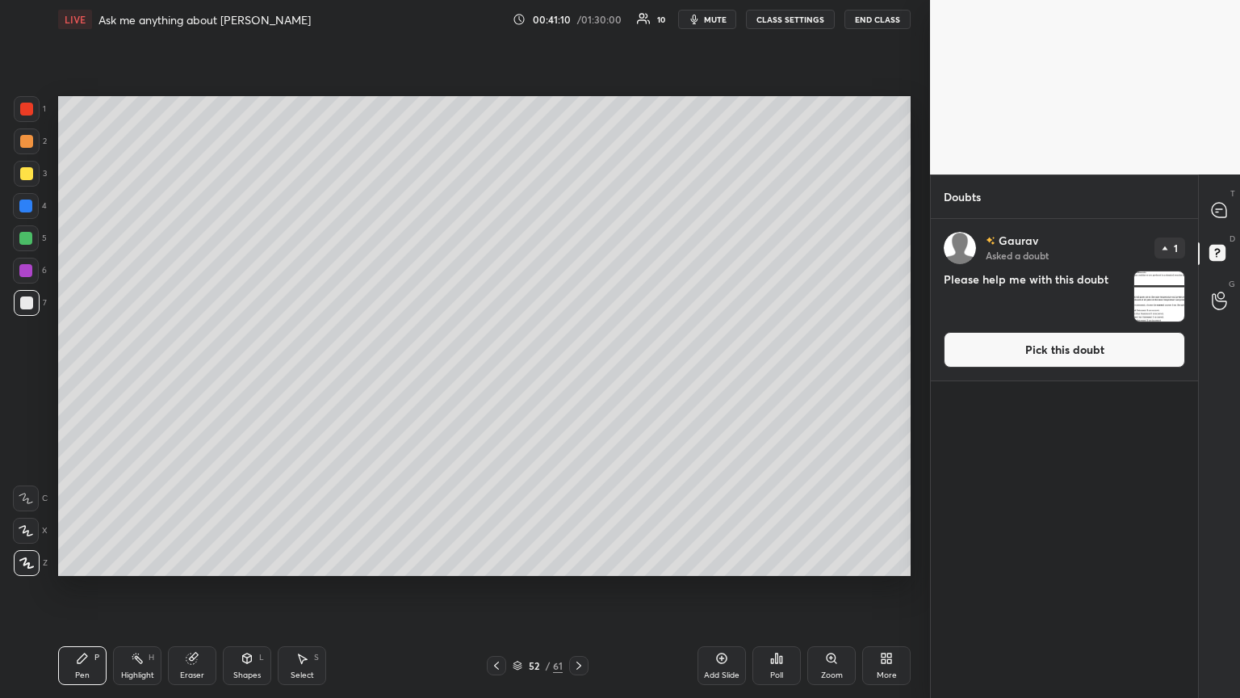
click at [579, 351] on button "Pick this doubt" at bounding box center [1064, 350] width 241 height 36
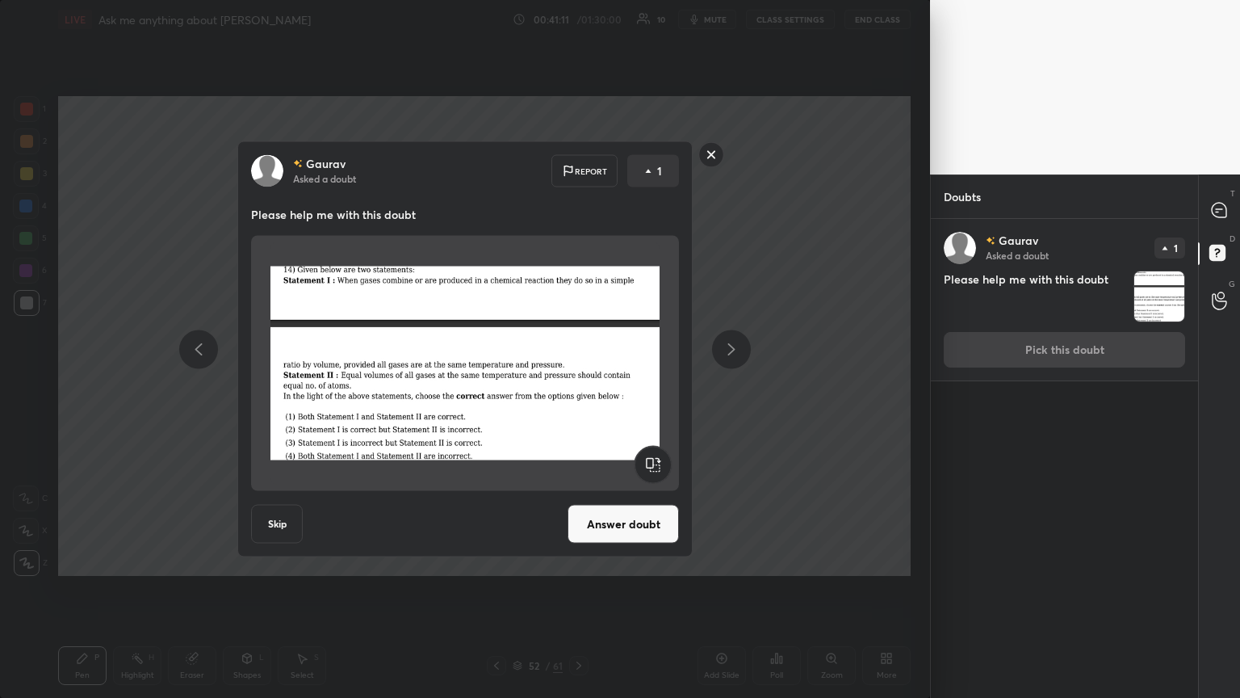
click at [579, 379] on button "Answer doubt" at bounding box center [623, 524] width 111 height 39
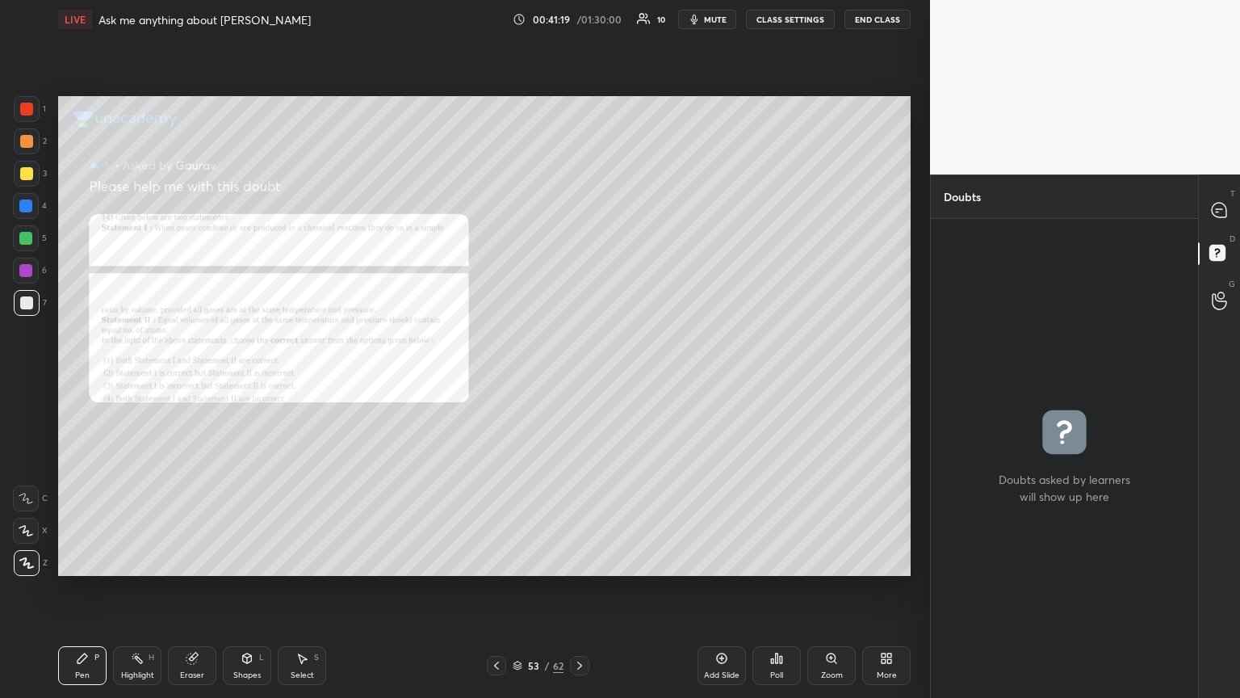
click at [579, 379] on div "Zoom" at bounding box center [831, 665] width 48 height 39
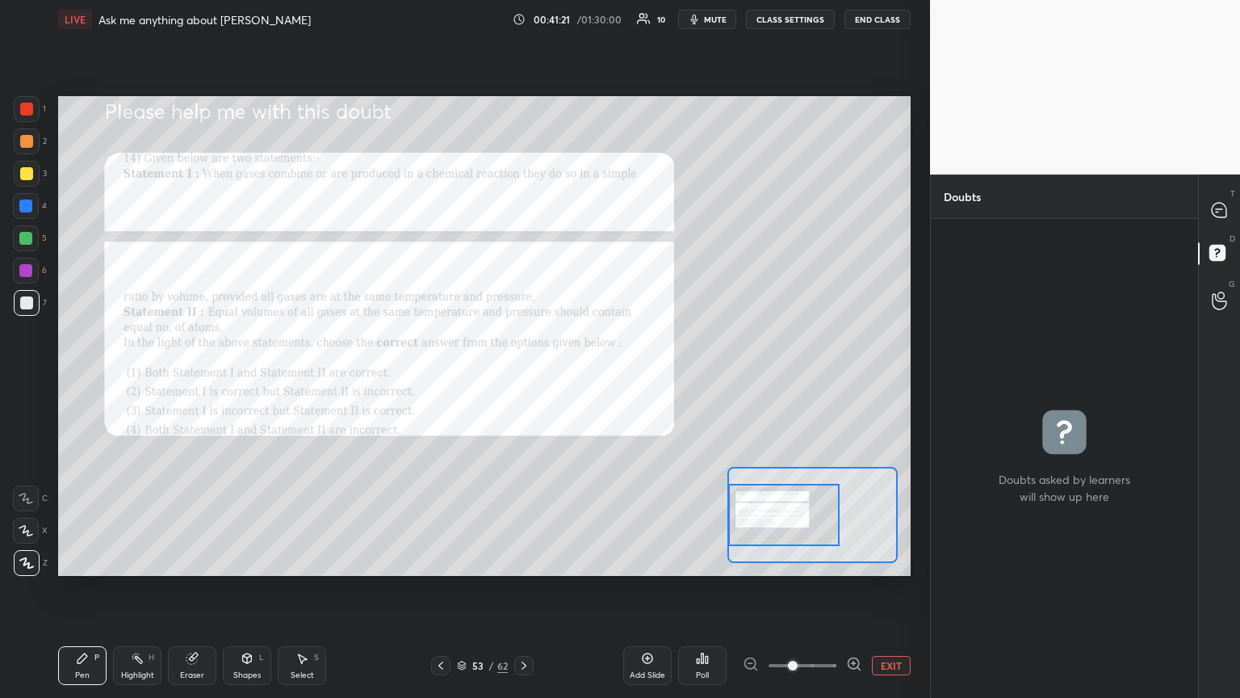
drag, startPoint x: 768, startPoint y: 526, endPoint x: 730, endPoint y: 522, distance: 38.3
click at [579, 379] on div at bounding box center [783, 515] width 111 height 62
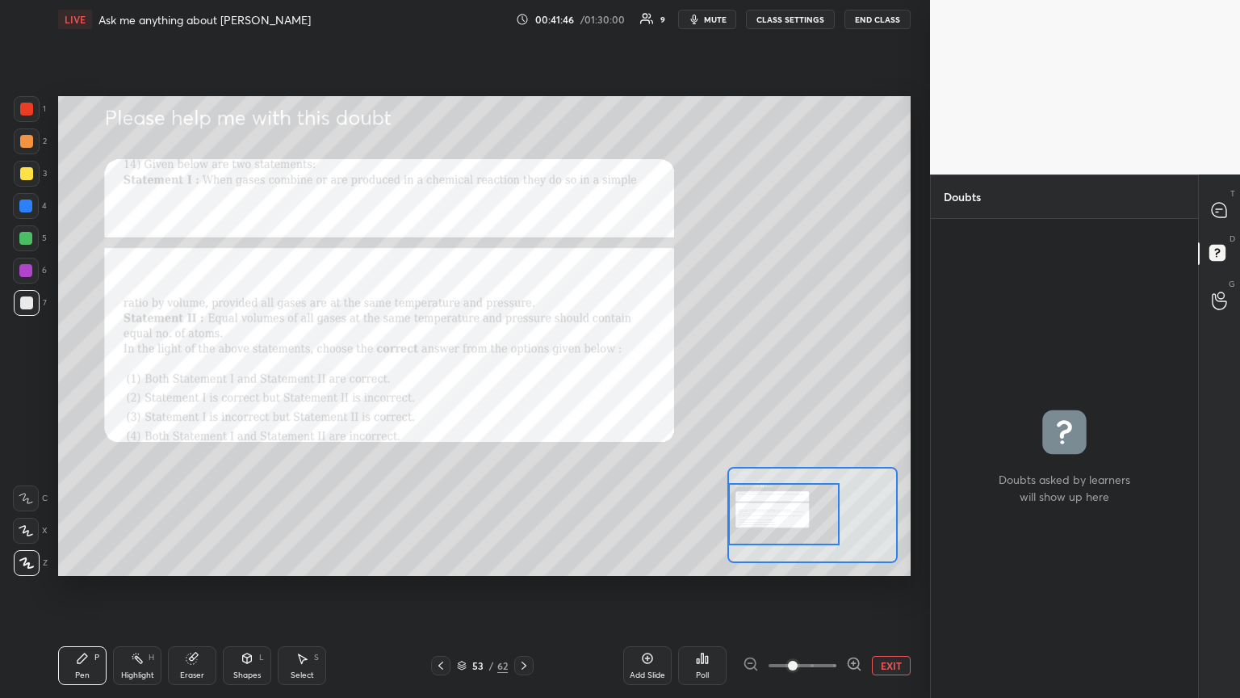
drag, startPoint x: 23, startPoint y: 278, endPoint x: 37, endPoint y: 286, distance: 15.9
click at [31, 283] on div "6" at bounding box center [30, 274] width 34 height 32
click at [579, 208] on div at bounding box center [1220, 209] width 32 height 29
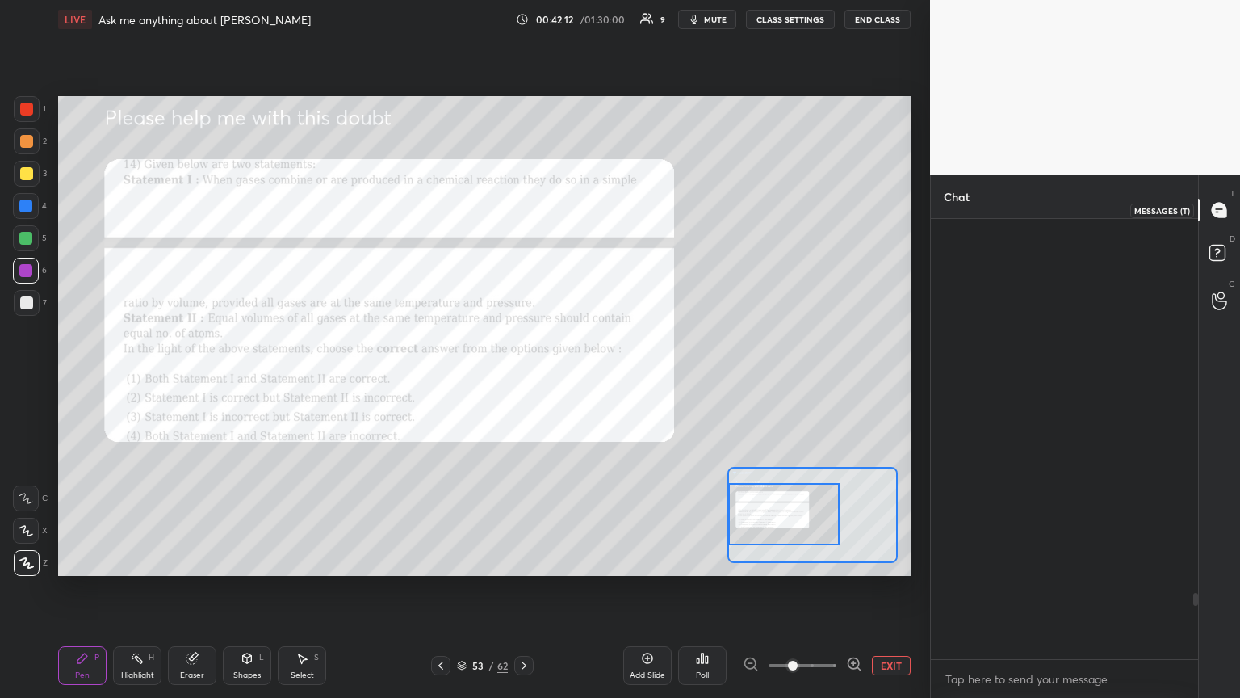
scroll to position [435, 262]
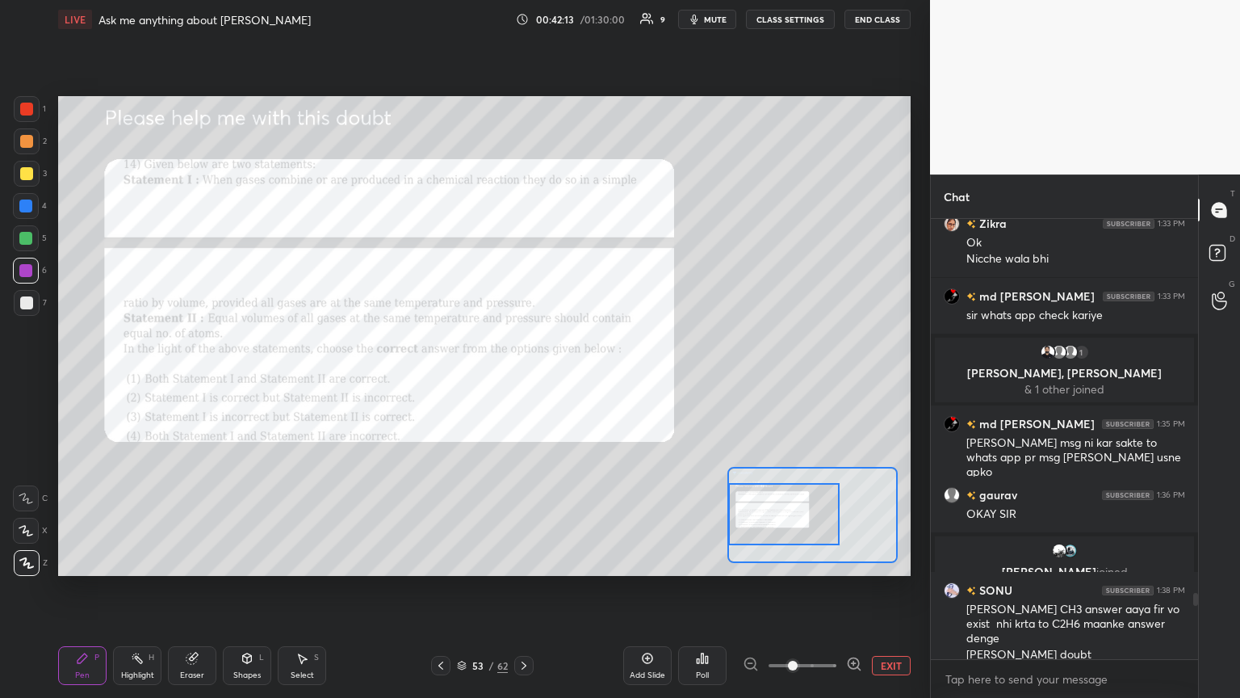
click at [89, 379] on div "Pen P" at bounding box center [82, 665] width 48 height 39
drag, startPoint x: 883, startPoint y: 664, endPoint x: 885, endPoint y: 634, distance: 29.9
click at [579, 379] on button "EXIT" at bounding box center [891, 665] width 39 height 19
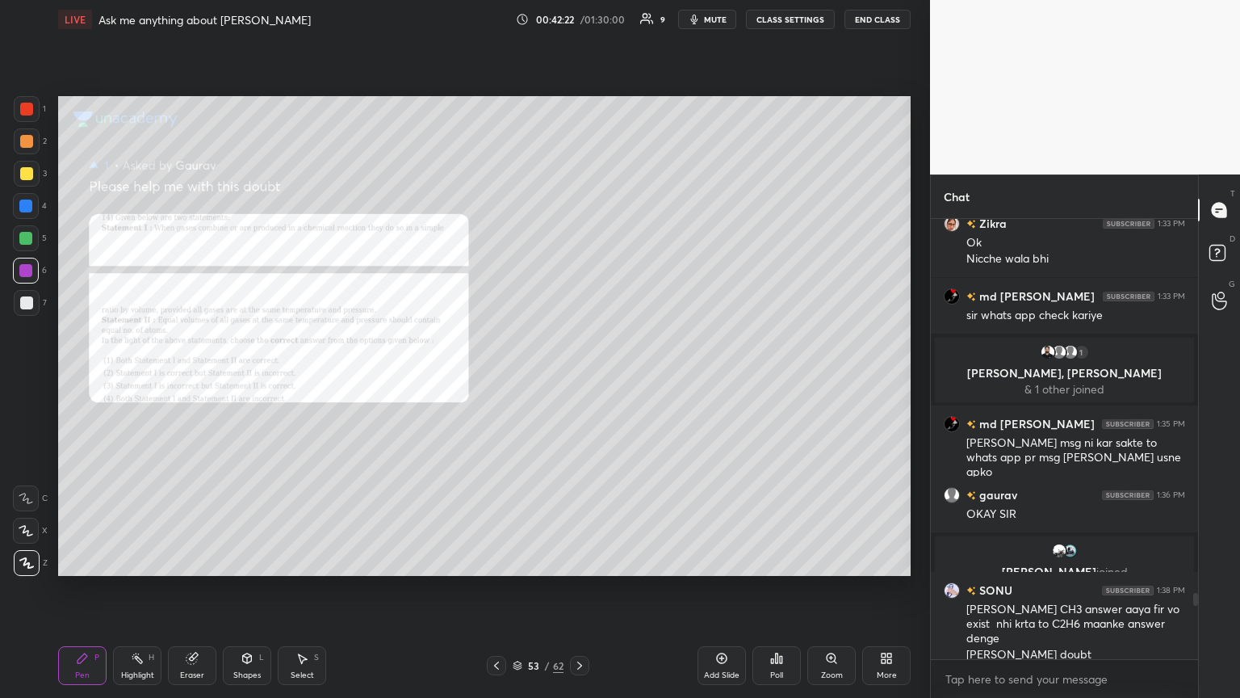
drag, startPoint x: 719, startPoint y: 19, endPoint x: 707, endPoint y: 19, distance: 12.1
click at [579, 23] on span "mute" at bounding box center [715, 19] width 23 height 11
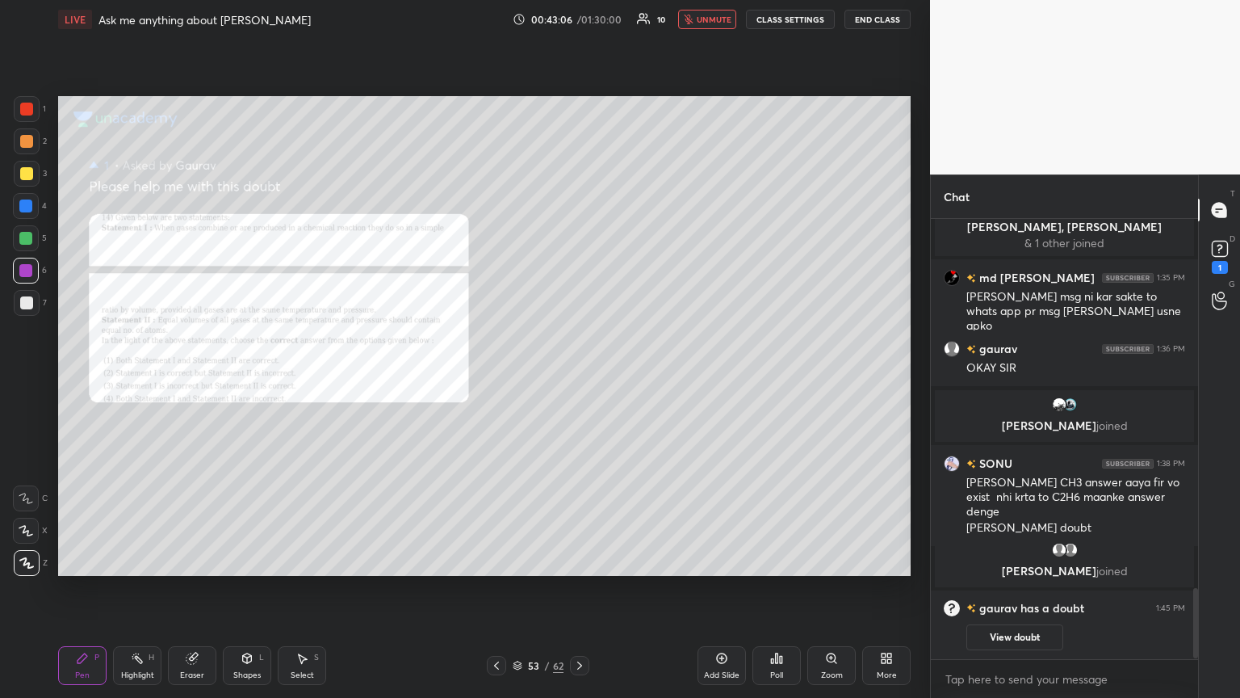
scroll to position [2309, 0]
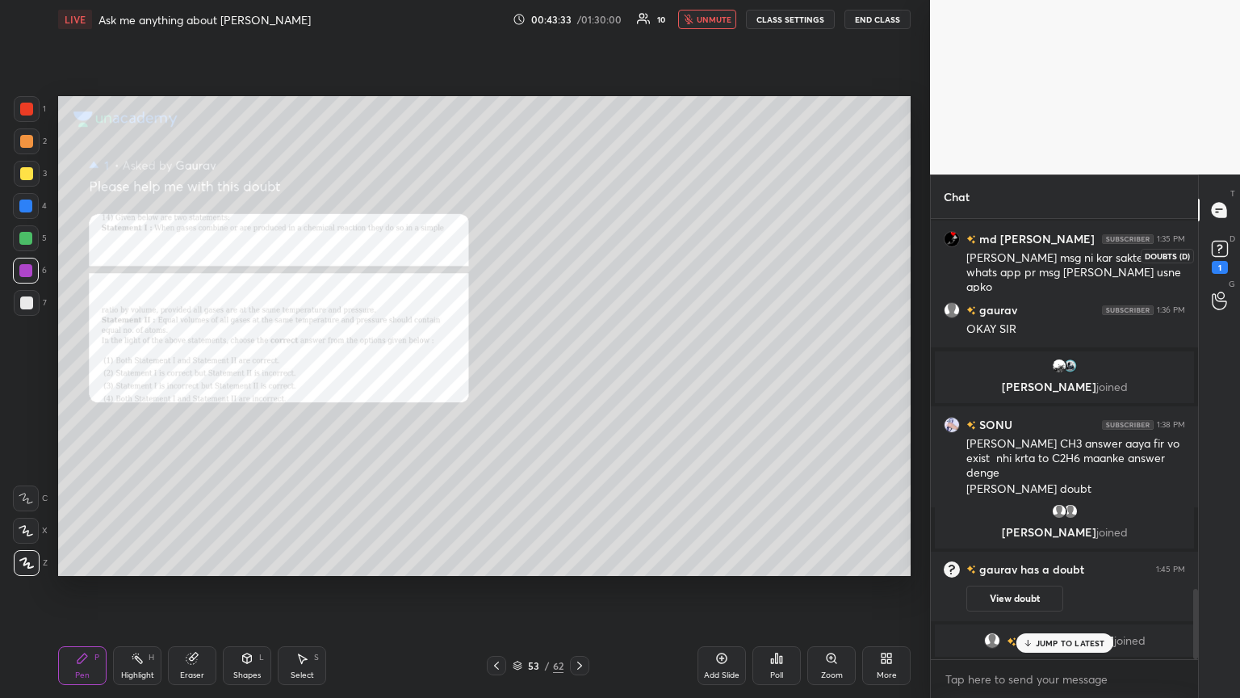
drag, startPoint x: 1237, startPoint y: 258, endPoint x: 1224, endPoint y: 258, distance: 12.9
click at [579, 258] on div "D Doubts (D) 1" at bounding box center [1219, 255] width 41 height 45
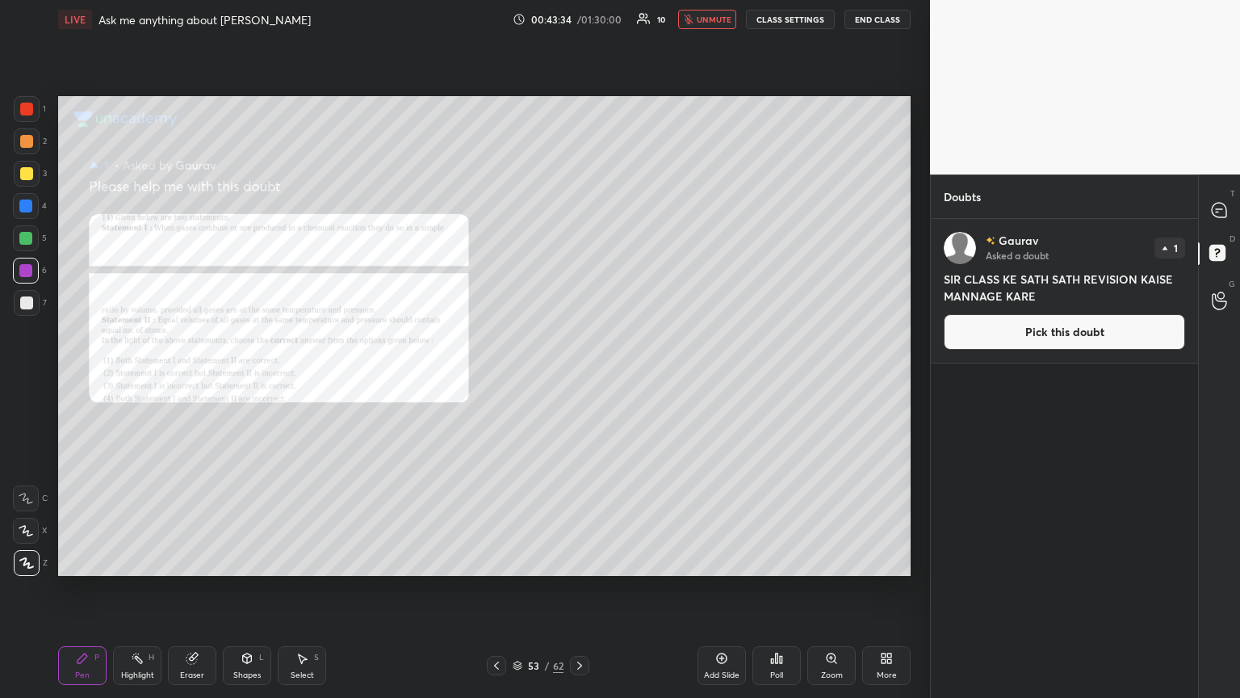
click at [579, 329] on button "Pick this doubt" at bounding box center [1064, 332] width 241 height 36
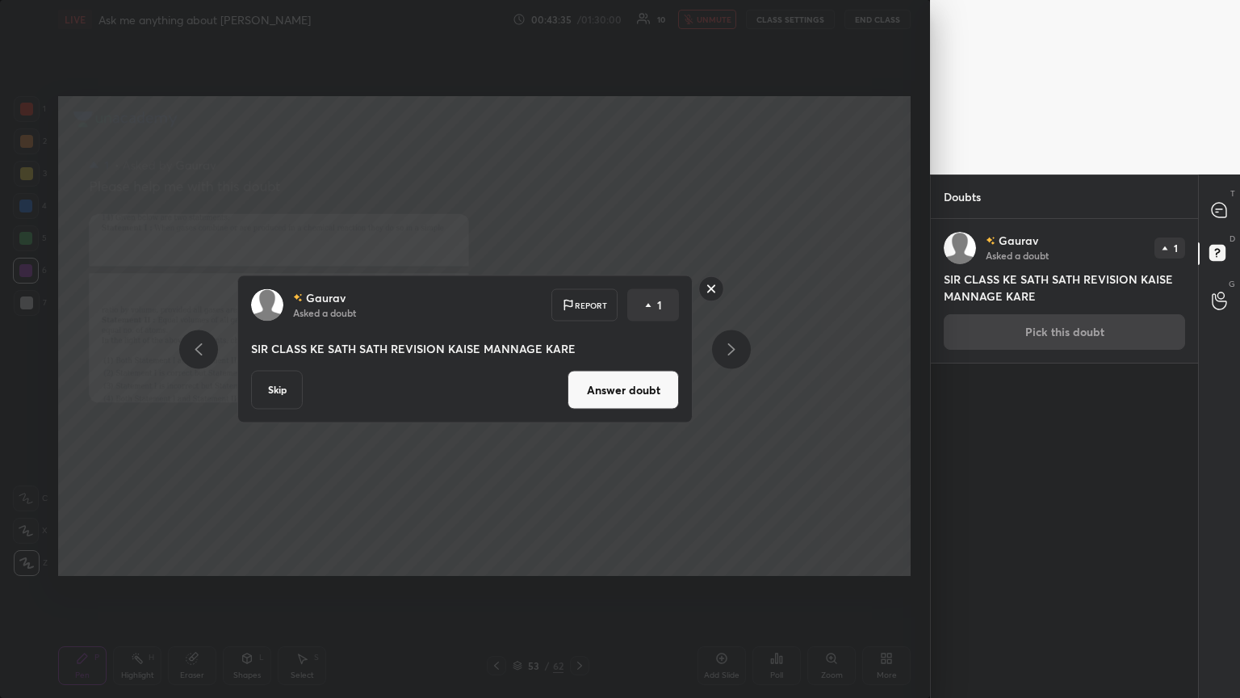
click at [579, 379] on button "Answer doubt" at bounding box center [623, 390] width 111 height 39
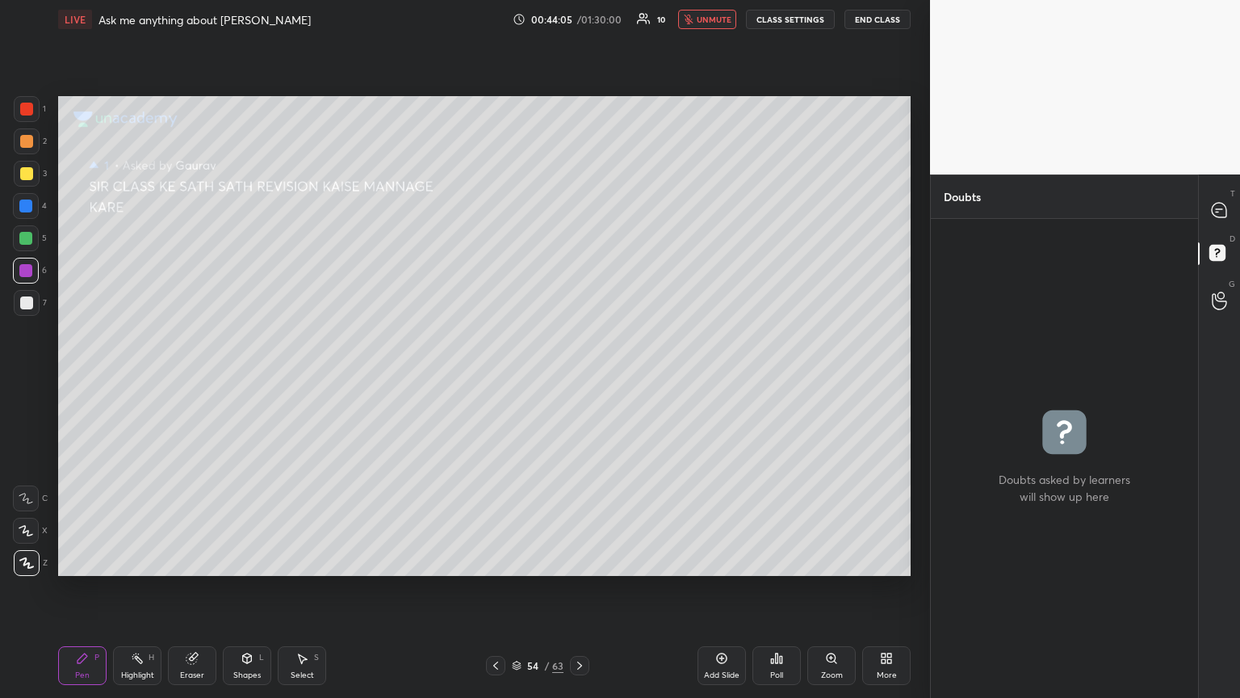
click at [25, 307] on div at bounding box center [26, 302] width 13 height 13
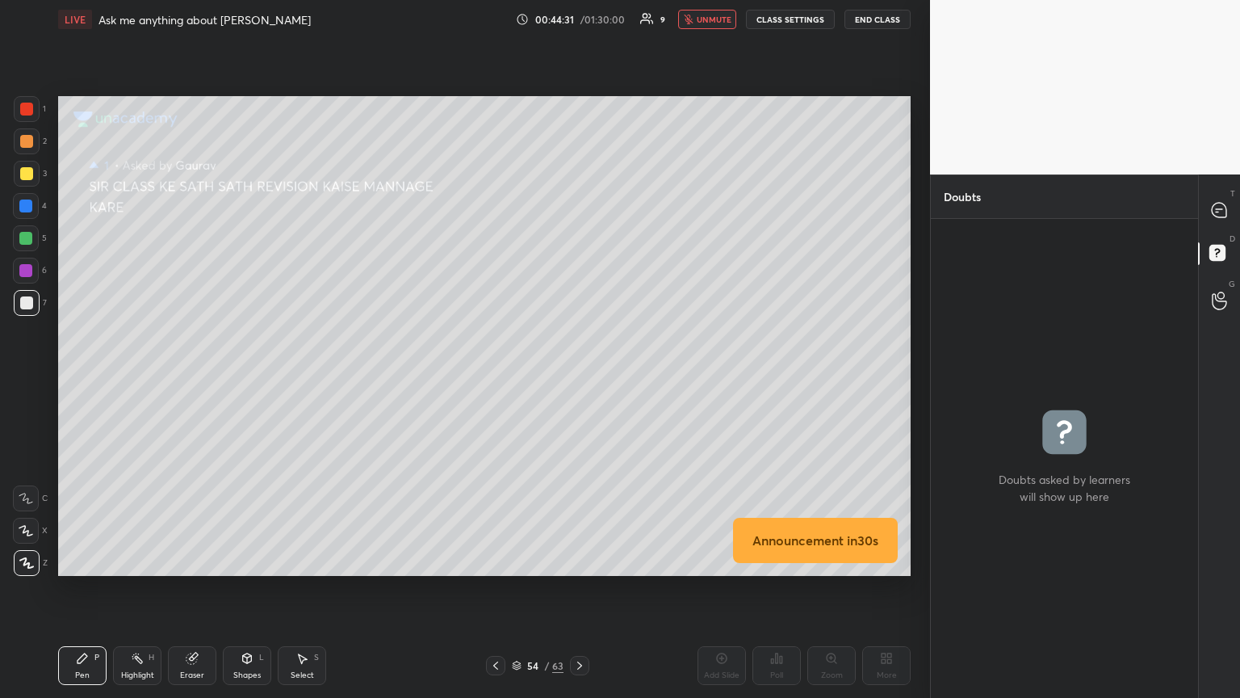
drag, startPoint x: 202, startPoint y: 670, endPoint x: 199, endPoint y: 656, distance: 13.9
click at [203, 379] on div "Eraser" at bounding box center [192, 665] width 48 height 39
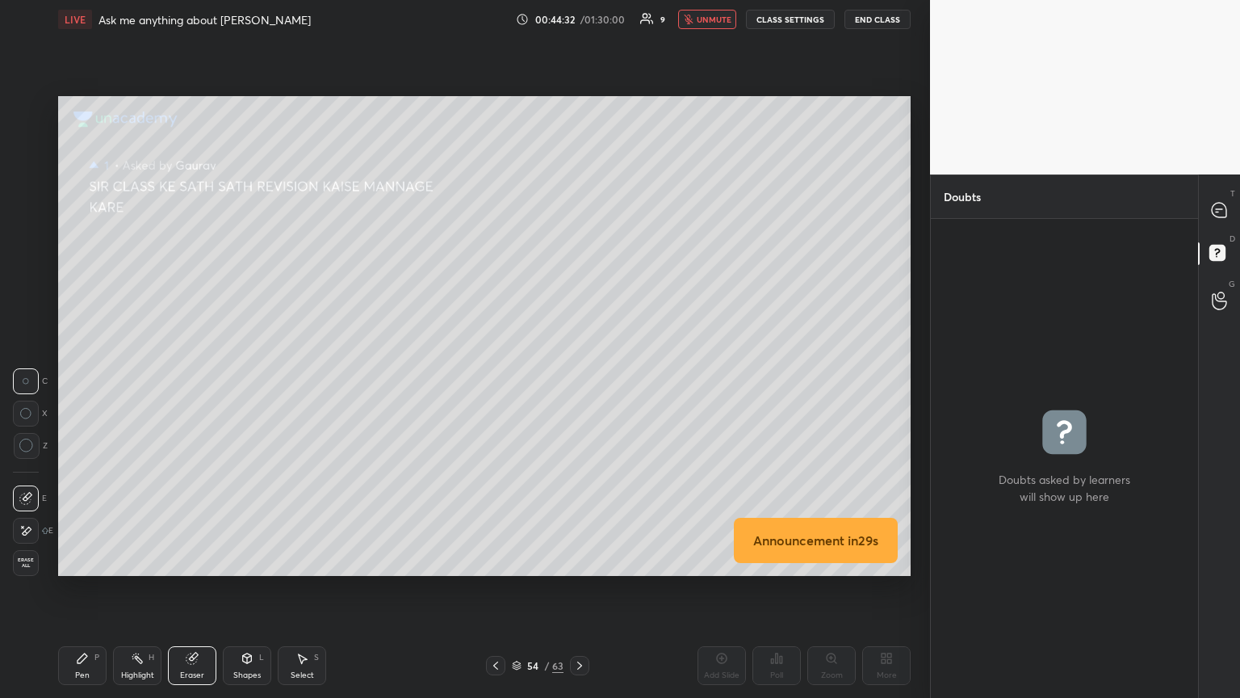
click at [158, 379] on div "Announcement in 29 s Setting up your live class Poll for secs No correct answer…" at bounding box center [485, 336] width 866 height 594
click at [84, 379] on div "Pen P" at bounding box center [82, 665] width 48 height 39
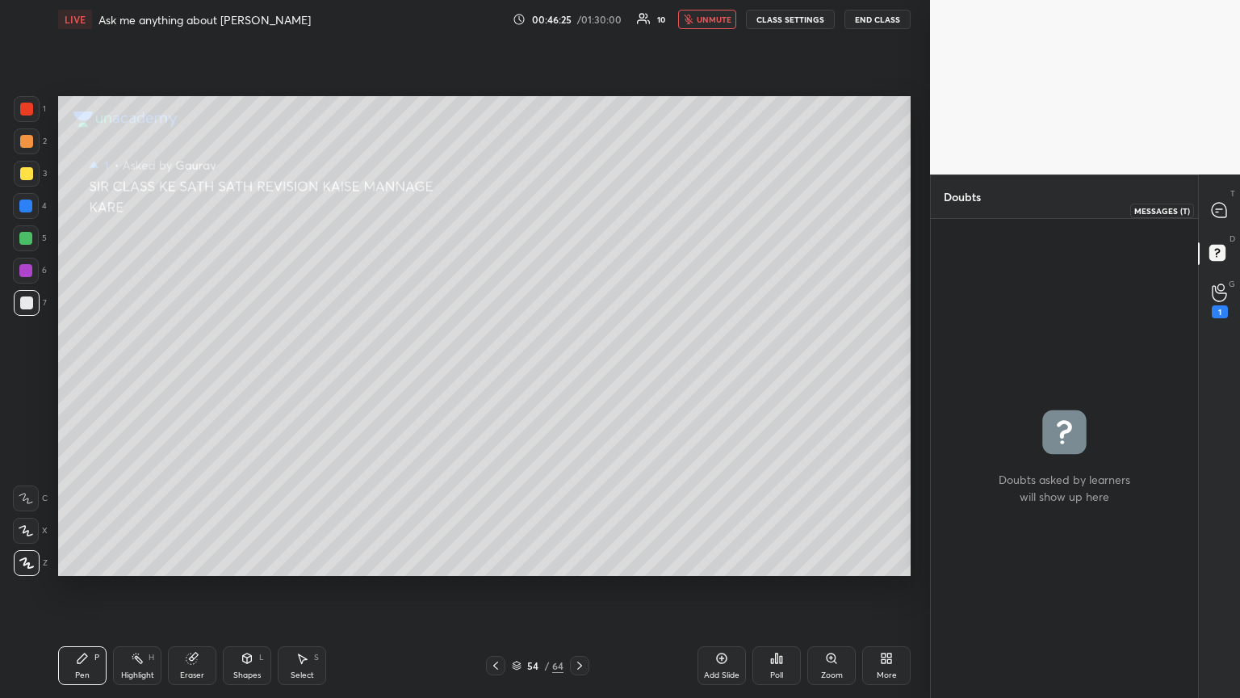
drag, startPoint x: 1214, startPoint y: 210, endPoint x: 1204, endPoint y: 263, distance: 54.3
click at [579, 211] on icon at bounding box center [1219, 210] width 15 height 15
type textarea "x"
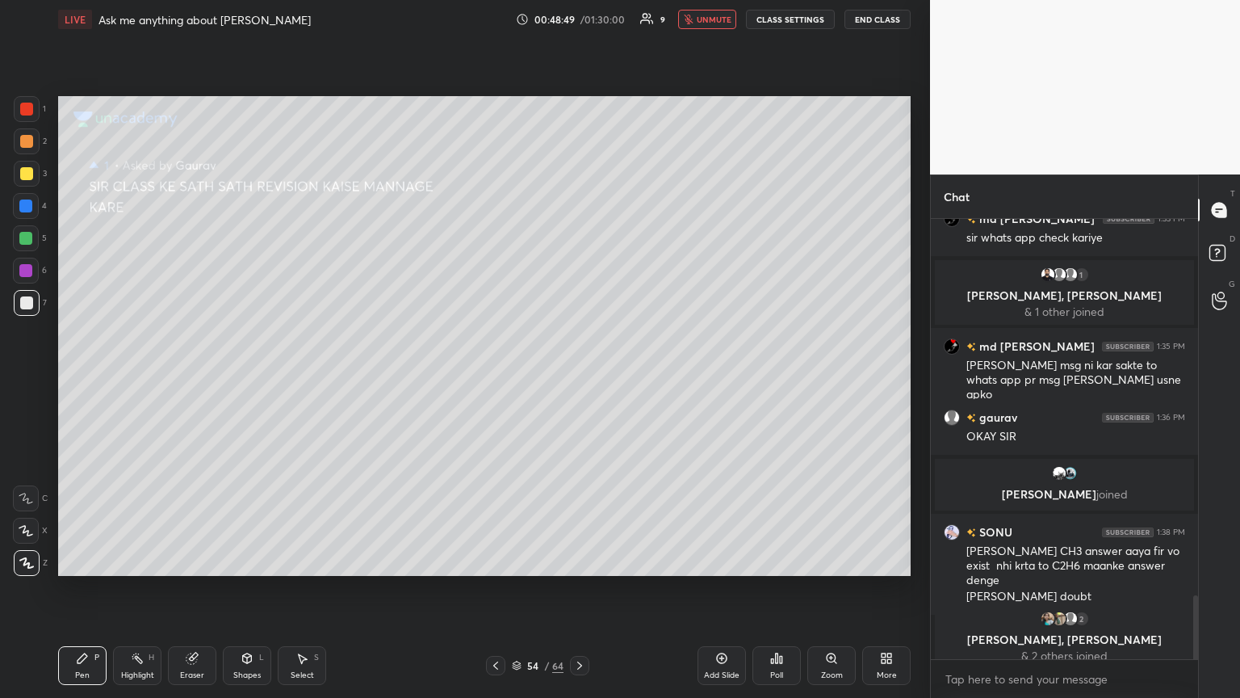
click at [495, 379] on div at bounding box center [495, 665] width 19 height 19
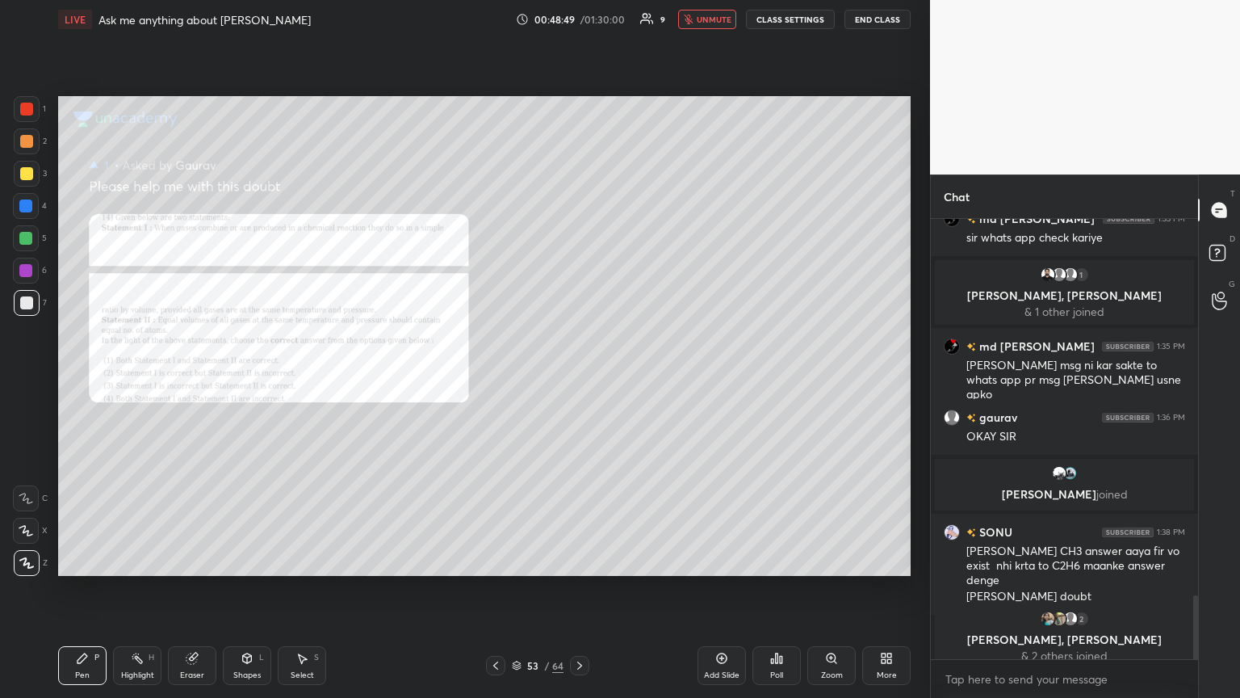
click at [494, 379] on icon at bounding box center [495, 665] width 13 height 13
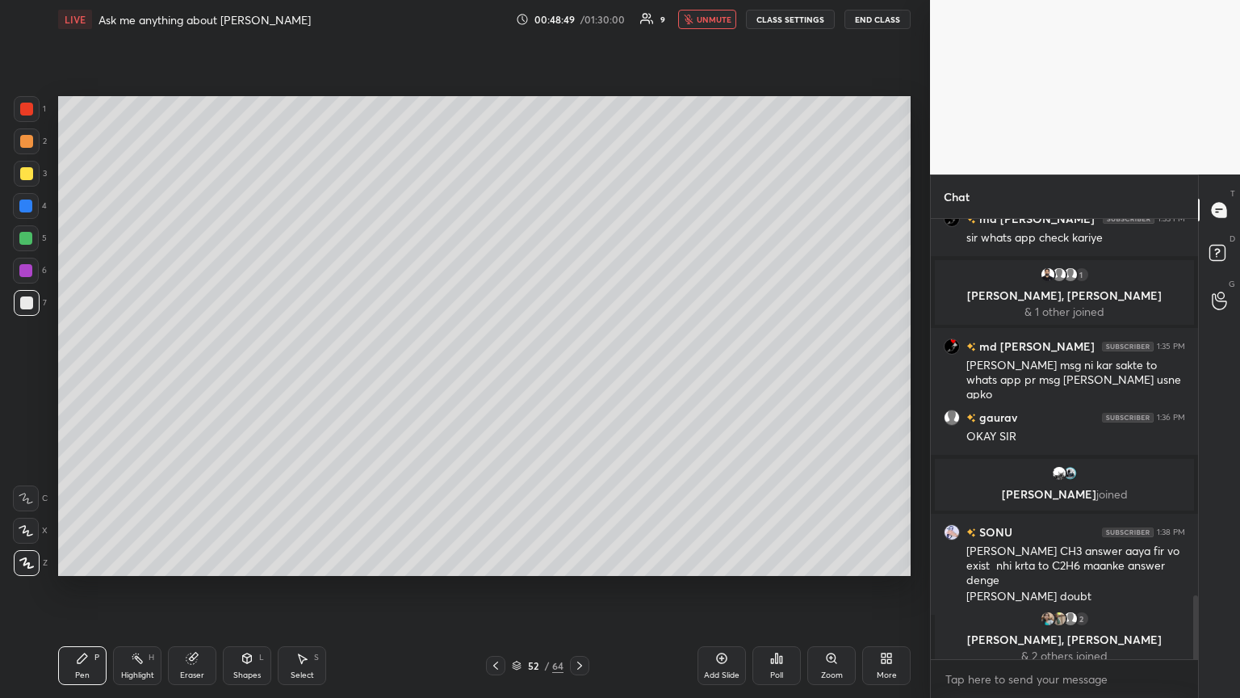
click at [496, 379] on icon at bounding box center [495, 665] width 13 height 13
click at [497, 379] on icon at bounding box center [495, 665] width 13 height 13
click at [497, 379] on icon at bounding box center [495, 665] width 5 height 8
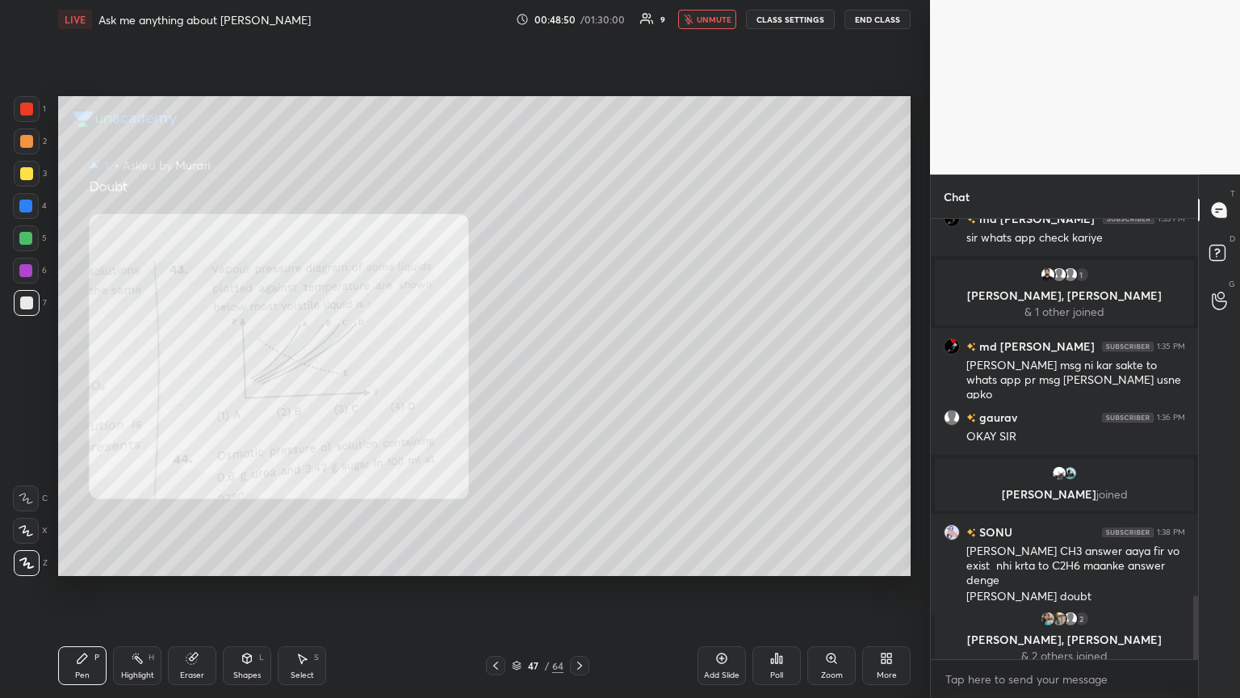
click at [497, 379] on icon at bounding box center [495, 665] width 13 height 13
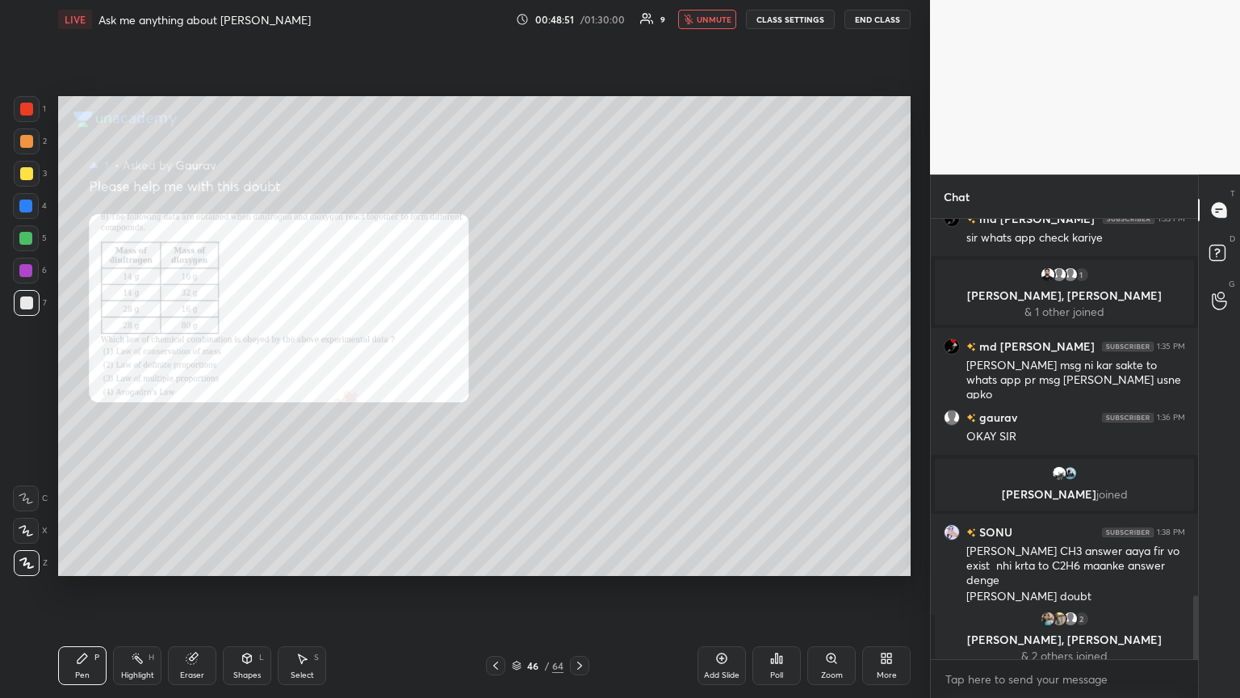
click at [498, 379] on icon at bounding box center [495, 665] width 13 height 13
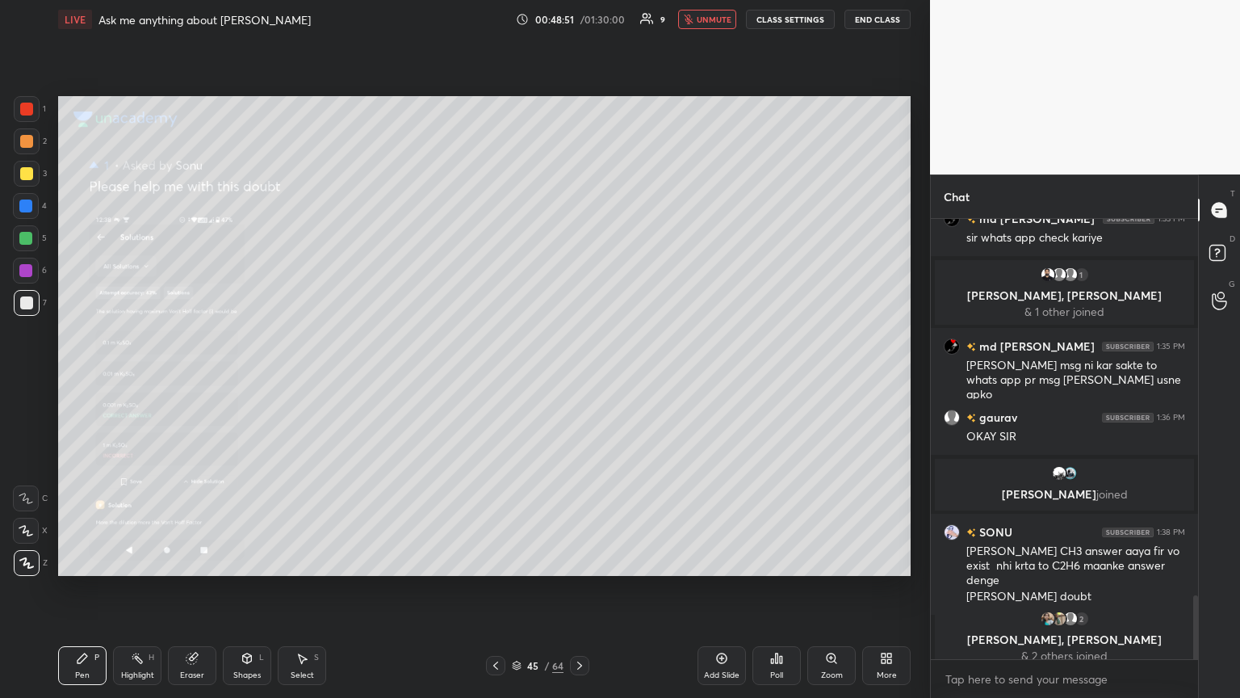
click at [499, 379] on div at bounding box center [495, 665] width 19 height 19
click at [500, 379] on div at bounding box center [495, 665] width 19 height 19
click at [500, 379] on div "Pen P Highlight H Eraser Shapes L Select S 43 / 64 Add Slide Poll Zoom More" at bounding box center [484, 665] width 853 height 65
click at [499, 379] on div "Pen P Highlight H Eraser Shapes L Select S 43 / 64 Add Slide Poll Zoom More" at bounding box center [484, 665] width 853 height 65
click at [497, 379] on icon at bounding box center [495, 665] width 13 height 13
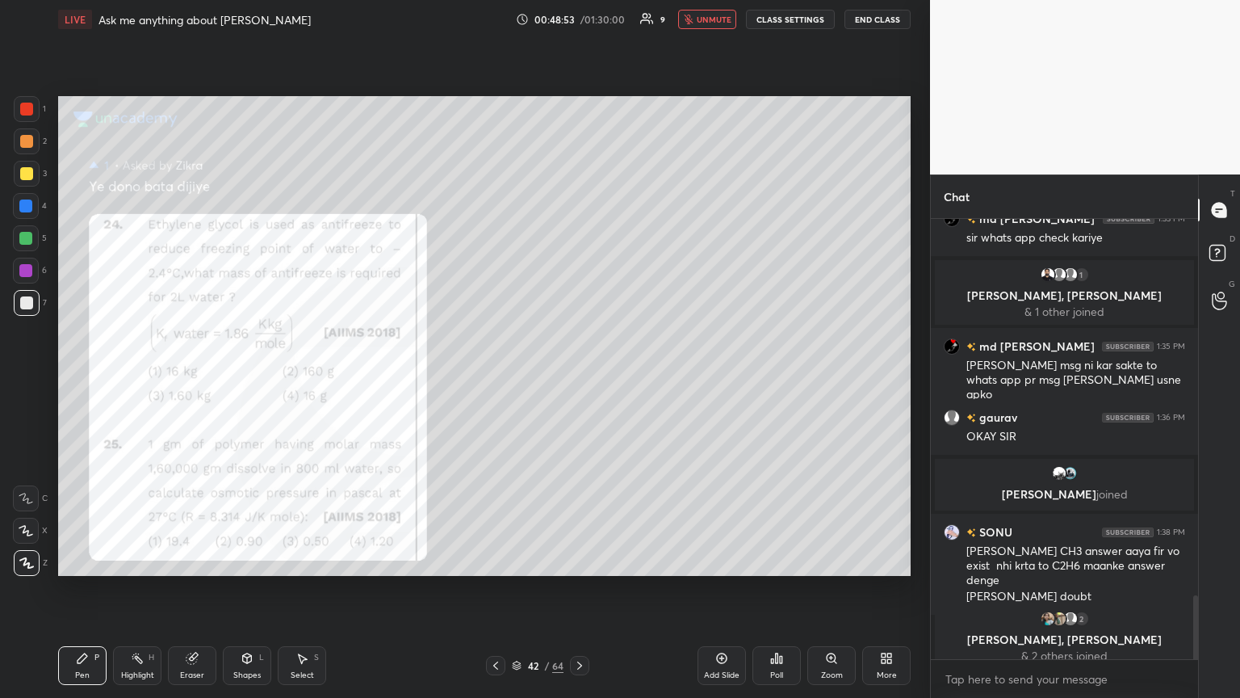
click at [497, 379] on icon at bounding box center [495, 665] width 13 height 13
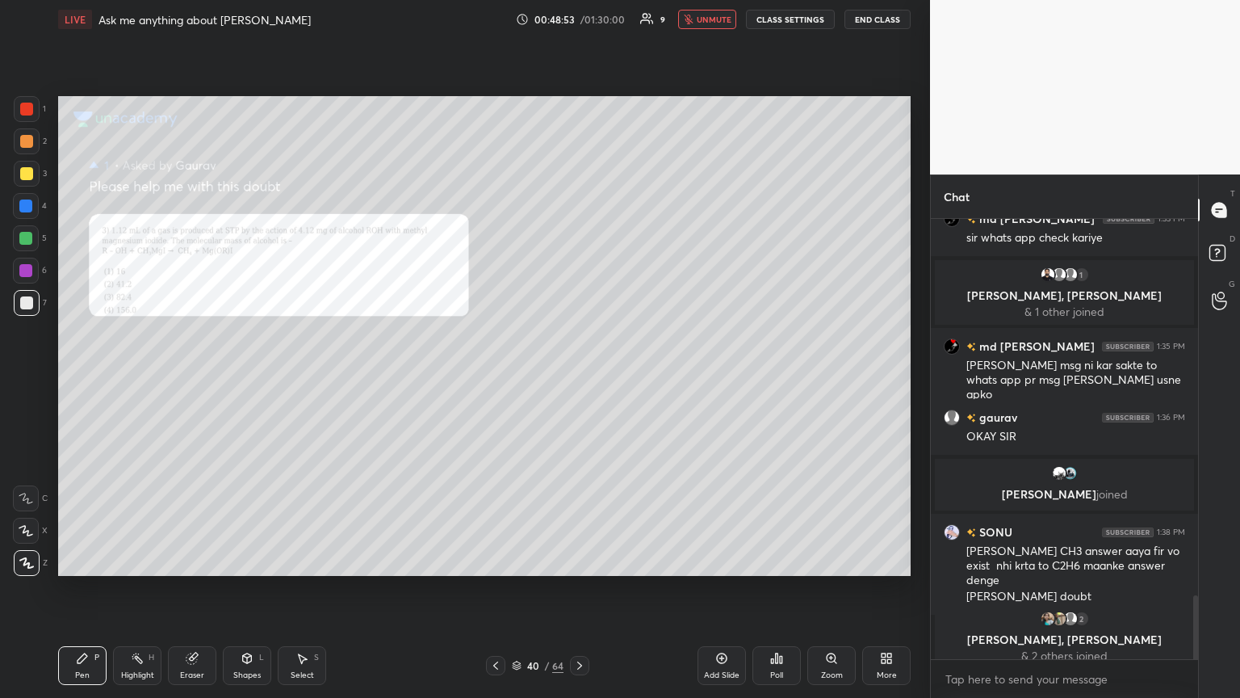
click at [496, 379] on icon at bounding box center [495, 665] width 13 height 13
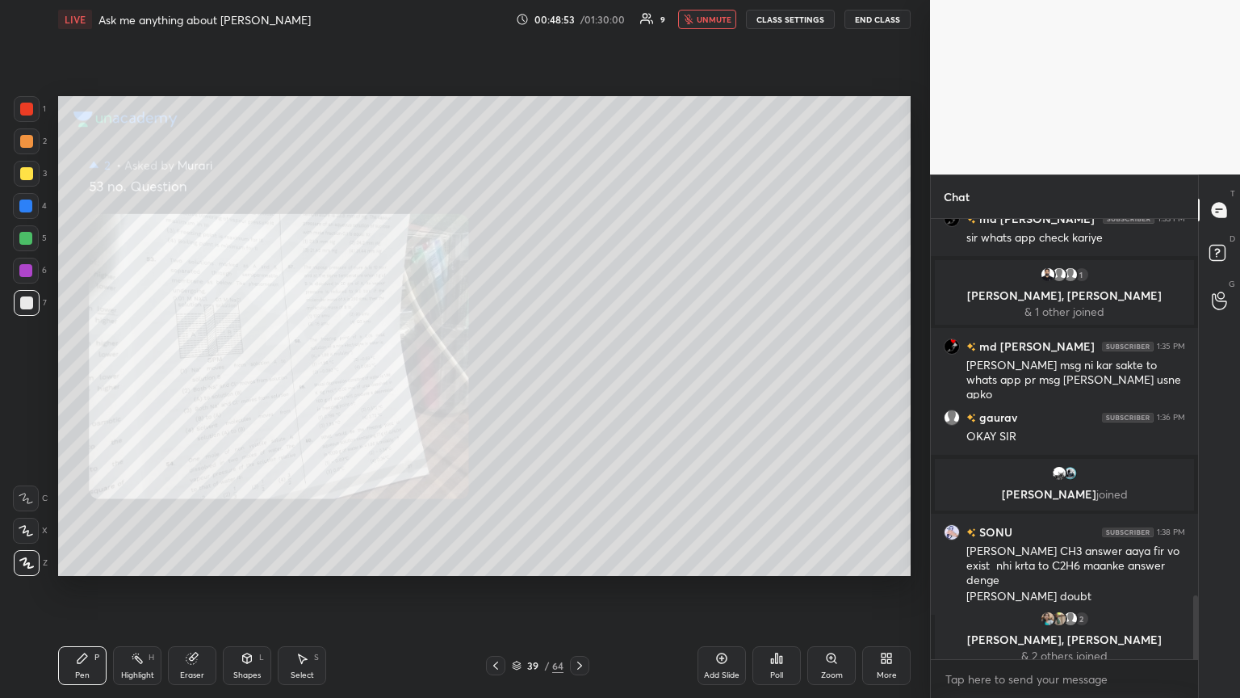
click at [497, 379] on icon at bounding box center [495, 665] width 5 height 8
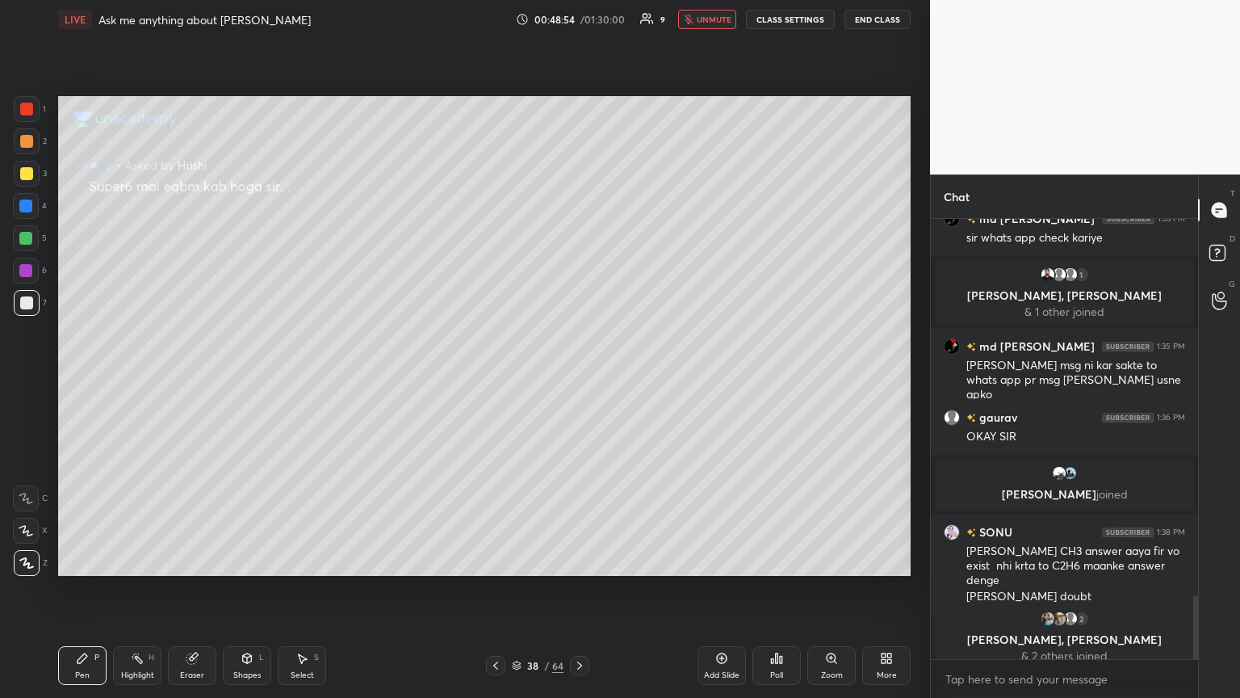
click at [497, 379] on icon at bounding box center [495, 665] width 5 height 8
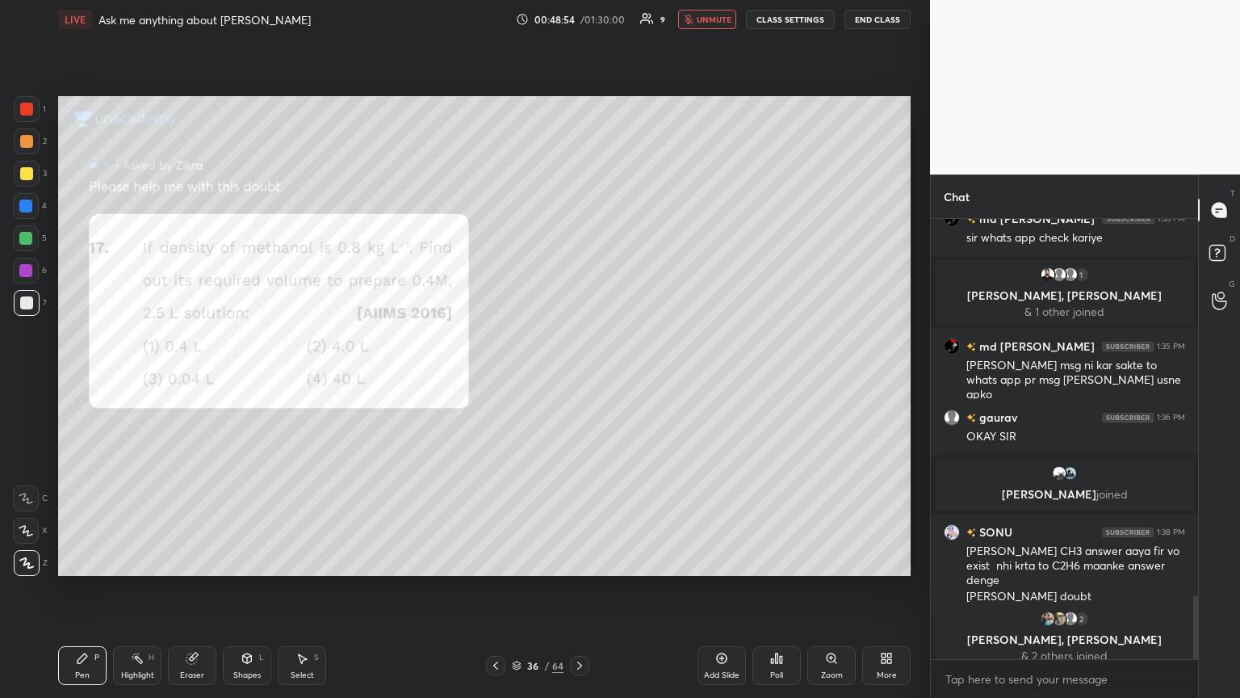
click at [498, 379] on icon at bounding box center [495, 665] width 13 height 13
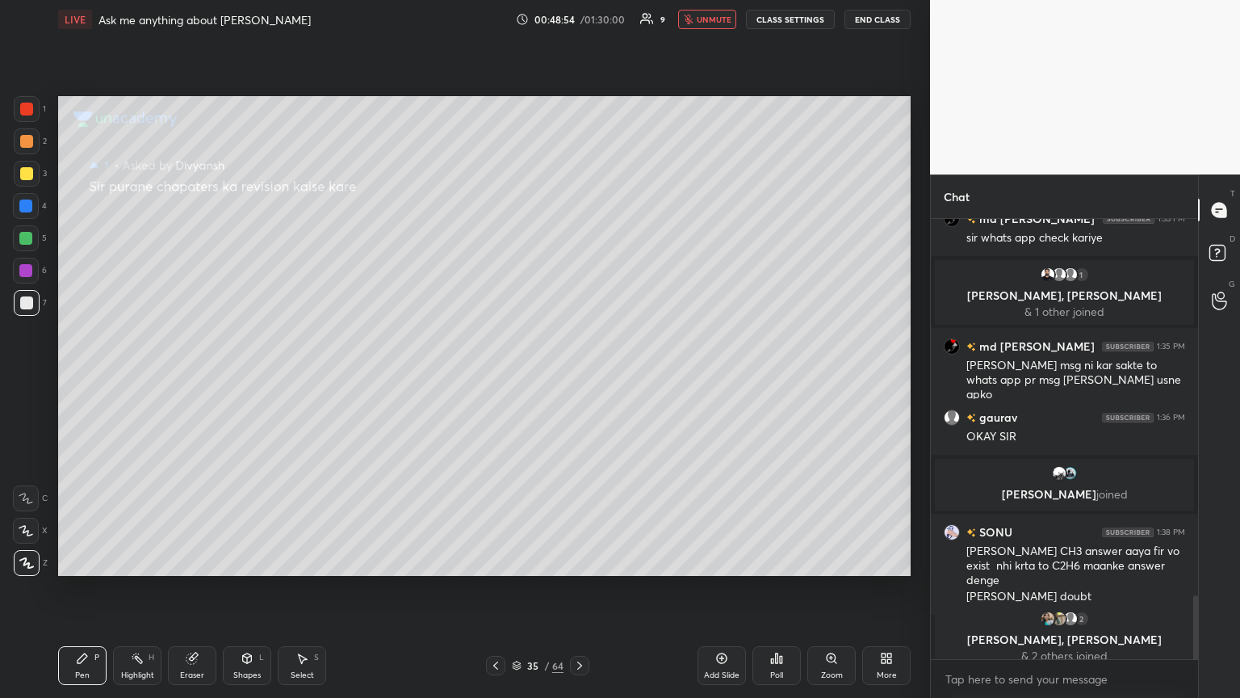
click at [498, 379] on icon at bounding box center [495, 665] width 13 height 13
click at [497, 379] on icon at bounding box center [495, 665] width 13 height 13
click at [498, 379] on icon at bounding box center [495, 665] width 13 height 13
click at [497, 379] on icon at bounding box center [495, 665] width 13 height 13
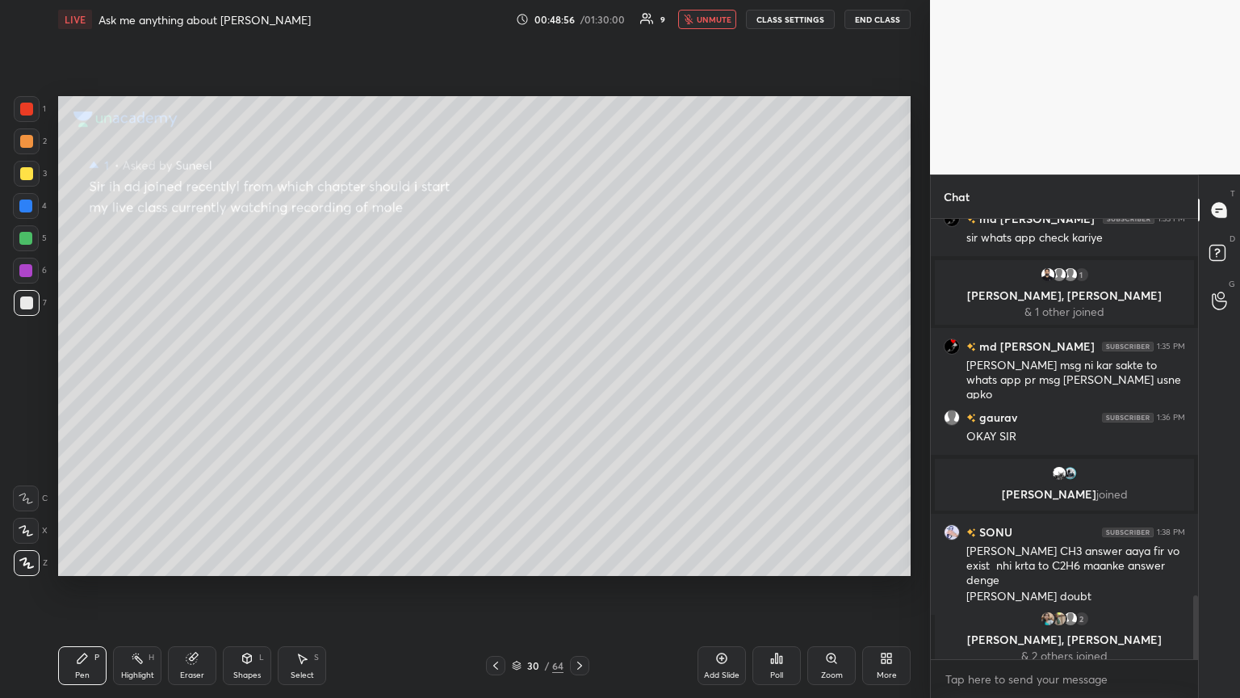
click at [497, 379] on icon at bounding box center [495, 665] width 13 height 13
click at [498, 379] on icon at bounding box center [495, 665] width 13 height 13
click at [499, 379] on icon at bounding box center [495, 665] width 13 height 13
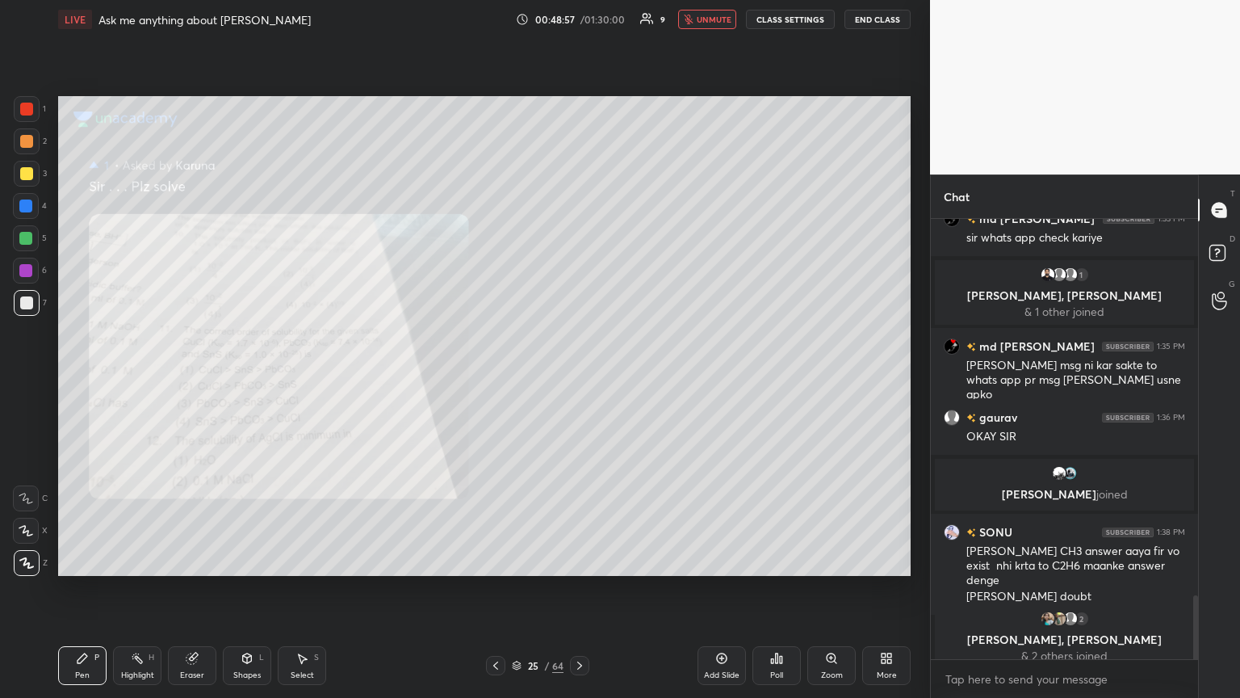
click at [500, 379] on icon at bounding box center [495, 665] width 13 height 13
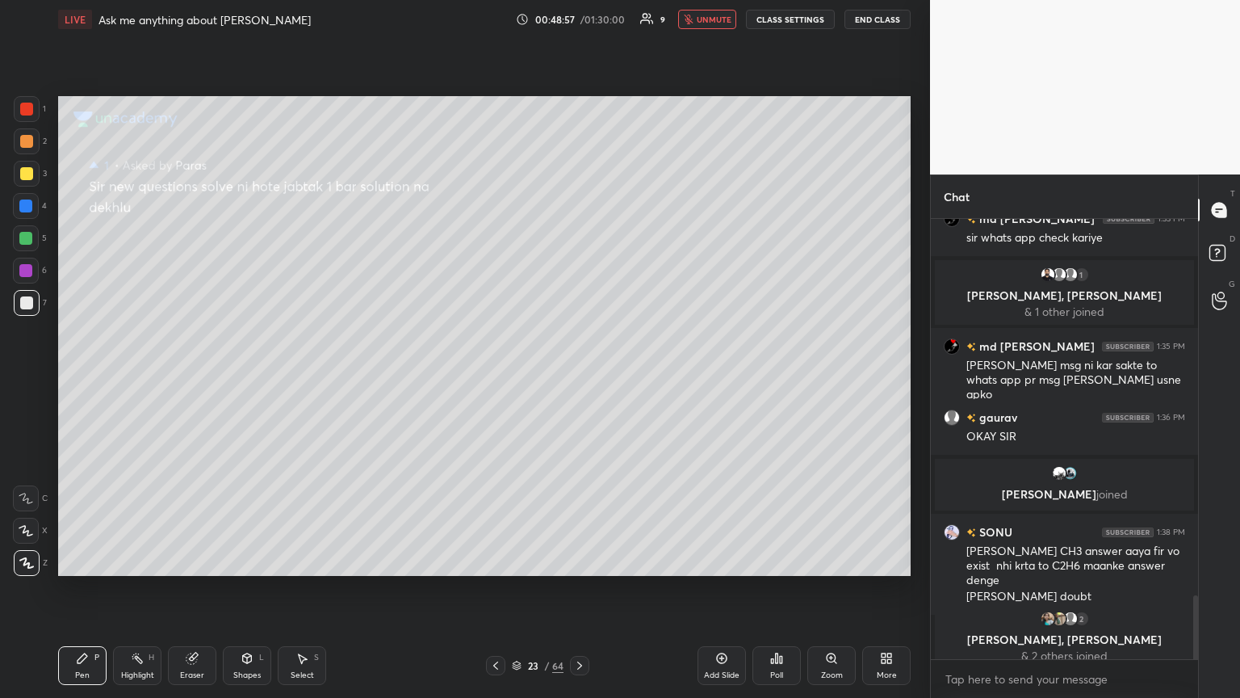
click at [500, 379] on icon at bounding box center [495, 665] width 13 height 13
click at [501, 379] on icon at bounding box center [495, 665] width 13 height 13
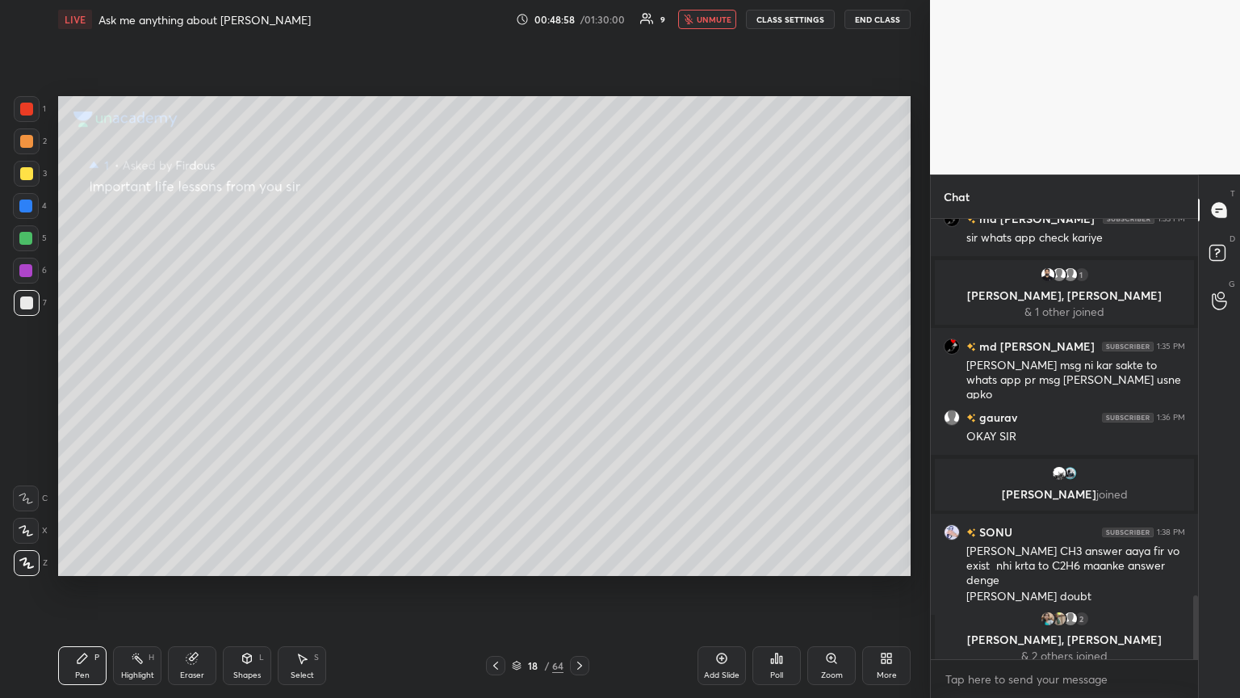
click at [500, 379] on icon at bounding box center [495, 665] width 13 height 13
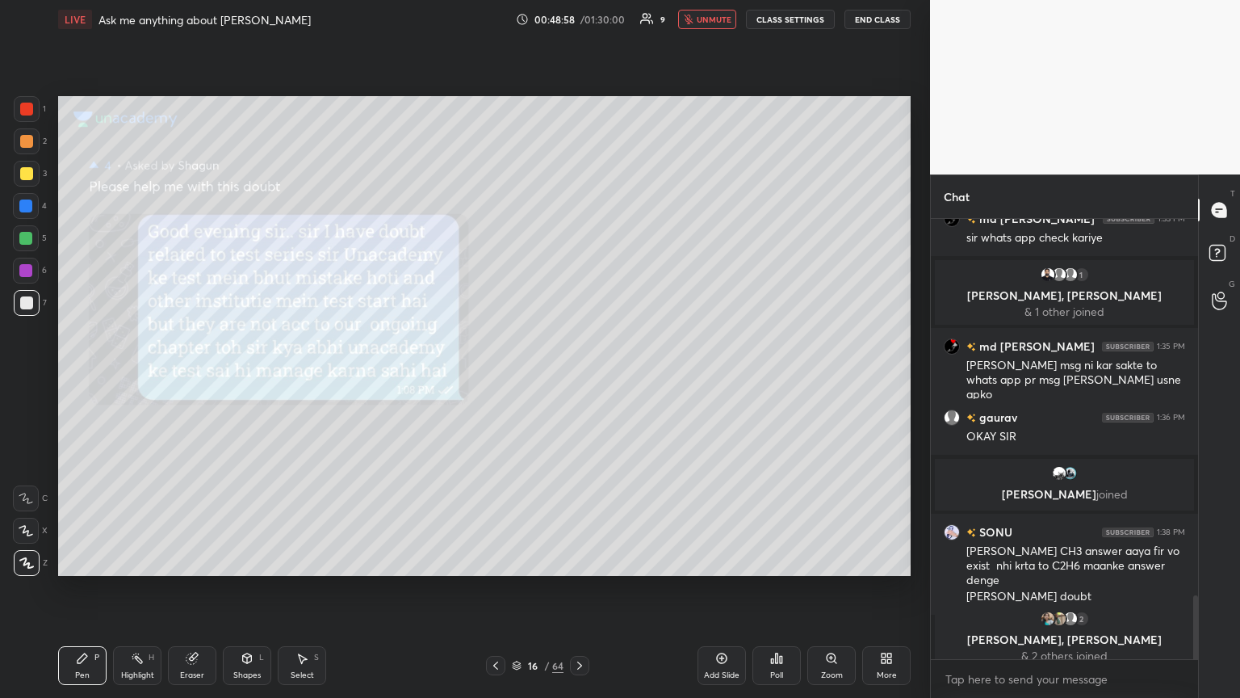
click at [500, 379] on icon at bounding box center [495, 665] width 13 height 13
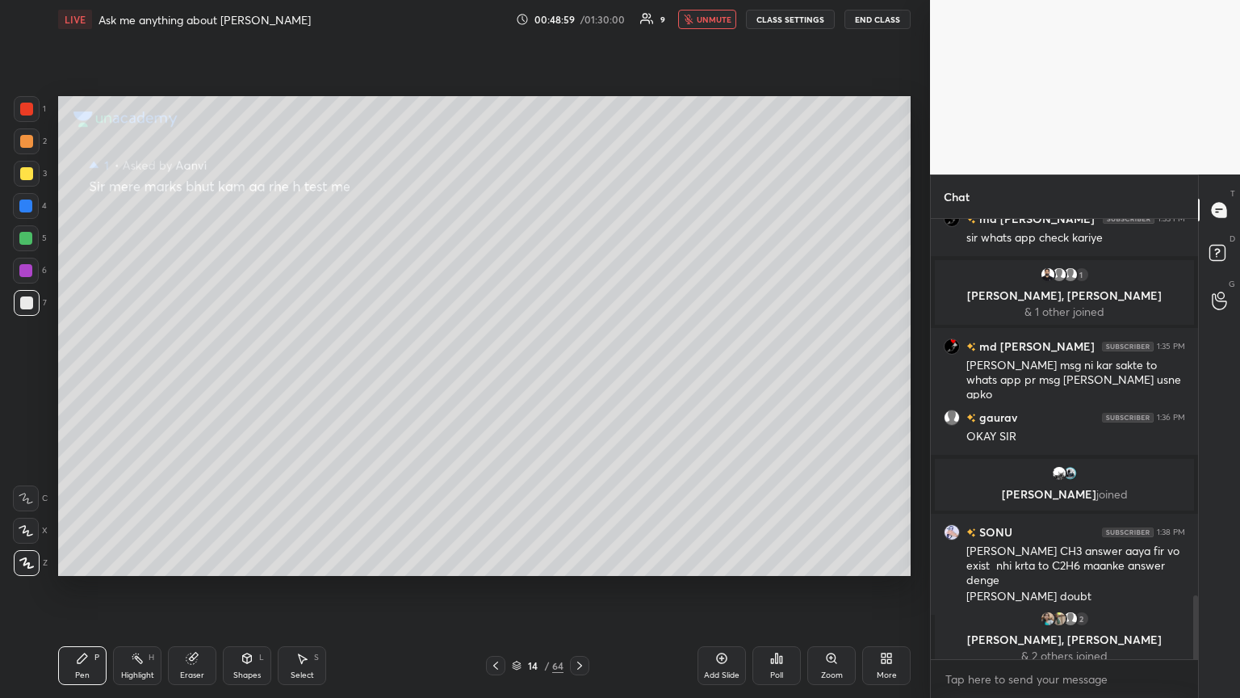
click at [499, 379] on icon at bounding box center [495, 665] width 13 height 13
click at [500, 379] on icon at bounding box center [495, 665] width 13 height 13
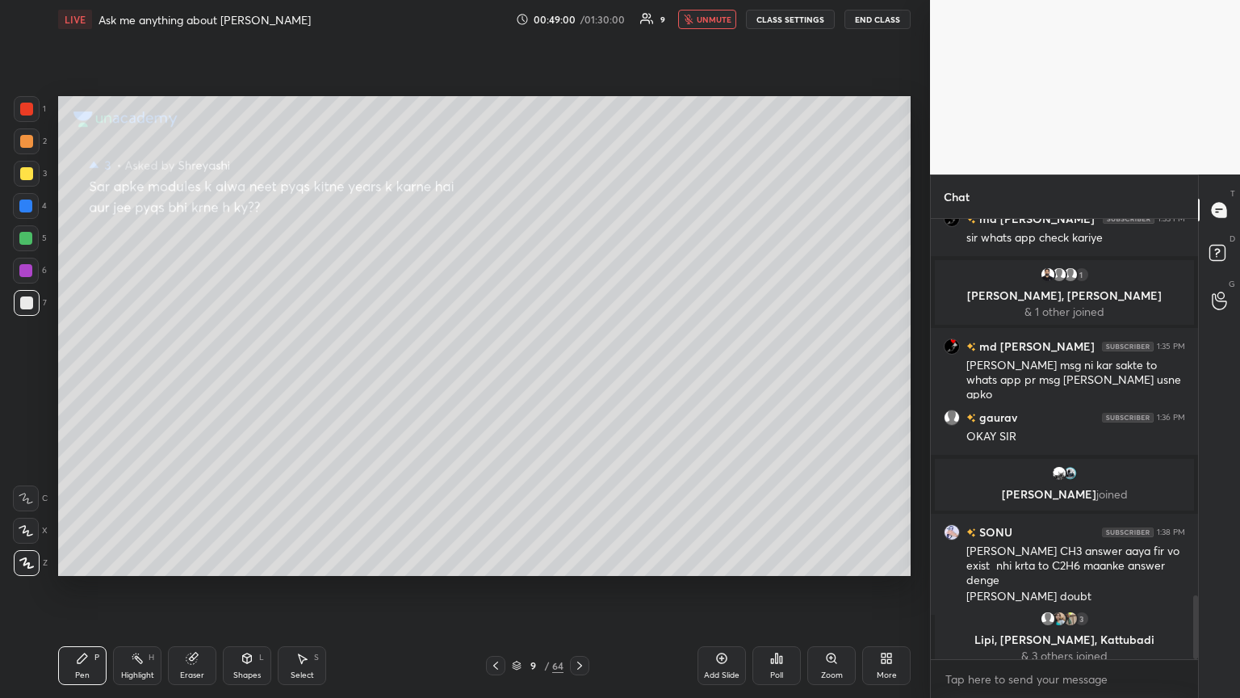
click at [500, 379] on icon at bounding box center [495, 665] width 13 height 13
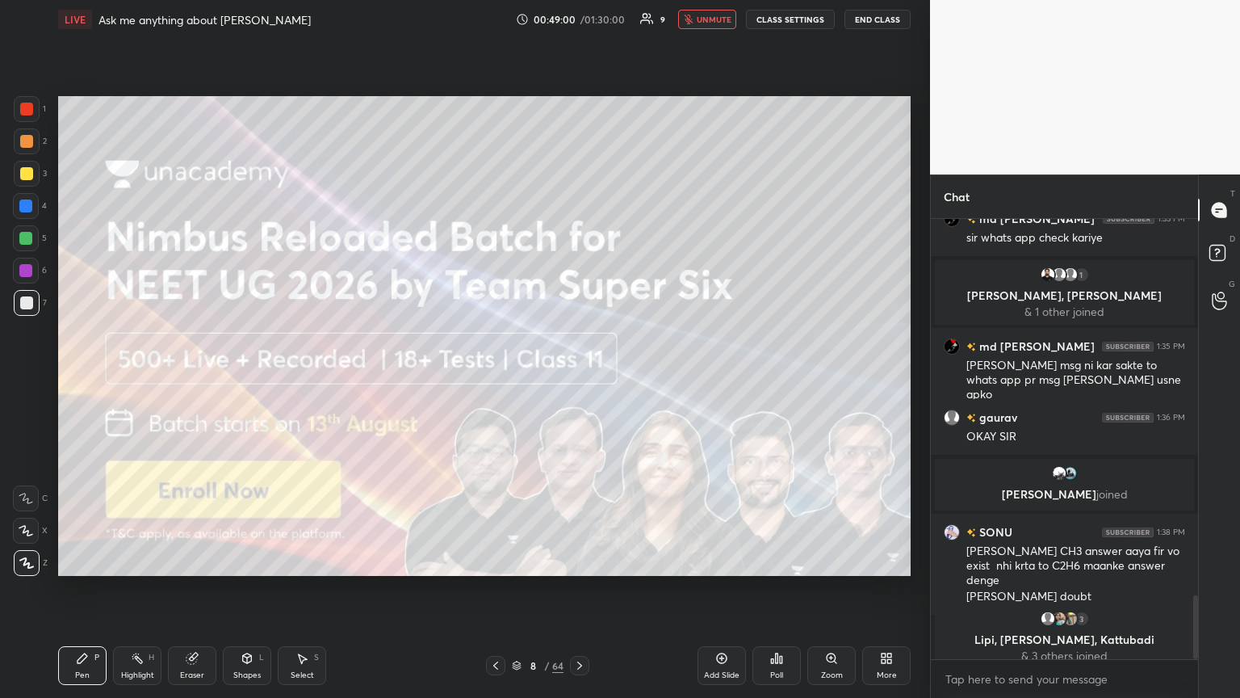
click at [500, 379] on icon at bounding box center [495, 665] width 13 height 13
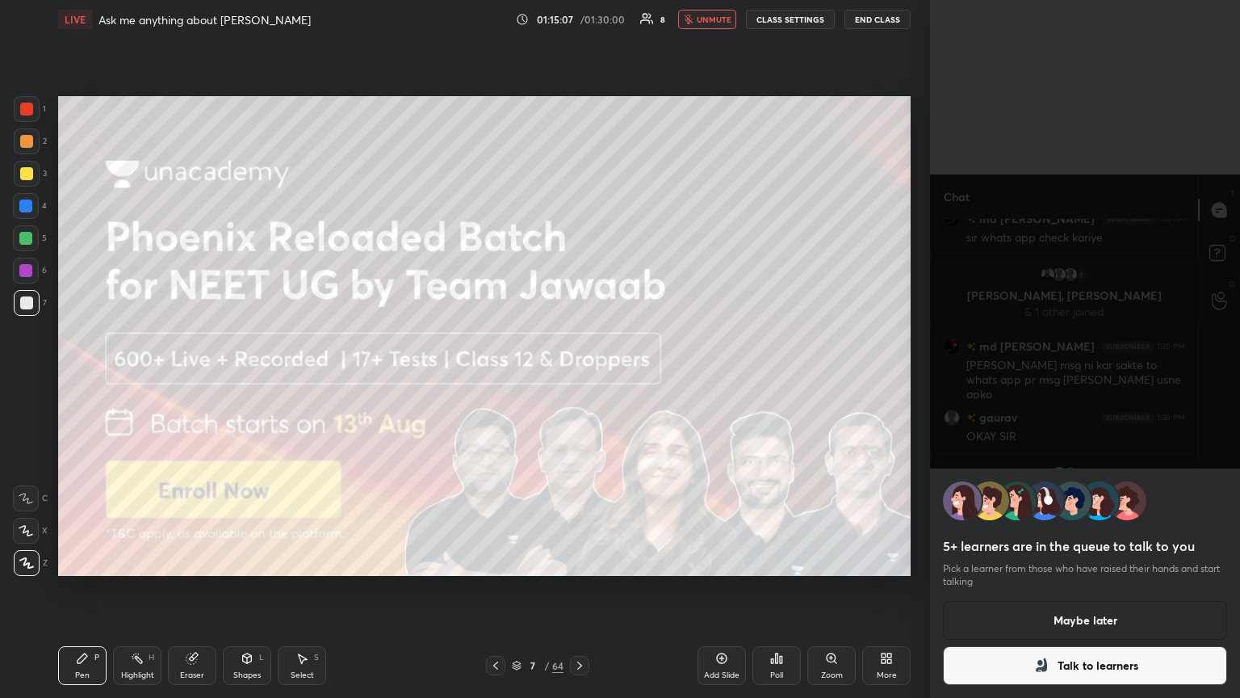
click at [579, 379] on button "Maybe later" at bounding box center [1085, 620] width 284 height 39
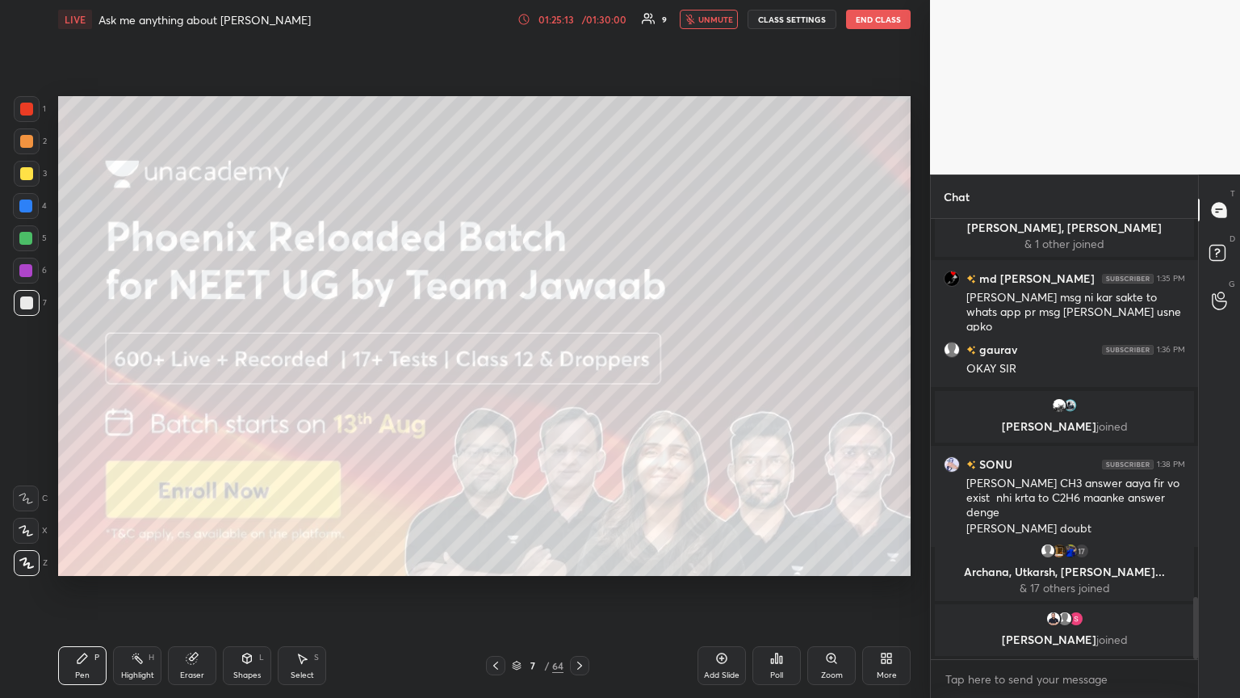
scroll to position [2673, 0]
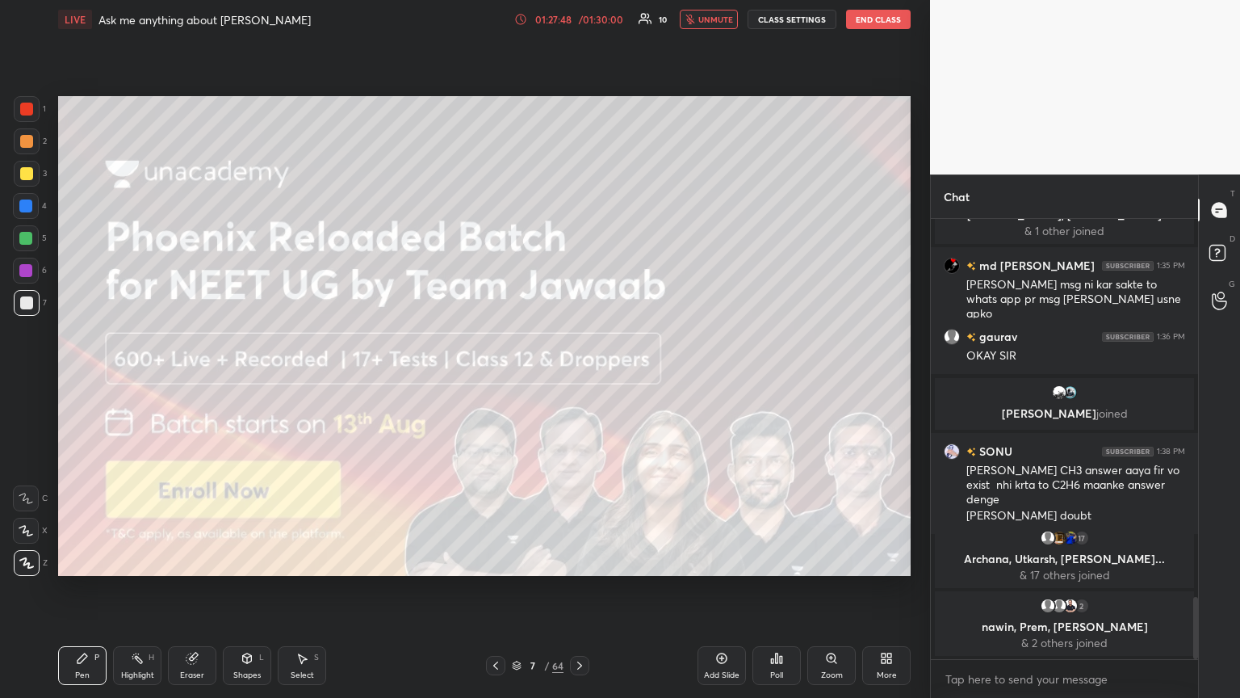
click at [579, 16] on button "CLASS SETTINGS" at bounding box center [792, 19] width 89 height 19
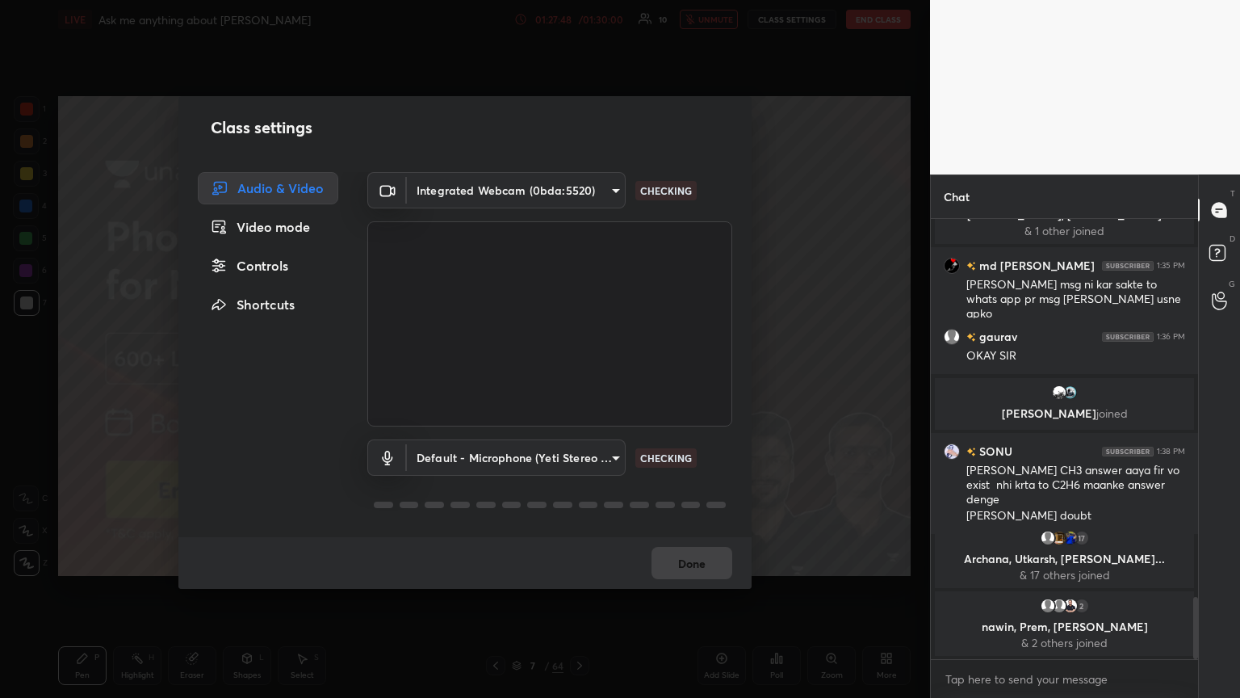
click at [287, 268] on div "Controls" at bounding box center [268, 265] width 140 height 32
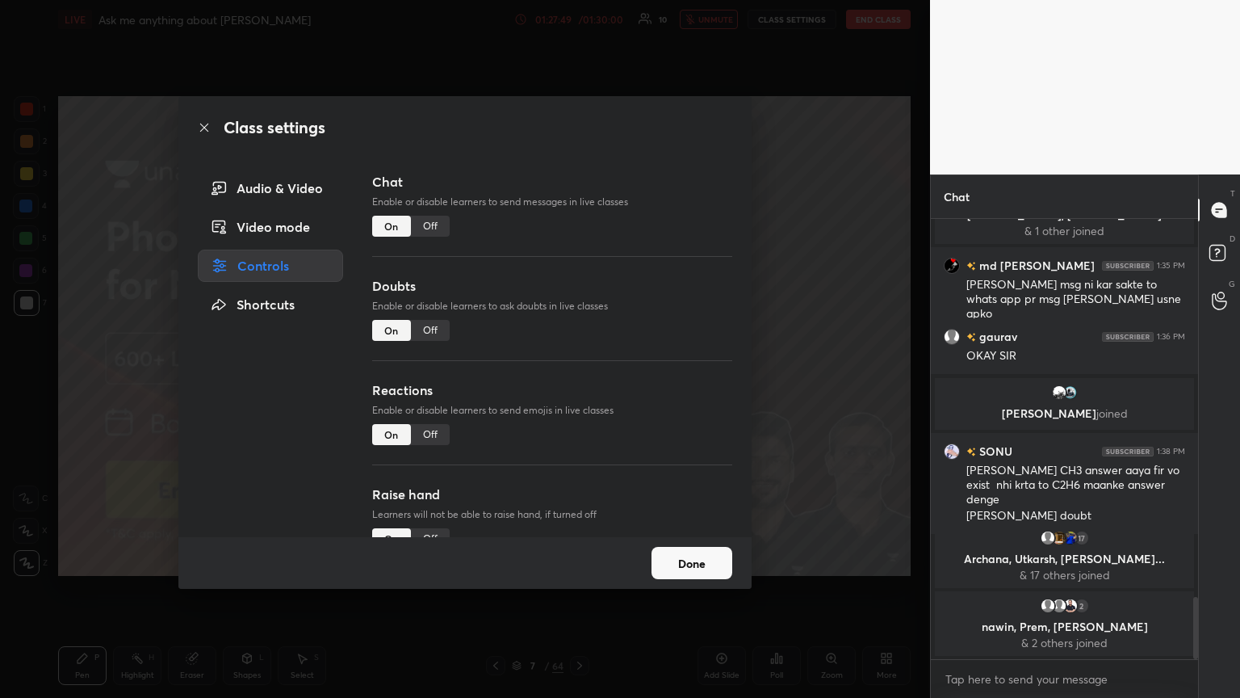
click at [431, 224] on div "Off" at bounding box center [430, 226] width 39 height 21
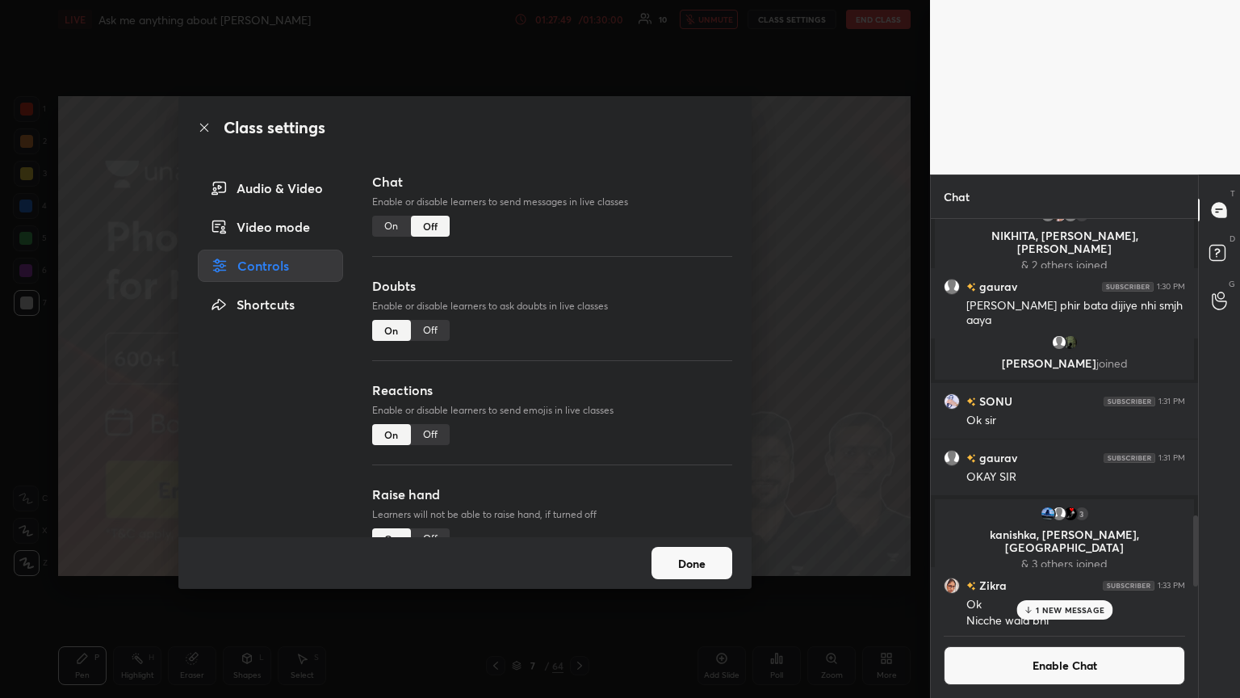
scroll to position [403, 262]
click at [436, 333] on div "Off" at bounding box center [430, 330] width 39 height 21
click at [430, 379] on div "Off" at bounding box center [430, 434] width 39 height 21
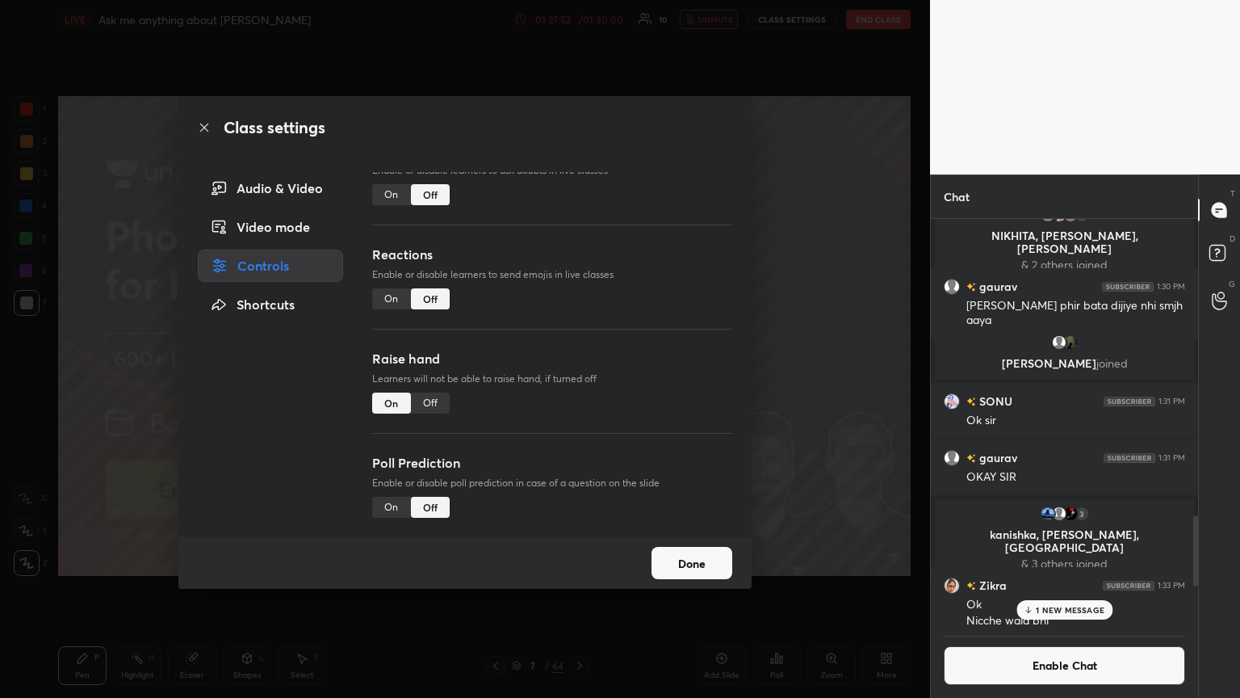
click at [439, 379] on div "Off" at bounding box center [430, 402] width 39 height 21
click at [579, 325] on div "Class settings Audio & Video Video mode Controls Shortcuts Chat Enable or disab…" at bounding box center [465, 349] width 930 height 698
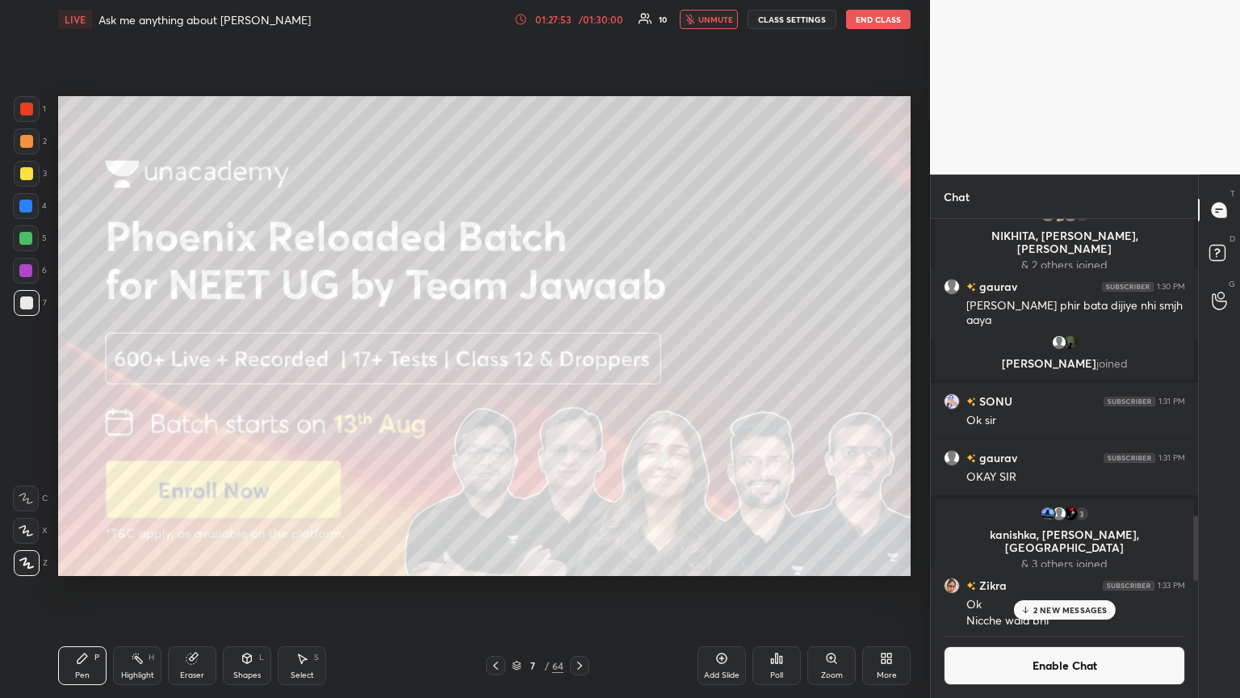
click at [579, 19] on button "End Class" at bounding box center [878, 19] width 65 height 19
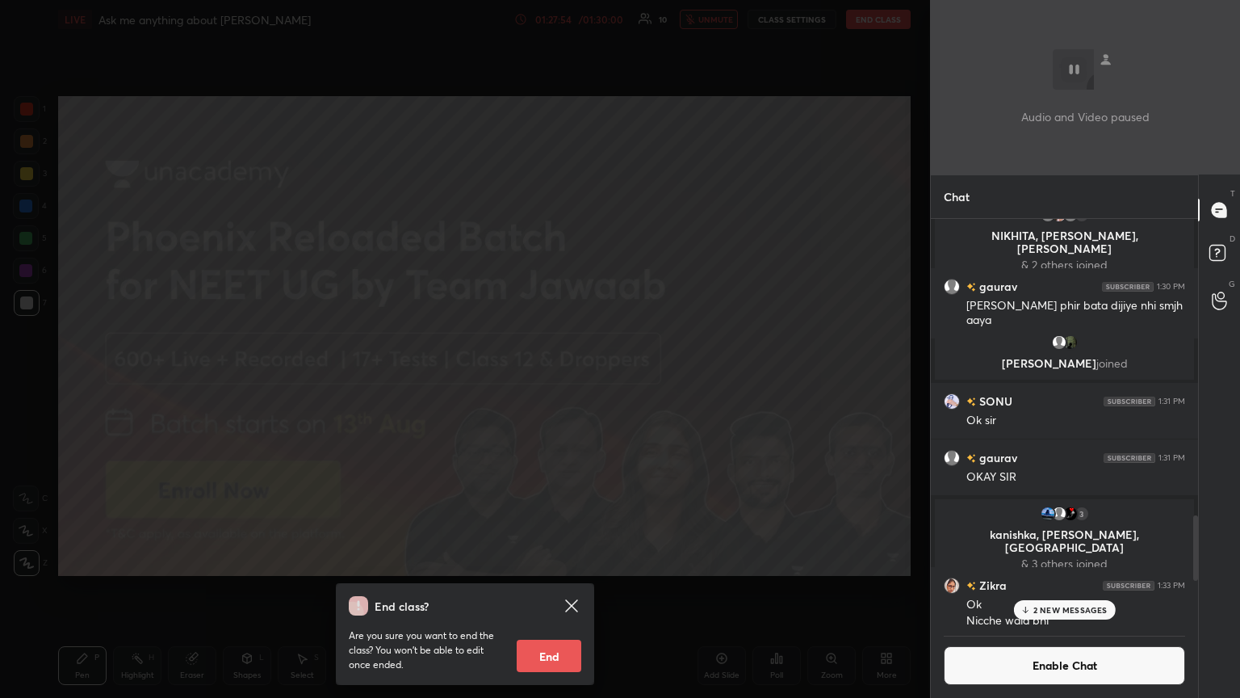
drag, startPoint x: 548, startPoint y: 652, endPoint x: 556, endPoint y: 644, distance: 11.5
click at [549, 379] on button "End" at bounding box center [549, 655] width 65 height 32
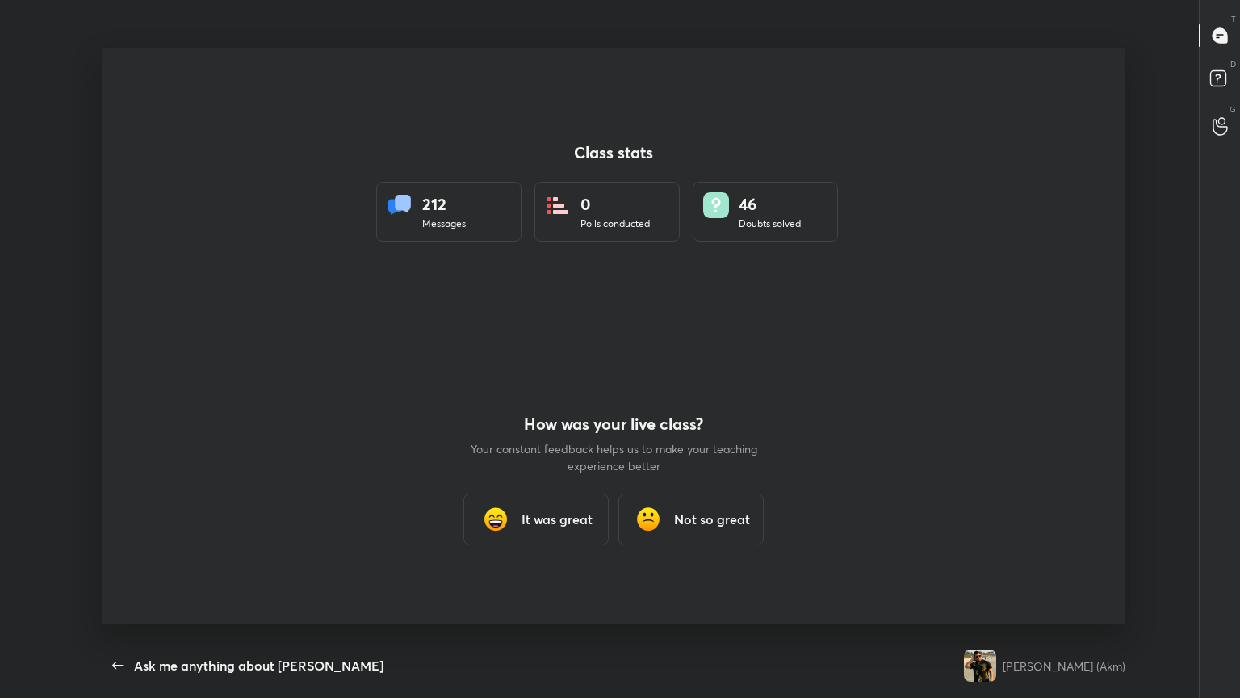
scroll to position [0, 0]
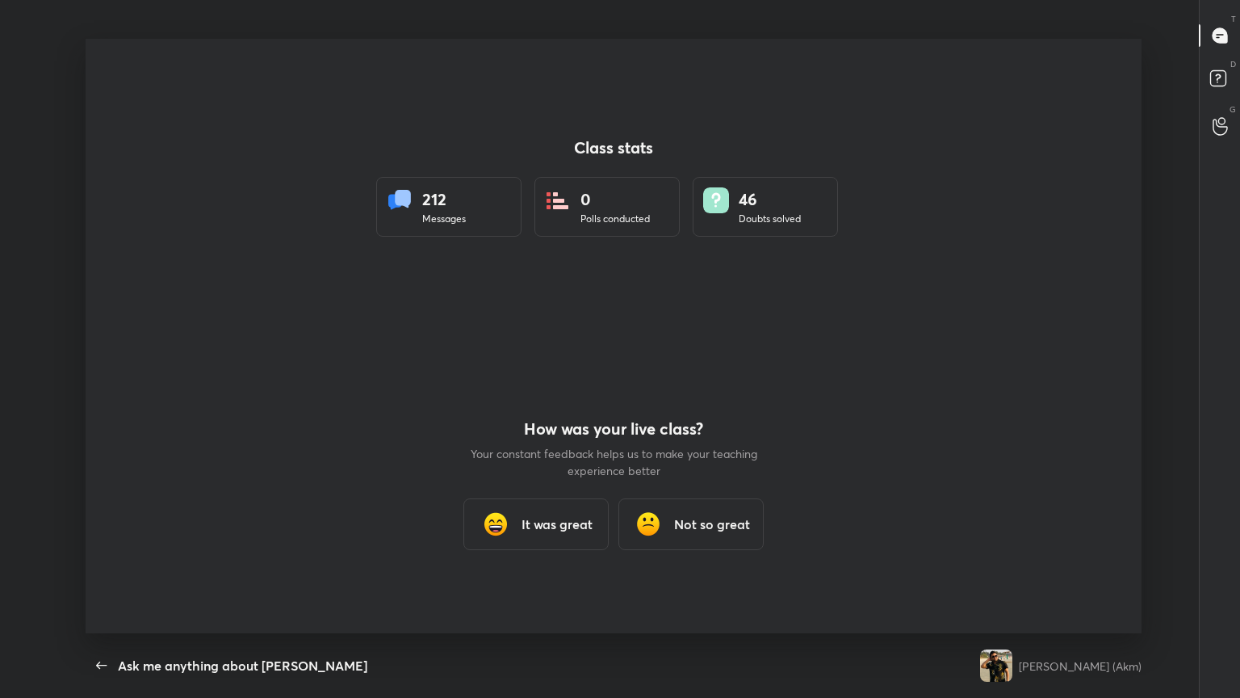
click at [516, 379] on div "It was great" at bounding box center [535, 524] width 145 height 52
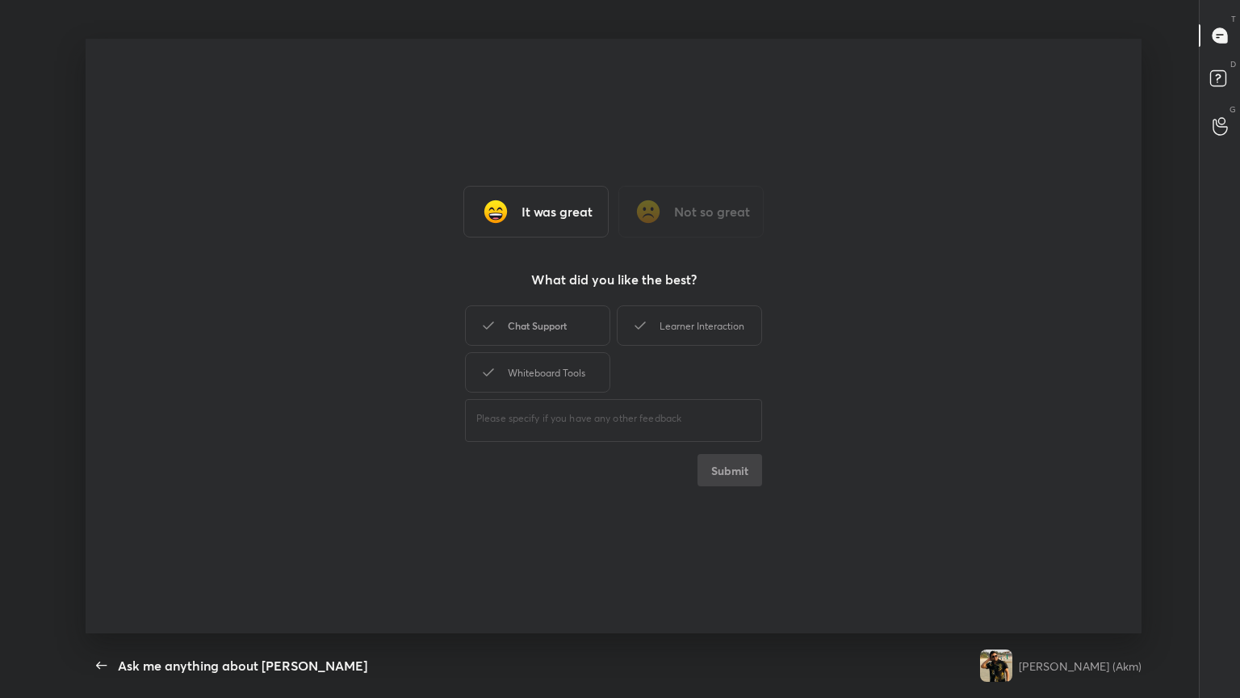
click at [532, 330] on div "Chat Support" at bounding box center [537, 325] width 145 height 40
click at [561, 362] on div "Whiteboard Tools" at bounding box center [537, 372] width 145 height 40
click at [579, 336] on div "Learner Interaction" at bounding box center [689, 325] width 145 height 40
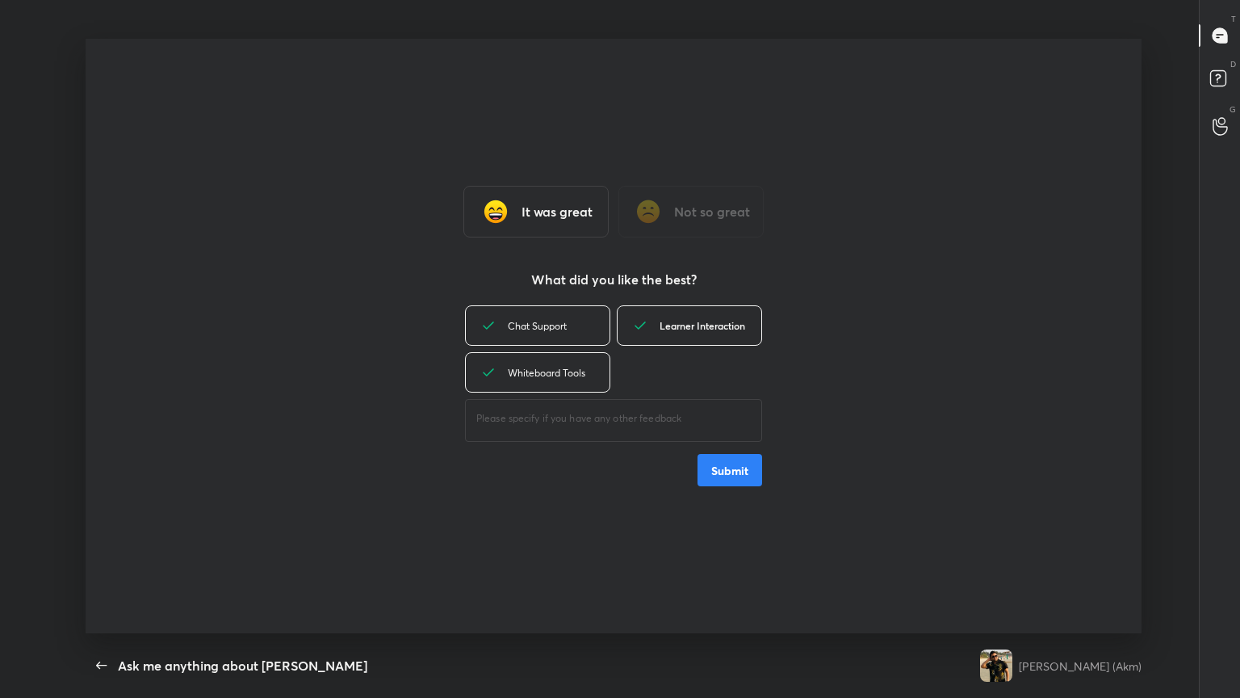
click at [579, 336] on div "Learner Interaction" at bounding box center [689, 325] width 145 height 40
click at [579, 340] on div "Learner Interaction" at bounding box center [689, 325] width 145 height 40
click at [579, 379] on button "Submit" at bounding box center [730, 470] width 65 height 32
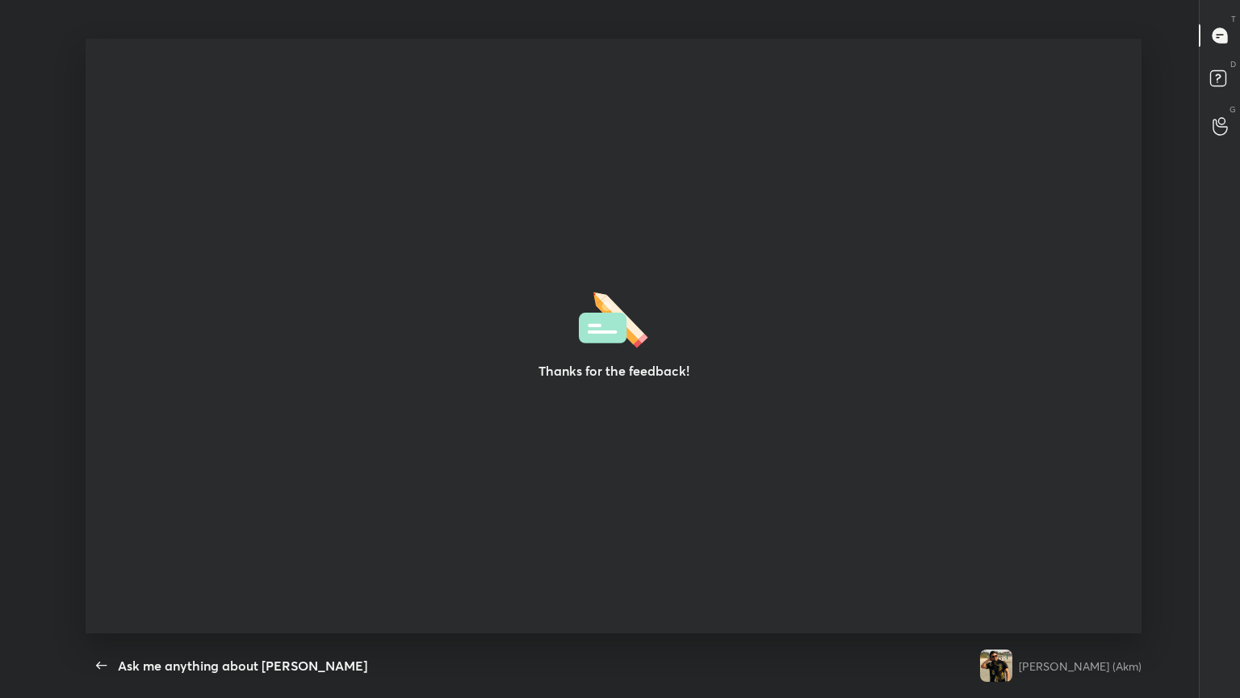
drag, startPoint x: 722, startPoint y: 463, endPoint x: 635, endPoint y: 409, distance: 102.6
click at [579, 379] on div "Thanks for the feedback!" at bounding box center [614, 336] width 1056 height 594
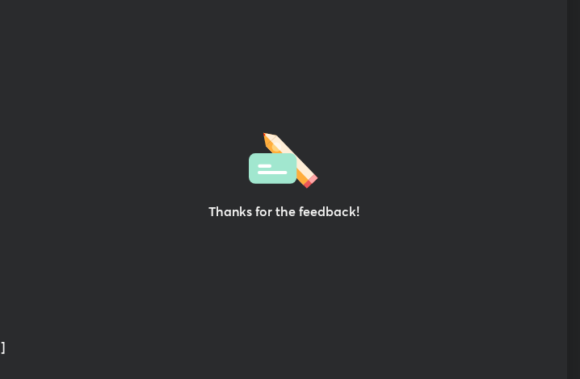
scroll to position [80467, 80176]
